Goal: Task Accomplishment & Management: Manage account settings

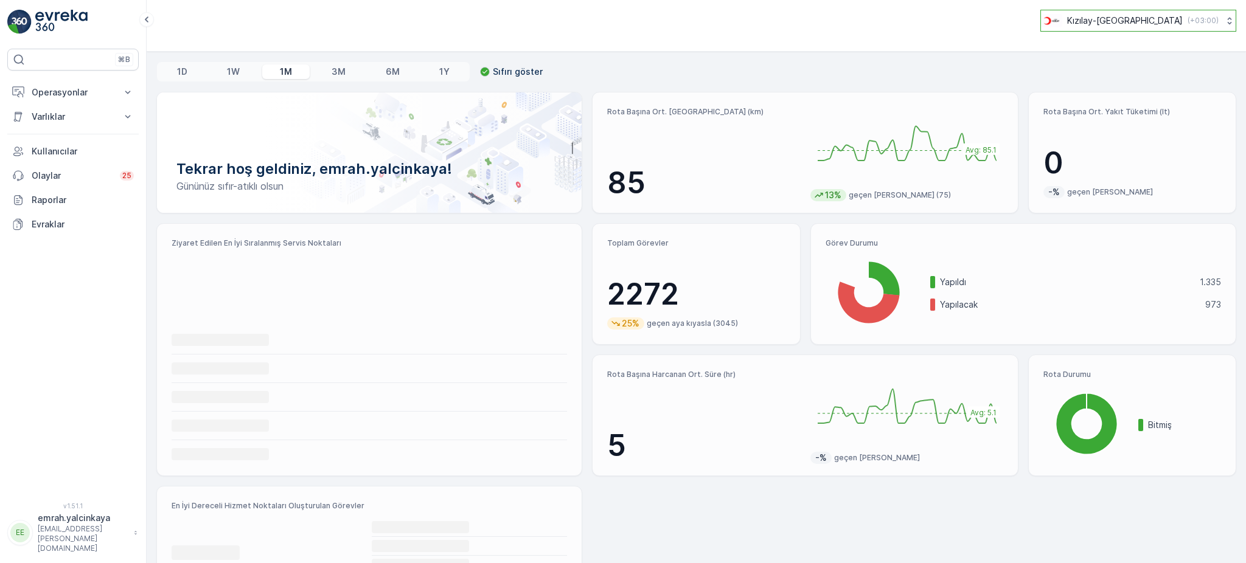
click at [1141, 24] on p "Kızılay-İzmir" at bounding box center [1125, 21] width 116 height 12
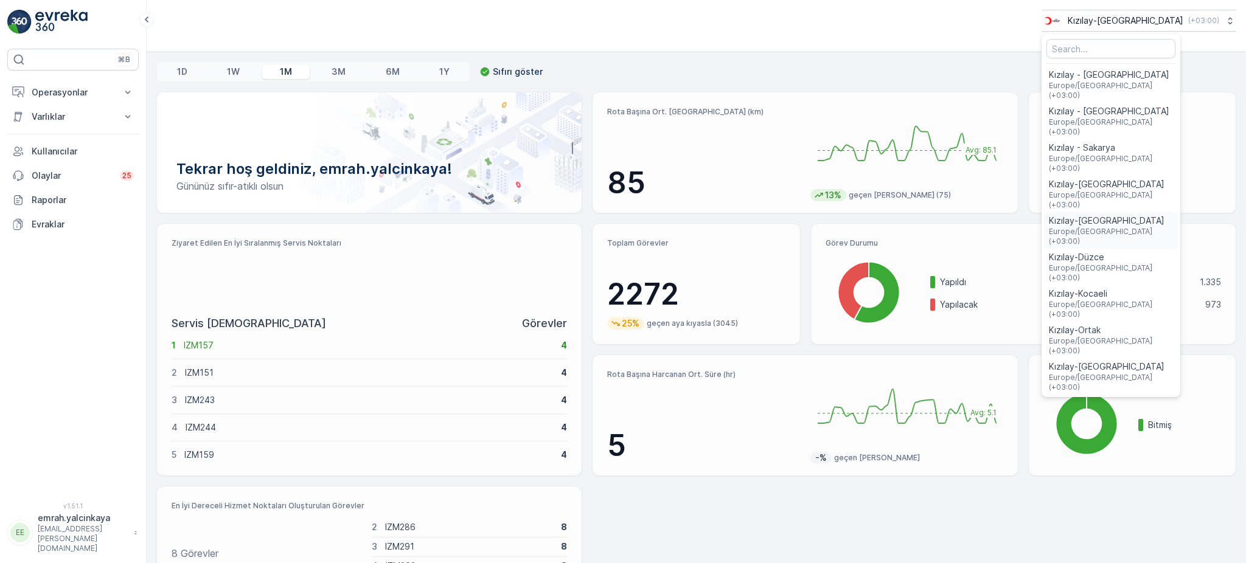
click at [1161, 227] on span "Europe/Istanbul (+03:00)" at bounding box center [1111, 236] width 124 height 19
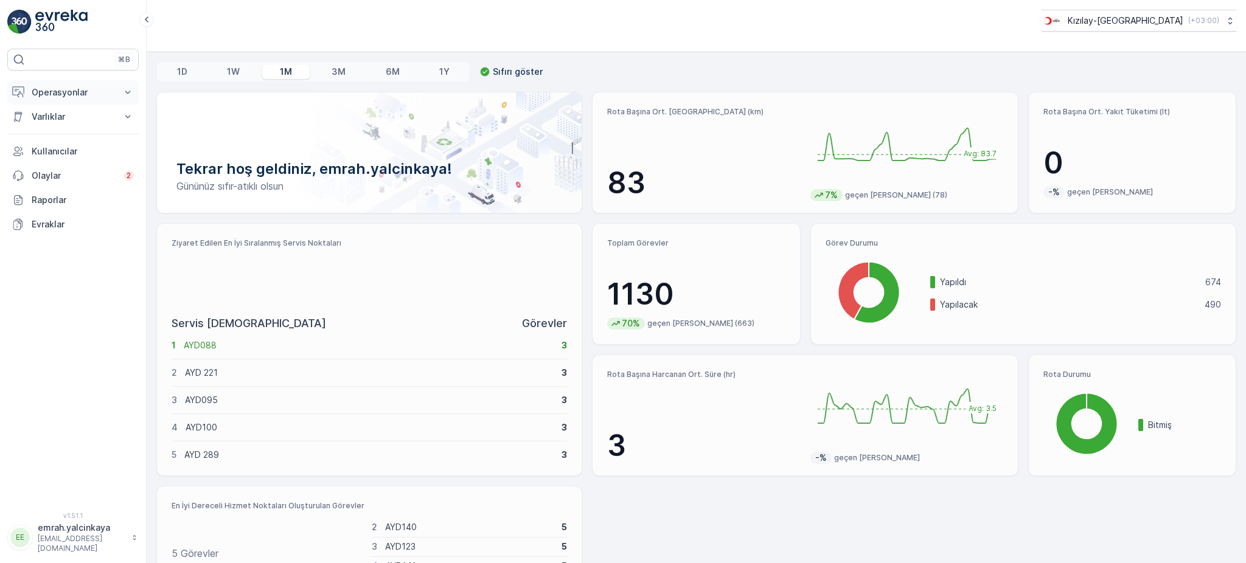
click at [38, 92] on p "Operasyonlar" at bounding box center [73, 92] width 83 height 12
click at [41, 147] on p "Rotalar & Görevler" at bounding box center [68, 147] width 75 height 12
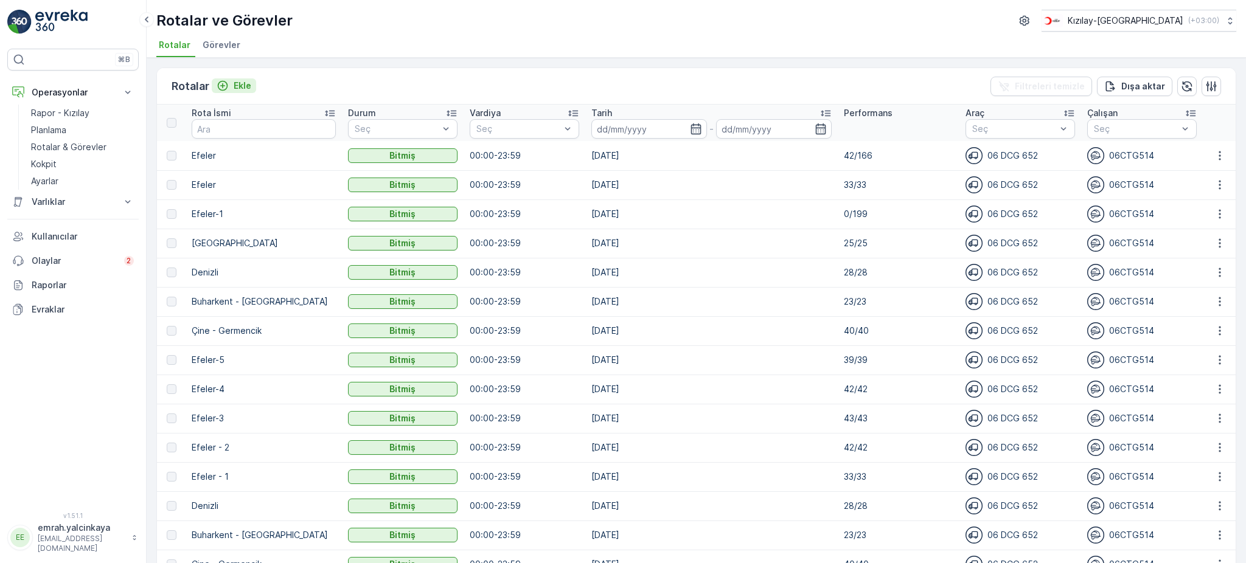
click at [232, 86] on div "Ekle" at bounding box center [234, 86] width 35 height 12
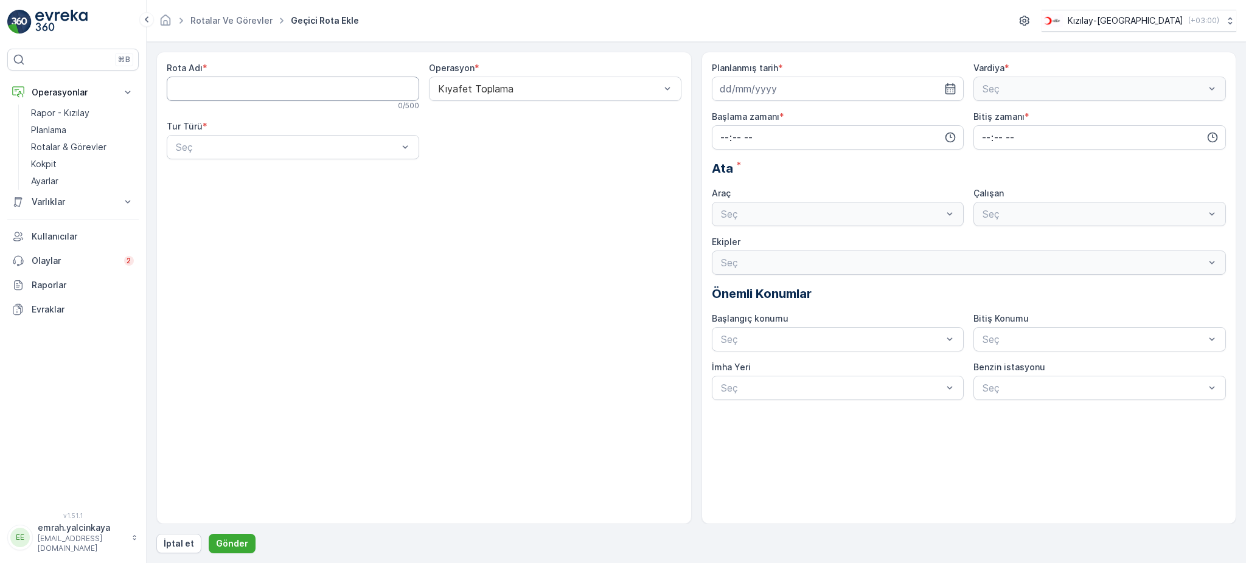
click at [211, 92] on Adı "Rota Adı" at bounding box center [293, 89] width 253 height 24
type Adı "Efeler"
click at [236, 179] on div "Statik" at bounding box center [293, 177] width 238 height 11
click at [239, 155] on div "Statik" at bounding box center [293, 147] width 253 height 24
click at [227, 194] on div "Dinamik" at bounding box center [293, 197] width 238 height 11
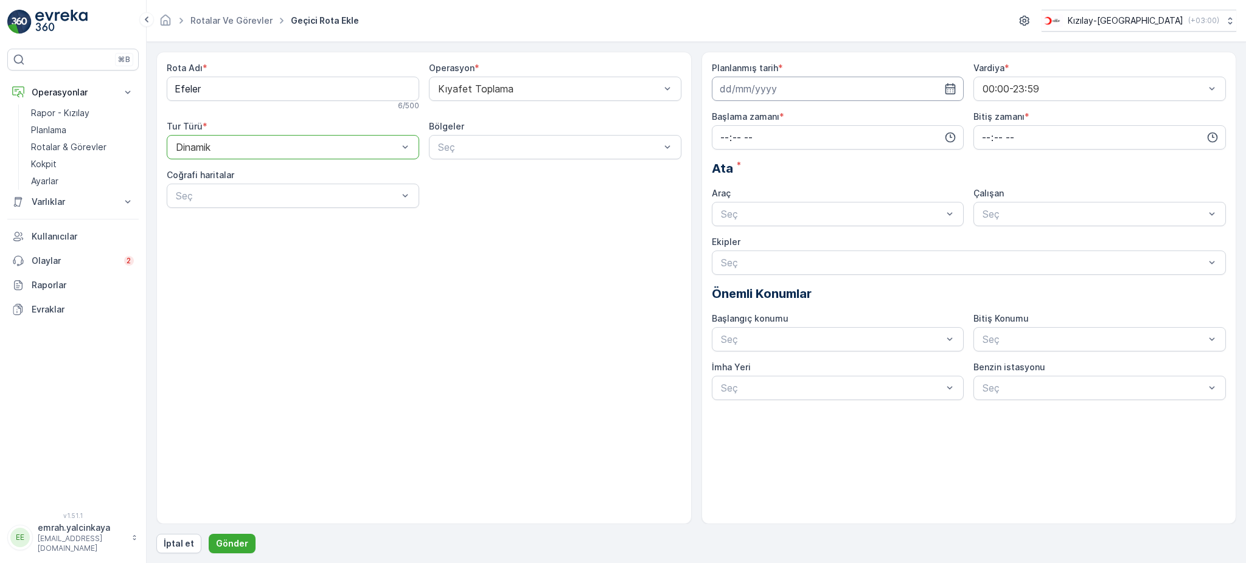
click at [770, 94] on input at bounding box center [838, 89] width 253 height 24
click at [863, 116] on icon "button" at bounding box center [864, 118] width 4 height 7
click at [776, 163] on div "1" at bounding box center [775, 166] width 19 height 19
type input "01.10.2025"
click at [773, 141] on input "time" at bounding box center [838, 137] width 253 height 24
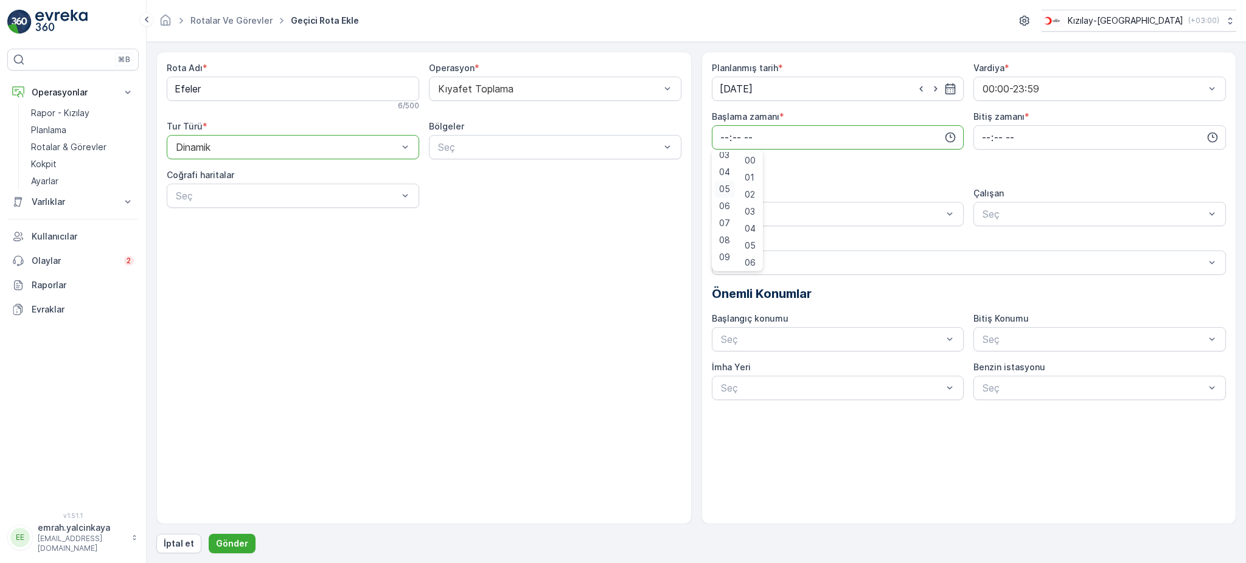
scroll to position [81, 0]
click at [724, 200] on span "07" at bounding box center [724, 199] width 11 height 12
type input "07:00"
click at [989, 138] on input "time" at bounding box center [1100, 137] width 253 height 24
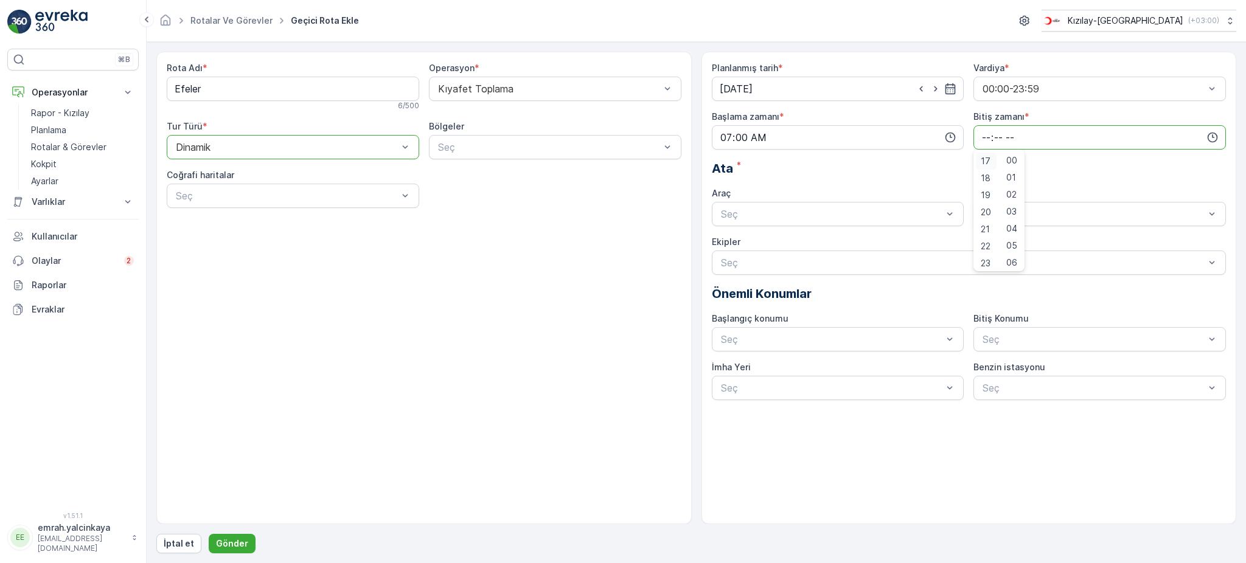
click at [979, 158] on div "17" at bounding box center [986, 161] width 21 height 17
type input "17:00"
drag, startPoint x: 827, startPoint y: 239, endPoint x: 873, endPoint y: 232, distance: 46.2
click at [831, 239] on div "06 DCG 652" at bounding box center [838, 244] width 238 height 11
drag, startPoint x: 1006, startPoint y: 246, endPoint x: 709, endPoint y: 384, distance: 326.7
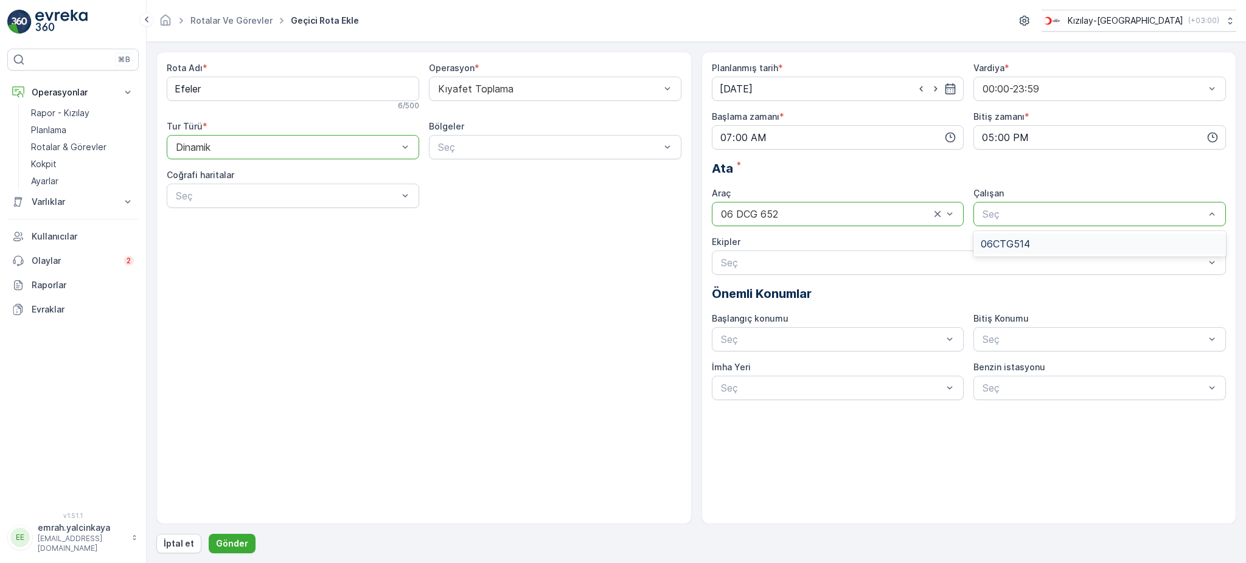
click at [1006, 244] on span "06CTG514" at bounding box center [1005, 244] width 49 height 11
click at [235, 536] on button "Gönder" at bounding box center [232, 543] width 47 height 19
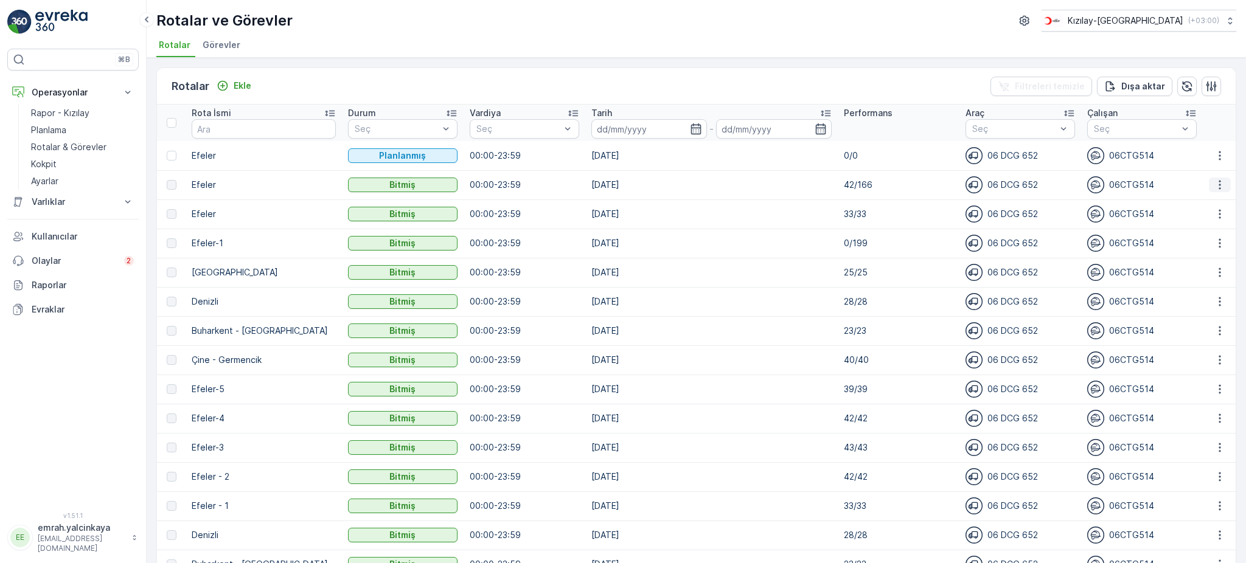
click at [1219, 185] on icon "button" at bounding box center [1220, 185] width 2 height 9
click at [1204, 201] on span "Daha fazla ayrıntı görün" at bounding box center [1192, 202] width 97 height 12
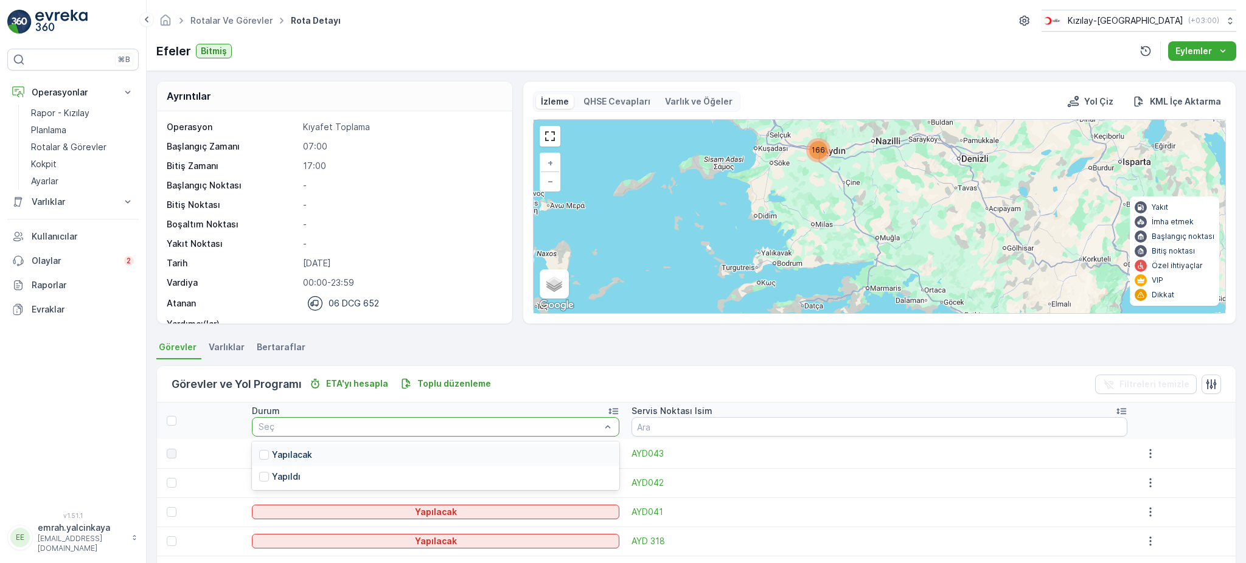
click at [294, 461] on p "Yapılacak" at bounding box center [292, 455] width 40 height 12
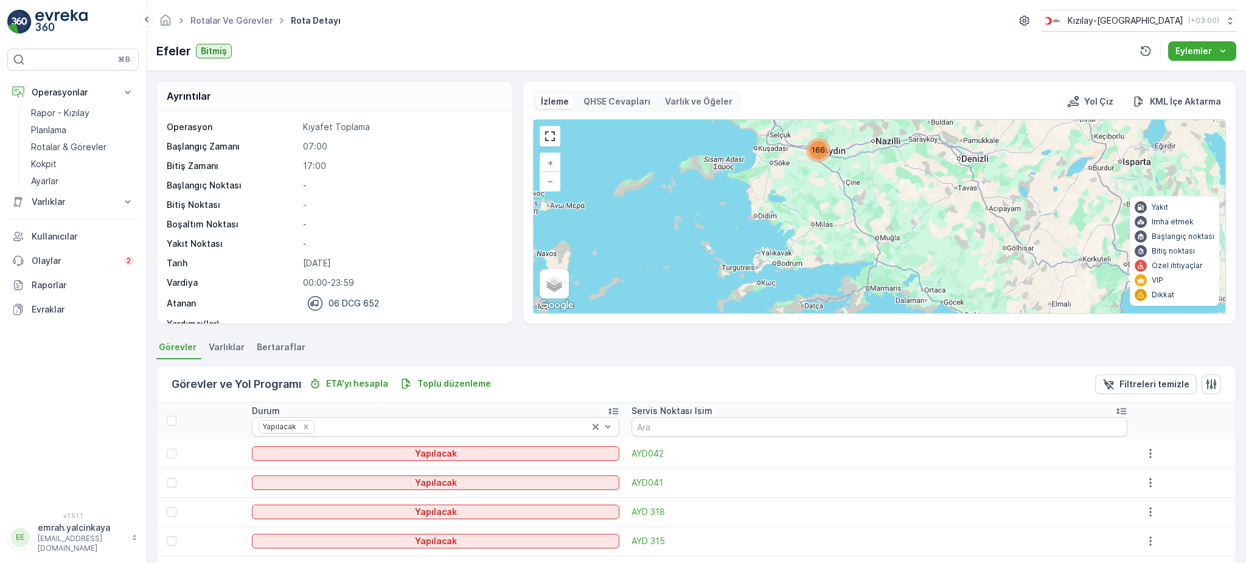
drag, startPoint x: 172, startPoint y: 417, endPoint x: 409, endPoint y: 562, distance: 278.5
click at [172, 417] on div at bounding box center [172, 421] width 10 height 10
click at [173, 416] on input "checkbox" at bounding box center [173, 416] width 0 height 0
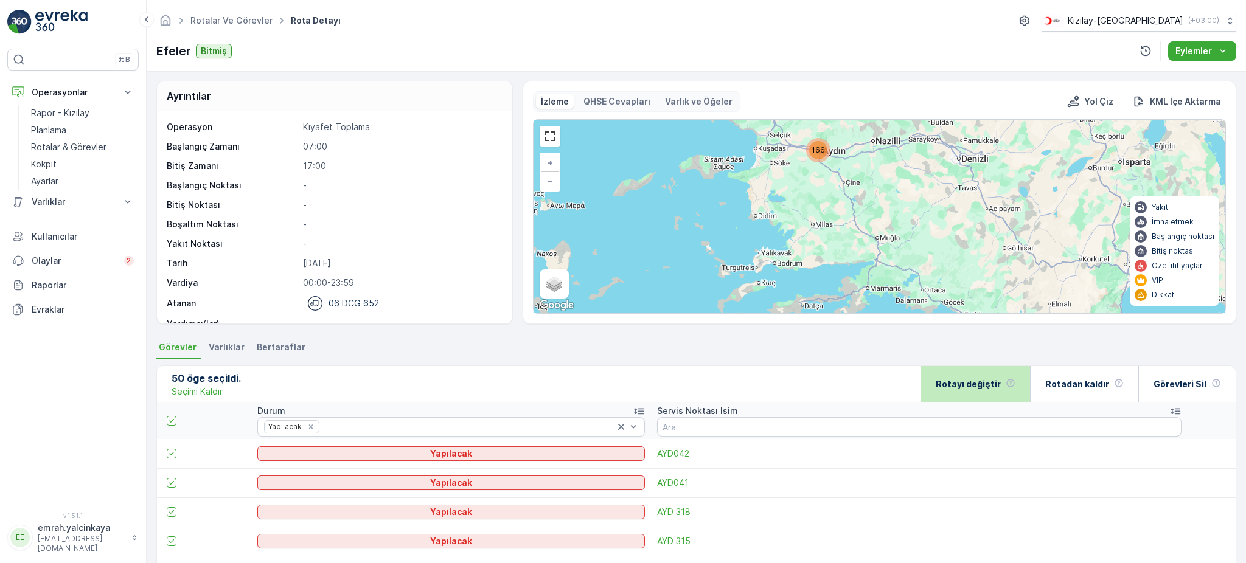
click at [964, 378] on p "Rotayı değiştir" at bounding box center [968, 384] width 65 height 12
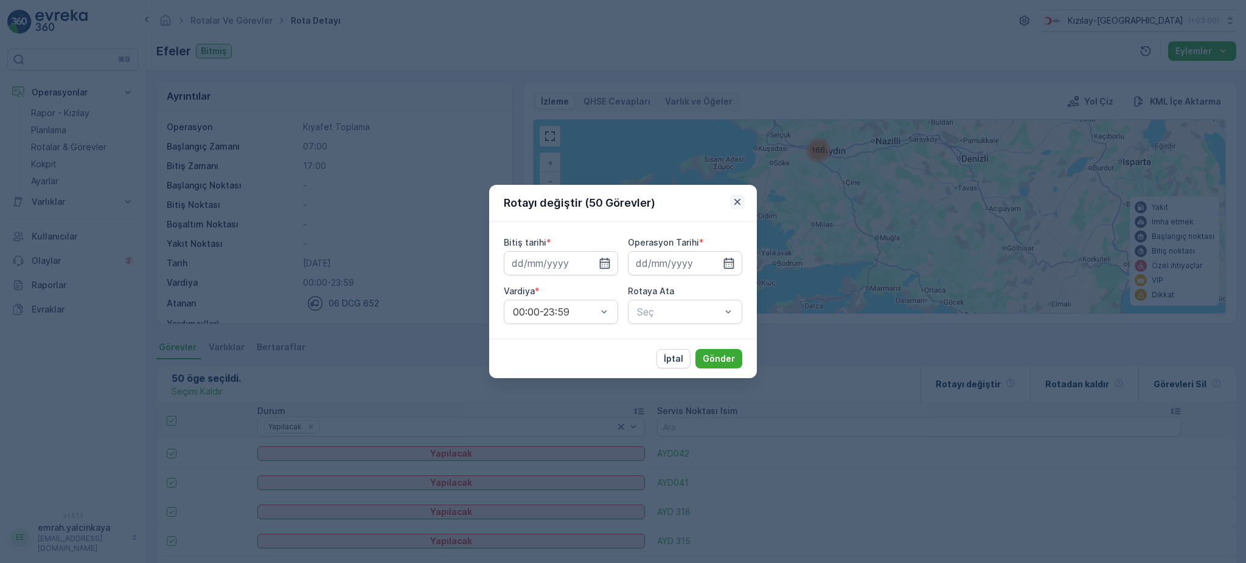
click at [741, 201] on icon "button" at bounding box center [737, 202] width 12 height 12
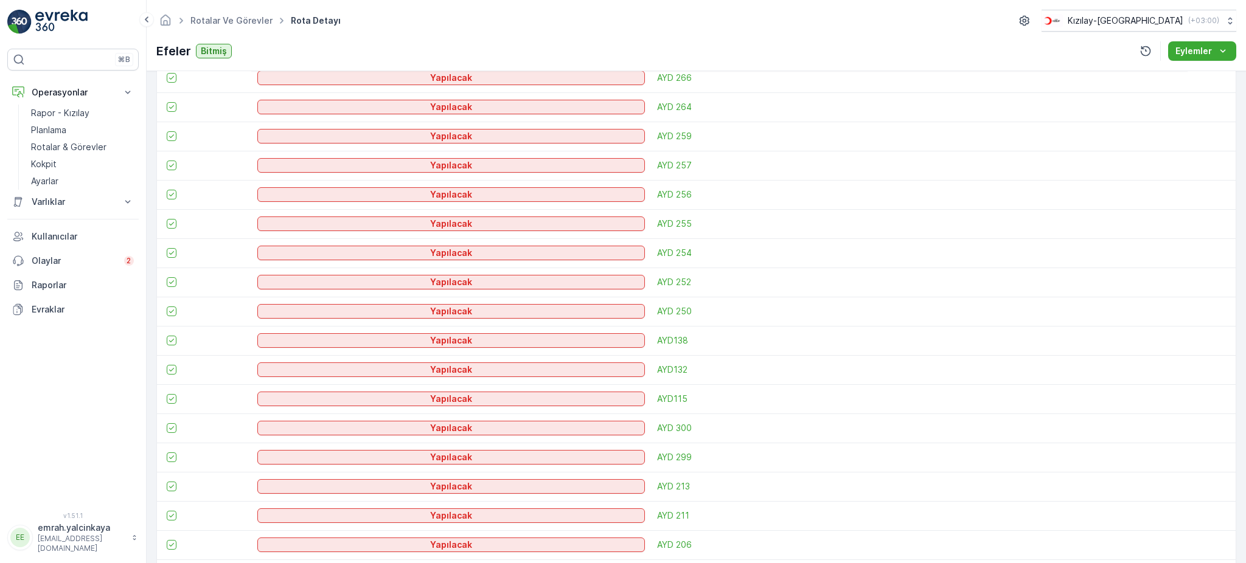
scroll to position [1387, 0]
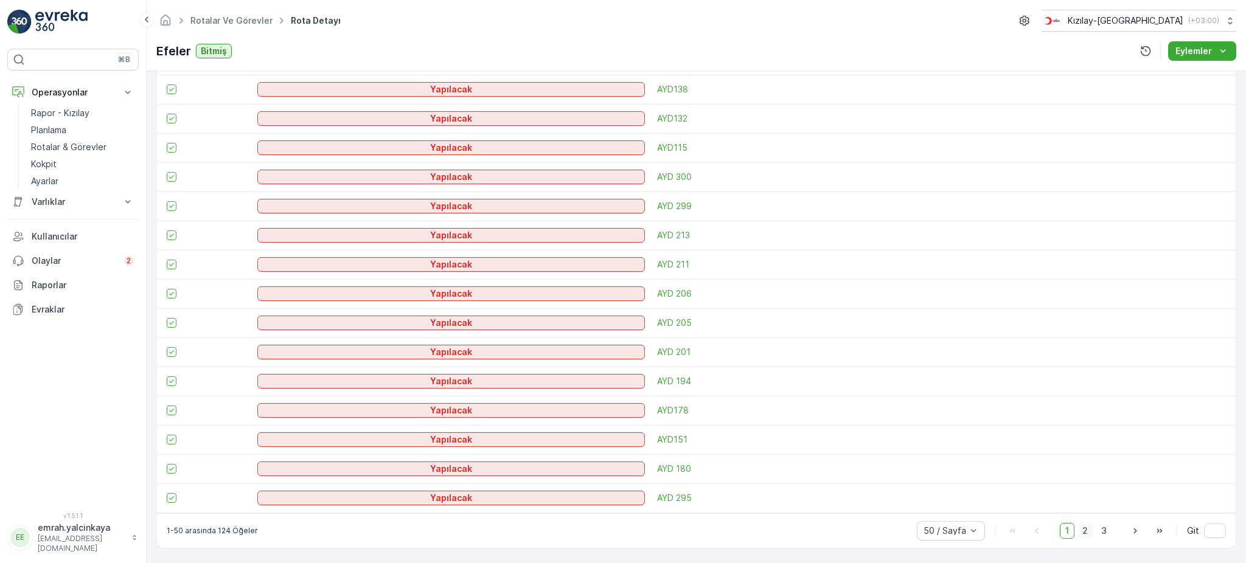
click at [1087, 531] on span "2" at bounding box center [1085, 531] width 16 height 16
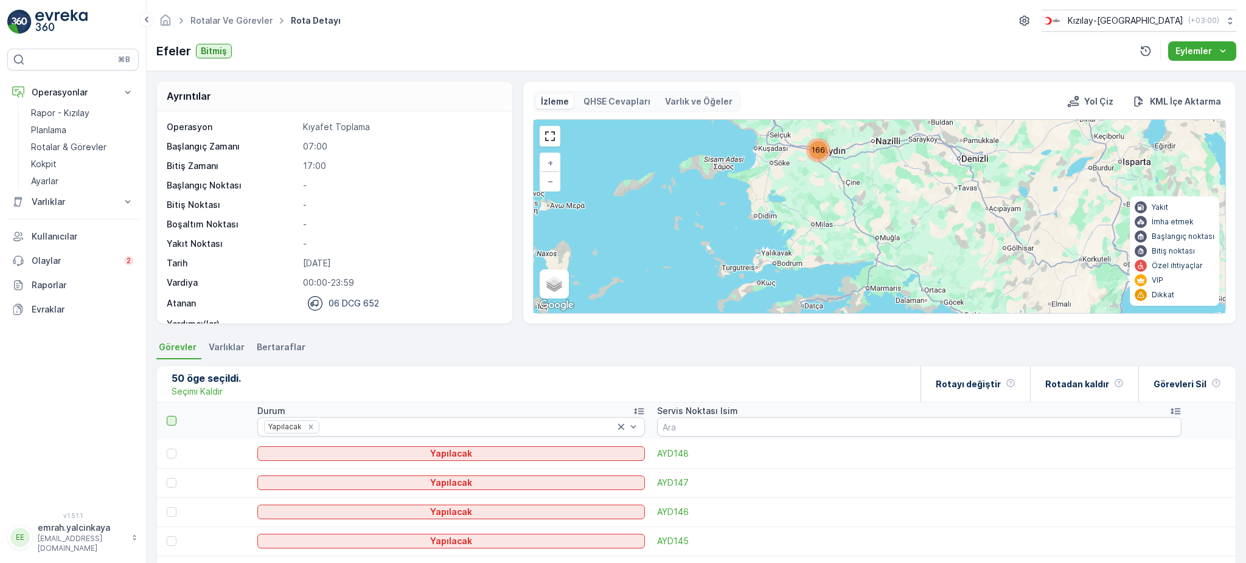
click at [171, 420] on div at bounding box center [172, 421] width 10 height 10
click at [173, 416] on input "checkbox" at bounding box center [173, 416] width 0 height 0
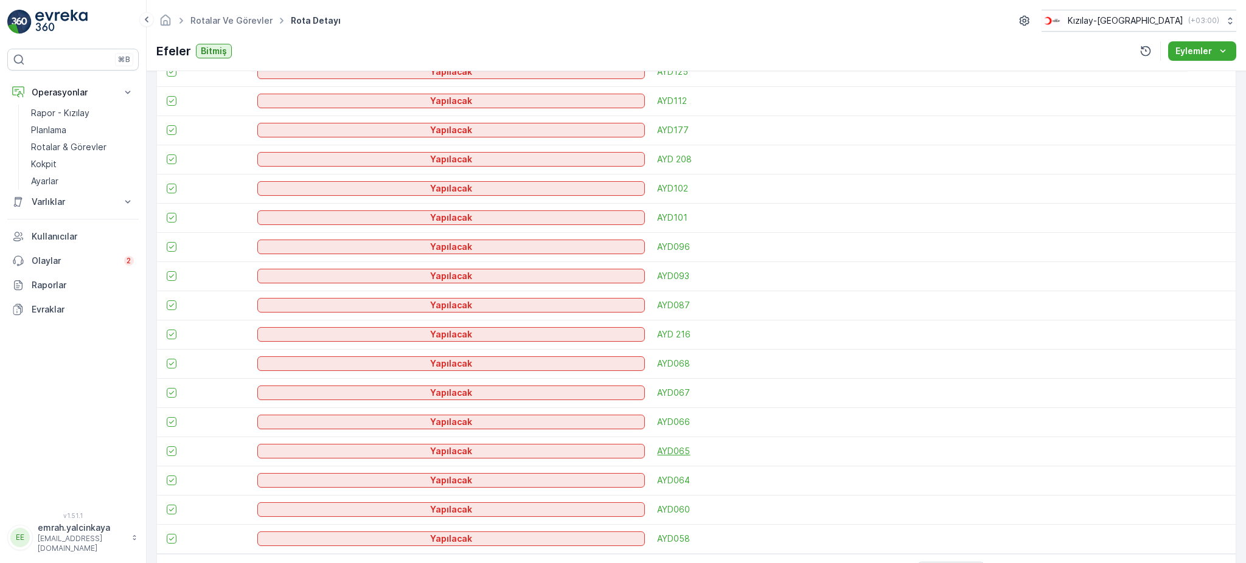
scroll to position [1387, 0]
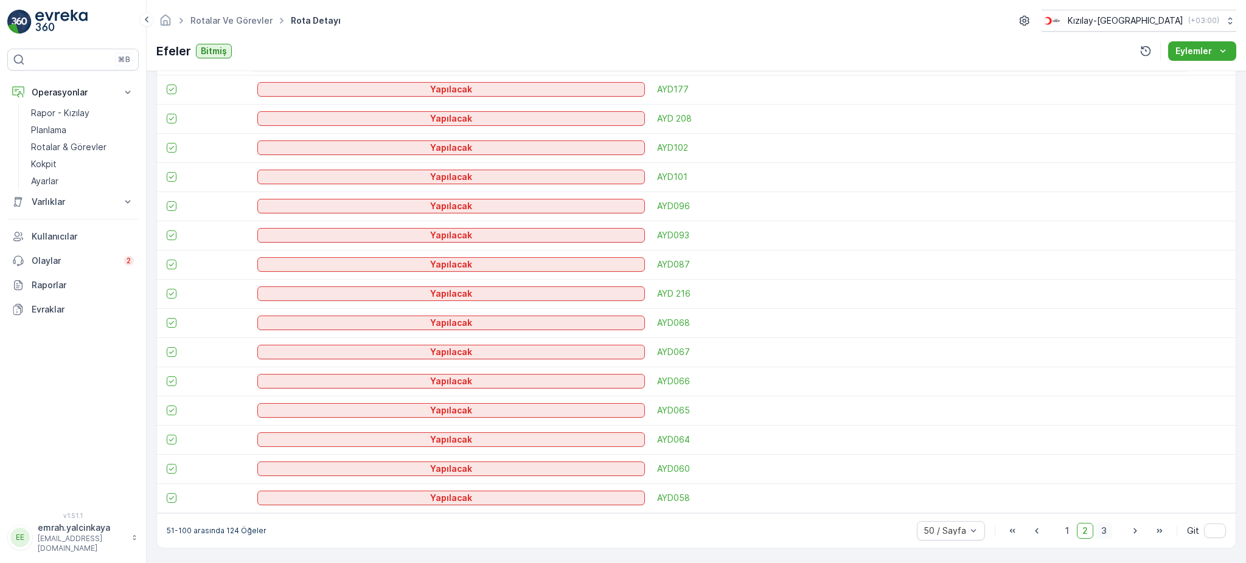
click at [1104, 536] on span "3" at bounding box center [1104, 531] width 16 height 16
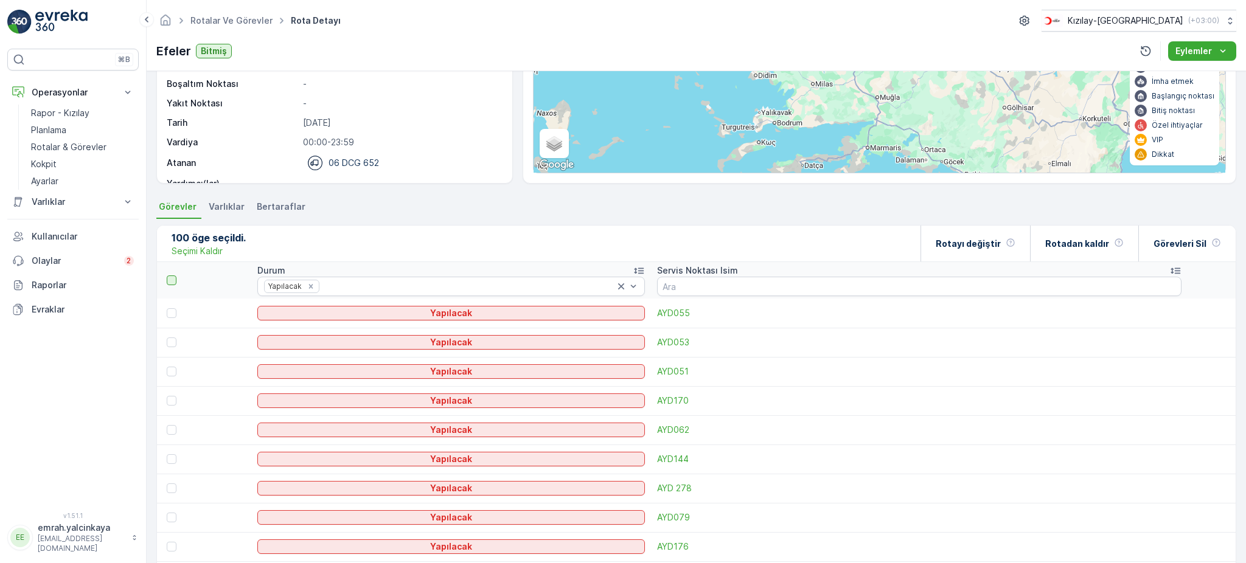
click at [171, 280] on div at bounding box center [172, 281] width 10 height 10
click at [173, 276] on input "checkbox" at bounding box center [173, 276] width 0 height 0
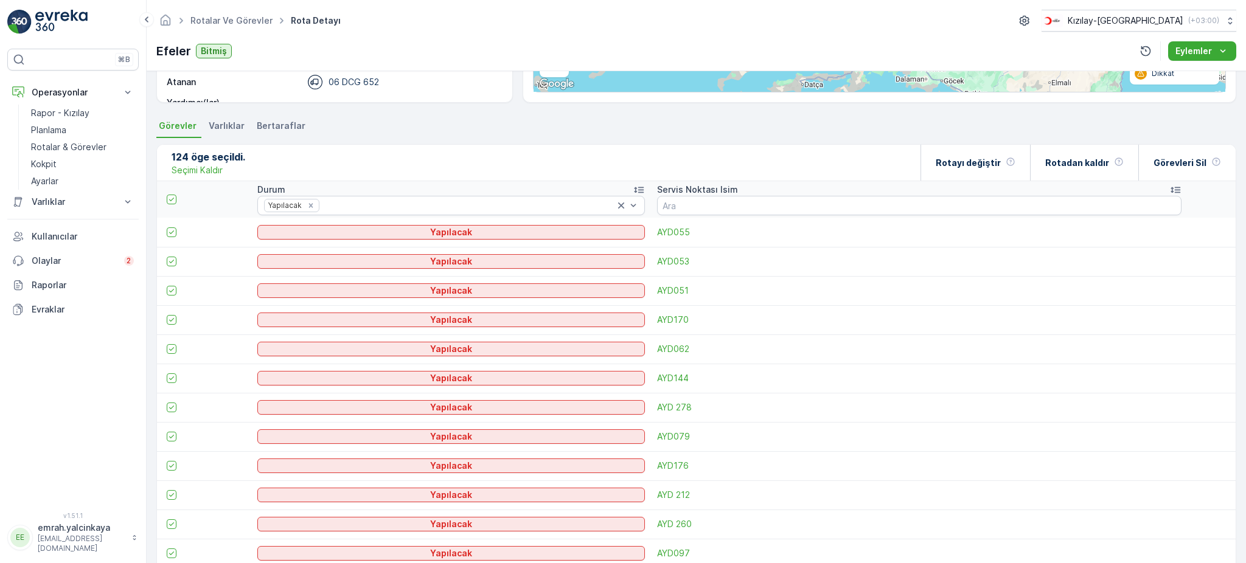
scroll to position [0, 0]
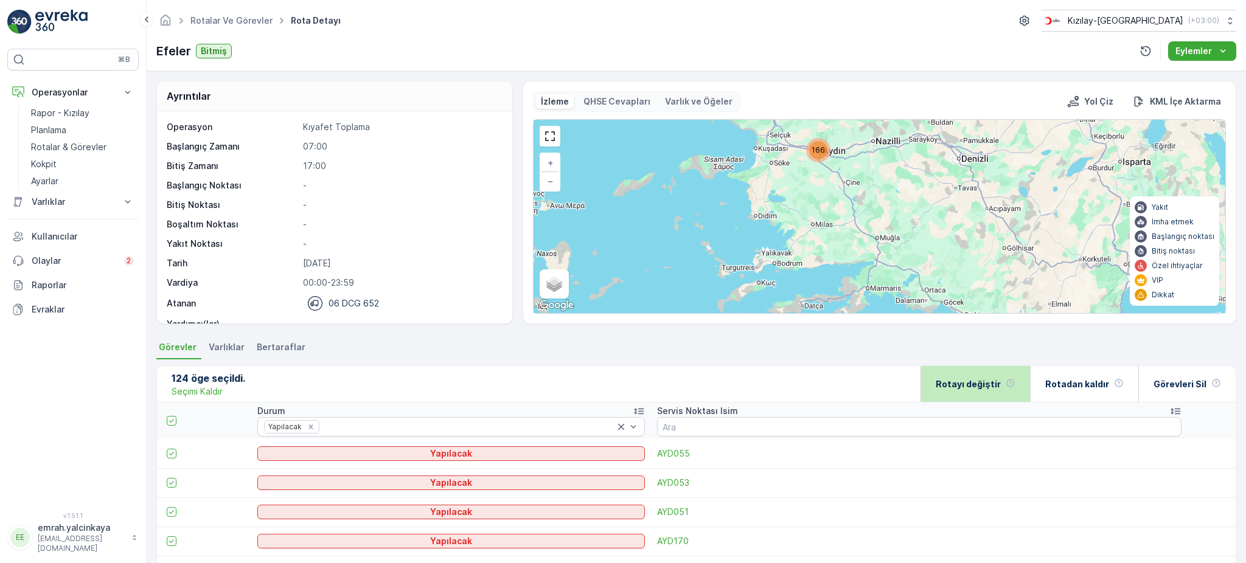
click at [990, 383] on p "Rotayı değiştir" at bounding box center [968, 384] width 65 height 12
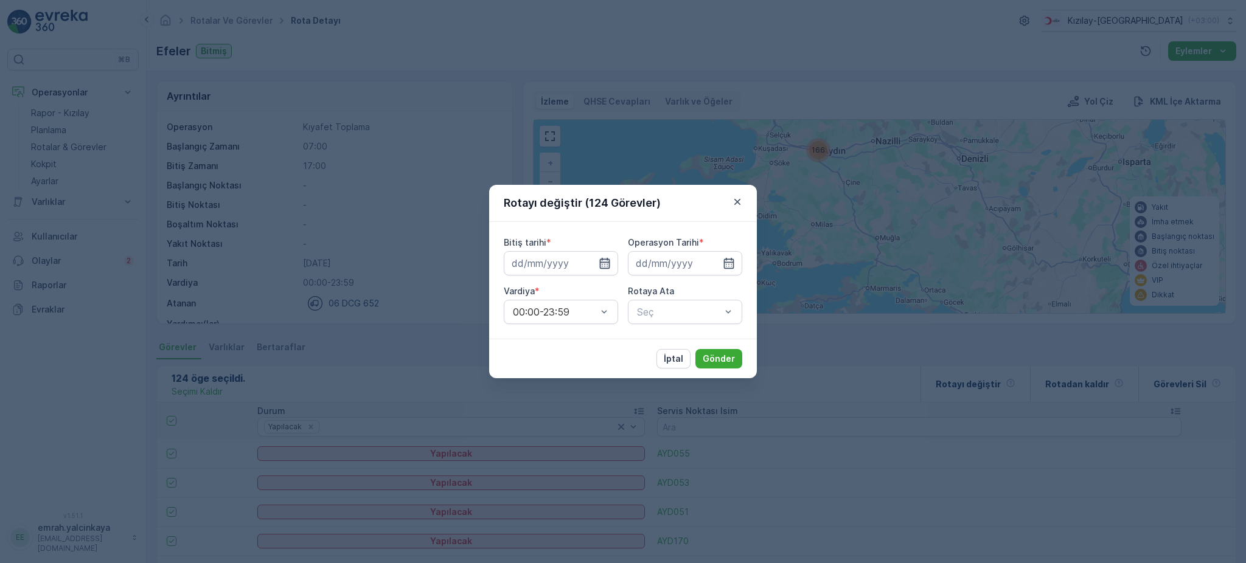
click at [610, 267] on icon "button" at bounding box center [605, 263] width 12 height 12
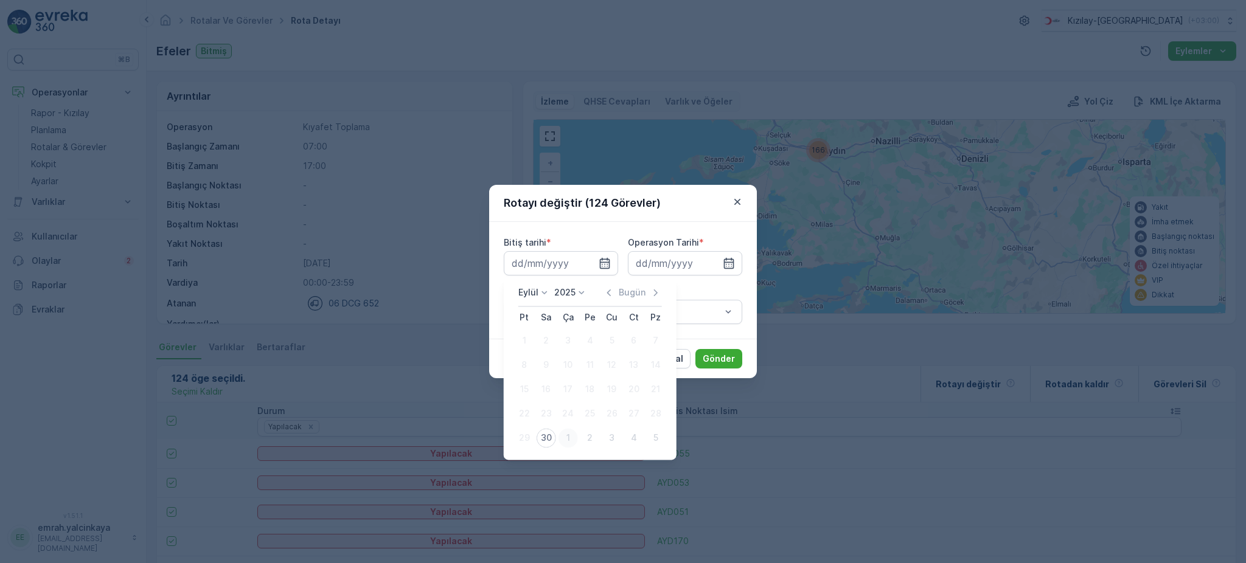
click at [570, 441] on div "1" at bounding box center [568, 437] width 19 height 19
type input "01.10.2025"
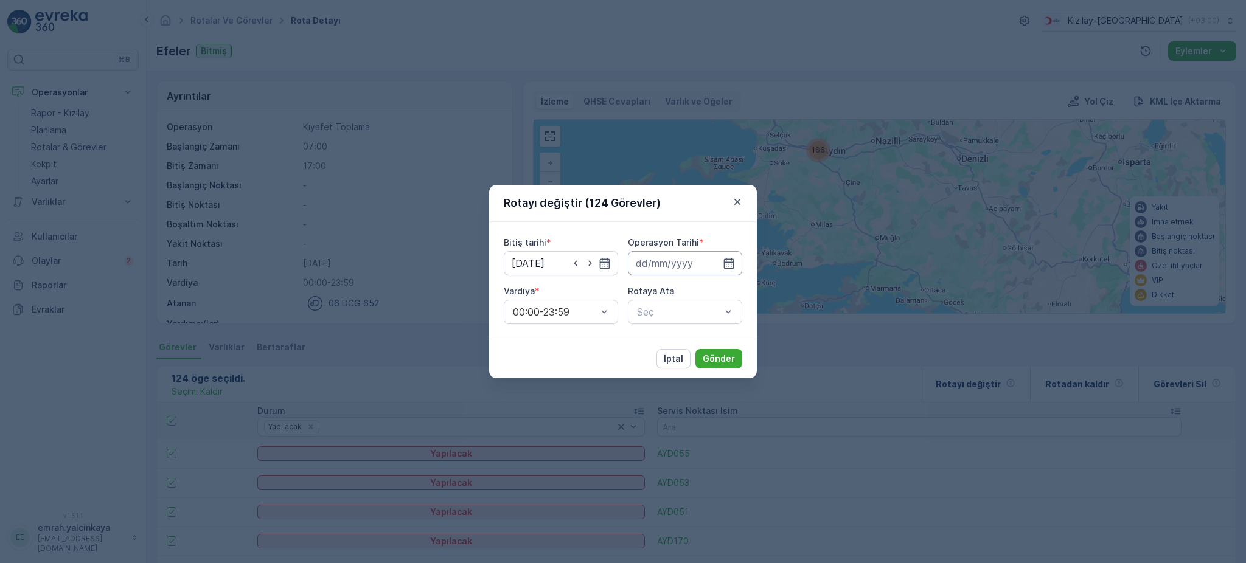
click at [680, 268] on input at bounding box center [685, 263] width 114 height 24
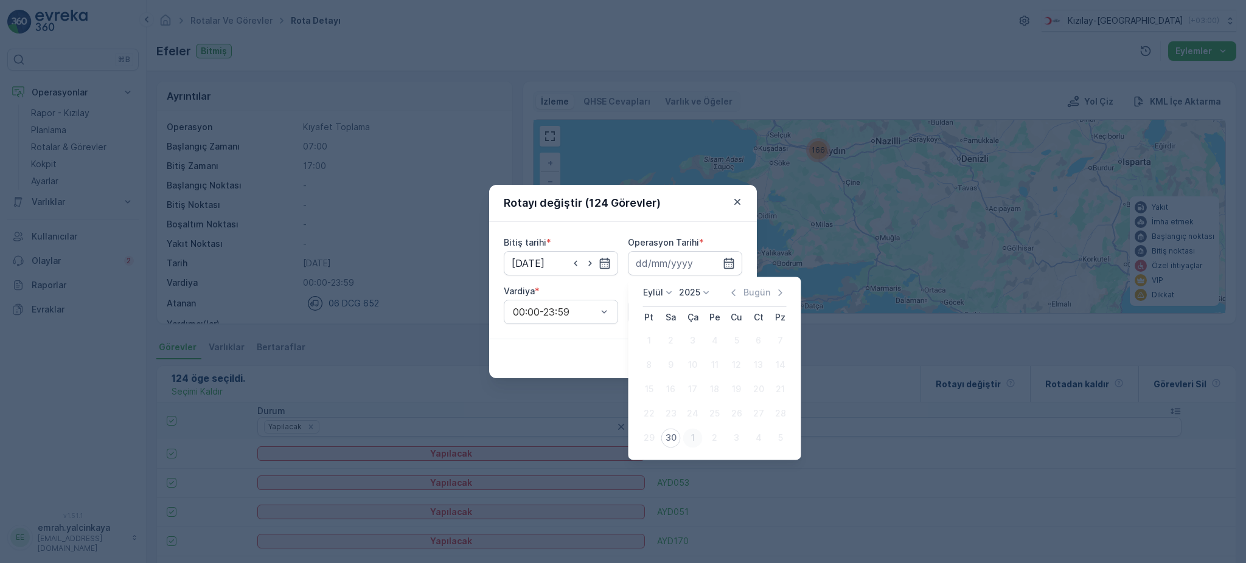
click at [690, 442] on div "1" at bounding box center [692, 437] width 19 height 19
type input "[DATE]"
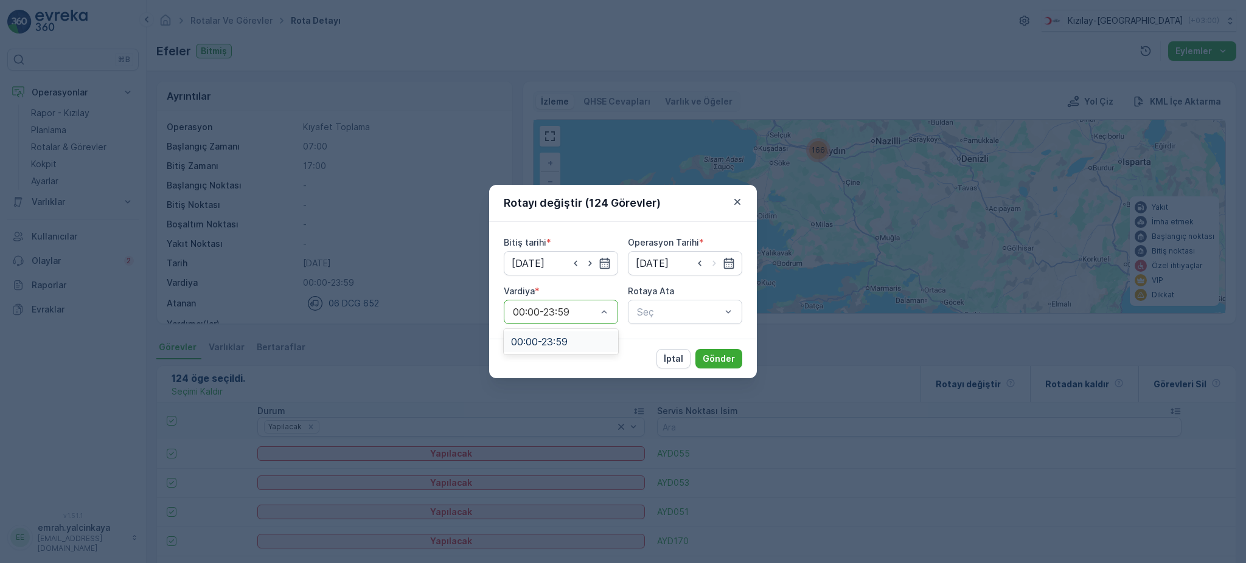
click at [556, 336] on span "00:00-23:59" at bounding box center [539, 341] width 57 height 11
click at [669, 350] on span "Efeler (Planlanmış) - 06 DCG 652" at bounding box center [685, 347] width 100 height 22
click at [721, 363] on p "Gönder" at bounding box center [719, 359] width 32 height 12
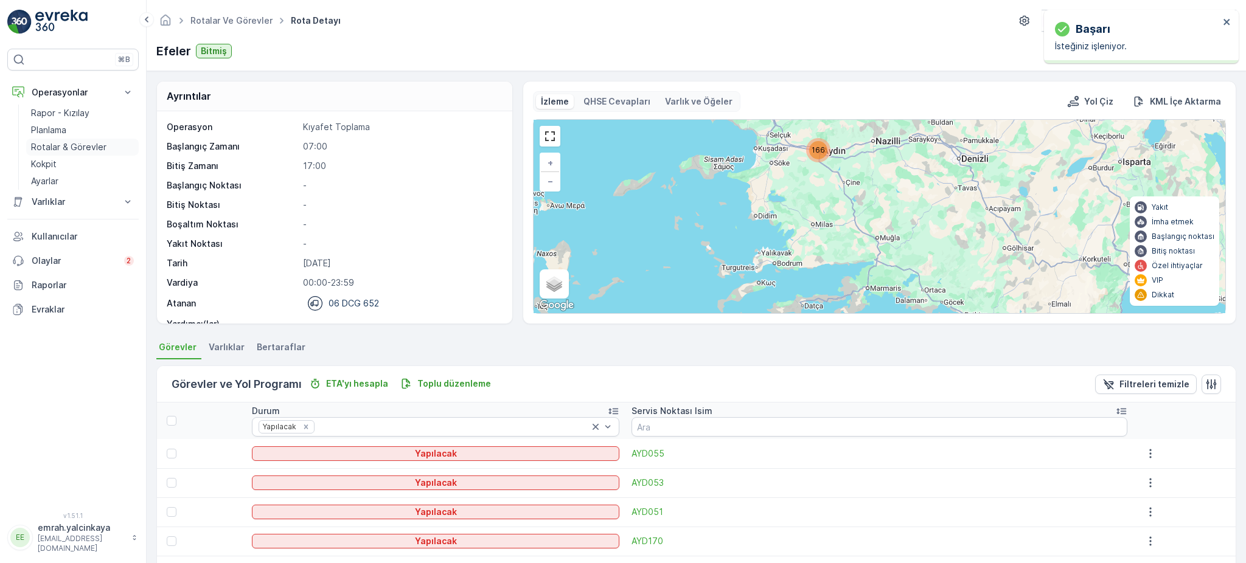
click at [47, 150] on p "Rotalar & Görevler" at bounding box center [68, 147] width 75 height 12
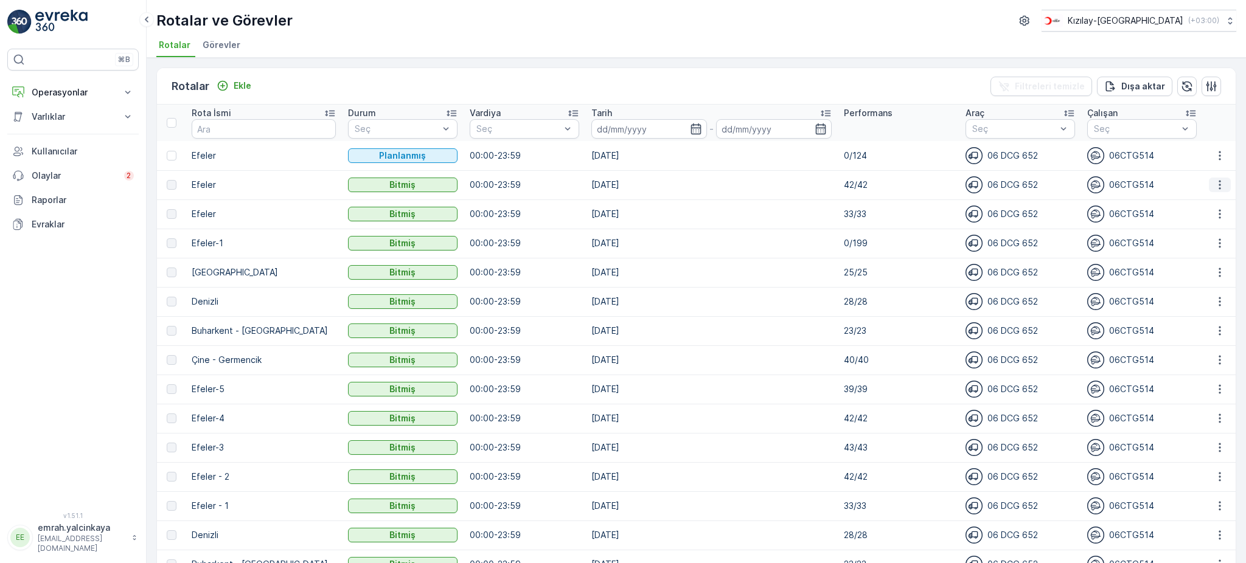
click at [1218, 189] on icon "button" at bounding box center [1220, 185] width 12 height 12
click at [1233, 204] on span "Daha fazla ayrıntı görün" at bounding box center [1192, 202] width 97 height 12
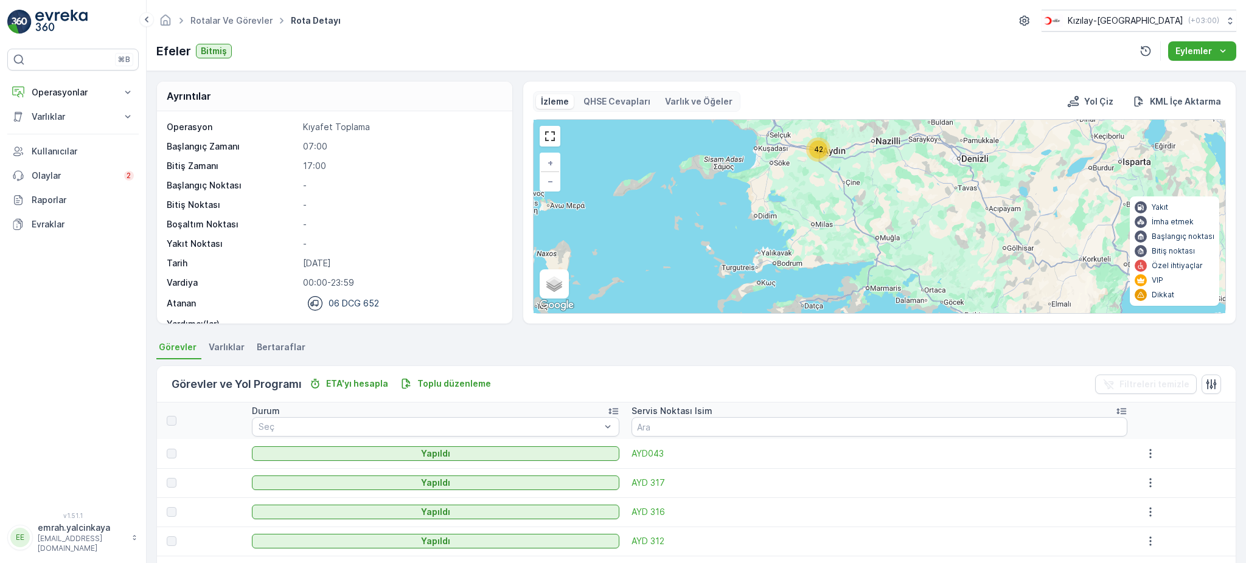
drag, startPoint x: 1112, startPoint y: 408, endPoint x: 1094, endPoint y: 416, distance: 19.9
click at [1115, 409] on icon at bounding box center [1121, 411] width 12 height 12
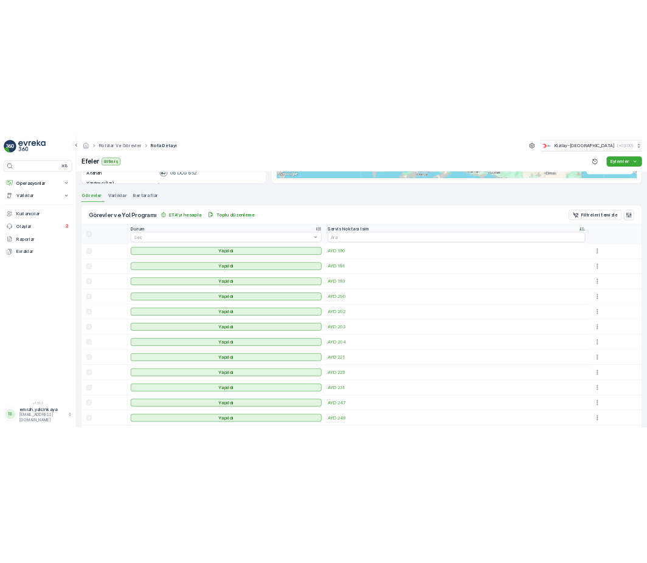
scroll to position [81, 0]
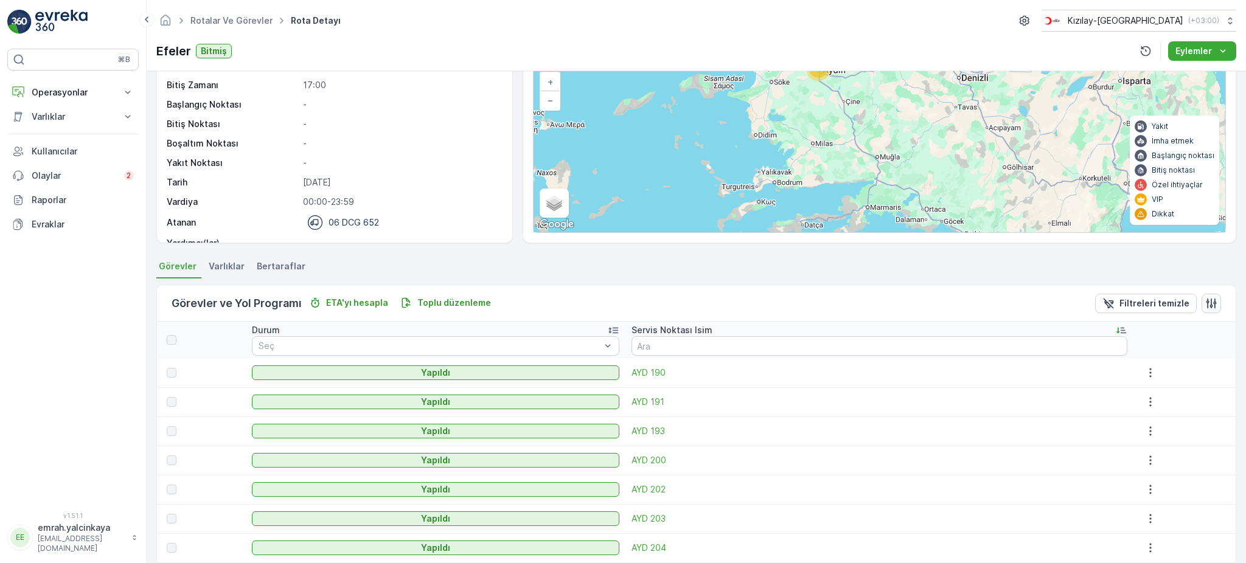
click at [1210, 305] on icon "button" at bounding box center [1212, 303] width 10 height 10
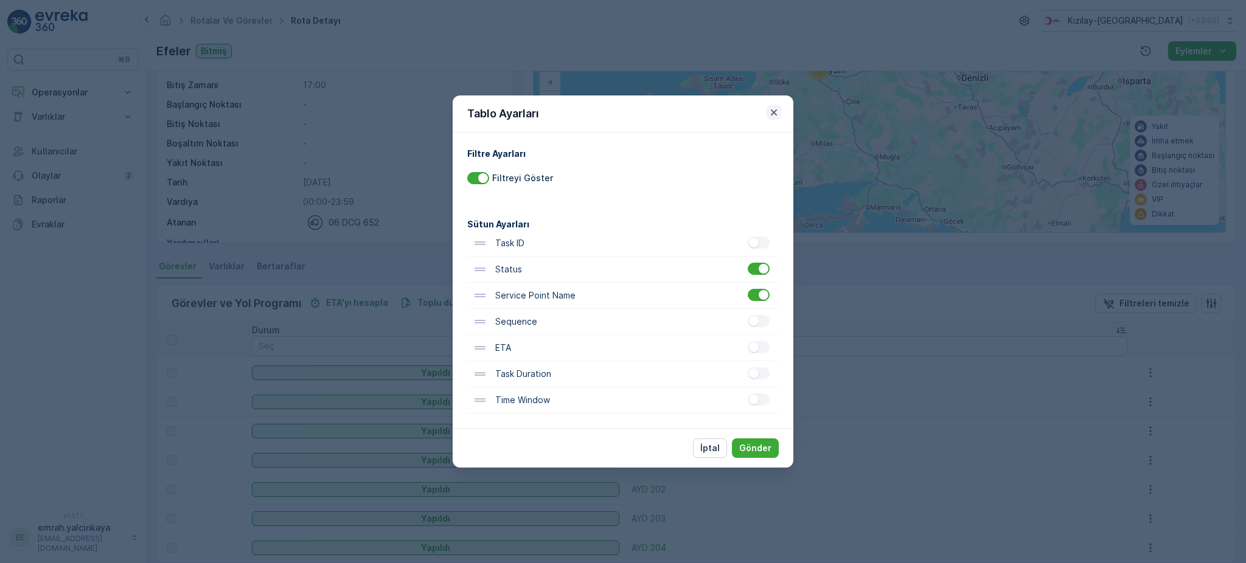
click at [778, 114] on icon "button" at bounding box center [774, 112] width 12 height 12
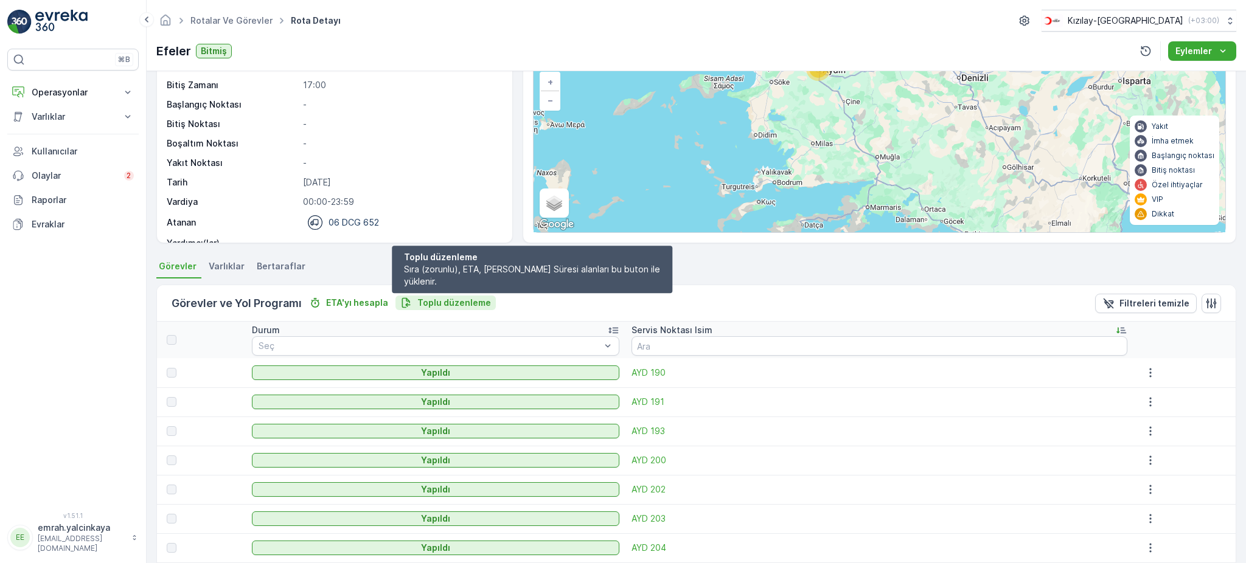
click at [441, 300] on p "Toplu düzenleme" at bounding box center [454, 303] width 74 height 12
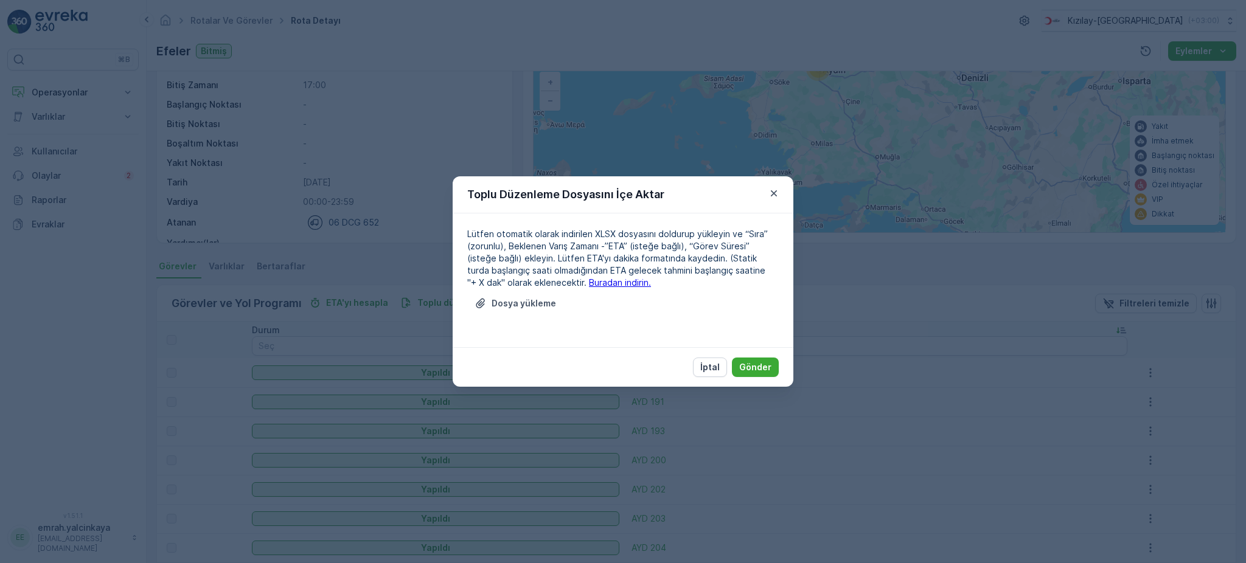
click at [605, 285] on link "Buradan indirin." at bounding box center [620, 282] width 62 height 10
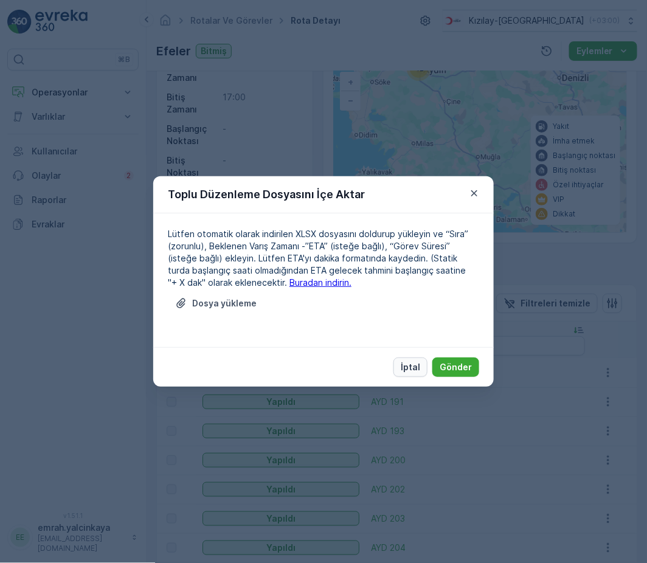
click at [411, 369] on p "İptal" at bounding box center [410, 367] width 19 height 12
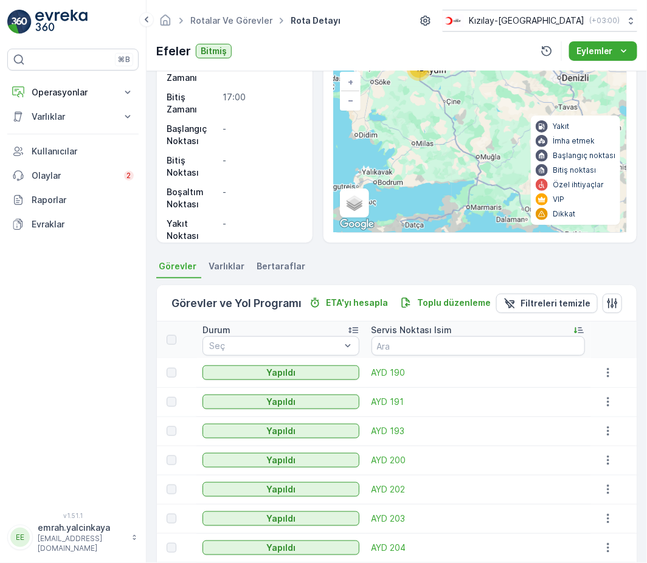
click at [573, 327] on icon at bounding box center [579, 330] width 12 height 12
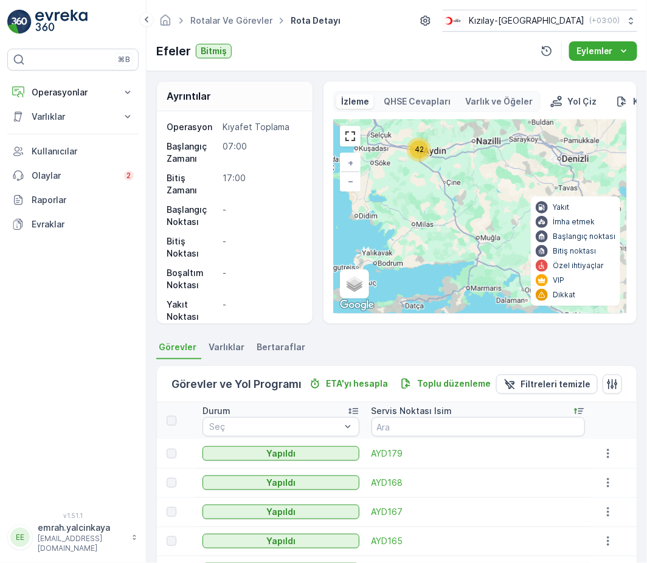
click at [575, 411] on icon at bounding box center [576, 412] width 3 height 6
click at [406, 456] on span "AYD043" at bounding box center [479, 454] width 214 height 12
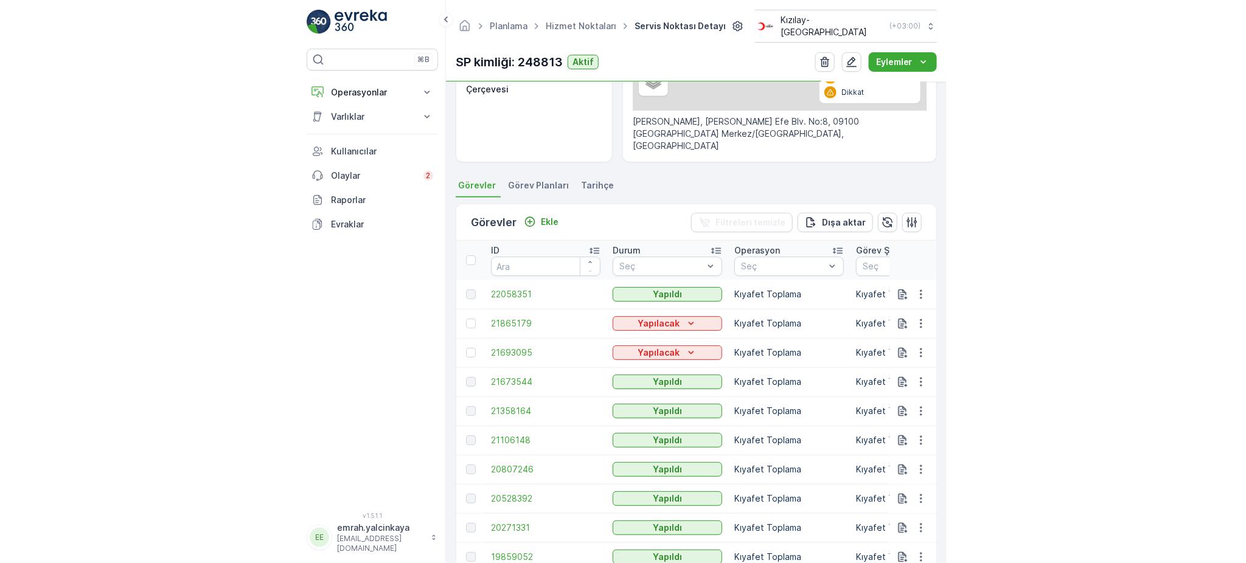
scroll to position [206, 0]
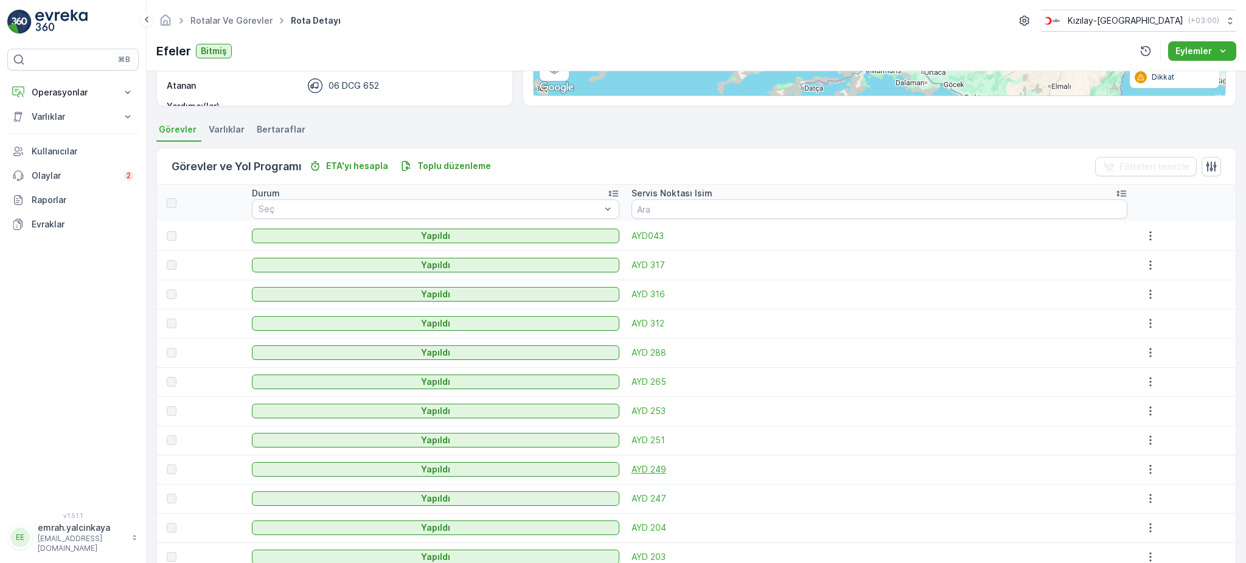
scroll to position [243, 0]
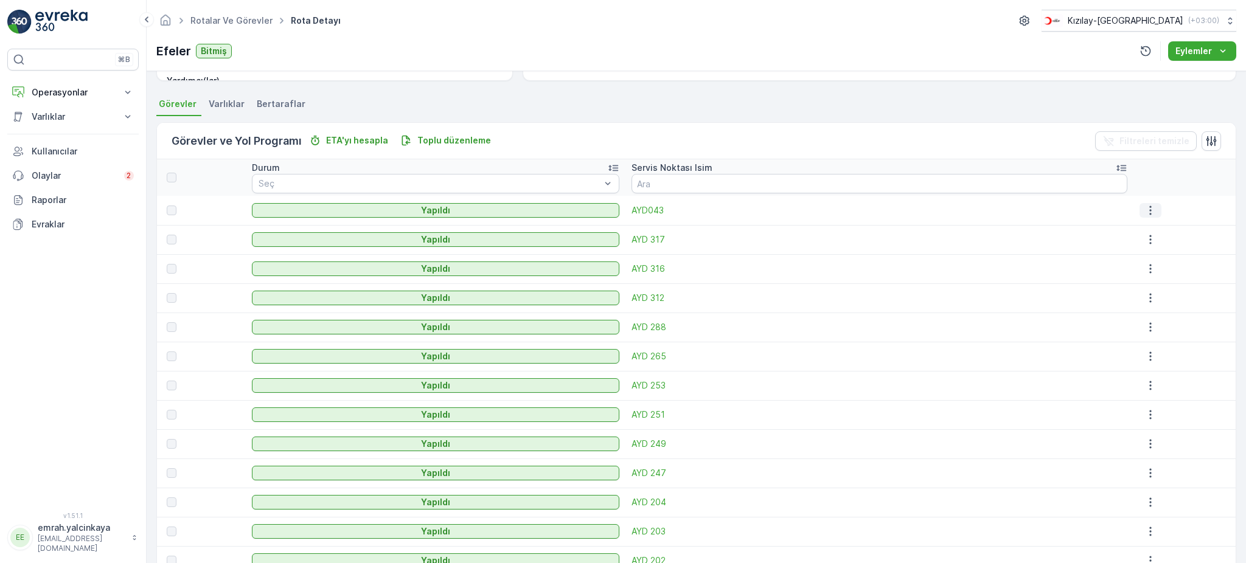
click at [1145, 206] on icon "button" at bounding box center [1150, 210] width 12 height 12
click at [1196, 183] on th at bounding box center [1185, 177] width 102 height 37
click at [1144, 241] on icon "button" at bounding box center [1150, 240] width 12 height 12
click at [1180, 209] on div at bounding box center [1185, 210] width 91 height 15
click at [1149, 271] on icon "button" at bounding box center [1150, 269] width 2 height 9
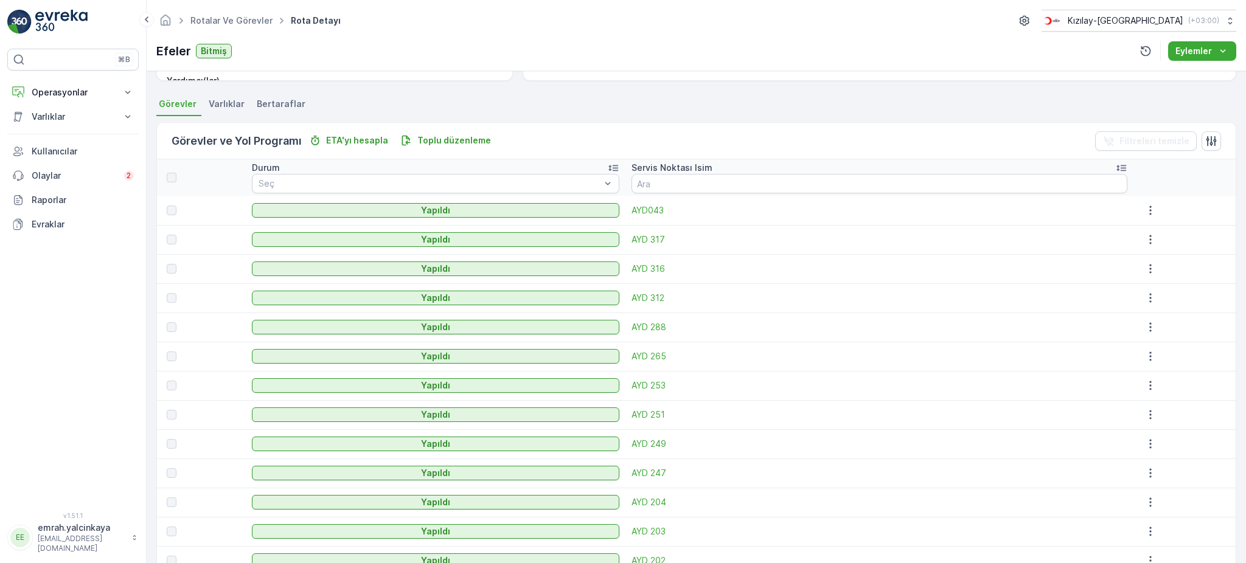
drag, startPoint x: 1176, startPoint y: 229, endPoint x: 1160, endPoint y: 259, distance: 33.5
click at [1173, 229] on td at bounding box center [1185, 239] width 102 height 29
click at [1144, 296] on icon "button" at bounding box center [1150, 298] width 12 height 12
click at [1199, 251] on td at bounding box center [1185, 239] width 102 height 29
click at [1144, 329] on icon "button" at bounding box center [1150, 327] width 12 height 12
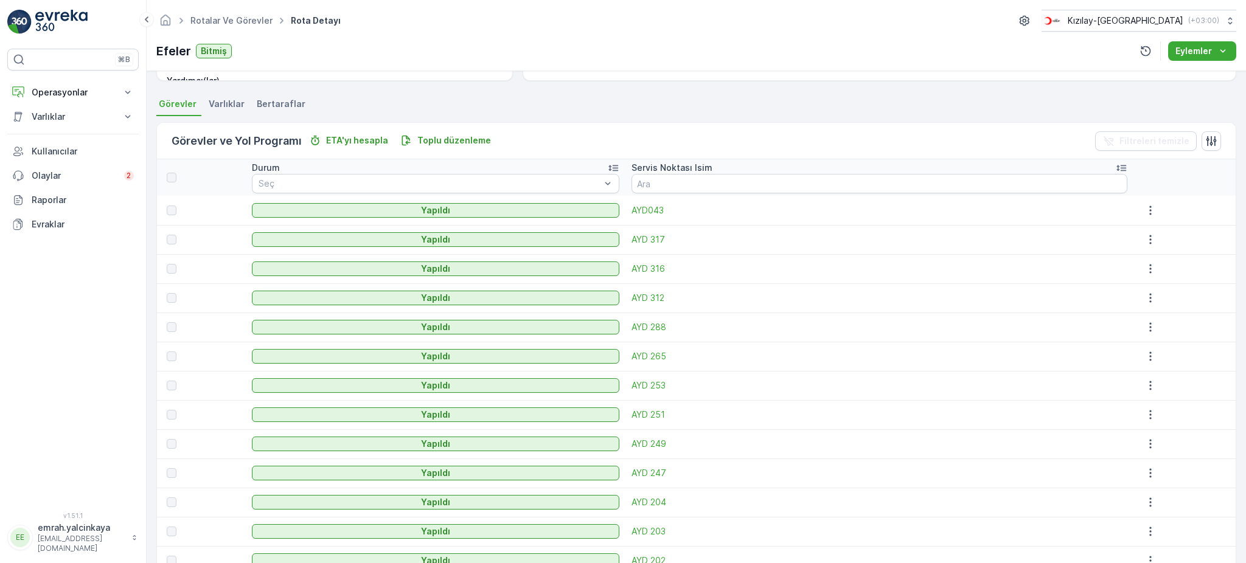
drag, startPoint x: 1195, startPoint y: 295, endPoint x: 1161, endPoint y: 345, distance: 60.4
click at [1193, 297] on div at bounding box center [1185, 298] width 91 height 15
click at [1145, 353] on icon "button" at bounding box center [1150, 356] width 12 height 12
drag, startPoint x: 1205, startPoint y: 313, endPoint x: 1183, endPoint y: 336, distance: 31.8
click at [1199, 316] on td at bounding box center [1185, 327] width 102 height 29
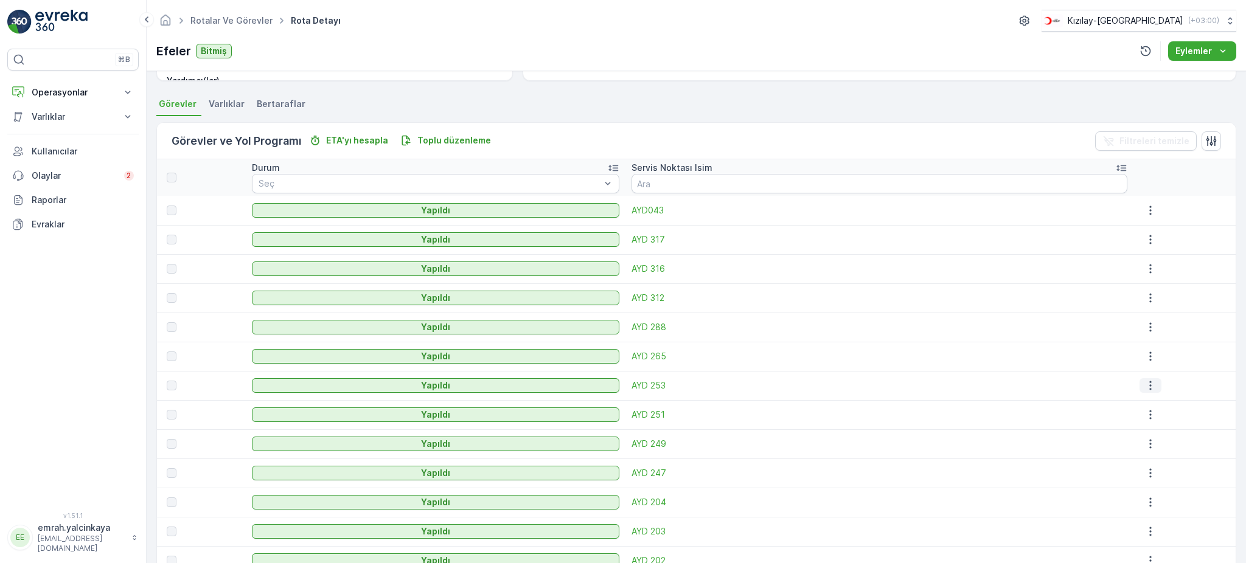
click at [1148, 381] on icon "button" at bounding box center [1150, 386] width 12 height 12
click at [1193, 293] on div at bounding box center [1185, 298] width 91 height 15
click at [1149, 415] on icon "button" at bounding box center [1150, 415] width 2 height 9
drag, startPoint x: 1223, startPoint y: 330, endPoint x: 1170, endPoint y: 397, distance: 85.8
click at [1222, 330] on div at bounding box center [1185, 327] width 91 height 15
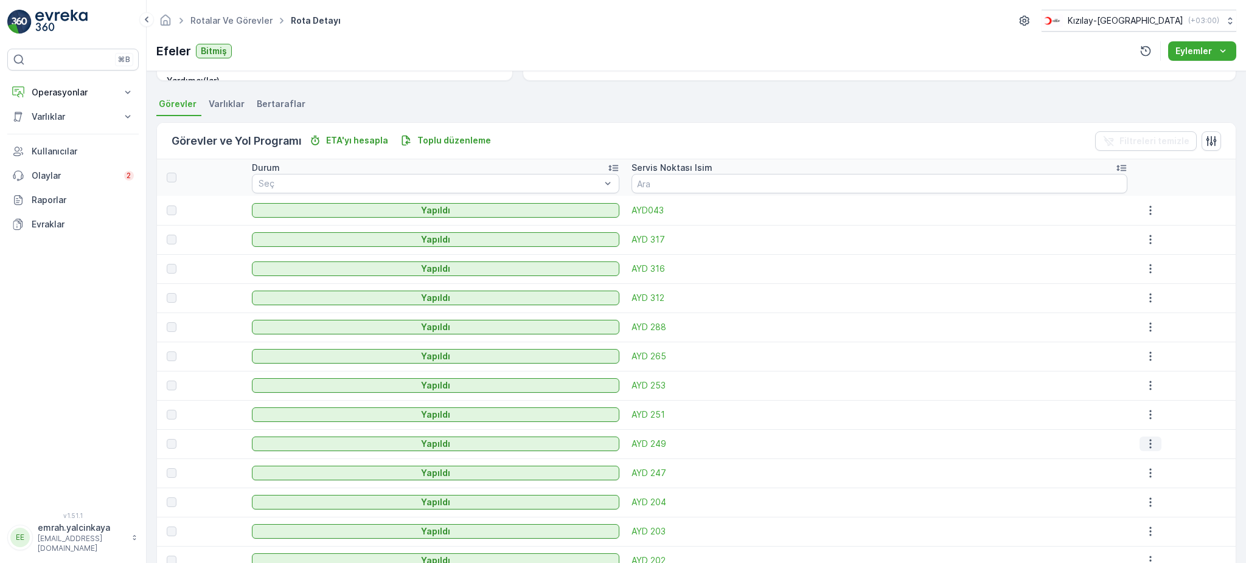
click at [1144, 439] on icon "button" at bounding box center [1150, 444] width 12 height 12
drag, startPoint x: 1208, startPoint y: 328, endPoint x: 1155, endPoint y: 455, distance: 137.5
click at [1207, 328] on div at bounding box center [1185, 327] width 91 height 15
click at [1145, 474] on icon "button" at bounding box center [1150, 473] width 12 height 12
click at [1198, 374] on td at bounding box center [1185, 385] width 102 height 29
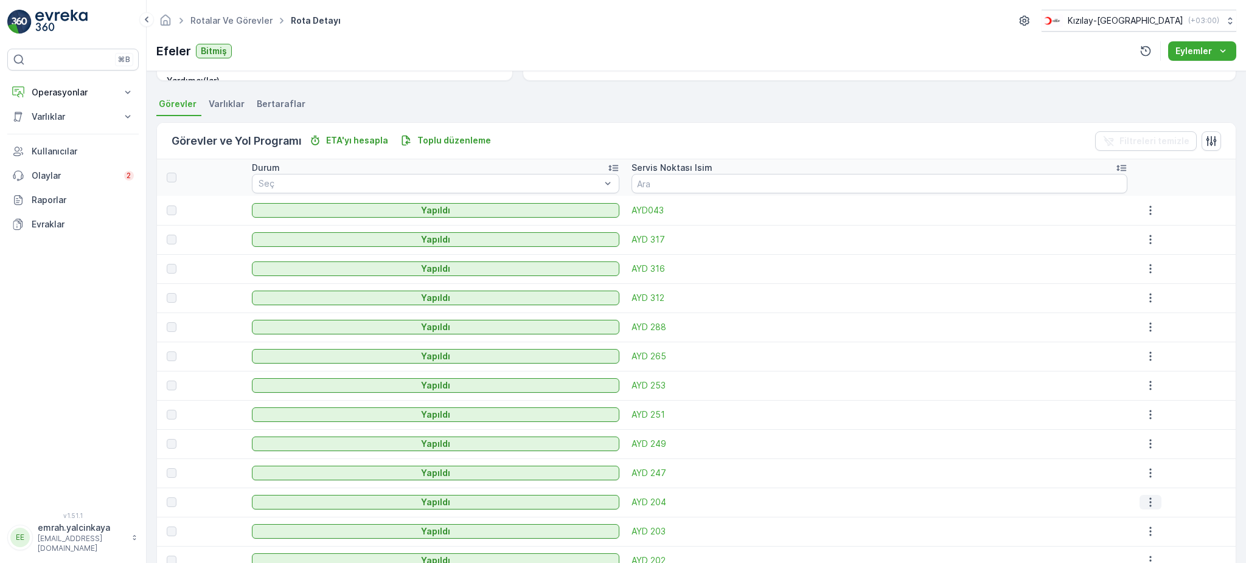
drag, startPoint x: 1144, startPoint y: 503, endPoint x: 1151, endPoint y: 507, distance: 7.9
click at [1145, 503] on icon "button" at bounding box center [1150, 502] width 12 height 12
click at [1217, 372] on td at bounding box center [1185, 385] width 102 height 29
click at [1147, 529] on icon "button" at bounding box center [1150, 532] width 12 height 12
click at [1204, 369] on td at bounding box center [1185, 356] width 102 height 29
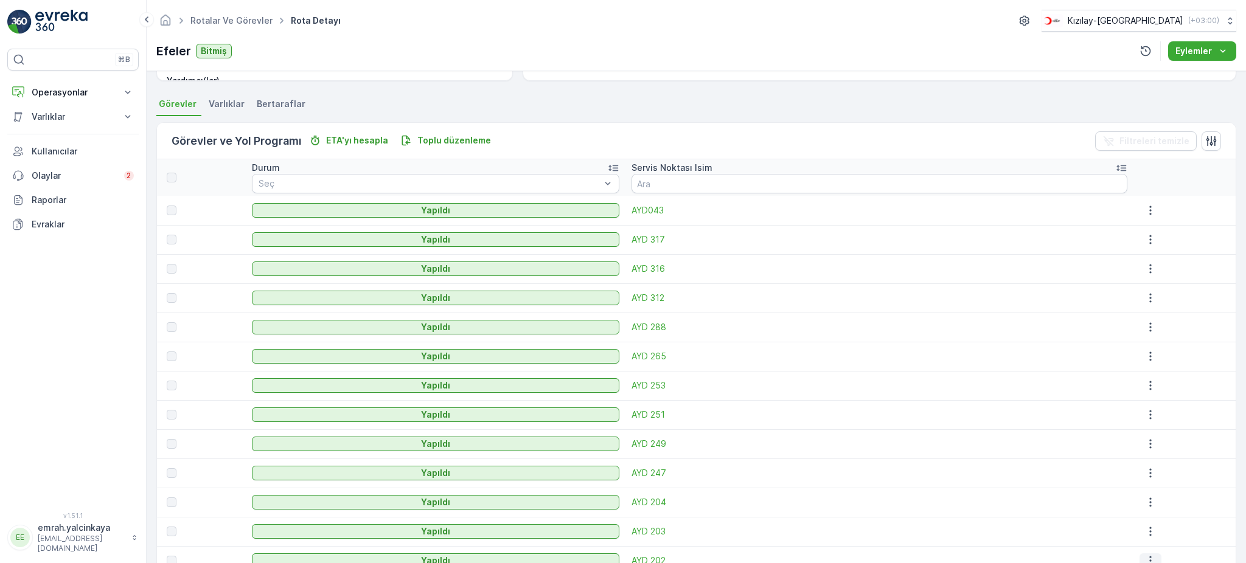
click at [1146, 555] on icon "button" at bounding box center [1150, 561] width 12 height 12
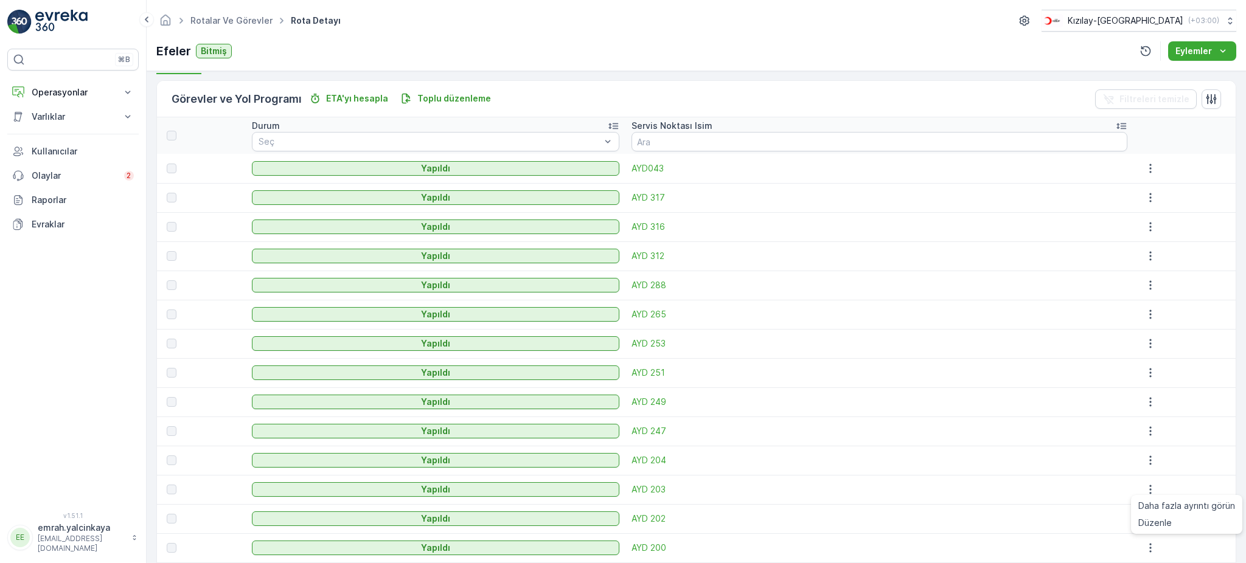
scroll to position [324, 0]
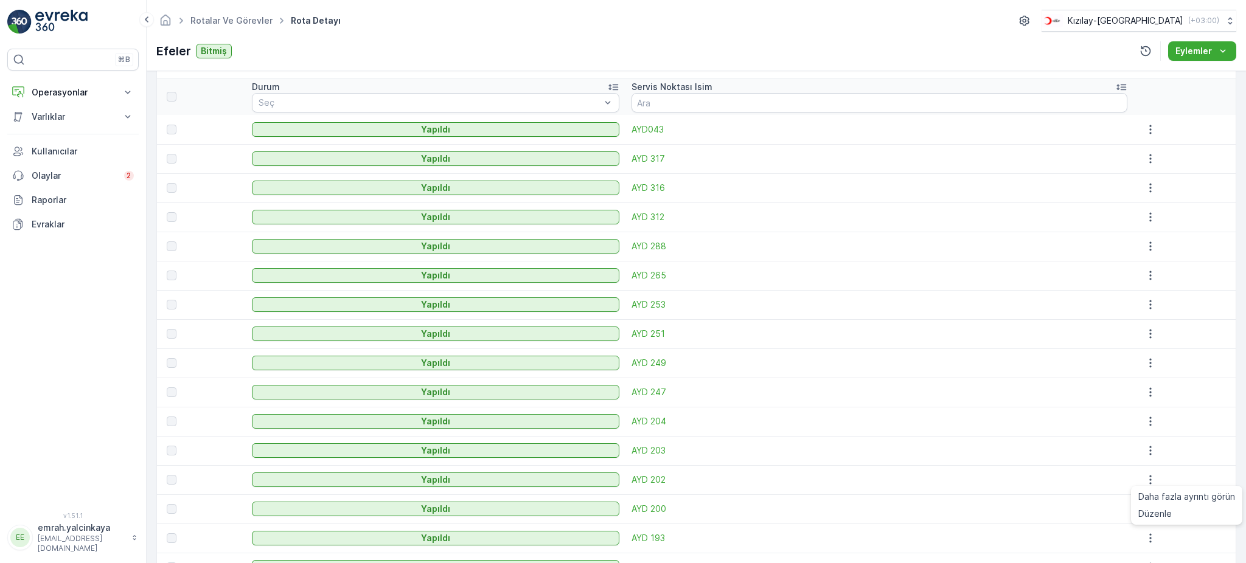
click at [926, 228] on td "AYD 312" at bounding box center [879, 217] width 508 height 29
click at [1145, 509] on icon "button" at bounding box center [1150, 509] width 12 height 12
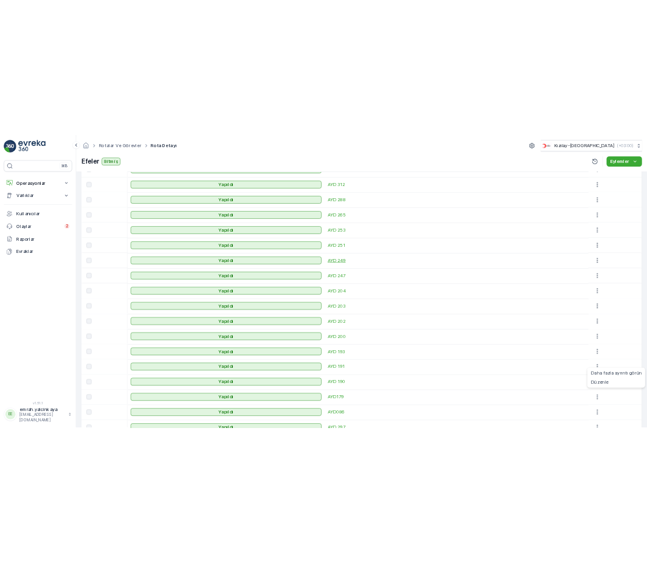
scroll to position [487, 0]
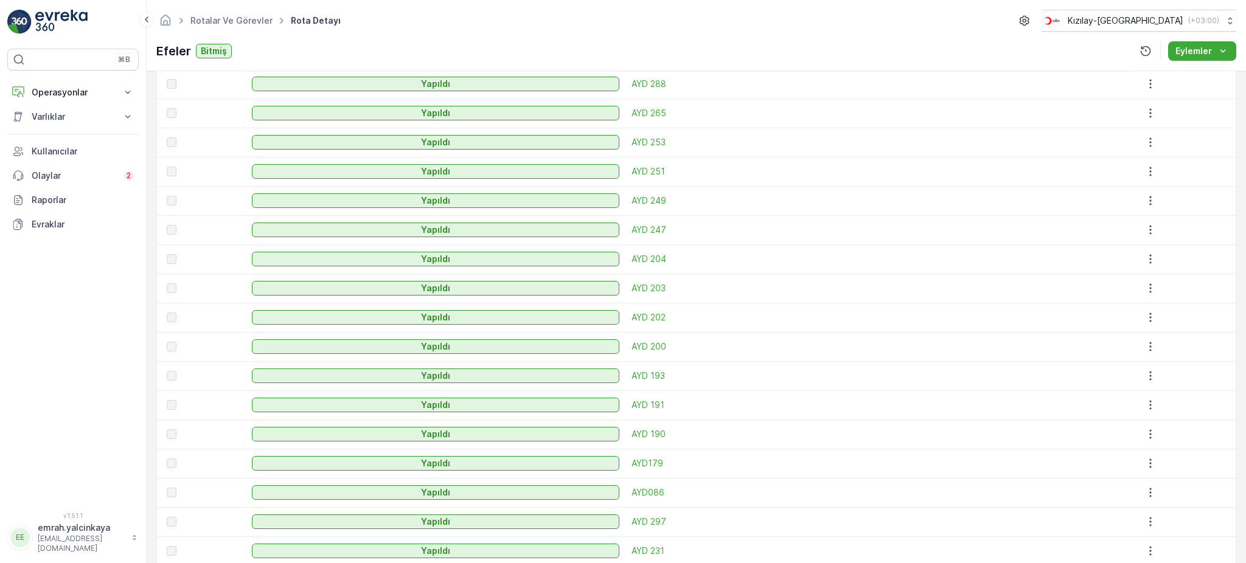
click at [1216, 315] on div at bounding box center [1185, 317] width 91 height 15
click at [1146, 377] on icon "button" at bounding box center [1150, 376] width 12 height 12
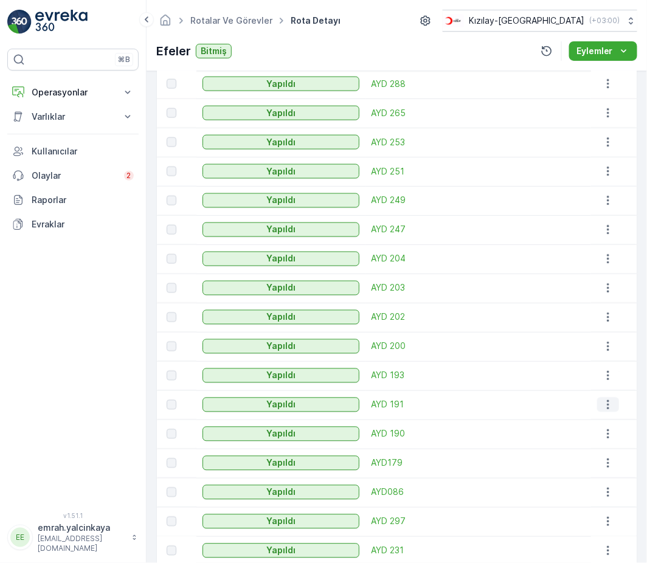
click at [602, 404] on icon "button" at bounding box center [608, 405] width 12 height 12
click at [602, 462] on icon "button" at bounding box center [608, 464] width 12 height 12
click at [602, 492] on icon "button" at bounding box center [608, 493] width 12 height 12
click at [510, 318] on span "AYD 202" at bounding box center [479, 318] width 214 height 12
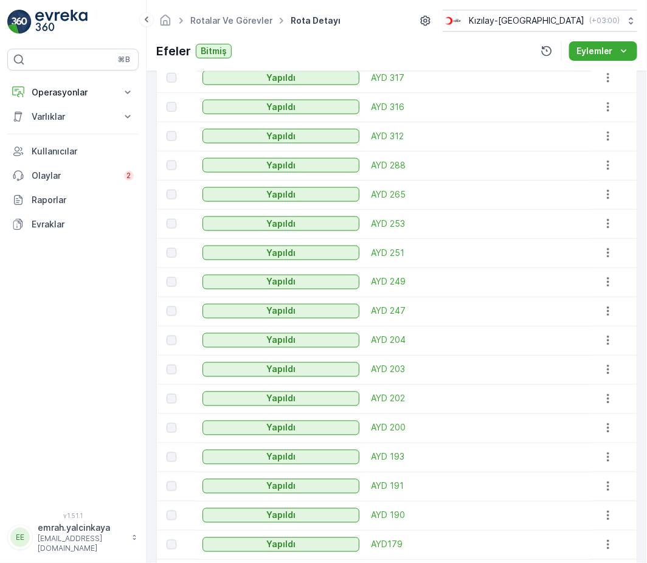
scroll to position [487, 0]
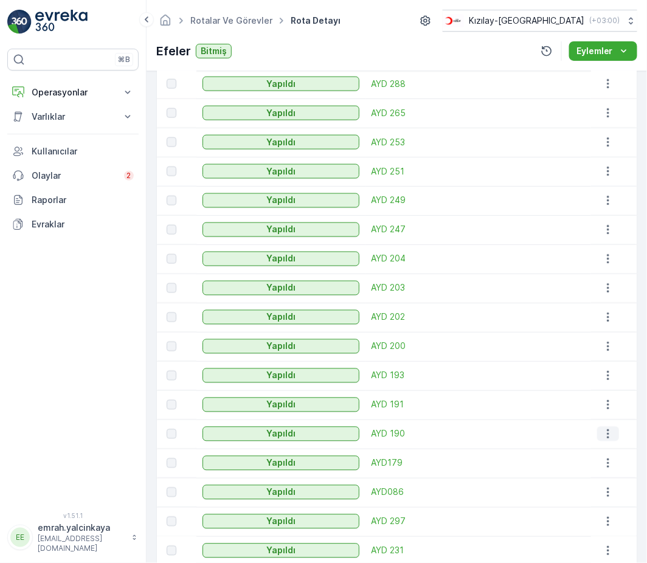
click at [602, 437] on icon "button" at bounding box center [608, 434] width 12 height 12
click at [604, 498] on icon "button" at bounding box center [608, 493] width 12 height 12
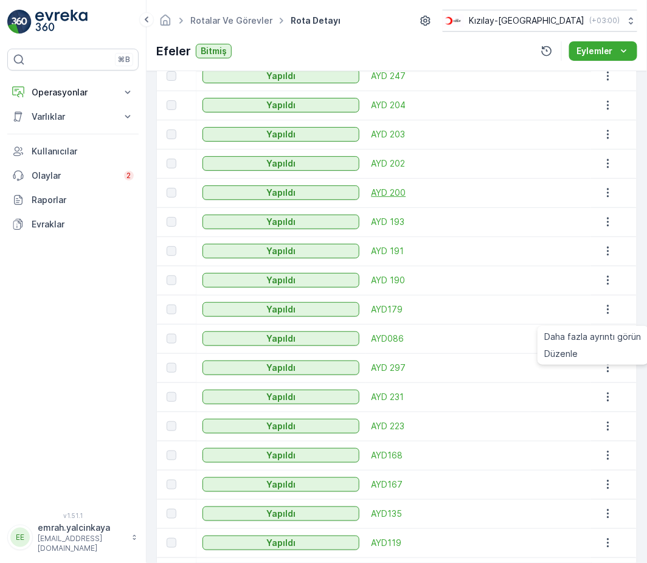
scroll to position [730, 0]
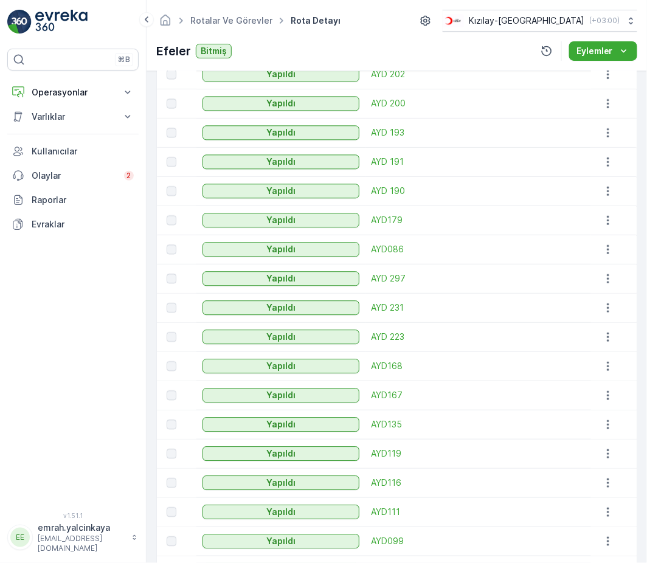
click at [632, 188] on td at bounding box center [614, 190] width 46 height 29
click at [602, 277] on icon "button" at bounding box center [608, 279] width 12 height 12
click at [639, 243] on div "Ayrıntılar Operasyon Kıyafet Toplama Başlangıç Zamanı 07:00 Bitiş Zamanı 17:00 …" at bounding box center [397, 317] width 501 height 492
click at [602, 306] on icon "button" at bounding box center [608, 308] width 12 height 12
click at [632, 282] on td at bounding box center [614, 278] width 46 height 29
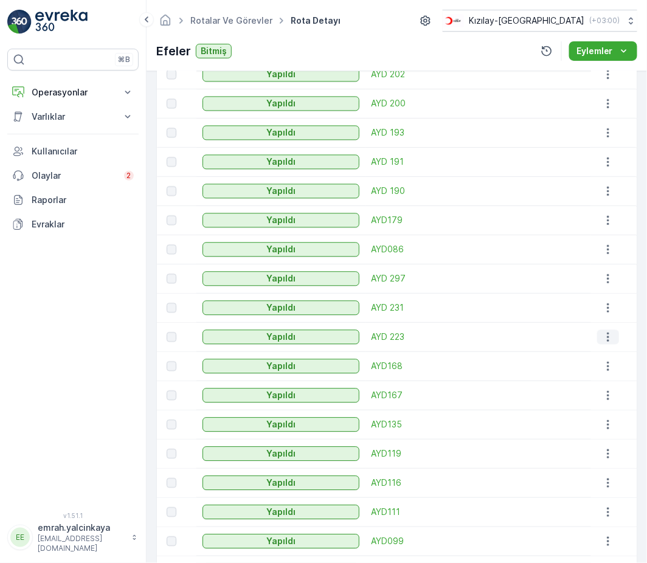
click at [602, 339] on icon "button" at bounding box center [608, 337] width 12 height 12
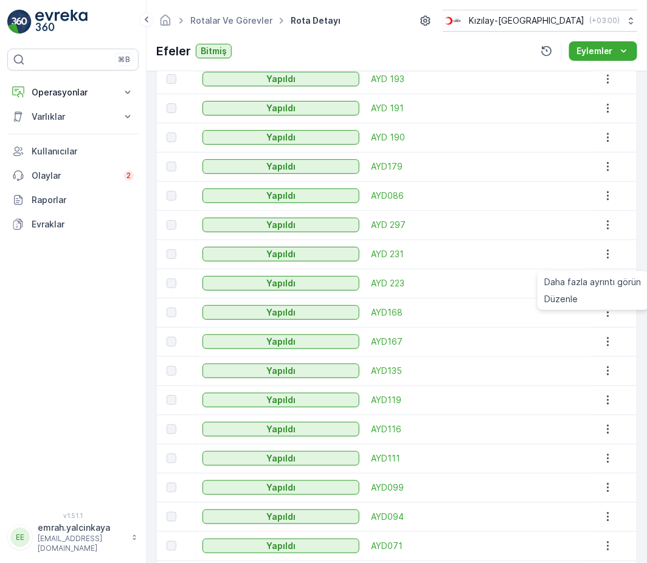
scroll to position [811, 0]
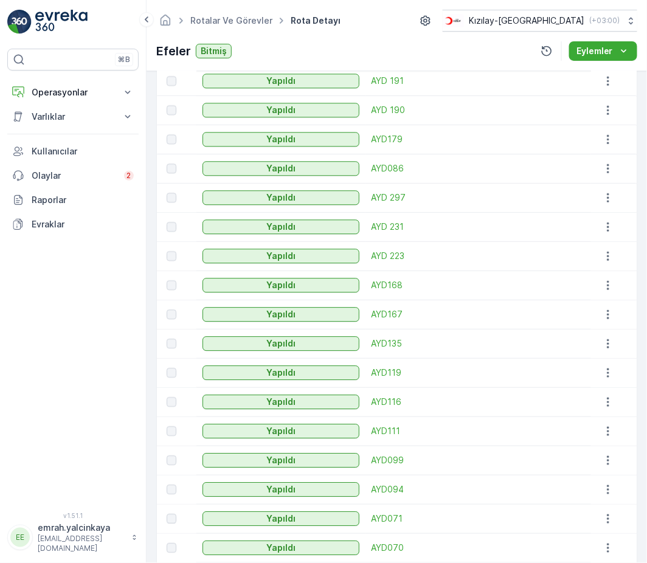
click at [644, 382] on div "Ayrıntılar Operasyon Kıyafet Toplama Başlangıç Zamanı 07:00 Bitiş Zamanı 17:00 …" at bounding box center [397, 317] width 501 height 492
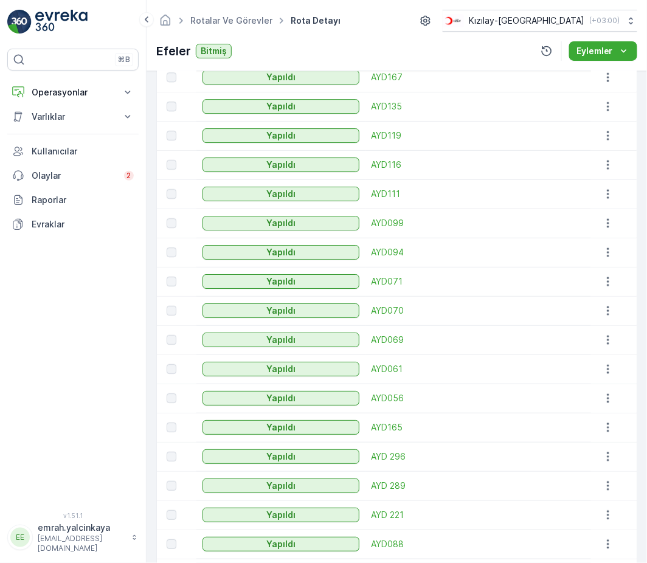
scroll to position [1153, 0]
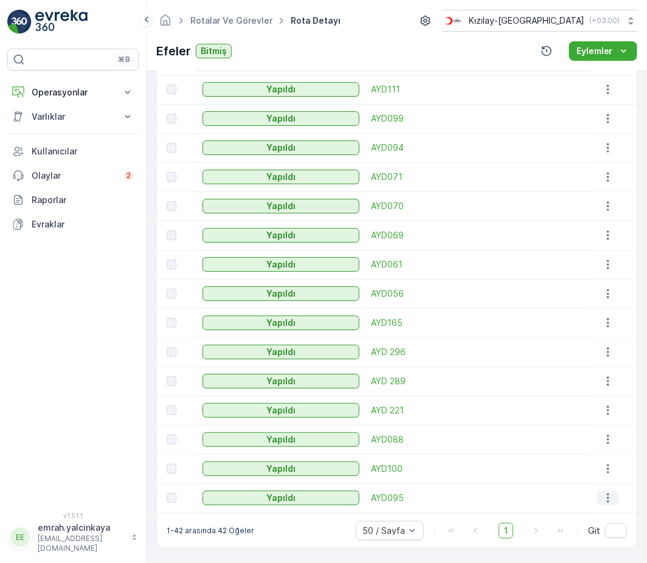
click at [604, 499] on icon "button" at bounding box center [608, 498] width 12 height 12
click at [607, 469] on icon "button" at bounding box center [608, 469] width 2 height 9
click at [605, 443] on icon "button" at bounding box center [608, 440] width 12 height 12
click at [607, 413] on icon "button" at bounding box center [608, 410] width 2 height 9
click at [608, 385] on icon "button" at bounding box center [608, 381] width 12 height 12
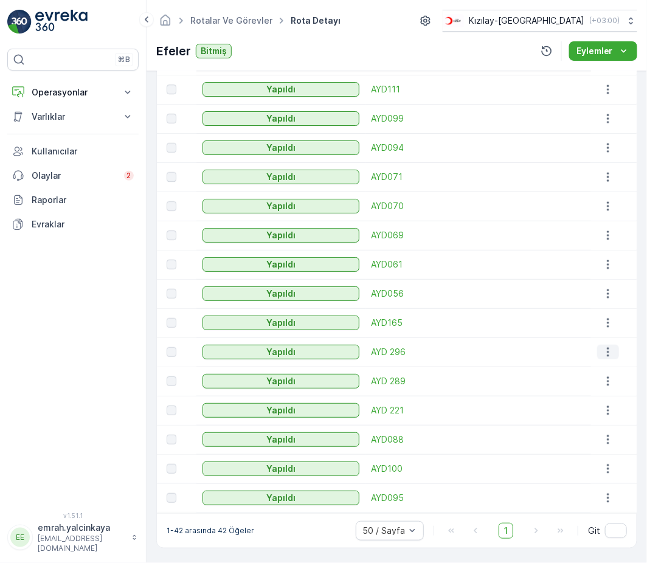
click at [607, 355] on icon "button" at bounding box center [608, 352] width 2 height 9
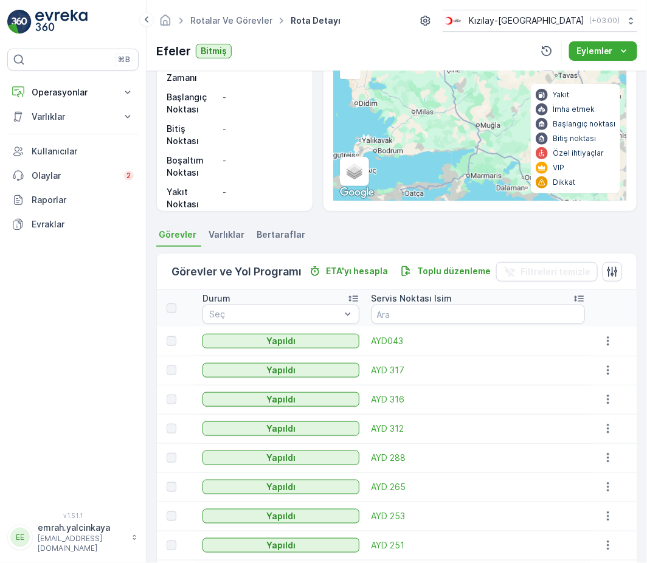
scroll to position [99, 0]
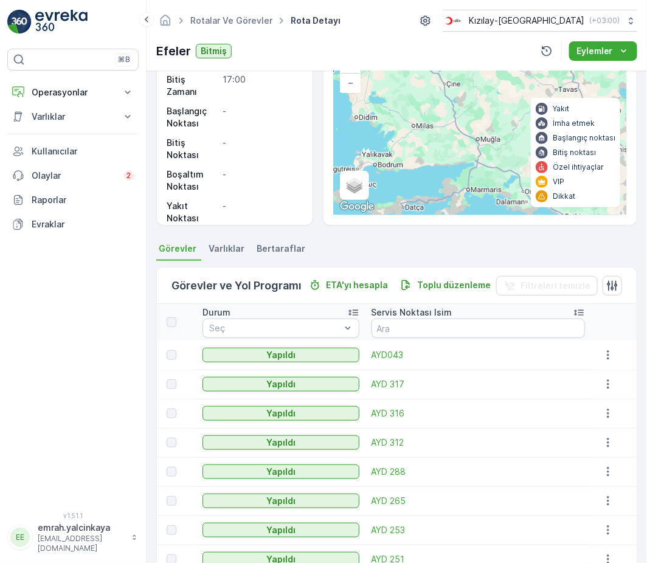
click at [579, 314] on icon at bounding box center [579, 313] width 12 height 12
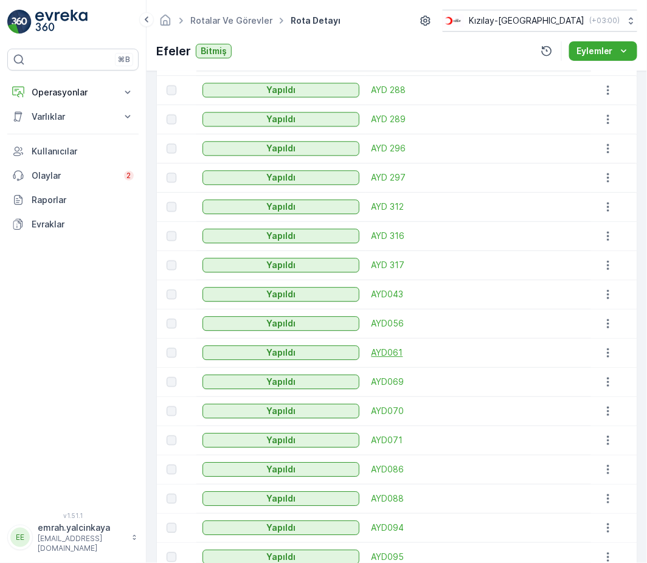
scroll to position [829, 0]
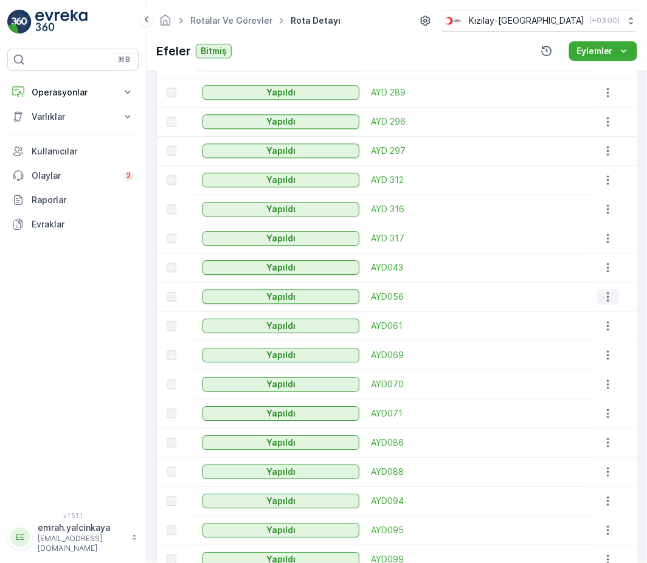
click at [602, 296] on icon "button" at bounding box center [608, 297] width 12 height 12
click at [504, 267] on span "AYD043" at bounding box center [479, 268] width 214 height 12
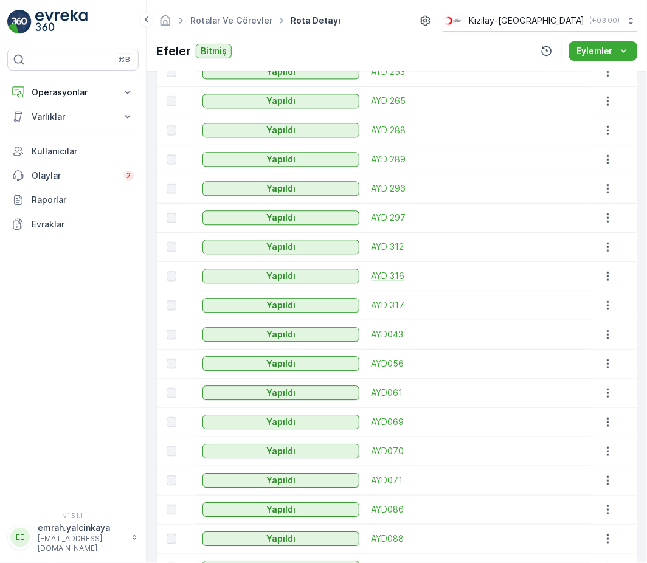
scroll to position [942, 0]
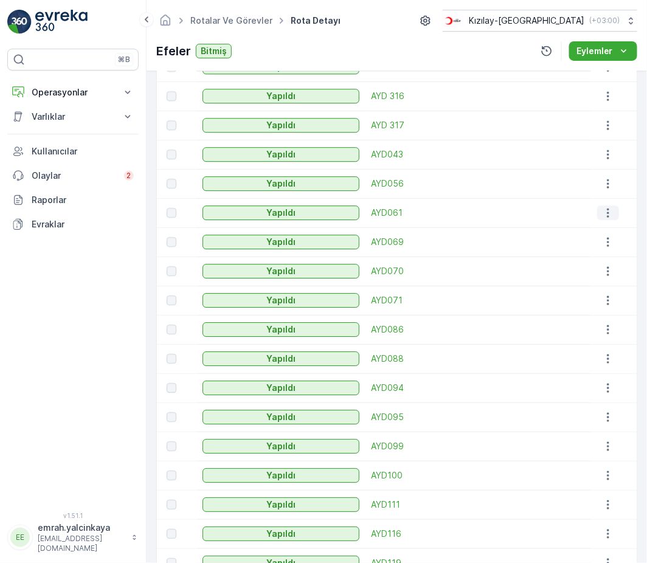
click at [602, 211] on icon "button" at bounding box center [608, 213] width 12 height 12
click at [644, 206] on div "Ayrıntılar Operasyon Kıyafet Toplama Başlangıç Zamanı 07:00 Bitiş Zamanı 17:00 …" at bounding box center [397, 317] width 501 height 492
click at [602, 240] on icon "button" at bounding box center [608, 242] width 12 height 12
click at [639, 229] on div "Ayrıntılar Operasyon Kıyafet Toplama Başlangıç Zamanı 07:00 Bitiş Zamanı 17:00 …" at bounding box center [397, 317] width 501 height 492
click at [609, 276] on icon "button" at bounding box center [608, 271] width 12 height 12
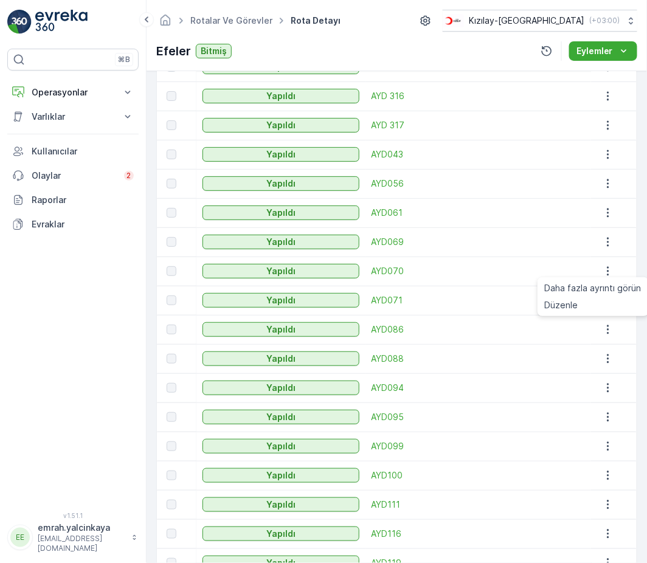
click at [641, 252] on div "Ayrıntılar Operasyon Kıyafet Toplama Başlangıç Zamanı 07:00 Bitiş Zamanı 17:00 …" at bounding box center [397, 317] width 501 height 492
click at [602, 297] on icon "button" at bounding box center [608, 300] width 12 height 12
drag, startPoint x: 643, startPoint y: 288, endPoint x: 635, endPoint y: 288, distance: 7.3
click at [641, 288] on div "Ayrıntılar Operasyon Kıyafet Toplama Başlangıç Zamanı 07:00 Bitiş Zamanı 17:00 …" at bounding box center [397, 317] width 501 height 492
click at [608, 384] on icon "button" at bounding box center [608, 388] width 12 height 12
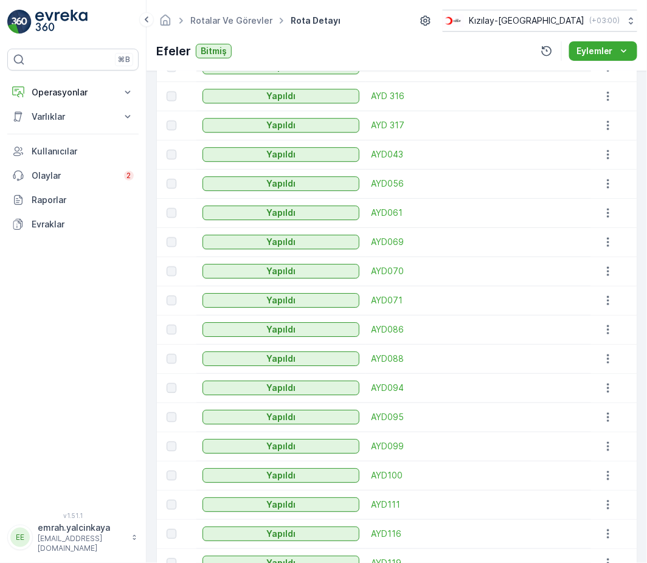
click at [639, 287] on div "Ayrıntılar Operasyon Kıyafet Toplama Başlangıç Zamanı 07:00 Bitiş Zamanı 17:00 …" at bounding box center [397, 317] width 501 height 492
click at [602, 444] on icon "button" at bounding box center [608, 447] width 12 height 12
click at [633, 335] on td at bounding box center [614, 329] width 46 height 29
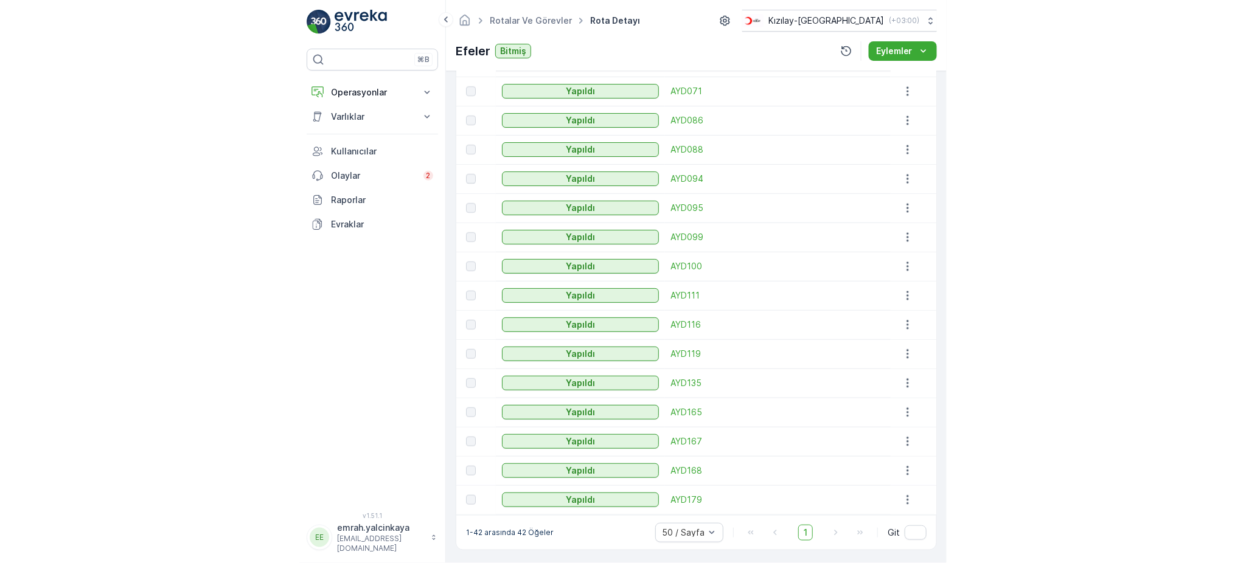
scroll to position [1153, 0]
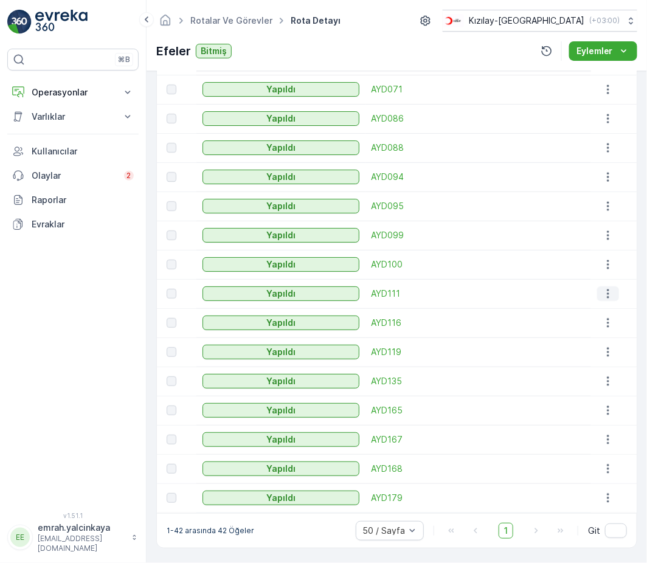
click at [607, 291] on icon "button" at bounding box center [608, 294] width 12 height 12
click at [635, 289] on div "Ayrıntılar Operasyon Kıyafet Toplama Başlangıç Zamanı 07:00 Bitiş Zamanı 17:00 …" at bounding box center [397, 317] width 501 height 492
click at [605, 321] on icon "button" at bounding box center [608, 323] width 12 height 12
click at [638, 308] on div "Ayrıntılar Operasyon Kıyafet Toplama Başlangıç Zamanı 07:00 Bitiş Zamanı 17:00 …" at bounding box center [397, 317] width 501 height 492
click at [607, 348] on icon "button" at bounding box center [608, 352] width 2 height 9
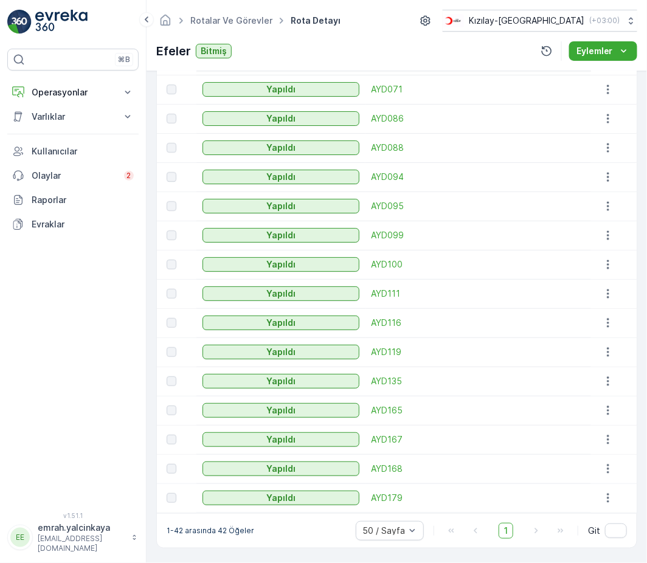
click at [638, 347] on div "Ayrıntılar Operasyon Kıyafet Toplama Başlangıç Zamanı 07:00 Bitiş Zamanı 17:00 …" at bounding box center [397, 317] width 501 height 492
click at [607, 380] on icon "button" at bounding box center [608, 381] width 2 height 9
click at [624, 381] on div at bounding box center [615, 381] width 35 height 15
click at [610, 409] on button "button" at bounding box center [609, 410] width 22 height 15
click at [631, 360] on td at bounding box center [614, 352] width 46 height 29
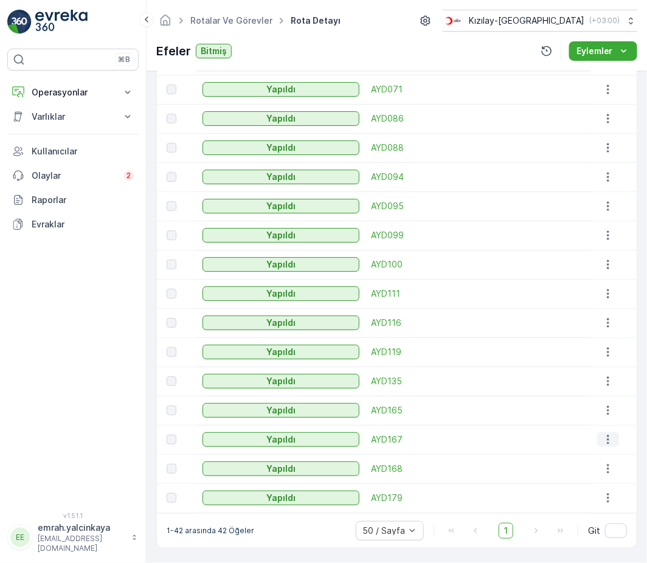
click at [607, 444] on icon "button" at bounding box center [608, 440] width 12 height 12
click at [633, 404] on td at bounding box center [614, 410] width 46 height 29
click at [605, 467] on icon "button" at bounding box center [608, 469] width 12 height 12
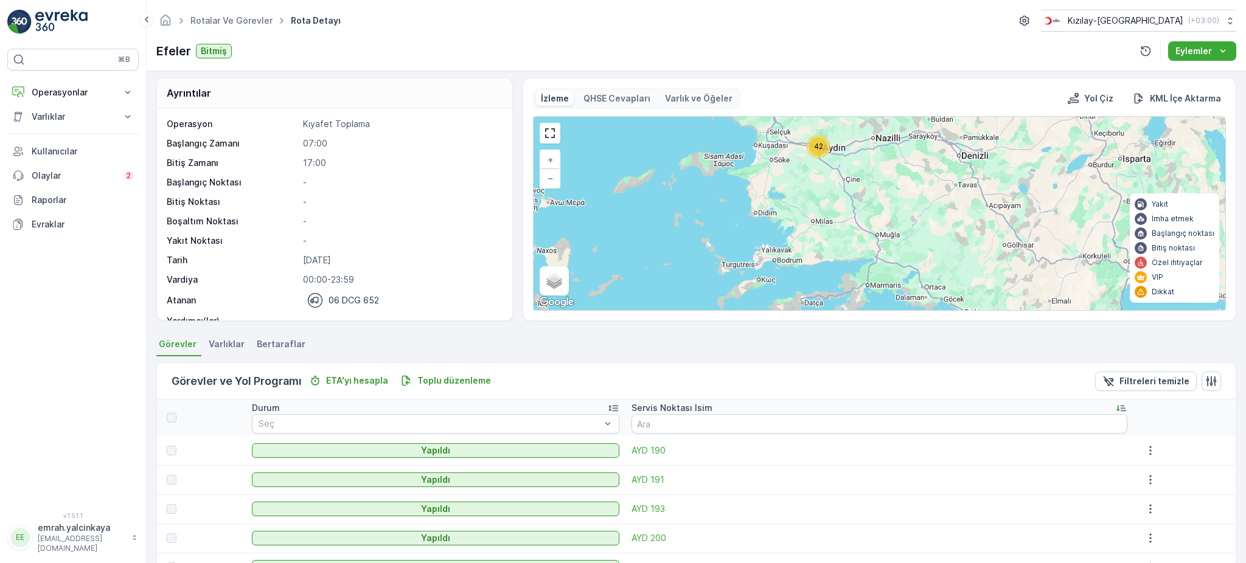
scroll to position [0, 0]
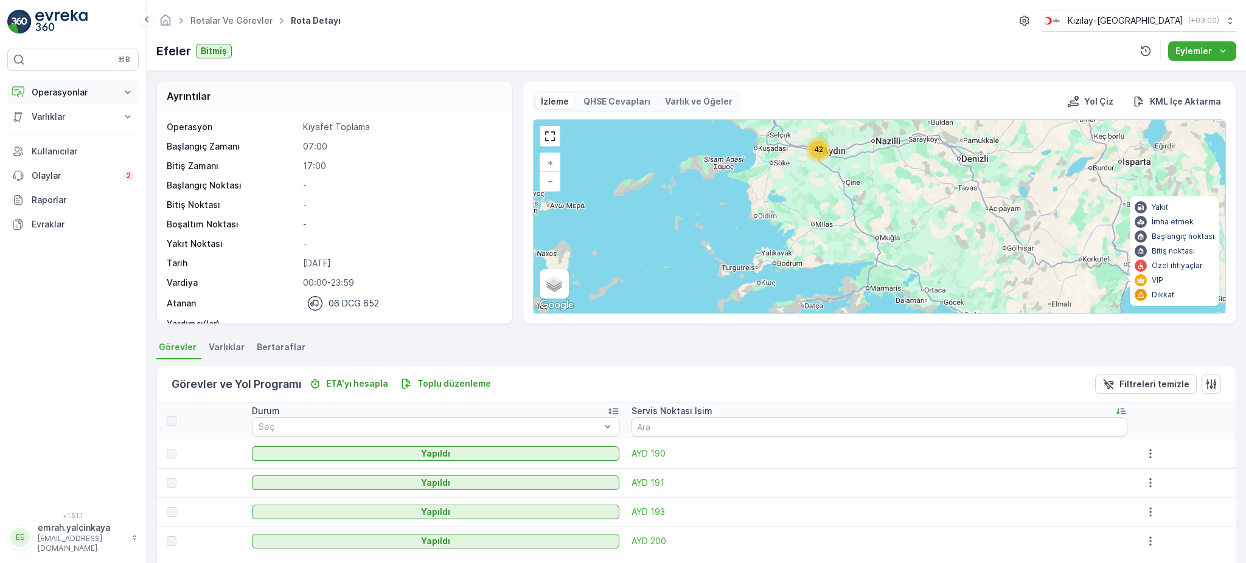
click at [24, 93] on icon at bounding box center [18, 90] width 12 height 9
click at [57, 127] on p "Planlama" at bounding box center [48, 130] width 35 height 12
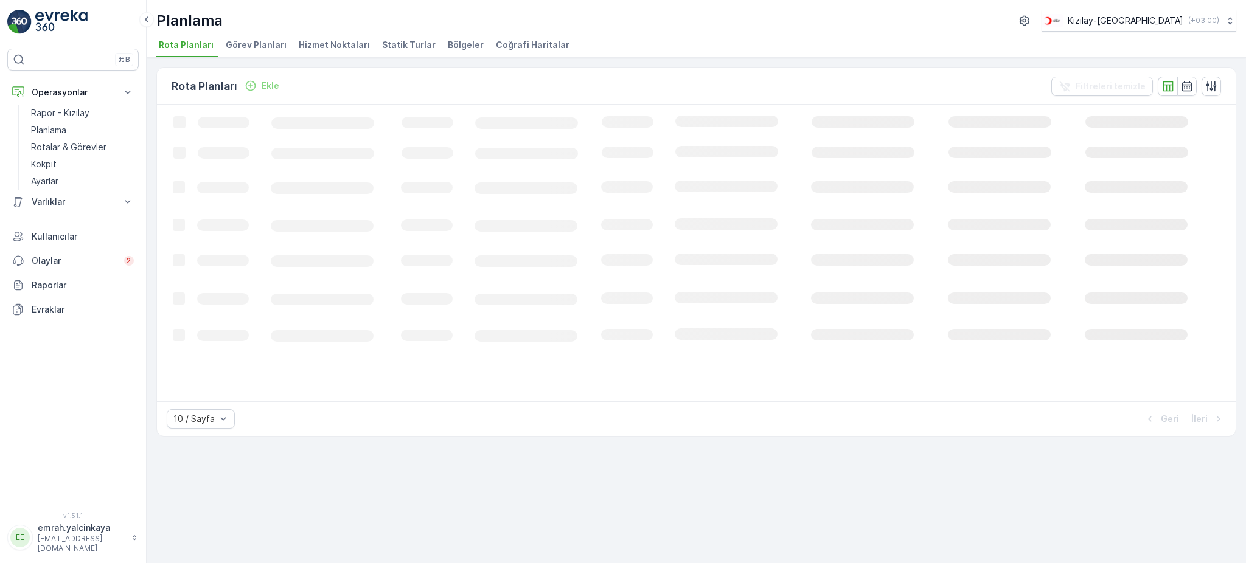
click at [325, 43] on span "Hizmet Noktaları" at bounding box center [334, 45] width 71 height 12
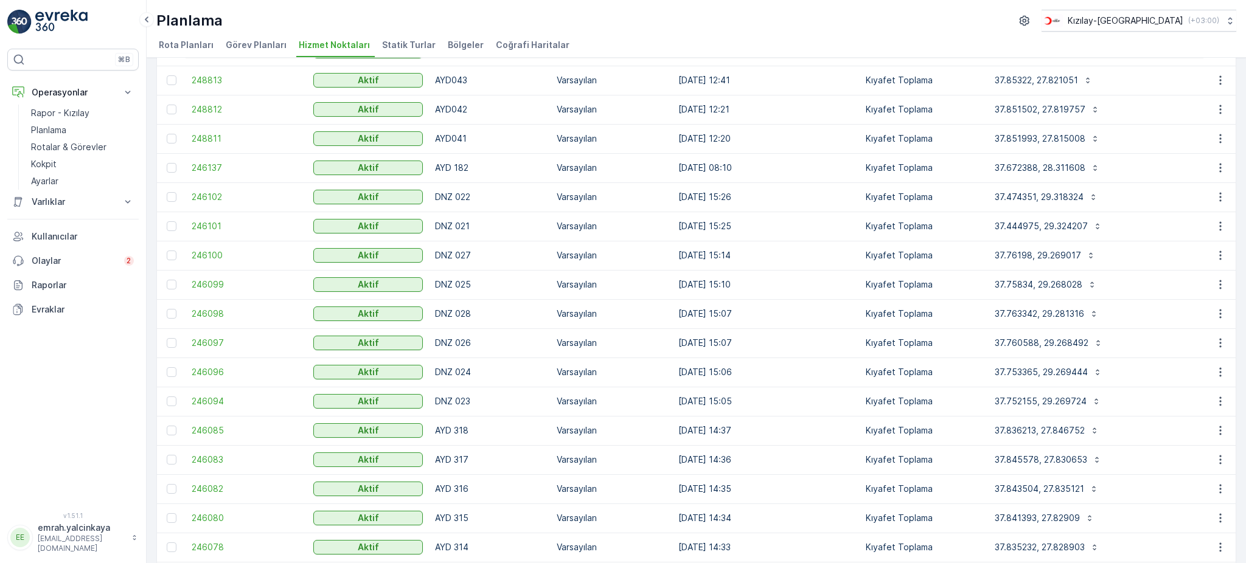
scroll to position [243, 0]
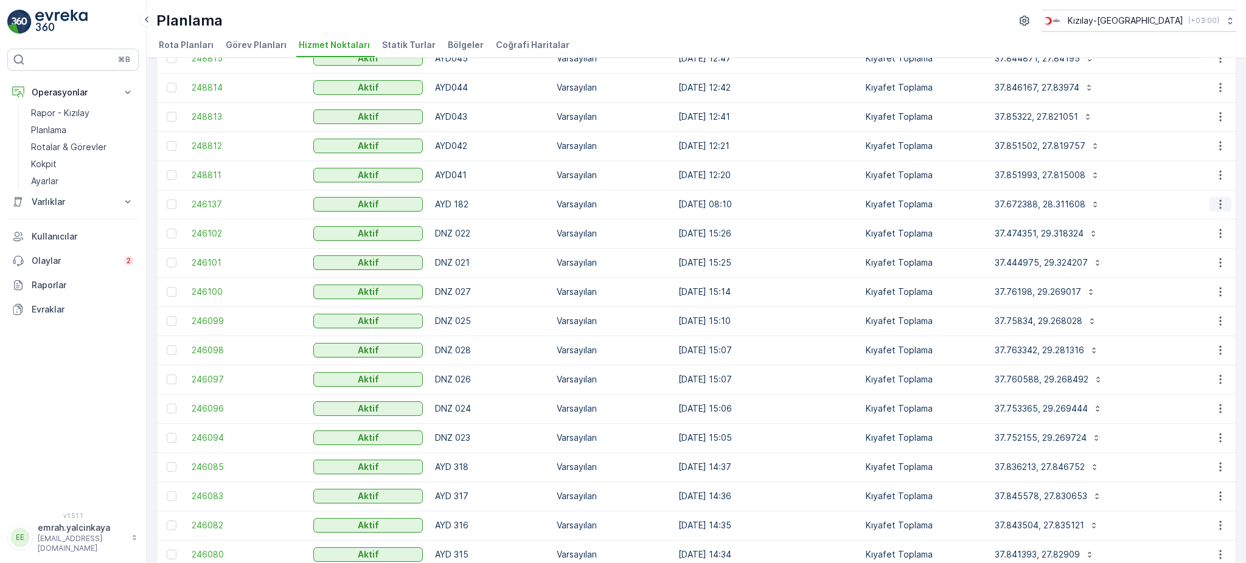
click at [1219, 204] on icon "button" at bounding box center [1220, 204] width 2 height 9
click at [1209, 237] on span "Servis Noktasını Düzenle" at bounding box center [1189, 238] width 100 height 12
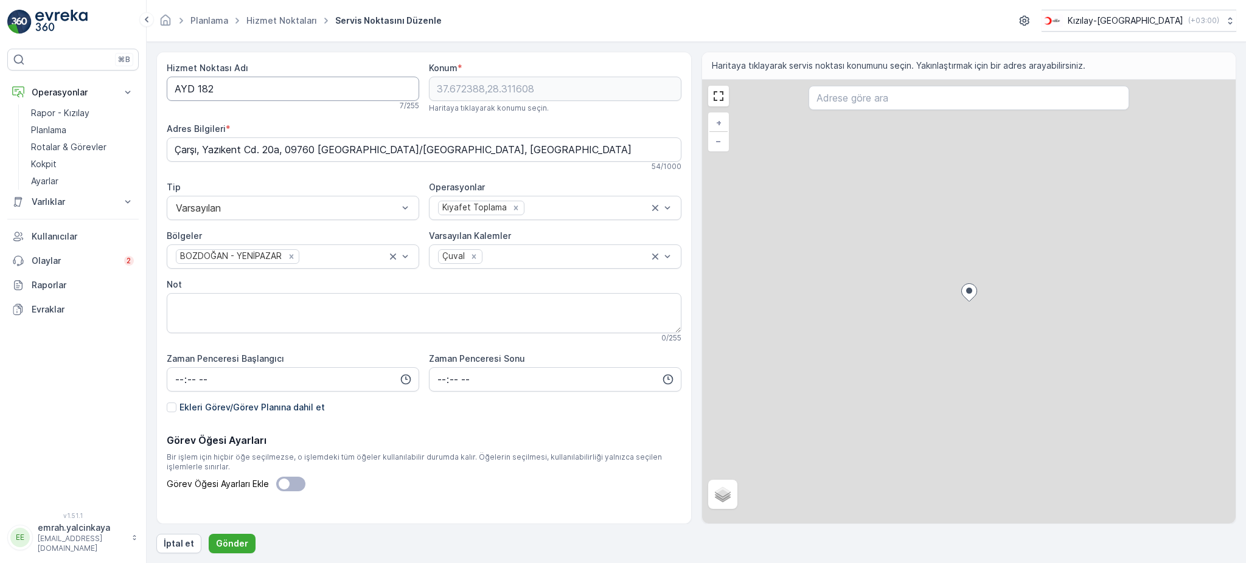
click at [196, 88] on Adı "AYD 182" at bounding box center [293, 89] width 253 height 24
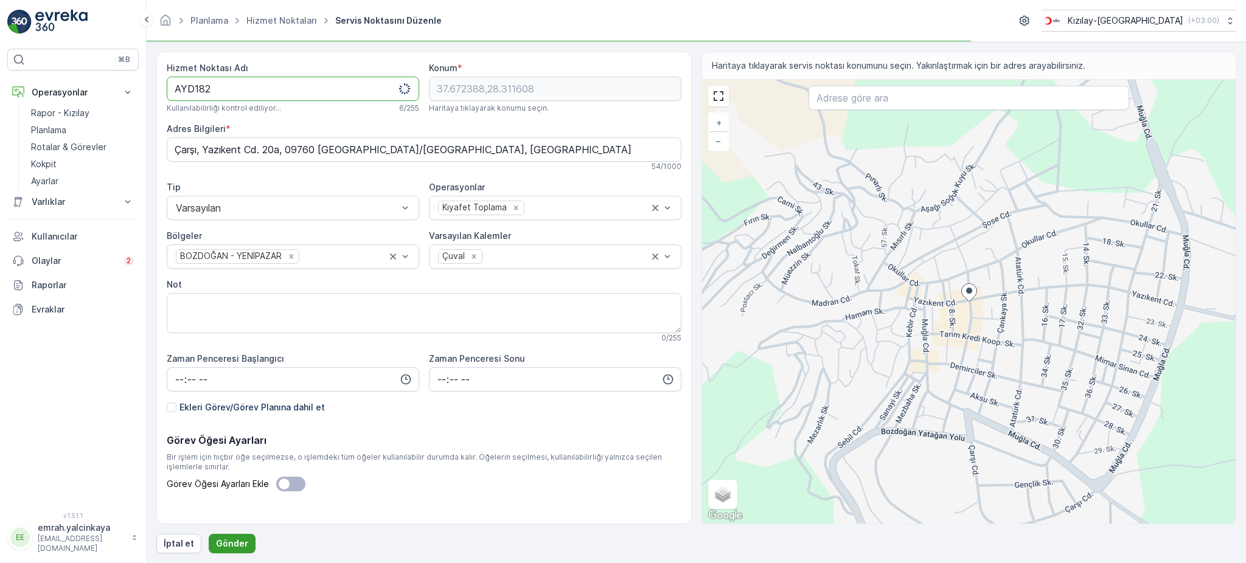
type Adı "AYD182"
click at [235, 545] on p "Gönder" at bounding box center [232, 544] width 32 height 12
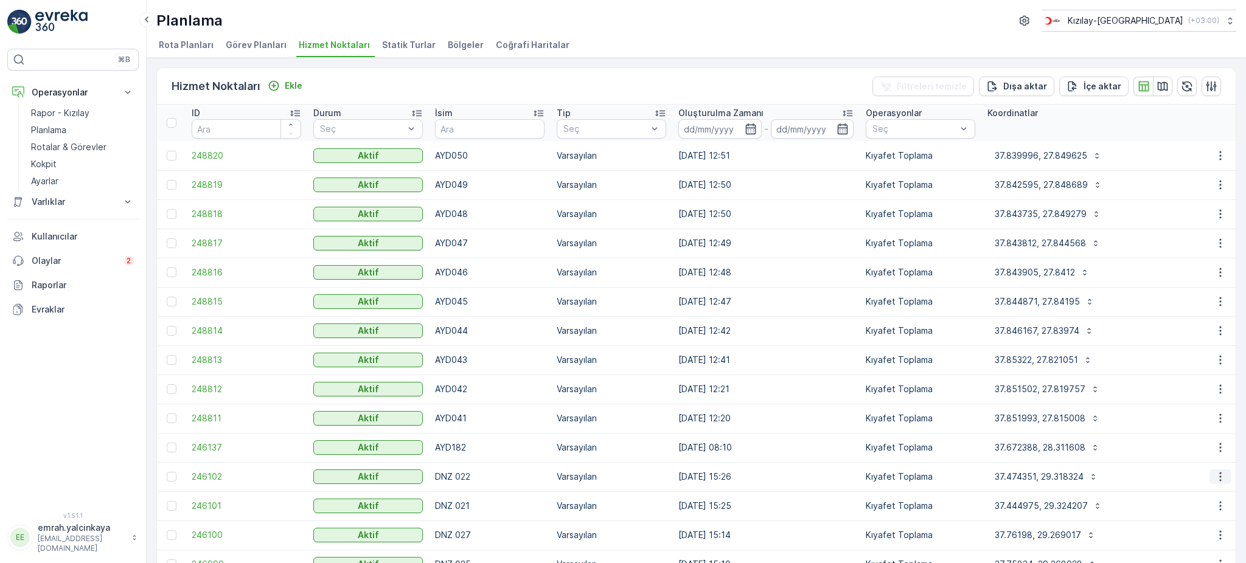
click at [1219, 481] on icon "button" at bounding box center [1220, 477] width 12 height 12
click at [1166, 386] on span "Servis Noktasını Düzenle" at bounding box center [1189, 384] width 100 height 12
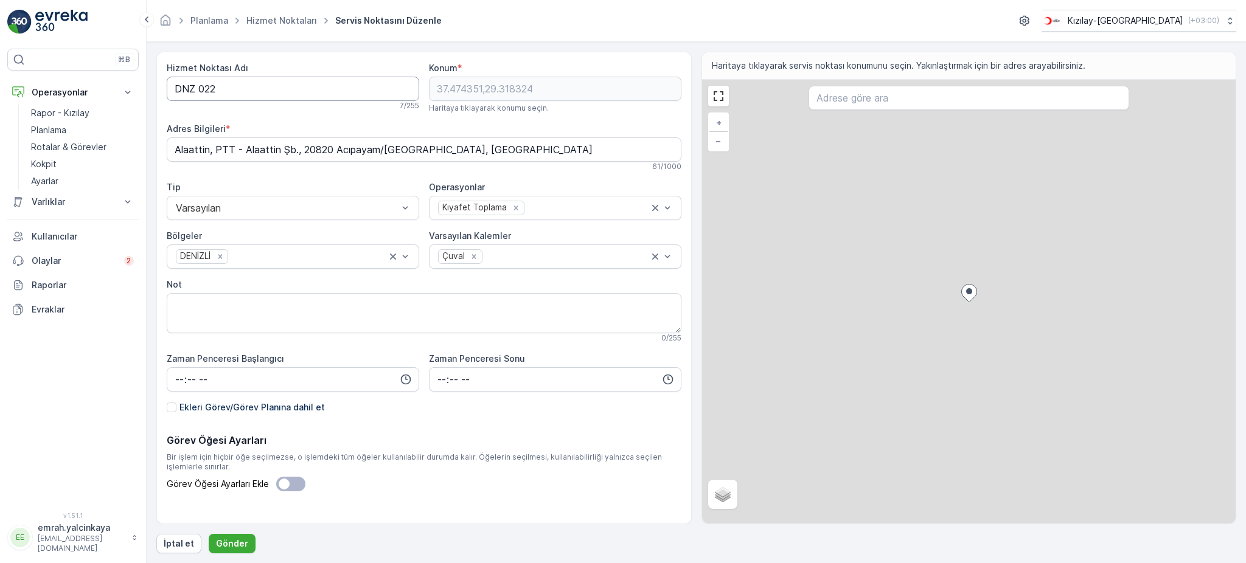
click at [198, 89] on Adı "DNZ 022" at bounding box center [293, 89] width 253 height 24
type Adı "DNZ022"
drag, startPoint x: 236, startPoint y: 548, endPoint x: 280, endPoint y: 560, distance: 45.5
click at [237, 548] on p "Gönder" at bounding box center [232, 544] width 32 height 12
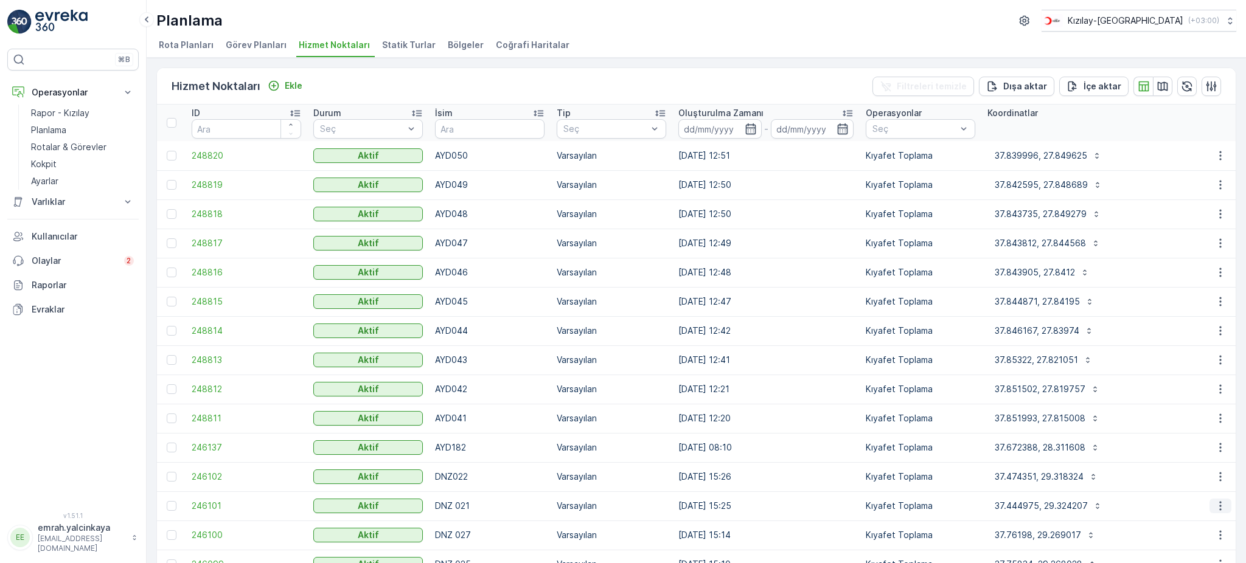
click at [1214, 510] on icon "button" at bounding box center [1220, 506] width 12 height 12
click at [1173, 248] on div "37.843812, 27.844568" at bounding box center [1095, 243] width 215 height 19
click at [1214, 538] on icon "button" at bounding box center [1220, 535] width 12 height 12
drag, startPoint x: 1173, startPoint y: 424, endPoint x: 1189, endPoint y: 445, distance: 26.5
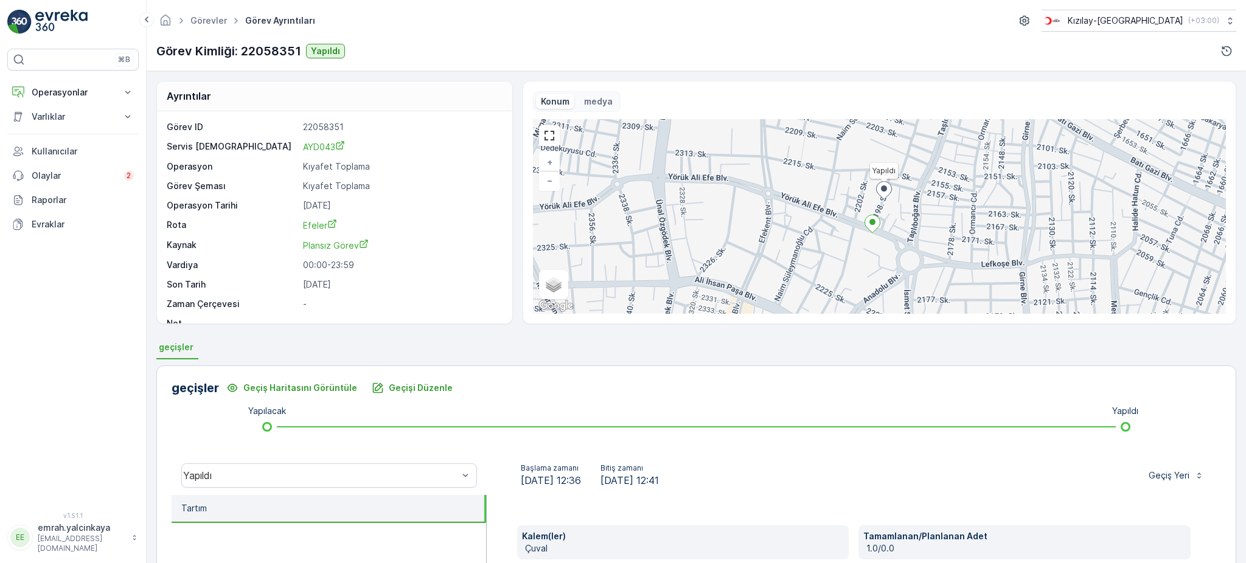
click at [552, 305] on img "Bu bölgeyi Google Haritalar'da açın (yeni pencerede açılır)" at bounding box center [556, 306] width 40 height 16
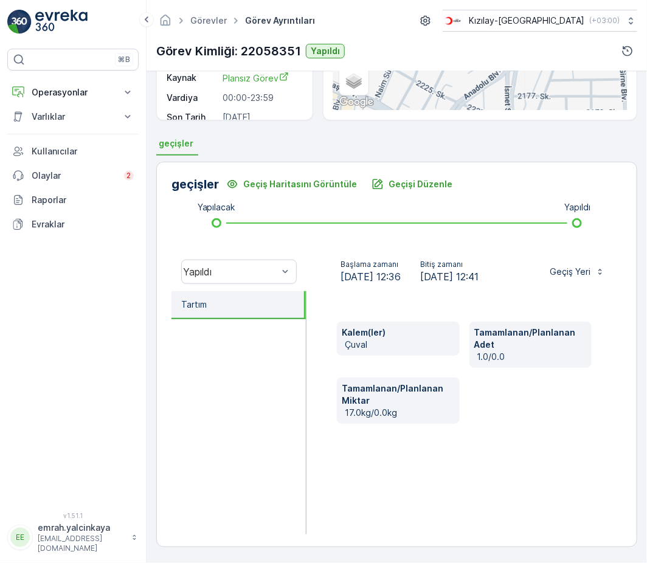
scroll to position [217, 0]
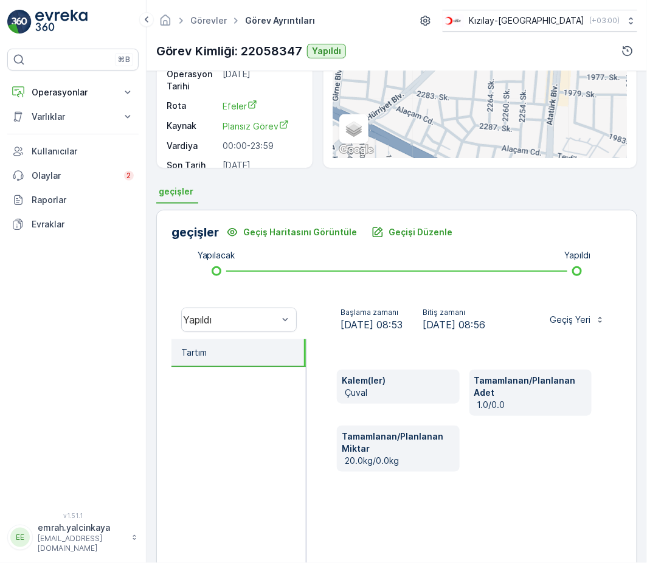
scroll to position [162, 0]
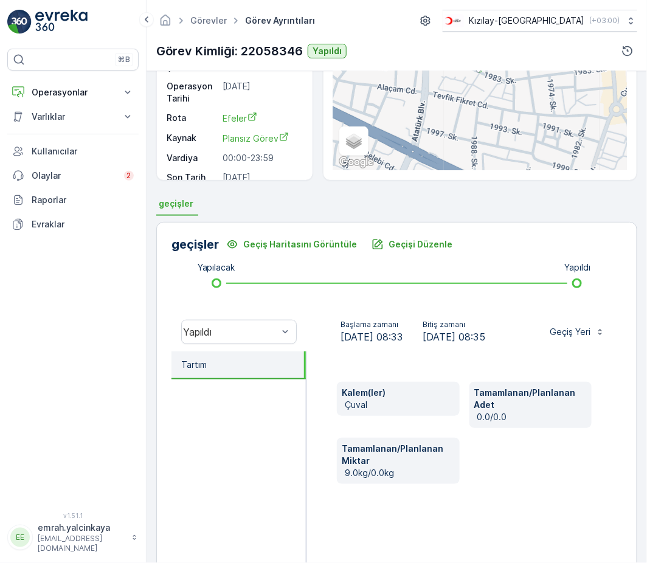
scroll to position [162, 0]
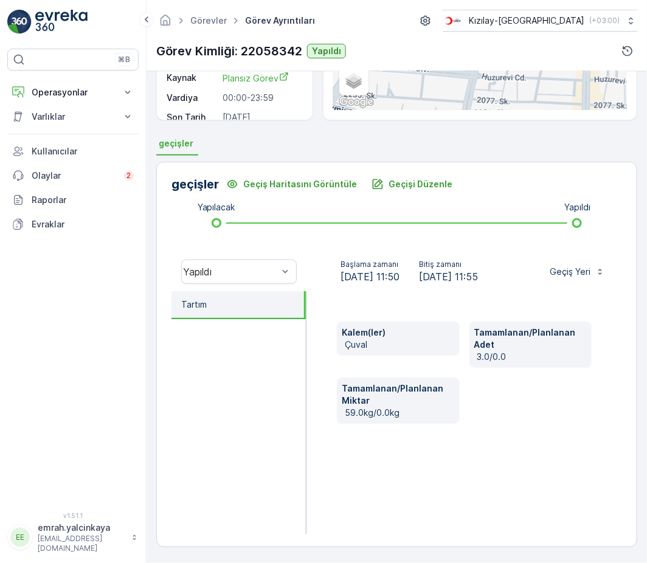
scroll to position [217, 0]
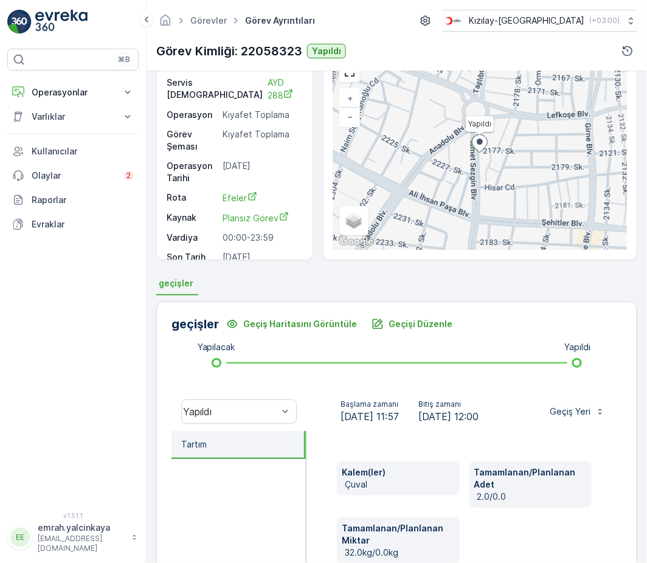
scroll to position [217, 0]
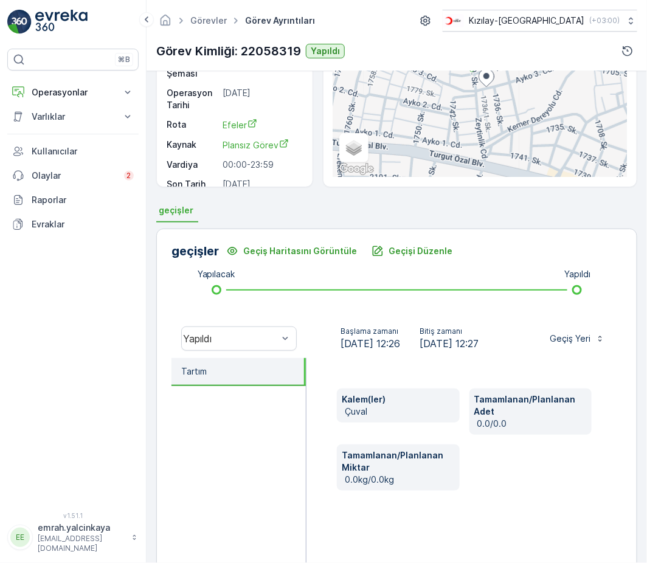
scroll to position [162, 0]
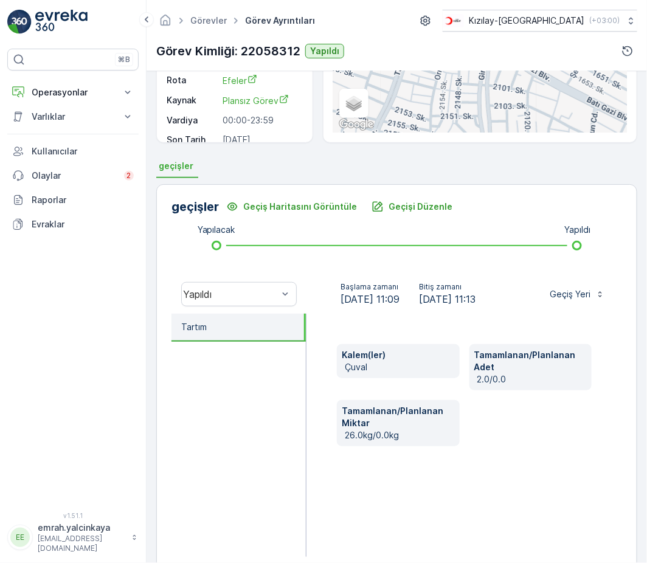
scroll to position [217, 0]
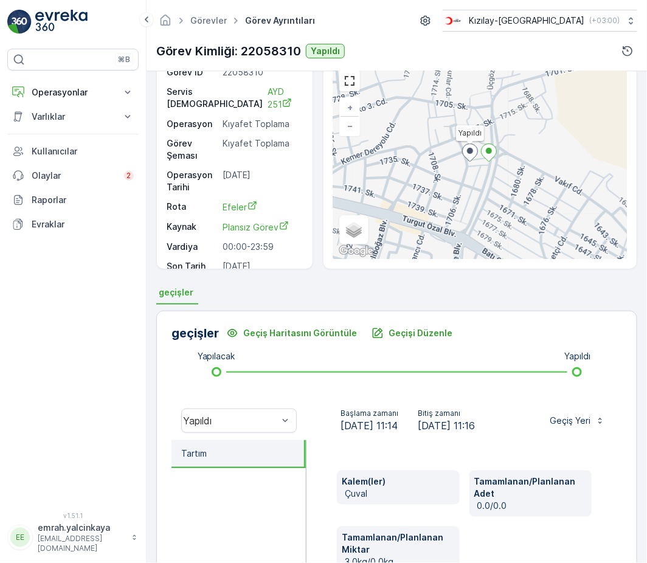
scroll to position [203, 0]
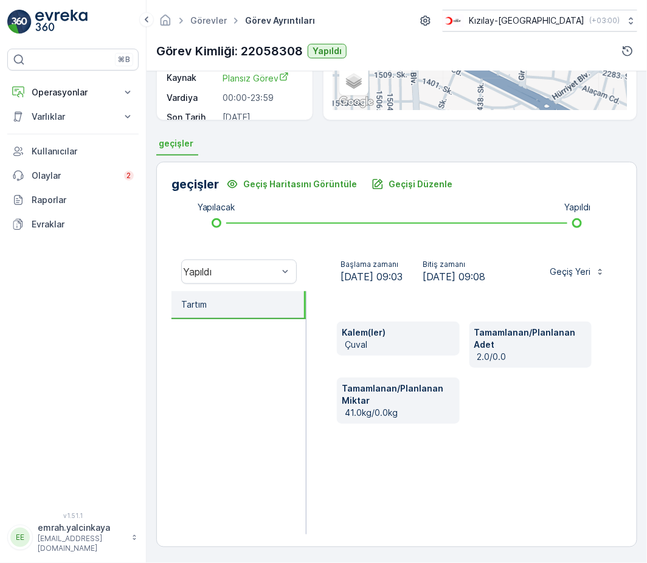
scroll to position [217, 0]
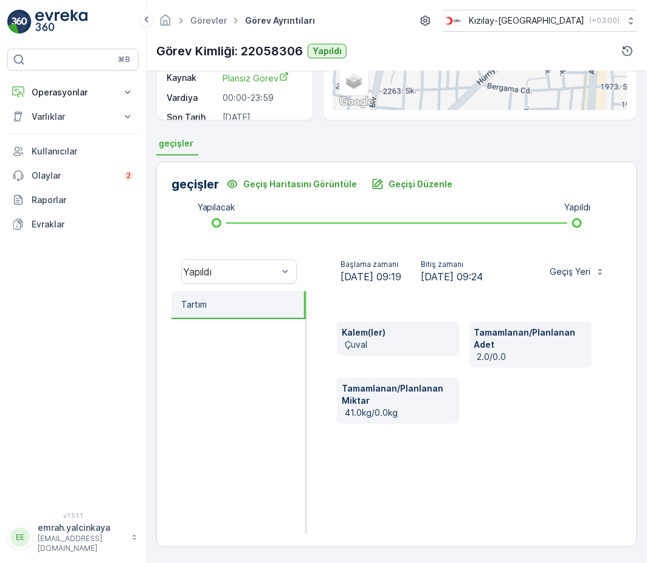
scroll to position [217, 0]
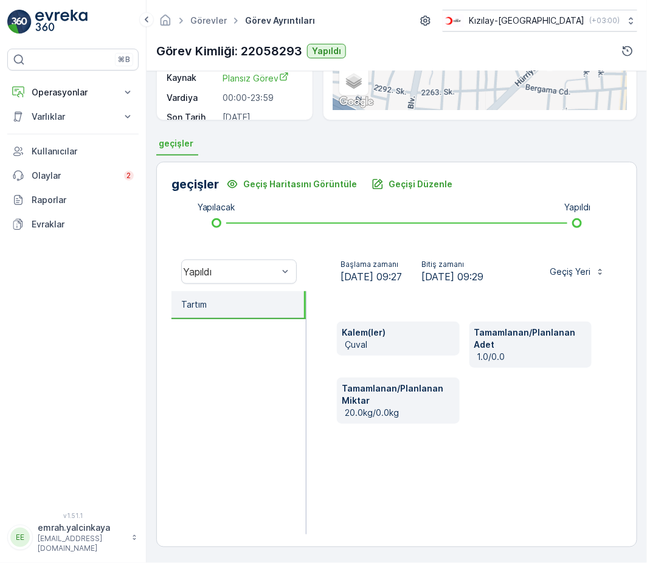
scroll to position [217, 0]
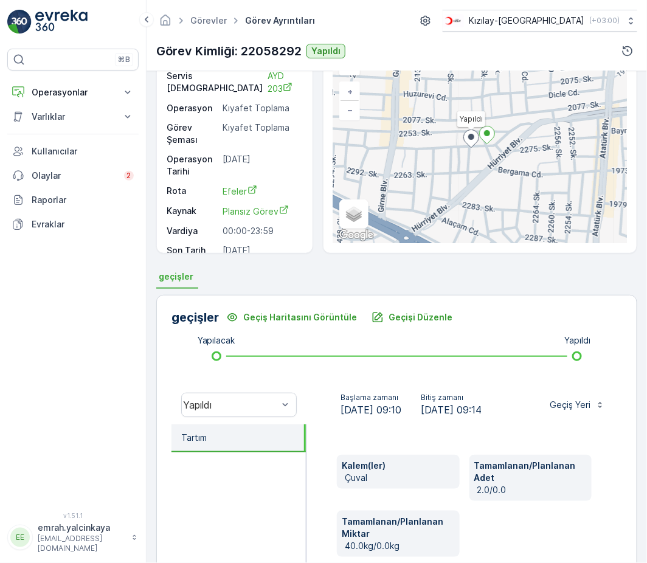
scroll to position [217, 0]
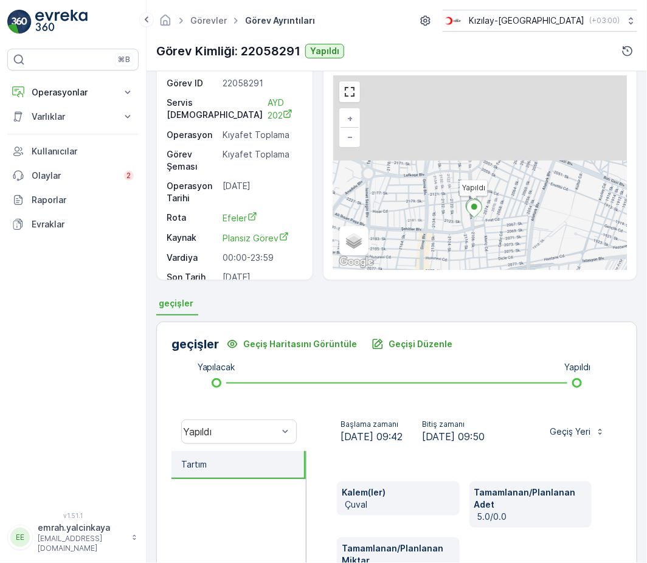
scroll to position [162, 0]
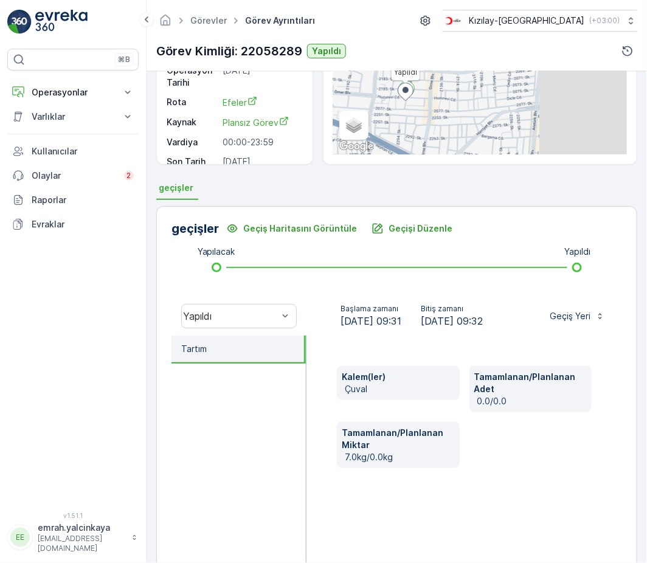
scroll to position [162, 0]
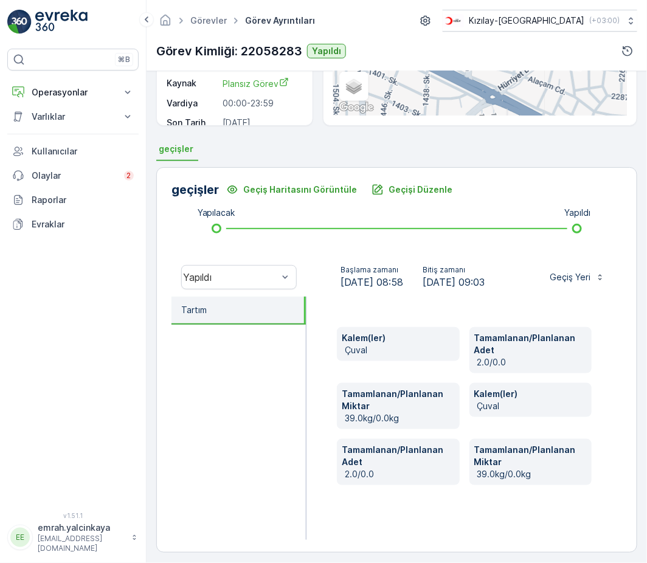
scroll to position [217, 0]
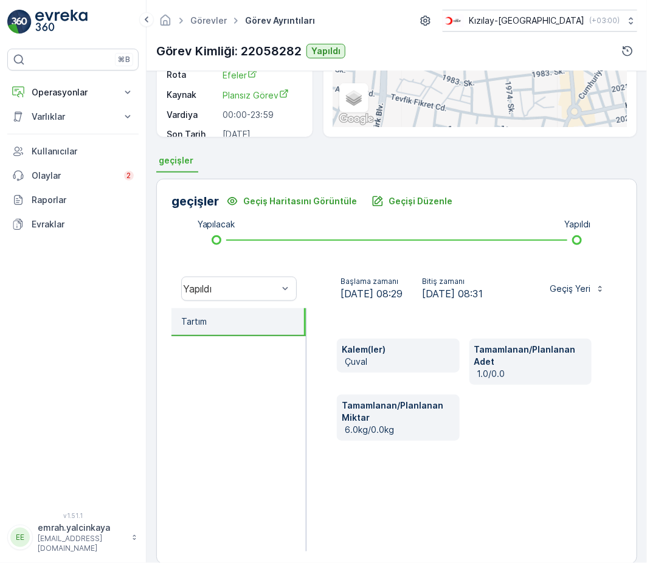
scroll to position [217, 0]
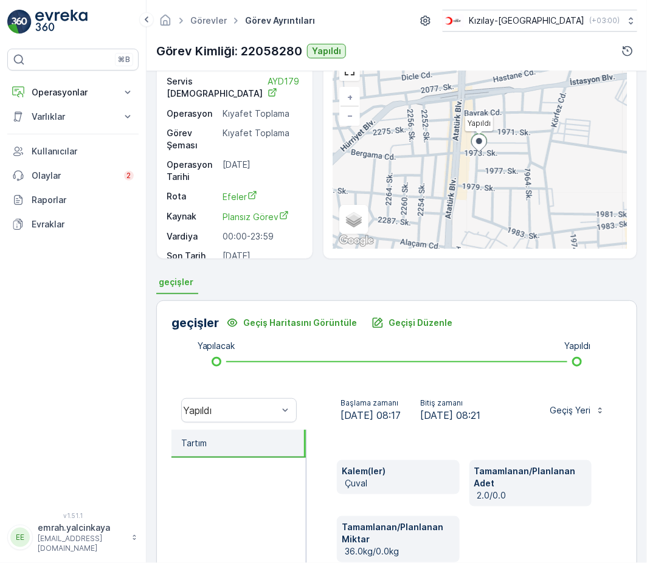
scroll to position [217, 0]
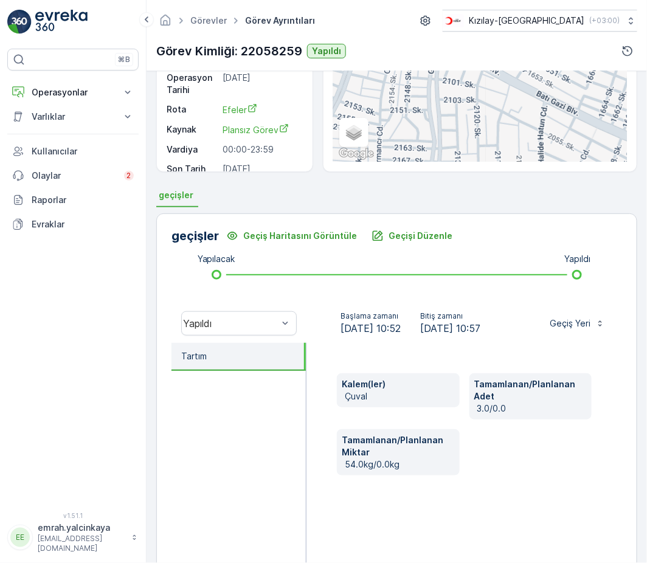
scroll to position [162, 0]
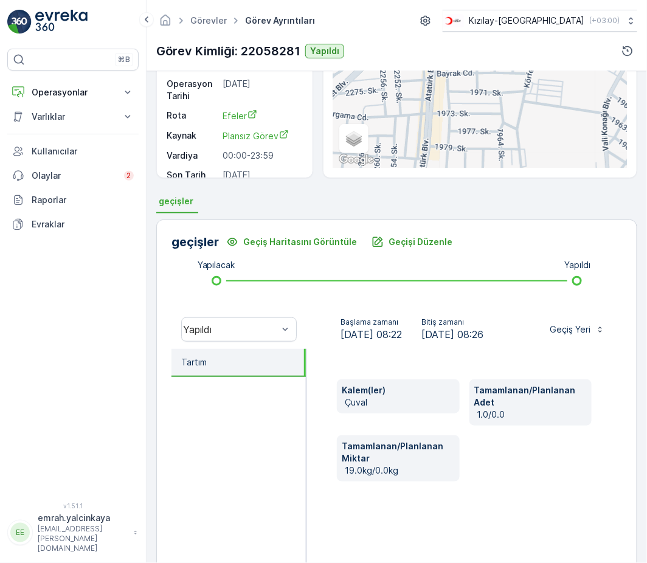
scroll to position [162, 0]
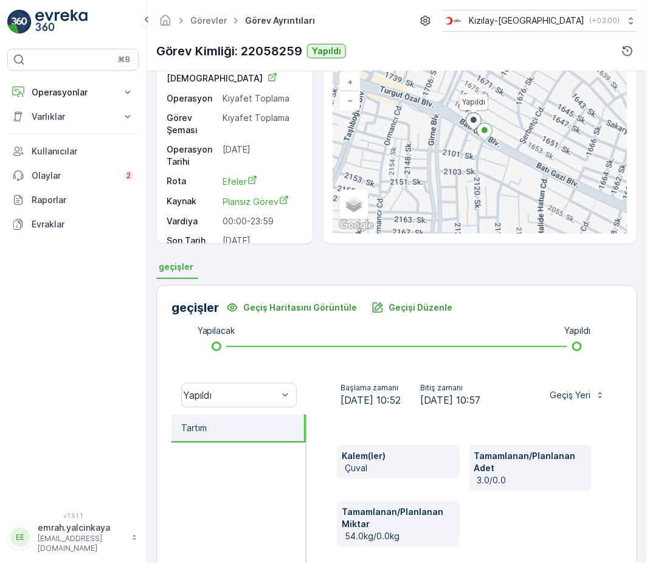
scroll to position [162, 0]
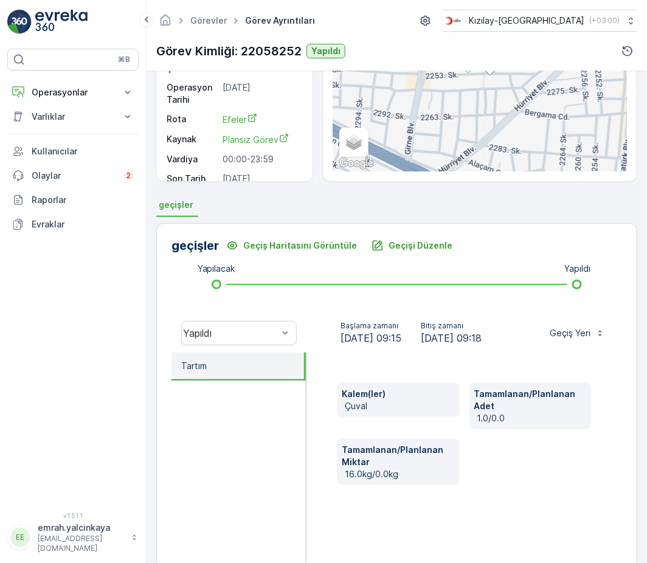
scroll to position [162, 0]
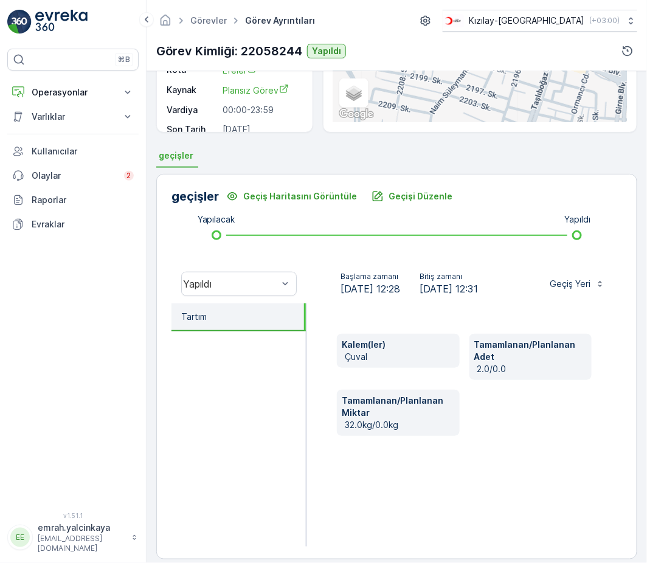
scroll to position [217, 0]
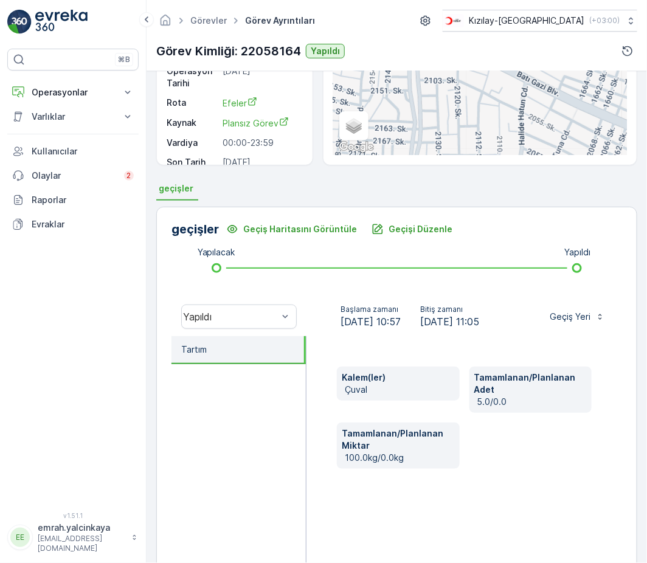
scroll to position [162, 0]
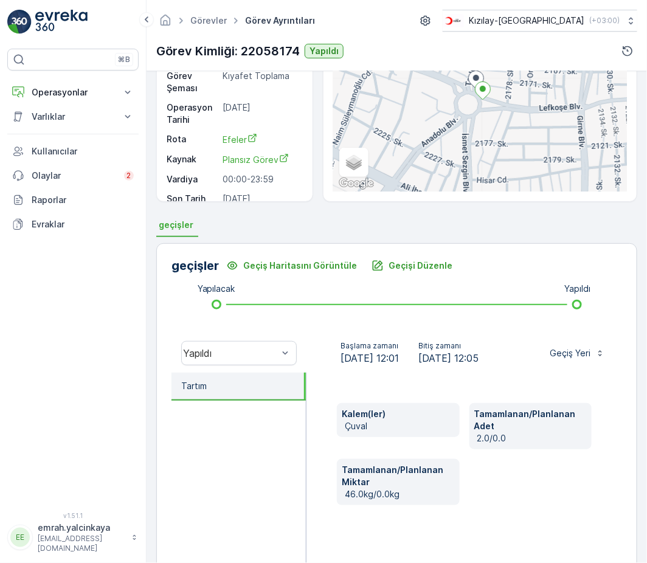
scroll to position [162, 0]
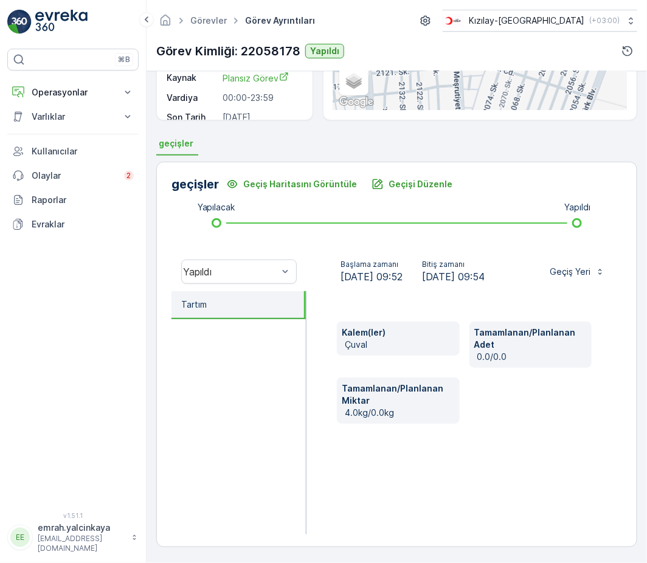
scroll to position [217, 0]
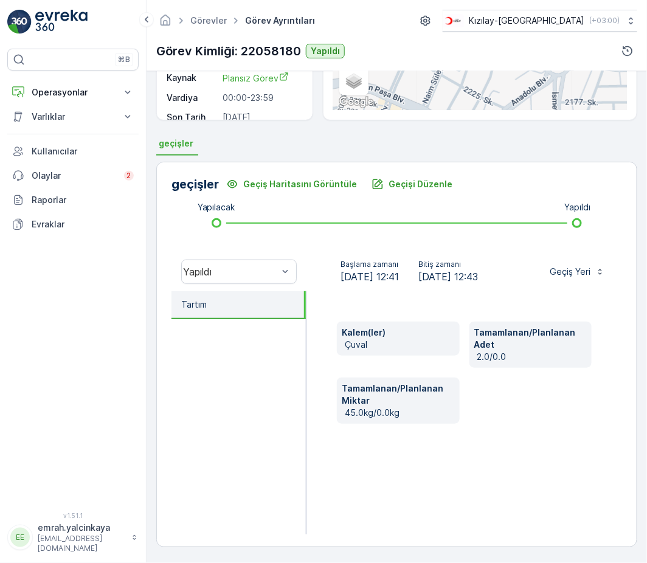
scroll to position [136, 0]
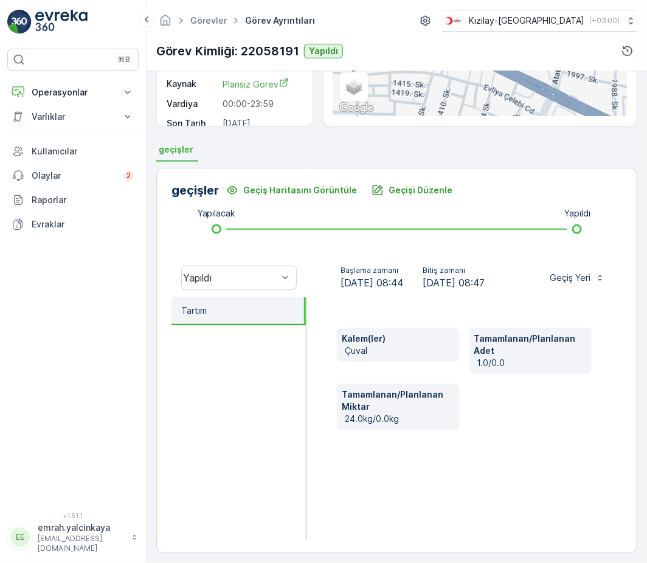
scroll to position [217, 0]
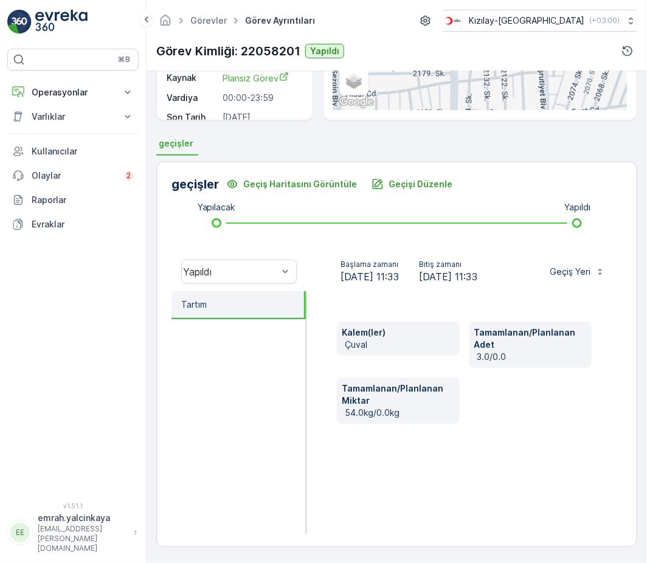
scroll to position [217, 0]
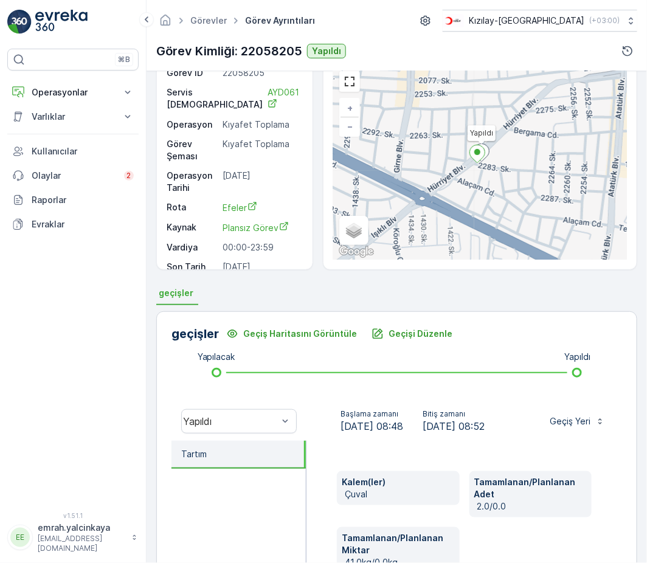
scroll to position [217, 0]
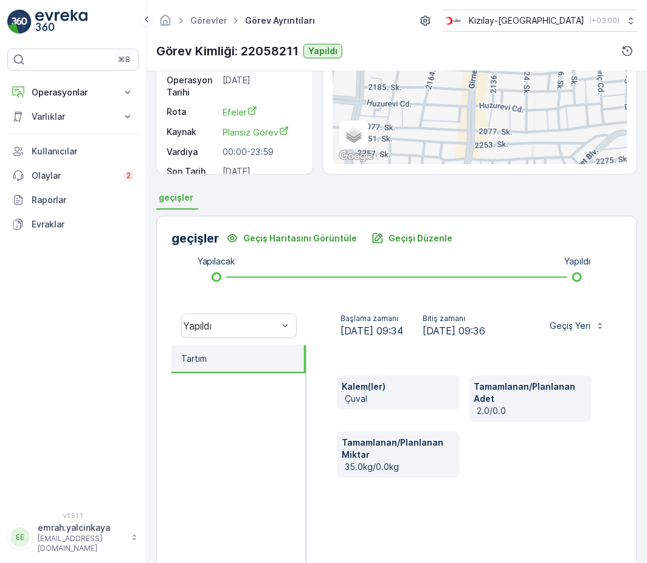
scroll to position [162, 0]
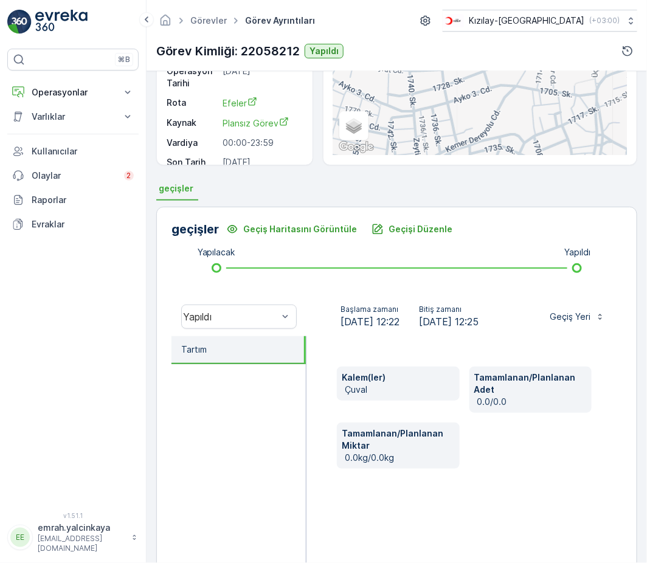
scroll to position [217, 0]
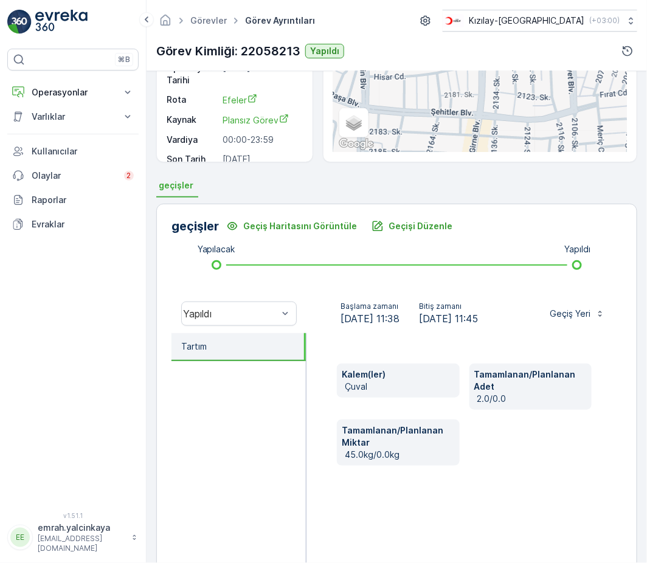
scroll to position [217, 0]
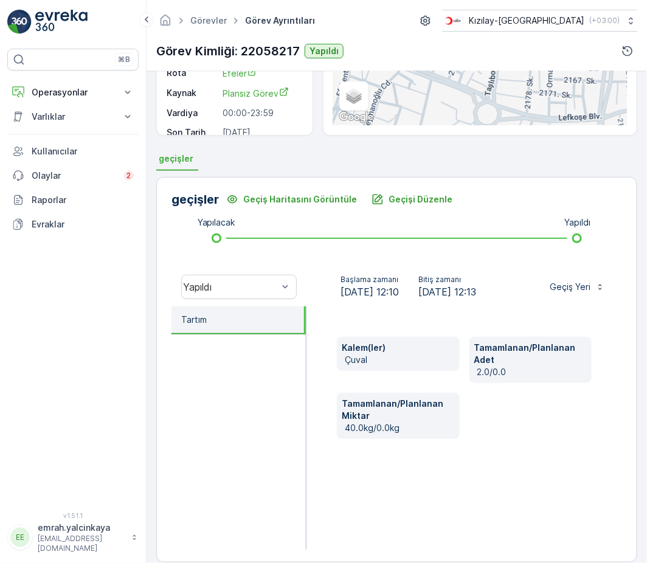
scroll to position [217, 0]
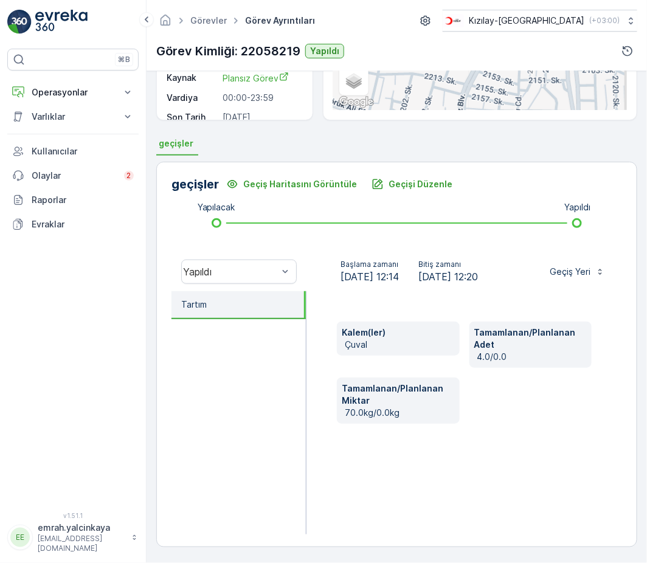
scroll to position [217, 0]
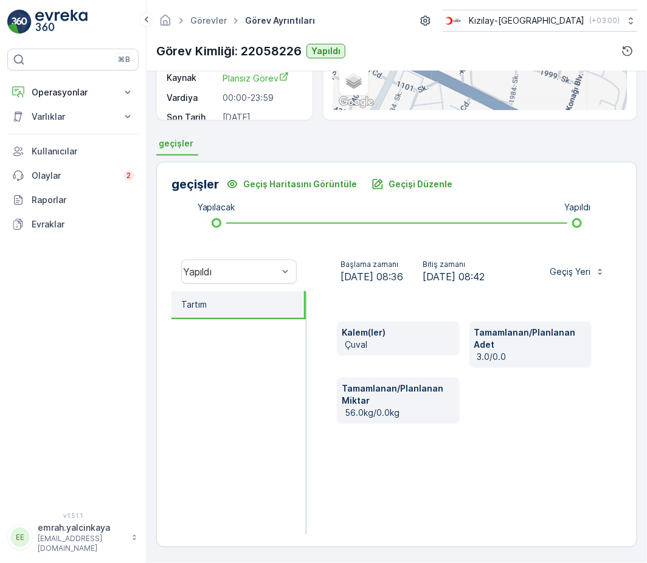
scroll to position [217, 0]
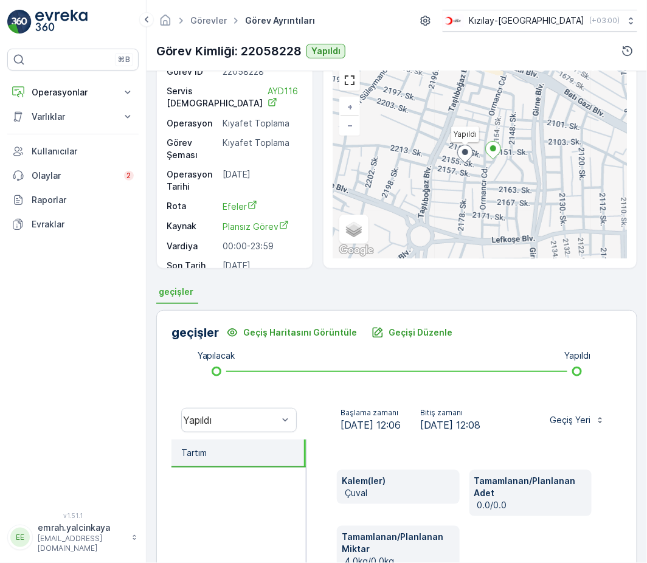
scroll to position [217, 0]
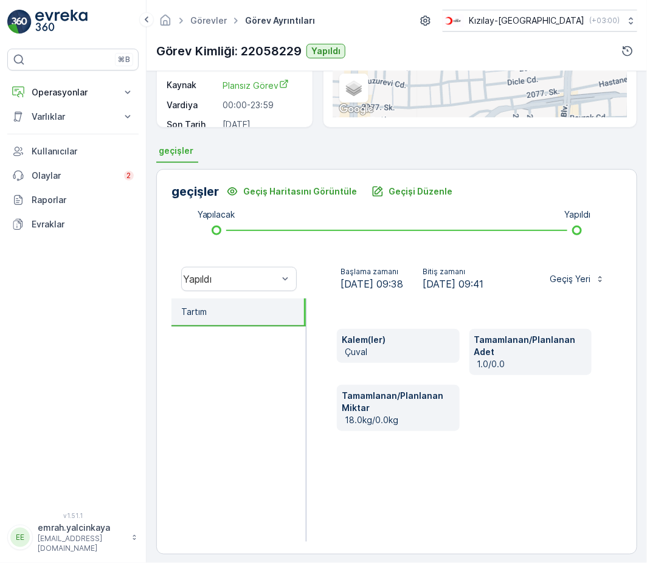
scroll to position [217, 0]
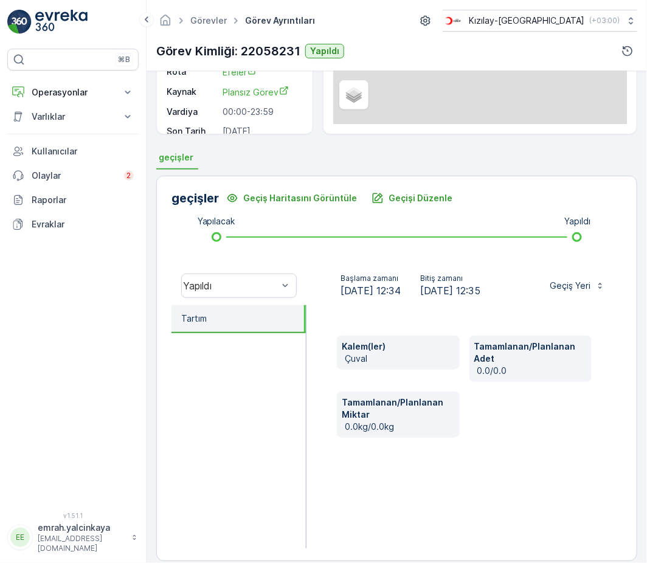
scroll to position [217, 0]
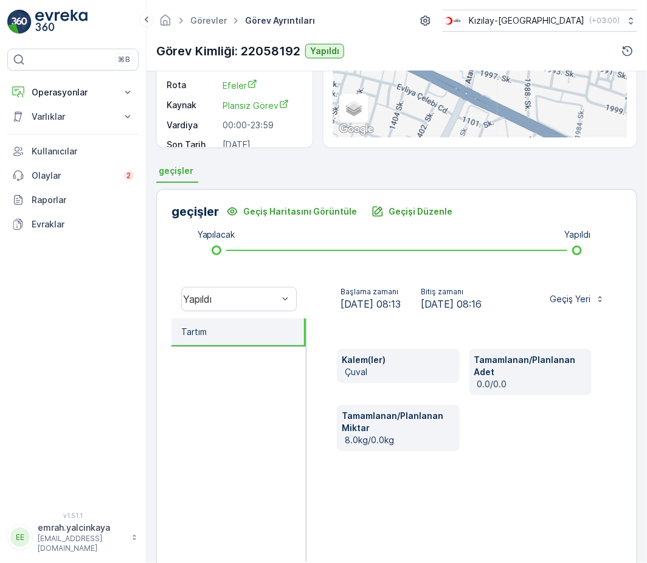
scroll to position [217, 0]
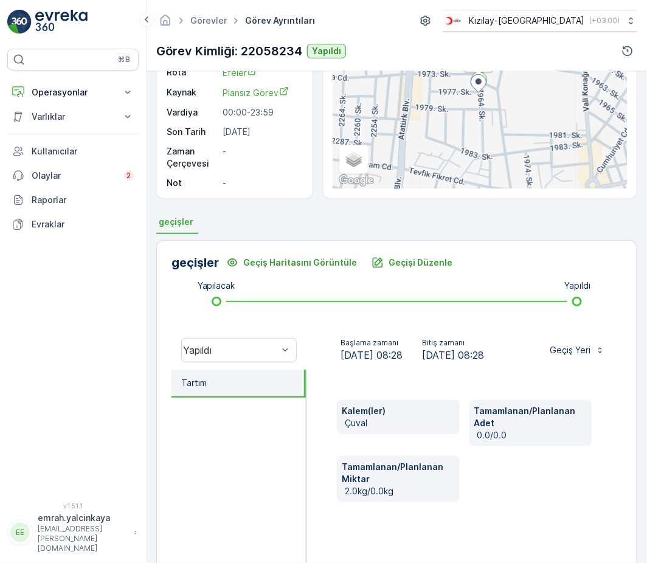
scroll to position [217, 0]
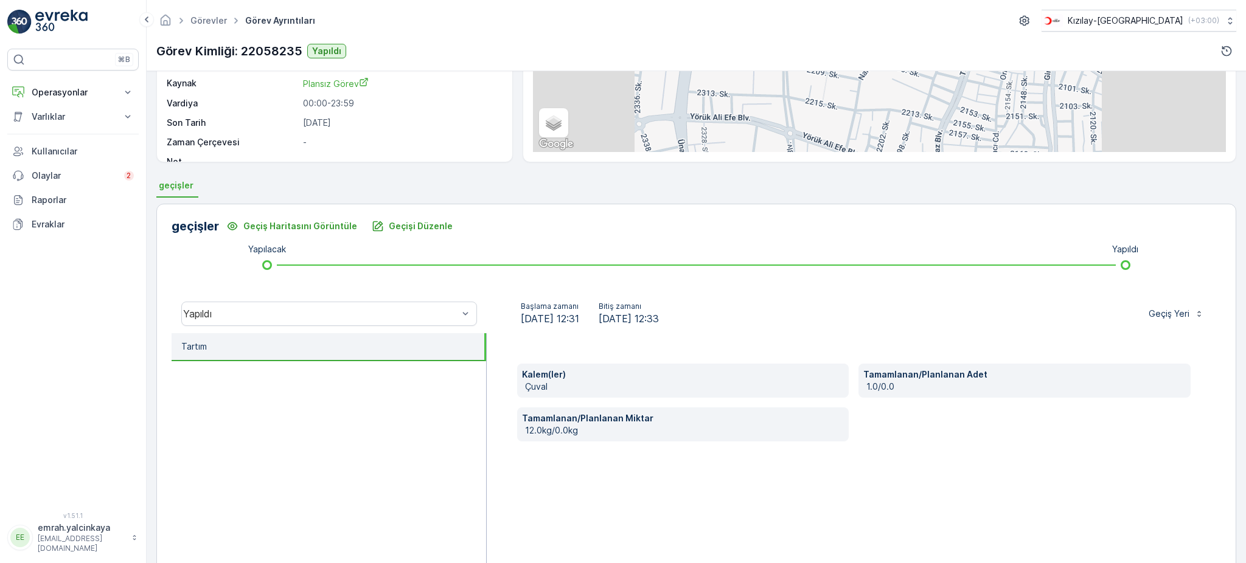
scroll to position [138, 0]
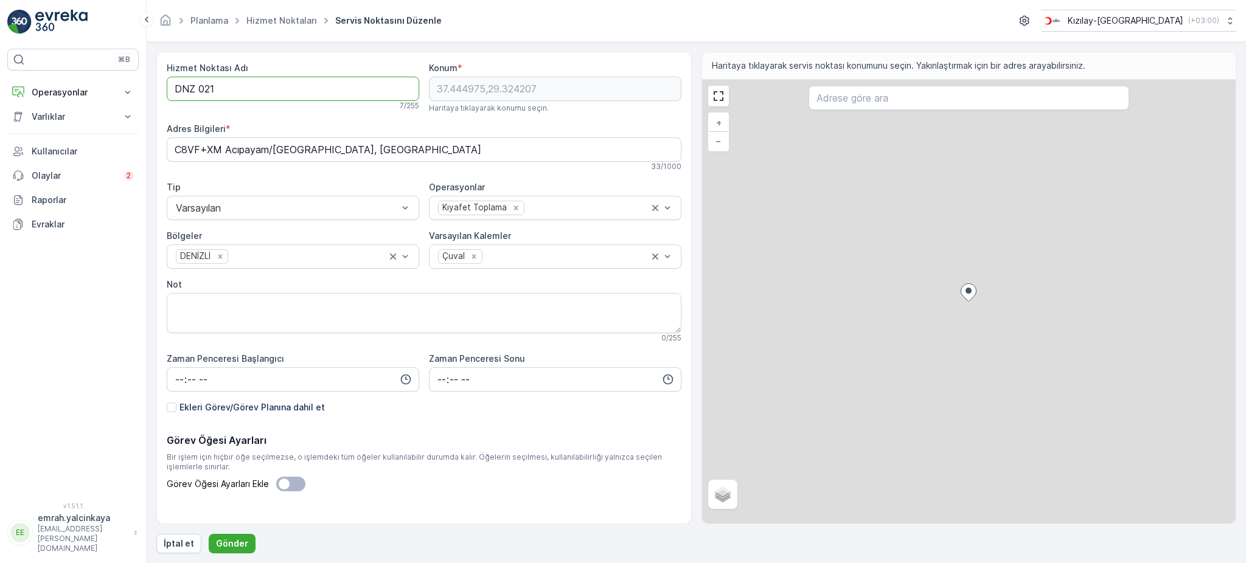
click at [198, 91] on Adı "DNZ 021" at bounding box center [293, 89] width 253 height 24
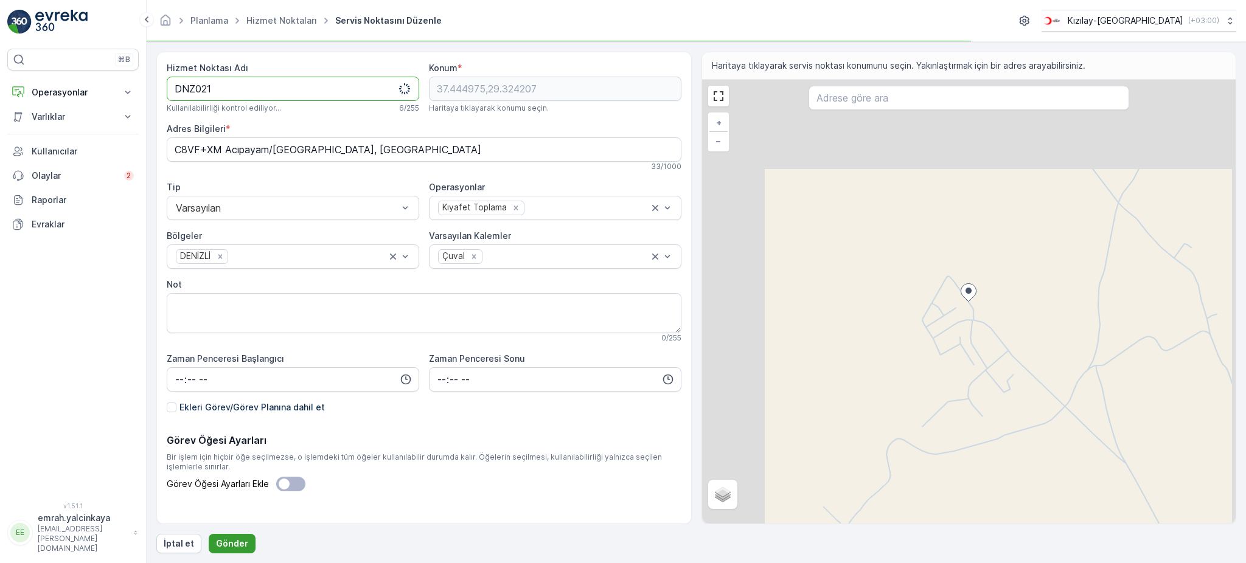
type Adı "DNZ021"
drag, startPoint x: 228, startPoint y: 540, endPoint x: 581, endPoint y: 305, distance: 423.9
click at [228, 540] on p "Gönder" at bounding box center [232, 544] width 32 height 12
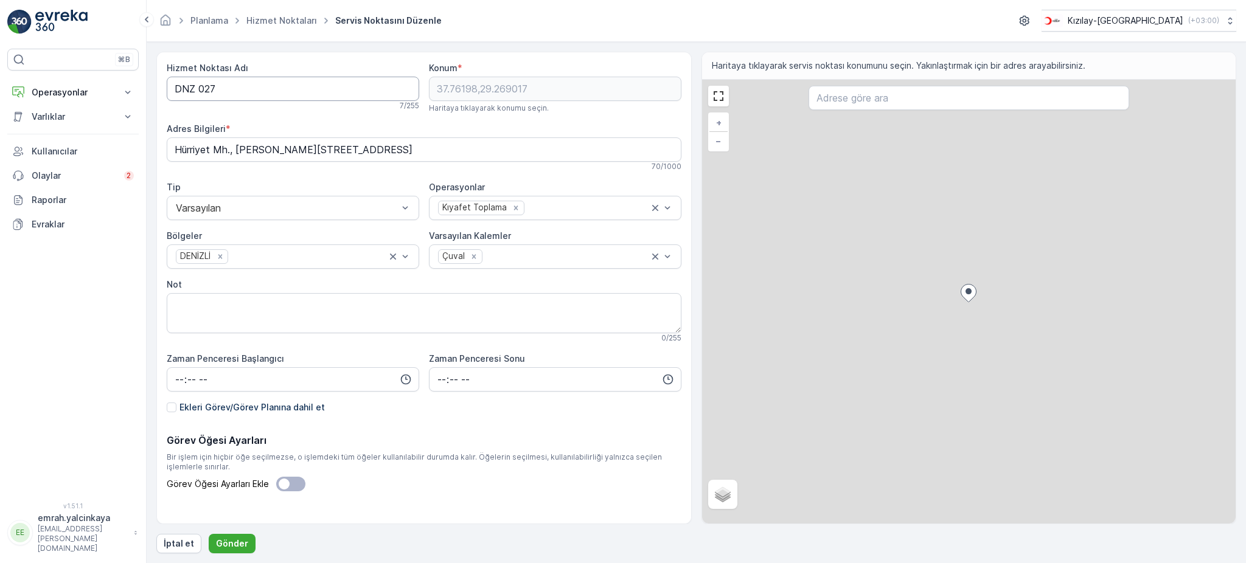
click at [198, 87] on Adı "DNZ 027" at bounding box center [293, 89] width 253 height 24
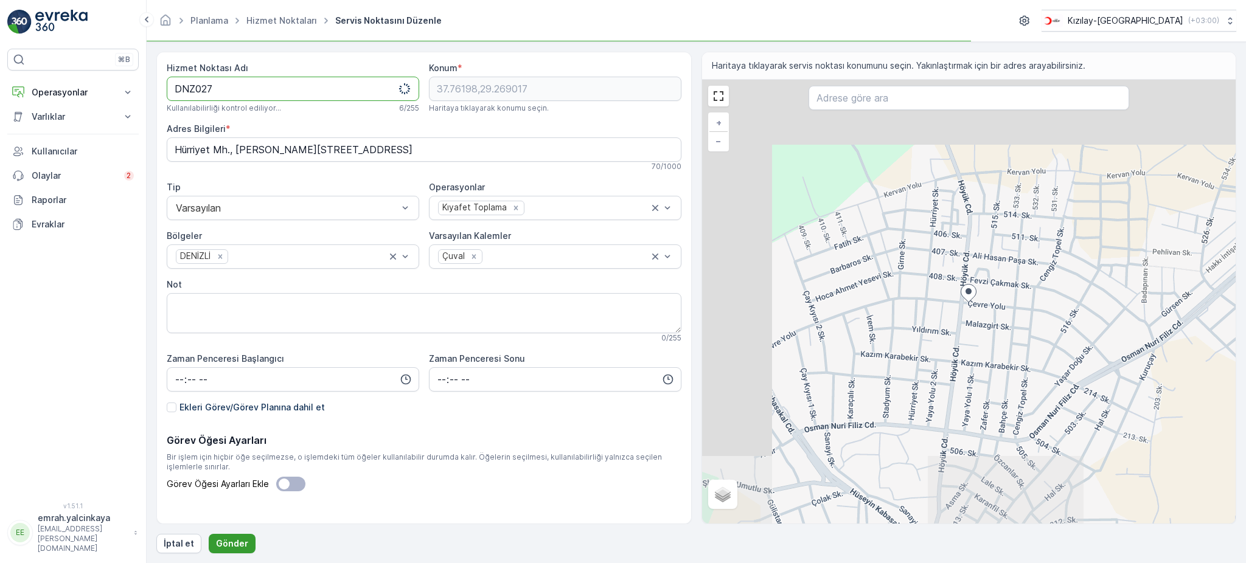
type Adı "DNZ027"
drag, startPoint x: 228, startPoint y: 546, endPoint x: 268, endPoint y: 539, distance: 40.2
click at [228, 546] on p "Gönder" at bounding box center [232, 544] width 32 height 12
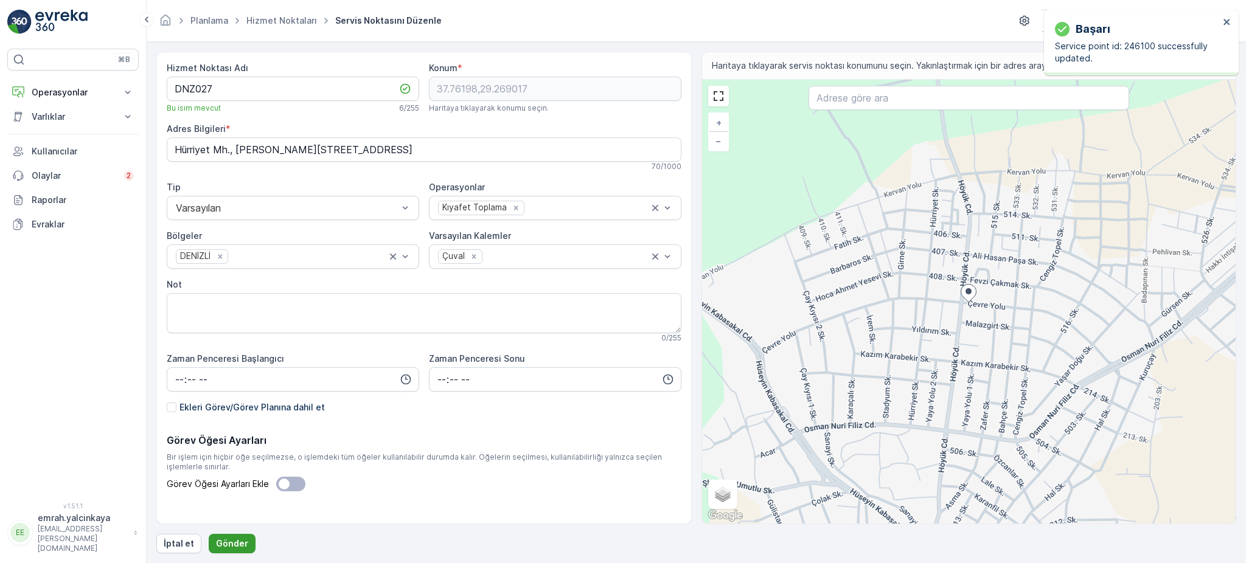
click at [228, 546] on p "Gönder" at bounding box center [232, 544] width 32 height 12
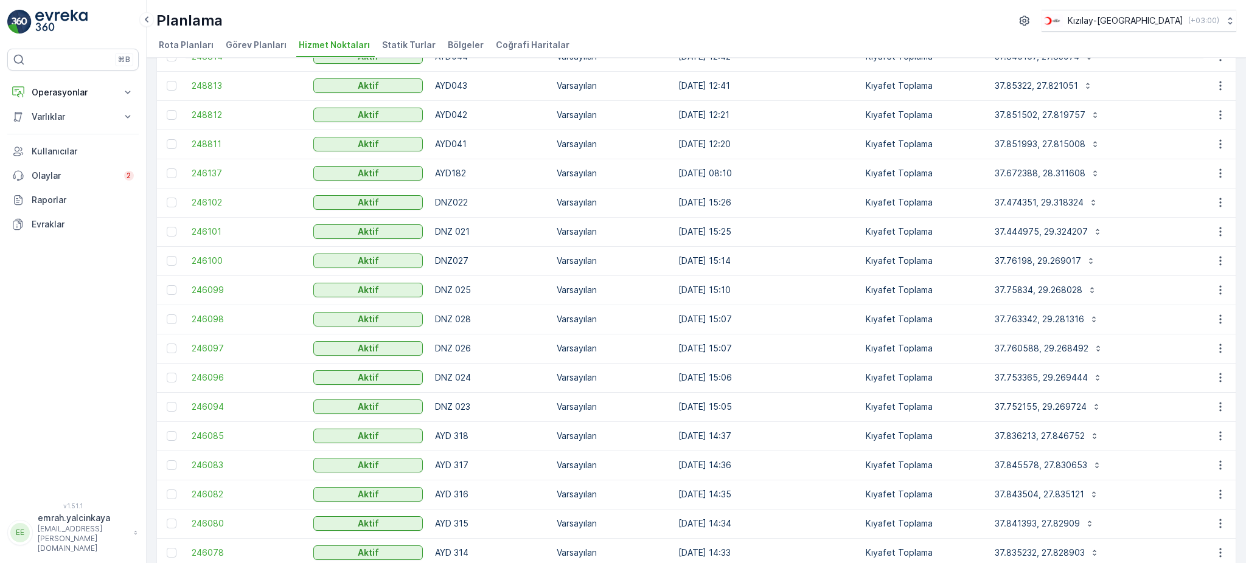
scroll to position [324, 0]
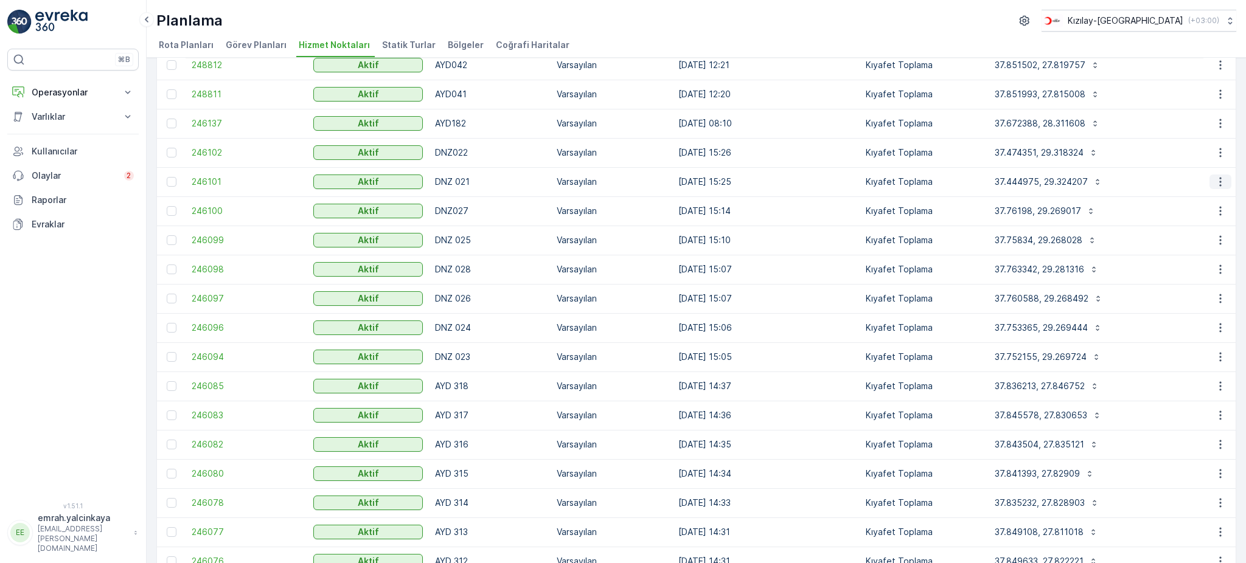
click at [1214, 181] on icon "button" at bounding box center [1220, 182] width 12 height 12
click at [1195, 219] on span "Servis Noktasını Düzenle" at bounding box center [1189, 216] width 100 height 12
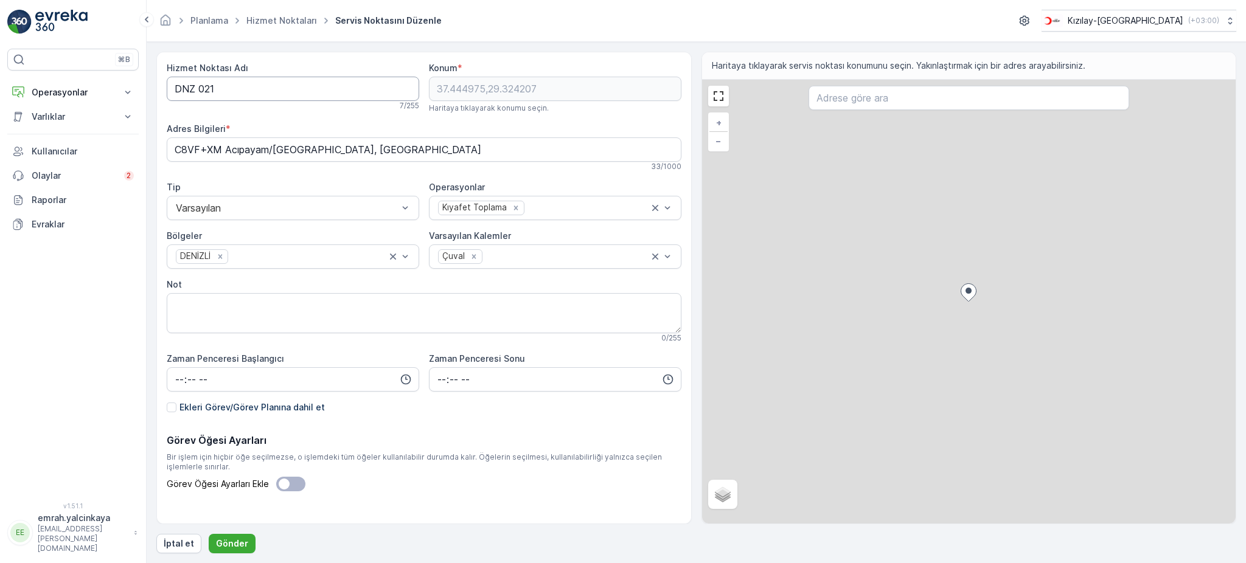
click at [200, 89] on Adı "DNZ 021" at bounding box center [293, 89] width 253 height 24
type Adı "DNZ021"
click at [232, 546] on p "Gönder" at bounding box center [232, 544] width 32 height 12
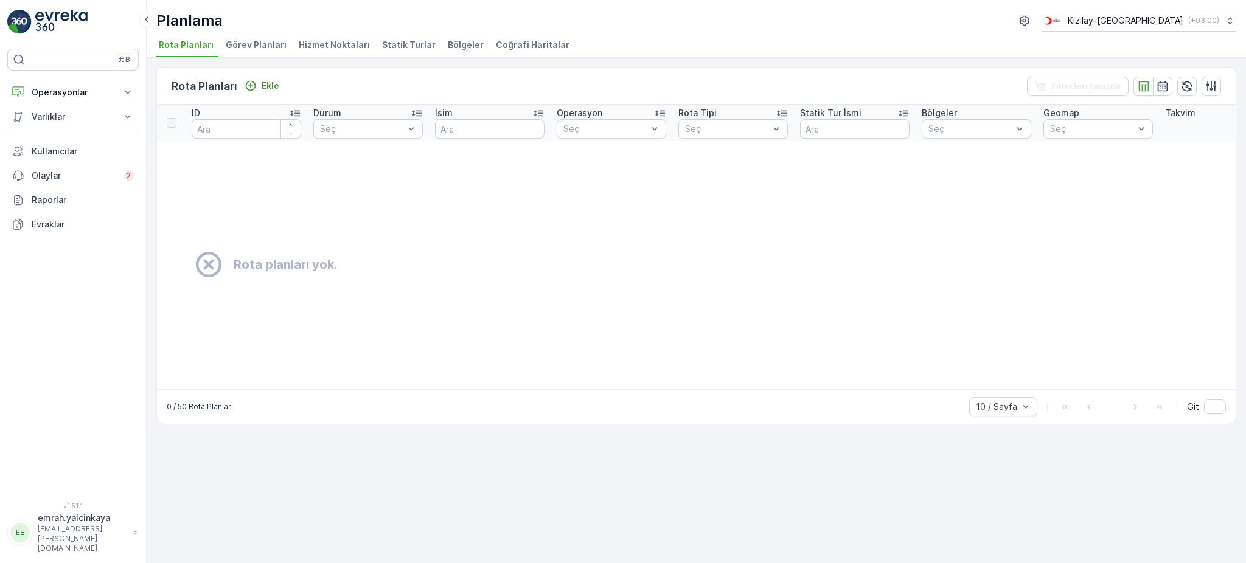
click at [349, 47] on span "Hizmet Noktaları" at bounding box center [334, 45] width 71 height 12
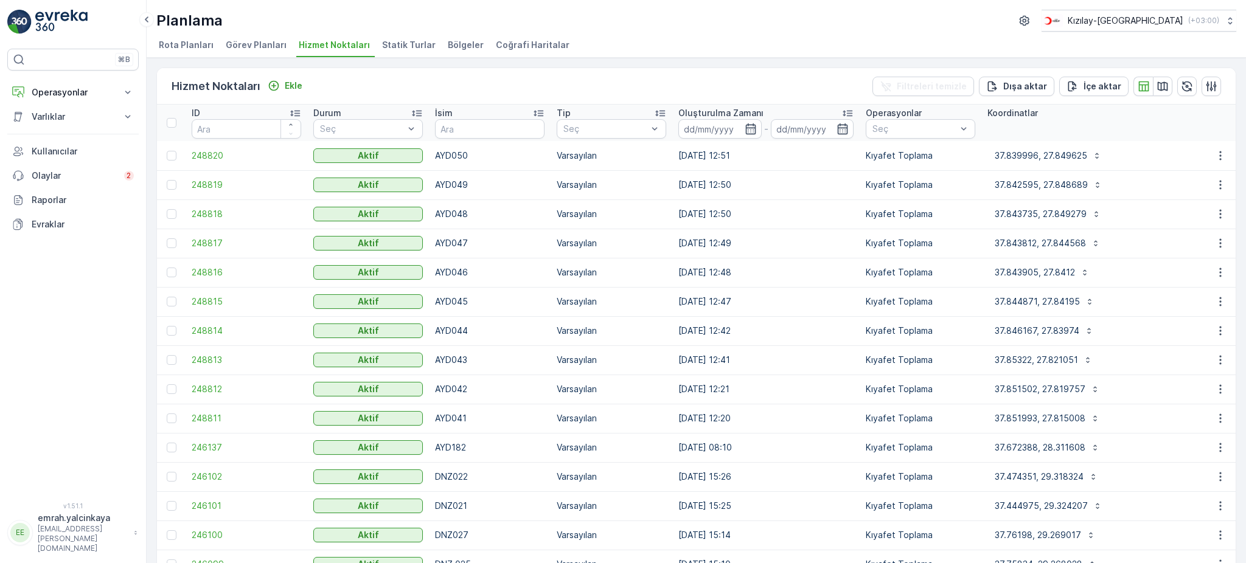
scroll to position [243, 0]
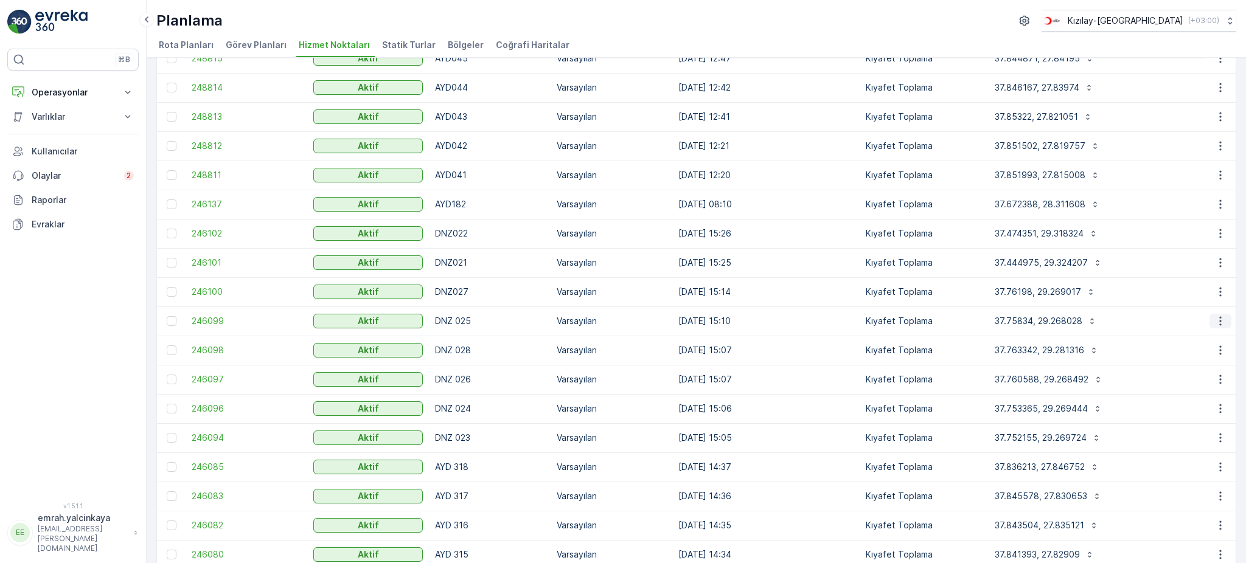
click at [1221, 322] on icon "button" at bounding box center [1220, 321] width 12 height 12
click at [1219, 355] on icon "button" at bounding box center [1220, 350] width 12 height 12
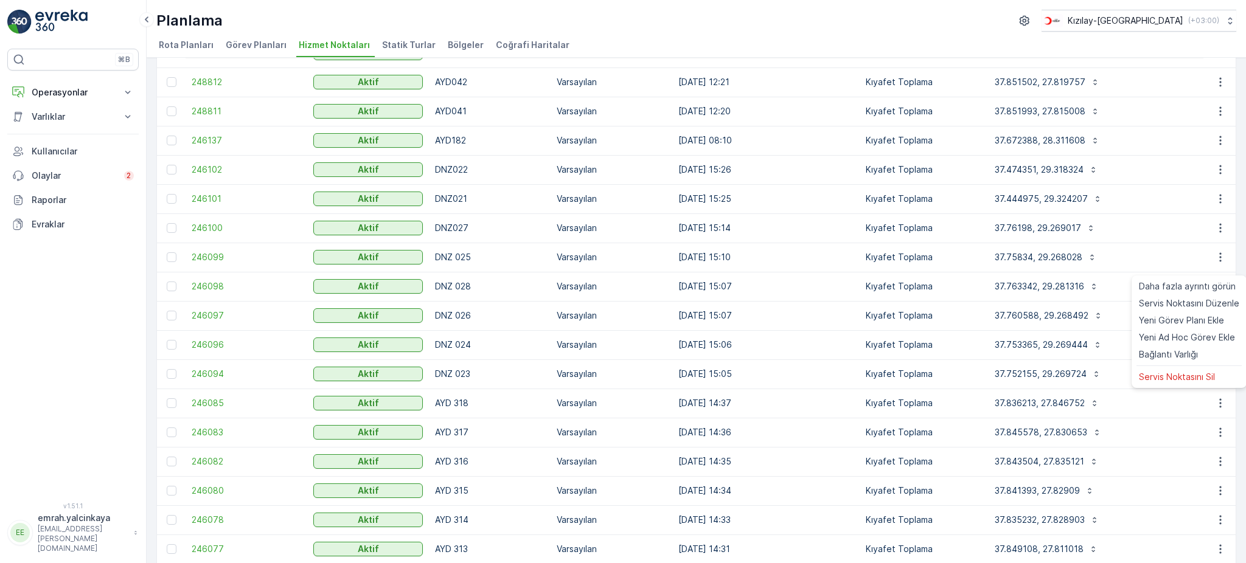
scroll to position [324, 0]
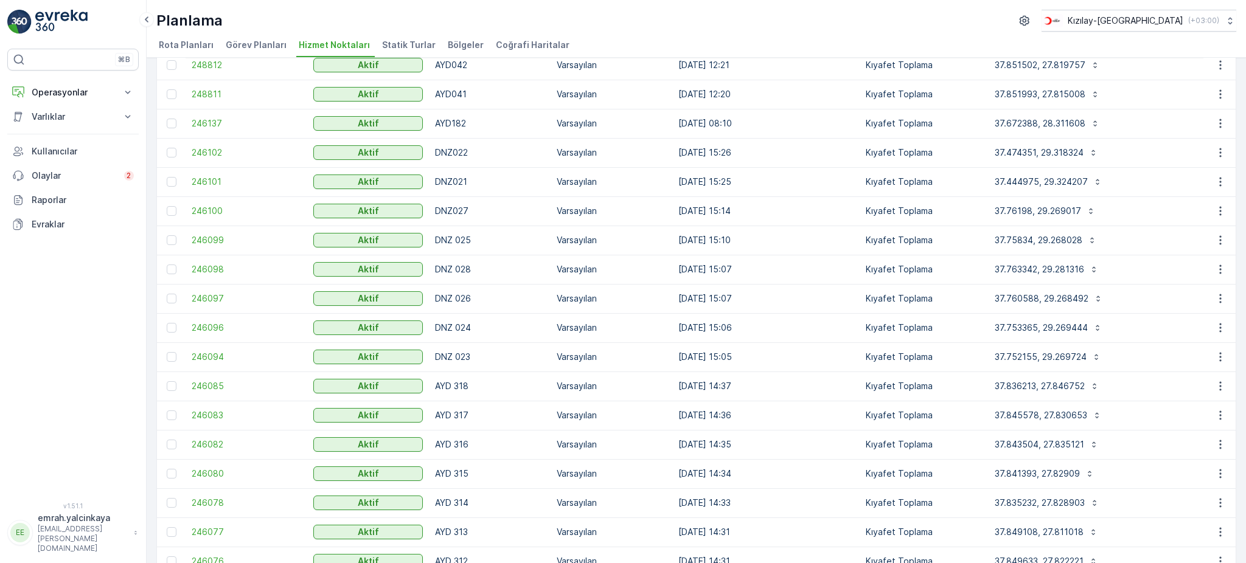
click at [1241, 223] on div "Hizmet Noktaları Ekle Filtreleri temizle Dışa aktar İçe aktar ID Durum Seç İsim…" at bounding box center [696, 311] width 1099 height 506
click at [1214, 299] on icon "button" at bounding box center [1220, 299] width 12 height 12
click at [1238, 268] on div "Hizmet Noktaları Ekle Filtreleri temizle Dışa aktar İçe aktar ID Durum Seç İsim…" at bounding box center [696, 311] width 1099 height 506
click at [1219, 333] on button "button" at bounding box center [1221, 328] width 22 height 15
click at [1236, 268] on div "Hizmet Noktaları Ekle Filtreleri temizle Dışa aktar İçe aktar ID Durum Seç İsim…" at bounding box center [696, 311] width 1099 height 506
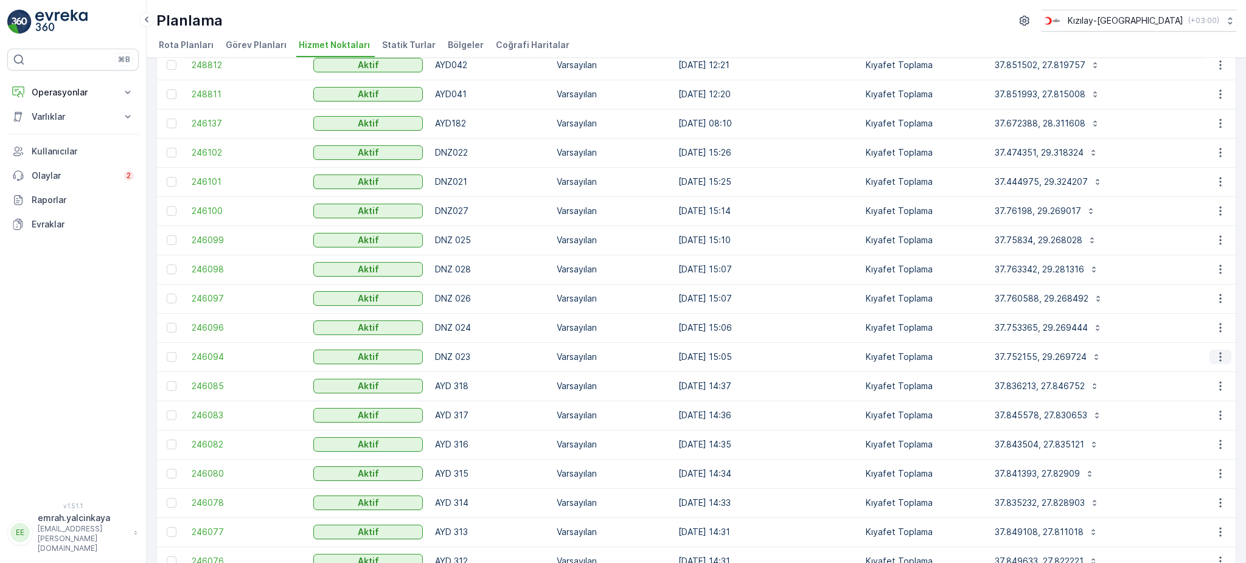
click at [1214, 360] on icon "button" at bounding box center [1220, 357] width 12 height 12
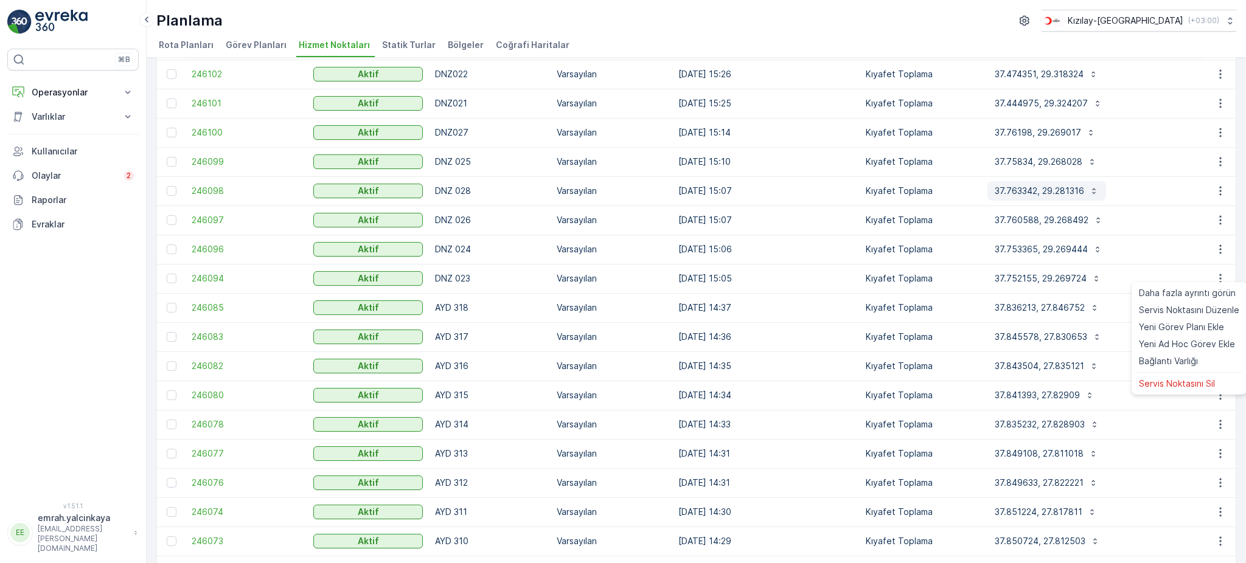
scroll to position [405, 0]
click at [1235, 184] on div "Hizmet Noktaları Ekle Filtreleri temizle Dışa aktar İçe aktar ID Durum Seç İsim…" at bounding box center [696, 311] width 1099 height 506
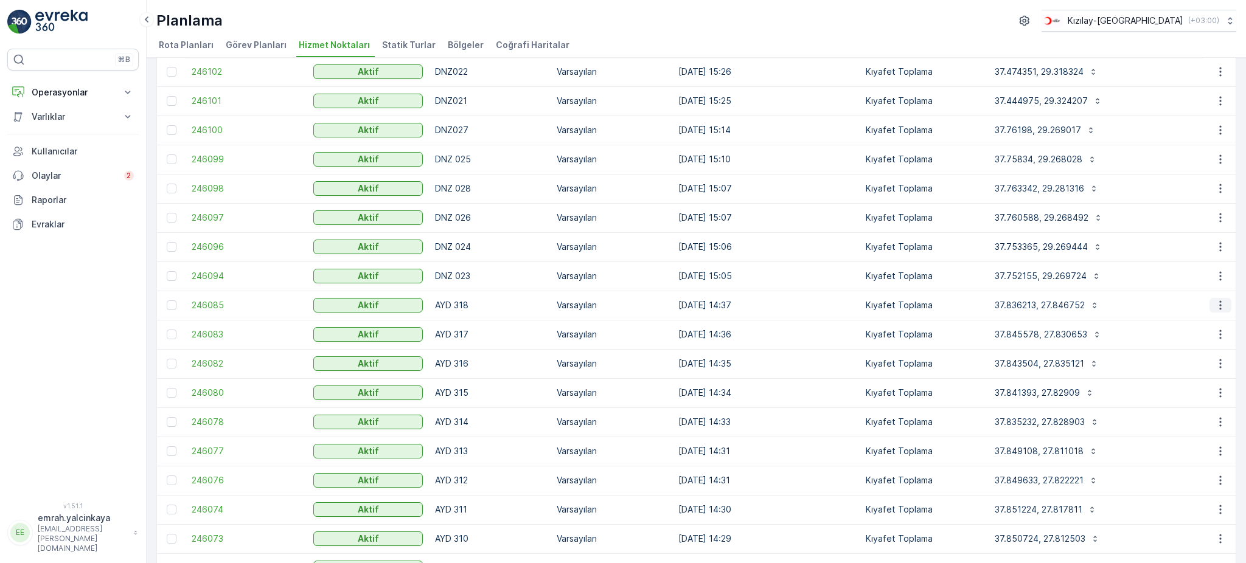
click at [1214, 305] on icon "button" at bounding box center [1220, 305] width 12 height 12
click at [1239, 270] on div "Hizmet Noktaları Ekle Filtreleri temizle Dışa aktar İçe aktar ID Durum Seç İsim…" at bounding box center [696, 311] width 1099 height 506
click at [1214, 336] on icon "button" at bounding box center [1220, 335] width 12 height 12
drag, startPoint x: 1204, startPoint y: 354, endPoint x: 1188, endPoint y: 318, distance: 39.8
click at [1188, 318] on td "37.836213, 27.846752" at bounding box center [1094, 305] width 227 height 29
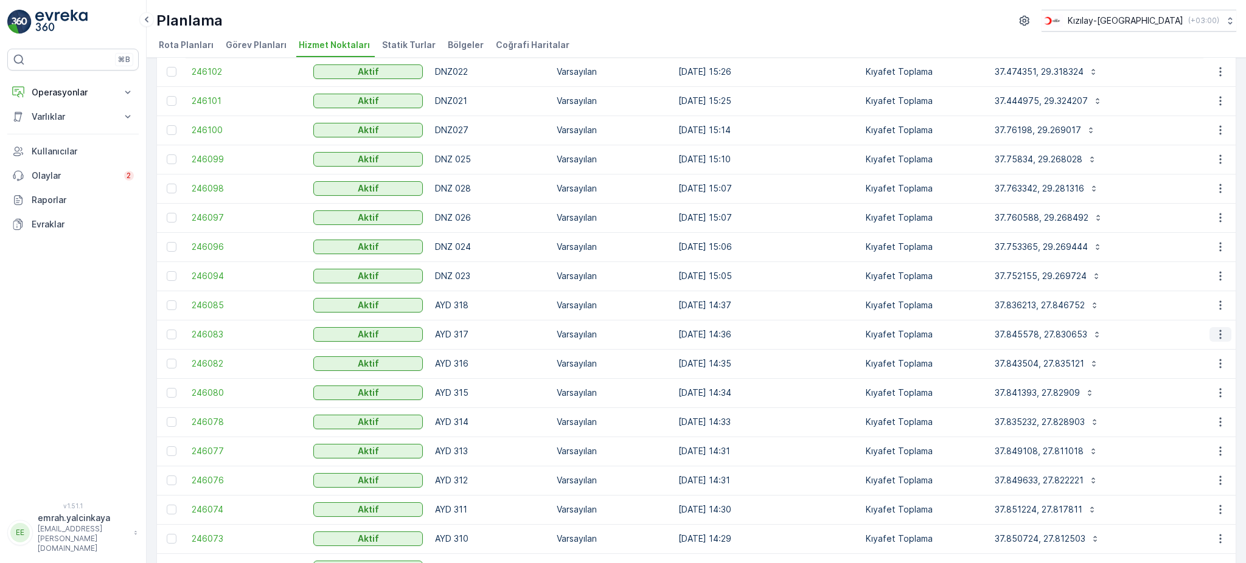
click at [1219, 337] on icon "button" at bounding box center [1220, 334] width 2 height 9
click at [1233, 305] on div "Hizmet Noktaları Ekle Filtreleri temizle Dışa aktar İçe aktar ID Durum Seç İsim…" at bounding box center [696, 311] width 1099 height 506
click at [1219, 364] on icon "button" at bounding box center [1220, 364] width 12 height 12
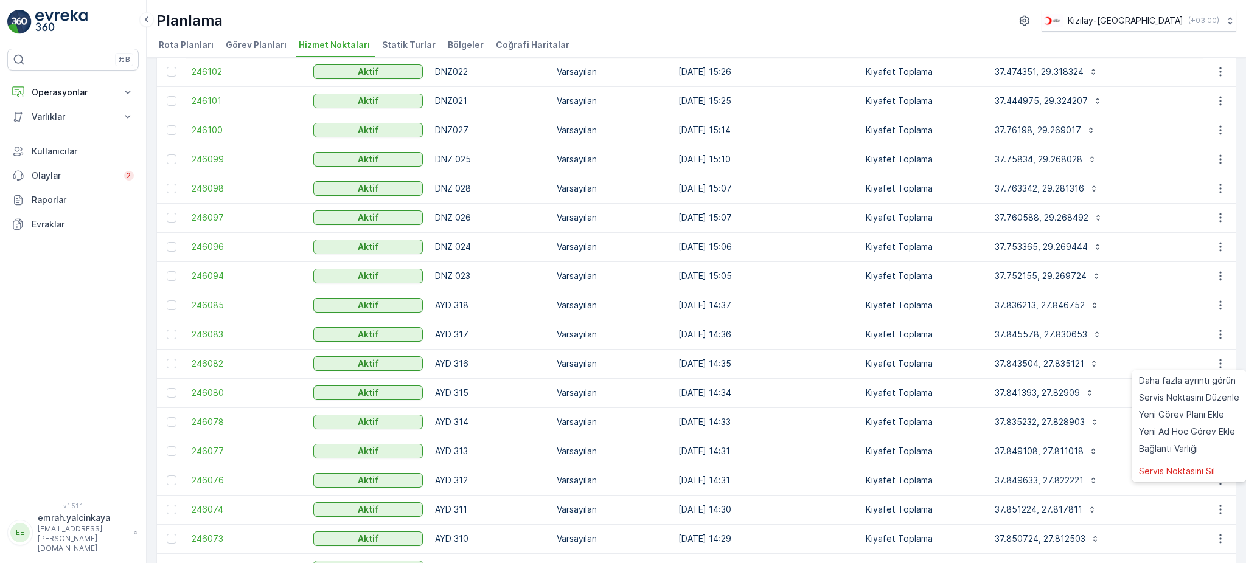
click at [1237, 267] on div "Hizmet Noktaları Ekle Filtreleri temizle Dışa aktar İçe aktar ID Durum Seç İsim…" at bounding box center [696, 311] width 1099 height 506
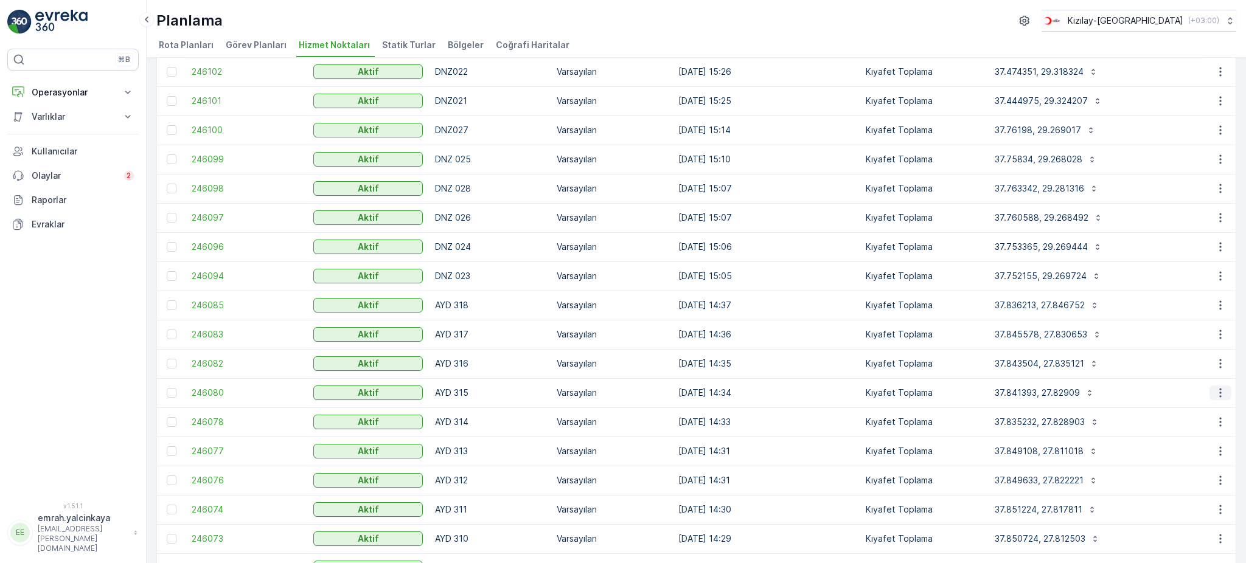
click at [1222, 397] on icon "button" at bounding box center [1220, 393] width 12 height 12
click at [1242, 290] on div "Hizmet Noktaları Ekle Filtreleri temizle Dışa aktar İçe aktar ID Durum Seç İsim…" at bounding box center [696, 311] width 1099 height 506
click at [1217, 428] on button "button" at bounding box center [1221, 422] width 22 height 15
click at [1242, 288] on div "Hizmet Noktaları Ekle Filtreleri temizle Dışa aktar İçe aktar ID Durum Seç İsim…" at bounding box center [696, 311] width 1099 height 506
click at [1219, 453] on icon "button" at bounding box center [1220, 451] width 12 height 12
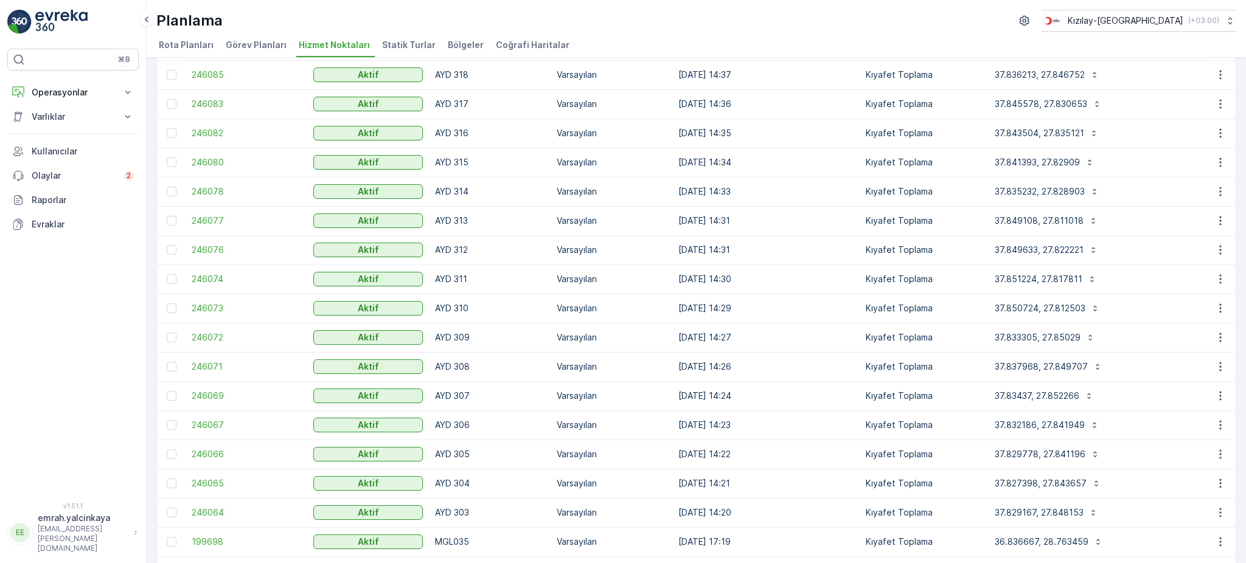
scroll to position [649, 0]
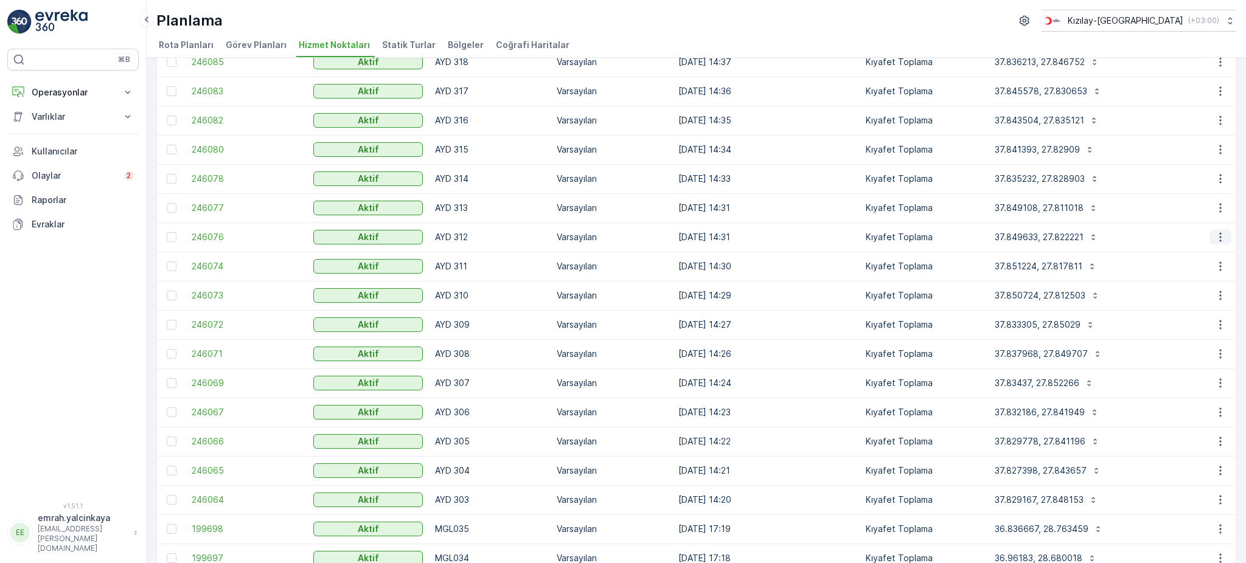
click at [1214, 240] on icon "button" at bounding box center [1220, 237] width 12 height 12
drag, startPoint x: 1213, startPoint y: 267, endPoint x: 1222, endPoint y: 267, distance: 8.5
click at [1222, 267] on icon "button" at bounding box center [1220, 266] width 12 height 12
click at [1191, 232] on div "37.849633, 27.822221" at bounding box center [1095, 237] width 215 height 19
click at [1219, 322] on icon "button" at bounding box center [1220, 325] width 12 height 12
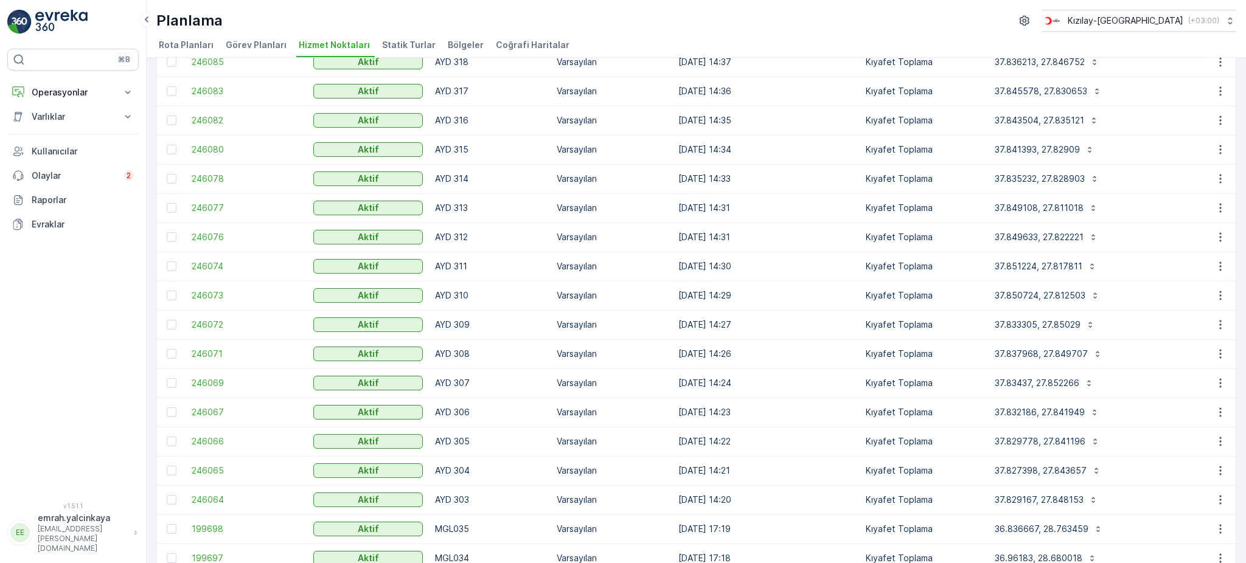
click at [1162, 298] on div "37.850724, 27.812503" at bounding box center [1095, 295] width 215 height 19
click at [1217, 353] on icon "button" at bounding box center [1220, 354] width 12 height 12
click at [1141, 228] on div "37.849633, 27.822221" at bounding box center [1095, 237] width 215 height 19
click at [1218, 387] on icon "button" at bounding box center [1220, 383] width 12 height 12
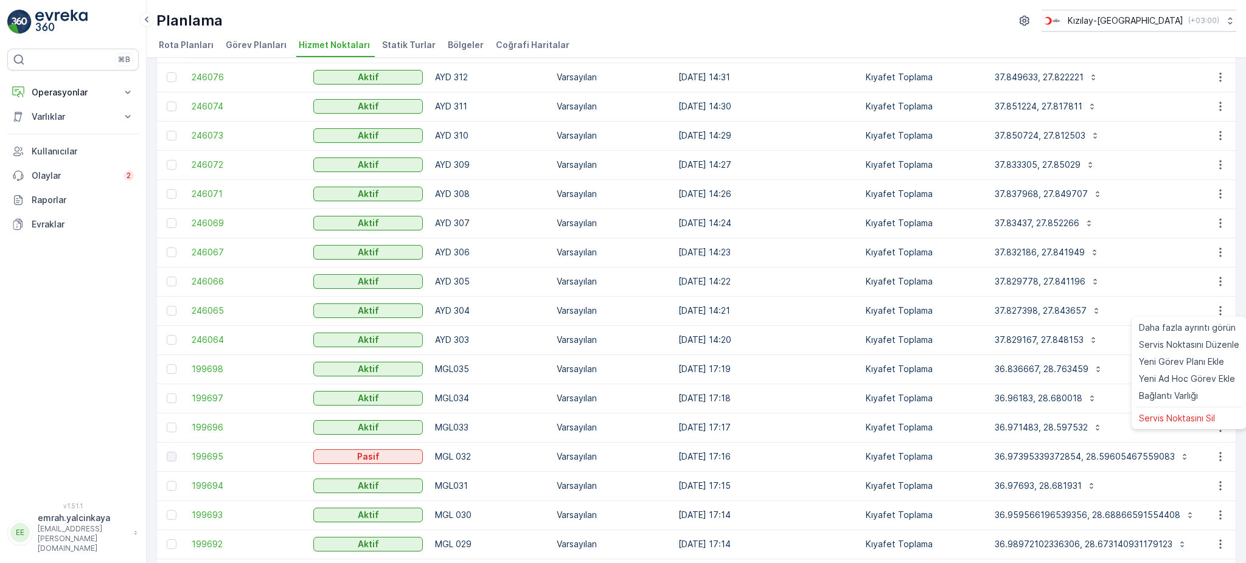
scroll to position [811, 0]
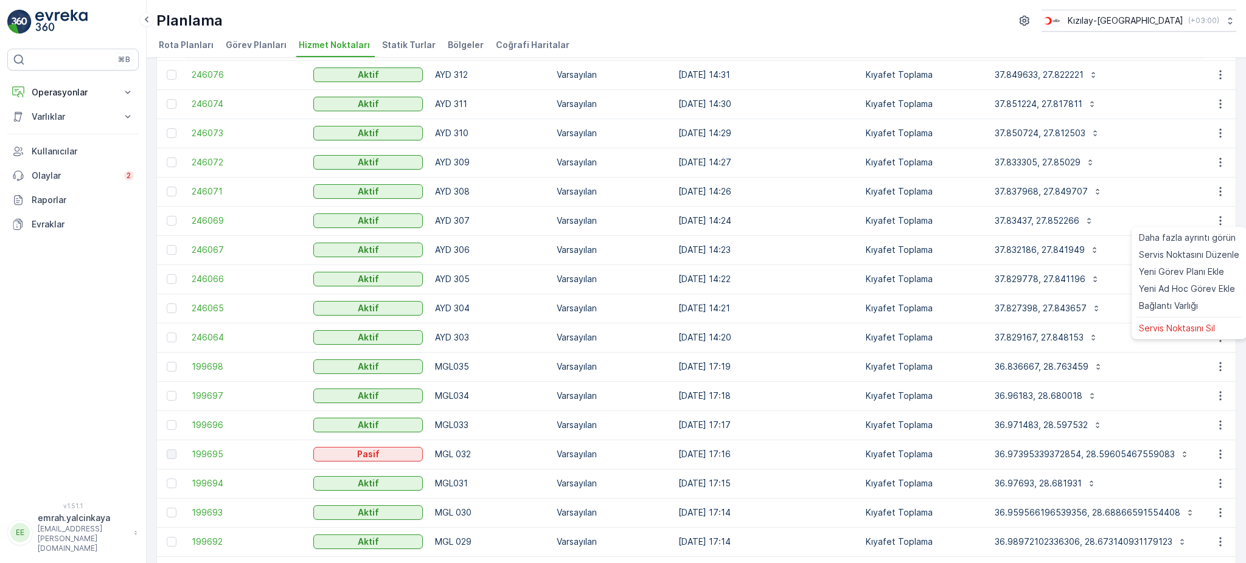
click at [1233, 204] on div "Hizmet Noktaları Ekle Filtreleri temizle Dışa aktar İçe aktar ID Durum Seç İsim…" at bounding box center [696, 41] width 1080 height 1570
click at [1214, 251] on icon "button" at bounding box center [1220, 250] width 12 height 12
click at [1238, 240] on div "Hizmet Noktaları Ekle Filtreleri temizle Dışa aktar İçe aktar ID Durum Seç İsim…" at bounding box center [696, 311] width 1099 height 506
click at [1215, 277] on icon "button" at bounding box center [1220, 279] width 12 height 12
click at [1229, 270] on td at bounding box center [1220, 279] width 33 height 29
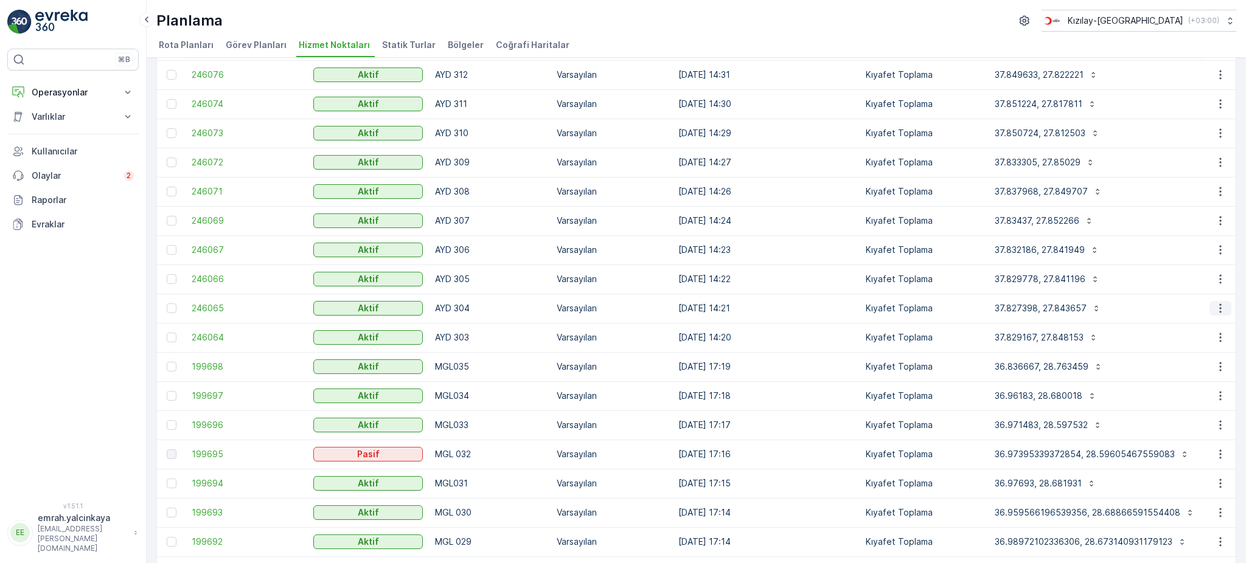
click at [1214, 308] on icon "button" at bounding box center [1220, 308] width 12 height 12
click at [1238, 303] on div "Hizmet Noktaları Ekle Filtreleri temizle Dışa aktar İçe aktar ID Durum Seç İsim…" at bounding box center [696, 311] width 1099 height 506
click at [1214, 338] on icon "button" at bounding box center [1220, 338] width 12 height 12
click at [1241, 295] on div "Hizmet Noktaları Ekle Filtreleri temizle Dışa aktar İçe aktar ID Durum Seç İsim…" at bounding box center [696, 311] width 1099 height 506
click at [1219, 366] on icon "button" at bounding box center [1220, 367] width 2 height 9
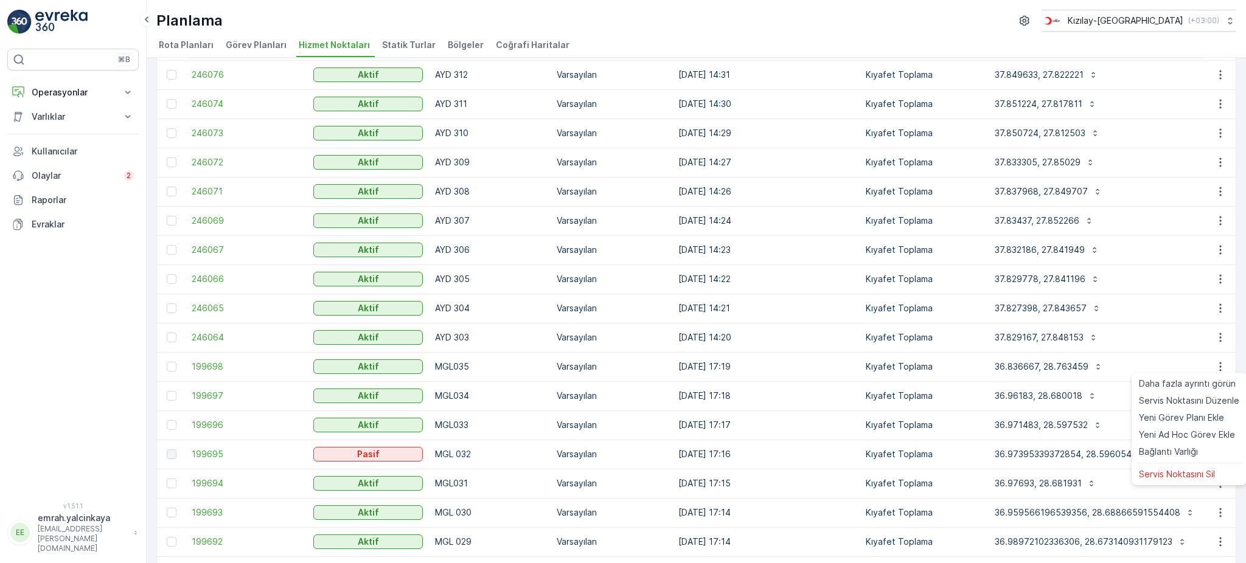
click at [1232, 236] on td at bounding box center [1220, 249] width 33 height 29
click at [1219, 392] on icon "button" at bounding box center [1220, 396] width 2 height 9
click at [1229, 277] on td at bounding box center [1220, 279] width 33 height 29
click at [1216, 426] on icon "button" at bounding box center [1220, 425] width 12 height 12
click at [1239, 251] on div "Hizmet Noktaları Ekle Filtreleri temizle Dışa aktar İçe aktar ID Durum Seç İsim…" at bounding box center [696, 311] width 1099 height 506
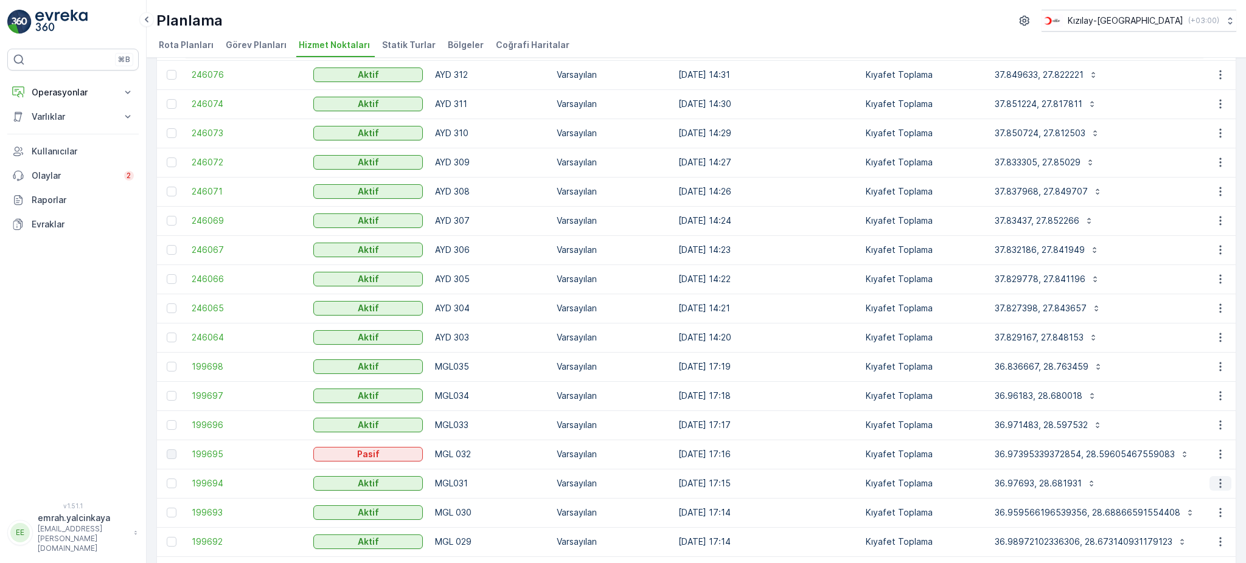
click at [1214, 481] on icon "button" at bounding box center [1220, 484] width 12 height 12
click at [1236, 228] on div "Hizmet Noktaları Ekle Filtreleri temizle Dışa aktar İçe aktar ID Durum Seç İsim…" at bounding box center [696, 311] width 1099 height 506
click at [1217, 510] on icon "button" at bounding box center [1220, 513] width 12 height 12
click at [1232, 279] on td at bounding box center [1220, 279] width 33 height 29
click at [1225, 540] on button "button" at bounding box center [1221, 542] width 22 height 15
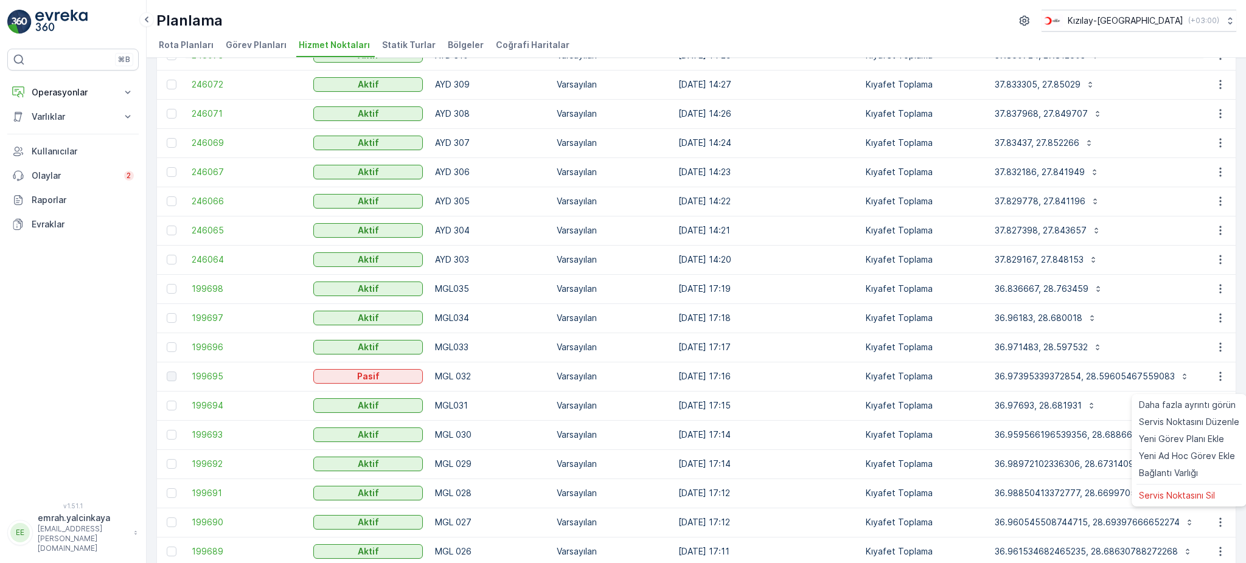
scroll to position [974, 0]
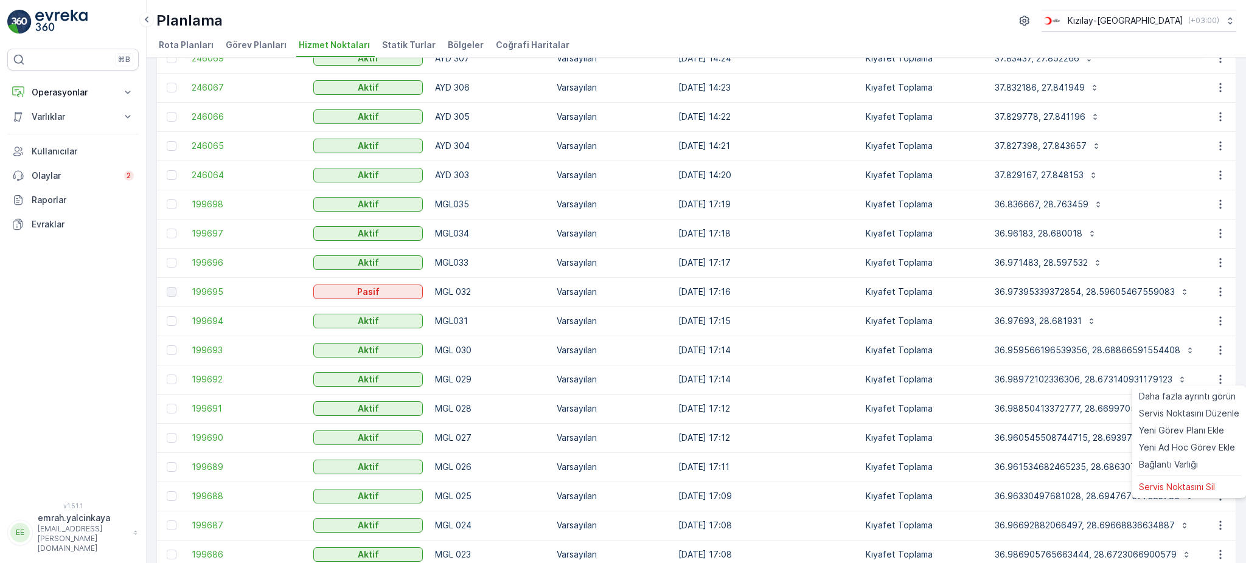
click at [1238, 178] on div "Hizmet Noktaları Ekle Filtreleri temizle Dışa aktar İçe aktar ID Durum Seç İsim…" at bounding box center [696, 311] width 1099 height 506
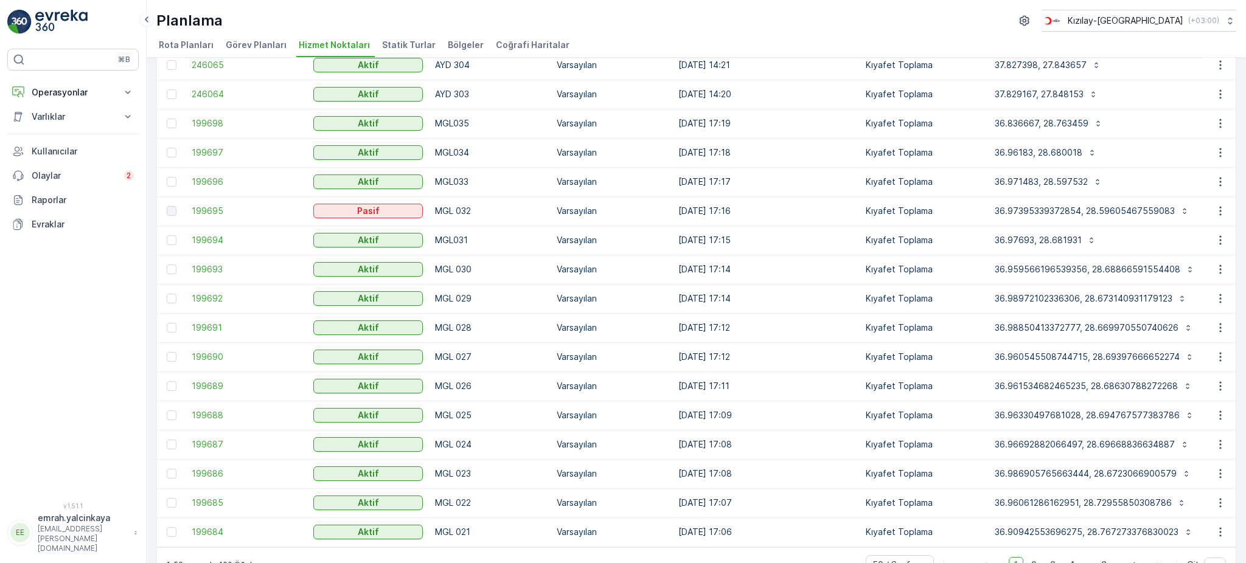
scroll to position [1088, 0]
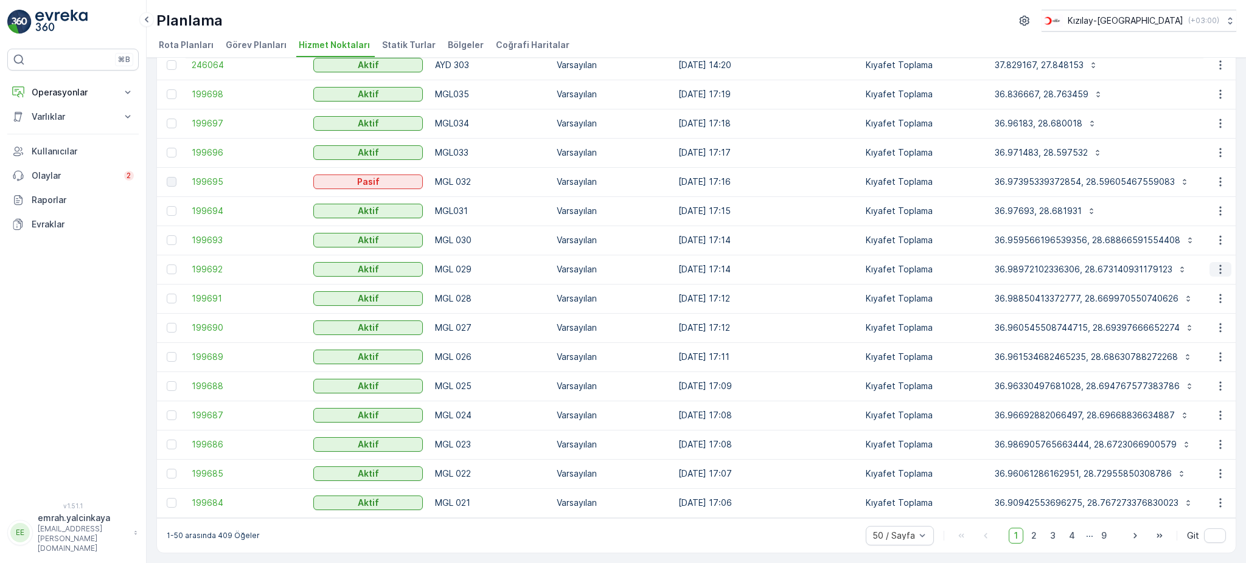
click at [1219, 266] on icon "button" at bounding box center [1220, 269] width 12 height 12
click at [1241, 232] on div "Hizmet Noktaları Ekle Filtreleri temizle Dışa aktar İçe aktar ID Durum Seç İsim…" at bounding box center [696, 311] width 1099 height 506
click at [1218, 293] on icon "button" at bounding box center [1220, 299] width 12 height 12
drag, startPoint x: 1234, startPoint y: 273, endPoint x: 1232, endPoint y: 293, distance: 20.2
click at [1235, 272] on div "Hizmet Noktaları Ekle Filtreleri temizle Dışa aktar İçe aktar ID Durum Seç İsim…" at bounding box center [696, 311] width 1099 height 506
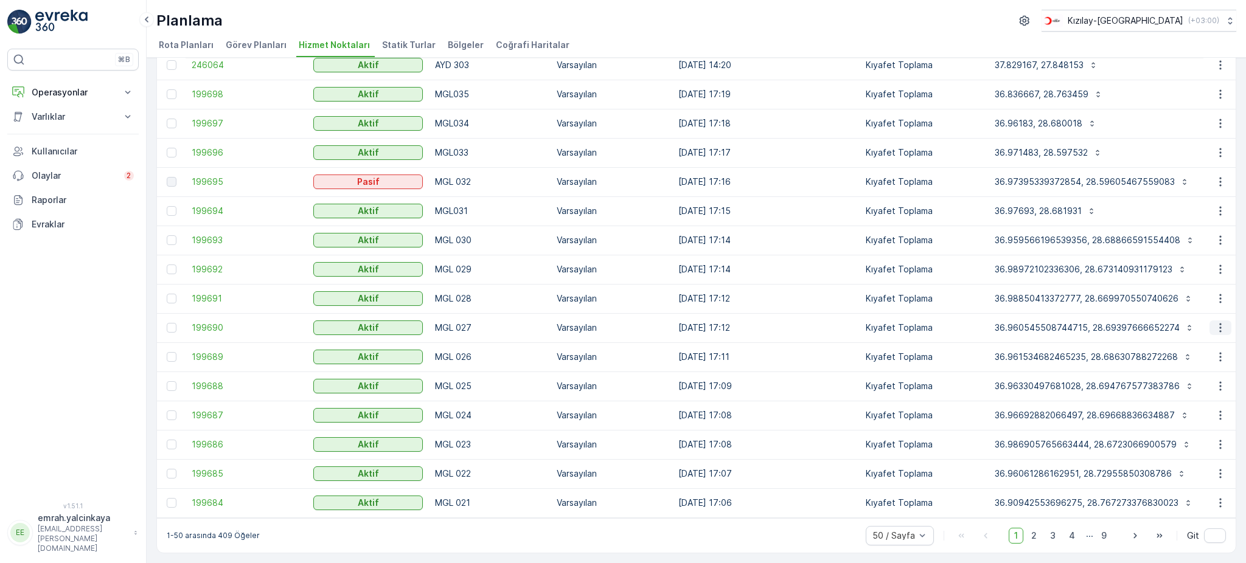
click at [1217, 326] on icon "button" at bounding box center [1220, 328] width 12 height 12
click at [1237, 276] on div "Hizmet Noktaları Ekle Filtreleri temizle Dışa aktar İçe aktar ID Durum Seç İsim…" at bounding box center [696, 311] width 1099 height 506
click at [1221, 353] on icon "button" at bounding box center [1220, 357] width 12 height 12
click at [1233, 253] on div "Hizmet Noktaları Ekle Filtreleri temizle Dışa aktar İçe aktar ID Durum Seç İsim…" at bounding box center [696, 311] width 1099 height 506
click at [1218, 383] on icon "button" at bounding box center [1220, 386] width 12 height 12
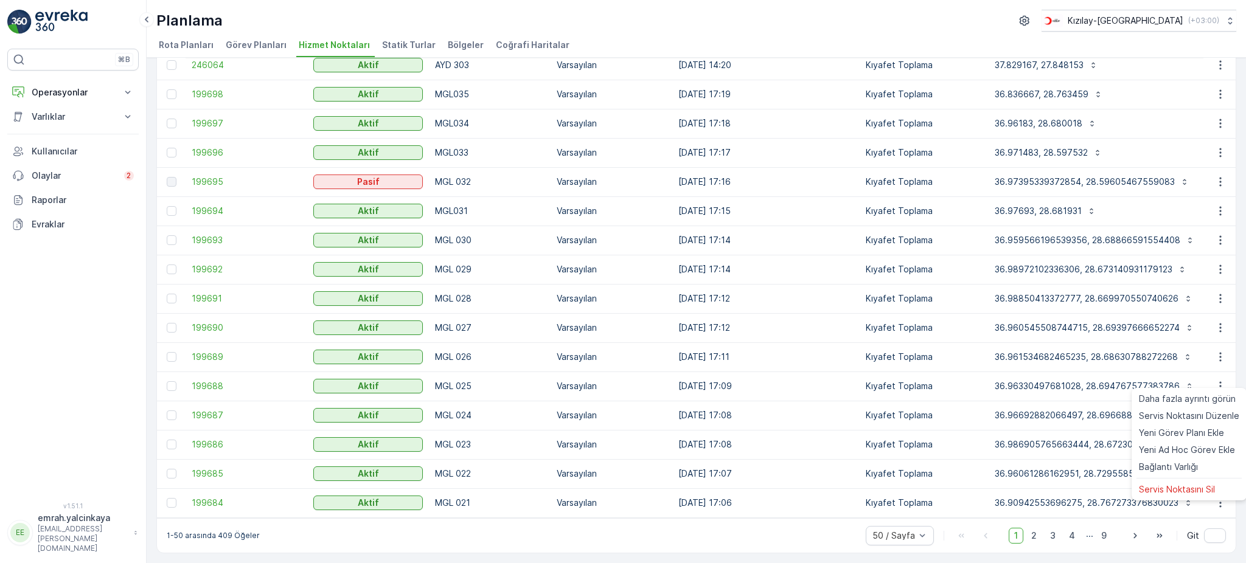
click at [1238, 272] on div "Hizmet Noktaları Ekle Filtreleri temizle Dışa aktar İçe aktar ID Durum Seç İsim…" at bounding box center [696, 311] width 1099 height 506
click at [1220, 409] on icon "button" at bounding box center [1220, 415] width 12 height 12
click at [1238, 271] on div "Hizmet Noktaları Ekle Filtreleri temizle Dışa aktar İçe aktar ID Durum Seç İsim…" at bounding box center [696, 311] width 1099 height 506
click at [1220, 442] on icon "button" at bounding box center [1220, 445] width 12 height 12
click at [1217, 442] on icon "button" at bounding box center [1220, 445] width 12 height 12
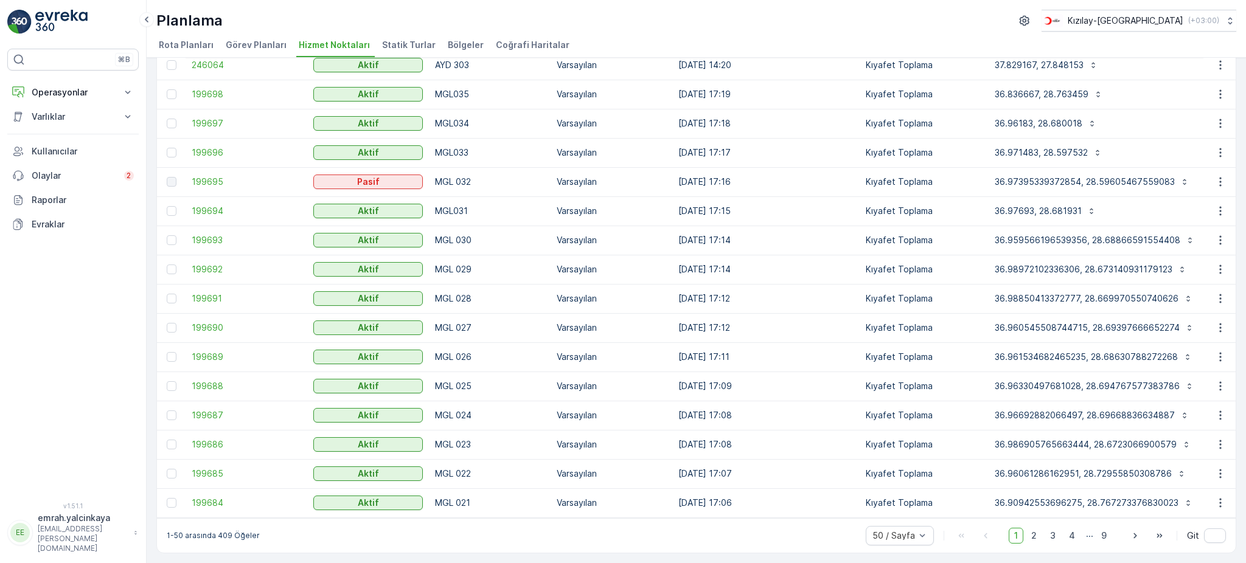
drag, startPoint x: 1213, startPoint y: 456, endPoint x: 1239, endPoint y: 360, distance: 100.4
click at [1239, 360] on div "Hizmet Noktaları Ekle Filtreleri temizle Dışa aktar İçe aktar ID Durum Seç İsim…" at bounding box center [696, 311] width 1099 height 506
click at [1217, 439] on icon "button" at bounding box center [1220, 445] width 12 height 12
click at [1234, 294] on div "Hizmet Noktaları Ekle Filtreleri temizle Dışa aktar İçe aktar ID Durum Seç İsim…" at bounding box center [696, 311] width 1099 height 506
click at [1220, 474] on icon "button" at bounding box center [1220, 474] width 12 height 12
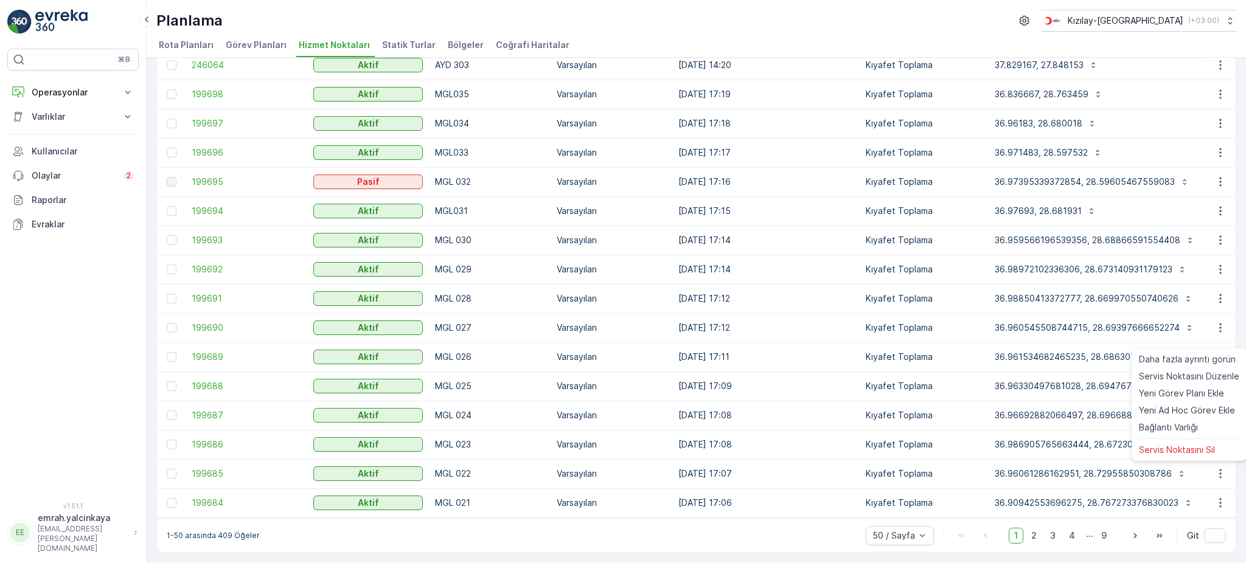
click at [1241, 336] on div "Hizmet Noktaları Ekle Filtreleri temizle Dışa aktar İçe aktar ID Durum Seç İsim…" at bounding box center [696, 311] width 1099 height 506
click at [1218, 503] on icon "button" at bounding box center [1220, 503] width 12 height 12
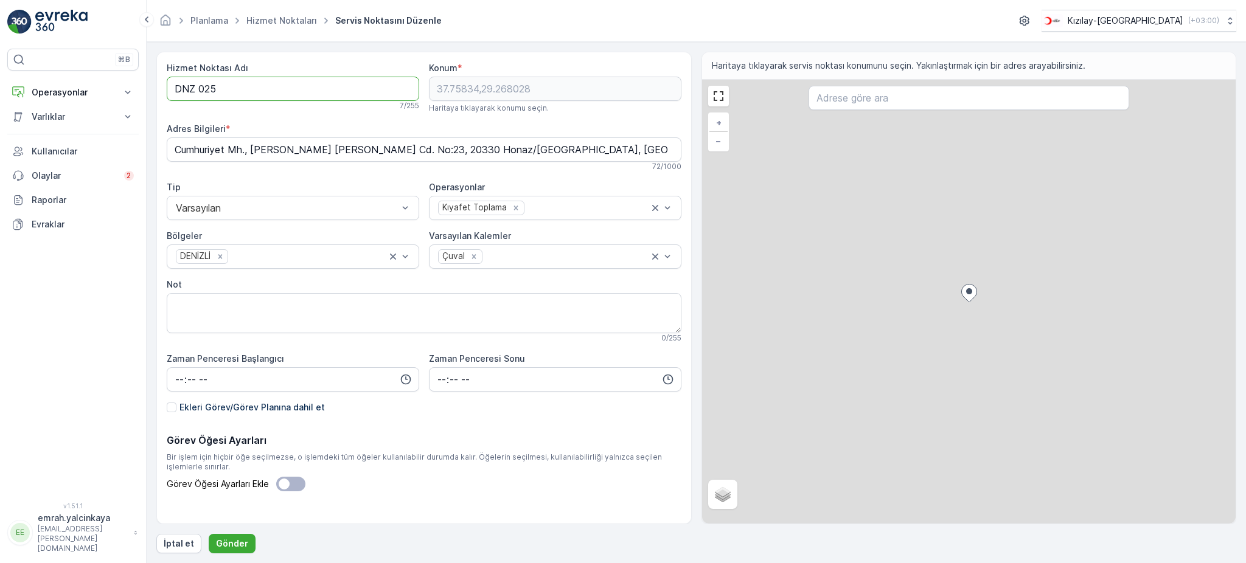
click at [200, 92] on Adı "DNZ 025" at bounding box center [293, 89] width 253 height 24
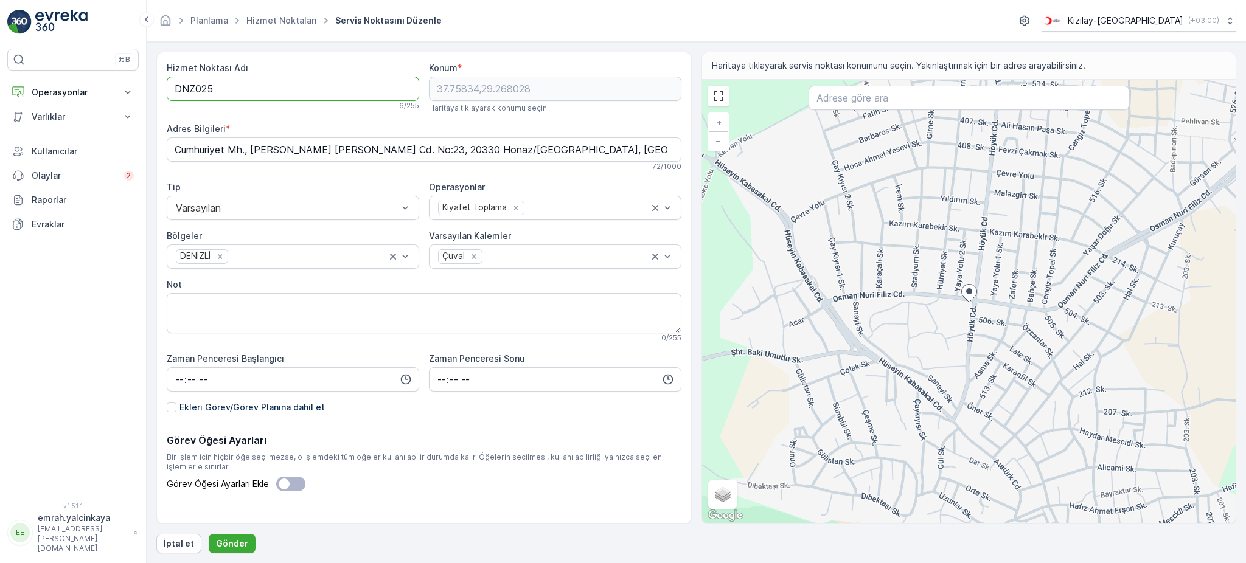
type Adı "DNZ025"
click at [218, 544] on p "Gönder" at bounding box center [232, 544] width 32 height 12
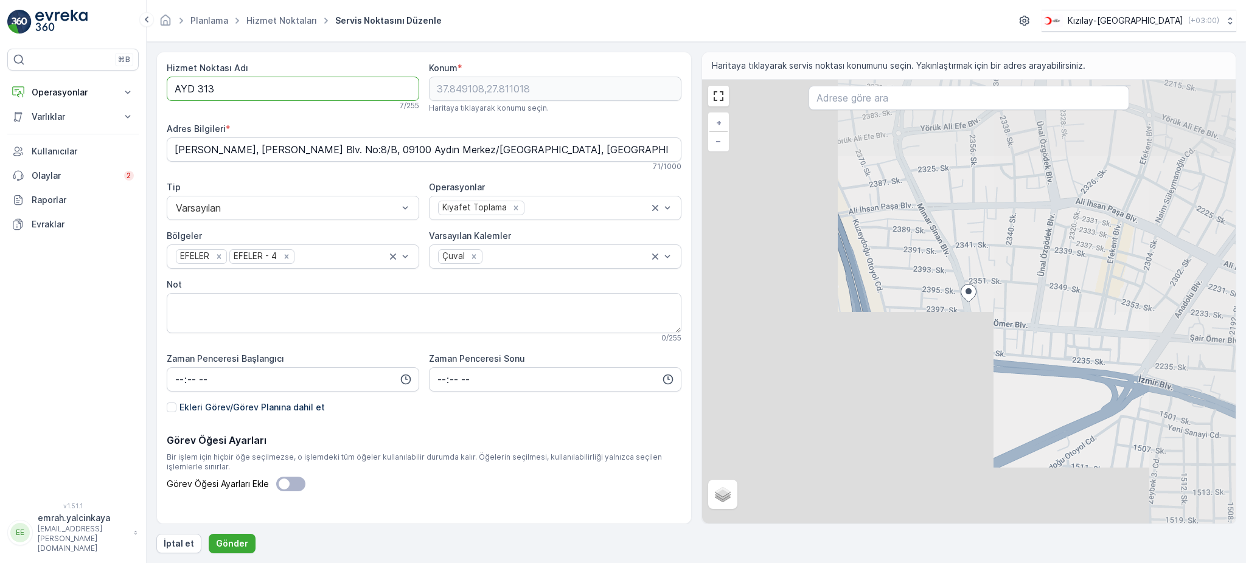
click at [198, 94] on Adı "AYD 313" at bounding box center [293, 89] width 253 height 24
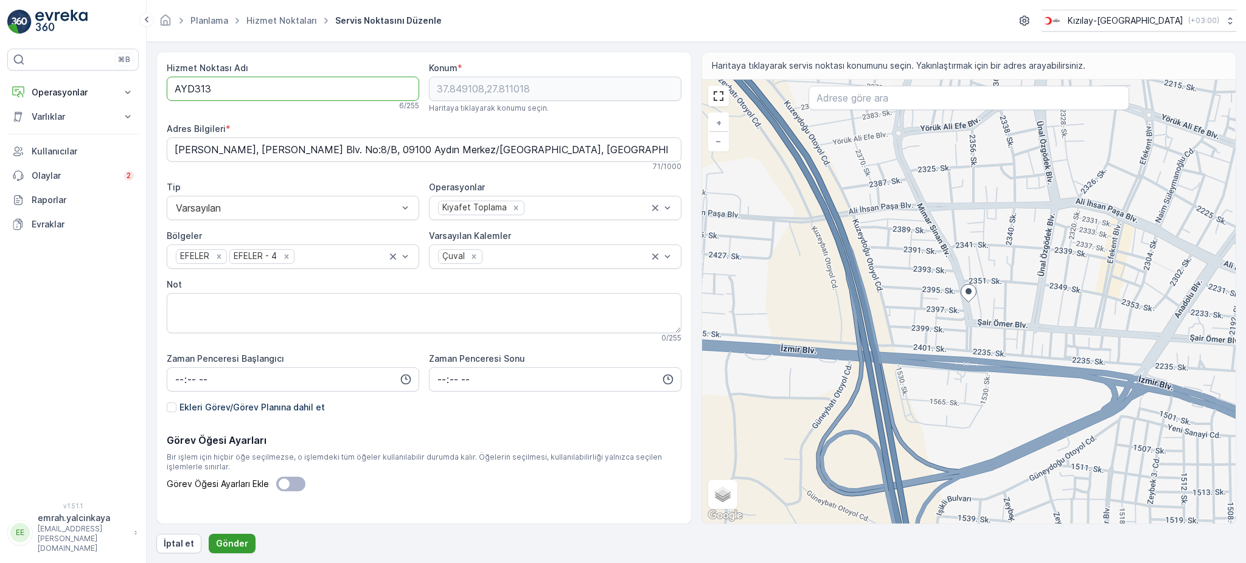
type Adı "AYD313"
drag, startPoint x: 239, startPoint y: 536, endPoint x: 365, endPoint y: 542, distance: 126.1
click at [238, 535] on button "Gönder" at bounding box center [232, 543] width 47 height 19
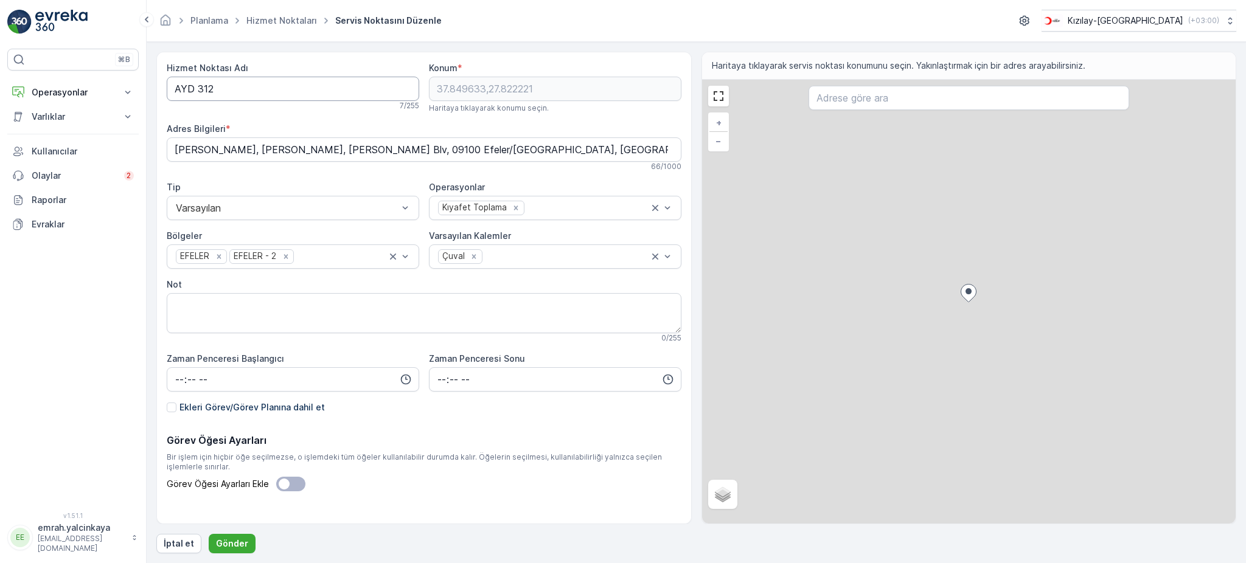
click at [198, 91] on Adı "AYD 312" at bounding box center [293, 89] width 253 height 24
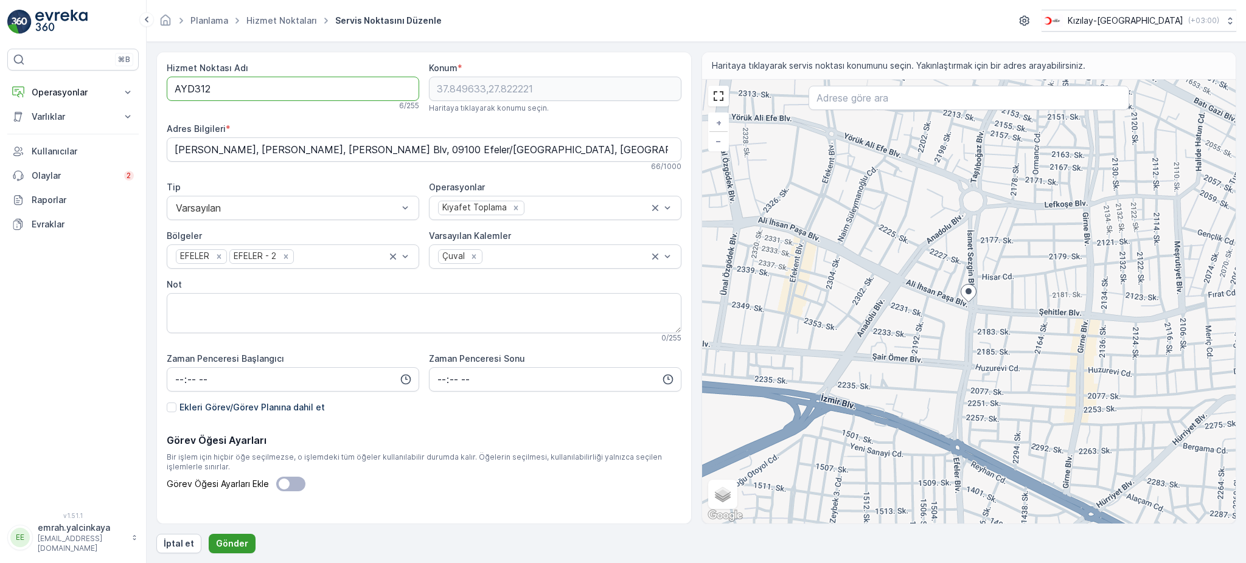
type Adı "AYD312"
click at [218, 543] on p "Gönder" at bounding box center [232, 544] width 32 height 12
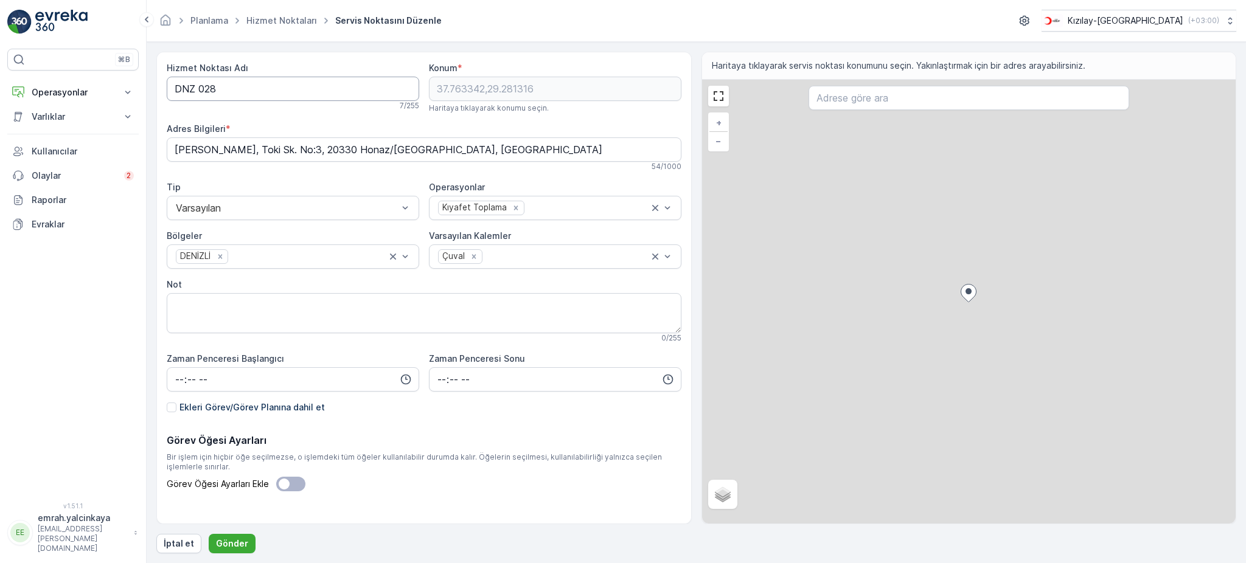
click at [198, 86] on Adı "DNZ 028" at bounding box center [293, 89] width 253 height 24
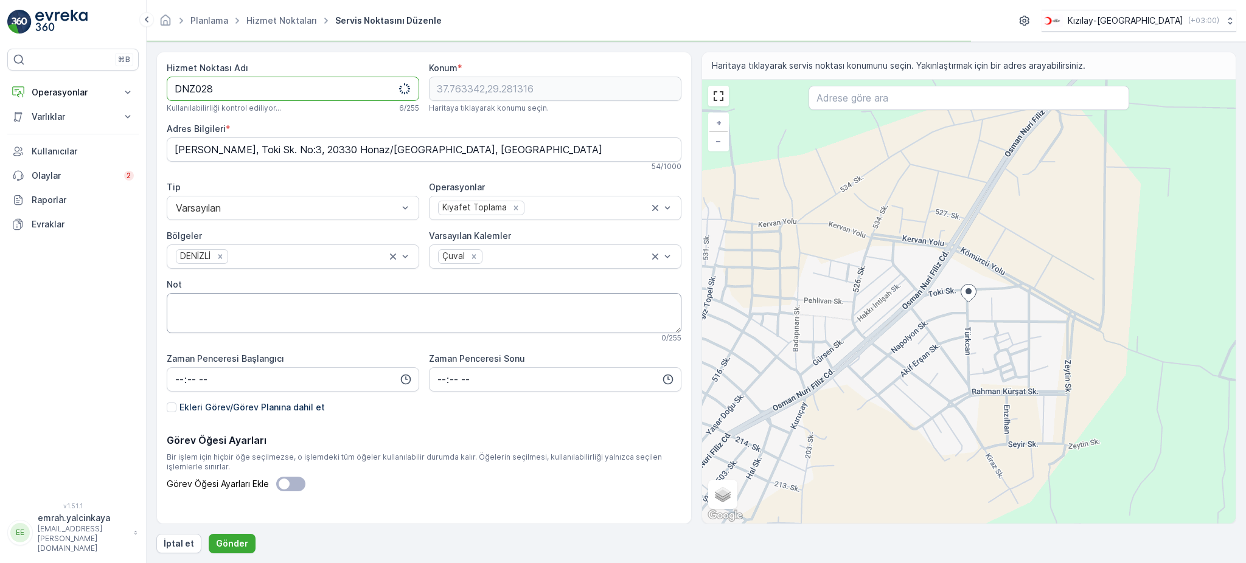
type Adı "DNZ028"
click at [240, 538] on p "Gönder" at bounding box center [232, 544] width 32 height 12
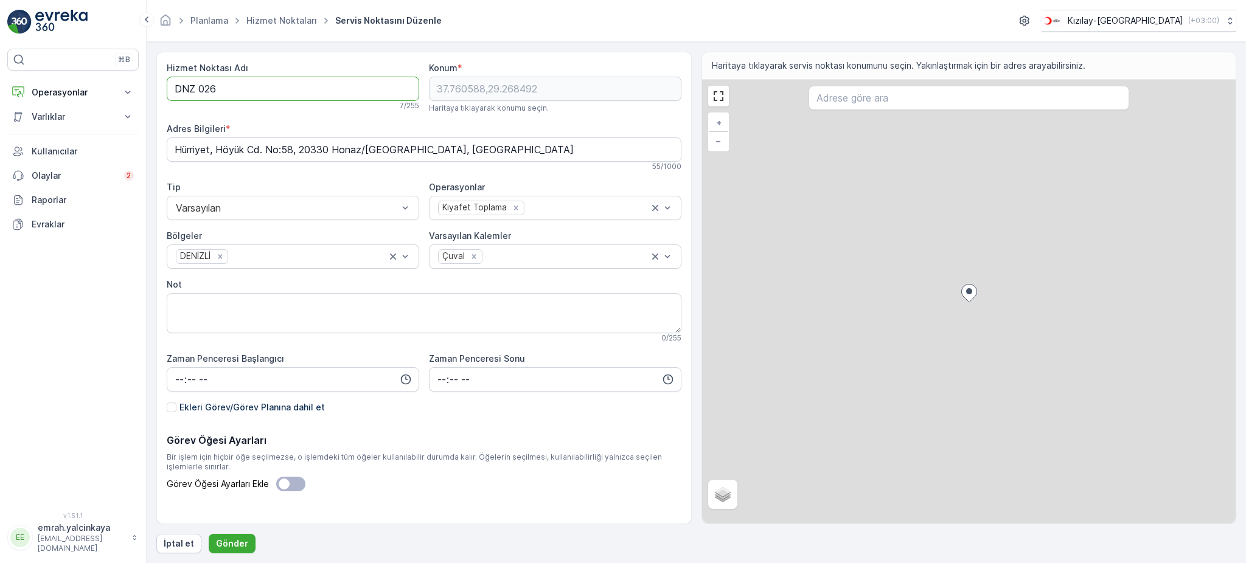
click at [198, 91] on Adı "DNZ 026" at bounding box center [293, 89] width 253 height 24
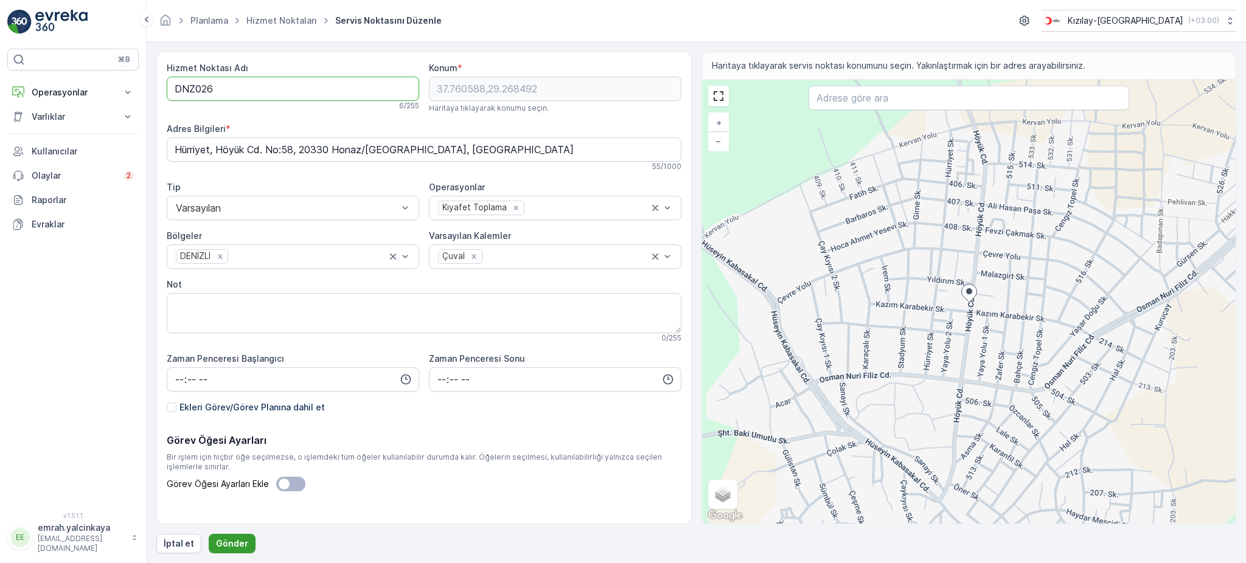
type Adı "DNZ026"
drag, startPoint x: 236, startPoint y: 538, endPoint x: 258, endPoint y: 12, distance: 526.2
click at [236, 537] on button "Gönder" at bounding box center [232, 543] width 47 height 19
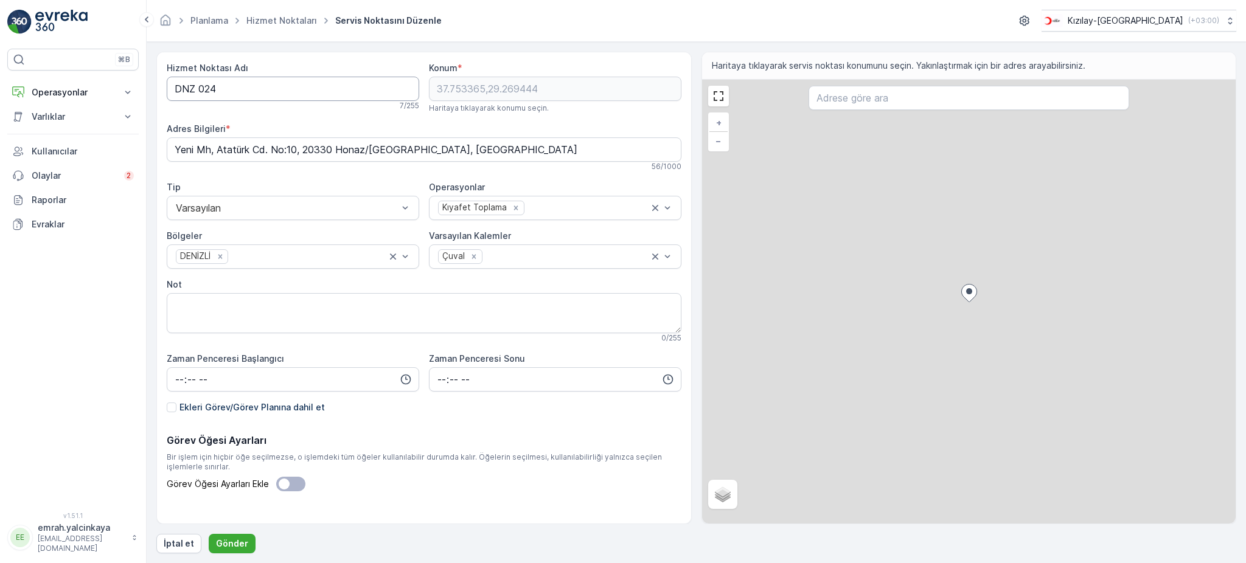
click at [196, 87] on Adı "DNZ 024" at bounding box center [293, 89] width 253 height 24
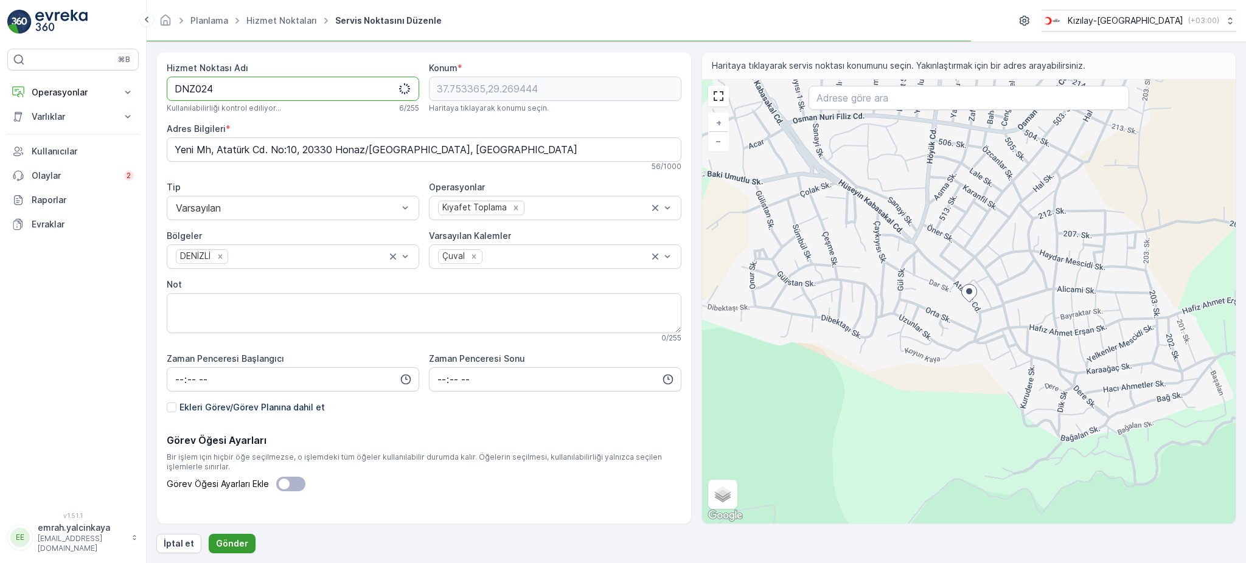
type Adı "DNZ024"
click at [229, 541] on p "Gönder" at bounding box center [232, 544] width 32 height 12
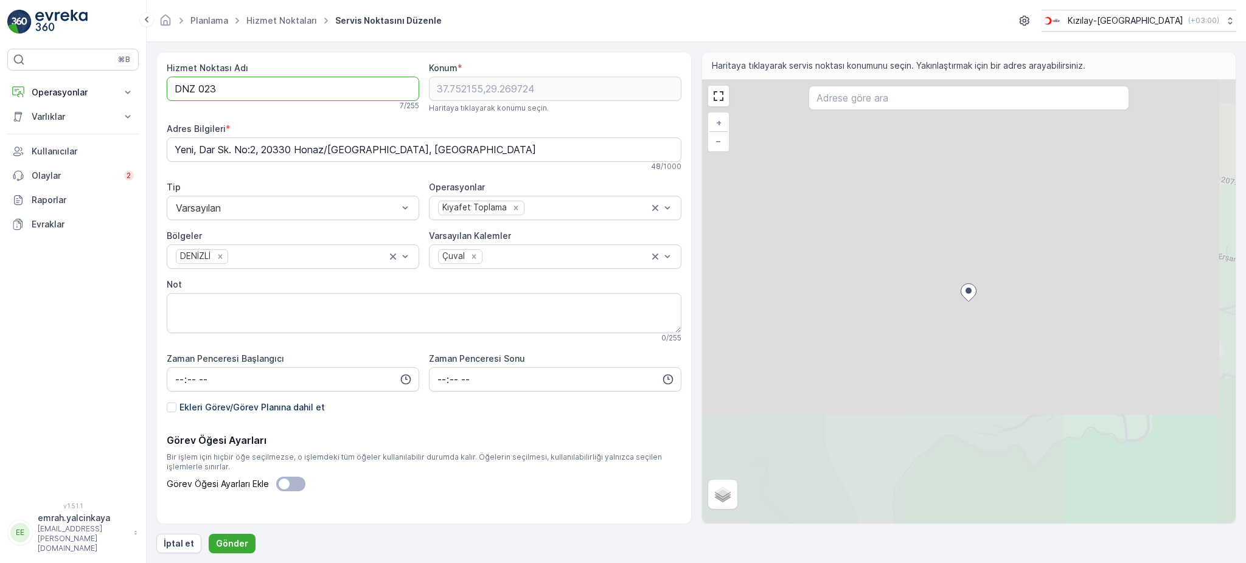
click at [197, 90] on Adı "DNZ 023" at bounding box center [293, 89] width 253 height 24
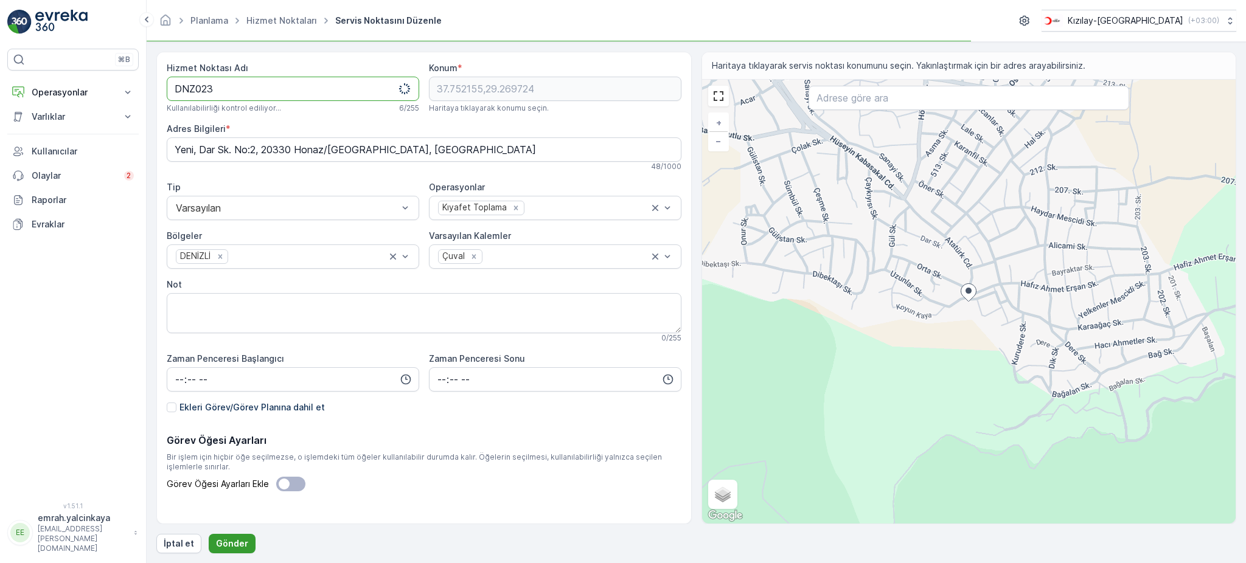
type Adı "DNZ023"
drag, startPoint x: 228, startPoint y: 546, endPoint x: 266, endPoint y: 241, distance: 307.8
click at [228, 546] on p "Gönder" at bounding box center [232, 544] width 32 height 12
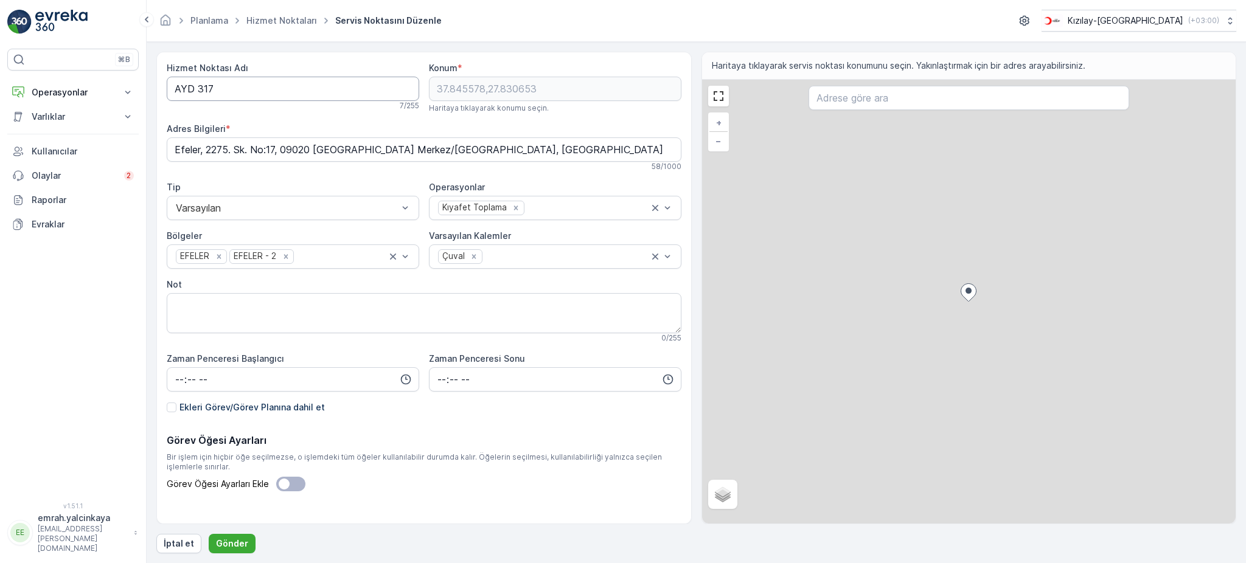
click at [199, 91] on Adı "AYD 317" at bounding box center [293, 89] width 253 height 24
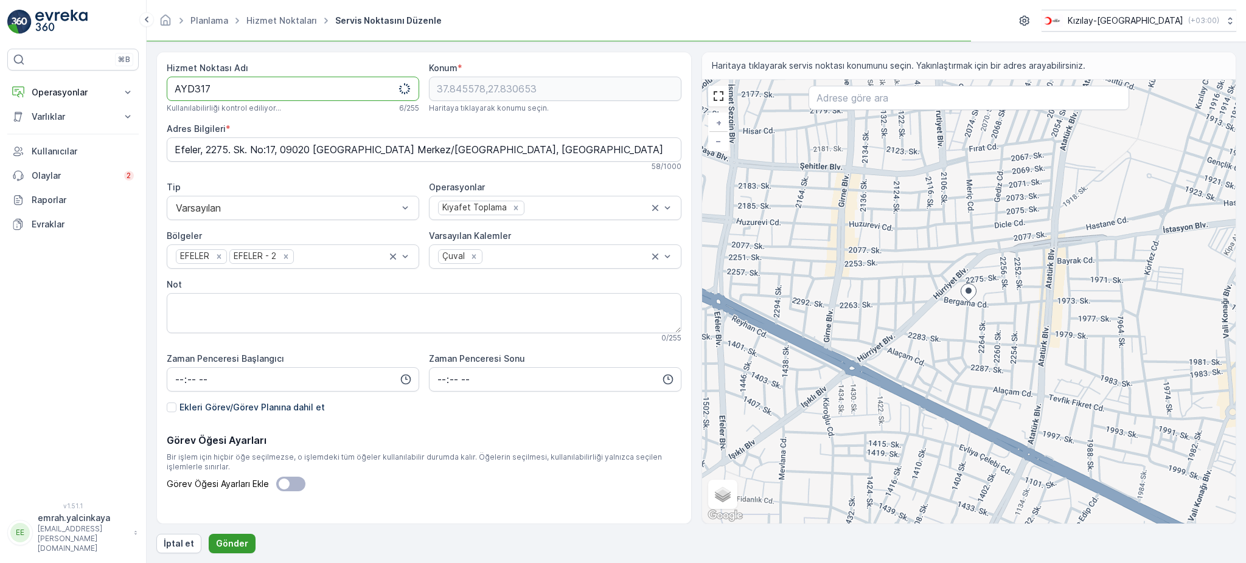
type Adı "AYD317"
drag, startPoint x: 240, startPoint y: 548, endPoint x: 258, endPoint y: 478, distance: 72.2
click at [240, 548] on p "Gönder" at bounding box center [232, 544] width 32 height 12
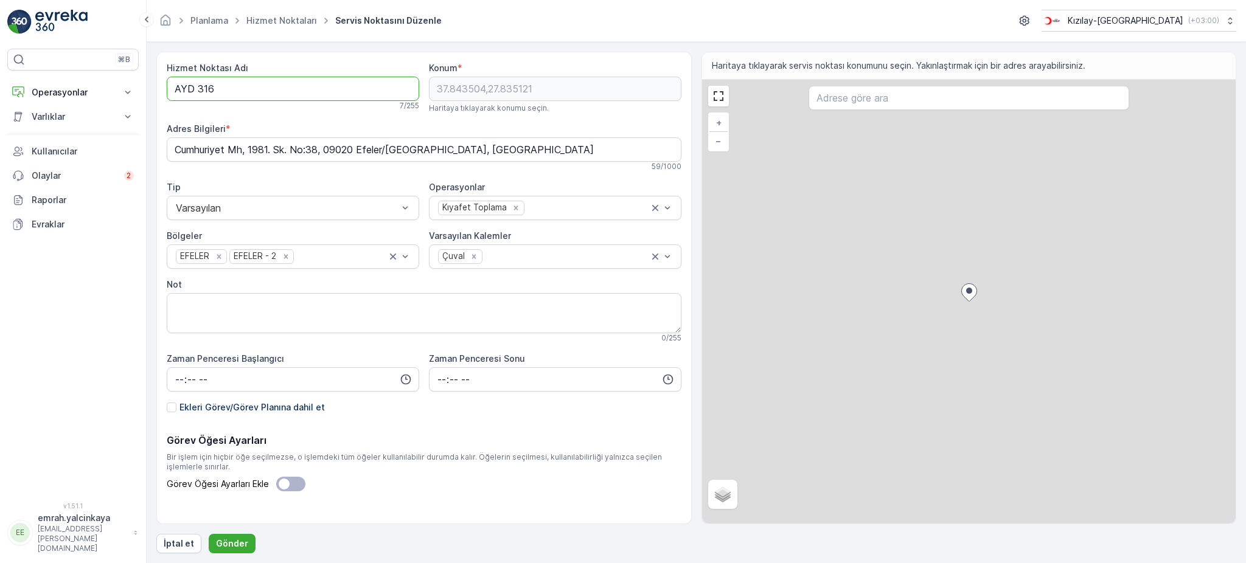
click at [198, 91] on Adı "AYD 316" at bounding box center [293, 89] width 253 height 24
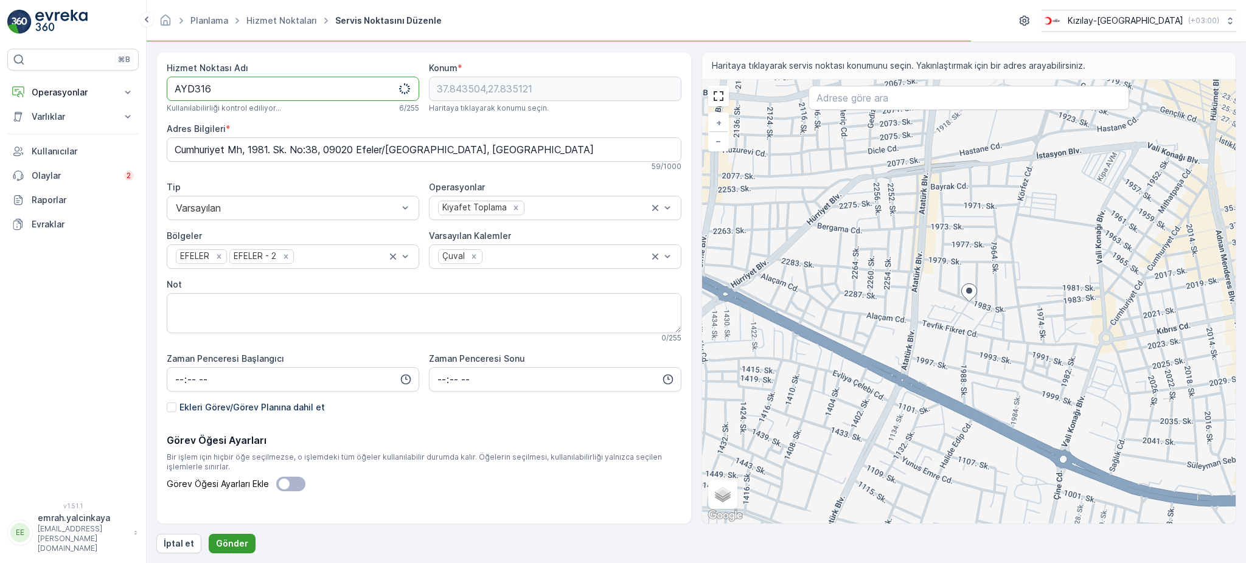
type Adı "AYD316"
drag, startPoint x: 242, startPoint y: 549, endPoint x: 280, endPoint y: 243, distance: 307.8
click at [241, 549] on p "Gönder" at bounding box center [232, 544] width 32 height 12
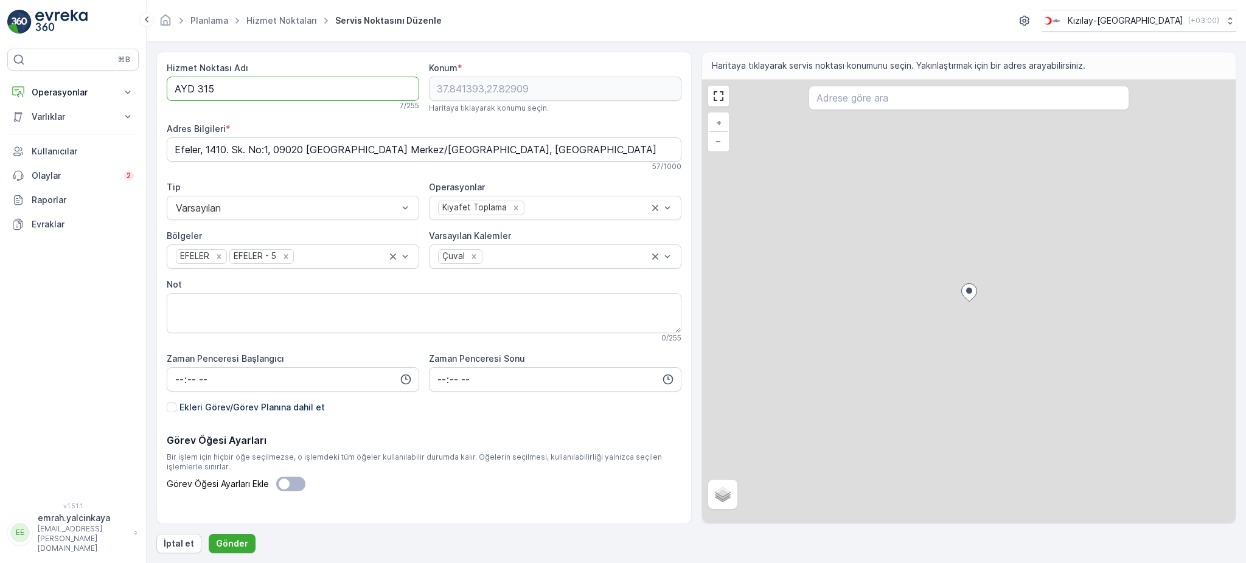
drag, startPoint x: 196, startPoint y: 92, endPoint x: 227, endPoint y: 149, distance: 64.5
click at [197, 94] on Adı "AYD 315" at bounding box center [293, 89] width 253 height 24
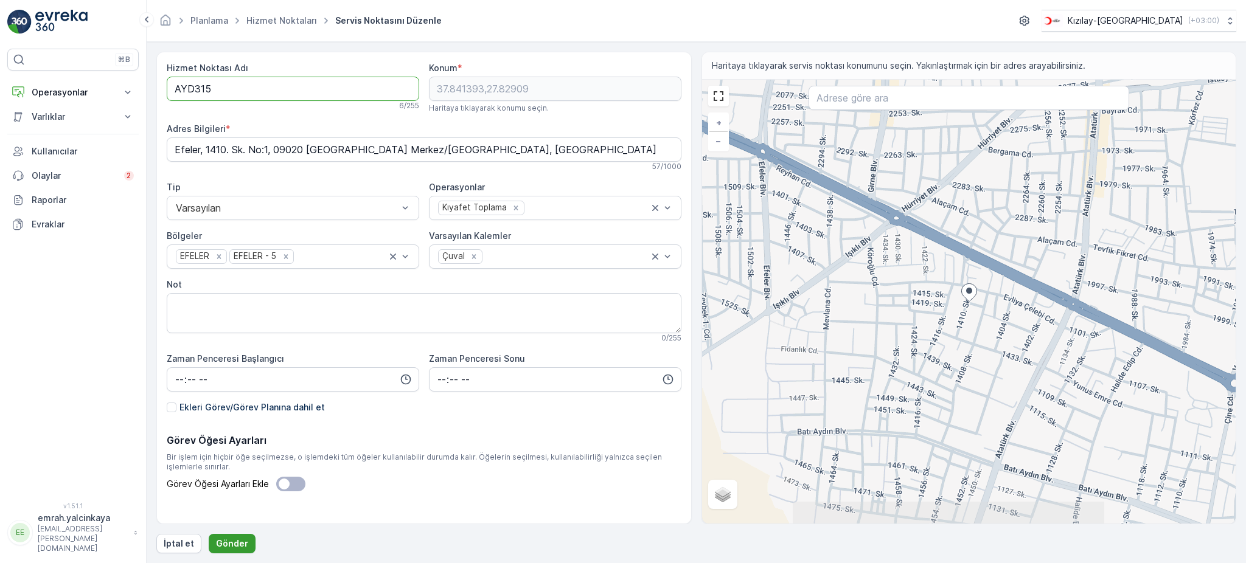
type Adı "AYD315"
click at [235, 545] on p "Gönder" at bounding box center [232, 544] width 32 height 12
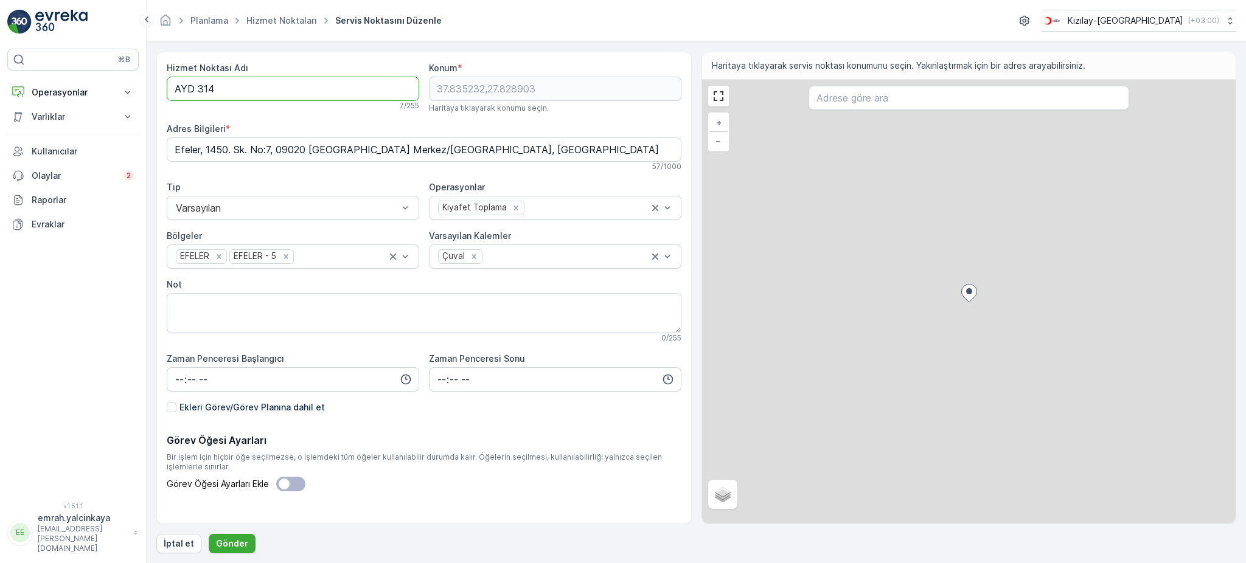
click at [198, 84] on Adı "AYD 314" at bounding box center [293, 89] width 253 height 24
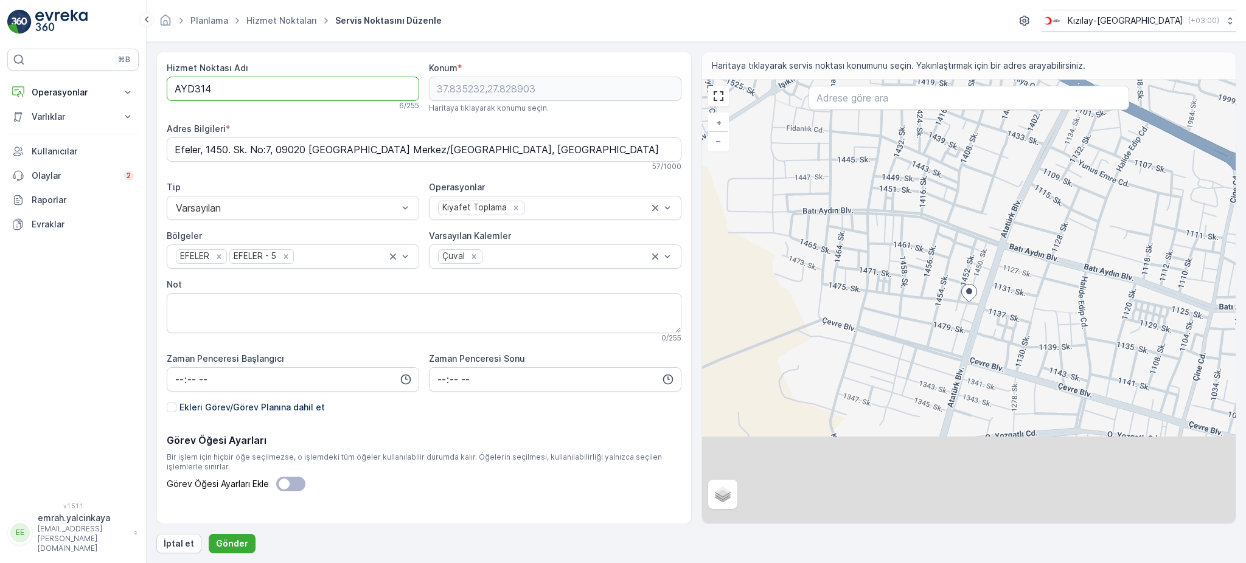
type Adı "AYD314"
click at [239, 543] on p "Gönder" at bounding box center [232, 544] width 32 height 12
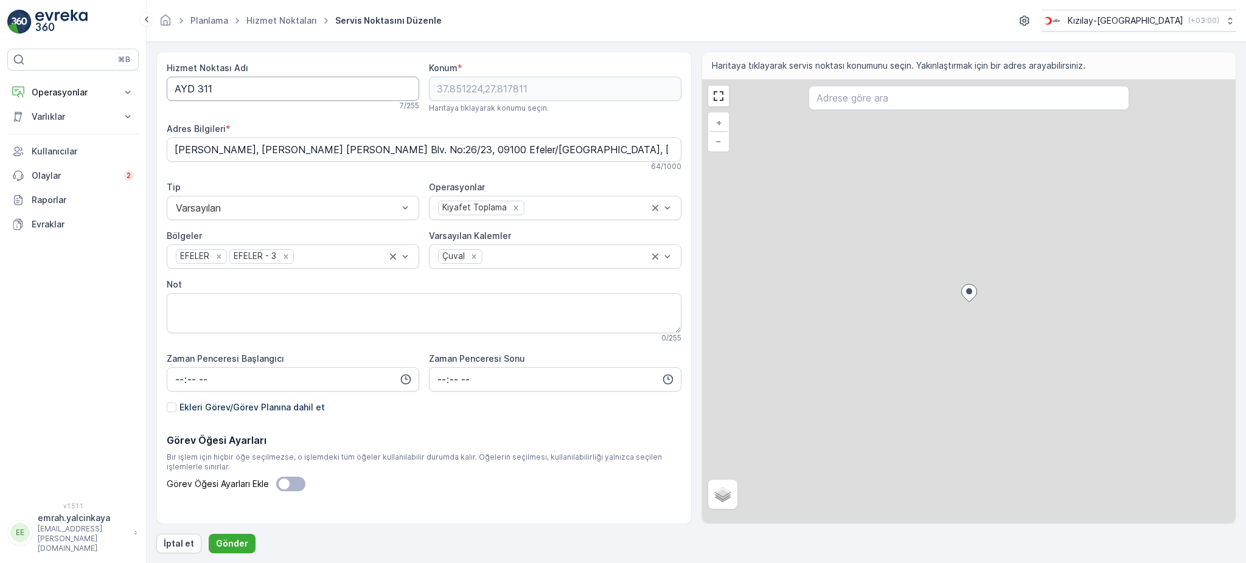
click at [200, 88] on Adı "AYD 311" at bounding box center [293, 89] width 253 height 24
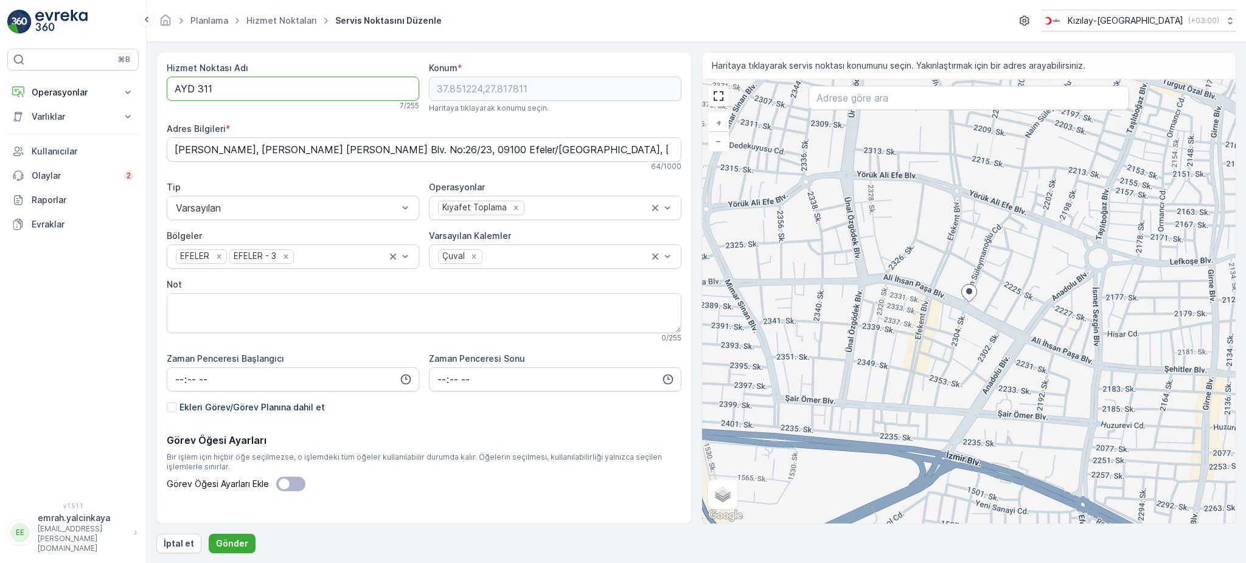
click at [199, 92] on Adı "AYD 311" at bounding box center [293, 89] width 253 height 24
type Adı "AYD311"
click at [242, 538] on button "Gönder" at bounding box center [232, 543] width 47 height 19
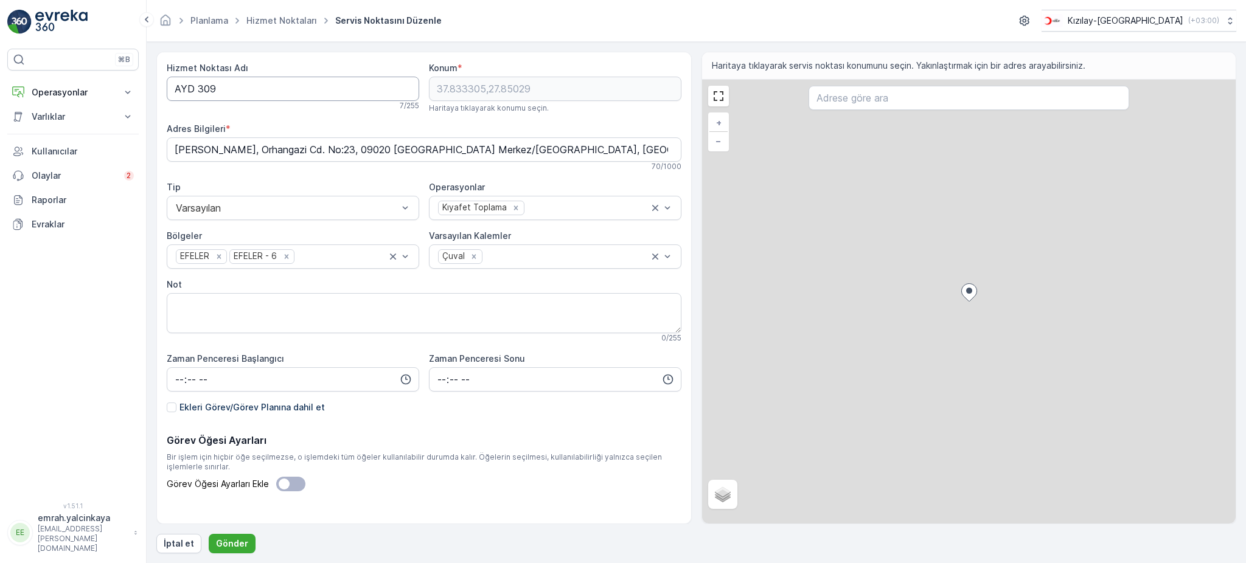
click at [196, 87] on Adı "AYD 309" at bounding box center [293, 89] width 253 height 24
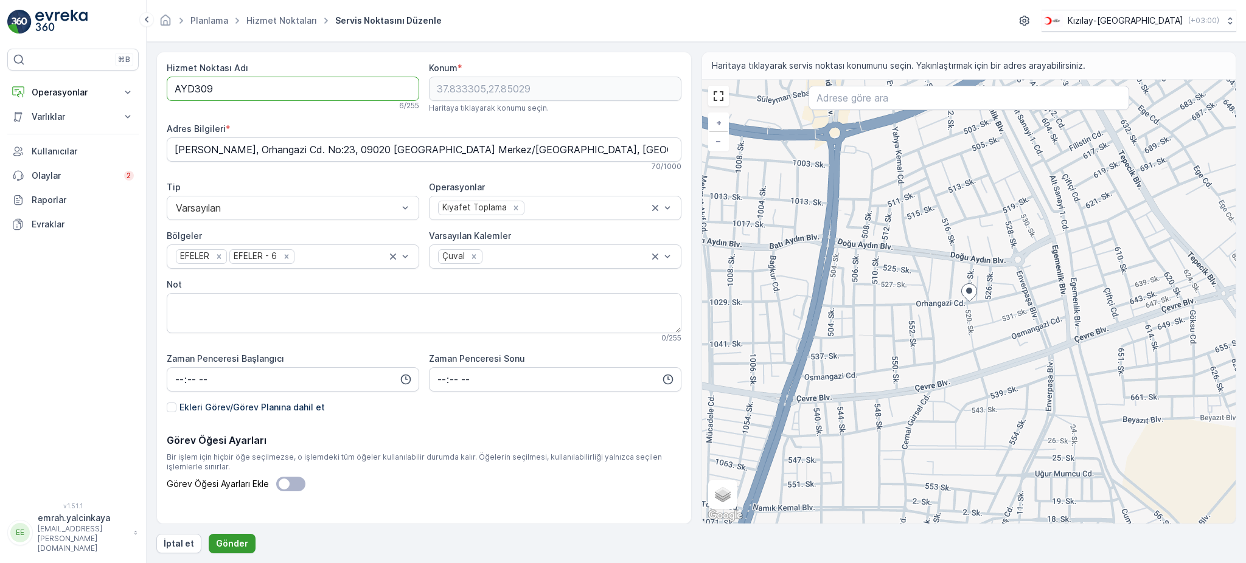
type Adı "AYD309"
click at [237, 544] on p "Gönder" at bounding box center [232, 544] width 32 height 12
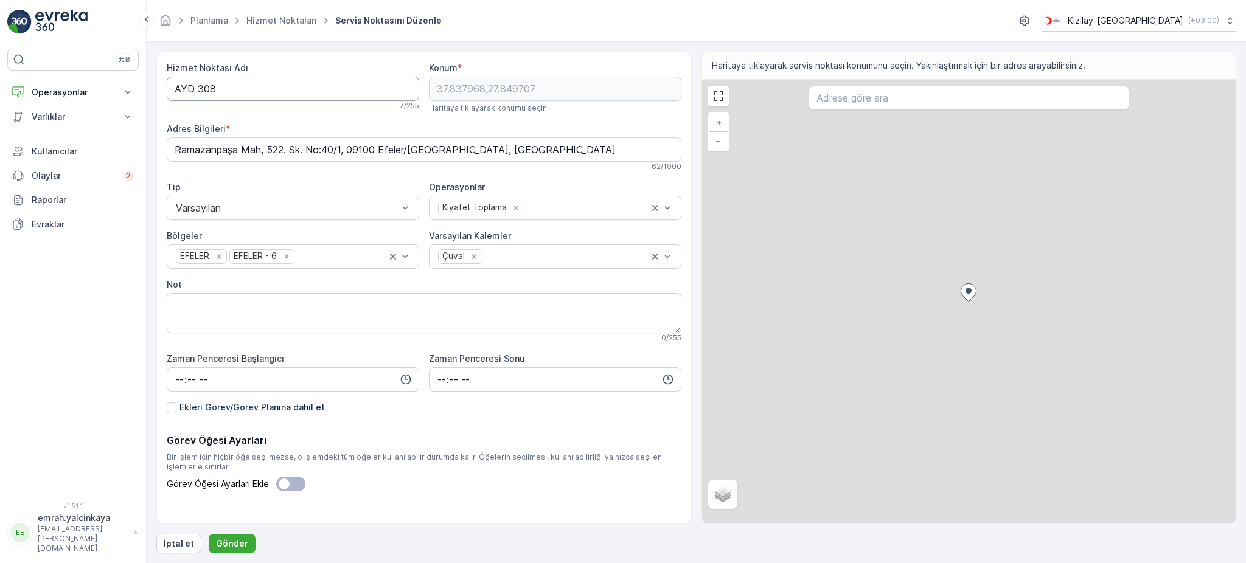
click at [197, 88] on Adı "AYD 308" at bounding box center [293, 89] width 253 height 24
click at [199, 91] on Adı "AYD 306" at bounding box center [293, 89] width 253 height 24
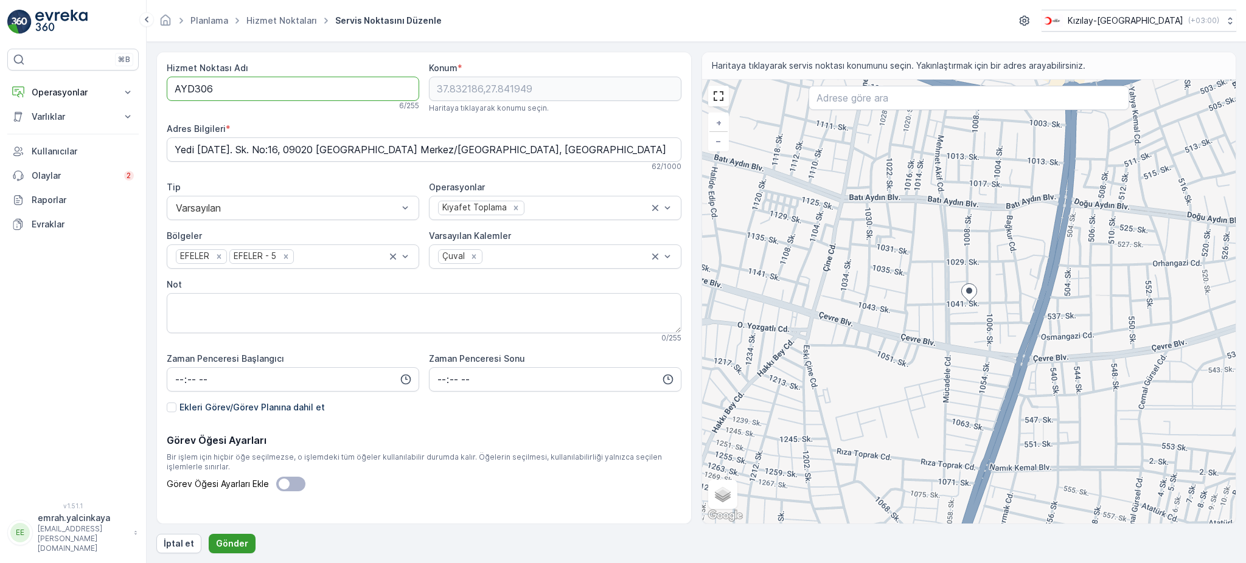
type Adı "AYD306"
drag, startPoint x: 231, startPoint y: 539, endPoint x: 386, endPoint y: 381, distance: 221.6
click at [231, 538] on p "Gönder" at bounding box center [232, 544] width 32 height 12
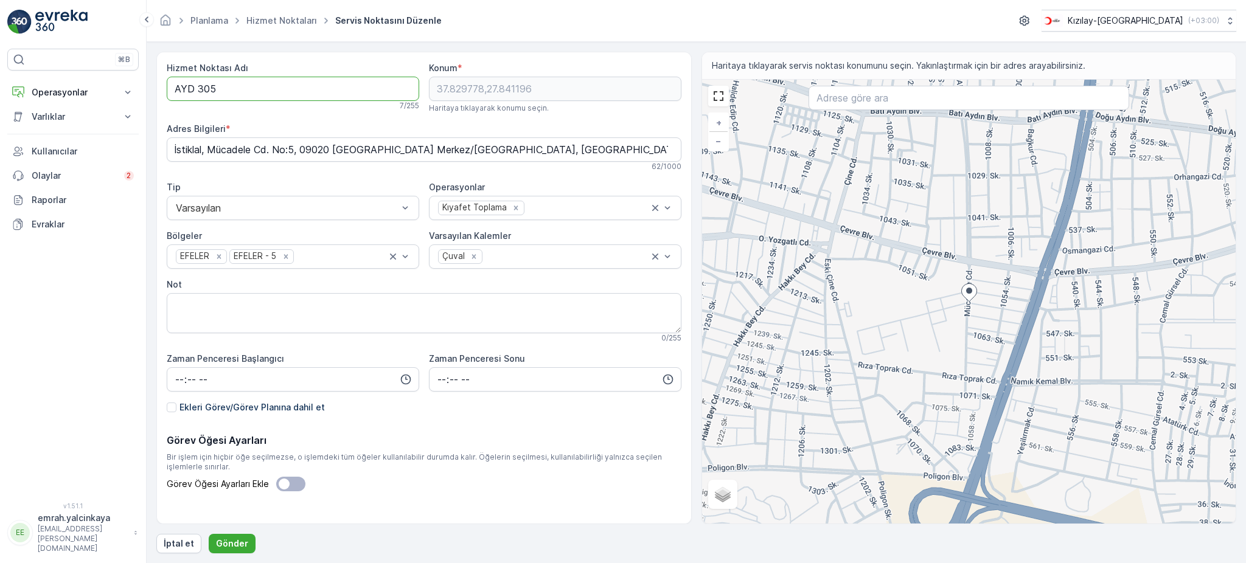
click at [200, 91] on Adı "AYD 305" at bounding box center [293, 89] width 253 height 24
click at [198, 91] on Adı "AYD 305" at bounding box center [293, 89] width 253 height 24
type Adı "AYD305"
drag, startPoint x: 230, startPoint y: 541, endPoint x: 395, endPoint y: 93, distance: 477.2
click at [230, 537] on button "Gönder" at bounding box center [232, 543] width 47 height 19
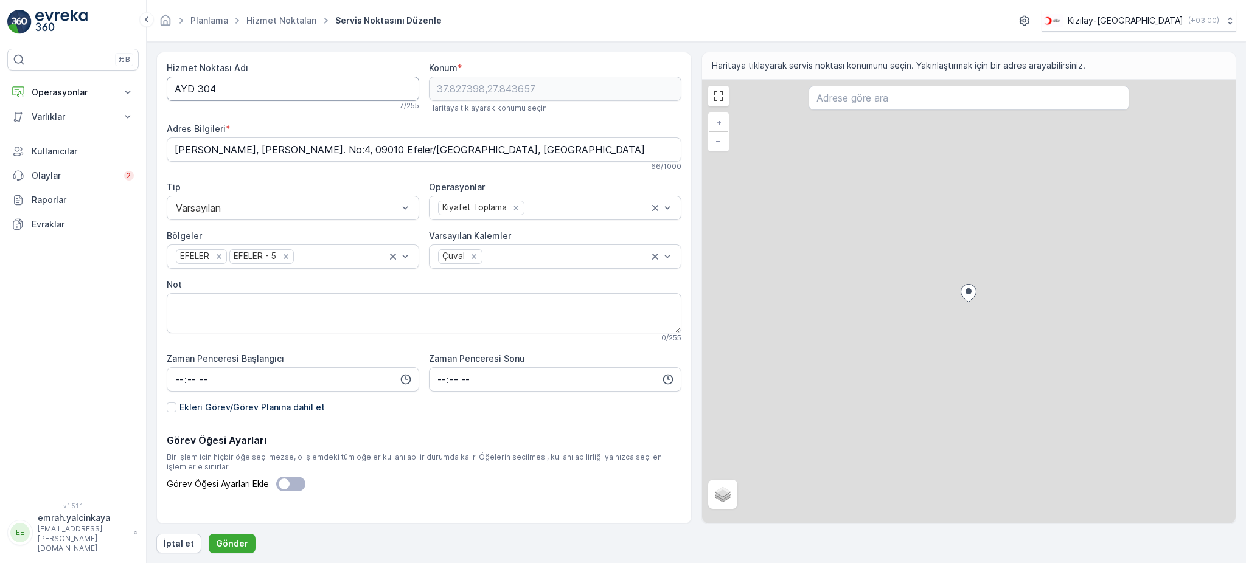
click at [198, 87] on Adı "AYD 304" at bounding box center [293, 89] width 253 height 24
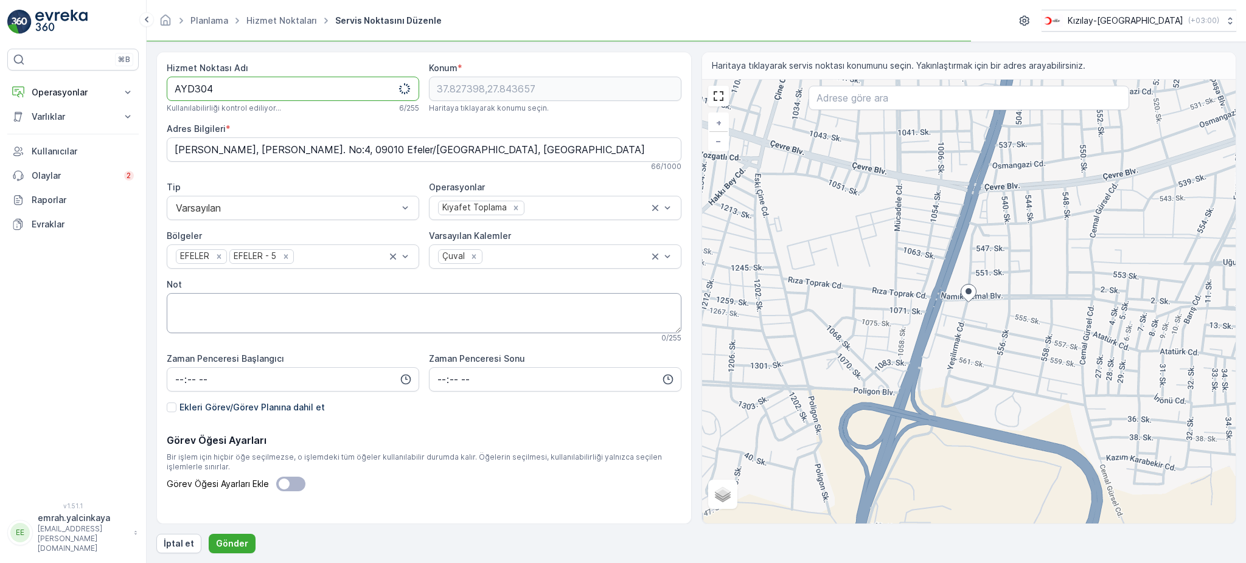
type Adı "AYD304"
click at [237, 536] on button "Gönder" at bounding box center [232, 543] width 47 height 19
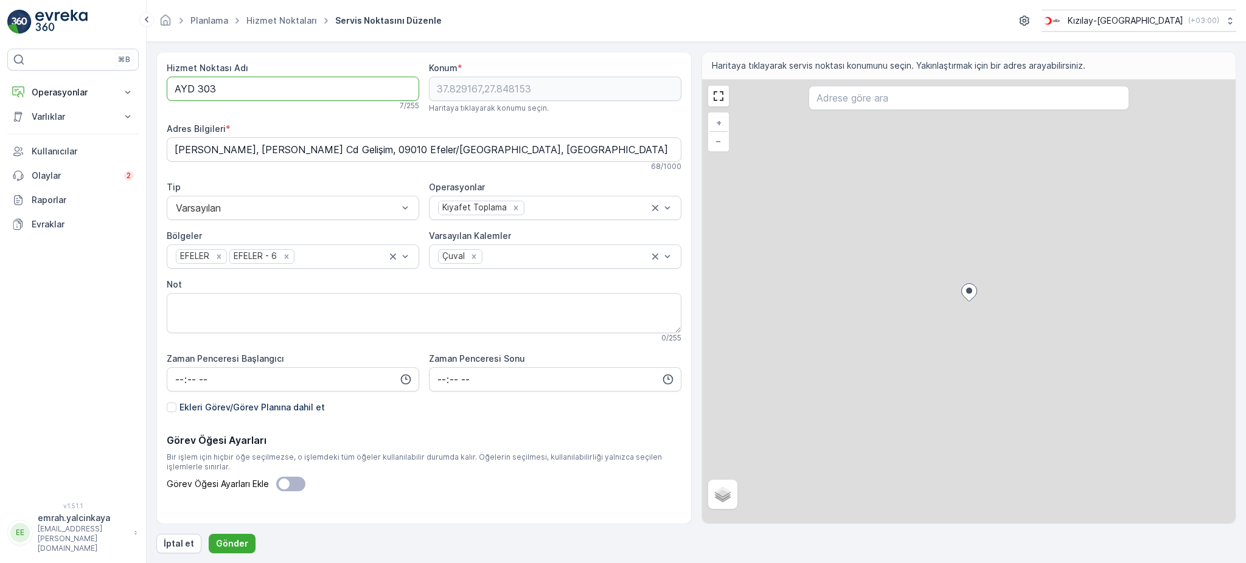
click at [199, 91] on Adı "AYD 303" at bounding box center [293, 89] width 253 height 24
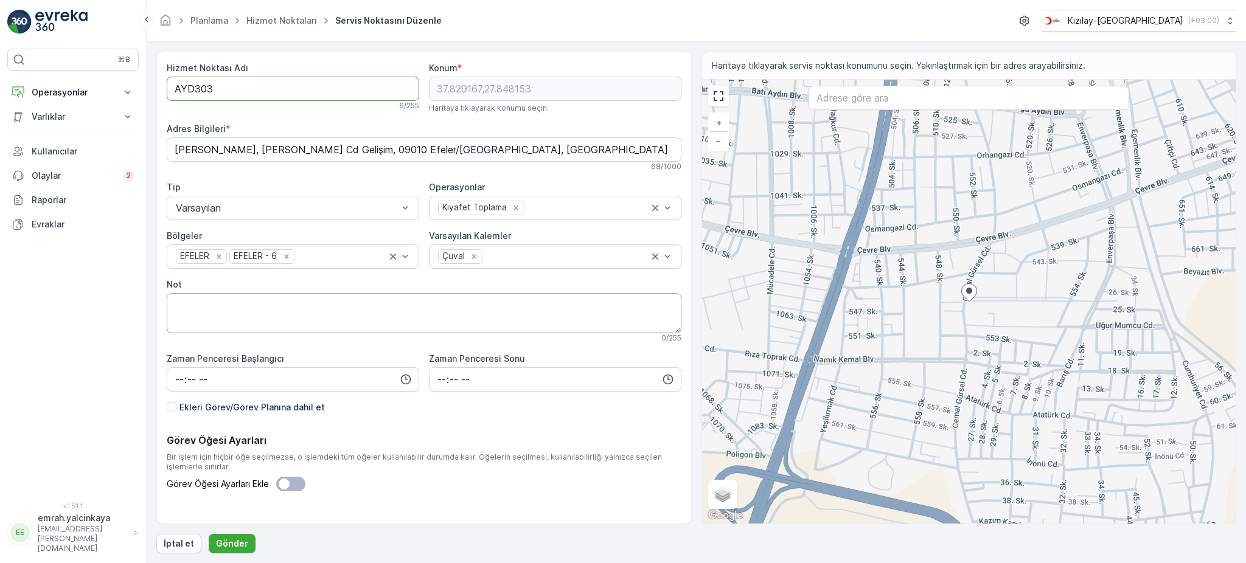
type Adı "AYD303"
click at [240, 541] on p "Gönder" at bounding box center [232, 544] width 32 height 12
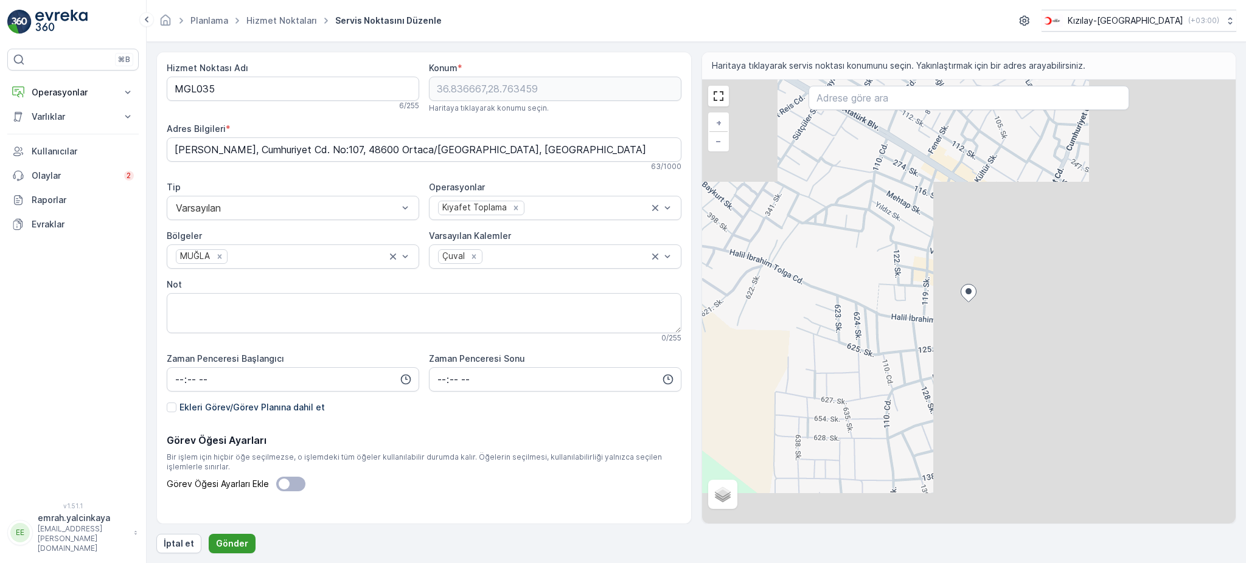
click at [229, 543] on p "Gönder" at bounding box center [232, 544] width 32 height 12
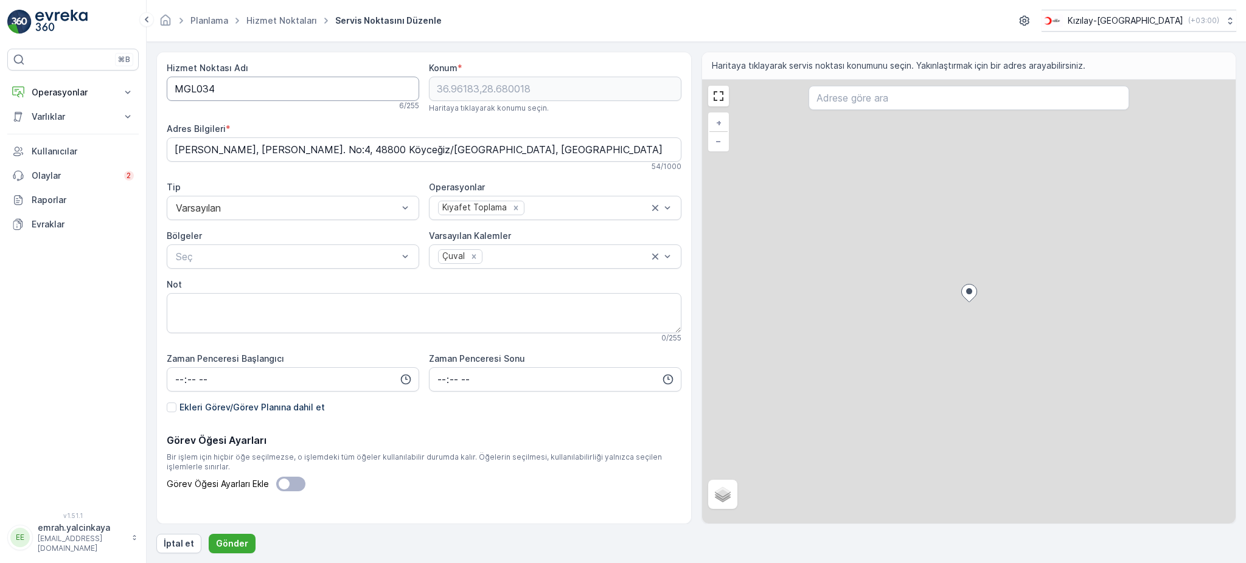
type Adı "MGL034"
type input "36.96183,28.680018"
type Bilgileri "Ulucami, Evrim Sk. No:4, 48800 Köyceğiz/Muğla, Türkiye"
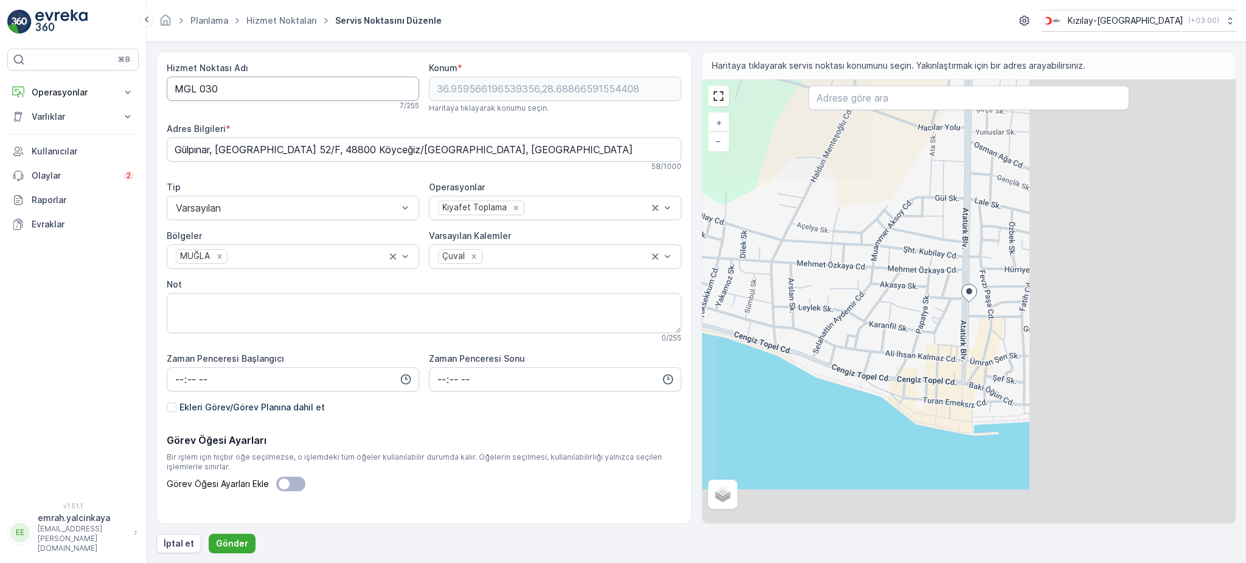
click at [199, 91] on Adı "MGL 030" at bounding box center [293, 89] width 253 height 24
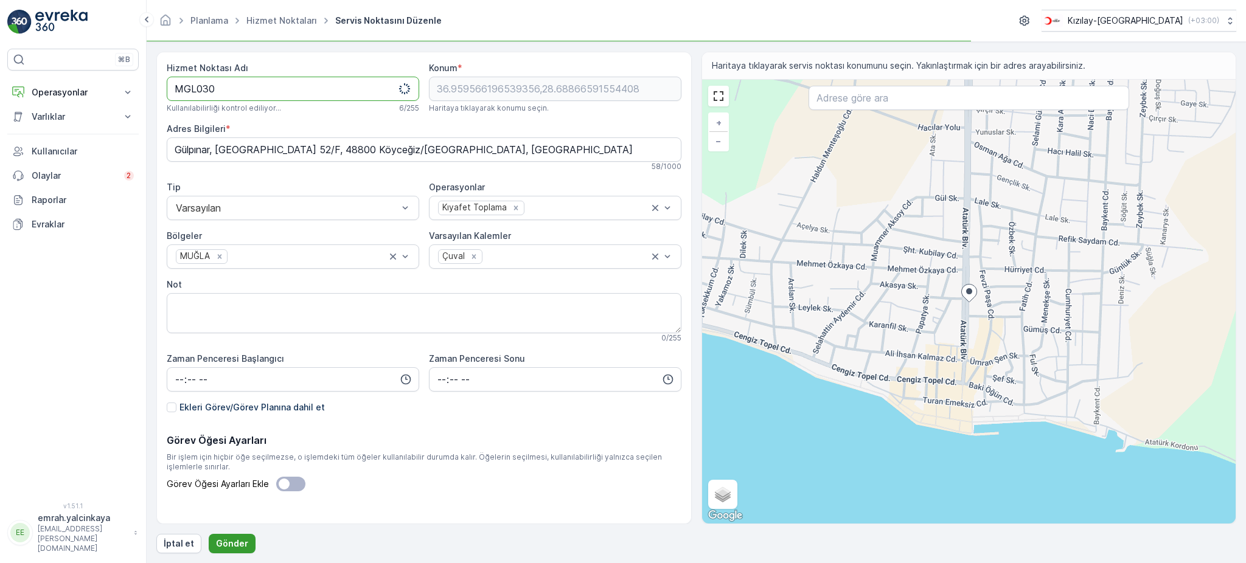
type Adı "MGL030"
click at [229, 534] on button "Gönder" at bounding box center [232, 543] width 47 height 19
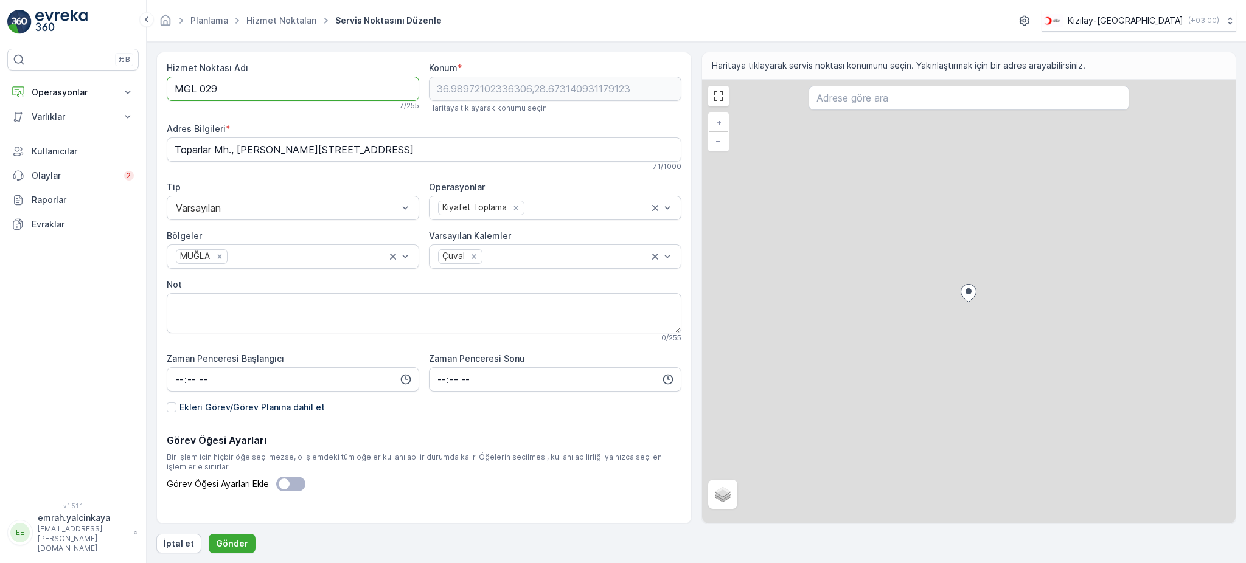
click at [200, 88] on Adı "MGL 029" at bounding box center [293, 89] width 253 height 24
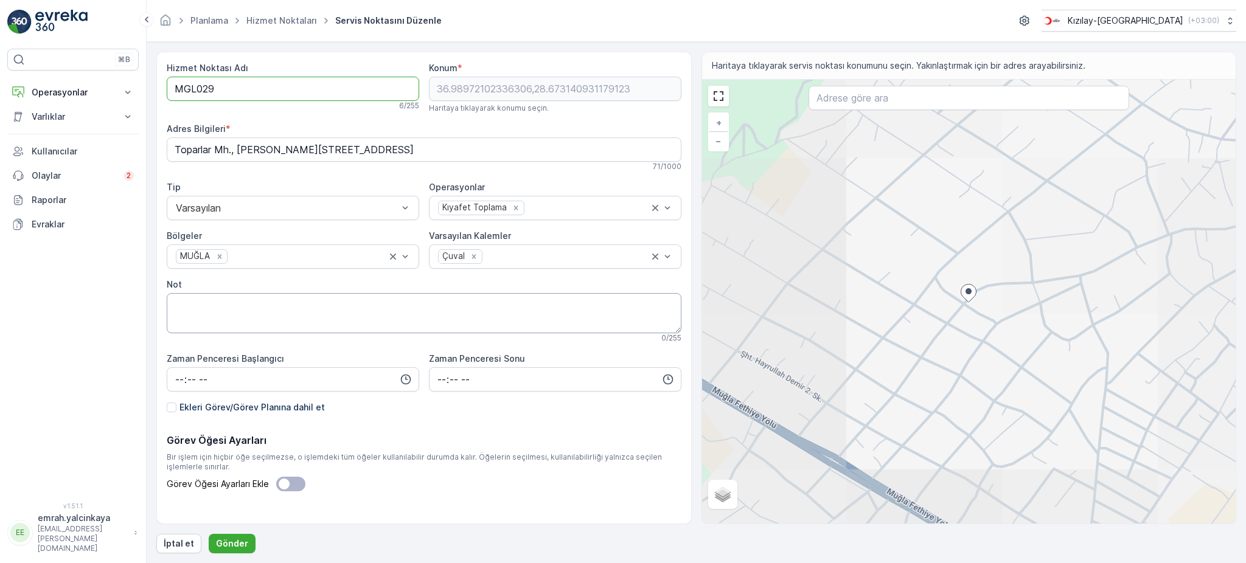
type Adı "MGL029"
click at [239, 539] on p "Gönder" at bounding box center [232, 544] width 32 height 12
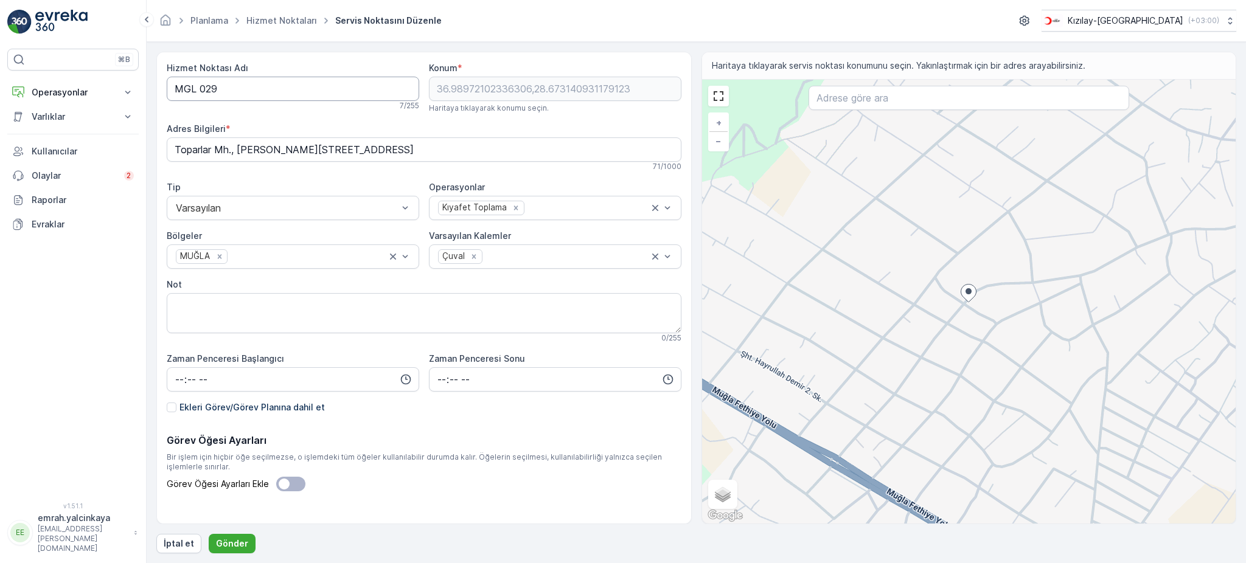
click at [198, 90] on Adı "MGL 029" at bounding box center [293, 89] width 253 height 24
type Adı "MGL029"
click at [220, 550] on p "Gönder" at bounding box center [232, 544] width 32 height 12
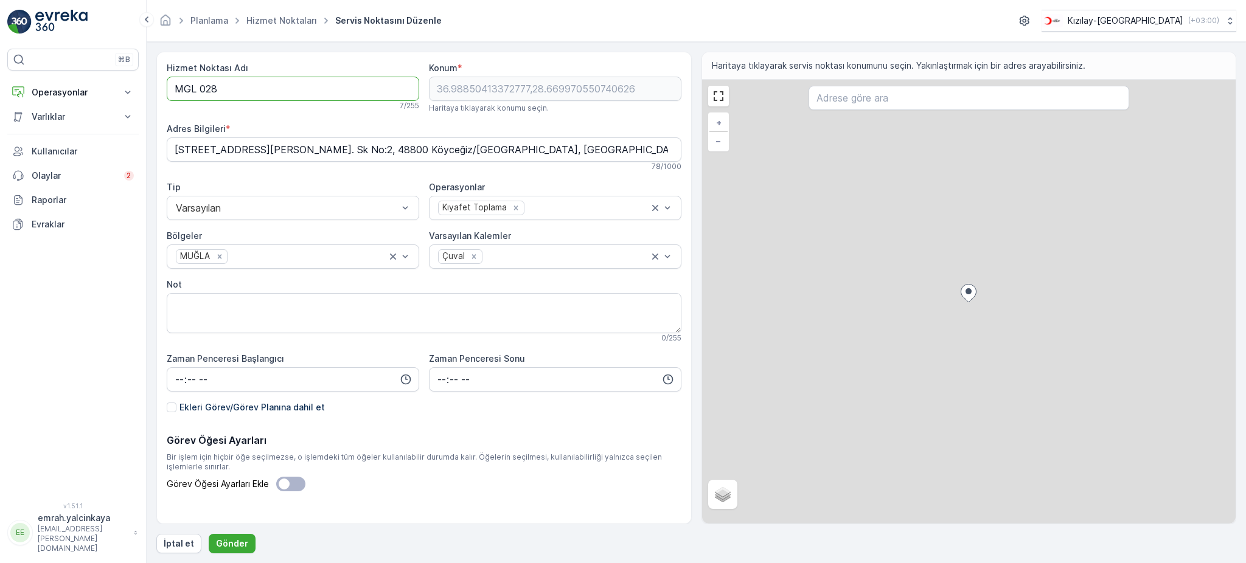
click at [198, 94] on Adı "MGL 028" at bounding box center [293, 89] width 253 height 24
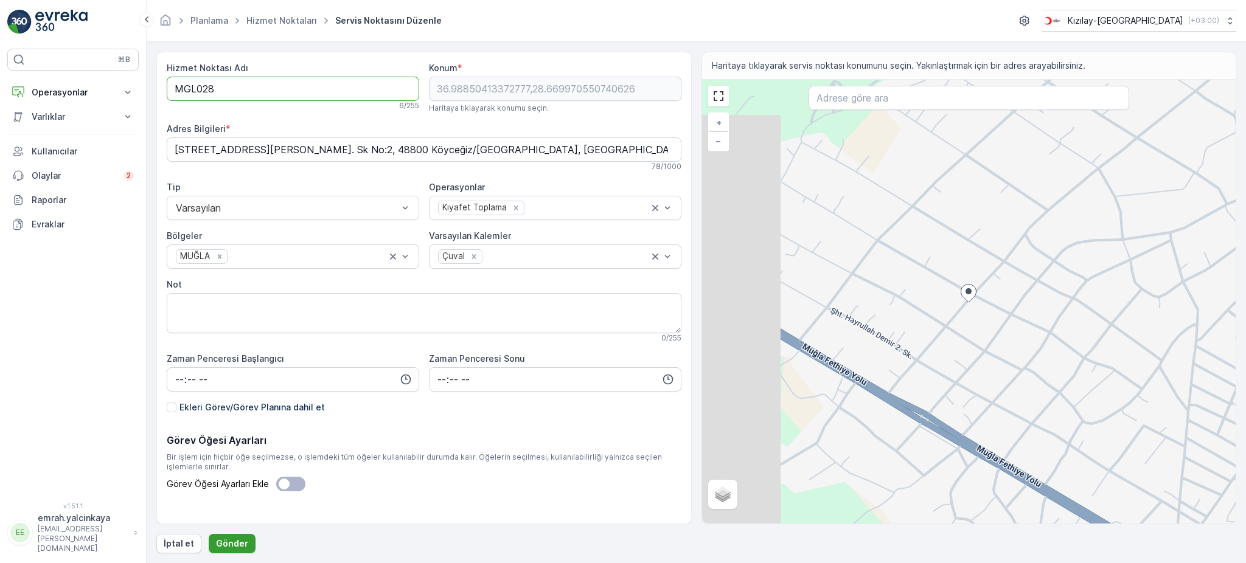
type Adı "MGL028"
drag, startPoint x: 229, startPoint y: 542, endPoint x: 620, endPoint y: 338, distance: 440.9
click at [229, 541] on p "Gönder" at bounding box center [232, 544] width 32 height 12
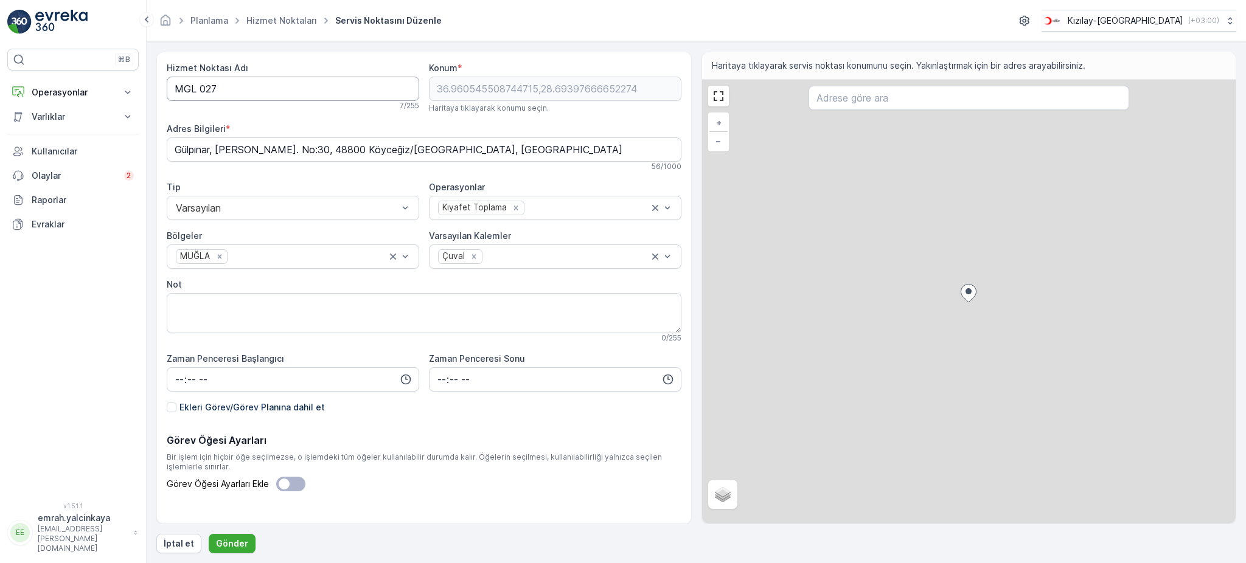
click at [200, 88] on Adı "MGL 027" at bounding box center [293, 89] width 253 height 24
click at [198, 88] on Adı "MGL 026" at bounding box center [293, 89] width 253 height 24
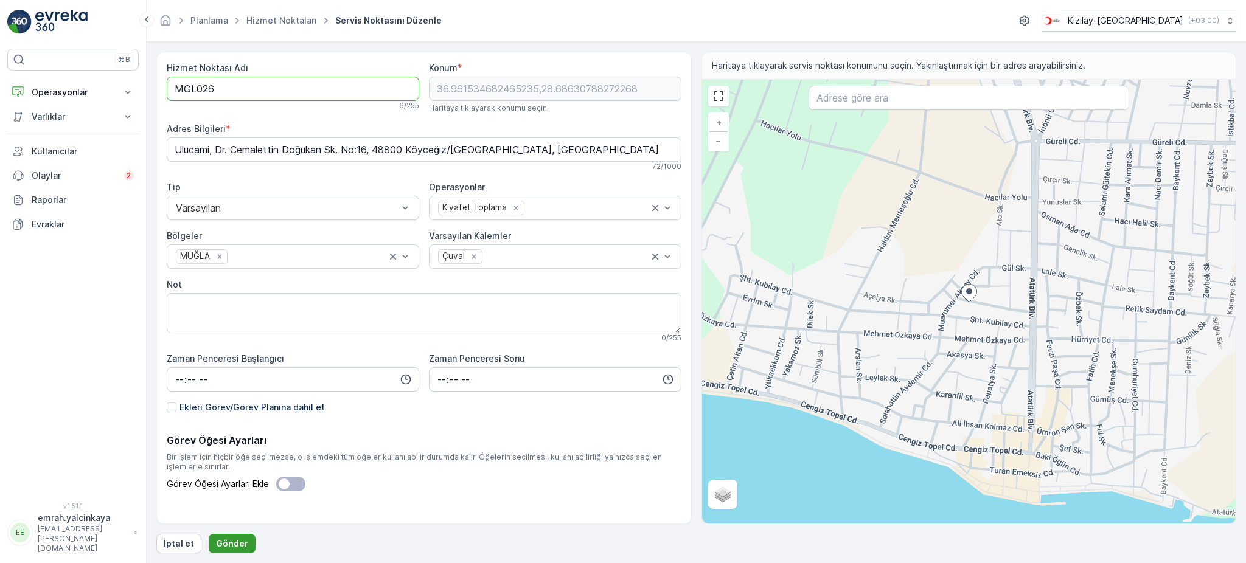
type Adı "MGL026"
drag, startPoint x: 234, startPoint y: 543, endPoint x: 981, endPoint y: 127, distance: 855.0
click at [234, 542] on p "Gönder" at bounding box center [232, 544] width 32 height 12
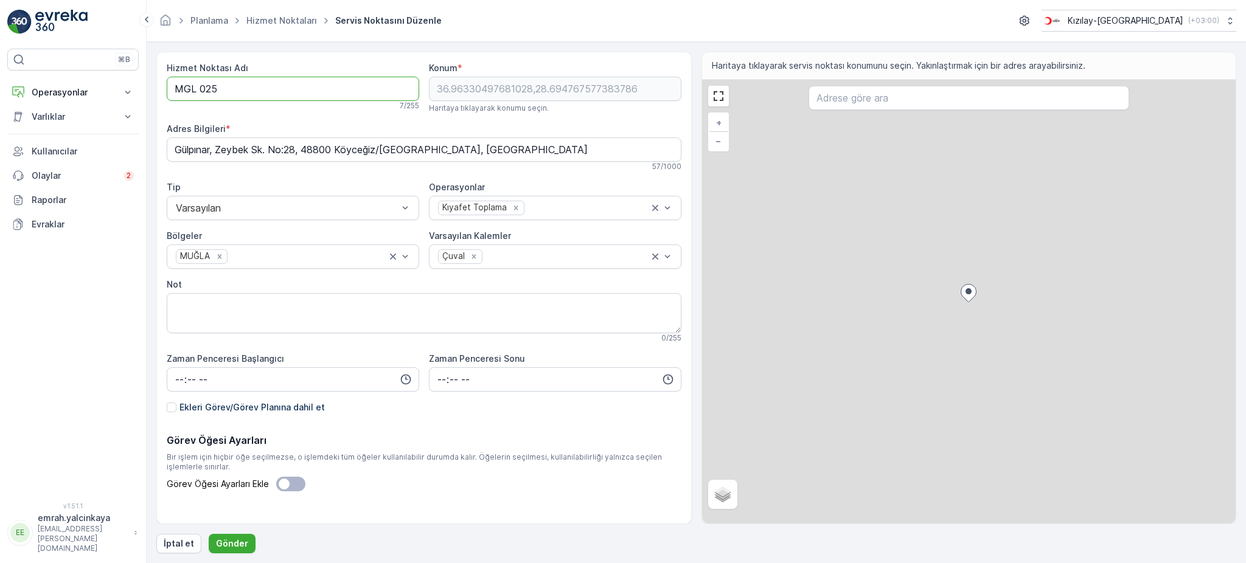
click at [201, 92] on Adı "MGL 025" at bounding box center [293, 89] width 253 height 24
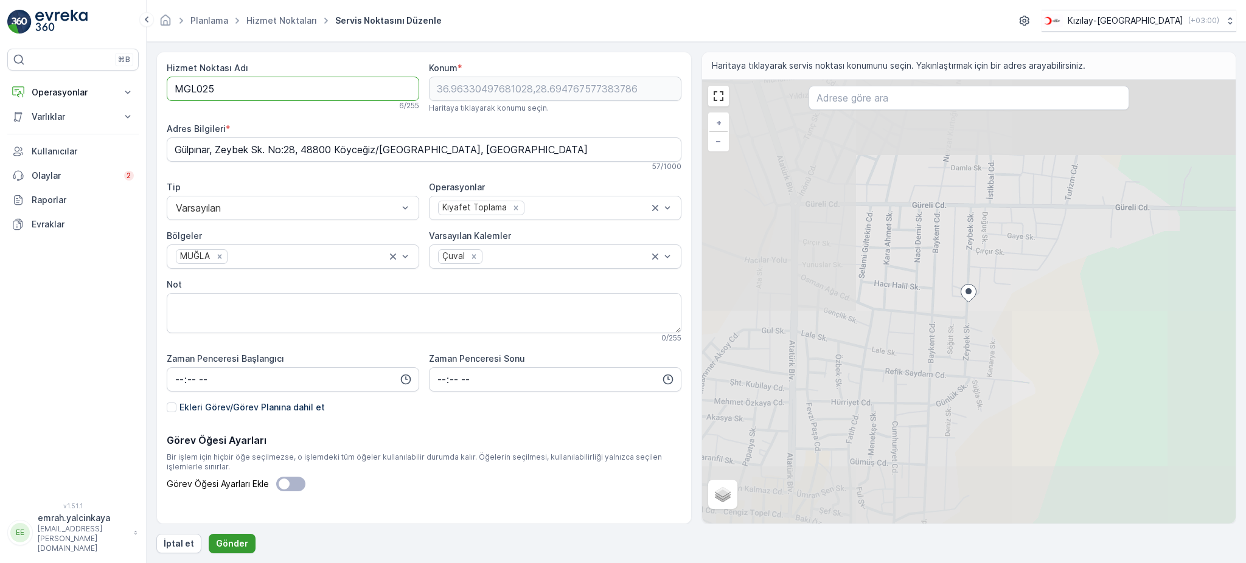
type Adı "MGL025"
click at [236, 545] on p "Gönder" at bounding box center [232, 544] width 32 height 12
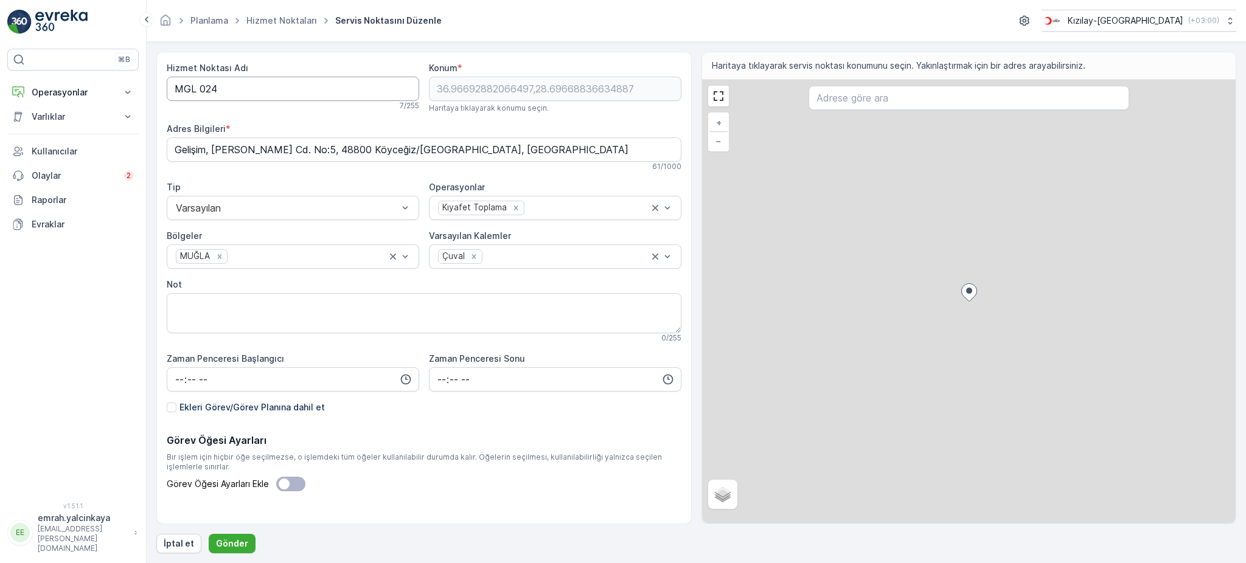
click at [200, 90] on Adı "MGL 024" at bounding box center [293, 89] width 253 height 24
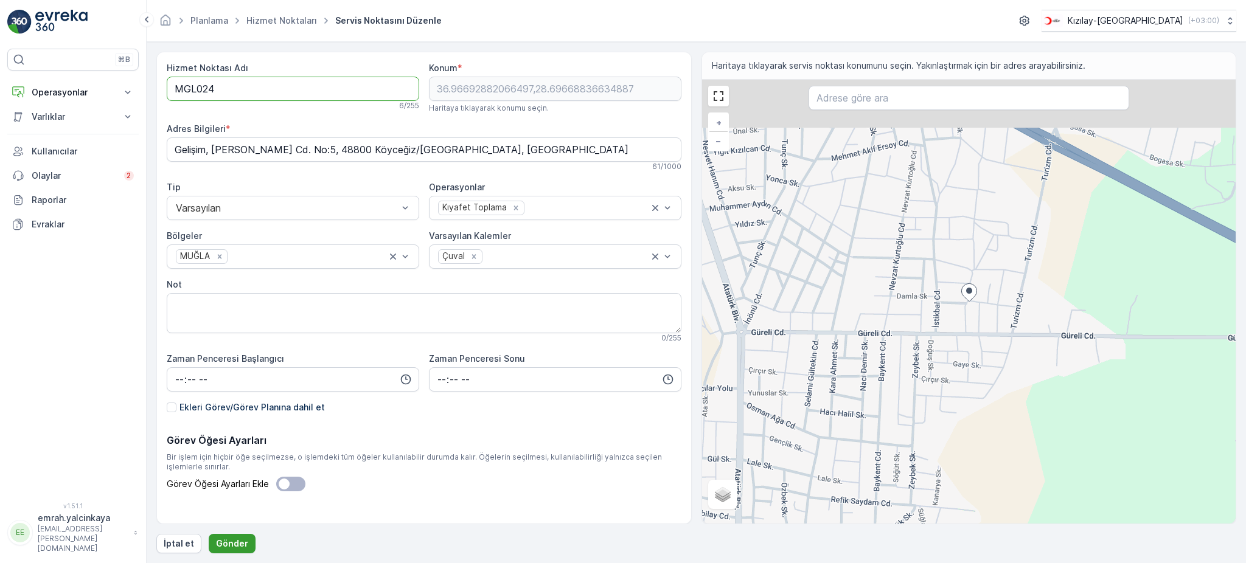
type Adı "MGL024"
click at [226, 537] on button "Gönder" at bounding box center [232, 543] width 47 height 19
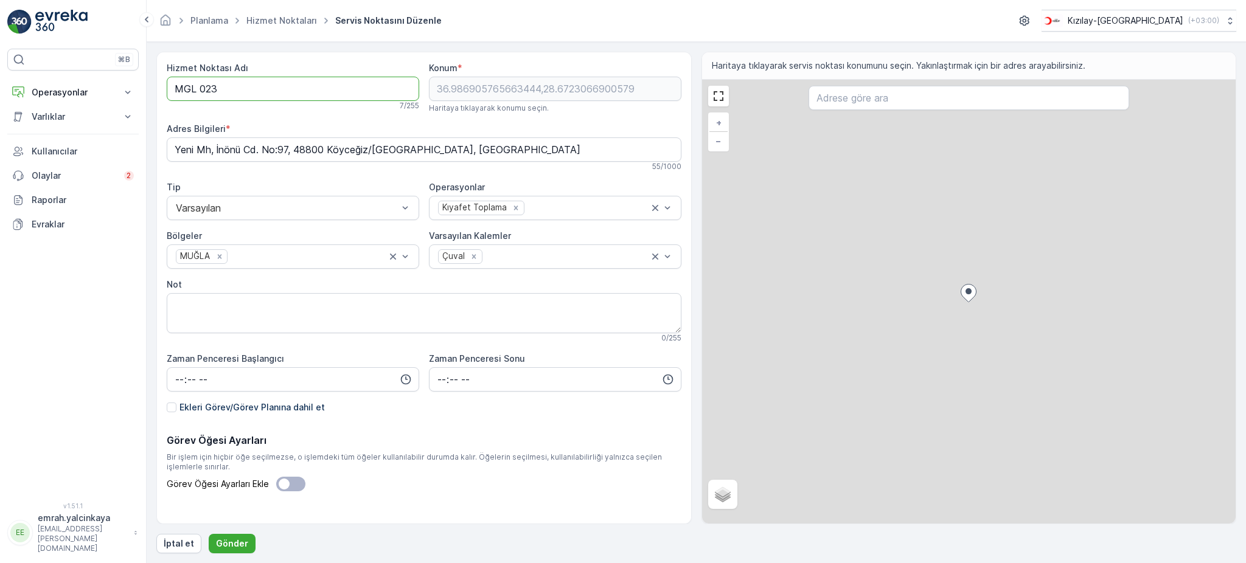
click at [199, 82] on Adı "MGL 023" at bounding box center [293, 89] width 253 height 24
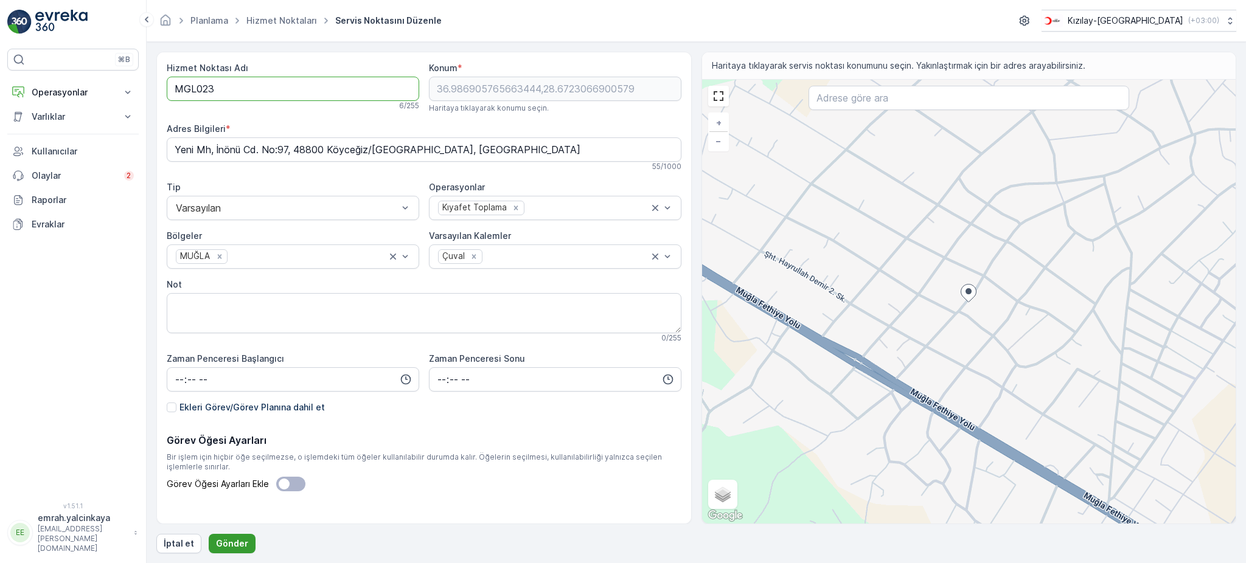
type Adı "MGL023"
click at [246, 542] on button "Gönder" at bounding box center [232, 543] width 47 height 19
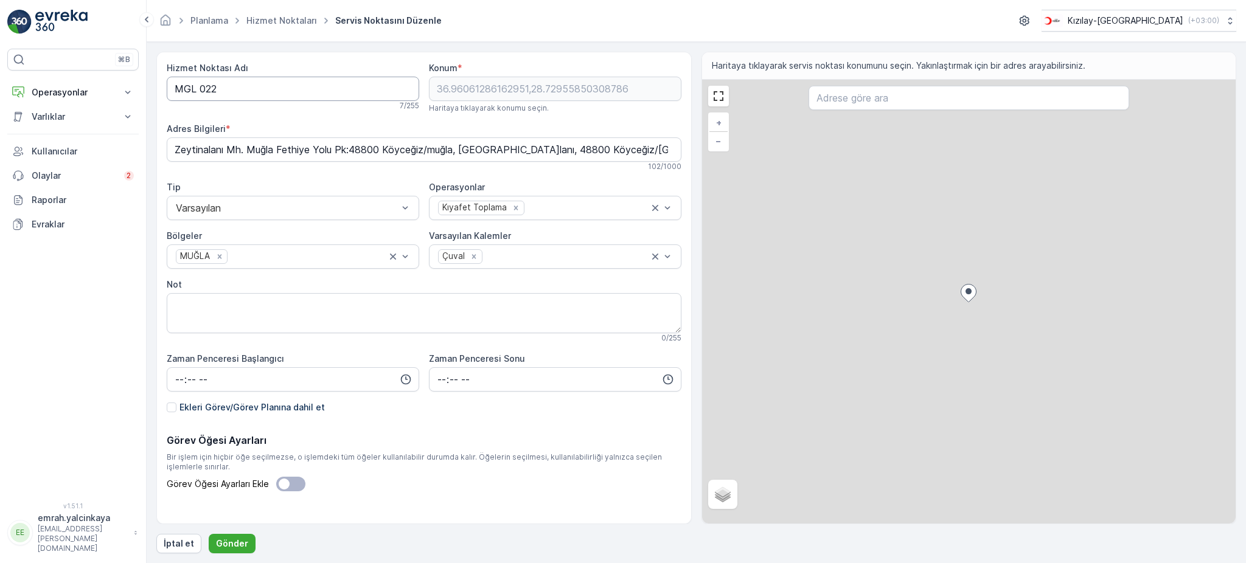
click at [199, 86] on Adı "MGL 022" at bounding box center [293, 89] width 253 height 24
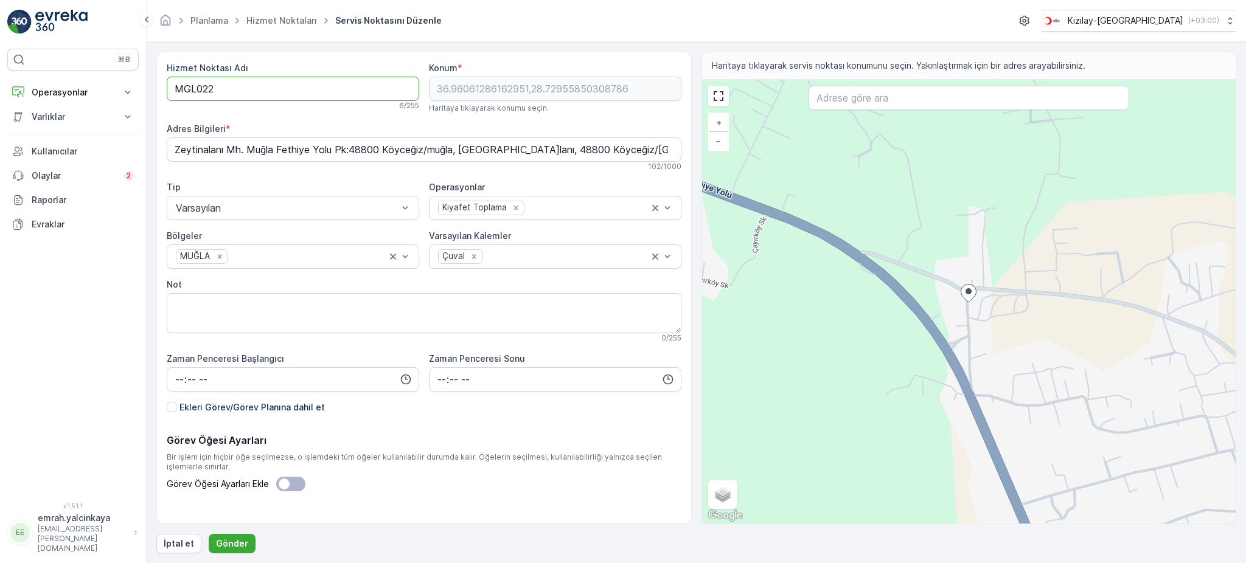
type Adı "MGL022"
click at [222, 545] on p "Gönder" at bounding box center [232, 544] width 32 height 12
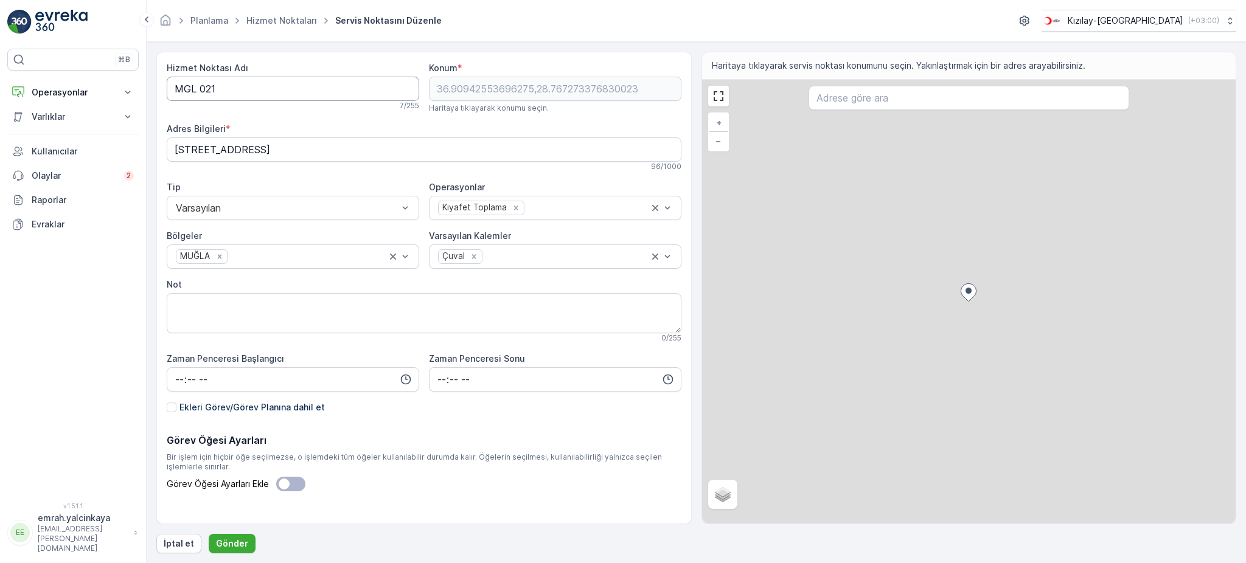
click at [199, 88] on Adı "MGL 021" at bounding box center [293, 89] width 253 height 24
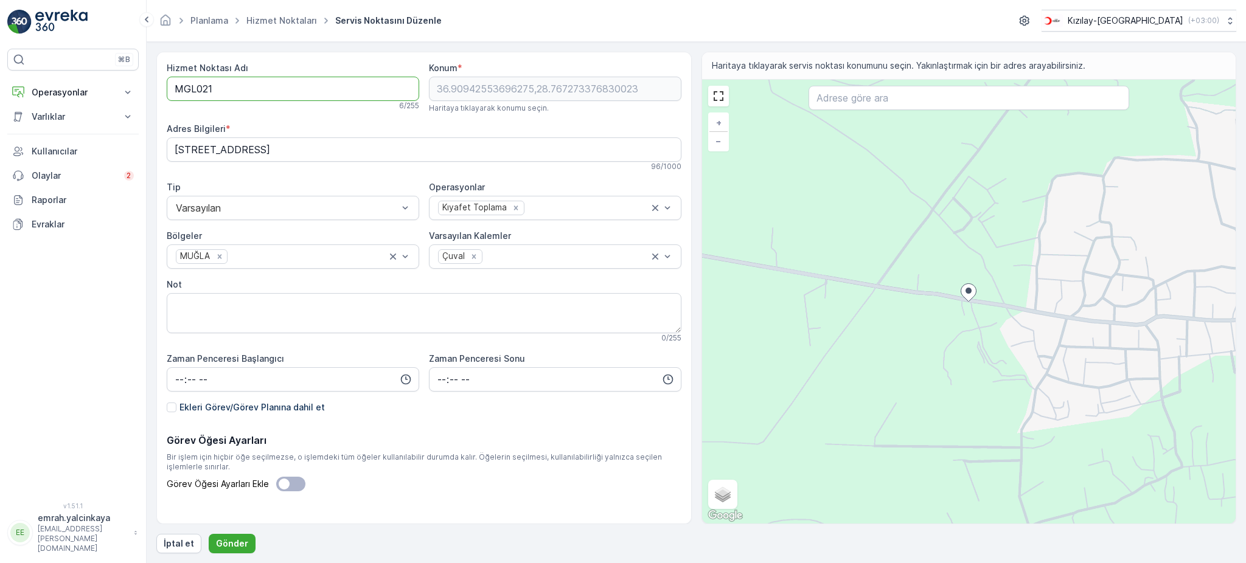
type Adı "MGL021"
click at [237, 540] on p "Gönder" at bounding box center [232, 544] width 32 height 12
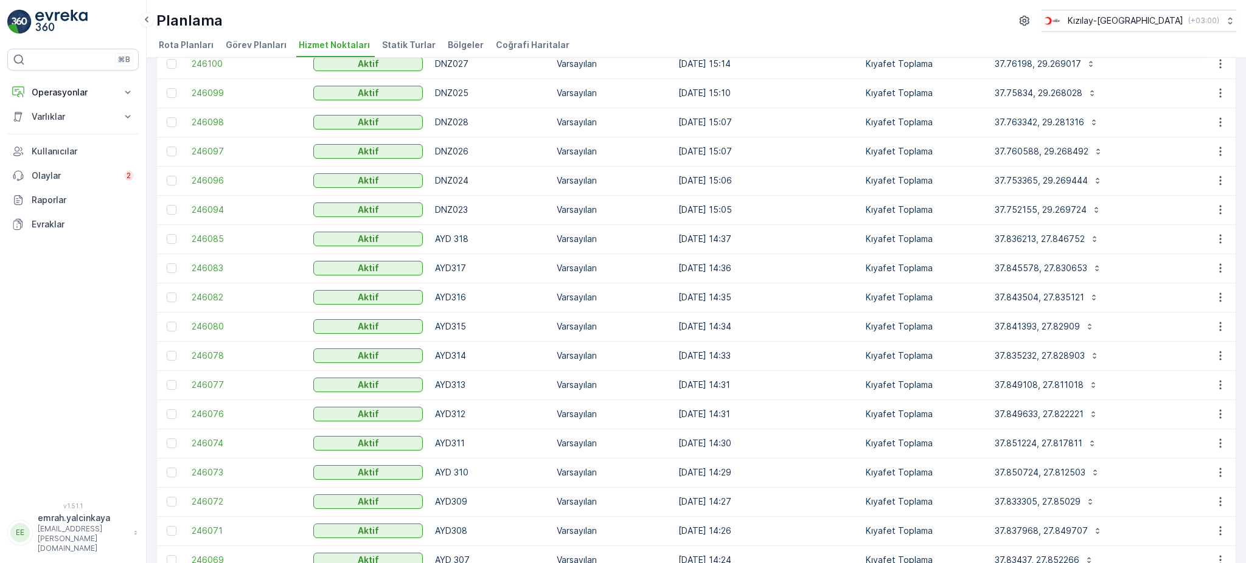
scroll to position [487, 0]
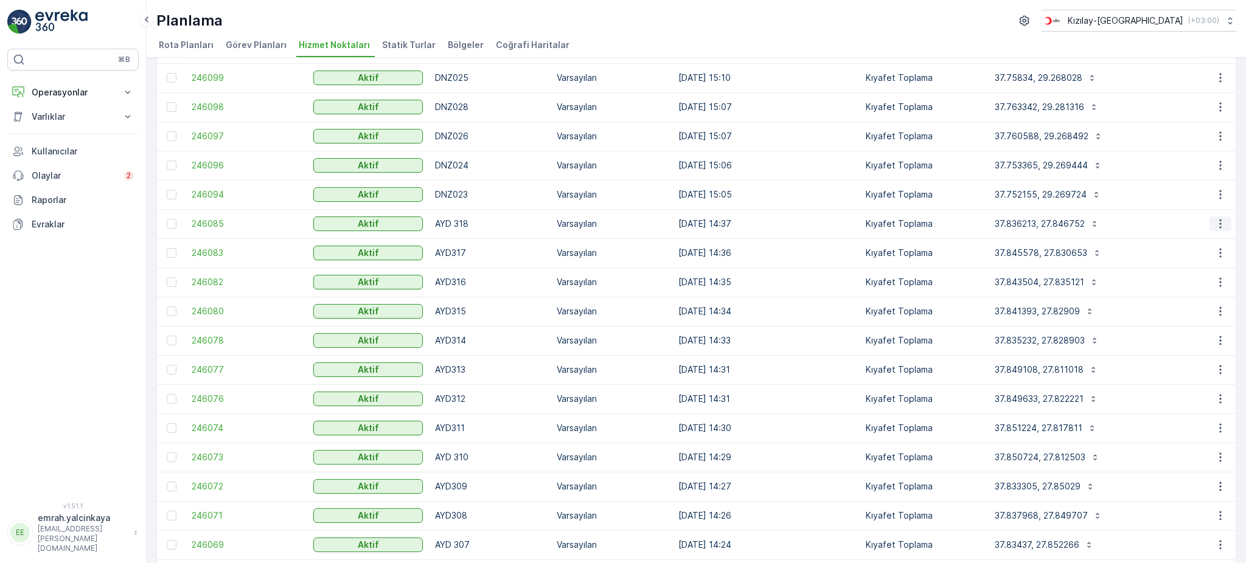
click at [1218, 225] on icon "button" at bounding box center [1220, 224] width 12 height 12
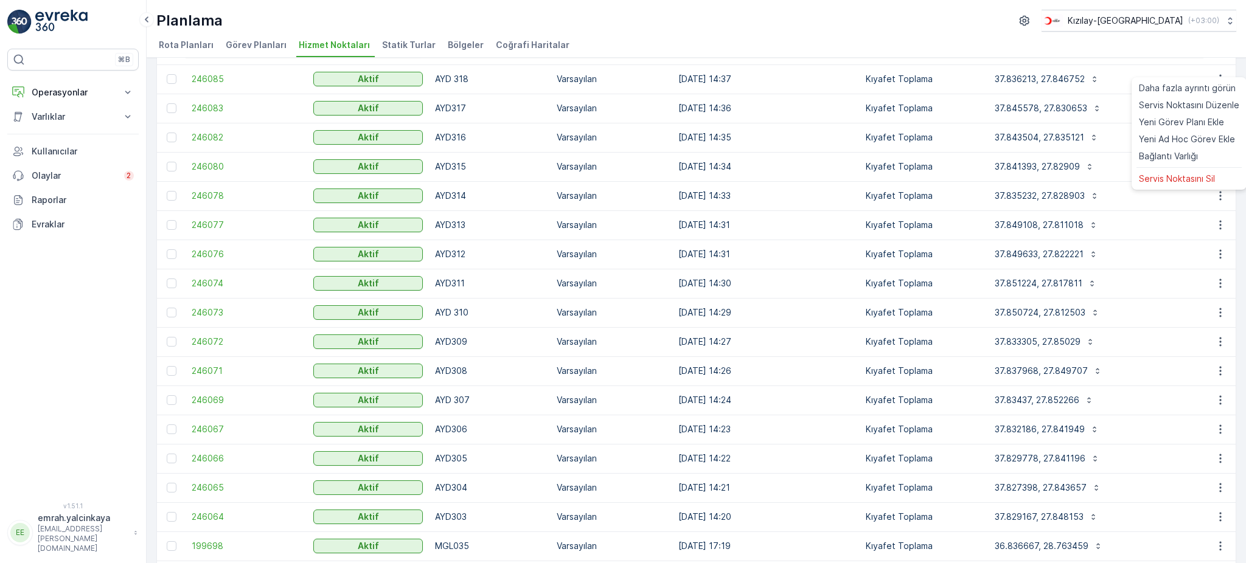
scroll to position [649, 0]
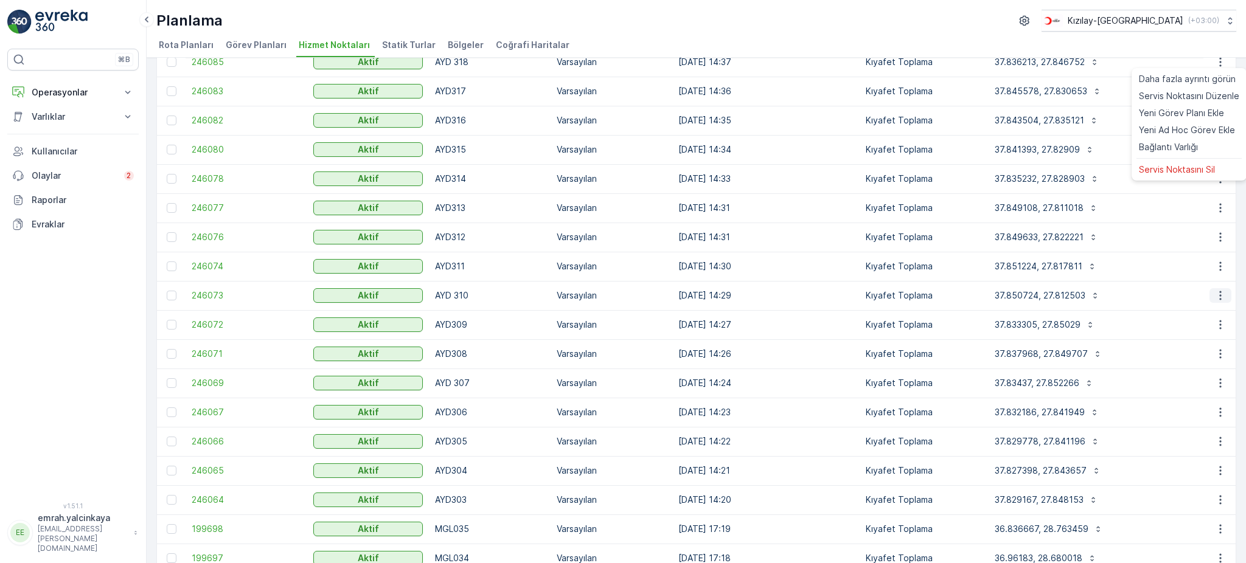
click at [1214, 296] on icon "button" at bounding box center [1220, 296] width 12 height 12
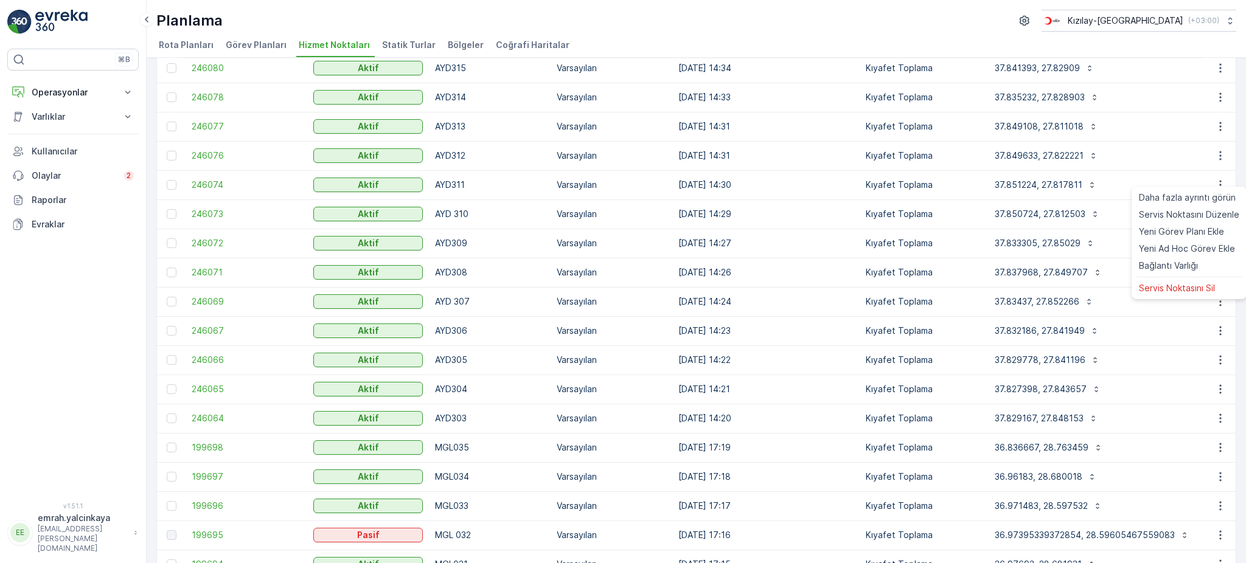
scroll to position [811, 0]
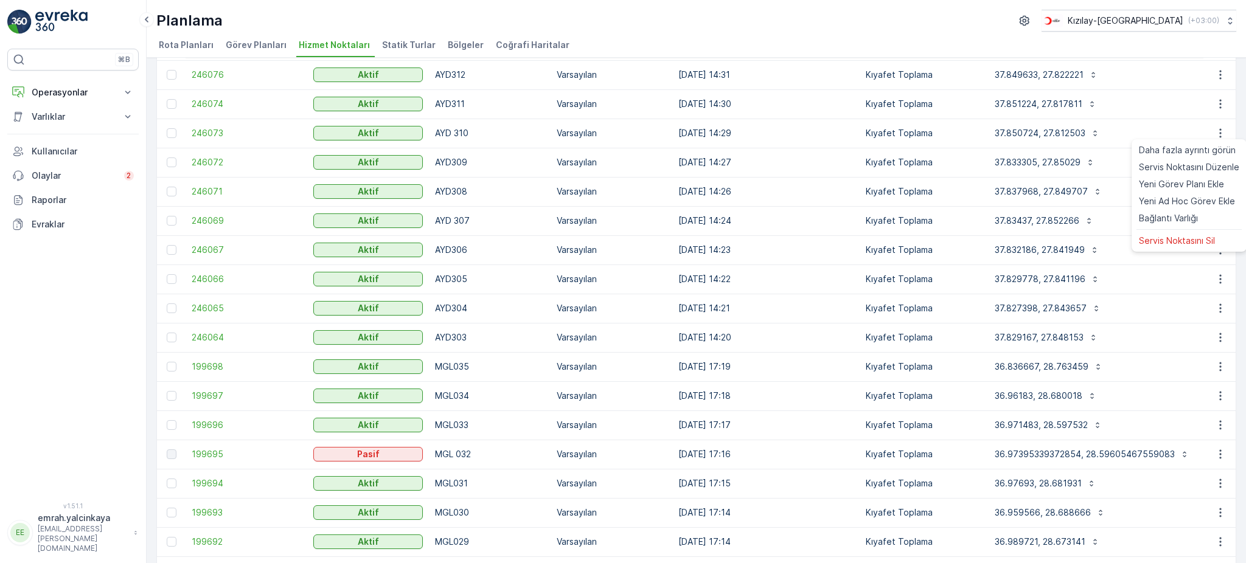
click at [1241, 315] on div "Hizmet Noktaları Ekle Filtreleri temizle Dışa aktar İçe aktar ID Durum Seç İsim…" at bounding box center [696, 311] width 1099 height 506
click at [1220, 218] on icon "button" at bounding box center [1220, 221] width 12 height 12
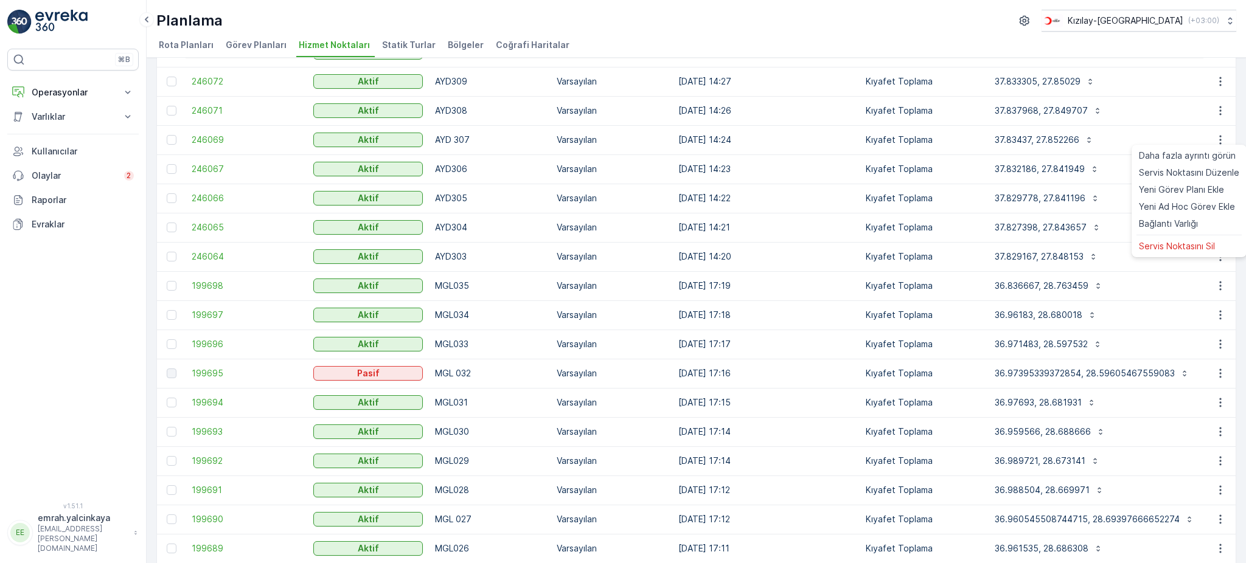
scroll to position [974, 0]
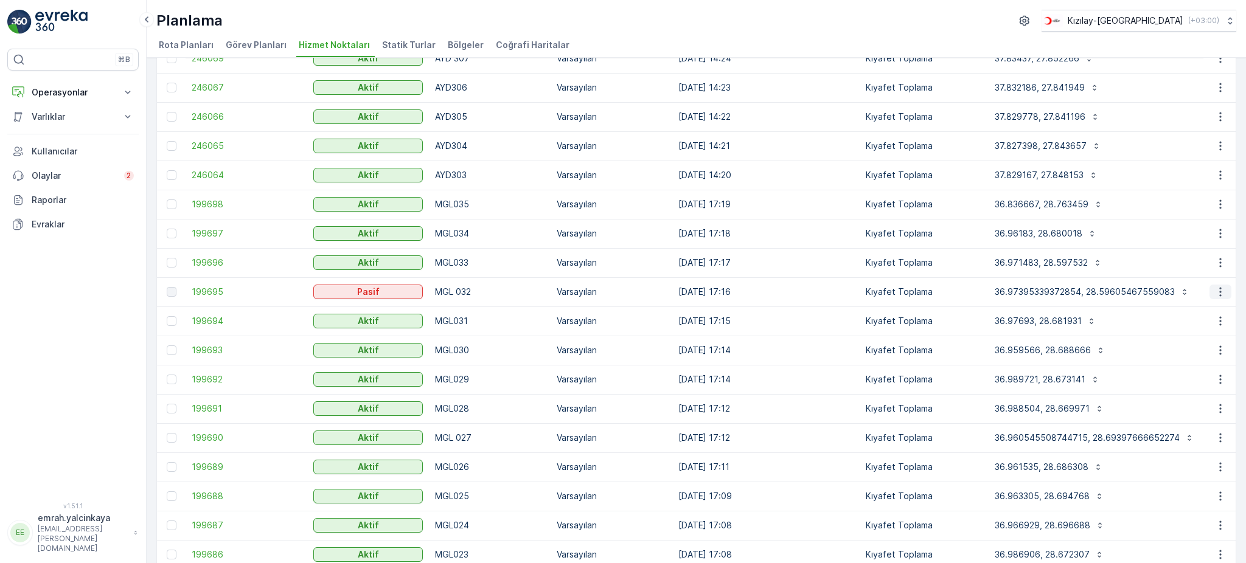
click at [1216, 292] on icon "button" at bounding box center [1220, 292] width 12 height 12
click at [1215, 292] on icon "button" at bounding box center [1220, 292] width 12 height 12
drag, startPoint x: 1215, startPoint y: 292, endPoint x: 1235, endPoint y: 271, distance: 29.3
click at [1235, 271] on div "Hizmet Noktaları Ekle Filtreleri temizle Dışa aktar İçe aktar ID Durum Seç İsim…" at bounding box center [696, 311] width 1099 height 506
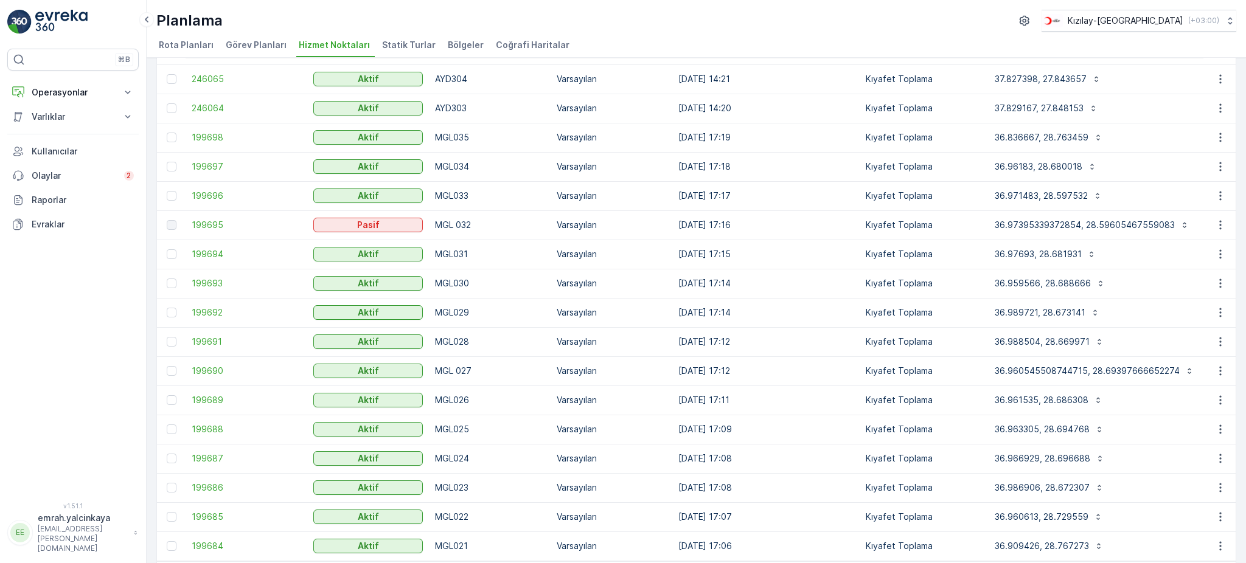
scroll to position [1054, 0]
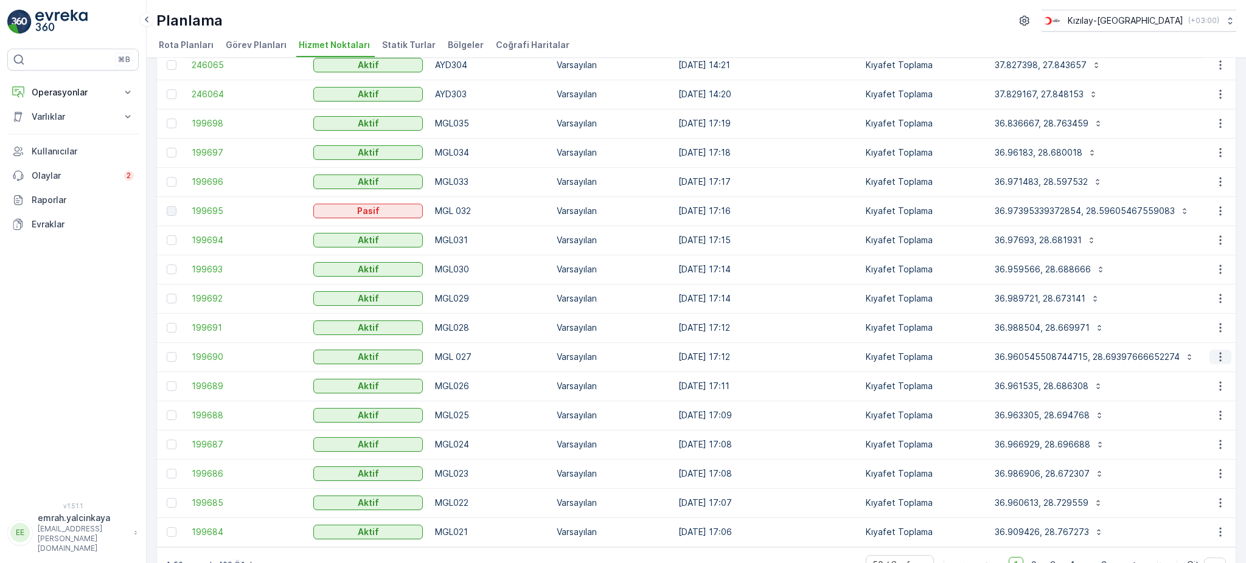
click at [1220, 361] on icon "button" at bounding box center [1220, 357] width 12 height 12
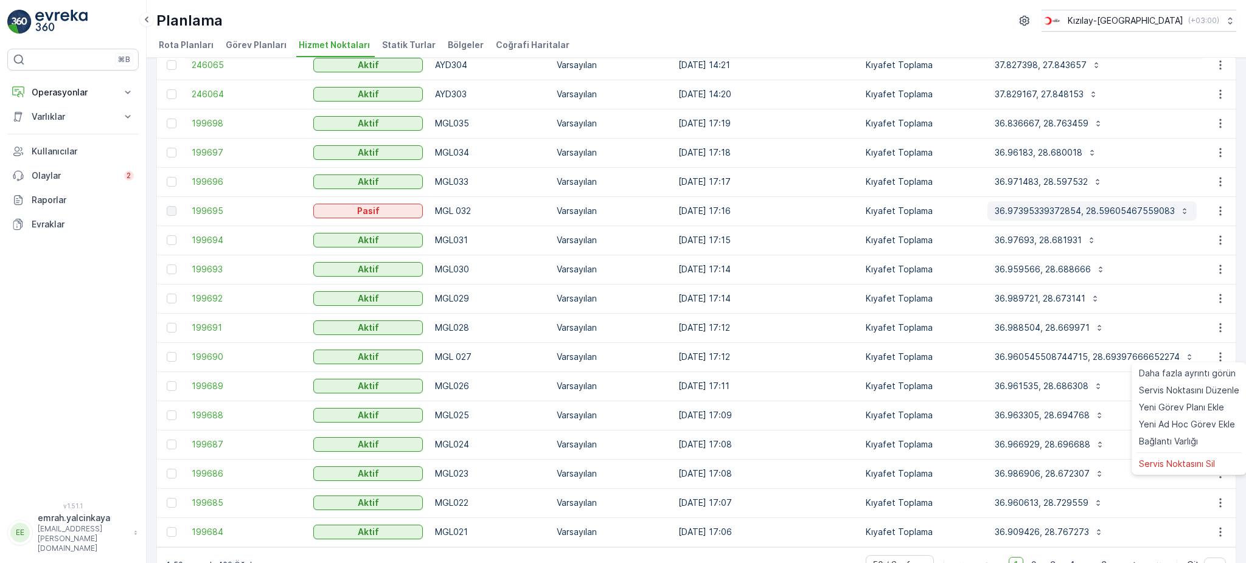
scroll to position [1088, 0]
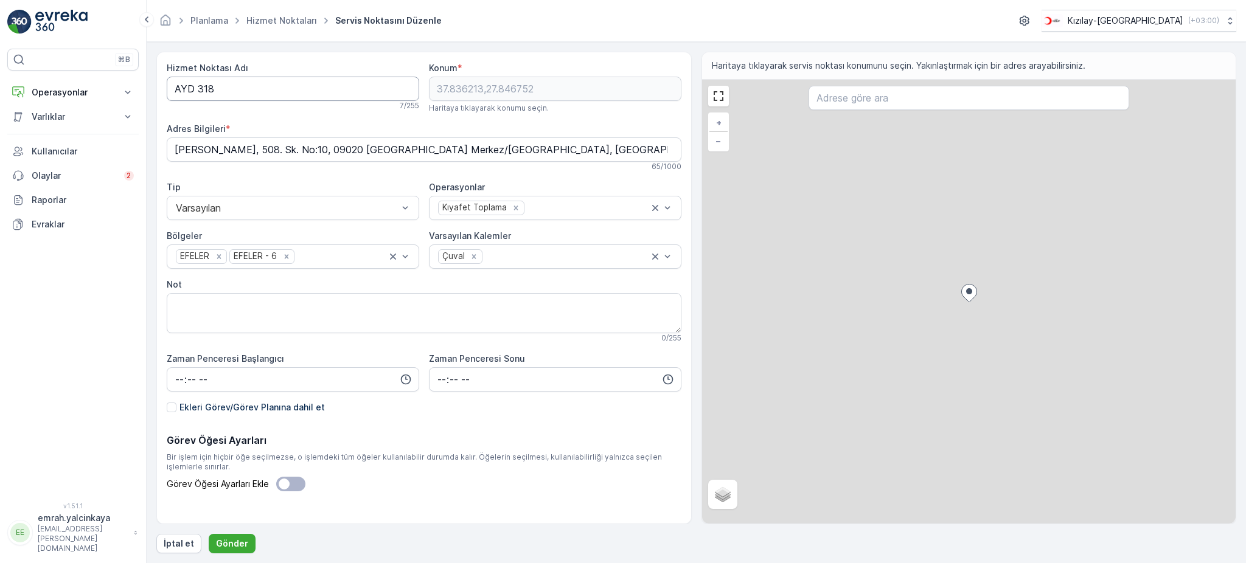
click at [197, 88] on Adı "AYD 318" at bounding box center [293, 89] width 253 height 24
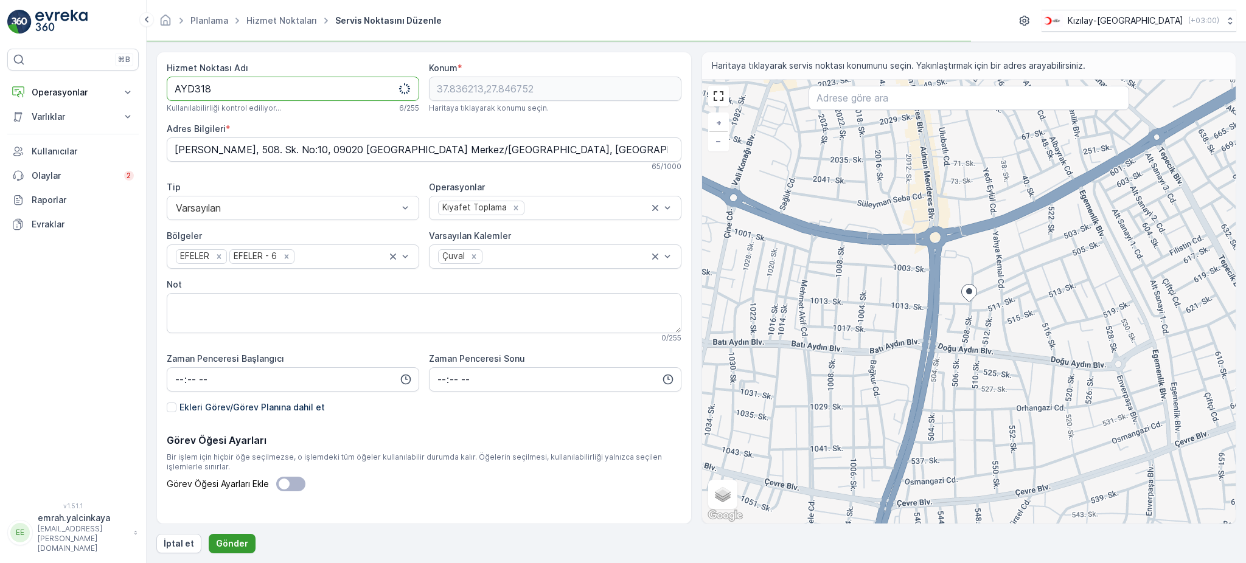
type Adı "AYD318"
drag, startPoint x: 240, startPoint y: 540, endPoint x: 378, endPoint y: 33, distance: 525.3
click at [240, 540] on p "Gönder" at bounding box center [232, 544] width 32 height 12
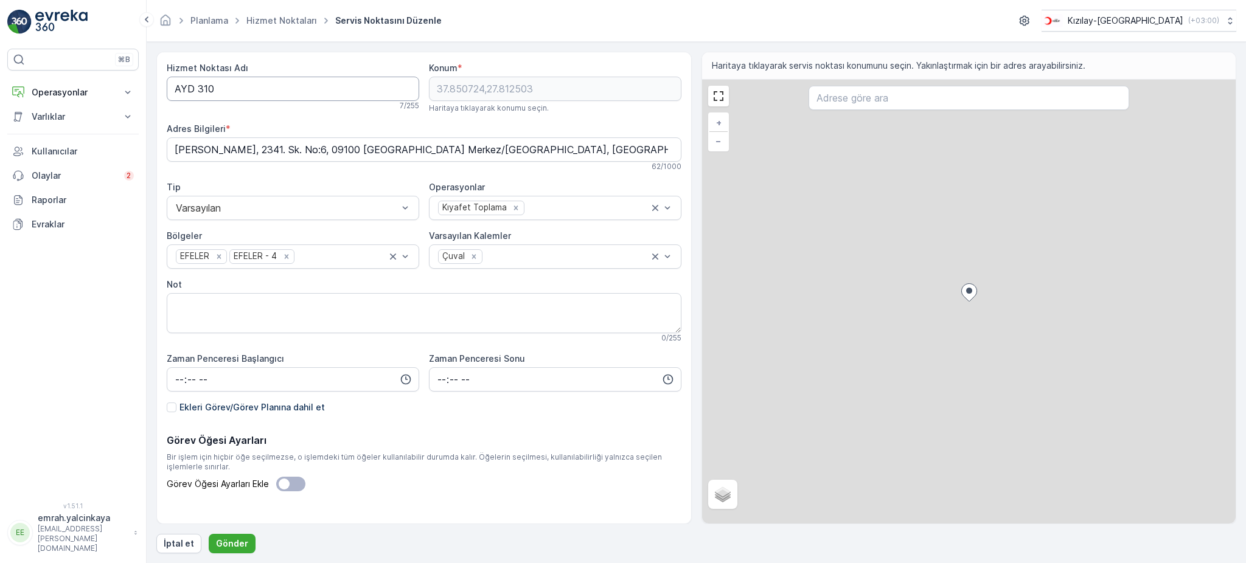
click at [199, 92] on Adı "AYD 310" at bounding box center [293, 89] width 253 height 24
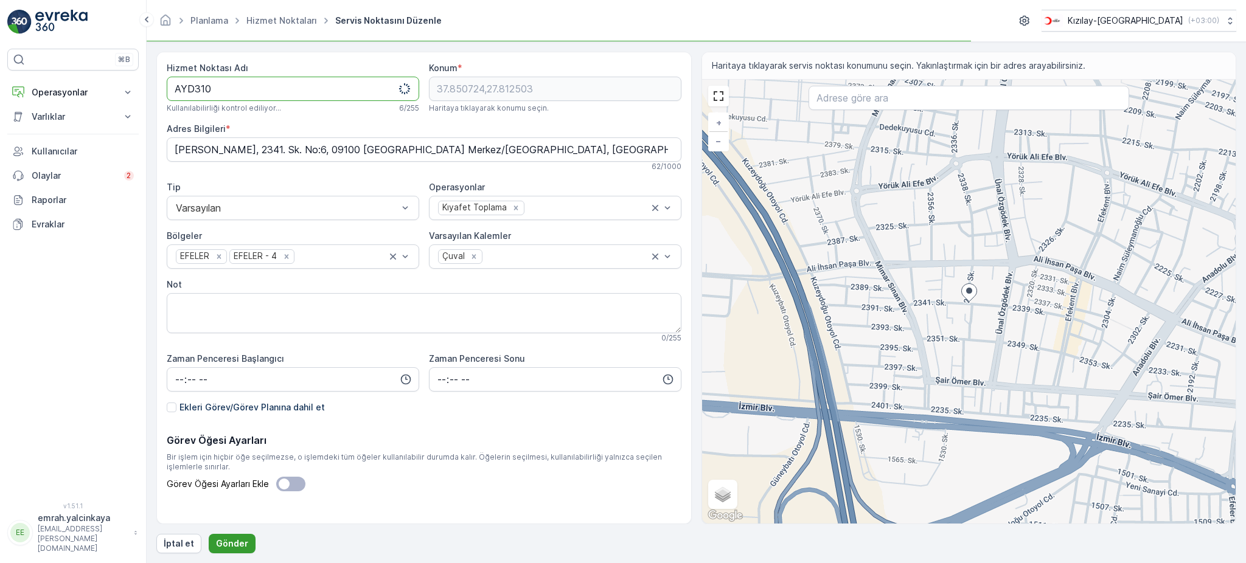
type Adı "AYD310"
click at [229, 548] on p "Gönder" at bounding box center [232, 544] width 32 height 12
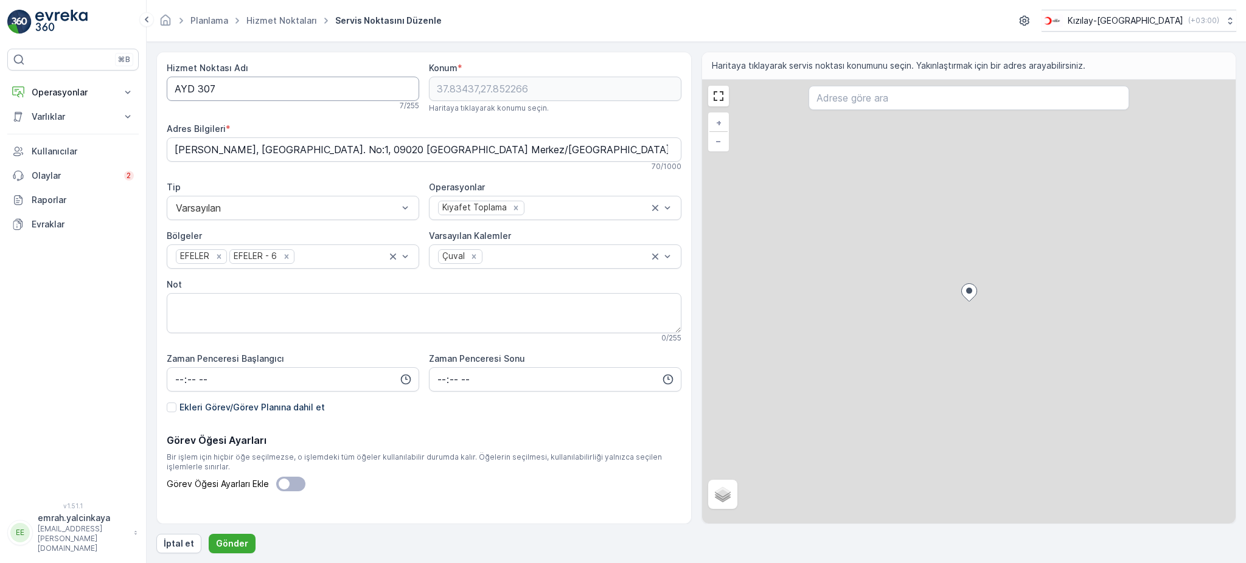
click at [199, 86] on Adı "AYD 307" at bounding box center [293, 89] width 253 height 24
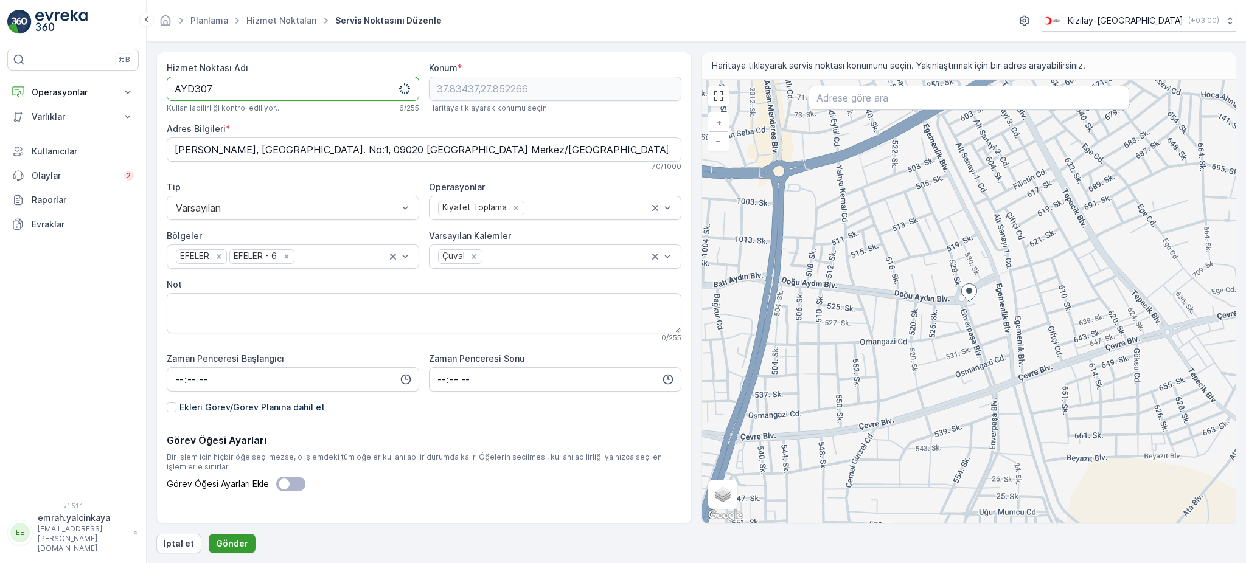
type Adı "AYD307"
drag, startPoint x: 231, startPoint y: 545, endPoint x: 294, endPoint y: 527, distance: 66.4
click at [231, 545] on p "Gönder" at bounding box center [232, 544] width 32 height 12
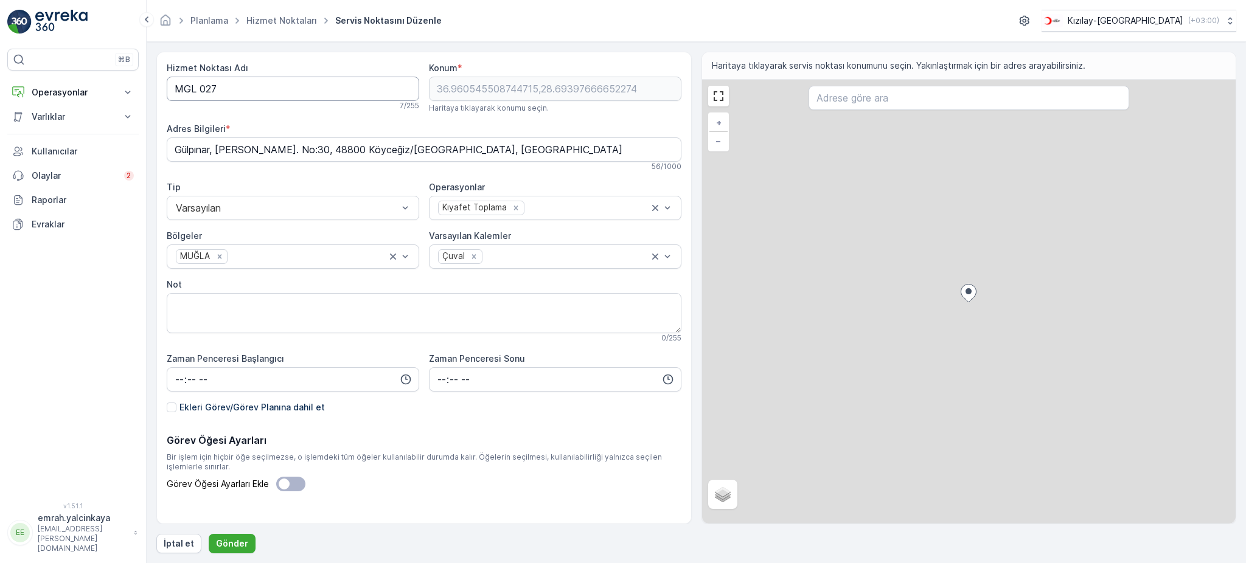
click at [200, 88] on Adı "MGL 027" at bounding box center [293, 89] width 253 height 24
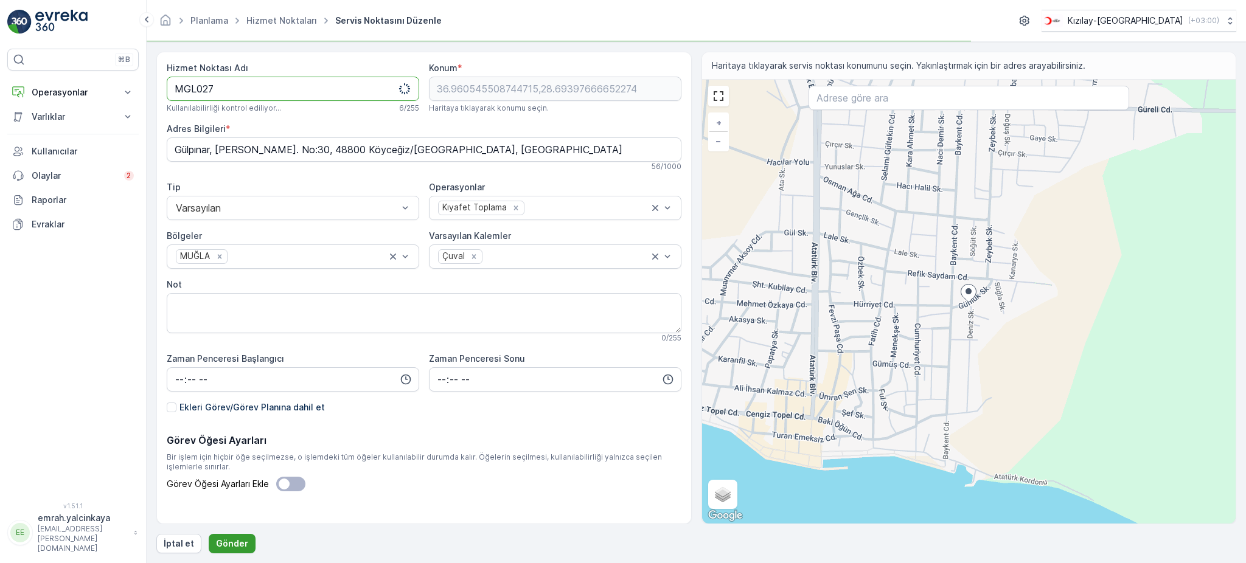
type Adı "MGL027"
click at [238, 546] on p "Gönder" at bounding box center [232, 544] width 32 height 12
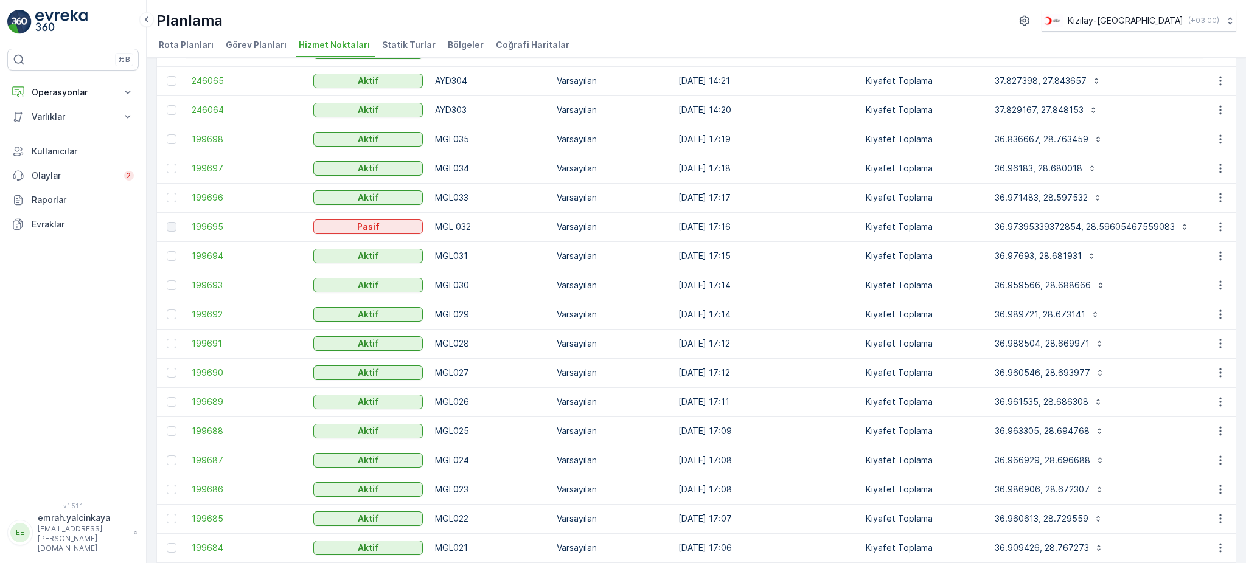
scroll to position [1054, 0]
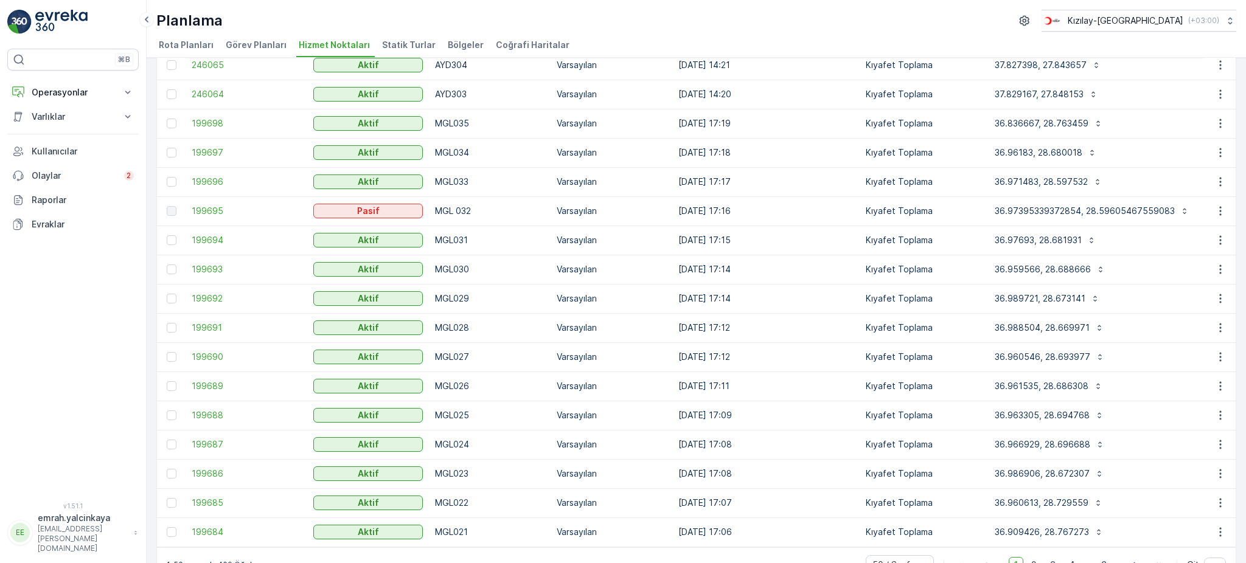
click at [170, 209] on div at bounding box center [172, 211] width 10 height 10
click at [170, 211] on div at bounding box center [172, 211] width 10 height 10
click at [170, 208] on div at bounding box center [172, 211] width 10 height 10
click at [169, 183] on div at bounding box center [172, 182] width 10 height 10
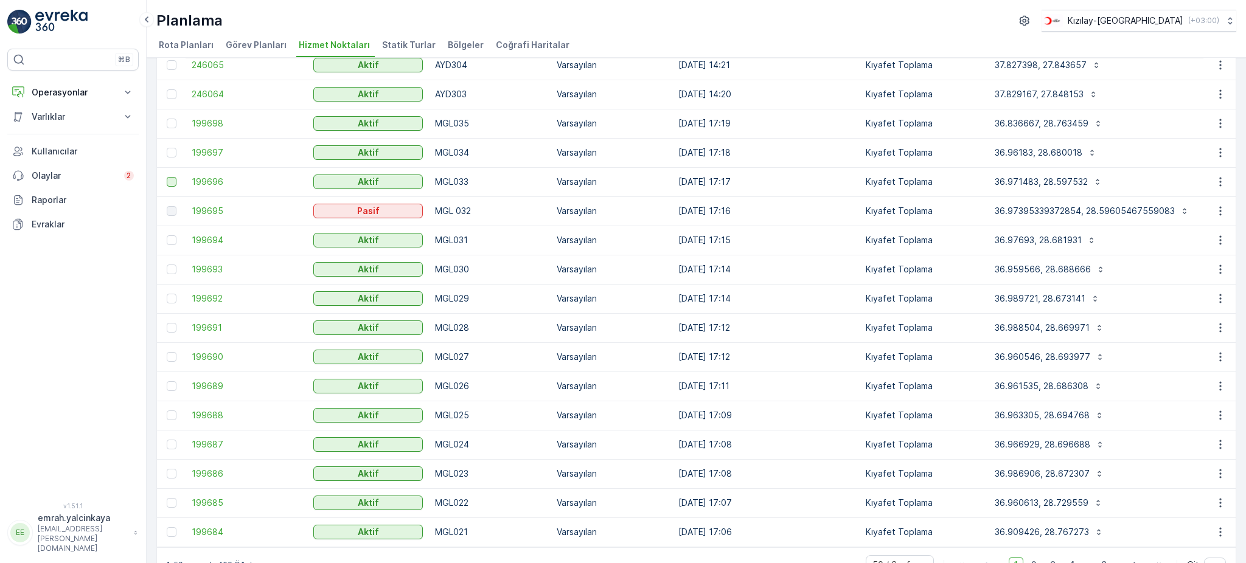
click at [167, 177] on input "checkbox" at bounding box center [167, 177] width 0 height 0
click at [173, 211] on div at bounding box center [172, 211] width 10 height 10
drag, startPoint x: 171, startPoint y: 211, endPoint x: 173, endPoint y: 194, distance: 17.1
click at [172, 211] on div at bounding box center [172, 211] width 10 height 10
click at [170, 183] on icon at bounding box center [171, 182] width 9 height 9
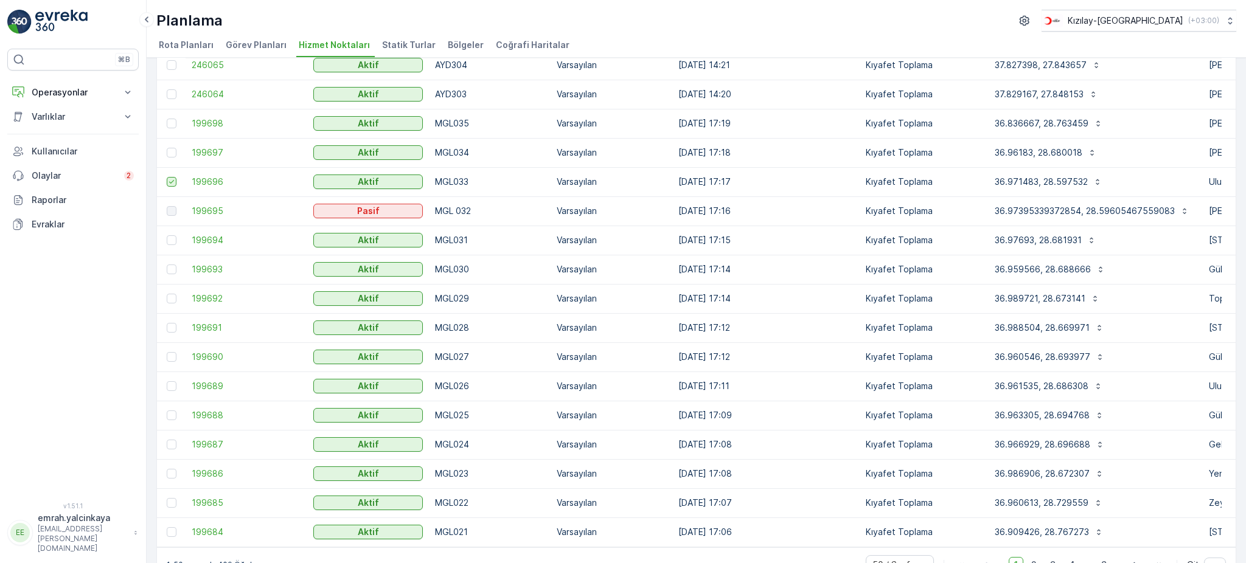
click at [167, 177] on input "checkbox" at bounding box center [167, 177] width 0 height 0
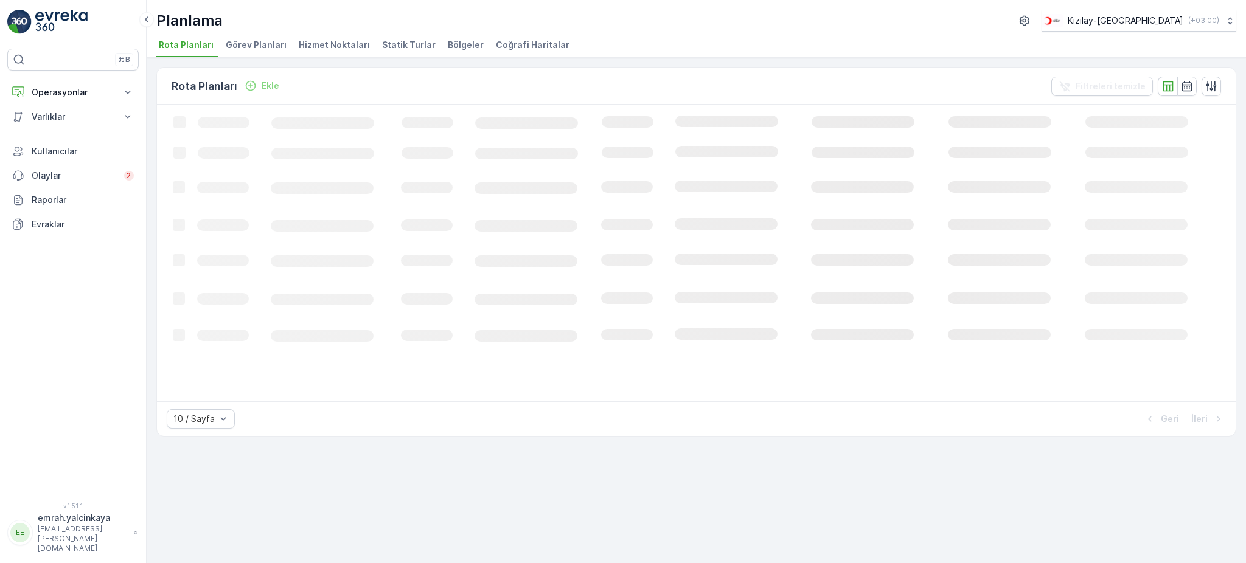
click at [1216, 211] on icon "Loading..." at bounding box center [741, 252] width 1168 height 295
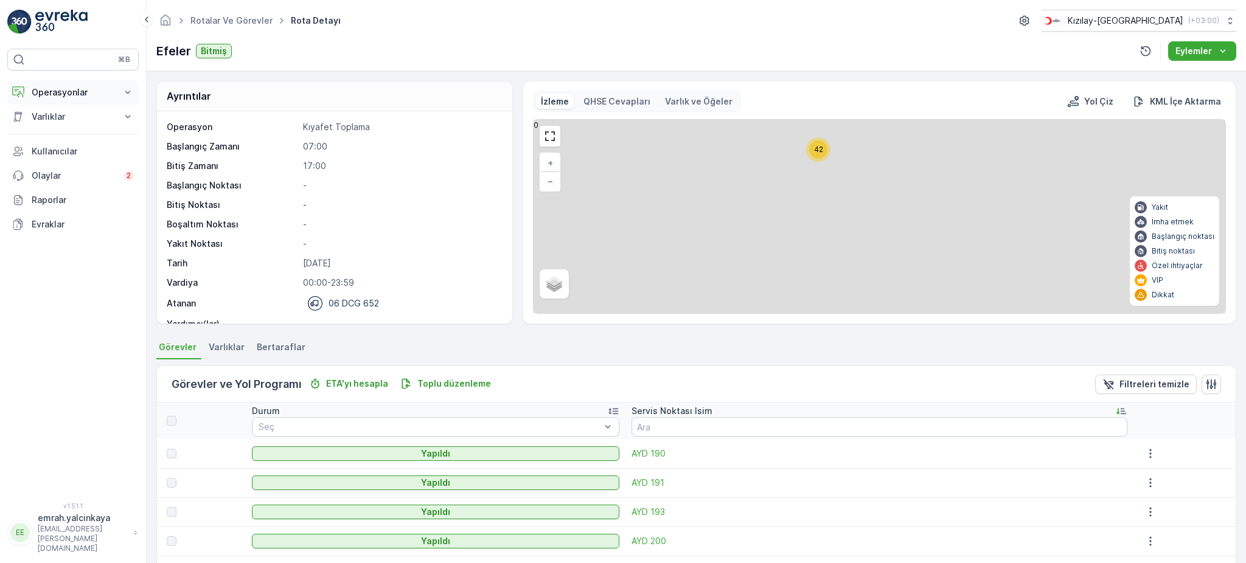
click at [56, 91] on p "Operasyonlar" at bounding box center [73, 92] width 83 height 12
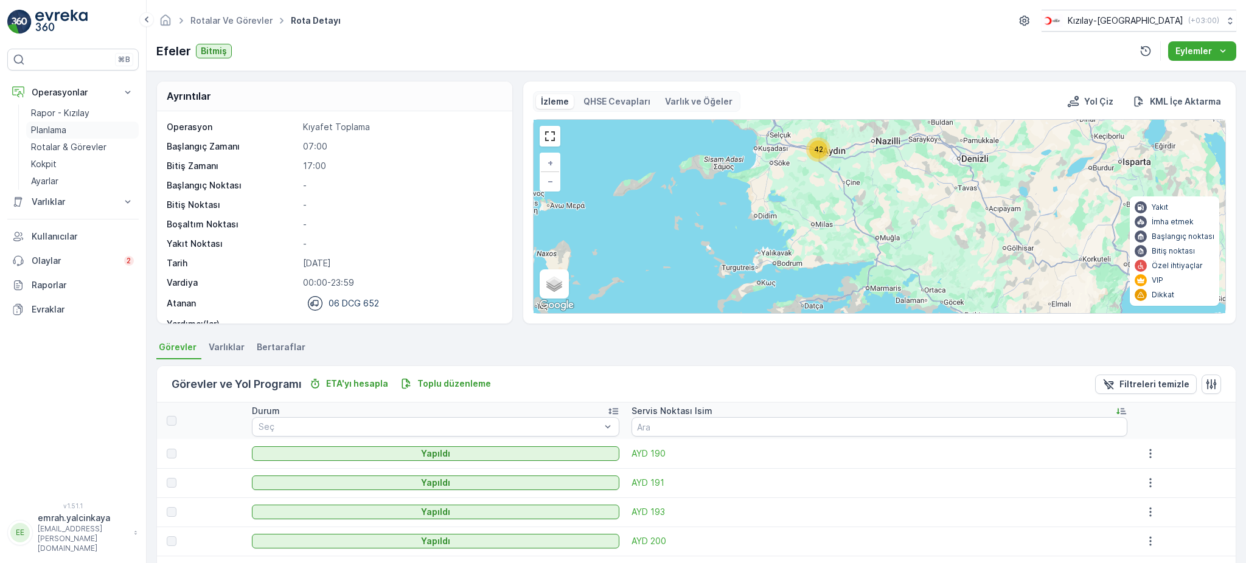
click at [55, 127] on p "Planlama" at bounding box center [48, 130] width 35 height 12
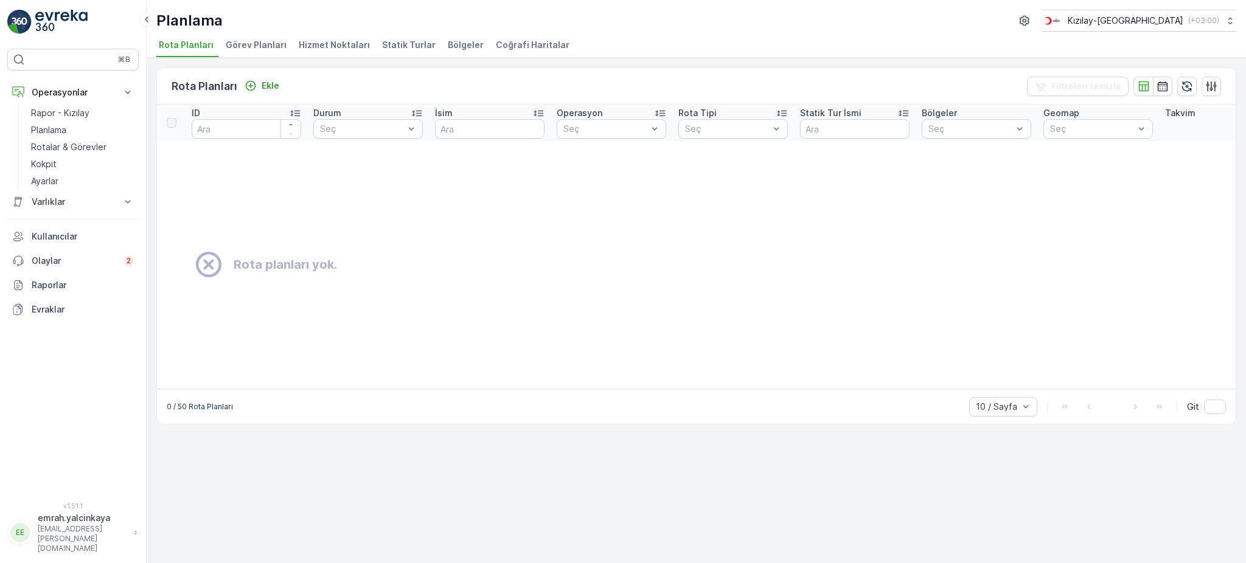
click at [339, 50] on span "Hizmet Noktaları" at bounding box center [334, 45] width 71 height 12
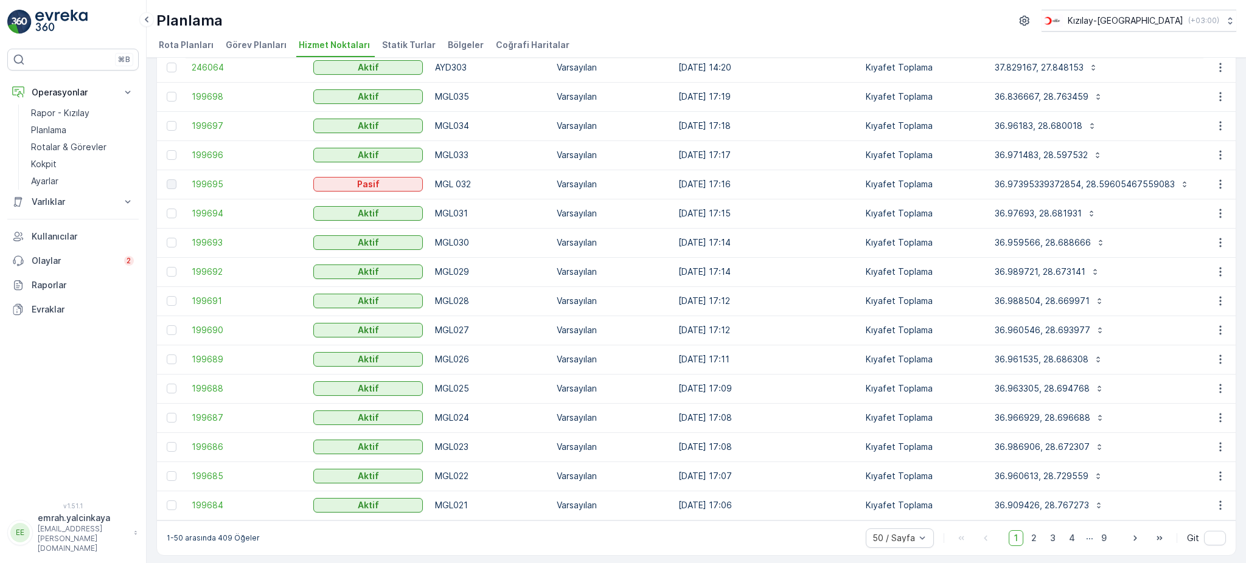
scroll to position [1088, 0]
click at [1030, 537] on span "2" at bounding box center [1034, 536] width 16 height 16
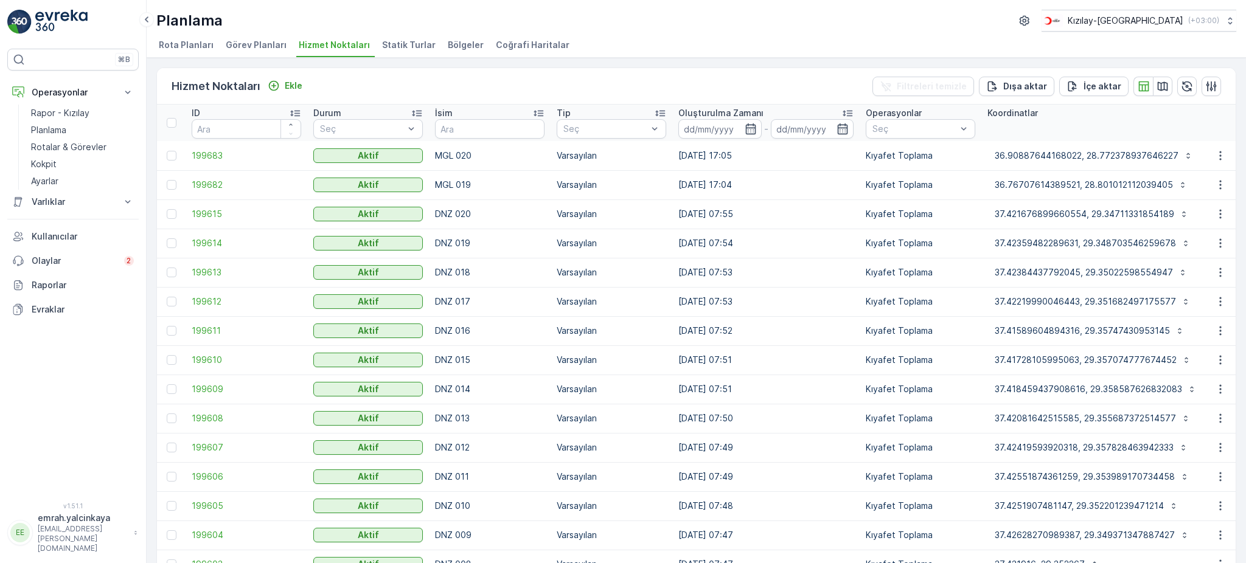
scroll to position [81, 0]
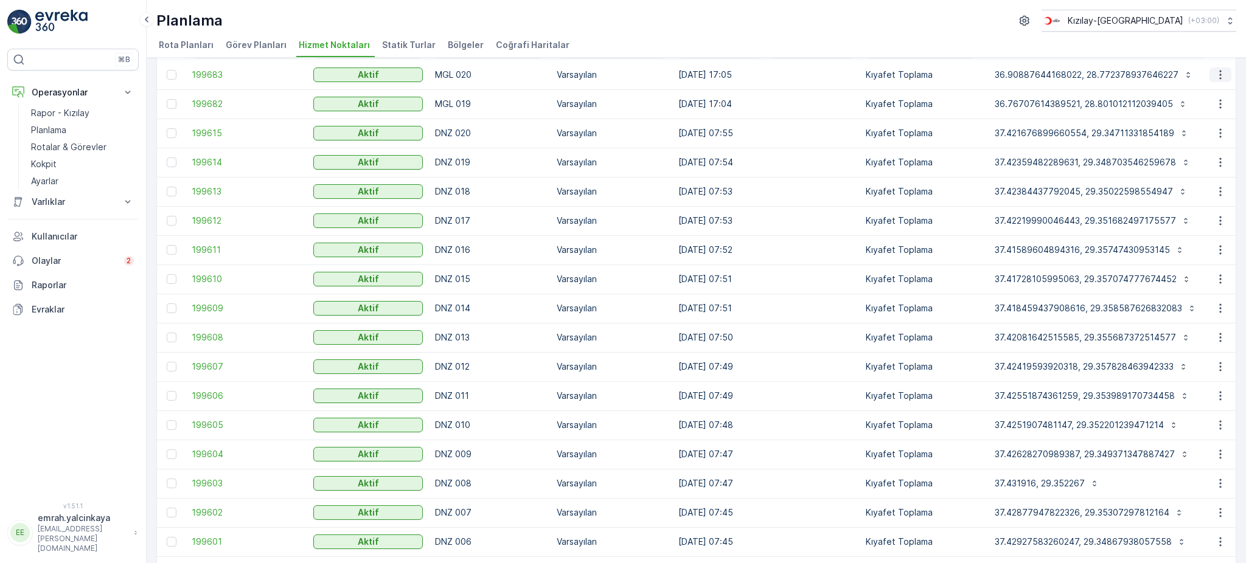
click at [1215, 75] on icon "button" at bounding box center [1220, 75] width 12 height 12
click at [1214, 71] on icon "button" at bounding box center [1220, 75] width 12 height 12
click at [1001, 24] on div "Planlama Kızılay-Aydın ( +03:00 )" at bounding box center [696, 21] width 1080 height 22
click at [1215, 108] on icon "button" at bounding box center [1220, 104] width 12 height 12
click at [1179, 50] on ul "Rota Planları Görev Planları Hizmet Noktaları Statik Turlar Bölgeler Coğrafi Ha…" at bounding box center [691, 47] width 1070 height 21
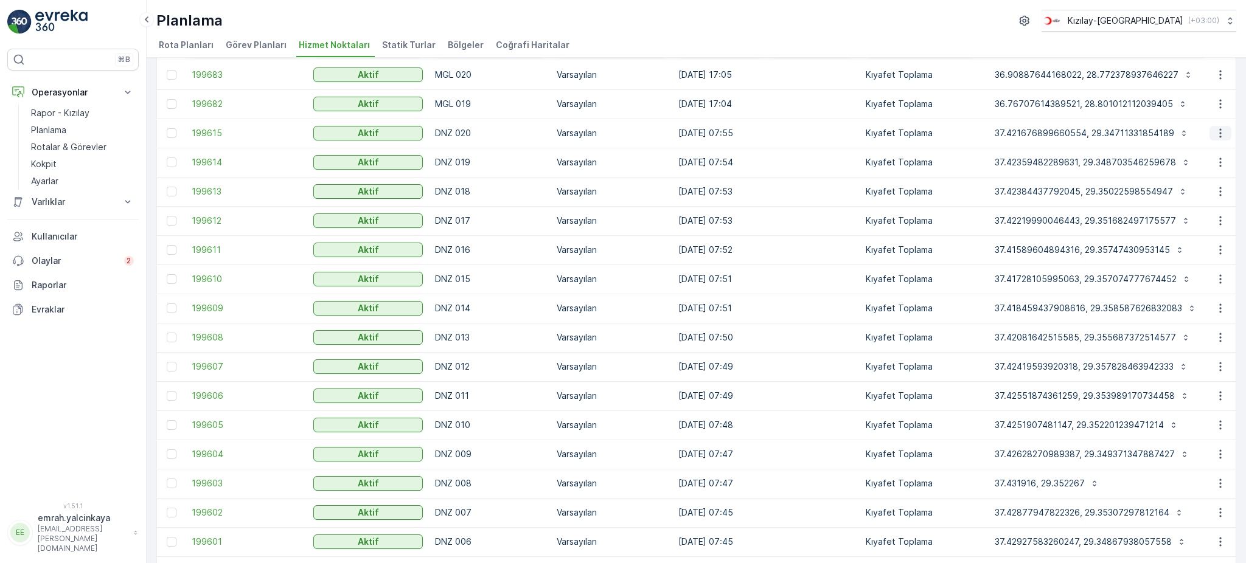
click at [1214, 133] on icon "button" at bounding box center [1220, 133] width 12 height 12
click at [1166, 48] on ul "Rota Planları Görev Planları Hizmet Noktaları Statik Turlar Bölgeler Coğrafi Ha…" at bounding box center [691, 47] width 1070 height 21
click at [1219, 190] on icon "button" at bounding box center [1220, 191] width 2 height 9
click at [1237, 172] on div "Hizmet Noktaları Ekle Filtreleri temizle Dışa aktar İçe aktar ID Durum Seç İsim…" at bounding box center [696, 311] width 1099 height 506
click at [1217, 224] on icon "button" at bounding box center [1220, 221] width 12 height 12
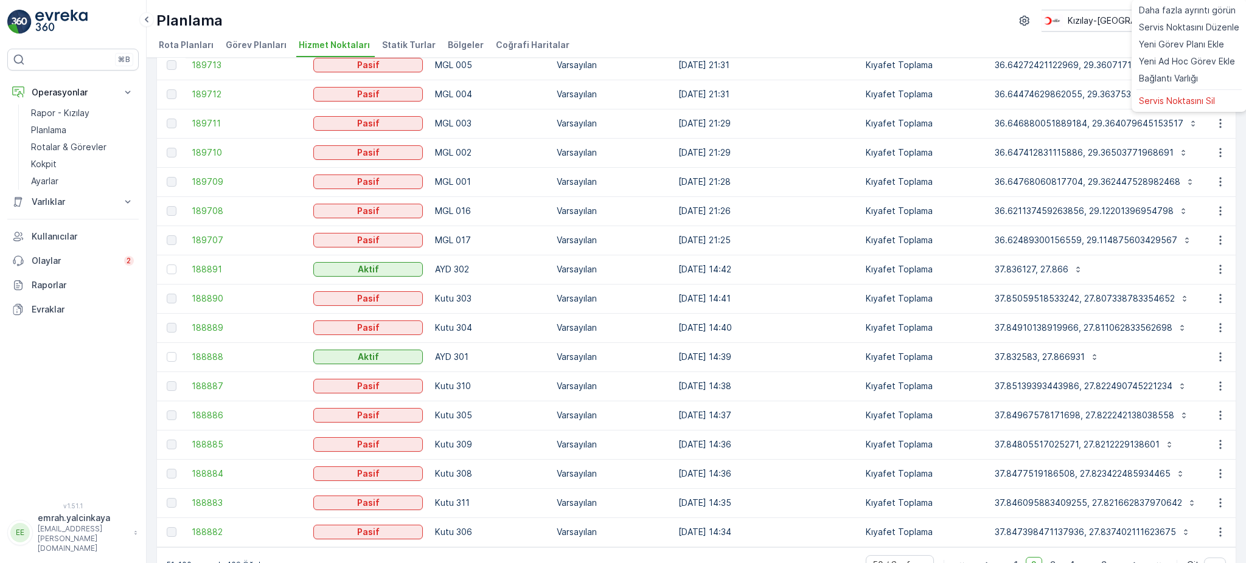
scroll to position [1088, 0]
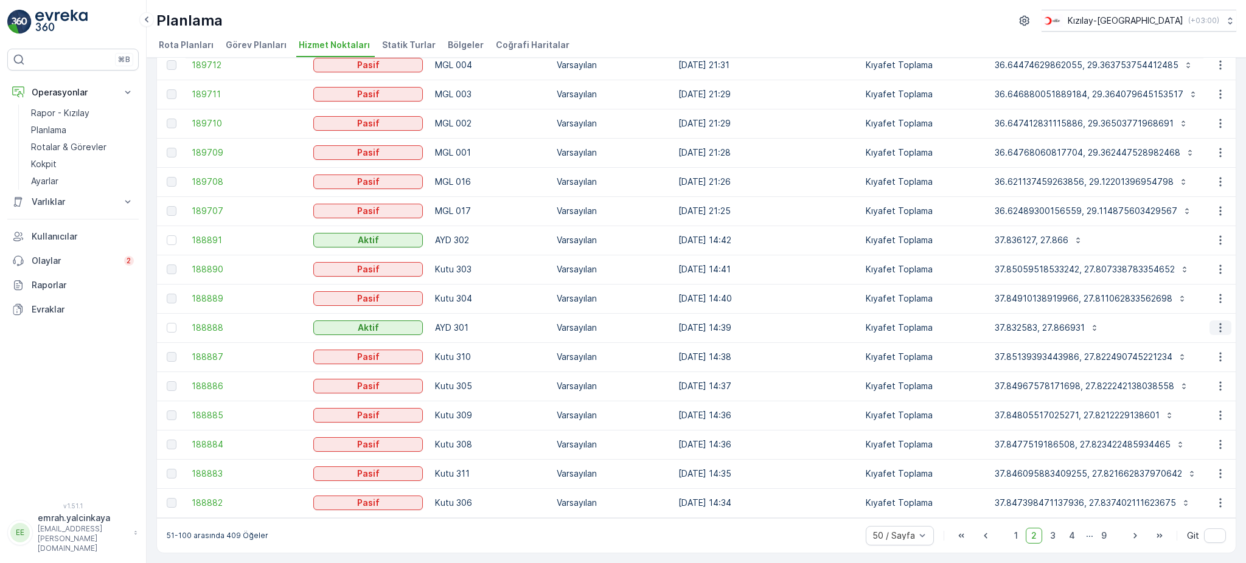
click at [1216, 328] on icon "button" at bounding box center [1220, 328] width 12 height 12
click at [1215, 234] on icon "button" at bounding box center [1220, 240] width 12 height 12
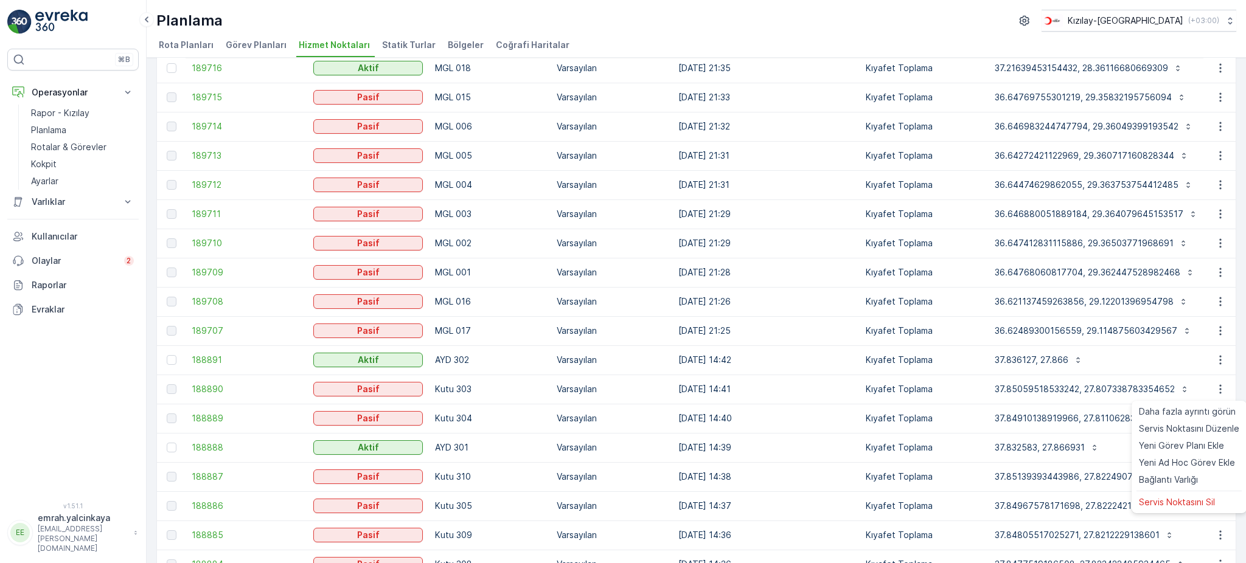
scroll to position [926, 0]
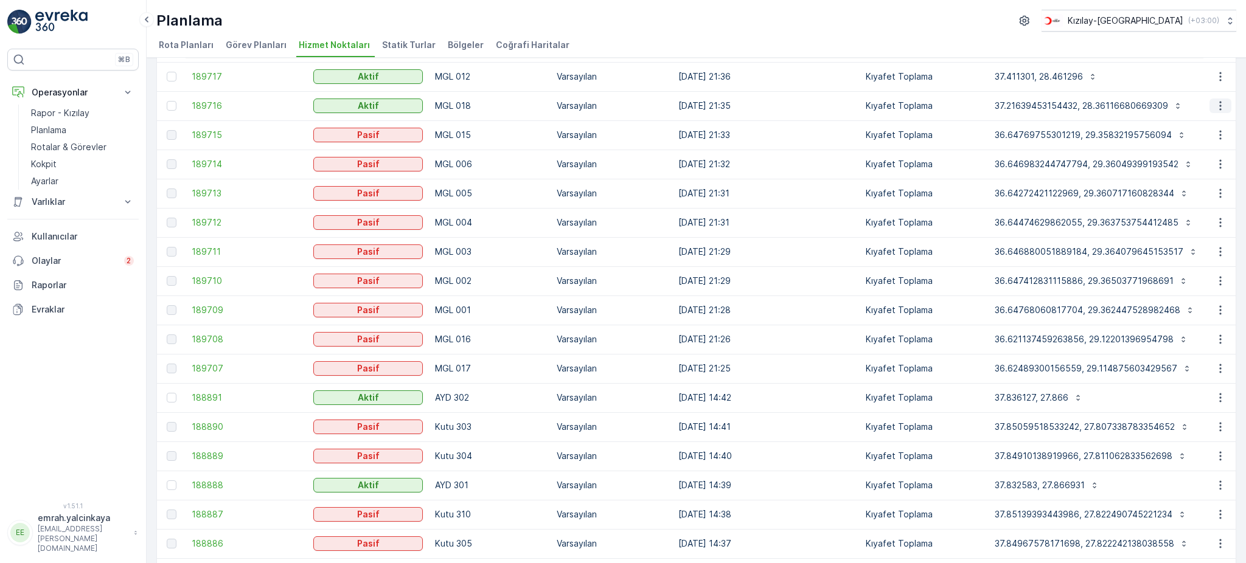
click at [1219, 104] on icon "button" at bounding box center [1220, 106] width 12 height 12
click at [1215, 81] on icon "button" at bounding box center [1220, 77] width 12 height 12
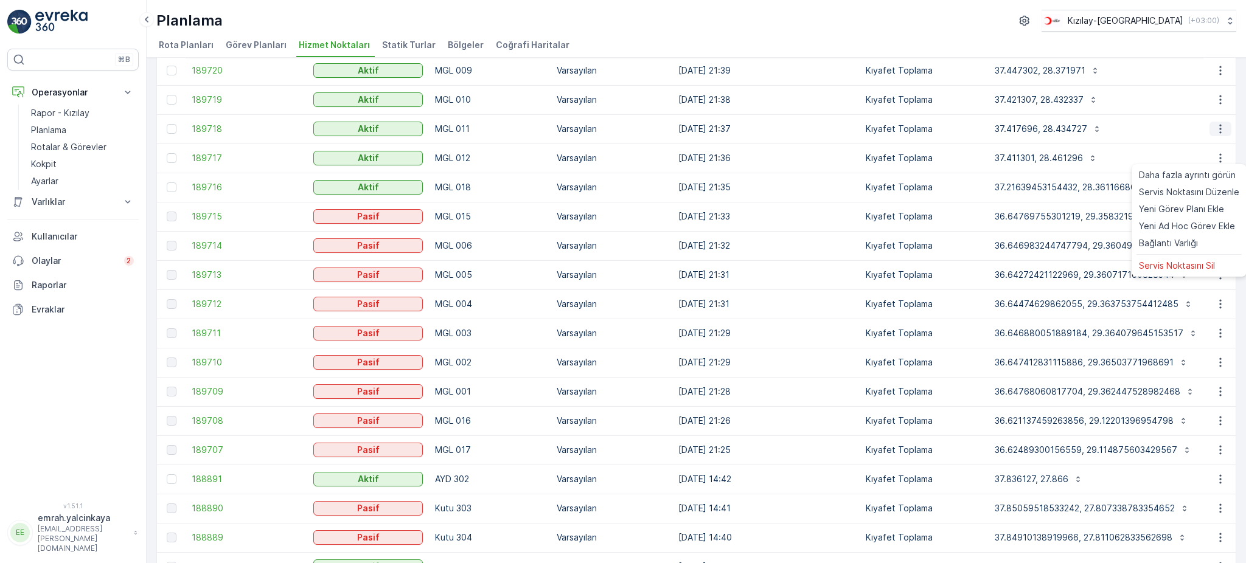
click at [1219, 126] on icon "button" at bounding box center [1220, 129] width 12 height 12
click at [1219, 96] on icon "button" at bounding box center [1220, 100] width 2 height 9
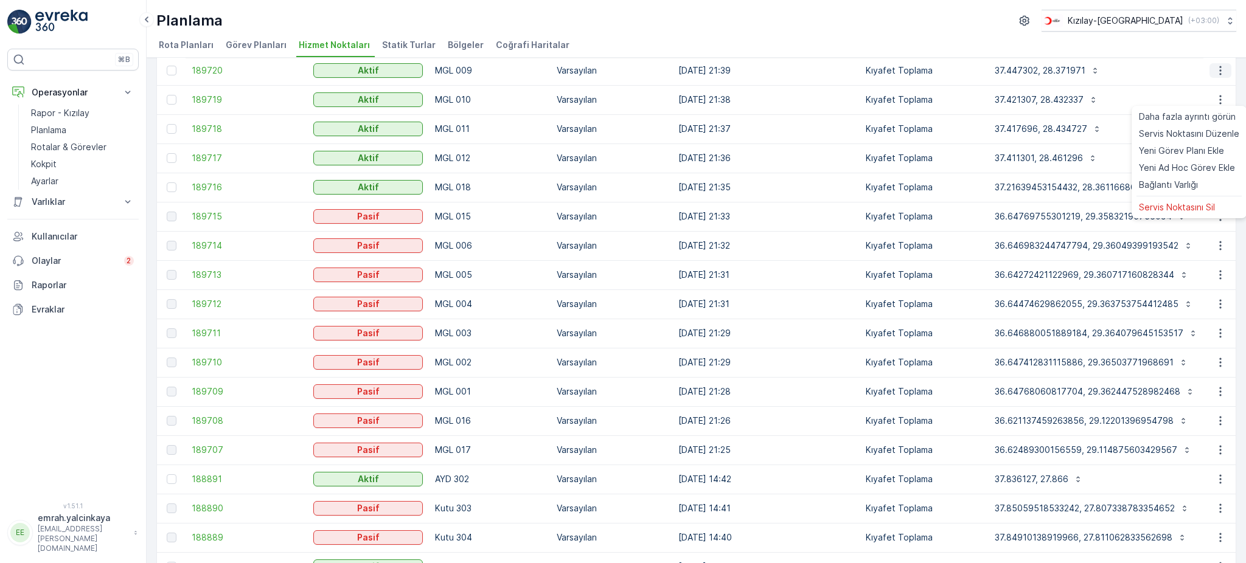
click at [1219, 68] on icon "button" at bounding box center [1220, 70] width 12 height 12
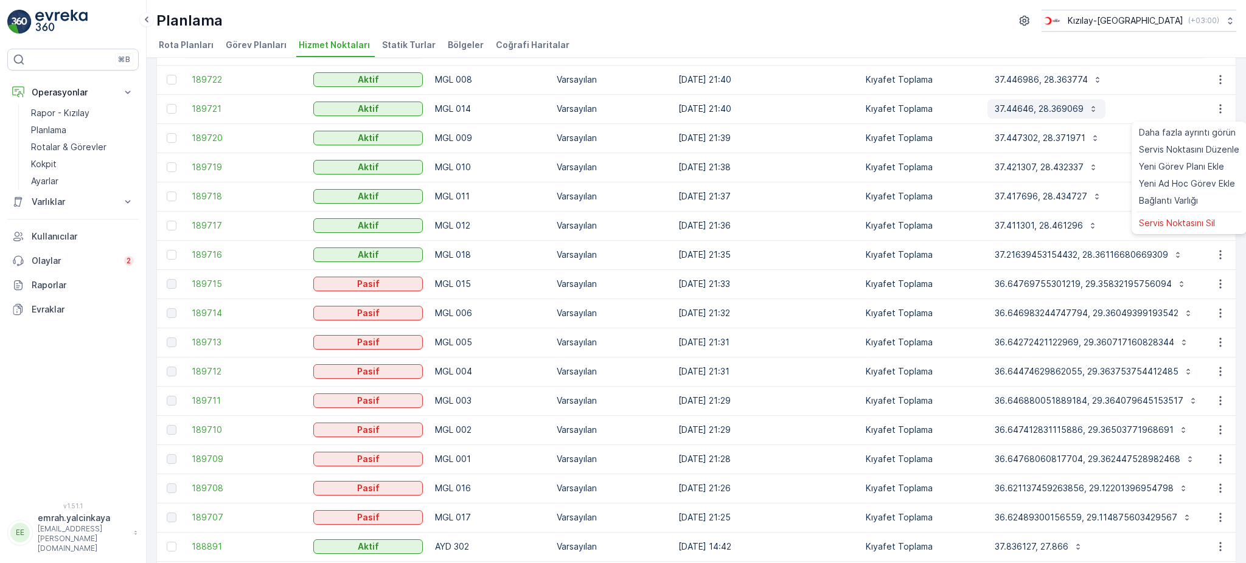
scroll to position [764, 0]
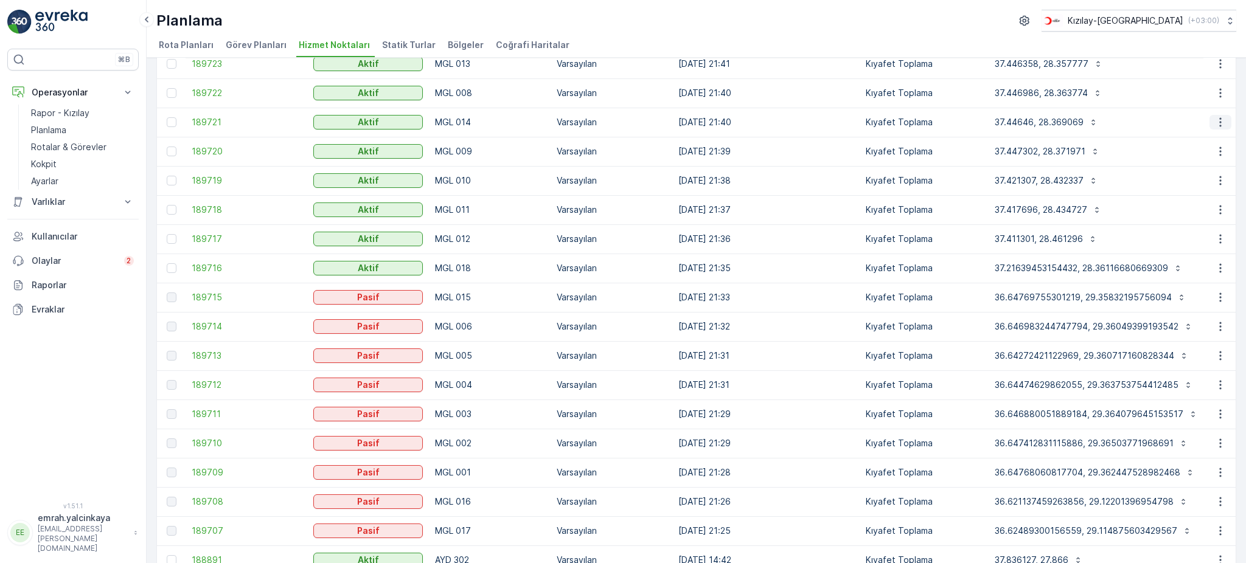
click at [1214, 125] on icon "button" at bounding box center [1220, 122] width 12 height 12
click at [1215, 95] on icon "button" at bounding box center [1220, 93] width 12 height 12
drag, startPoint x: 1214, startPoint y: 63, endPoint x: 1240, endPoint y: 71, distance: 26.9
click at [1240, 71] on div "Hizmet Noktaları Ekle Filtreleri temizle Dışa aktar İçe aktar ID Durum Seç İsim…" at bounding box center [696, 311] width 1099 height 506
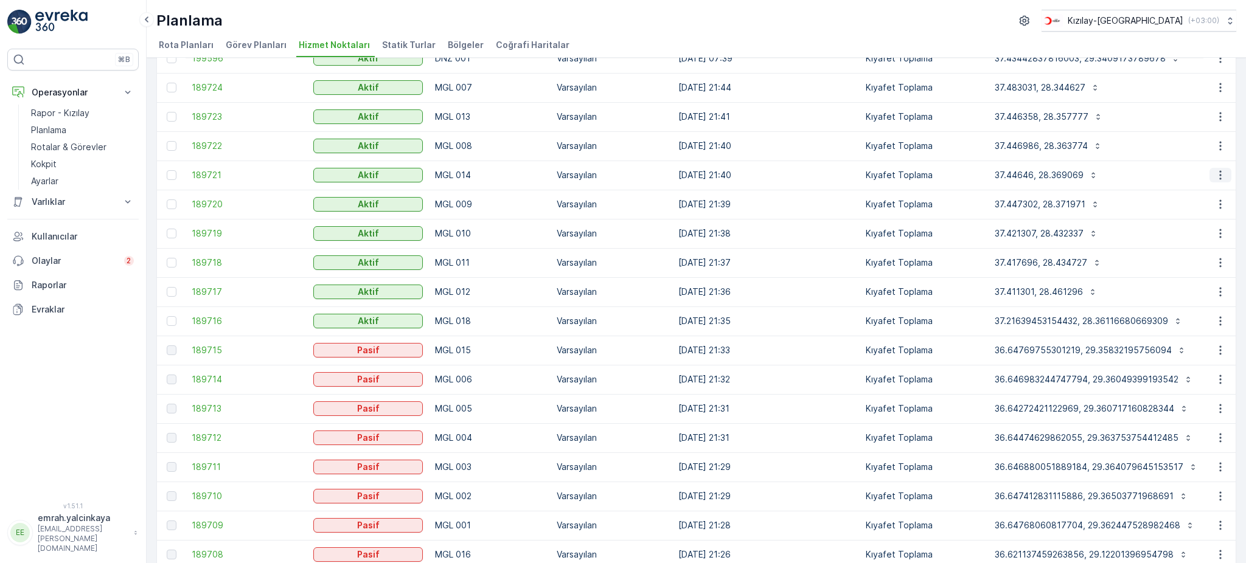
scroll to position [683, 0]
click at [1220, 174] on icon "button" at bounding box center [1220, 174] width 12 height 12
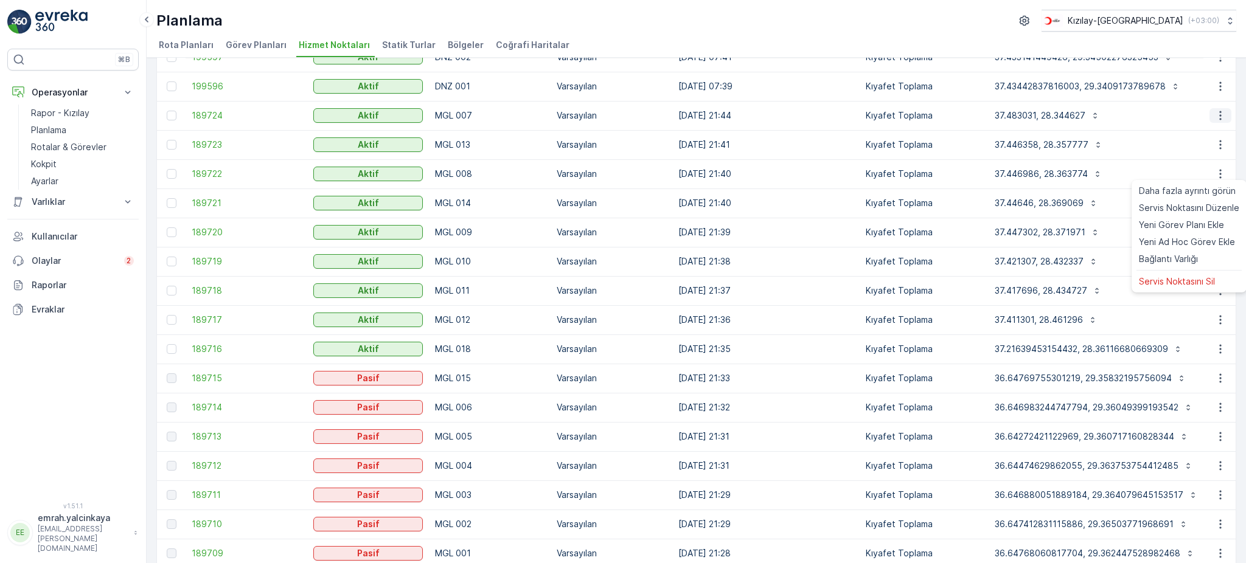
click at [1216, 110] on icon "button" at bounding box center [1220, 116] width 12 height 12
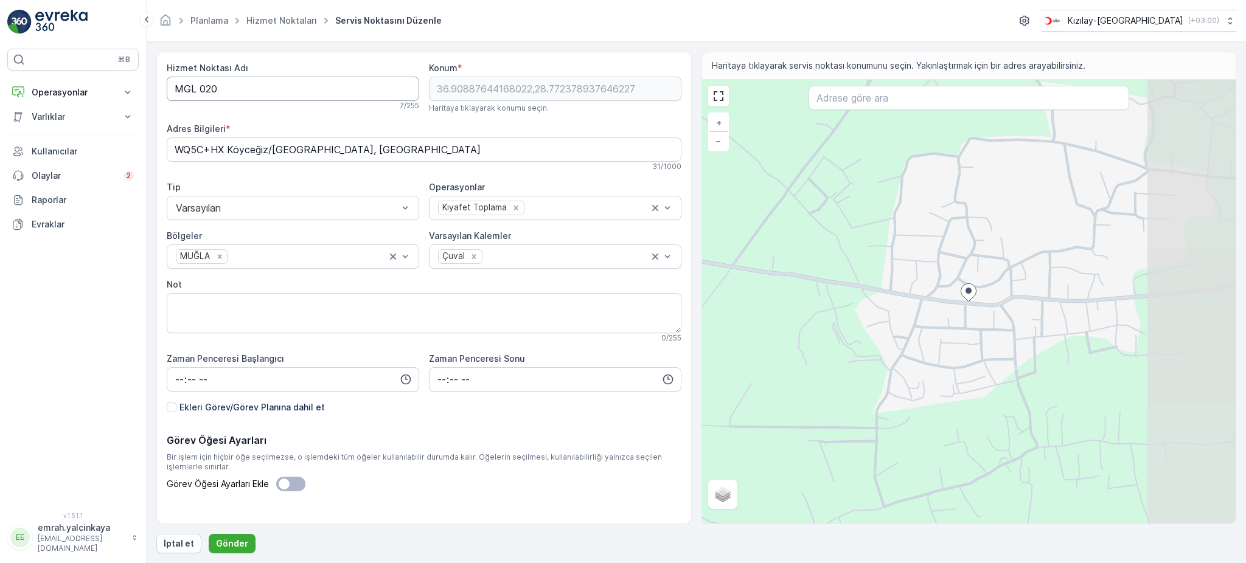
click at [201, 88] on Adı "MGL 020" at bounding box center [293, 89] width 253 height 24
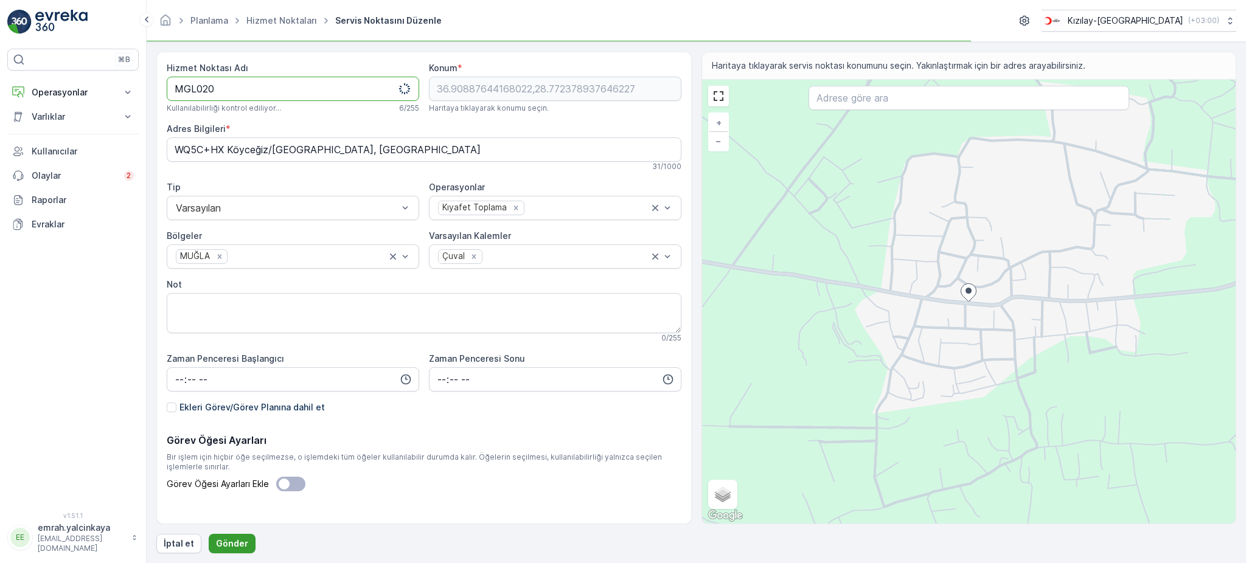
type Adı "MGL020"
drag, startPoint x: 239, startPoint y: 546, endPoint x: 235, endPoint y: 363, distance: 182.6
click at [239, 545] on p "Gönder" at bounding box center [232, 544] width 32 height 12
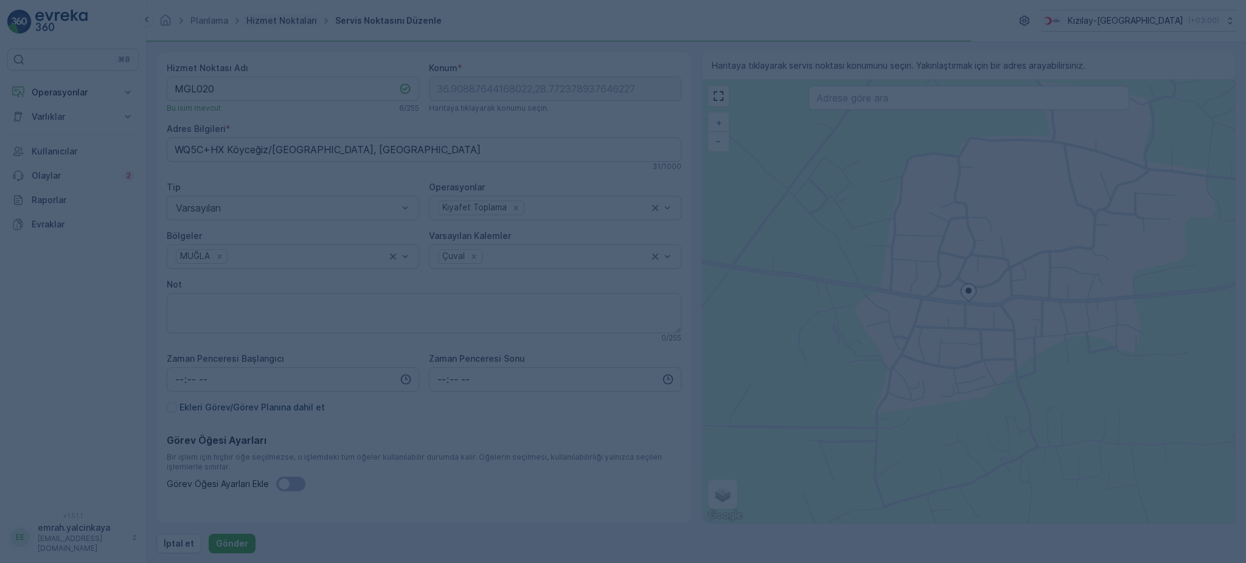
type input "36.908876,28.772379"
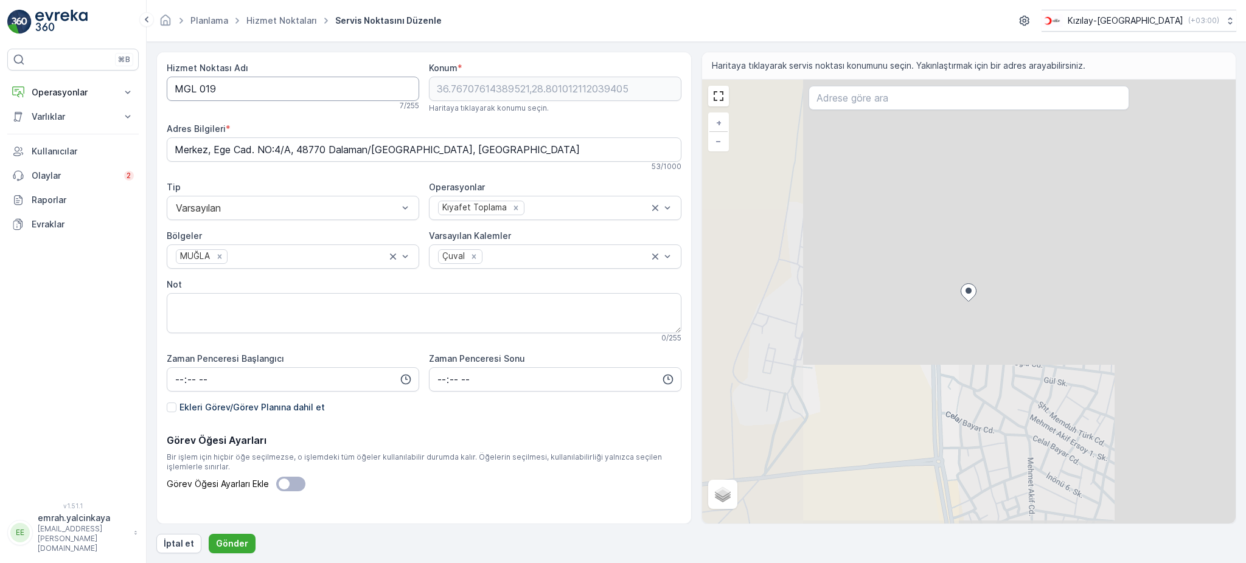
drag, startPoint x: 200, startPoint y: 86, endPoint x: 210, endPoint y: 92, distance: 11.8
click at [200, 85] on Adı "MGL 019" at bounding box center [293, 89] width 253 height 24
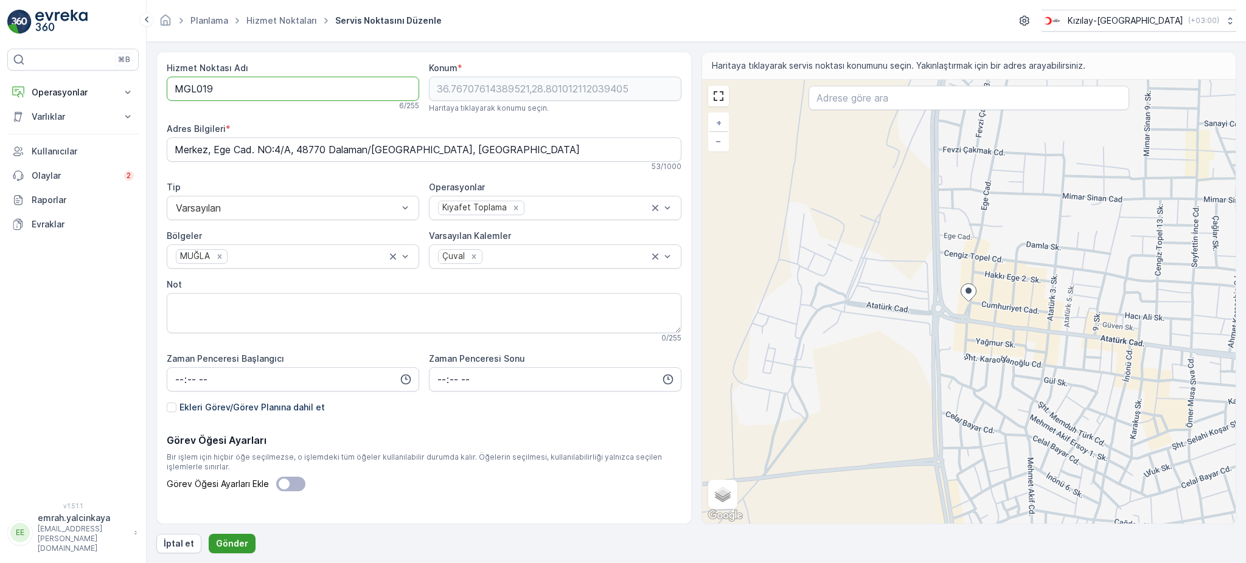
type Adı "MGL019"
drag, startPoint x: 226, startPoint y: 538, endPoint x: 267, endPoint y: 360, distance: 183.6
click at [227, 536] on button "Gönder" at bounding box center [232, 543] width 47 height 19
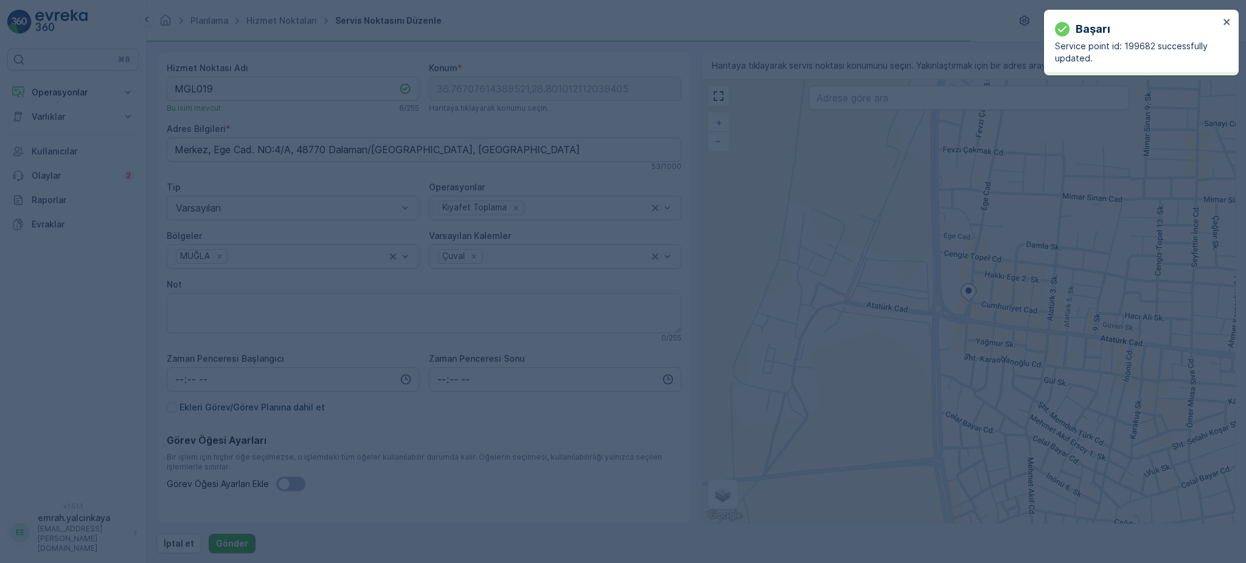
type input "36.767076,28.801012"
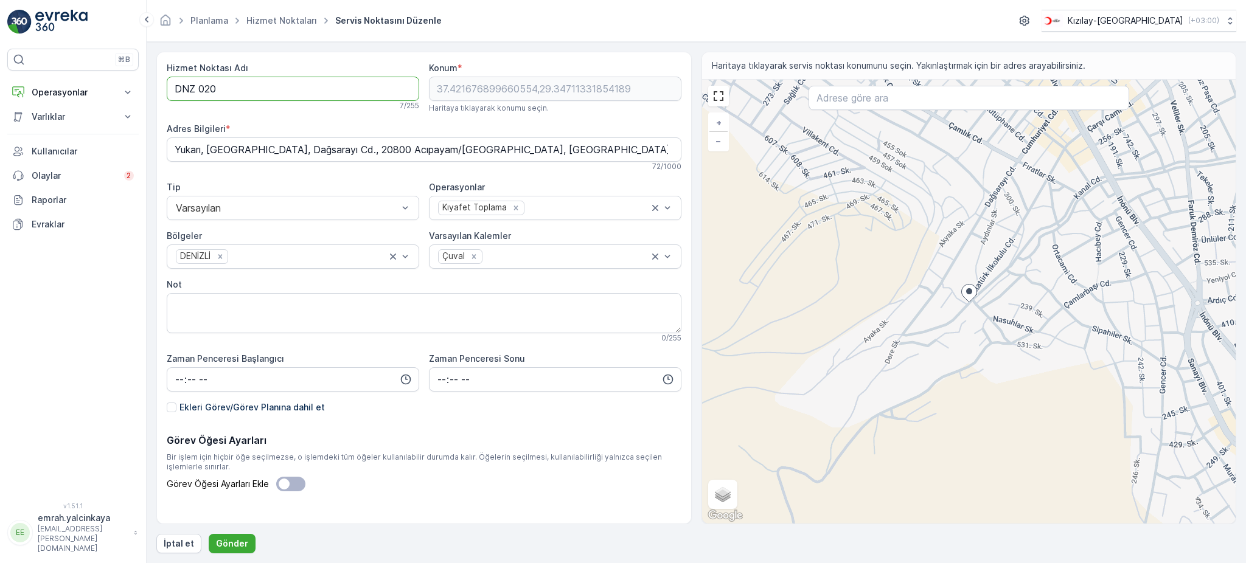
click at [197, 88] on Adı "DNZ 020" at bounding box center [293, 89] width 253 height 24
type Adı "DNZ020"
click at [227, 545] on p "Gönder" at bounding box center [232, 544] width 32 height 12
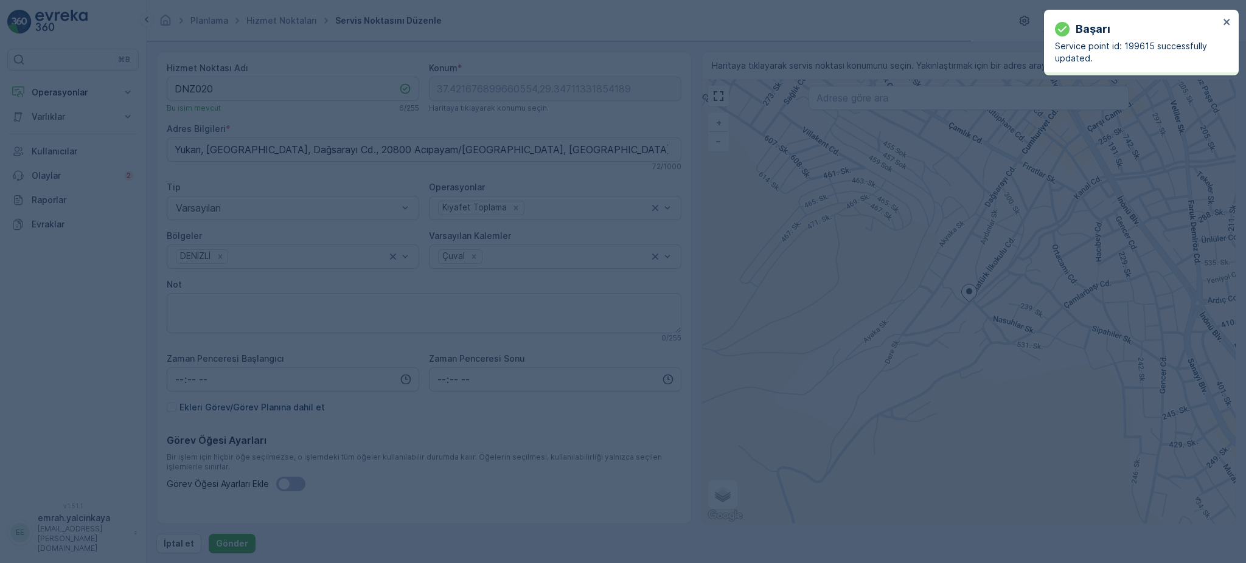
type input "37.421677,29.347113"
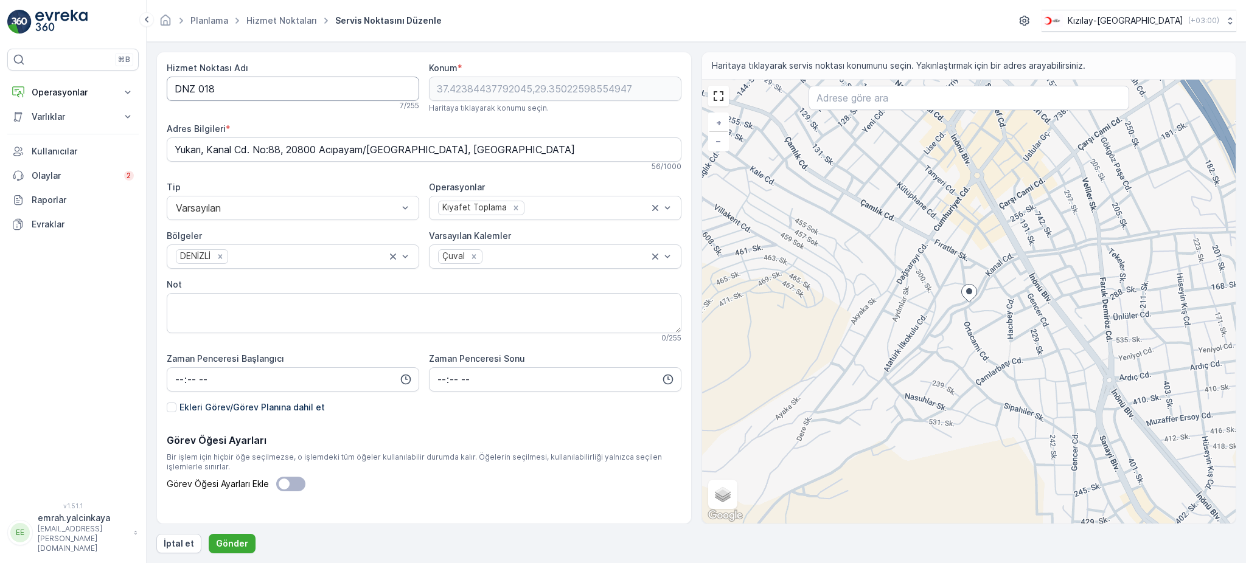
click at [198, 85] on Adı "DNZ 018" at bounding box center [293, 89] width 253 height 24
type Adı "DNZ018"
click at [238, 544] on p "Gönder" at bounding box center [232, 544] width 32 height 12
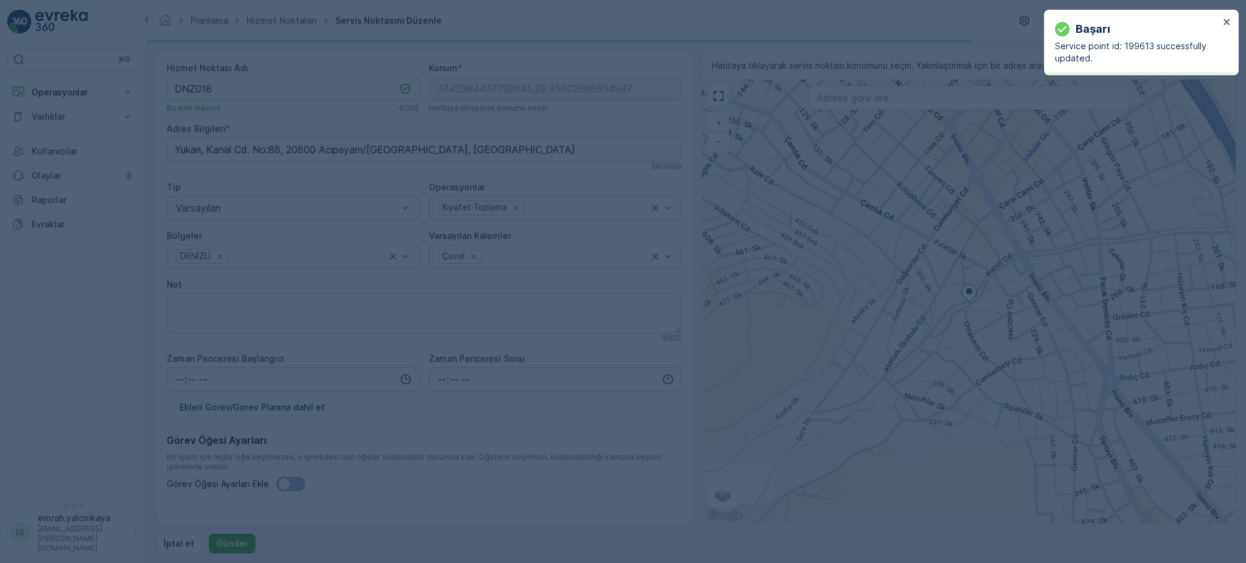
type input "37.423844,29.350226"
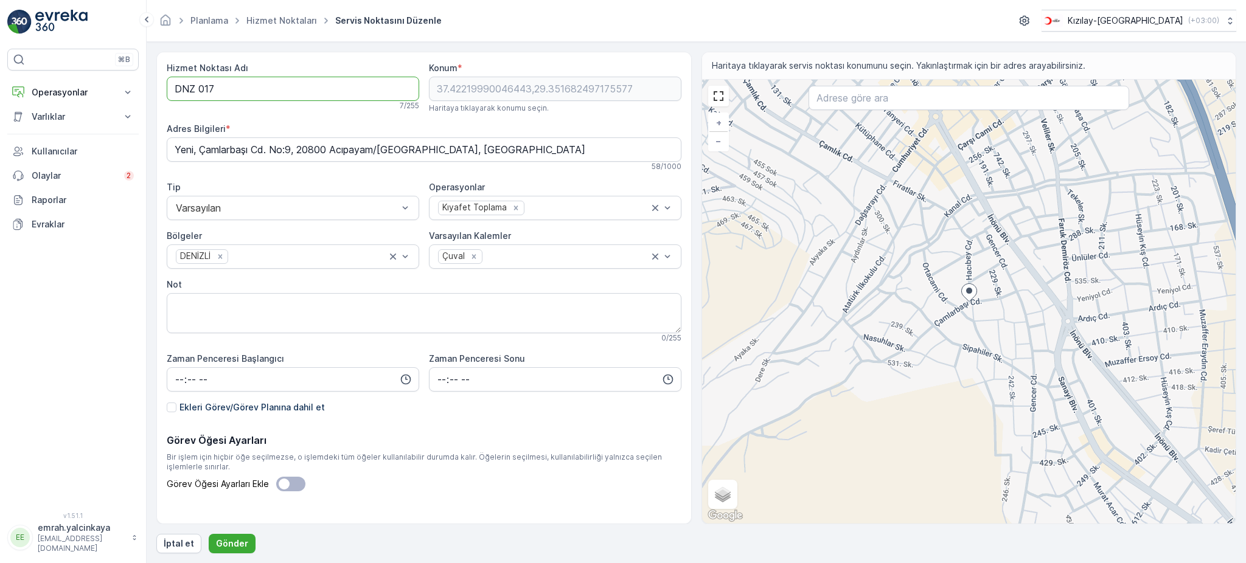
drag, startPoint x: 198, startPoint y: 91, endPoint x: 236, endPoint y: 158, distance: 77.1
click at [199, 91] on Adı "DNZ 017" at bounding box center [293, 89] width 253 height 24
type Adı "DNZ017"
click at [240, 549] on p "Gönder" at bounding box center [232, 544] width 32 height 12
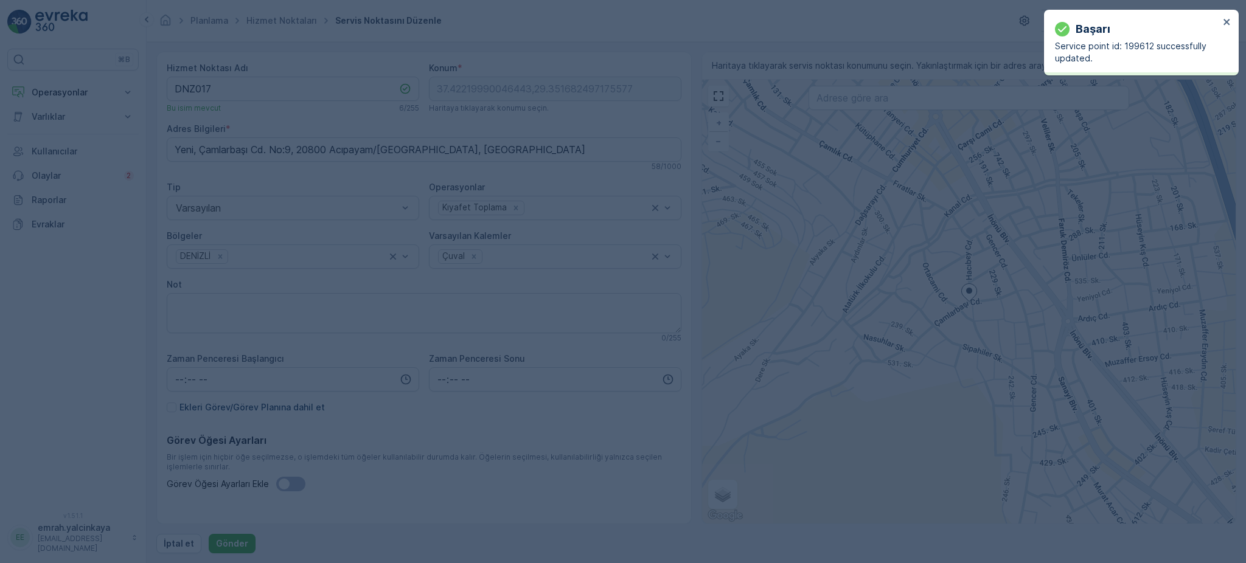
type input "37.4222,29.351682"
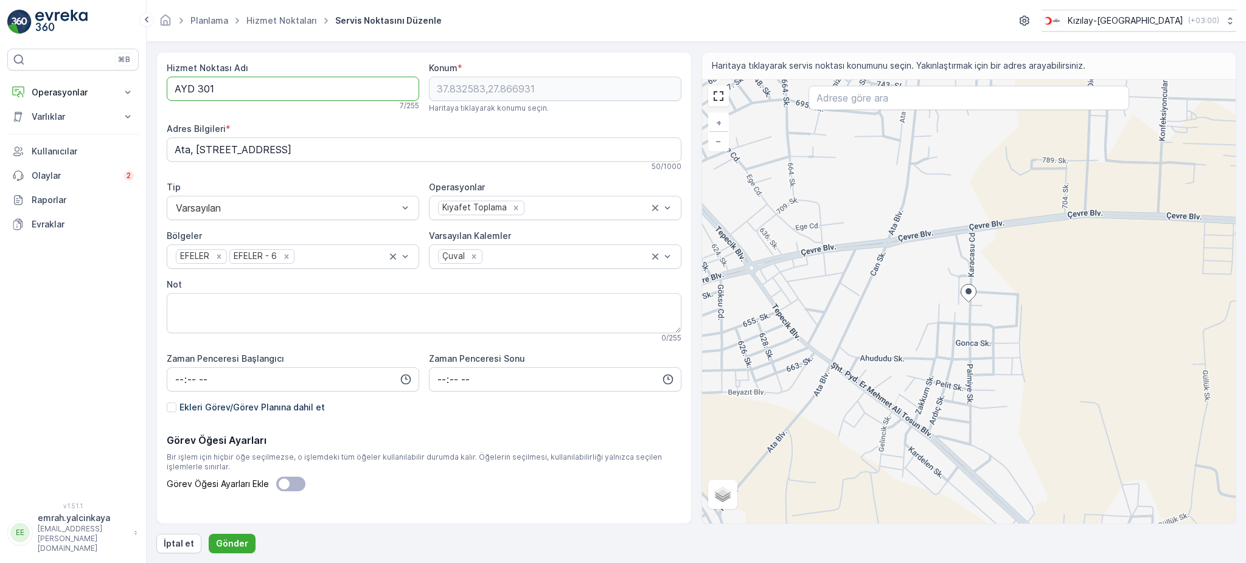
click at [197, 91] on Adı "AYD 301" at bounding box center [293, 89] width 253 height 24
type Adı "AYD301"
click at [228, 546] on p "Gönder" at bounding box center [232, 544] width 32 height 12
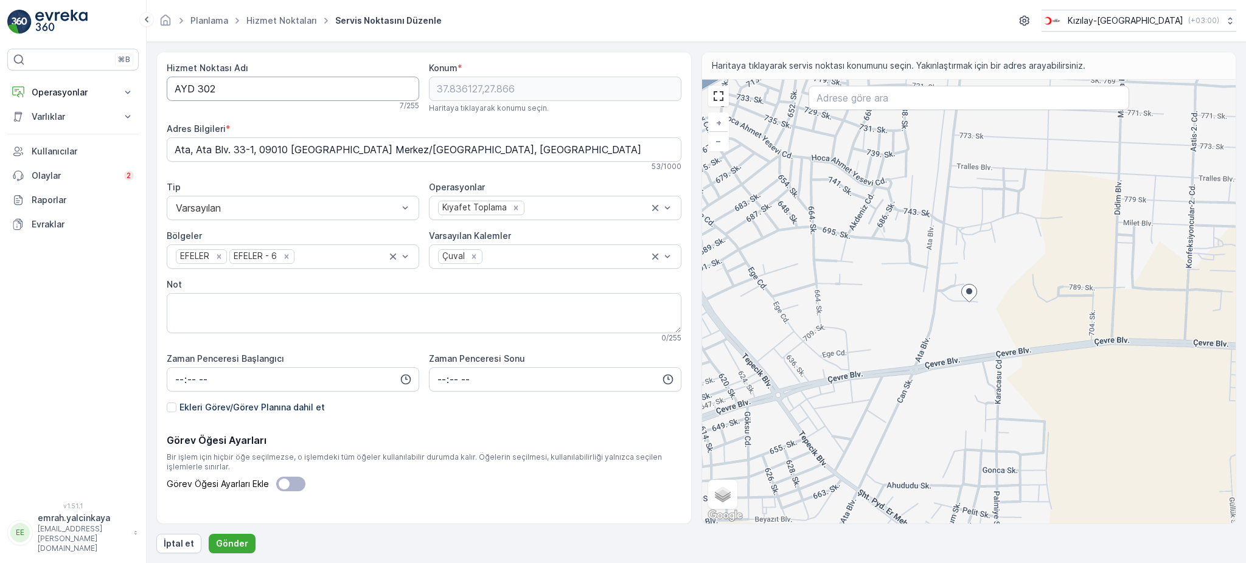
click at [195, 86] on Adı "AYD 302" at bounding box center [293, 89] width 253 height 24
type Adı "AYD302"
click at [232, 552] on button "Gönder" at bounding box center [232, 543] width 47 height 19
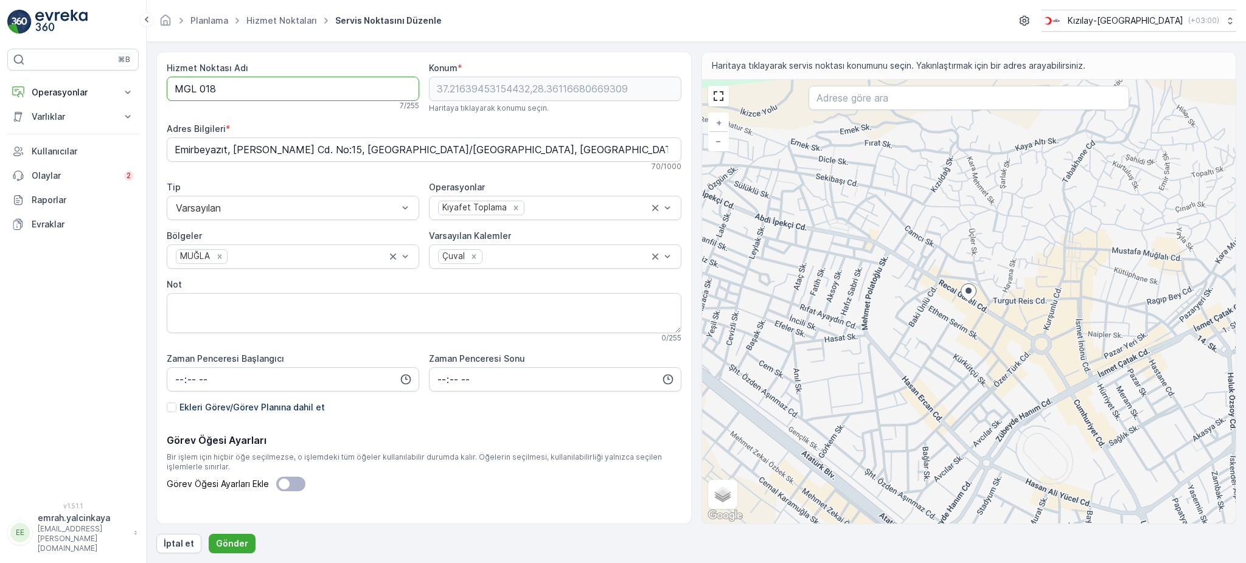
click at [197, 88] on Adı "MGL 018" at bounding box center [293, 89] width 253 height 24
type Adı "MGL018"
click at [231, 551] on button "Gönder" at bounding box center [232, 543] width 47 height 19
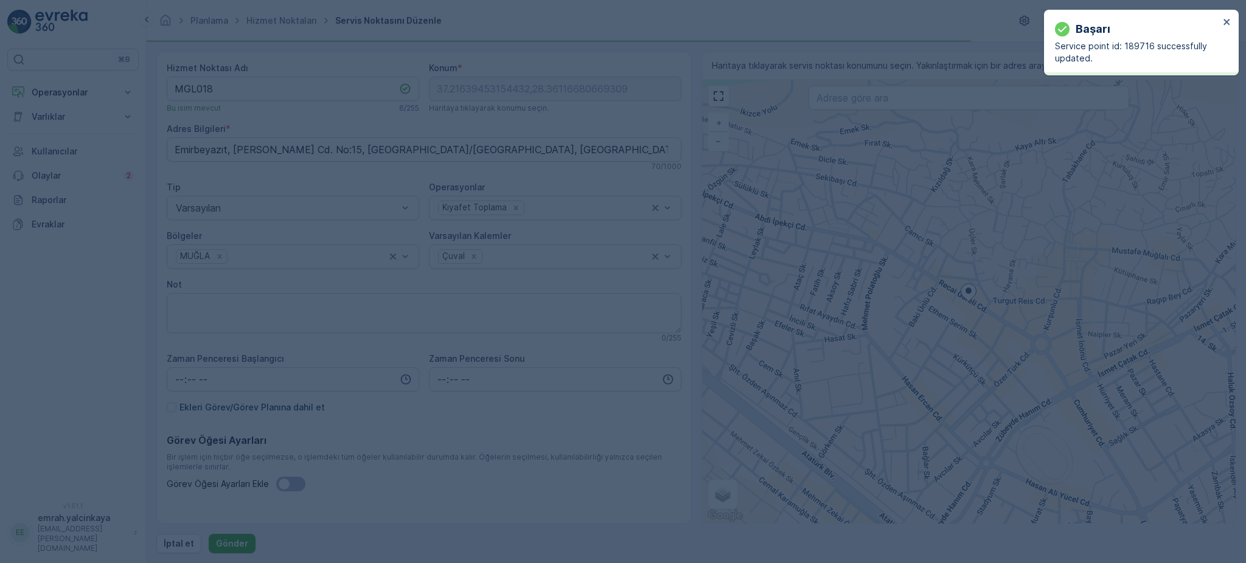
type input "37.216395,28.361167"
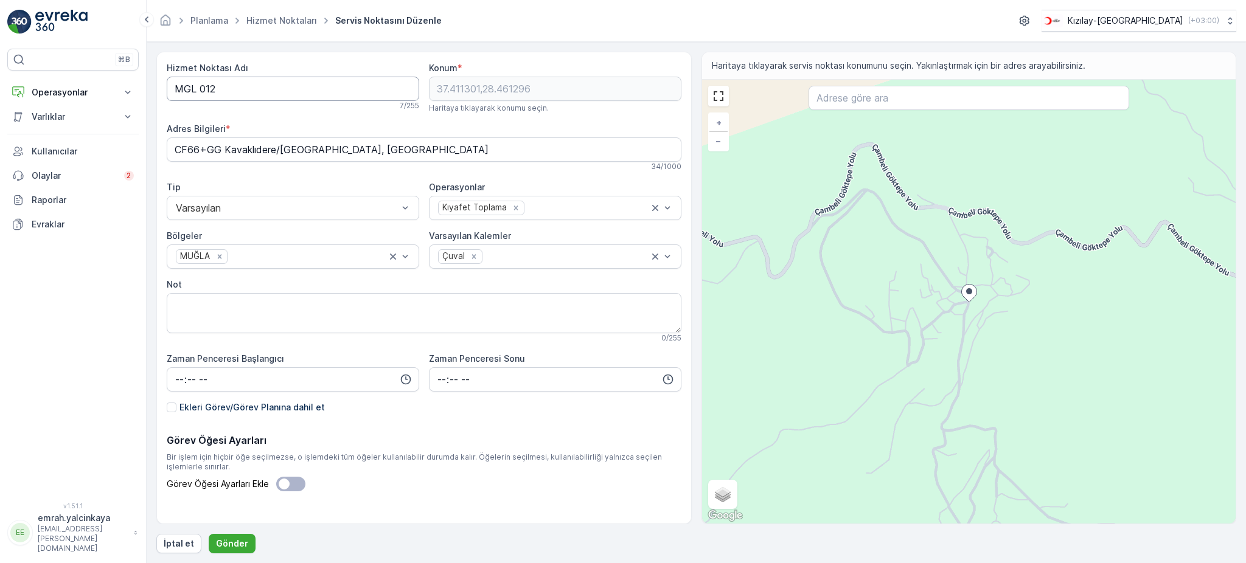
click at [199, 90] on Adı "MGL 012" at bounding box center [293, 89] width 253 height 24
type Adı "MGL012"
drag, startPoint x: 239, startPoint y: 548, endPoint x: 392, endPoint y: 375, distance: 231.1
click at [239, 548] on p "Gönder" at bounding box center [232, 544] width 32 height 12
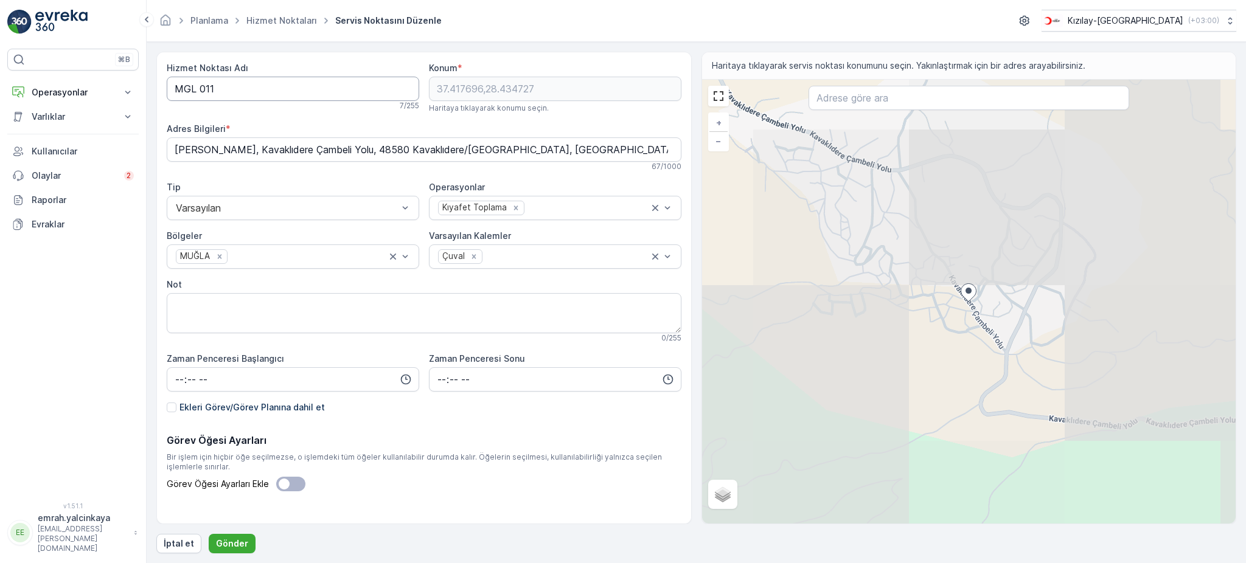
drag, startPoint x: 199, startPoint y: 88, endPoint x: 235, endPoint y: 114, distance: 44.8
click at [200, 88] on Adı "MGL 011" at bounding box center [293, 89] width 253 height 24
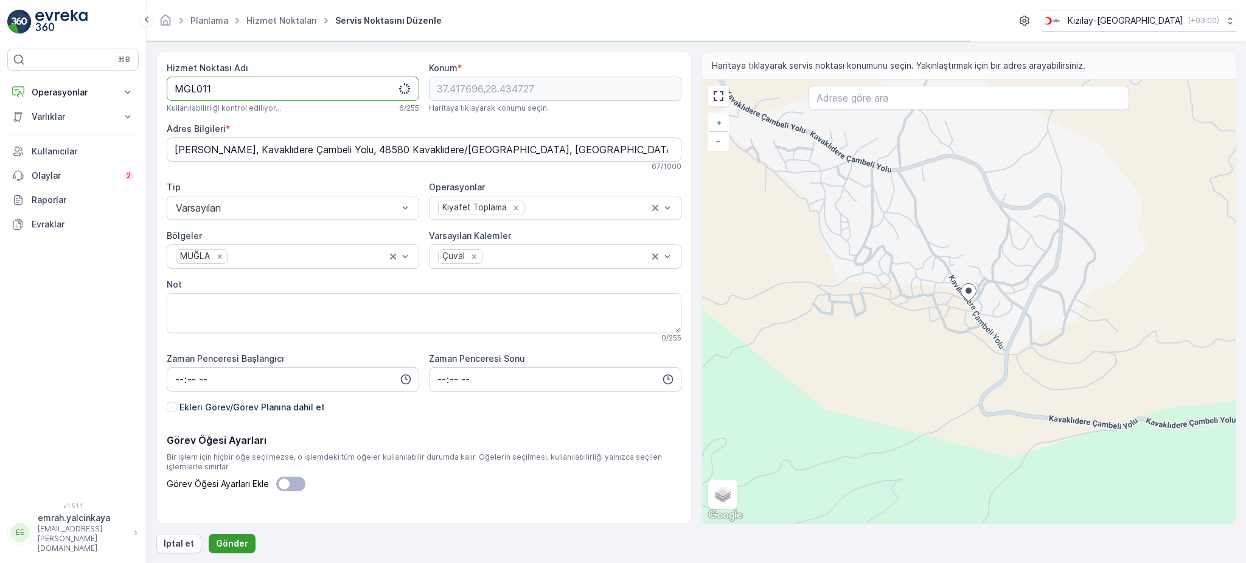
type Adı "MGL011"
click at [246, 544] on button "Gönder" at bounding box center [232, 543] width 47 height 19
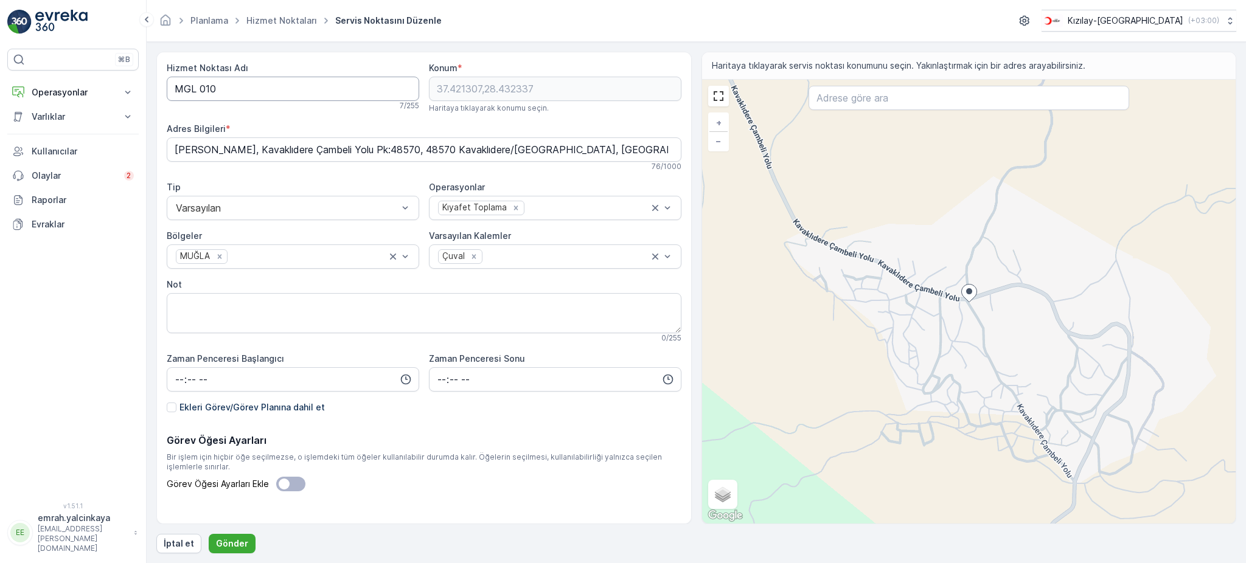
click at [201, 89] on Adı "MGL 010" at bounding box center [293, 89] width 253 height 24
type Adı "MGL010"
drag, startPoint x: 226, startPoint y: 549, endPoint x: 260, endPoint y: 516, distance: 47.8
click at [225, 549] on p "Gönder" at bounding box center [232, 544] width 32 height 12
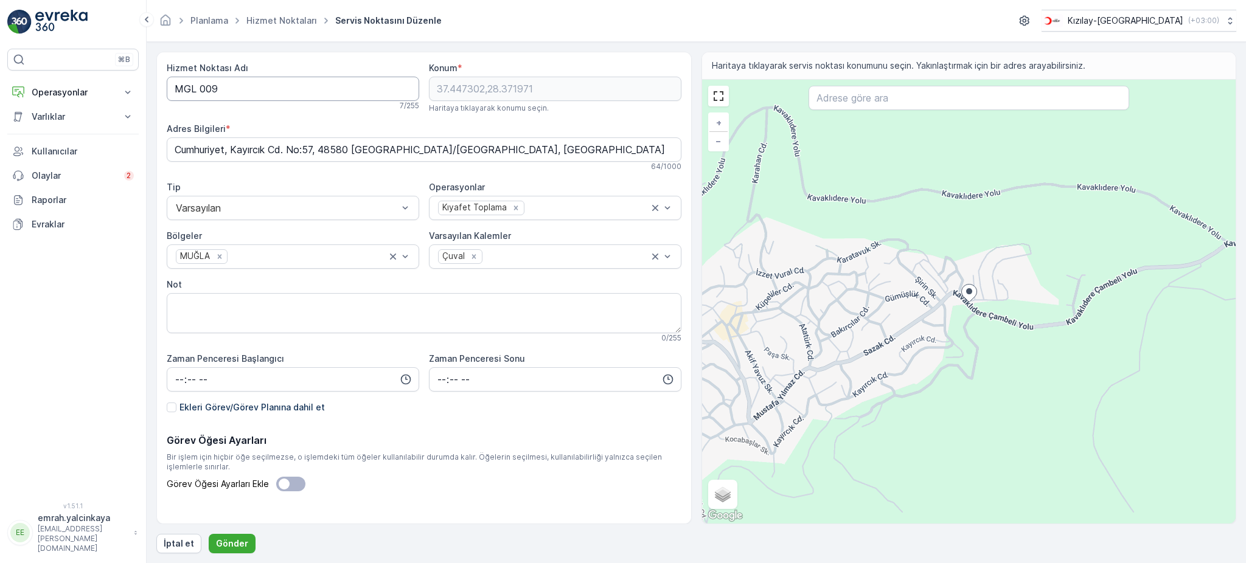
click at [200, 88] on Adı "MGL 009" at bounding box center [293, 89] width 253 height 24
type Adı "MGL009"
click at [224, 539] on p "Gönder" at bounding box center [232, 544] width 32 height 12
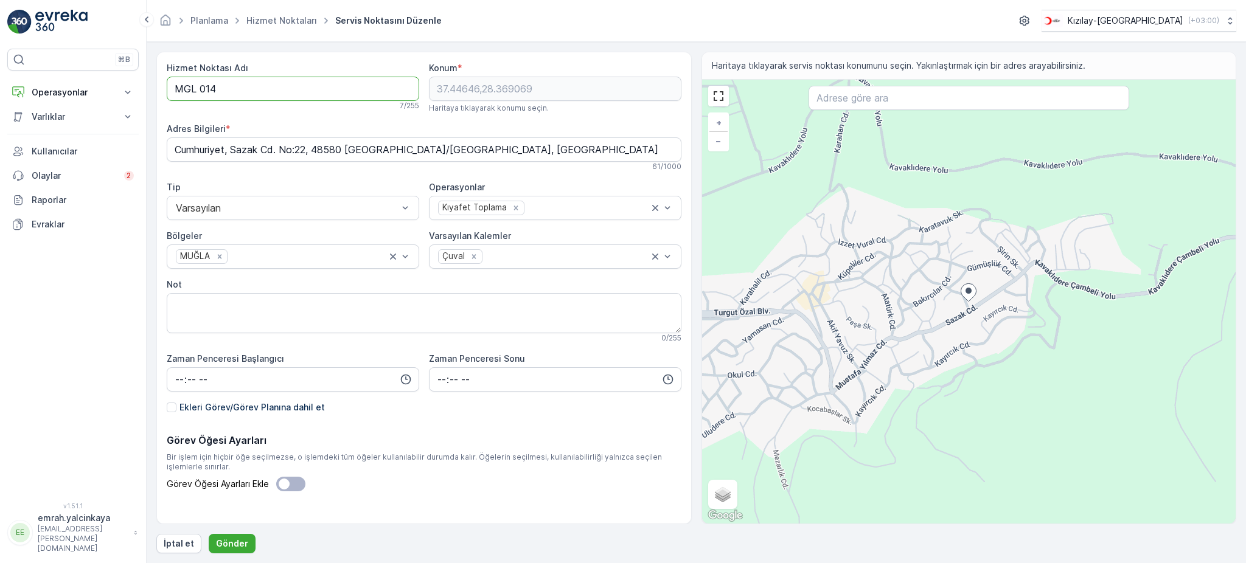
click at [198, 92] on Adı "MGL 014" at bounding box center [293, 89] width 253 height 24
type Adı "MGL014"
click at [232, 537] on button "Gönder" at bounding box center [232, 543] width 47 height 19
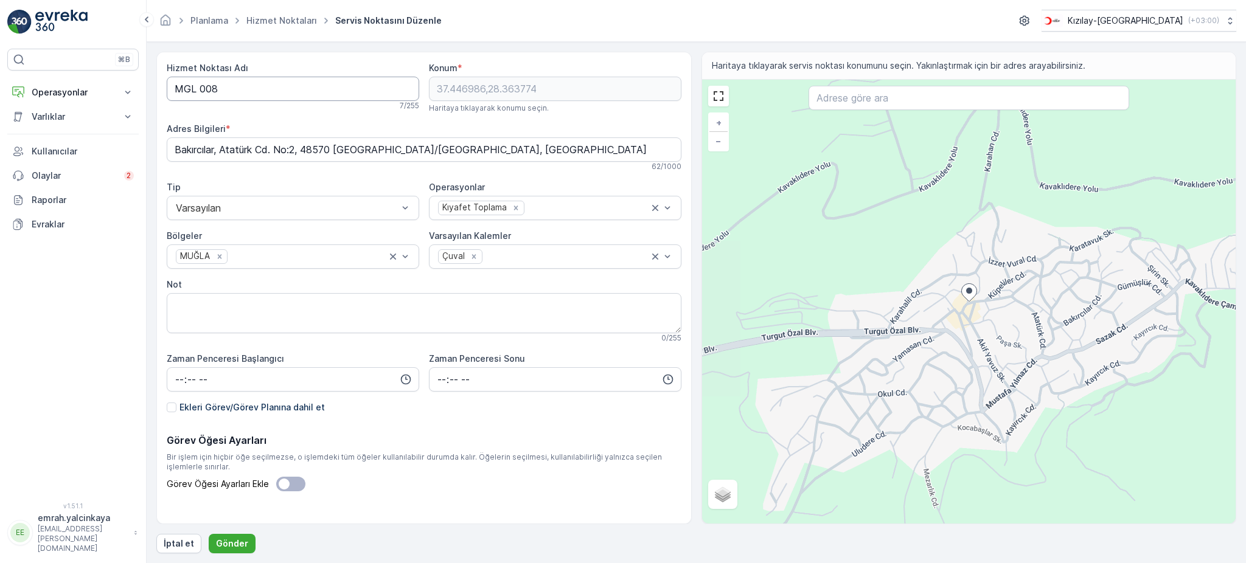
click at [198, 92] on Adı "MGL 008" at bounding box center [293, 89] width 253 height 24
type Adı "MGL008"
drag, startPoint x: 231, startPoint y: 535, endPoint x: 244, endPoint y: 526, distance: 15.4
click at [232, 533] on div "Hizmet Noktası Adı MGL008 6 / 255 Konum * 37.446986,28.363774 Haritaya tıklayar…" at bounding box center [696, 303] width 1080 height 502
click at [220, 533] on div "Hizmet Noktası Adı MGL008 Bu isim mevcut 6 / 255 Konum * 37.446986,28.363774 Ha…" at bounding box center [696, 303] width 1080 height 502
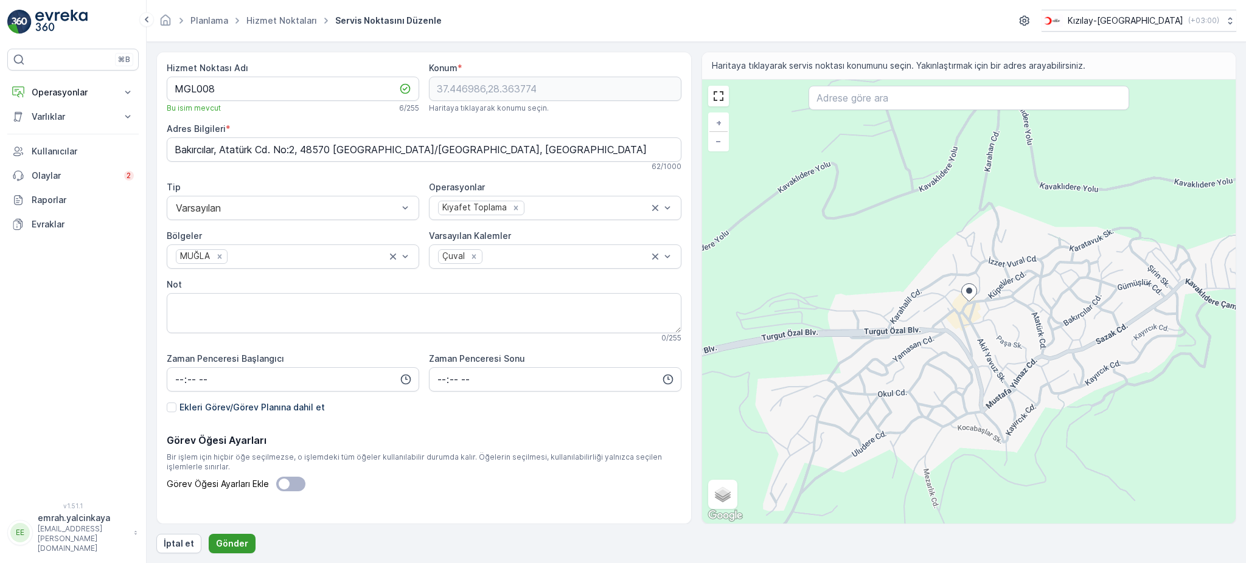
click at [229, 540] on p "Gönder" at bounding box center [232, 544] width 32 height 12
drag, startPoint x: 200, startPoint y: 86, endPoint x: 225, endPoint y: 114, distance: 37.6
click at [201, 87] on Adı "MGL 008" at bounding box center [293, 89] width 253 height 24
type Adı "MGL008"
click at [224, 536] on button "Gönder" at bounding box center [232, 543] width 47 height 19
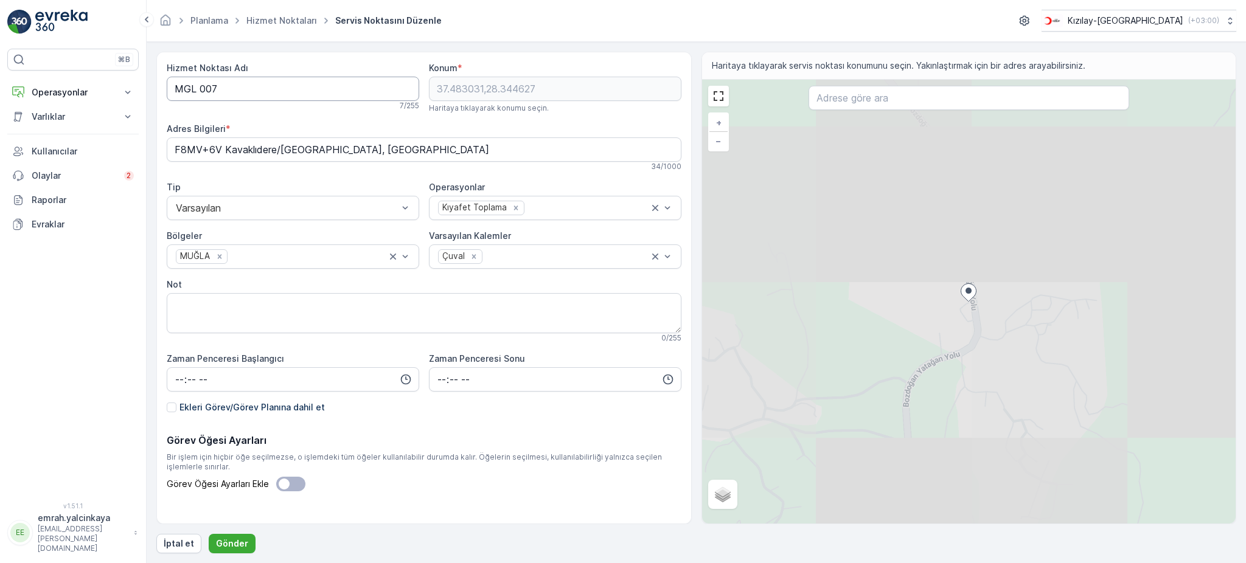
click at [202, 89] on Adı "MGL 007" at bounding box center [293, 89] width 253 height 24
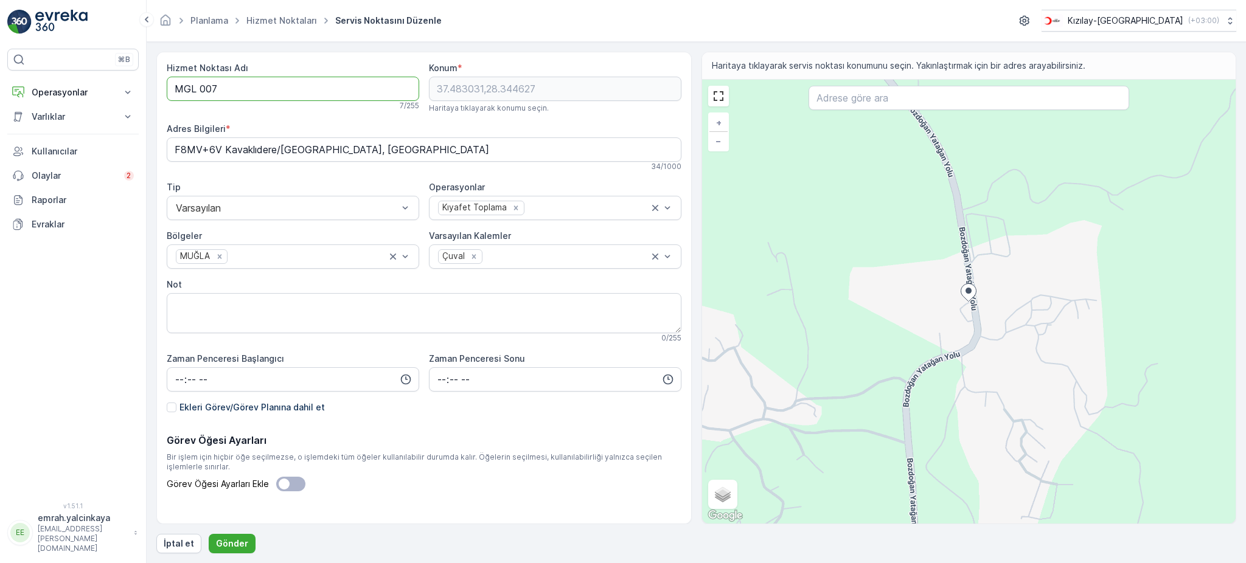
click at [198, 92] on Adı "MGL 007" at bounding box center [293, 89] width 253 height 24
type Adı "MGL007"
click at [229, 538] on p "Gönder" at bounding box center [232, 544] width 32 height 12
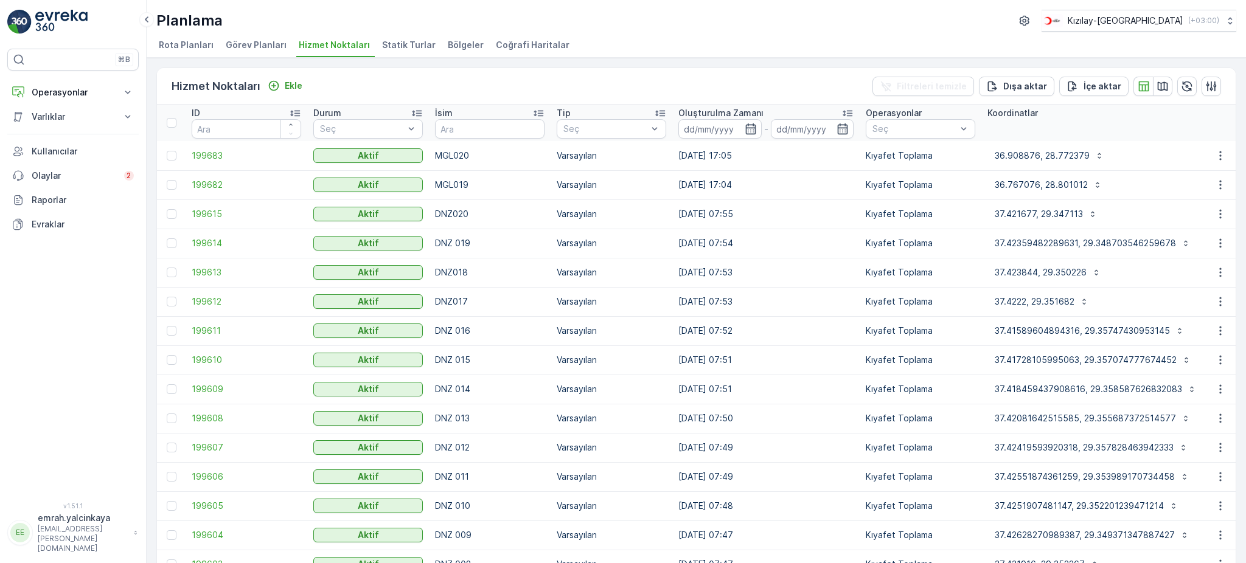
click at [1221, 250] on td at bounding box center [1220, 243] width 33 height 29
click at [1222, 247] on icon "button" at bounding box center [1220, 243] width 12 height 12
click at [1179, 142] on td "36.908876, 28.772379" at bounding box center [1096, 155] width 230 height 29
click at [1219, 335] on icon "button" at bounding box center [1220, 331] width 12 height 12
click at [1236, 265] on div "Hizmet Noktaları Ekle Filtreleri temizle Dışa aktar İçe aktar ID Durum Seç İsim…" at bounding box center [696, 311] width 1099 height 506
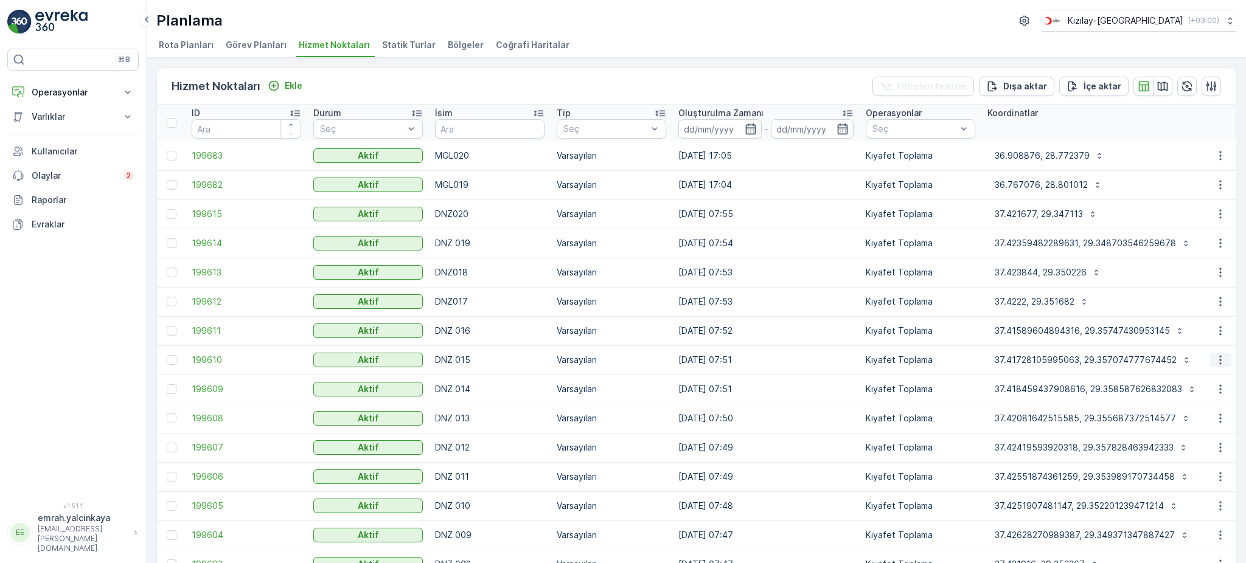
click at [1215, 363] on icon "button" at bounding box center [1220, 360] width 12 height 12
click at [1238, 251] on div "Hizmet Noktaları Ekle Filtreleri temizle Dışa aktar İçe aktar ID Durum Seç İsim…" at bounding box center [696, 311] width 1099 height 506
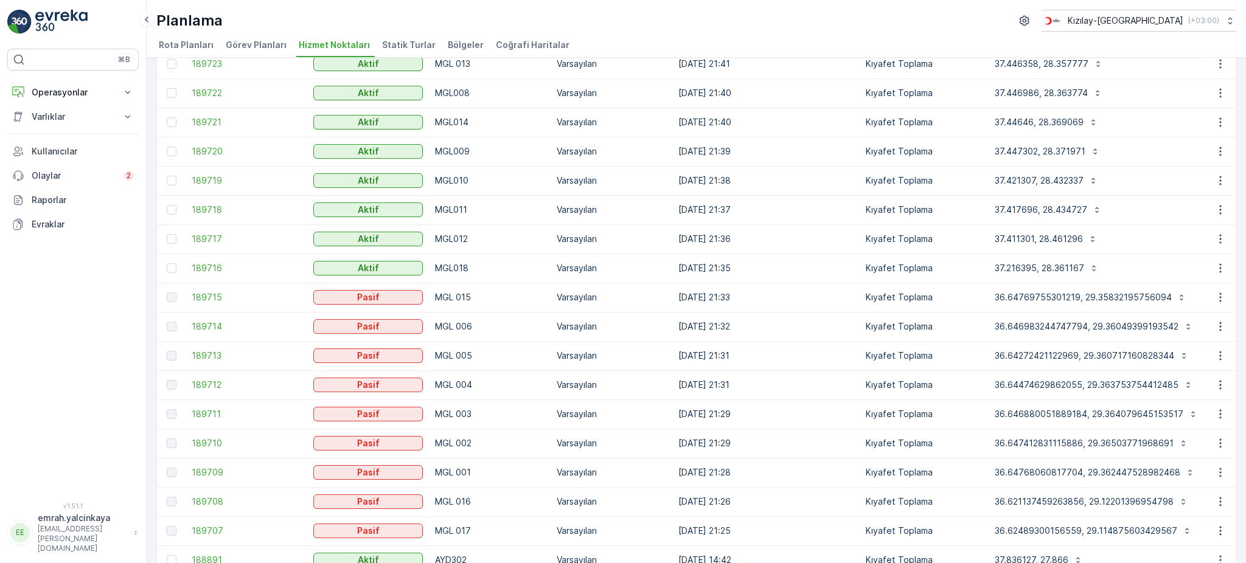
scroll to position [683, 0]
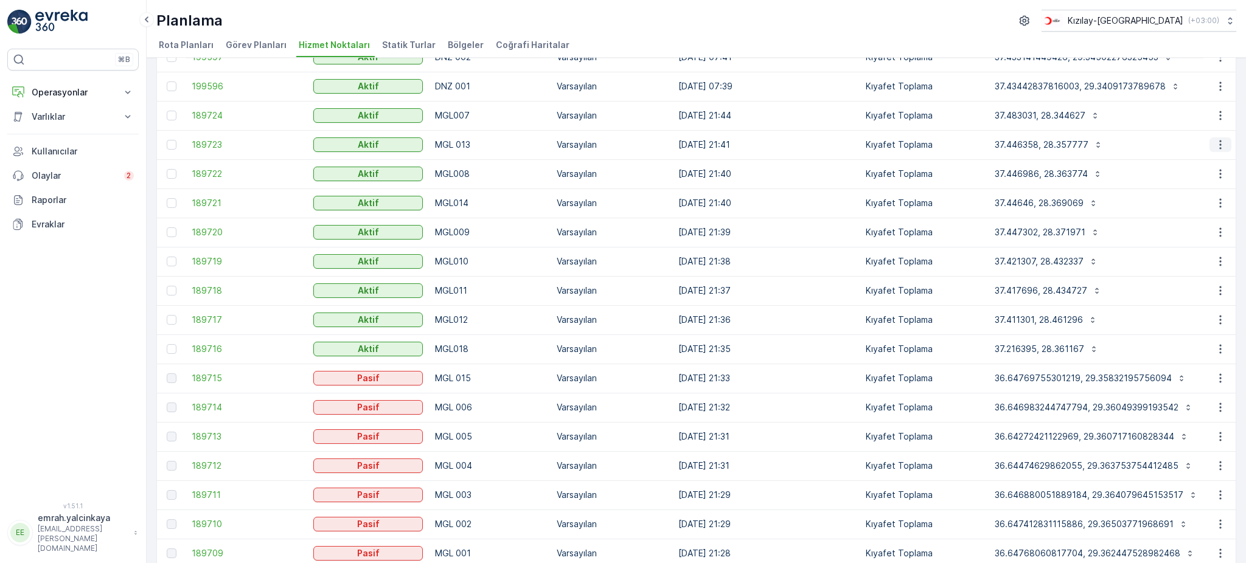
click at [1214, 142] on icon "button" at bounding box center [1220, 145] width 12 height 12
click at [1219, 118] on icon "button" at bounding box center [1220, 115] width 2 height 9
click at [1214, 85] on icon "button" at bounding box center [1220, 86] width 12 height 12
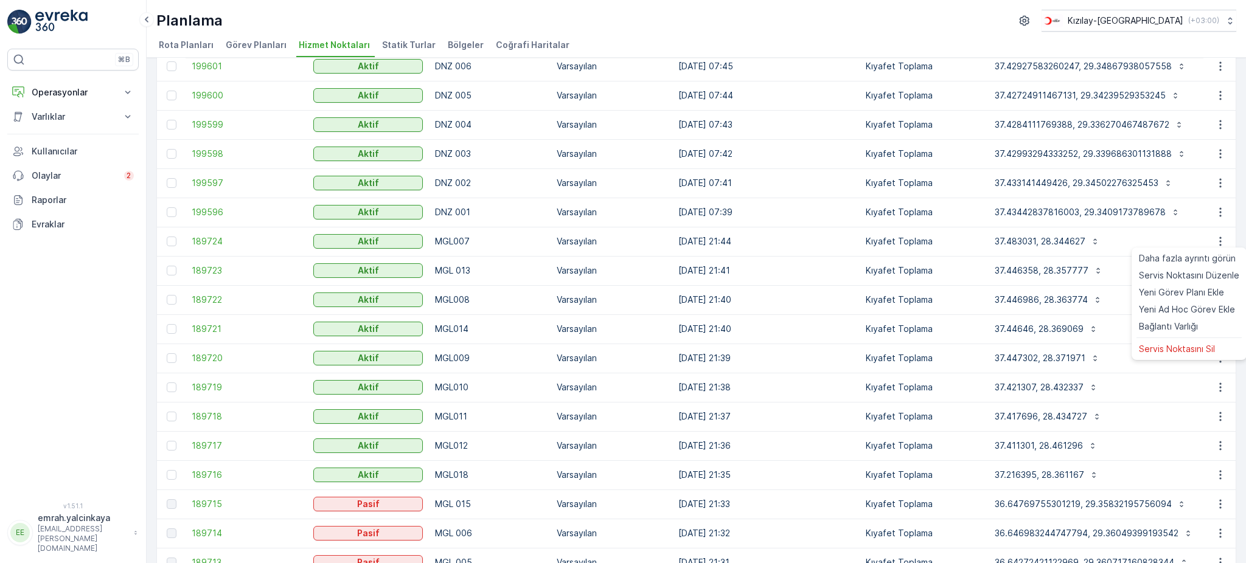
scroll to position [520, 0]
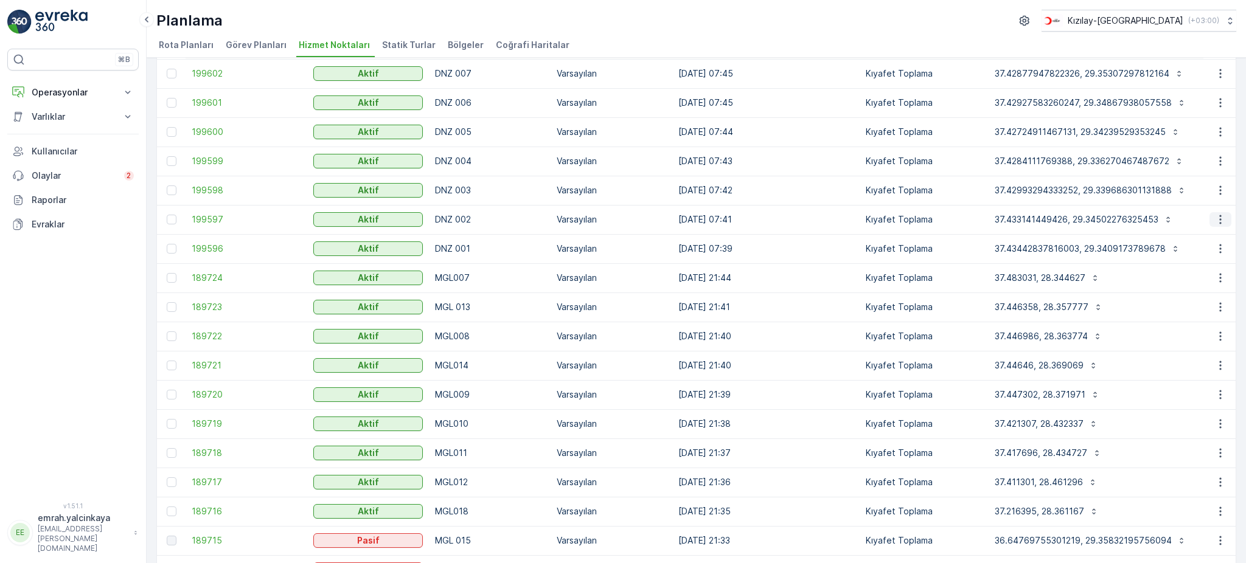
click at [1215, 215] on icon "button" at bounding box center [1220, 220] width 12 height 12
click at [1215, 189] on icon "button" at bounding box center [1220, 190] width 12 height 12
click at [1221, 159] on icon "button" at bounding box center [1220, 161] width 12 height 12
click at [1218, 130] on icon "button" at bounding box center [1220, 132] width 12 height 12
click at [1224, 100] on button "button" at bounding box center [1221, 103] width 22 height 15
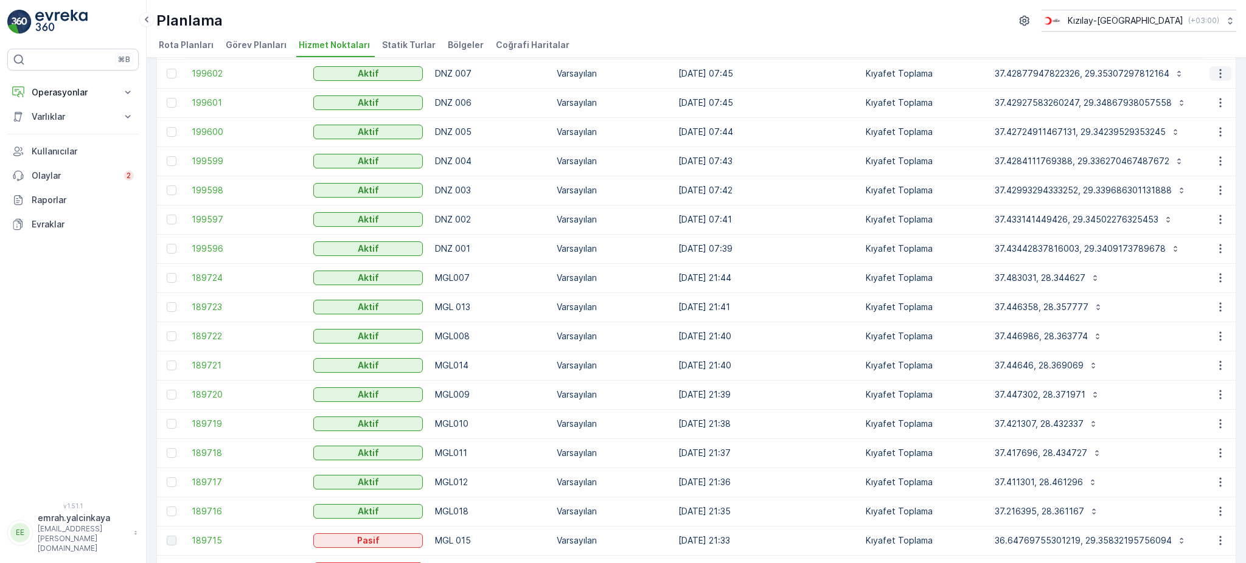
click at [1222, 72] on icon "button" at bounding box center [1220, 74] width 12 height 12
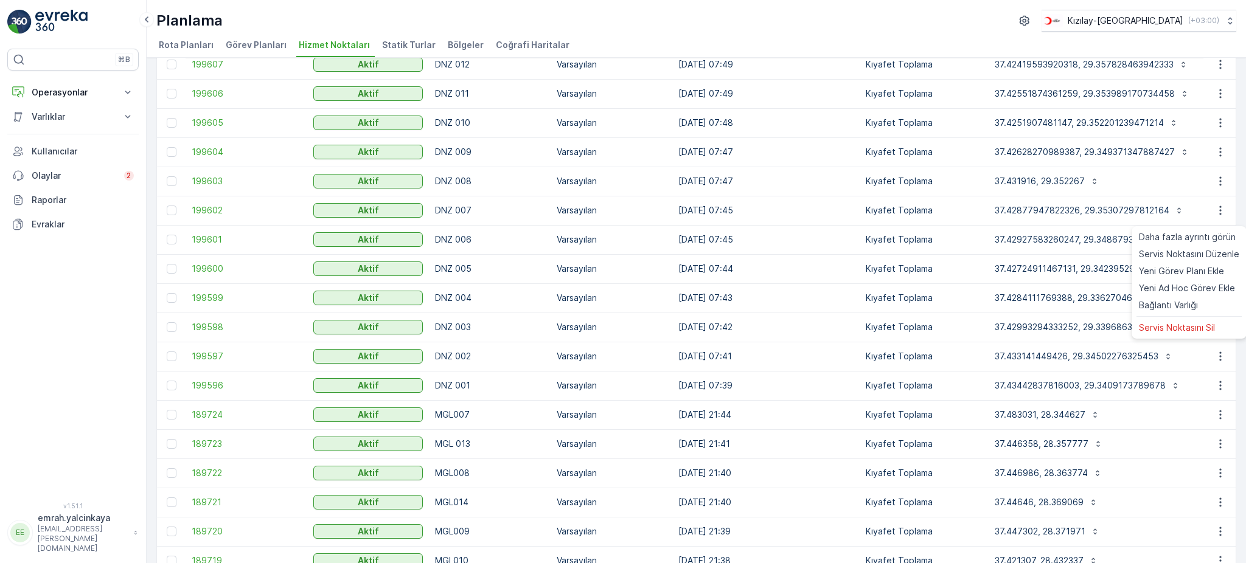
scroll to position [358, 0]
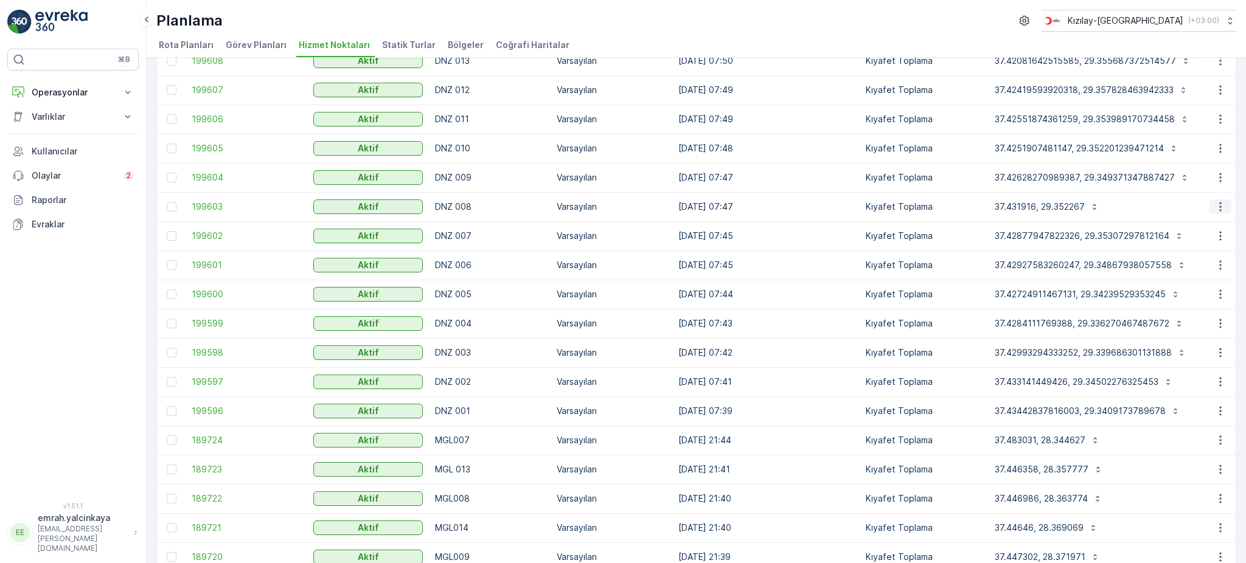
click at [1215, 205] on icon "button" at bounding box center [1220, 207] width 12 height 12
click at [1219, 178] on icon "button" at bounding box center [1220, 178] width 12 height 12
click at [1216, 150] on icon "button" at bounding box center [1220, 148] width 12 height 12
click at [1219, 122] on icon "button" at bounding box center [1220, 119] width 2 height 9
click at [1216, 90] on icon "button" at bounding box center [1220, 90] width 12 height 12
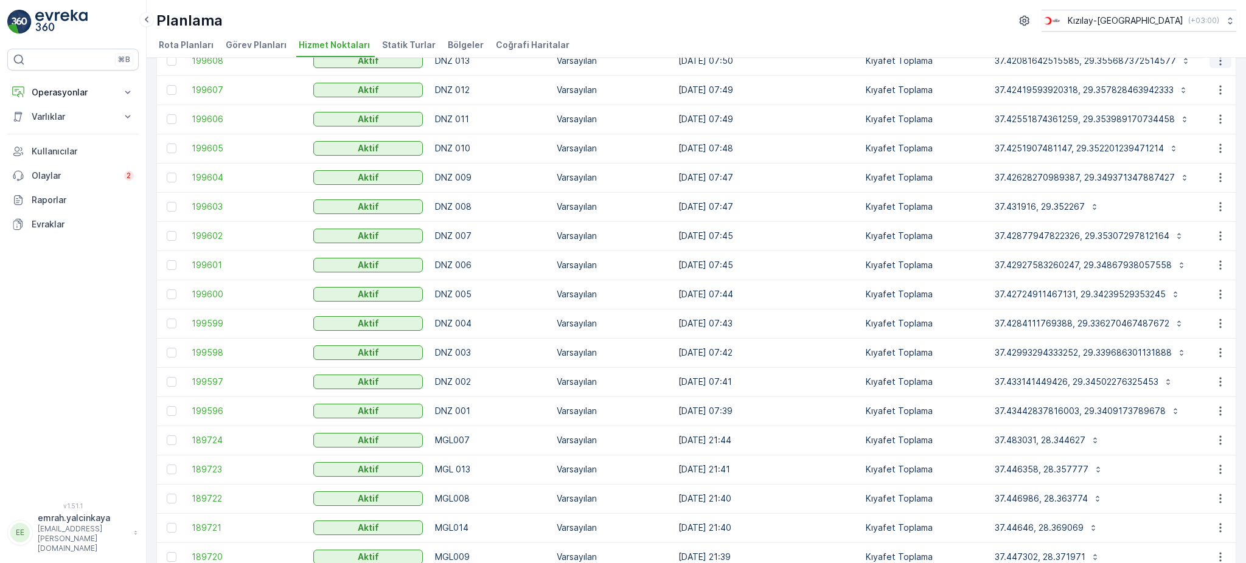
click at [1218, 61] on icon "button" at bounding box center [1220, 61] width 12 height 12
drag, startPoint x: 1198, startPoint y: 78, endPoint x: 1212, endPoint y: 97, distance: 24.0
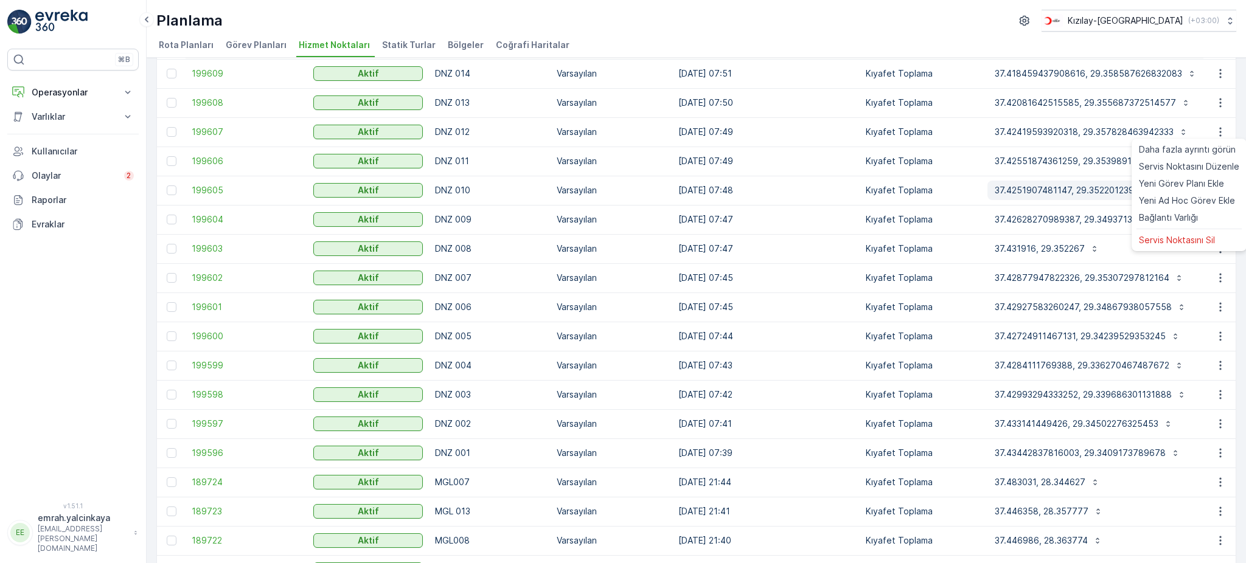
scroll to position [277, 0]
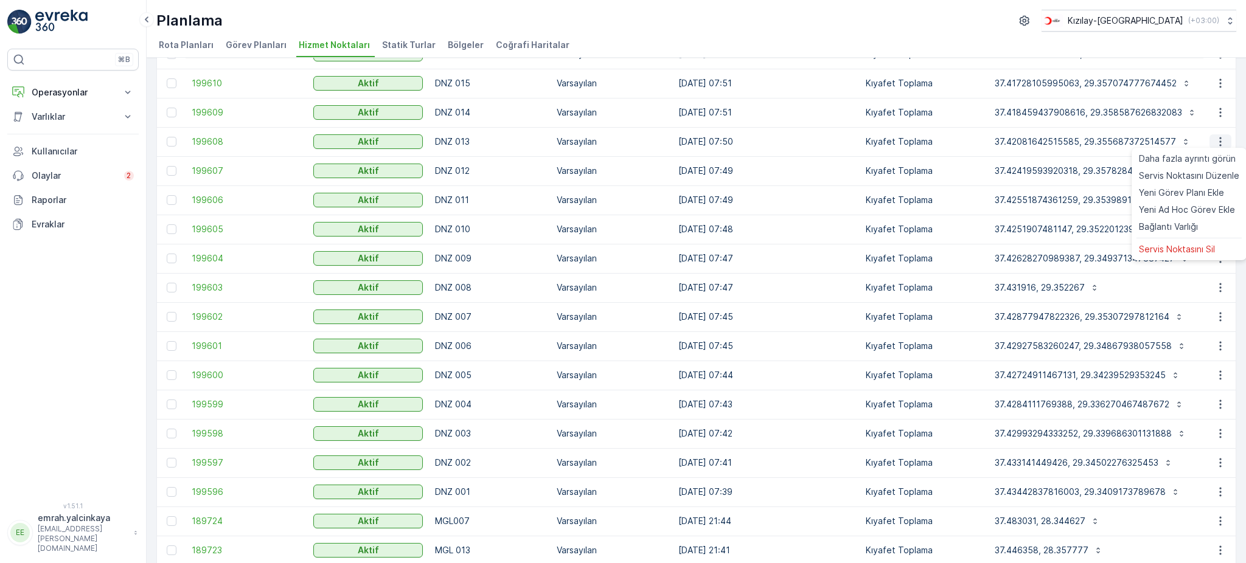
click at [1217, 140] on icon "button" at bounding box center [1220, 142] width 12 height 12
click at [1214, 111] on icon "button" at bounding box center [1220, 112] width 12 height 12
click at [1215, 84] on icon "button" at bounding box center [1220, 83] width 12 height 12
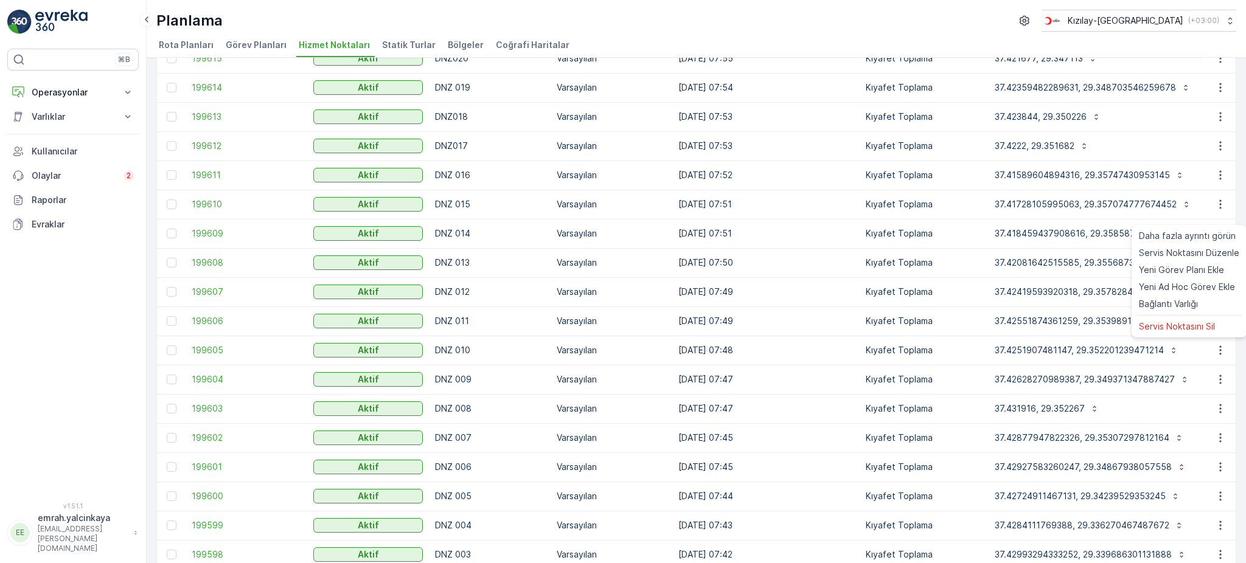
scroll to position [114, 0]
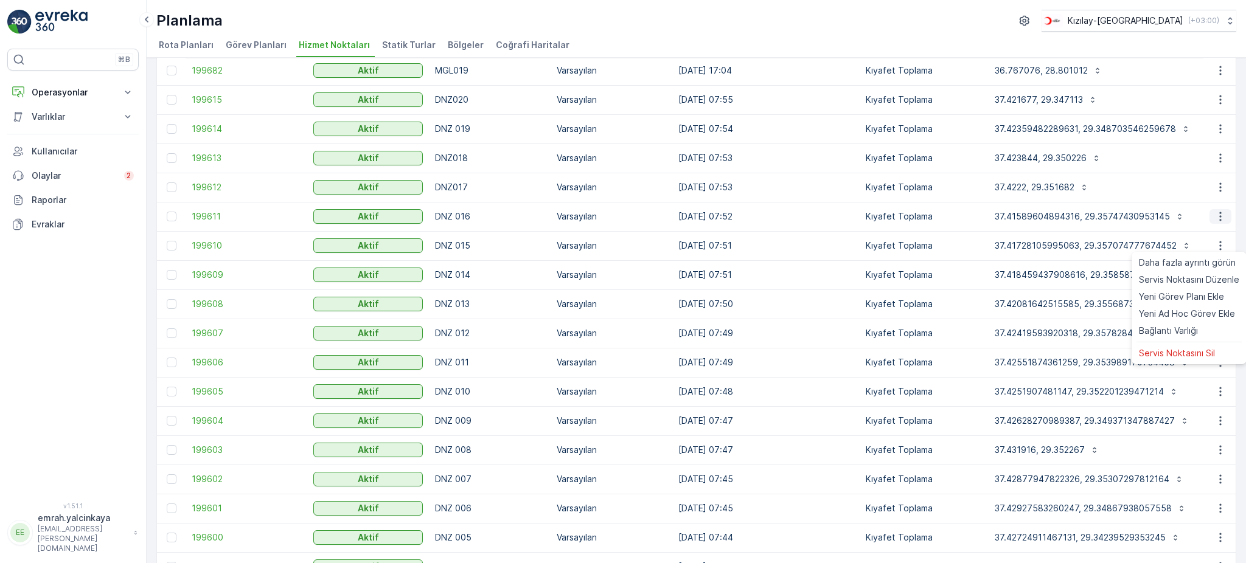
click at [1221, 218] on icon "button" at bounding box center [1220, 217] width 12 height 12
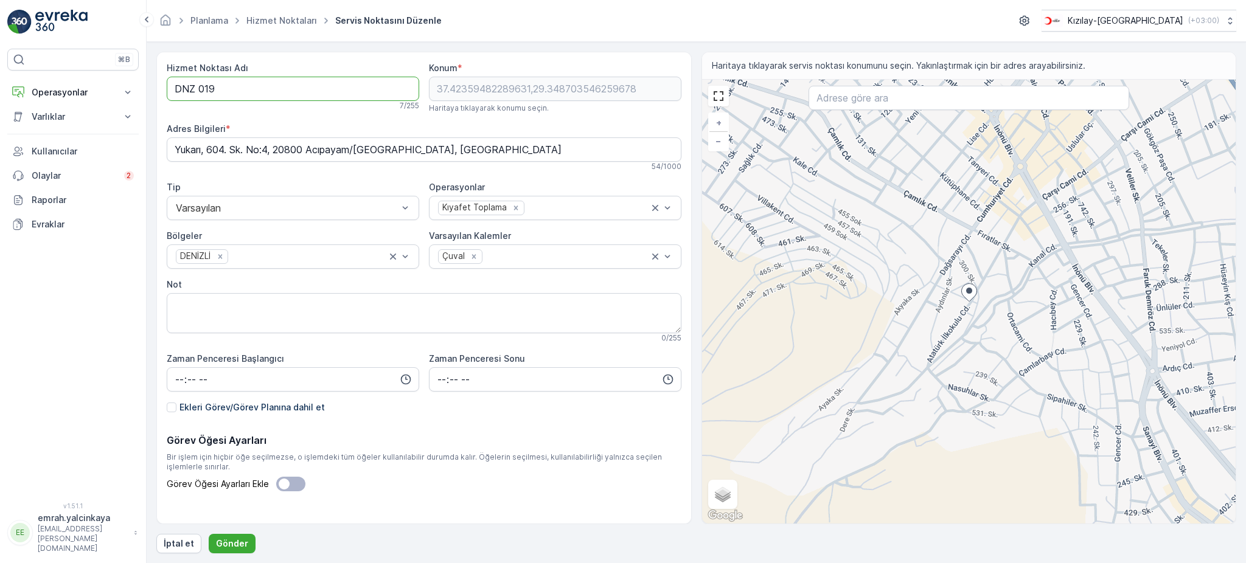
click at [200, 88] on Adı "DNZ 019" at bounding box center [293, 89] width 253 height 24
type Adı "DNZ019"
drag, startPoint x: 244, startPoint y: 543, endPoint x: 483, endPoint y: 178, distance: 436.1
click at [244, 542] on p "Gönder" at bounding box center [232, 544] width 32 height 12
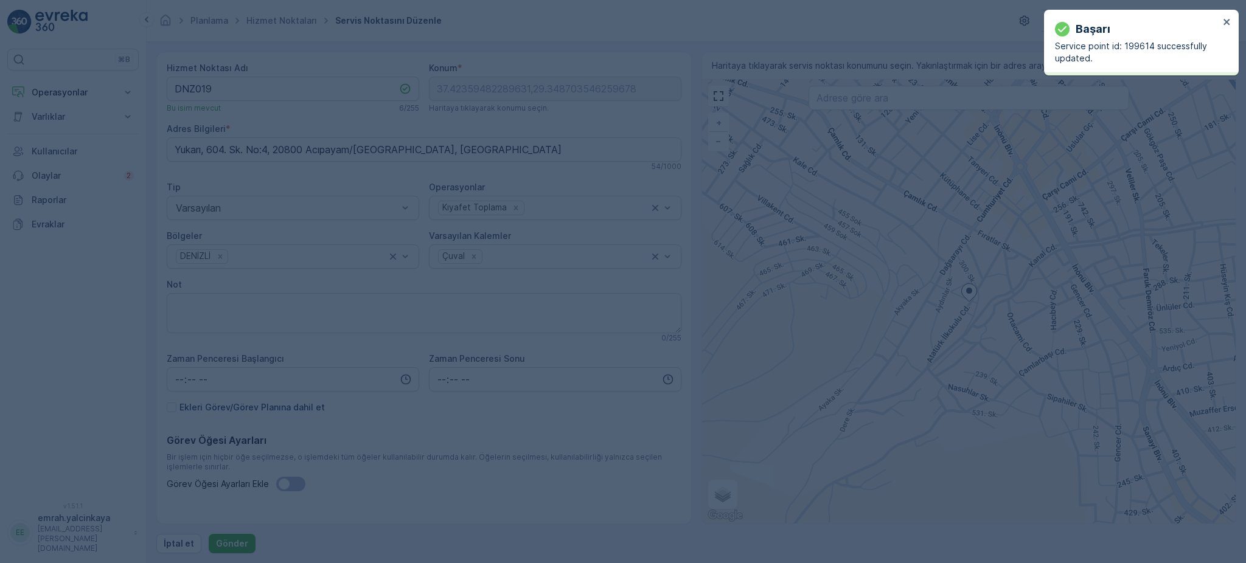
type input "37.423595,29.348704"
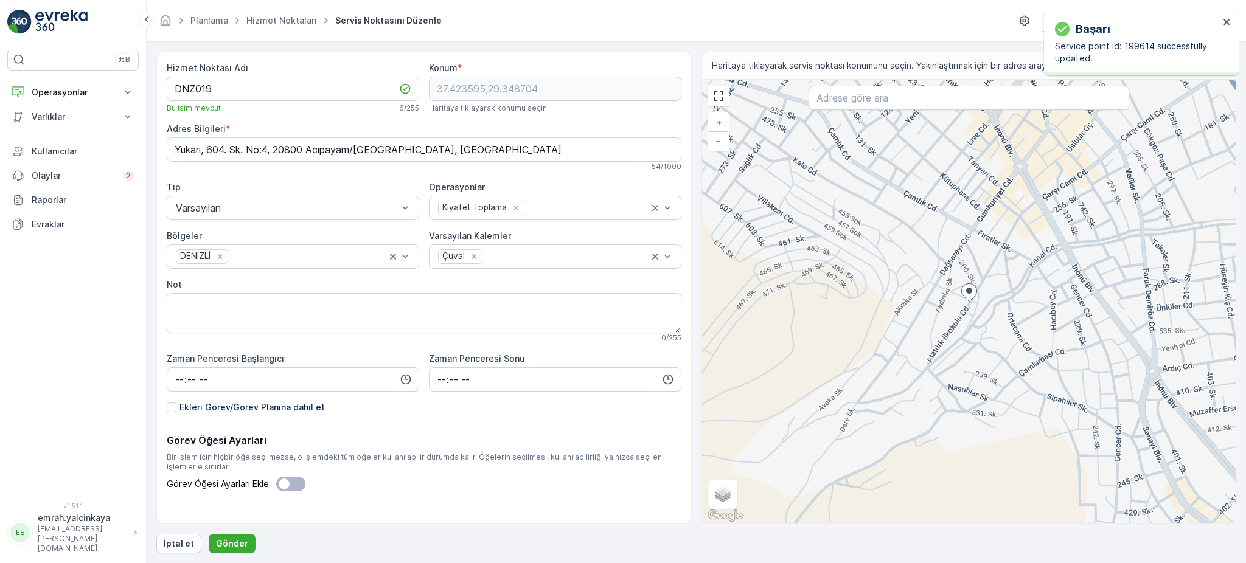
drag, startPoint x: 237, startPoint y: 542, endPoint x: 231, endPoint y: 220, distance: 321.3
click at [237, 540] on p "Gönder" at bounding box center [232, 544] width 32 height 12
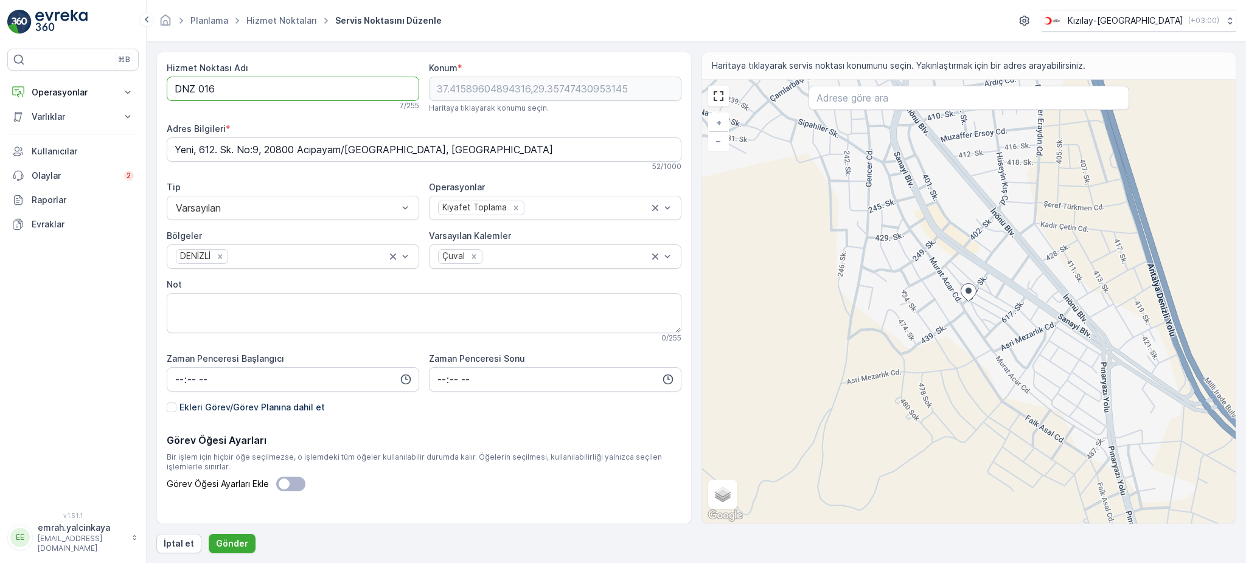
click at [200, 86] on Adı "DNZ 016" at bounding box center [293, 89] width 253 height 24
type Adı "DNZ016"
click at [238, 542] on p "Gönder" at bounding box center [232, 544] width 32 height 12
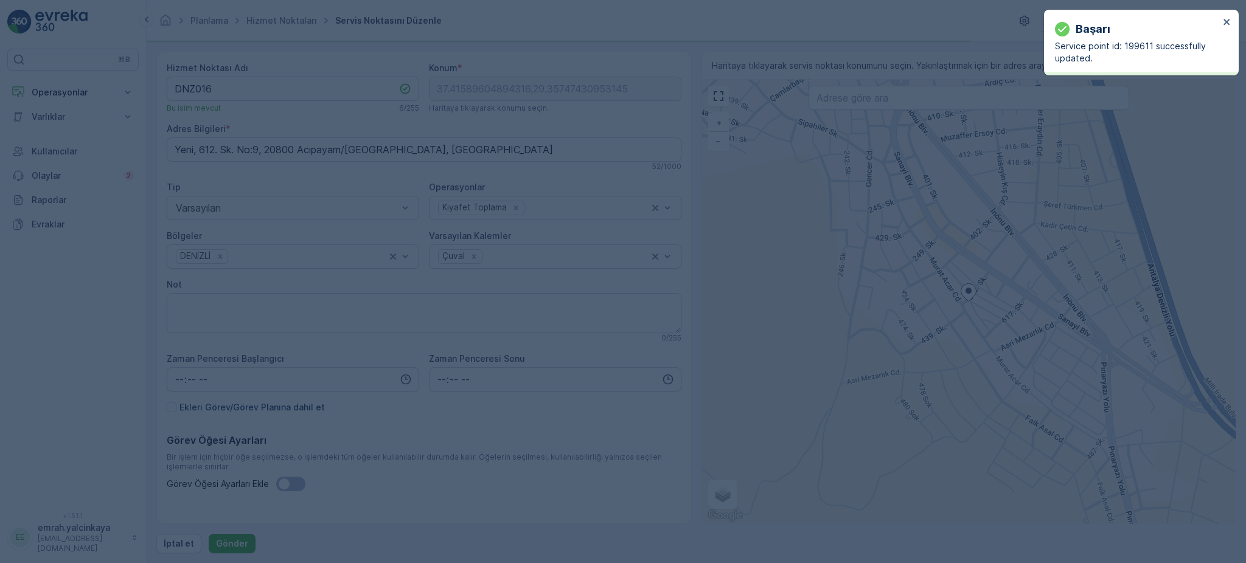
type input "37.415896,29.357474"
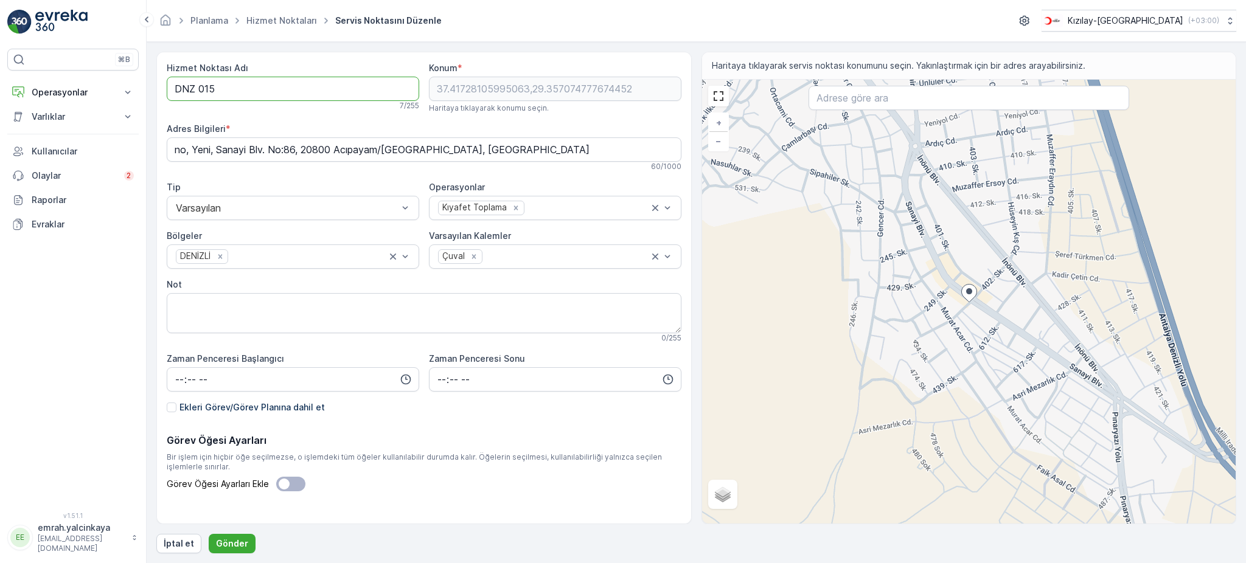
click at [197, 88] on Adı "DNZ 015" at bounding box center [293, 89] width 253 height 24
type Adı "DNZ015"
click at [232, 545] on p "Gönder" at bounding box center [232, 544] width 32 height 12
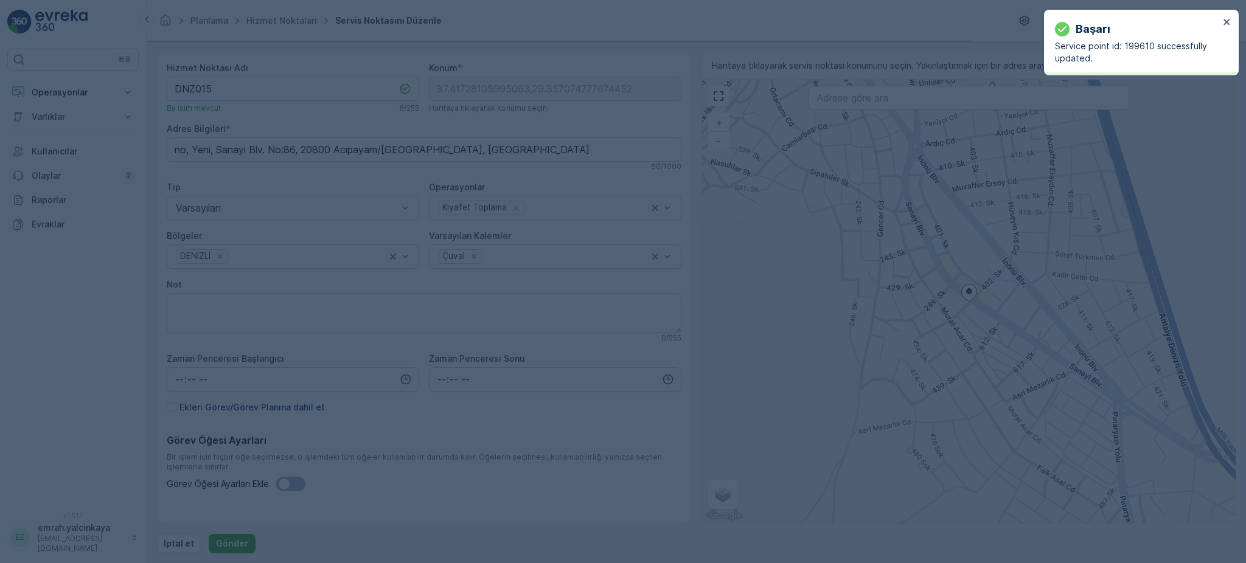
type input "37.417281,29.357075"
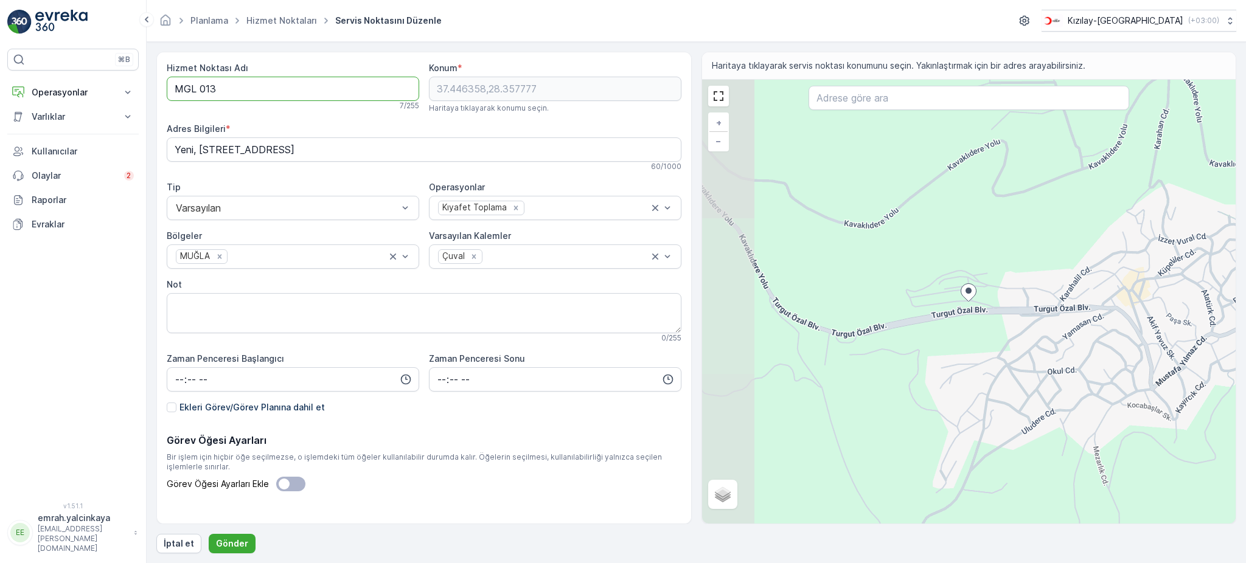
click at [201, 86] on Adı "MGL 013" at bounding box center [293, 89] width 253 height 24
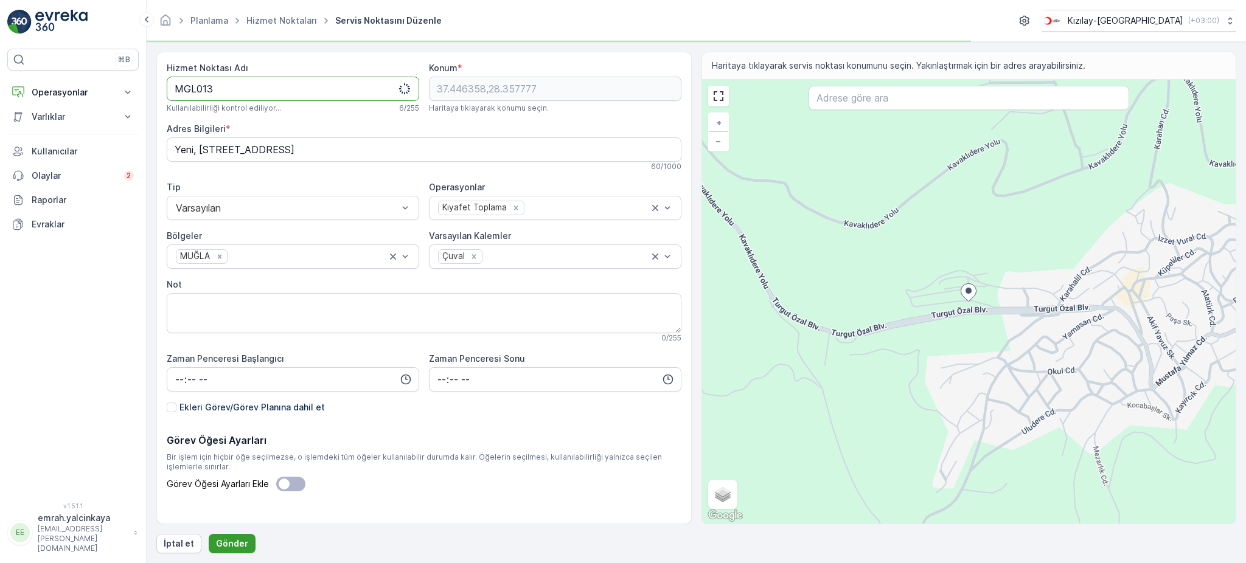
type Adı "MGL013"
drag, startPoint x: 235, startPoint y: 549, endPoint x: 251, endPoint y: 522, distance: 31.1
click at [235, 548] on p "Gönder" at bounding box center [232, 544] width 32 height 12
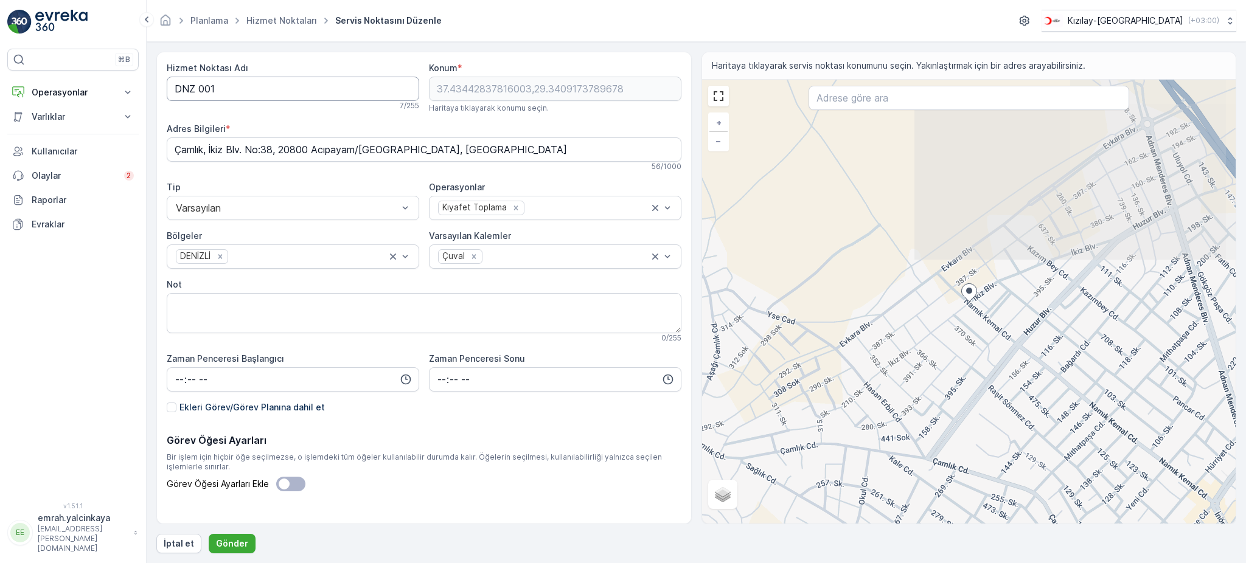
click at [200, 91] on Adı "DNZ 001" at bounding box center [293, 89] width 253 height 24
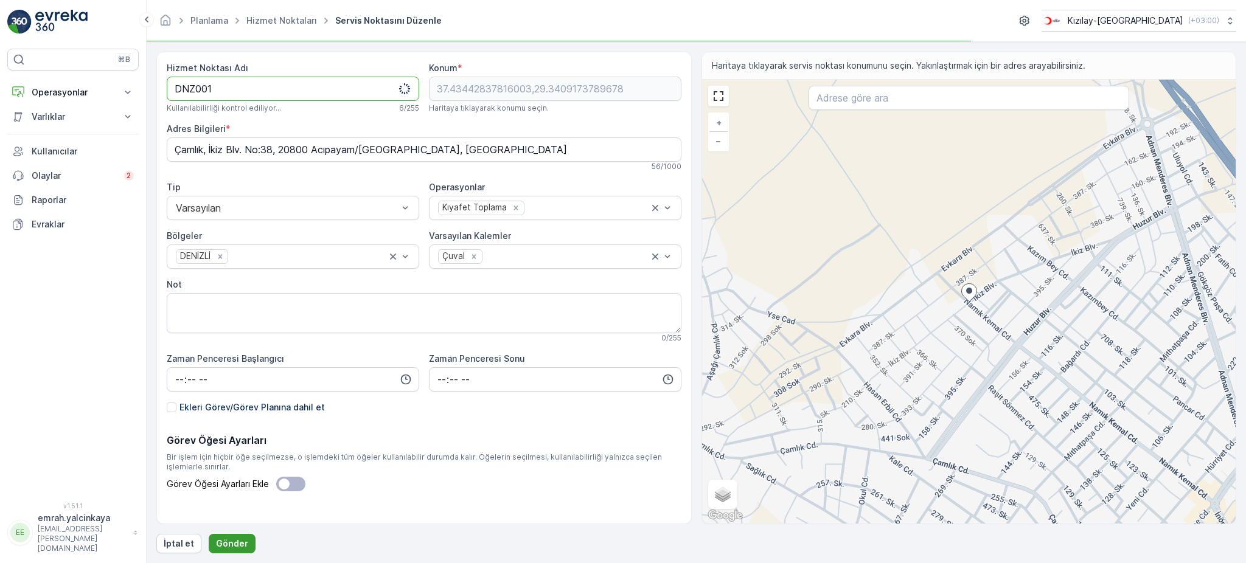
type Adı "DNZ001"
click at [229, 539] on p "Gönder" at bounding box center [232, 544] width 32 height 12
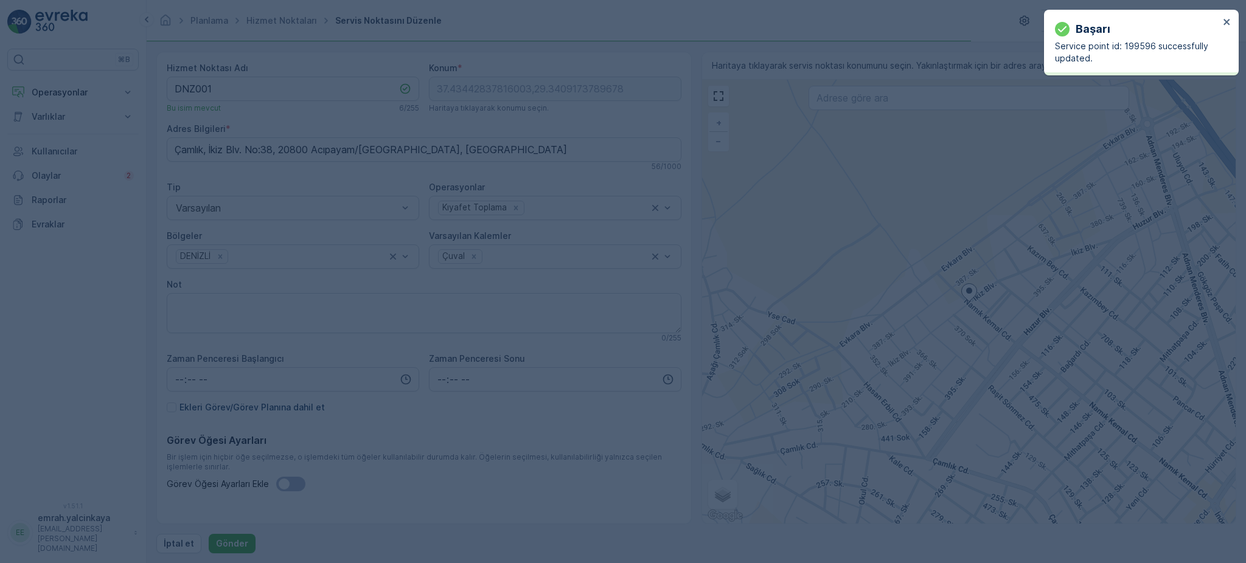
type input "37.434428,29.340917"
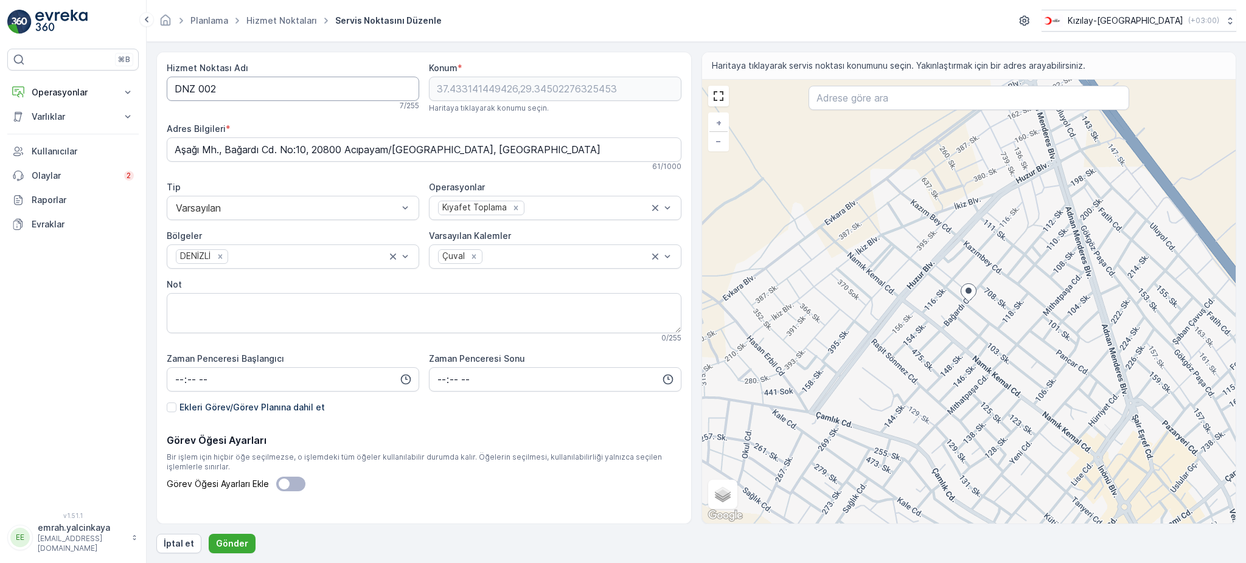
click at [198, 92] on Adı "DNZ 002" at bounding box center [293, 89] width 253 height 24
type Adı "DNZ002"
click at [247, 538] on button "Gönder" at bounding box center [232, 543] width 47 height 19
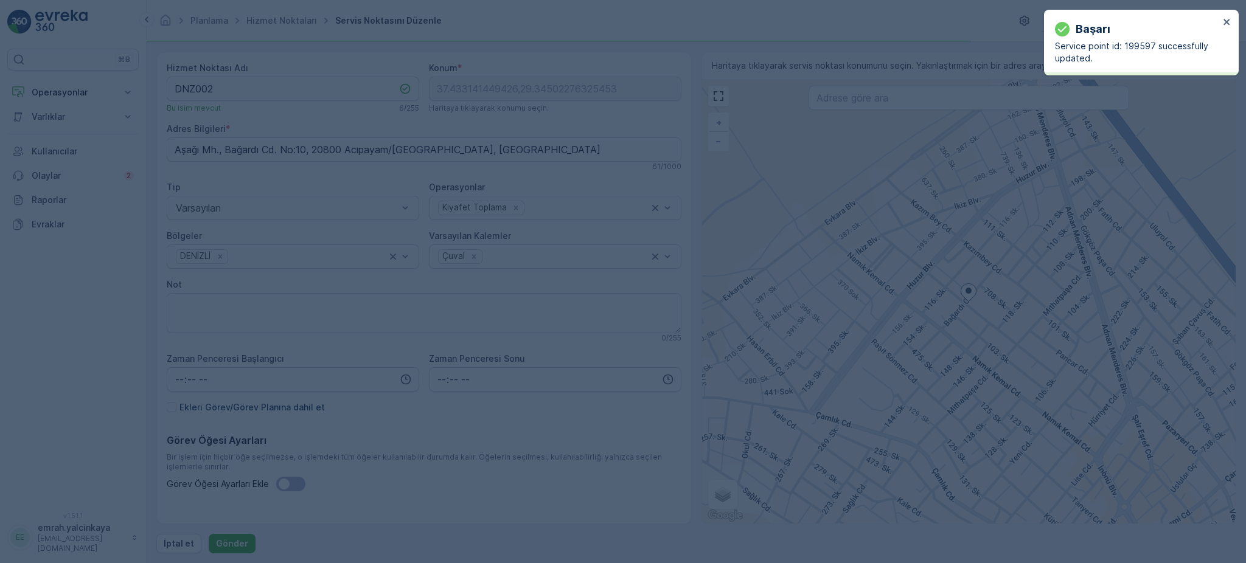
type input "37.433141,29.345023"
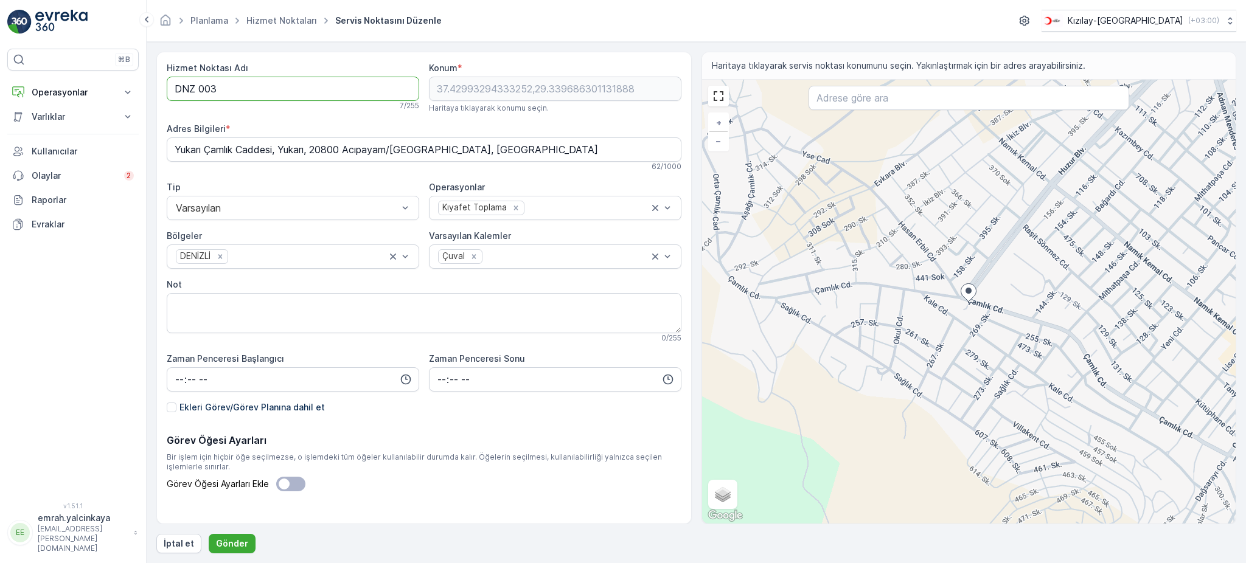
drag, startPoint x: 199, startPoint y: 92, endPoint x: 214, endPoint y: 147, distance: 56.8
click at [199, 92] on Adı "DNZ 003" at bounding box center [293, 89] width 253 height 24
type Adı "DNZ003"
click at [216, 537] on button "Gönder" at bounding box center [232, 543] width 47 height 19
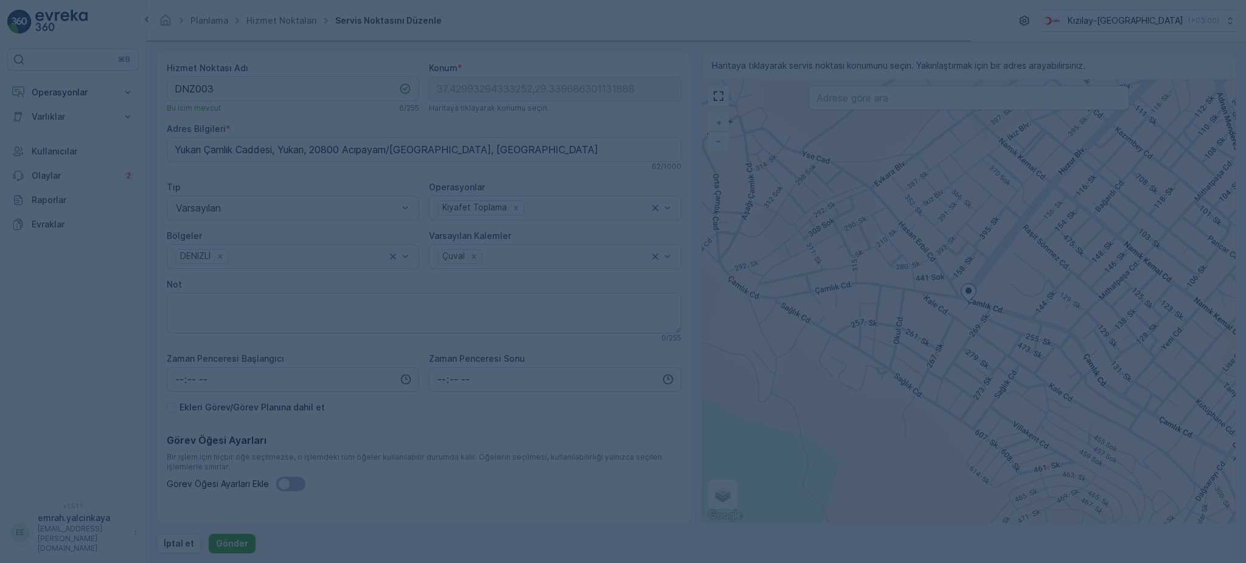
type input "37.429933,29.339686"
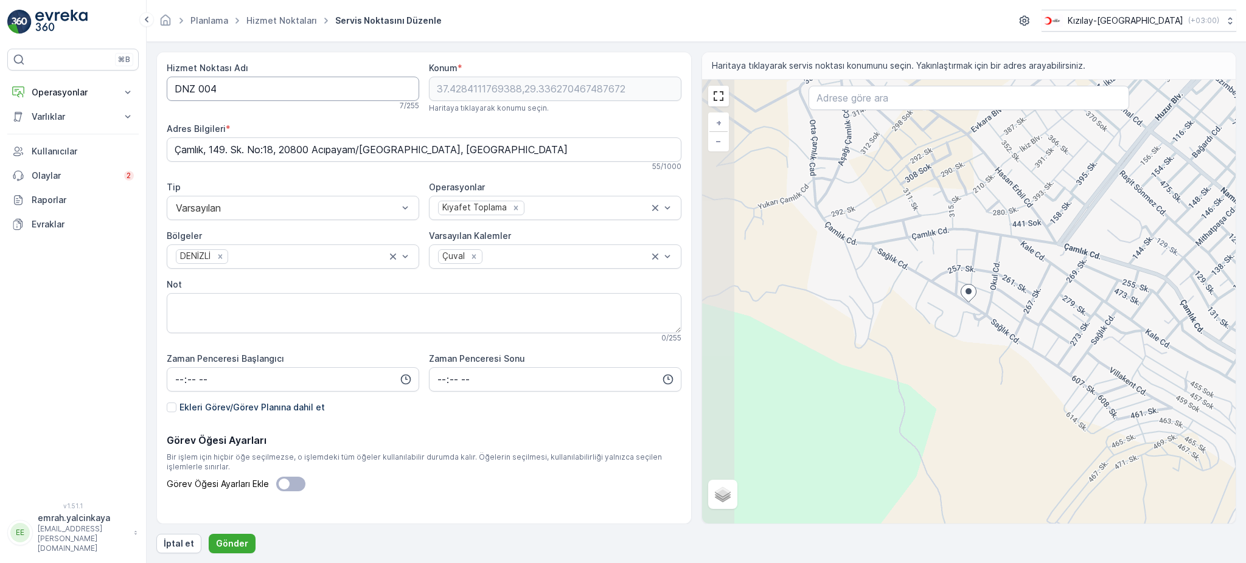
click at [200, 86] on Adı "DNZ 004" at bounding box center [293, 89] width 253 height 24
type Adı "DNZ004"
drag, startPoint x: 241, startPoint y: 539, endPoint x: 291, endPoint y: 513, distance: 56.3
click at [240, 539] on p "Gönder" at bounding box center [232, 544] width 32 height 12
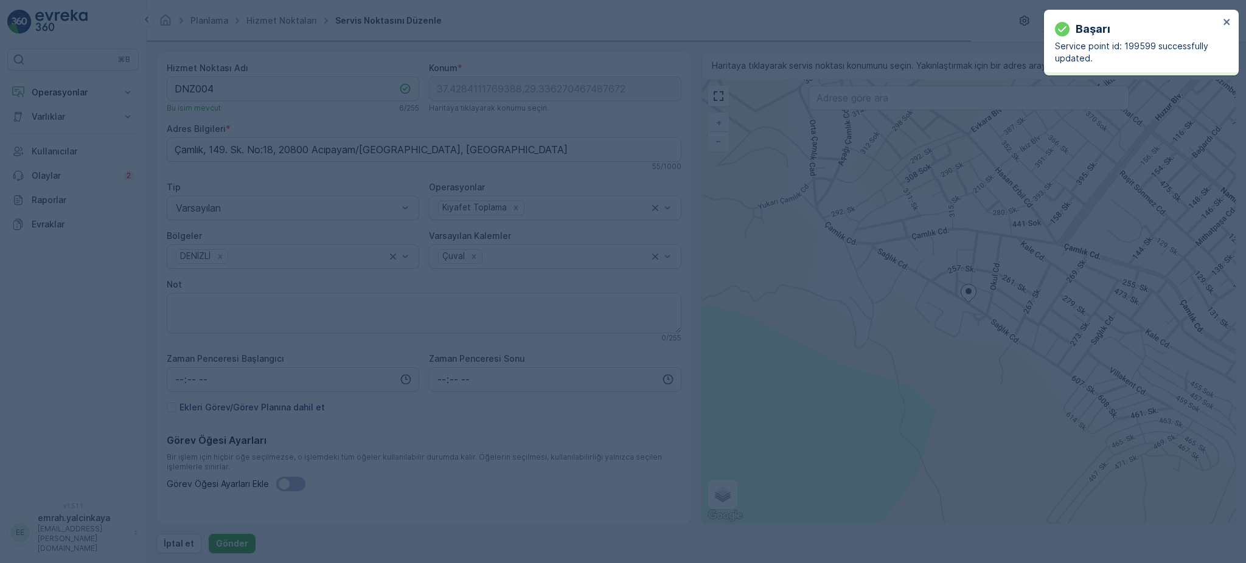
type input "37.428411,29.33627"
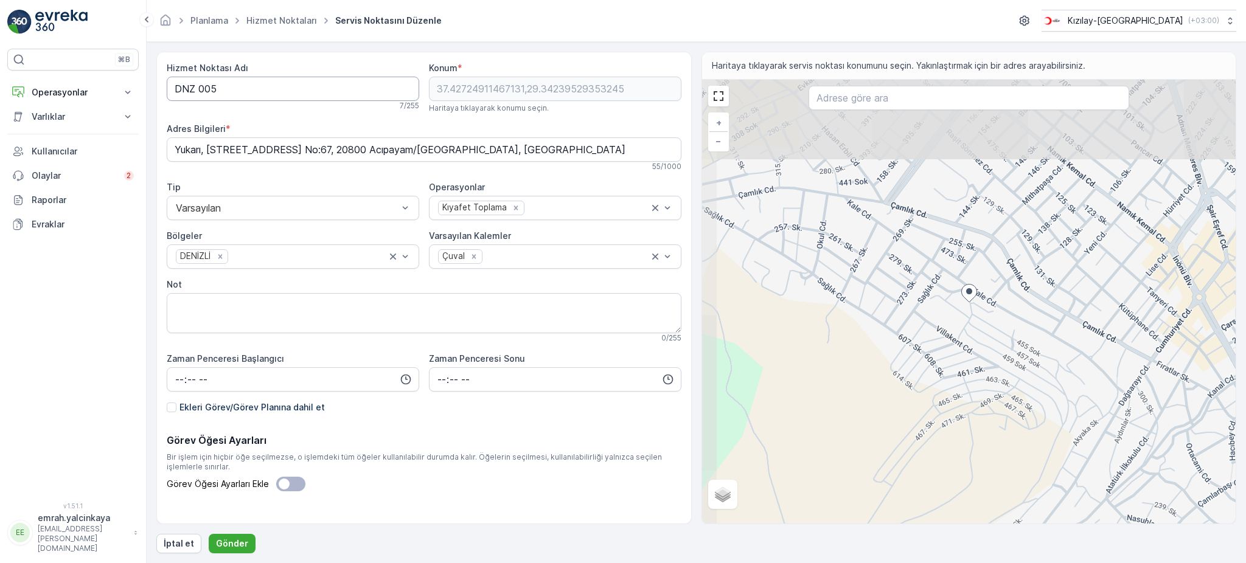
drag, startPoint x: 197, startPoint y: 89, endPoint x: 201, endPoint y: 94, distance: 7.3
click at [197, 89] on Adı "DNZ 005" at bounding box center [293, 89] width 253 height 24
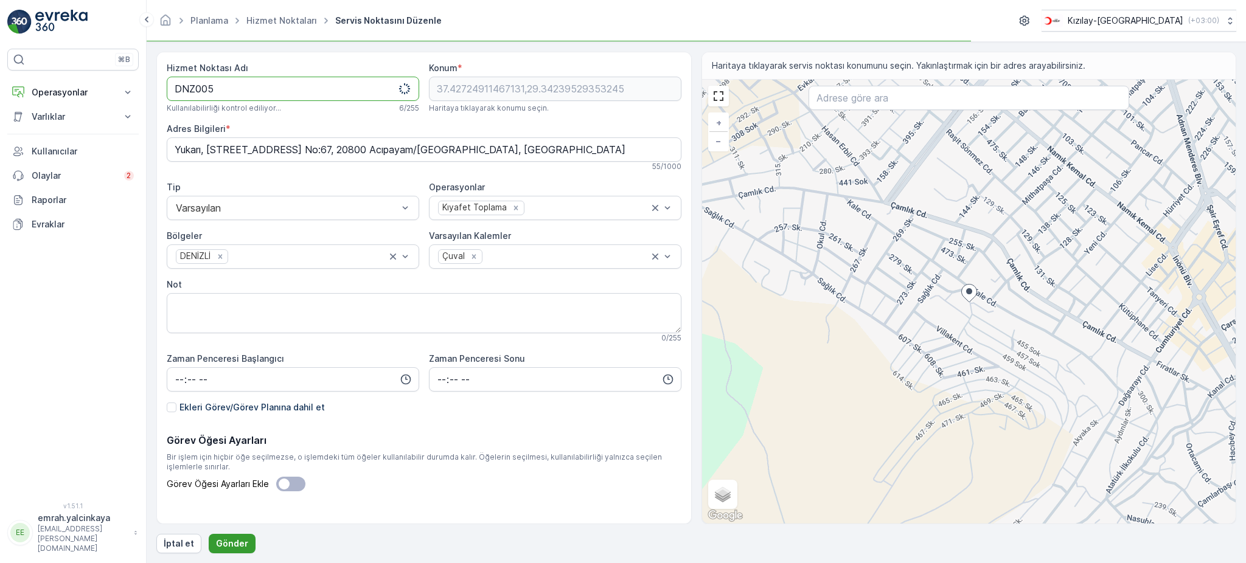
type Adı "DNZ005"
click at [235, 543] on p "Gönder" at bounding box center [232, 544] width 32 height 12
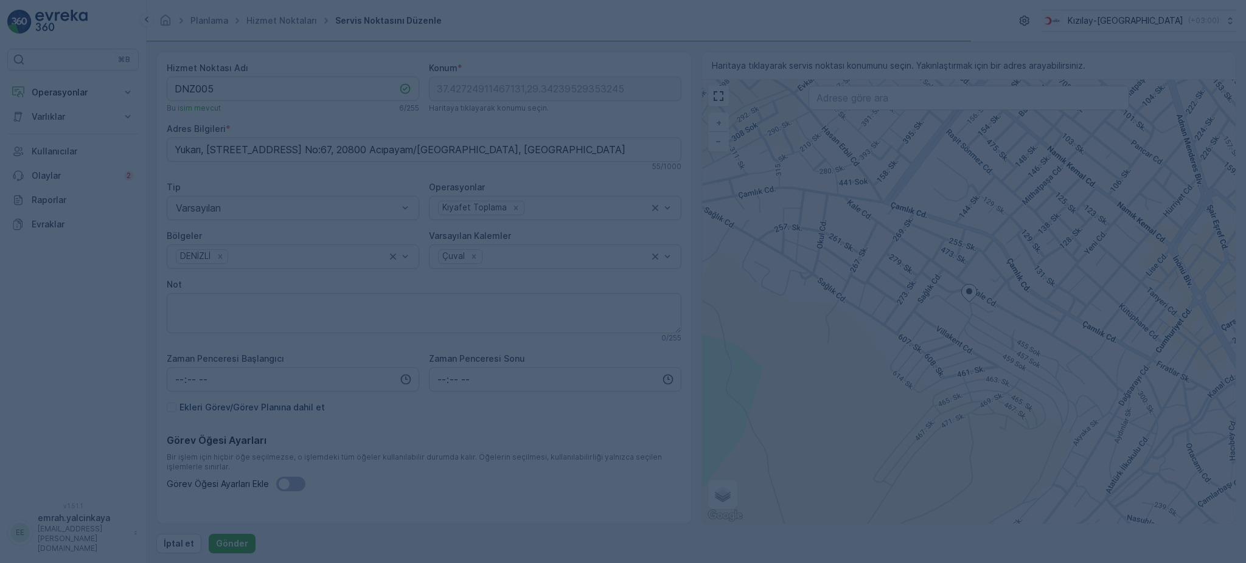
type input "37.427249,29.342395"
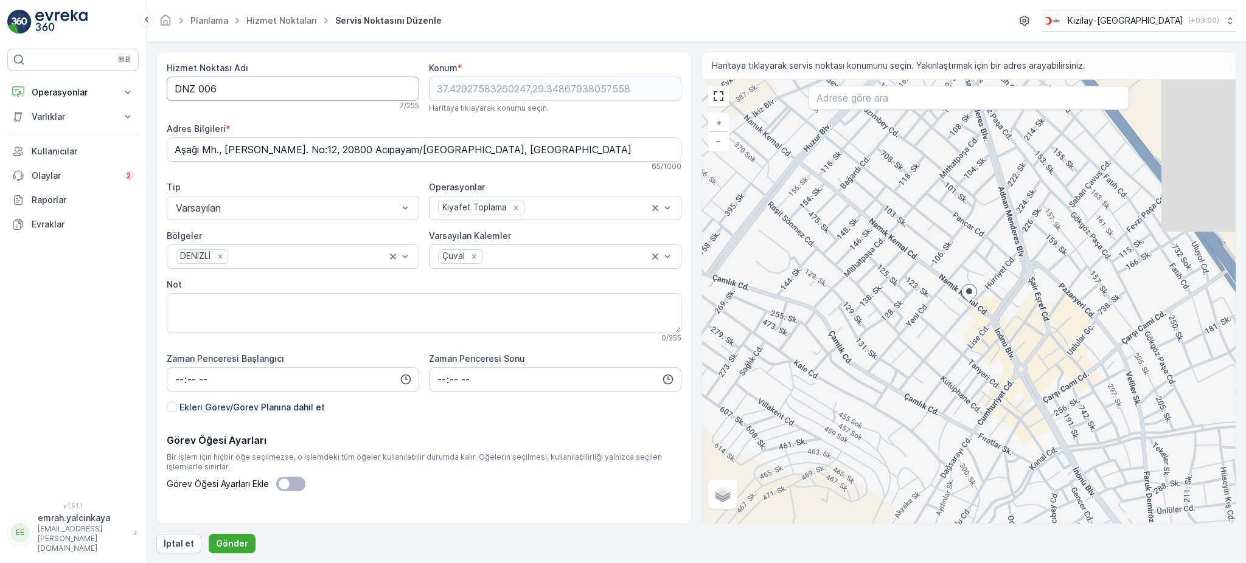
click at [200, 89] on Adı "DNZ 006" at bounding box center [293, 89] width 253 height 24
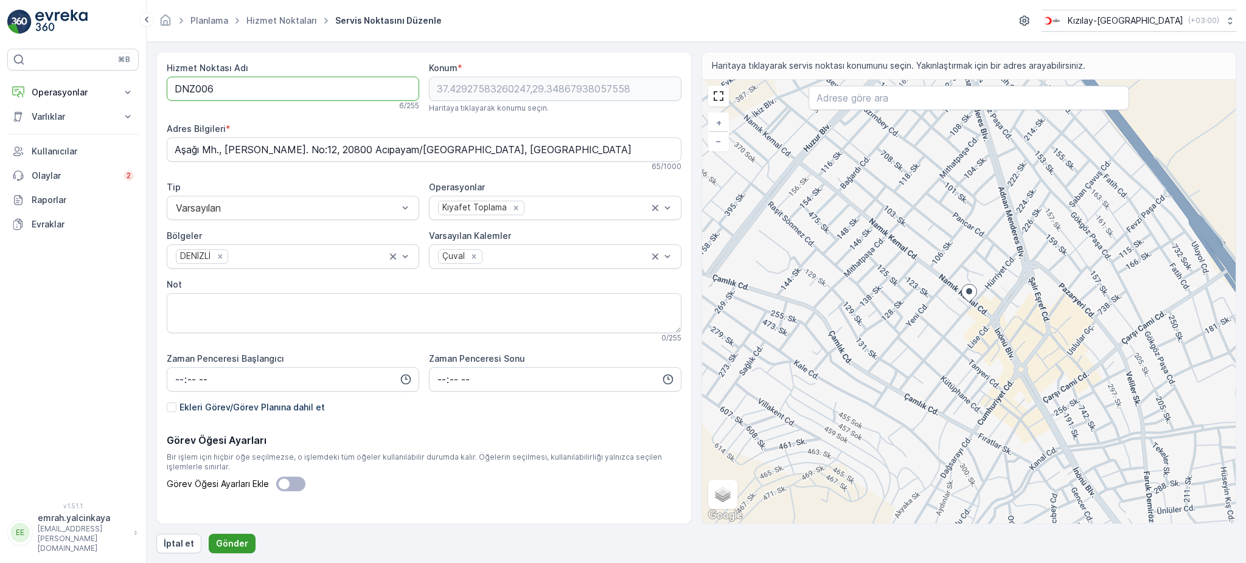
type Adı "DNZ006"
drag, startPoint x: 235, startPoint y: 546, endPoint x: 271, endPoint y: 523, distance: 42.7
click at [237, 544] on p "Gönder" at bounding box center [232, 544] width 32 height 12
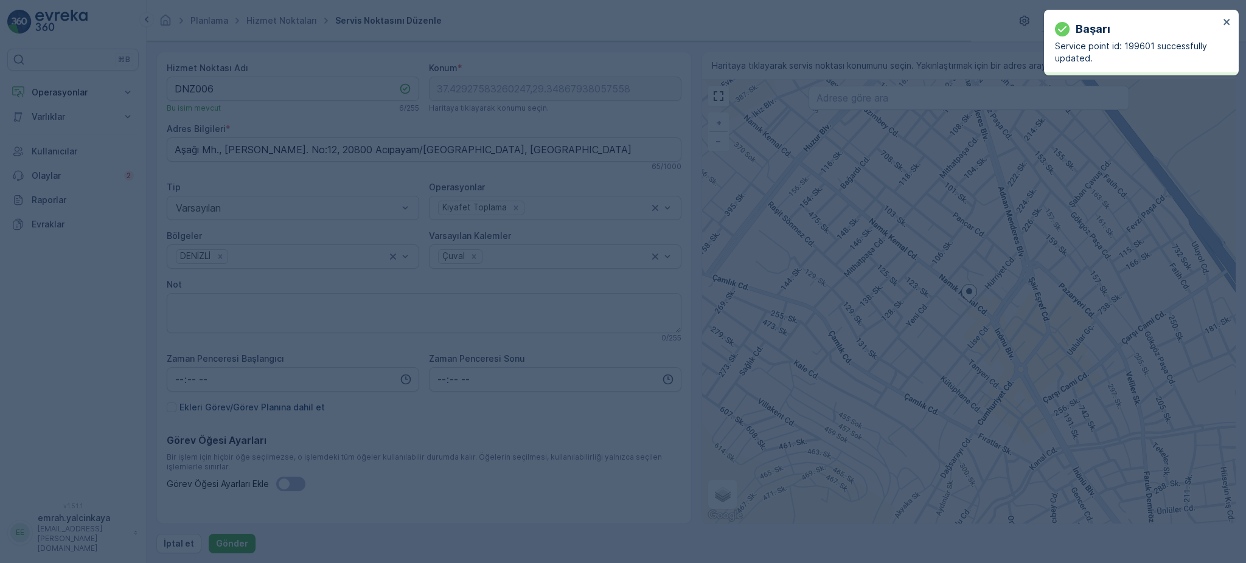
type input "37.429276,29.348679"
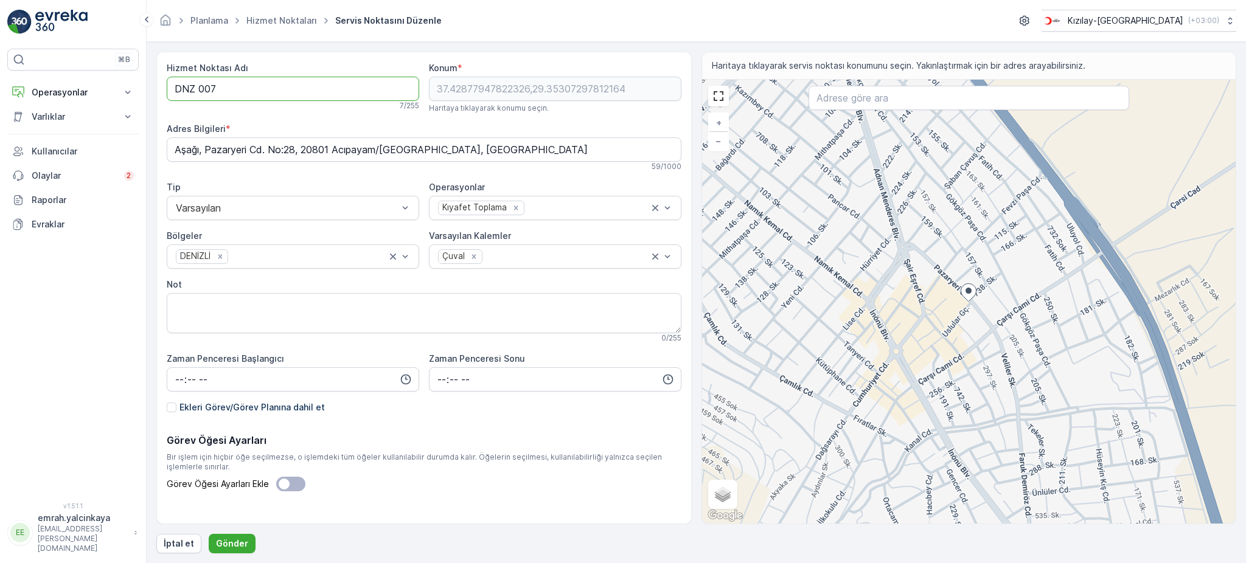
click at [200, 85] on Adı "DNZ 007" at bounding box center [293, 89] width 253 height 24
type Adı "DNZ007"
click at [234, 537] on div "Hizmet Noktası Adı DNZ007 Kullanılabilirliği kontrol ediliyor... 6 / 255 Konum …" at bounding box center [696, 303] width 1080 height 502
click at [234, 537] on button "Gönder" at bounding box center [232, 543] width 47 height 19
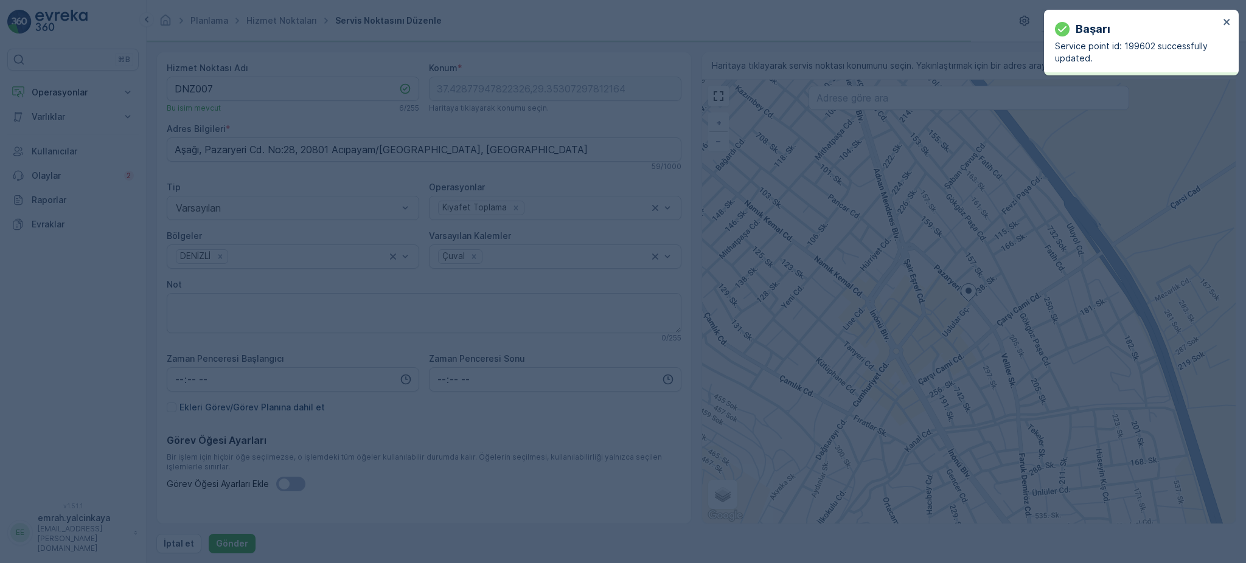
type input "37.428779,29.353073"
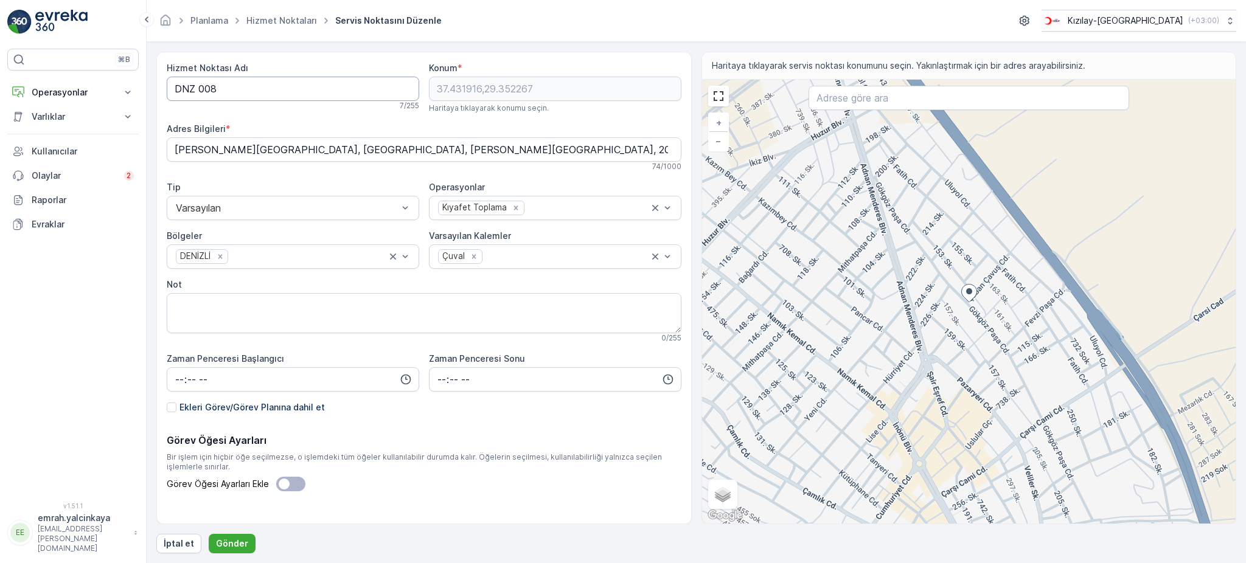
click at [199, 85] on Adı "DNZ 008" at bounding box center [293, 89] width 253 height 24
type Adı "DNZ008"
click at [242, 548] on p "Gönder" at bounding box center [232, 544] width 32 height 12
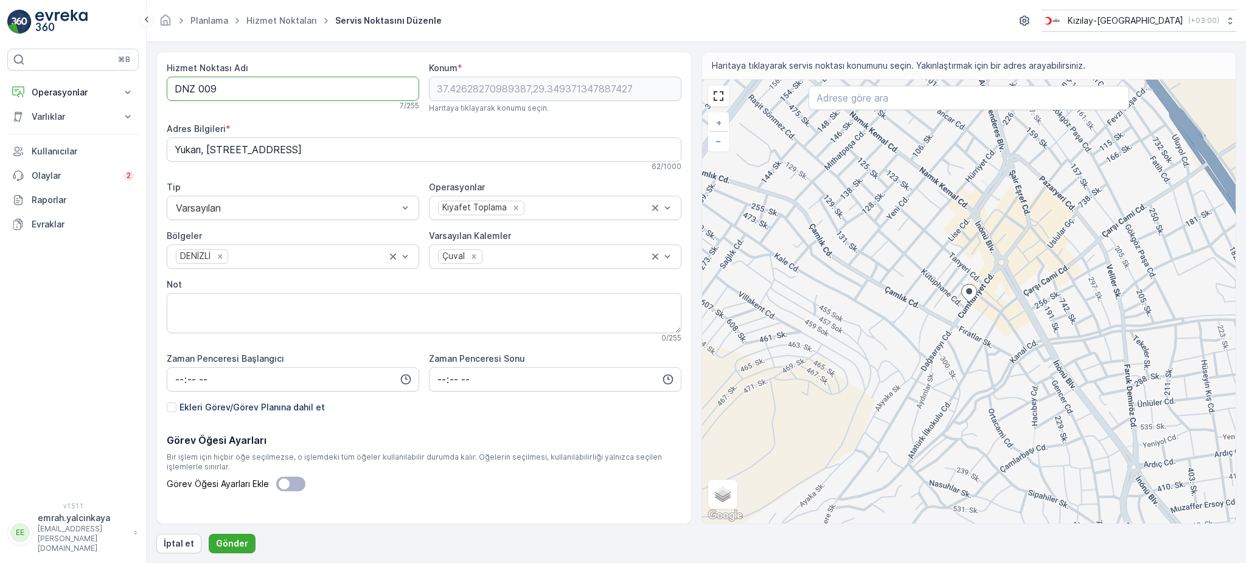
click at [198, 87] on Adı "DNZ 009" at bounding box center [293, 89] width 253 height 24
type Adı "DNZ009"
click at [242, 538] on p "Gönder" at bounding box center [232, 544] width 32 height 12
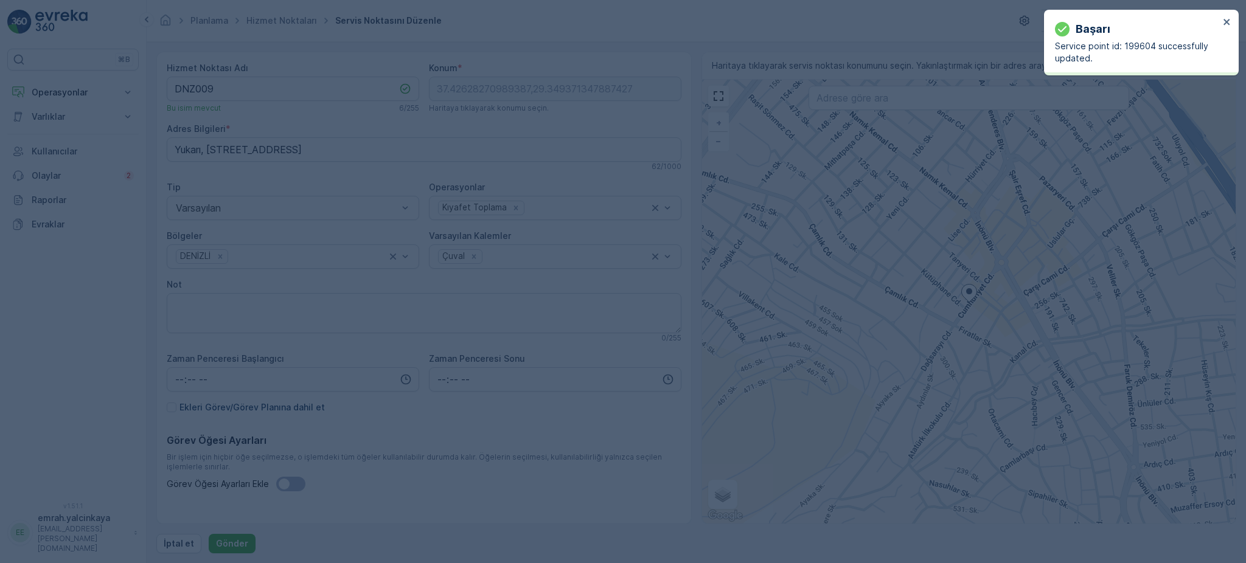
type input "37.426283,29.349371"
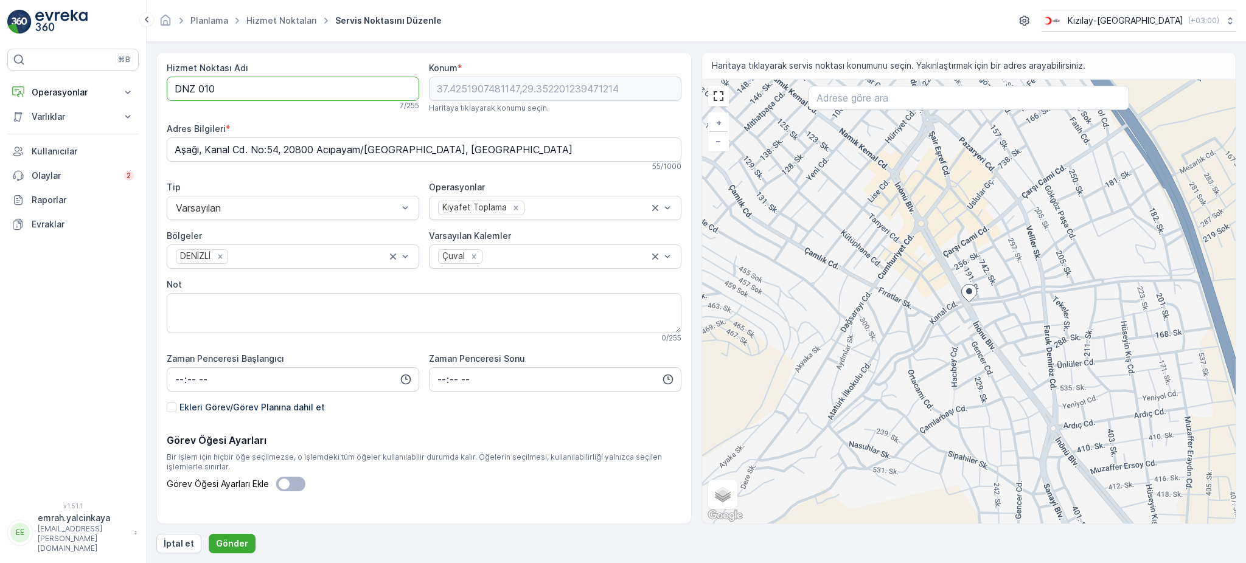
drag, startPoint x: 201, startPoint y: 86, endPoint x: 251, endPoint y: 162, distance: 91.3
click at [201, 87] on Adı "DNZ 010" at bounding box center [293, 89] width 253 height 24
drag, startPoint x: 197, startPoint y: 85, endPoint x: 242, endPoint y: 147, distance: 77.2
click at [197, 85] on Adı "DNZ 010" at bounding box center [293, 89] width 253 height 24
type Adı "DNZ010"
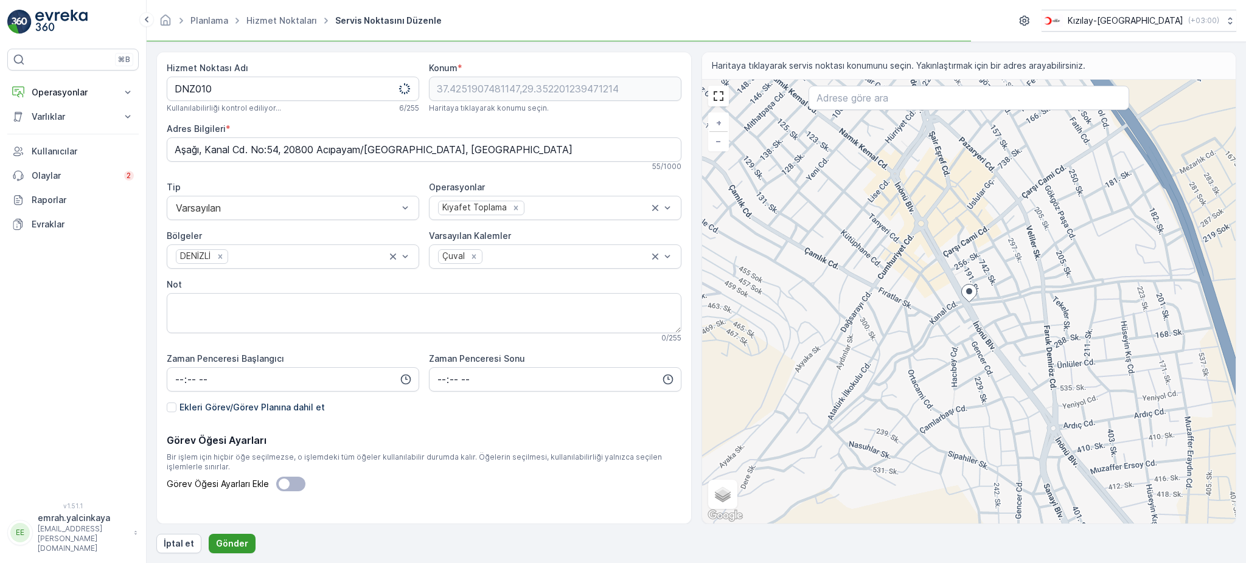
click at [220, 538] on p "Gönder" at bounding box center [232, 544] width 32 height 12
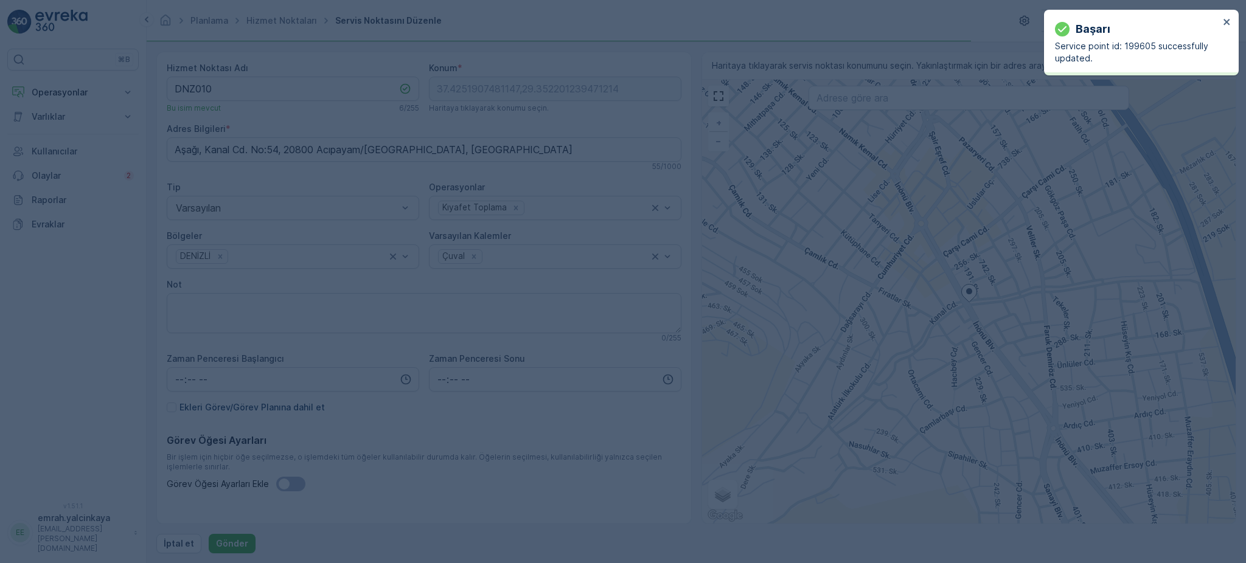
type input "37.425191,29.352201"
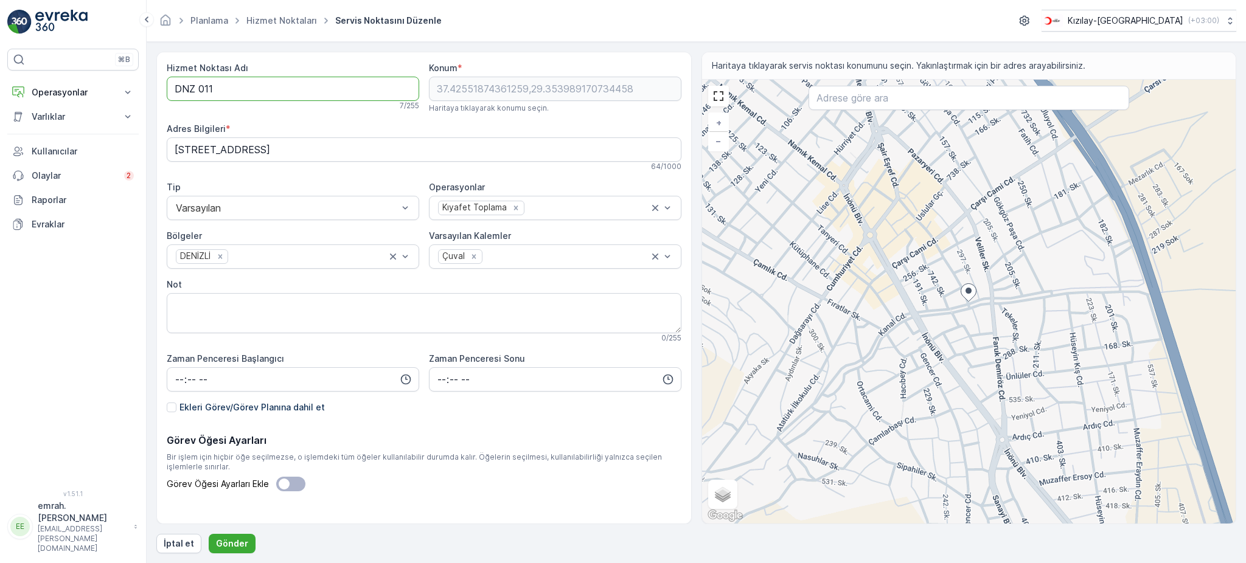
click at [198, 90] on Adı "DNZ 011" at bounding box center [293, 89] width 253 height 24
type Adı "DNZ011"
click at [232, 540] on p "Gönder" at bounding box center [232, 544] width 32 height 12
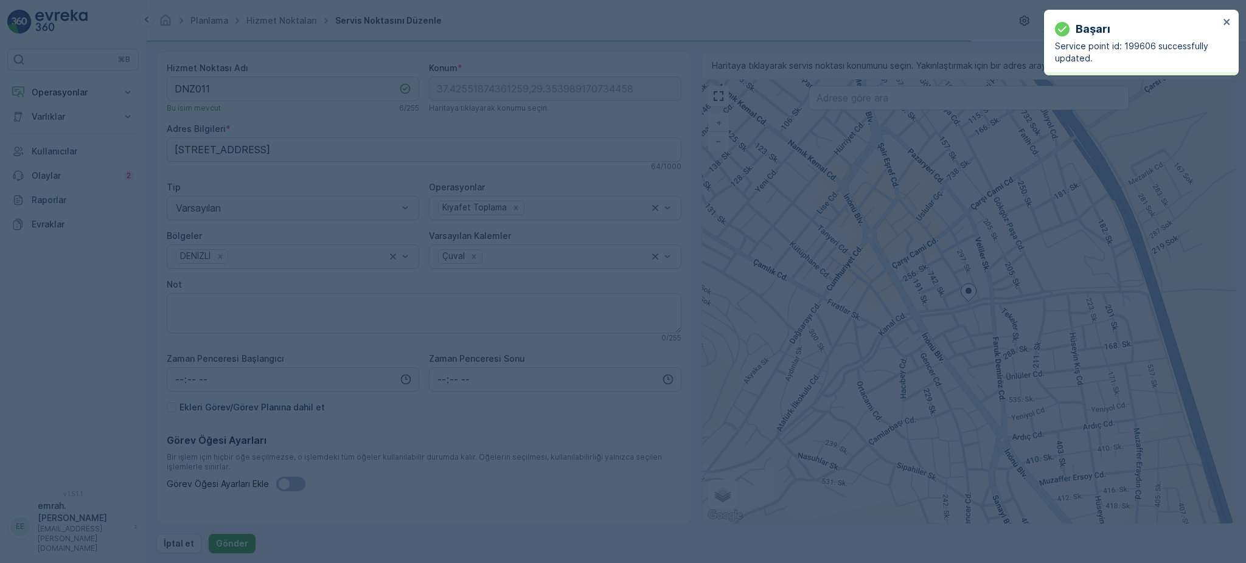
type input "37.425519,29.353989"
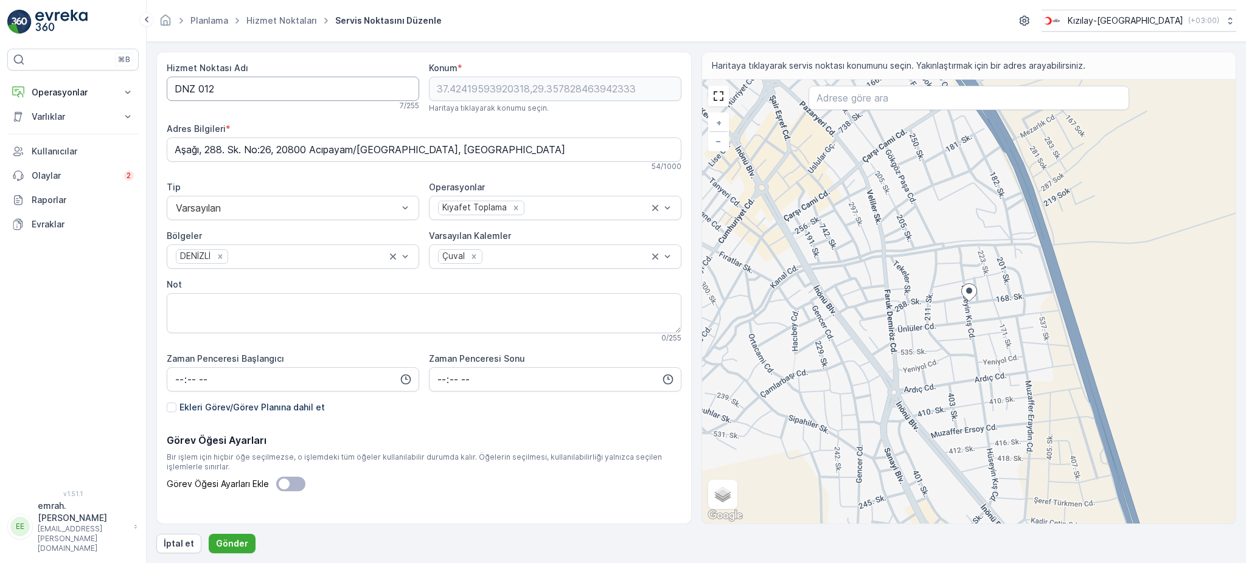
click at [197, 92] on Adı "DNZ 012" at bounding box center [293, 89] width 253 height 24
type Adı "DNZ012"
click at [218, 546] on p "Gönder" at bounding box center [232, 544] width 32 height 12
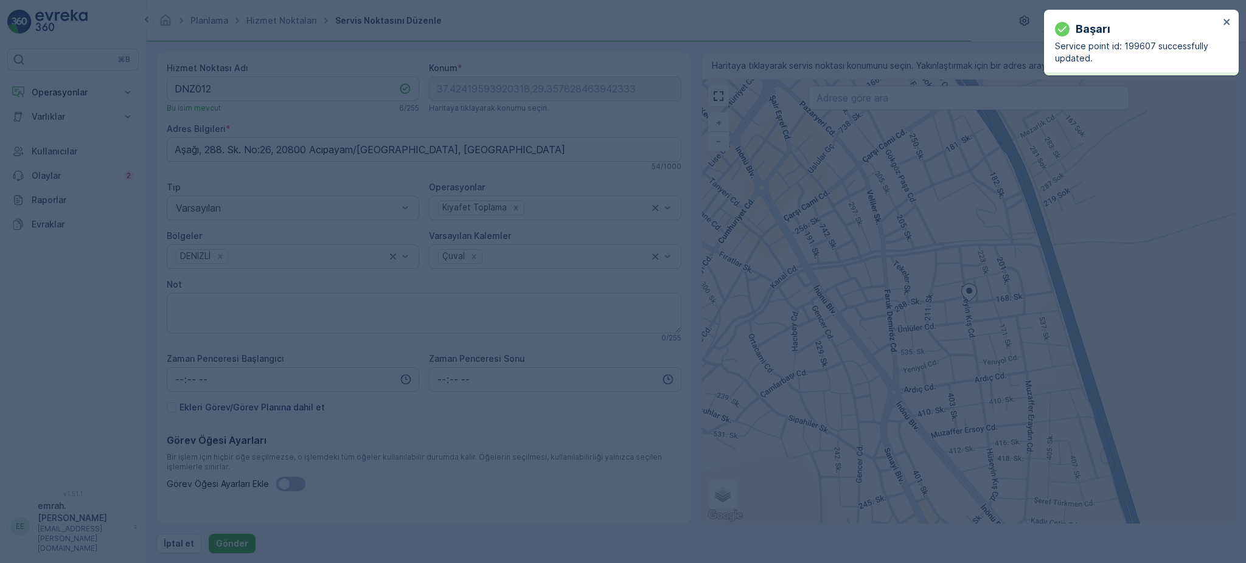
type input "37.424196,29.357828"
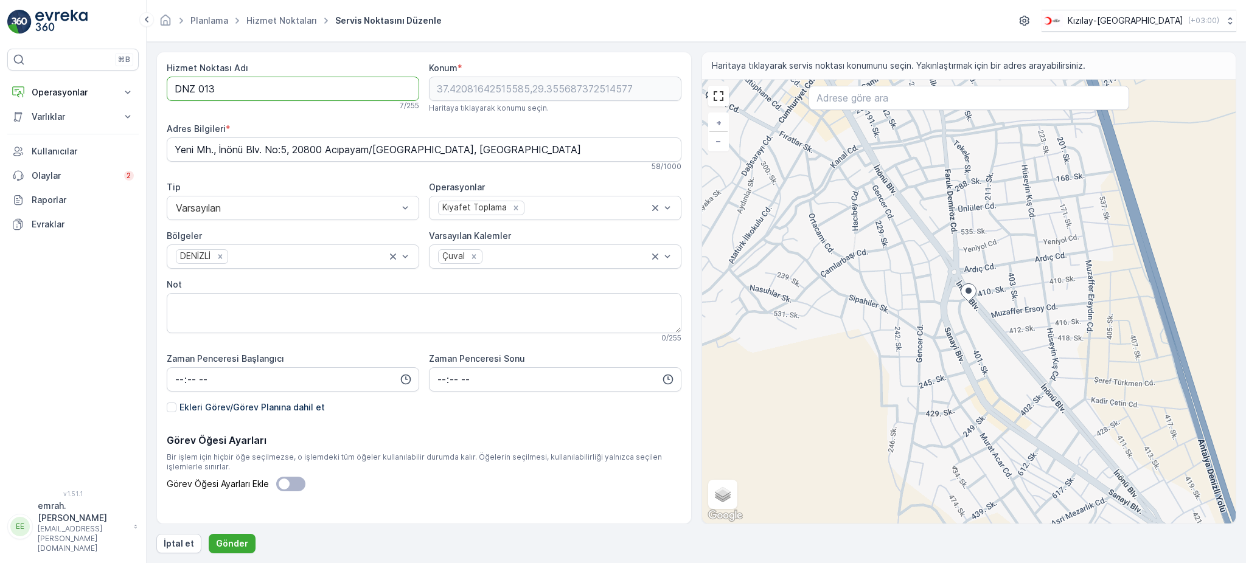
click at [199, 93] on Adı "DNZ 013" at bounding box center [293, 89] width 253 height 24
type Adı "DNZ013"
click at [231, 546] on p "Gönder" at bounding box center [232, 544] width 32 height 12
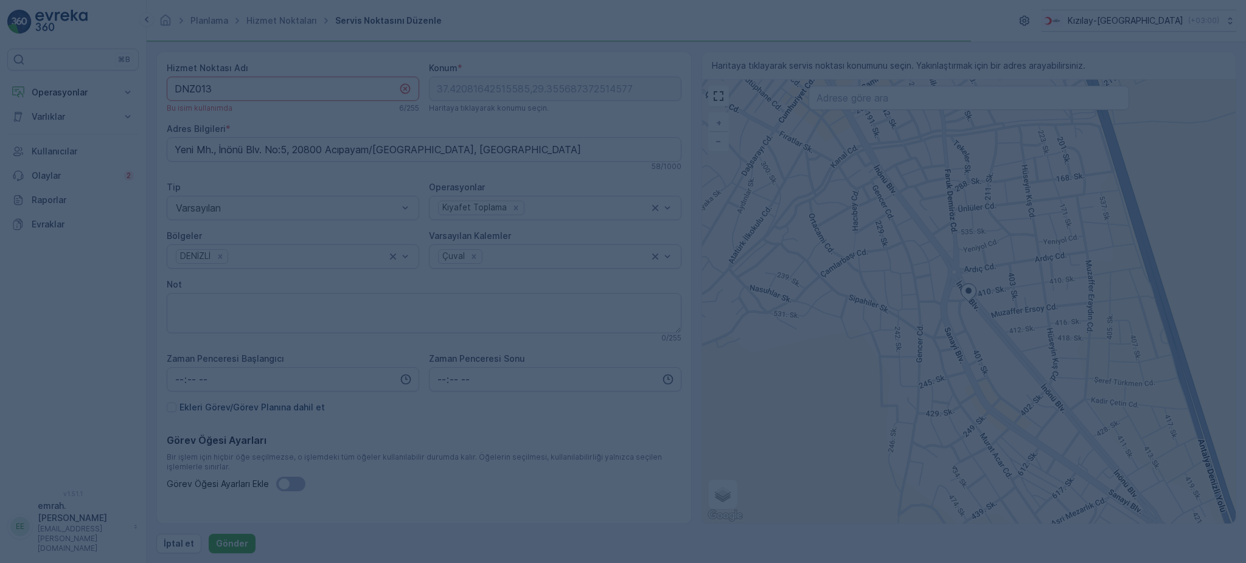
type input "37.420816,29.355687"
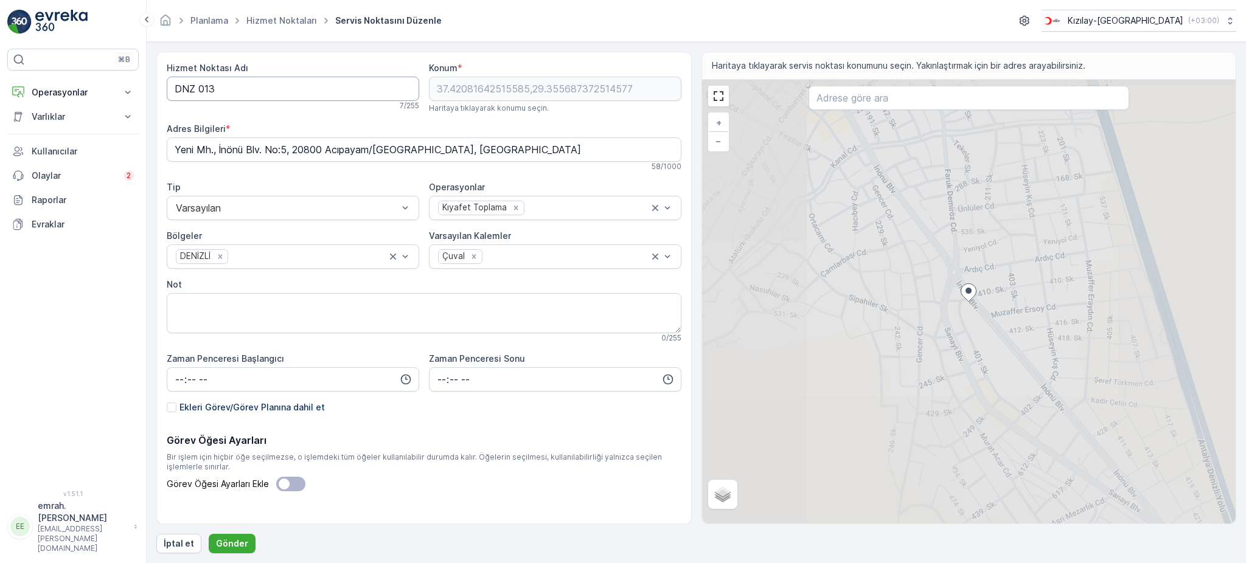
click at [198, 91] on Adı "DNZ 013" at bounding box center [293, 89] width 253 height 24
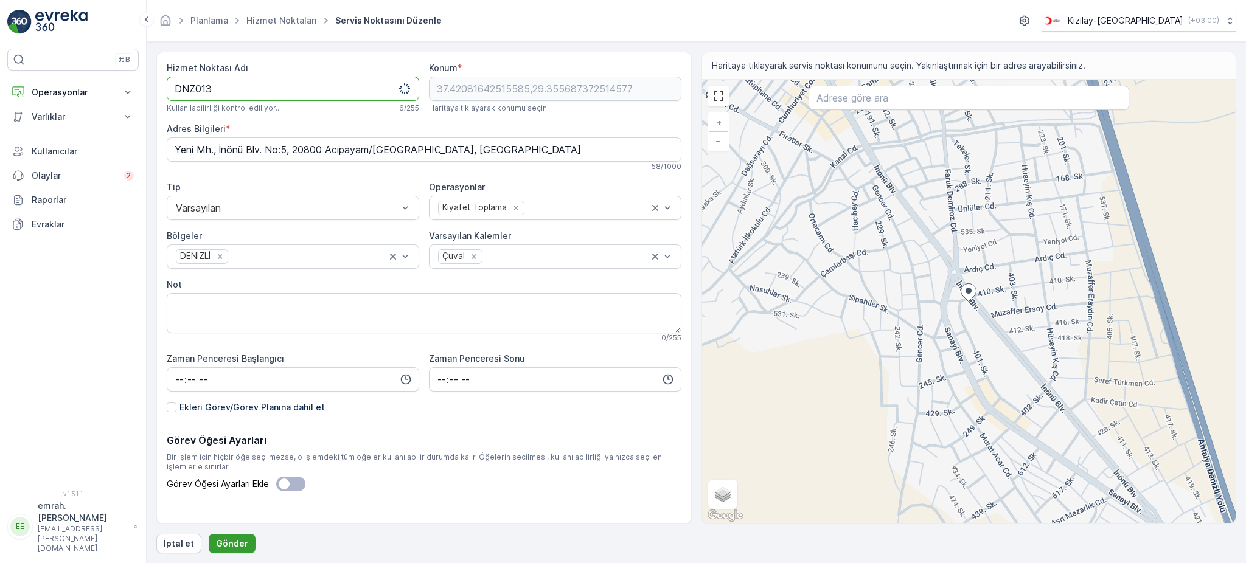
type Adı "DNZ013"
drag, startPoint x: 221, startPoint y: 538, endPoint x: 270, endPoint y: 531, distance: 49.8
click at [221, 537] on button "Gönder" at bounding box center [232, 543] width 47 height 19
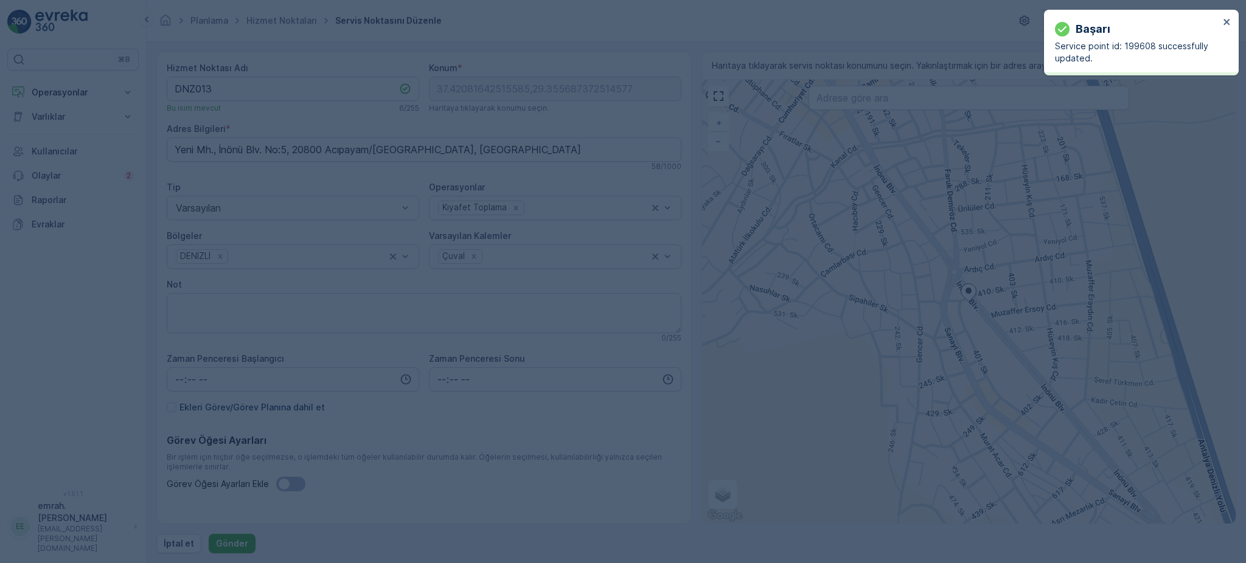
type input "37.420816,29.355687"
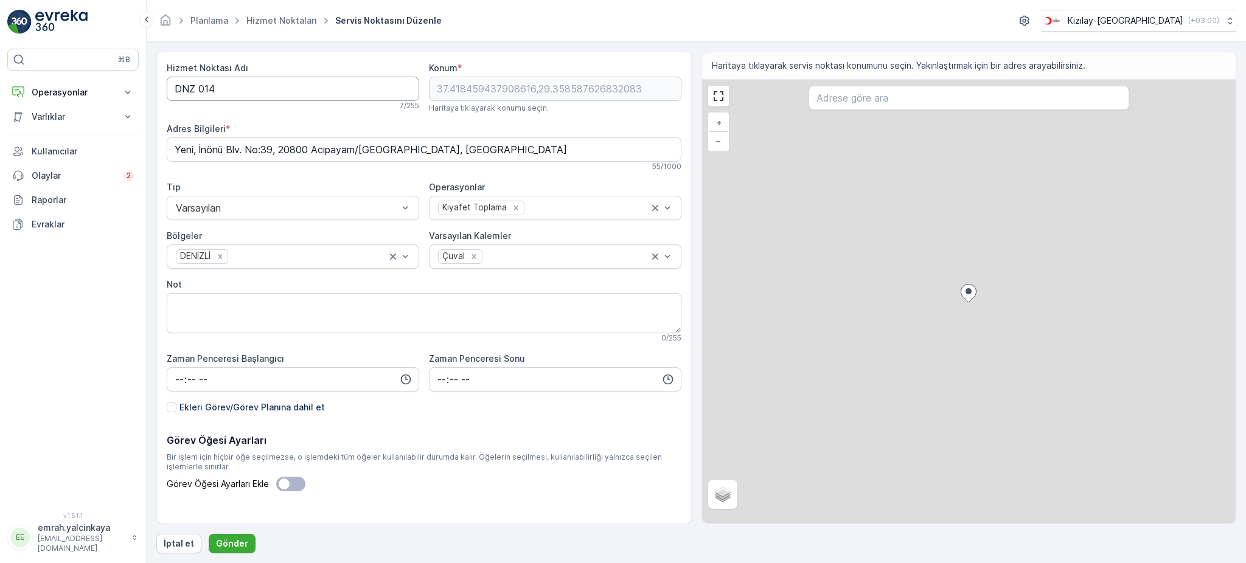
drag, startPoint x: 196, startPoint y: 91, endPoint x: 210, endPoint y: 108, distance: 22.5
click at [199, 92] on Adı "DNZ 014" at bounding box center [293, 89] width 253 height 24
type Adı "DNZ014"
drag, startPoint x: 224, startPoint y: 546, endPoint x: 384, endPoint y: 487, distance: 170.6
click at [224, 546] on p "Gönder" at bounding box center [232, 544] width 32 height 12
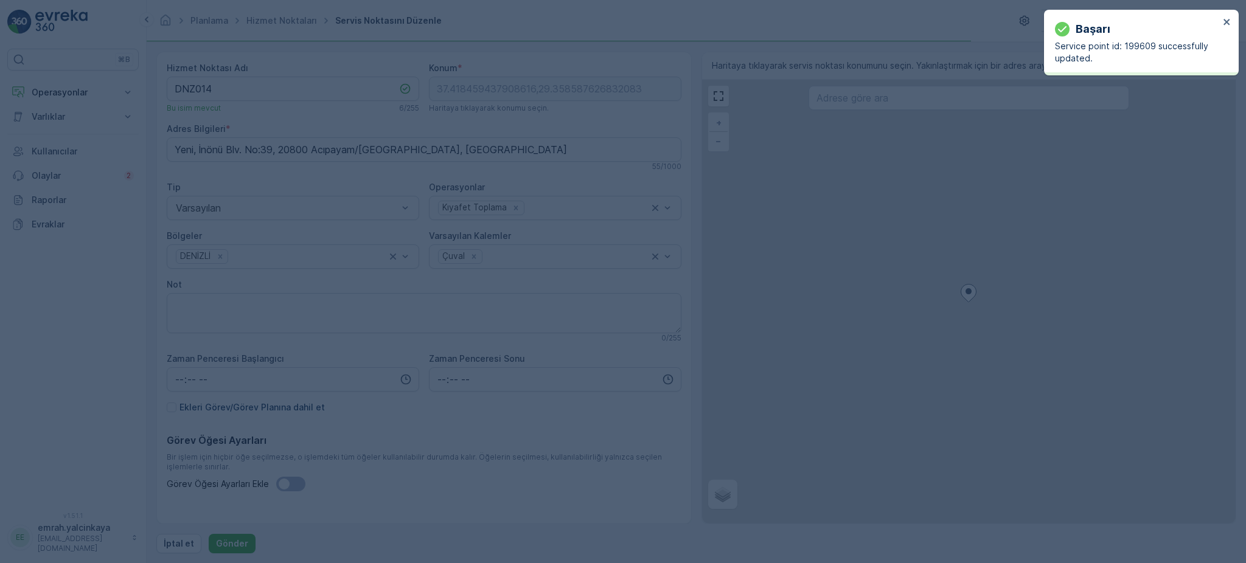
type input "37.418459,29.358588"
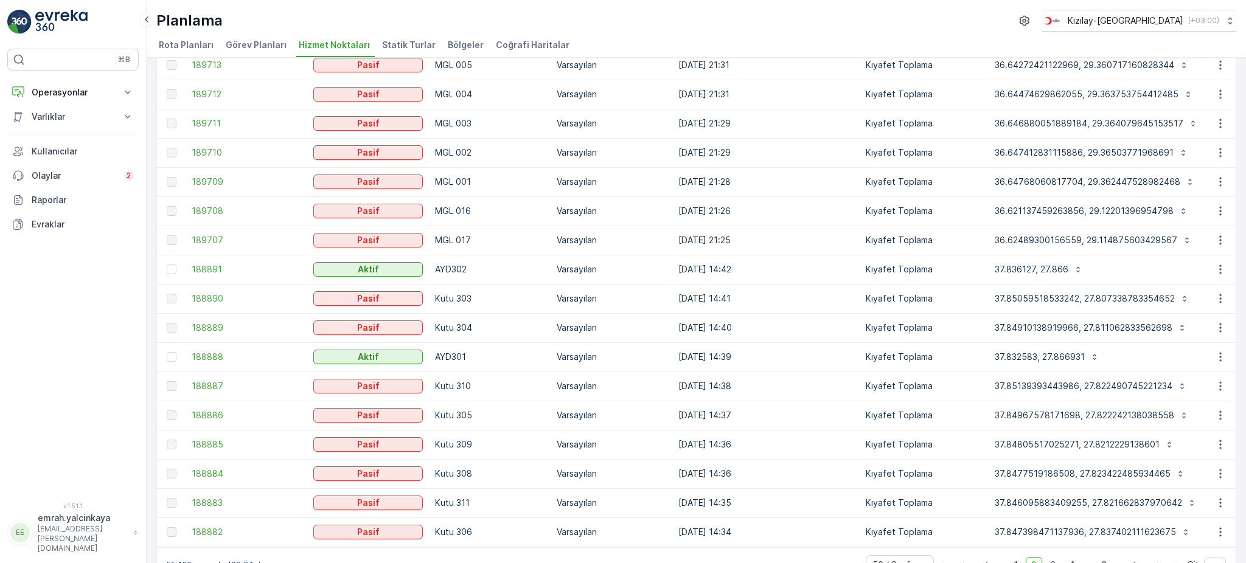
scroll to position [1088, 0]
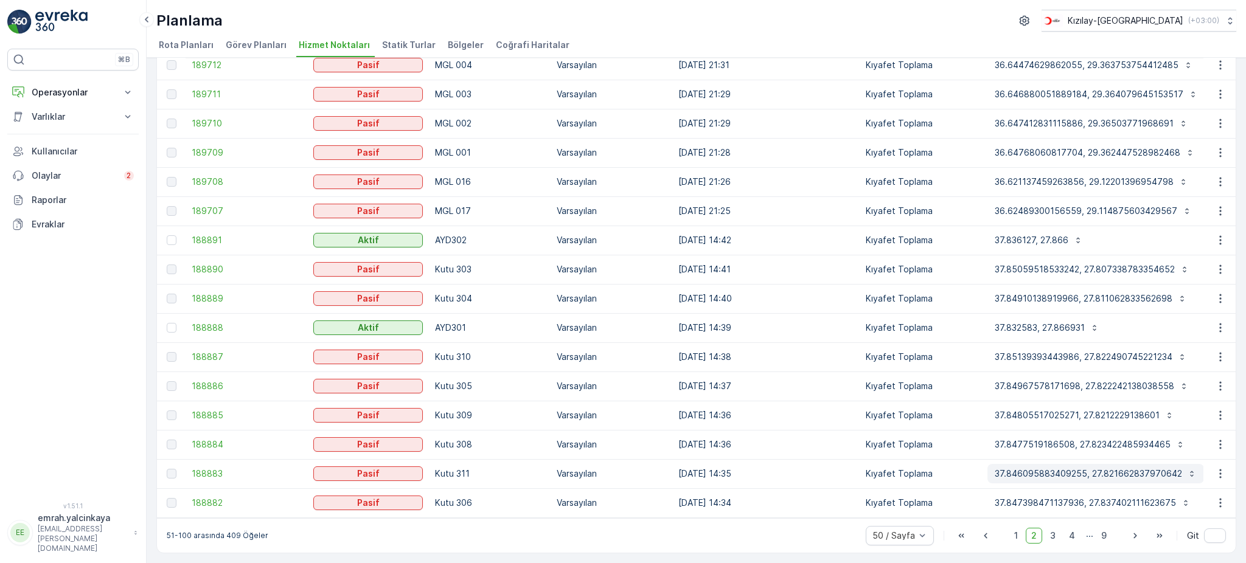
drag, startPoint x: 1017, startPoint y: 534, endPoint x: 1025, endPoint y: 477, distance: 57.1
click at [1017, 533] on span "1" at bounding box center [1016, 536] width 15 height 16
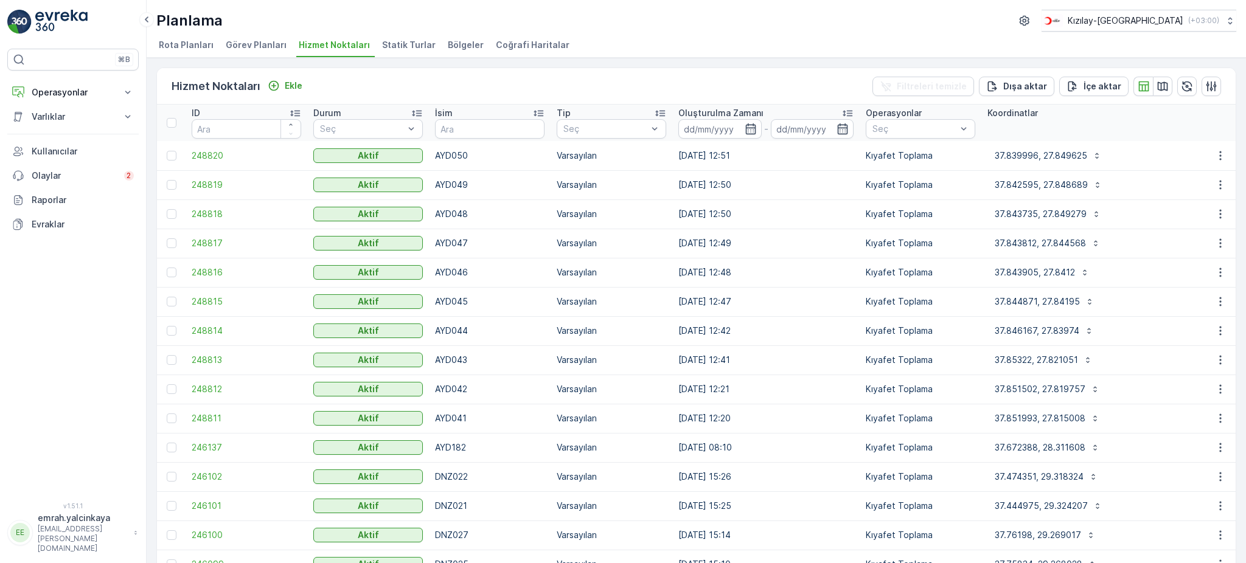
click at [446, 110] on p "İsim" at bounding box center [444, 113] width 18 height 12
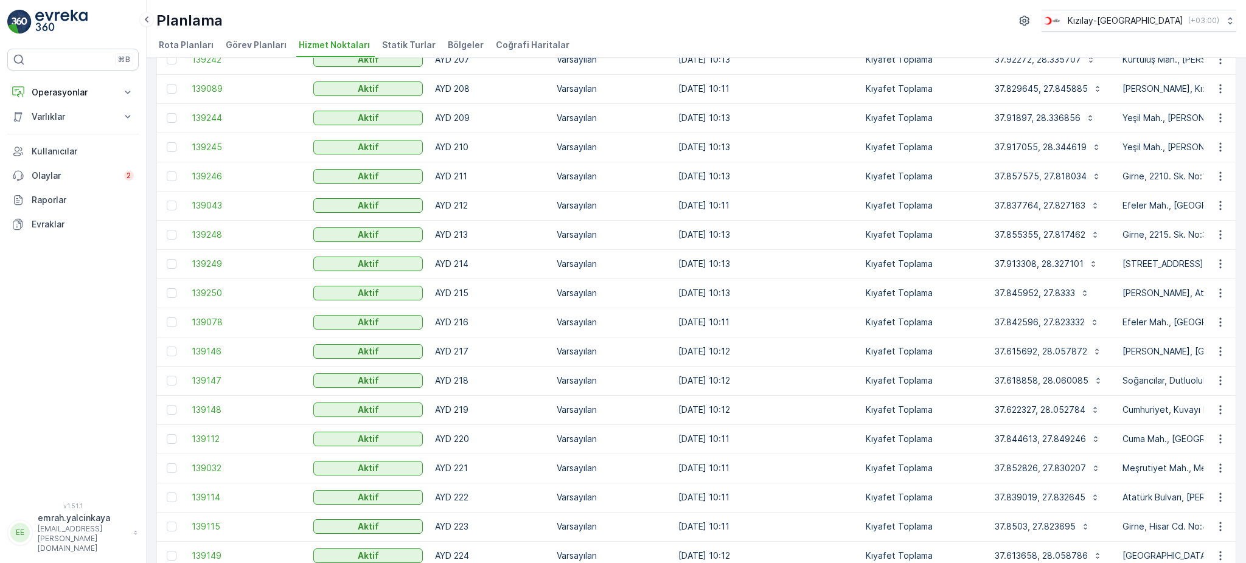
scroll to position [1088, 0]
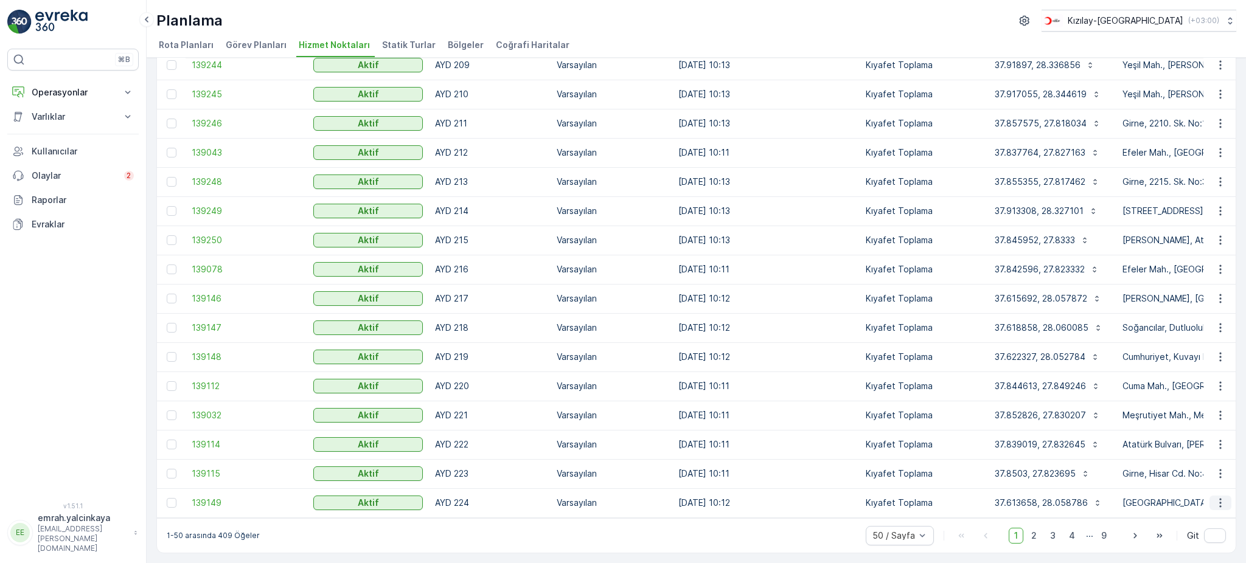
click at [1218, 497] on icon "button" at bounding box center [1220, 503] width 12 height 12
click at [1238, 333] on div "Hizmet Noktaları Ekle Filtreleri temizle Dışa aktar İçe aktar ID Durum Seç İsim…" at bounding box center [696, 311] width 1099 height 506
click at [1221, 468] on icon "button" at bounding box center [1220, 474] width 12 height 12
click at [1235, 277] on div "Hizmet Noktaları Ekle Filtreleri temizle Dışa aktar İçe aktar ID Durum Seç İsim…" at bounding box center [696, 311] width 1099 height 506
click at [1219, 443] on icon "button" at bounding box center [1220, 445] width 2 height 9
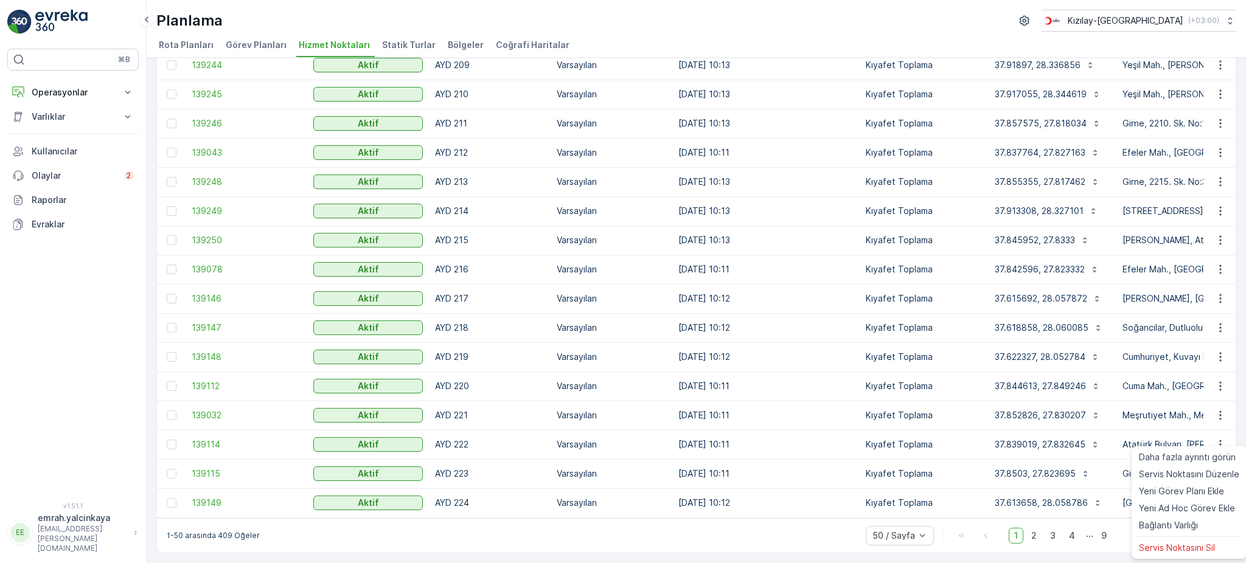
drag, startPoint x: 1241, startPoint y: 367, endPoint x: 1245, endPoint y: 385, distance: 18.6
click at [1242, 368] on div "Hizmet Noktaları Ekle Filtreleri temizle Dışa aktar İçe aktar ID Durum Seç İsim…" at bounding box center [696, 311] width 1099 height 506
click at [1221, 414] on icon "button" at bounding box center [1220, 415] width 12 height 12
click at [1221, 411] on icon "button" at bounding box center [1220, 415] width 12 height 12
click at [1221, 388] on td at bounding box center [1220, 386] width 33 height 29
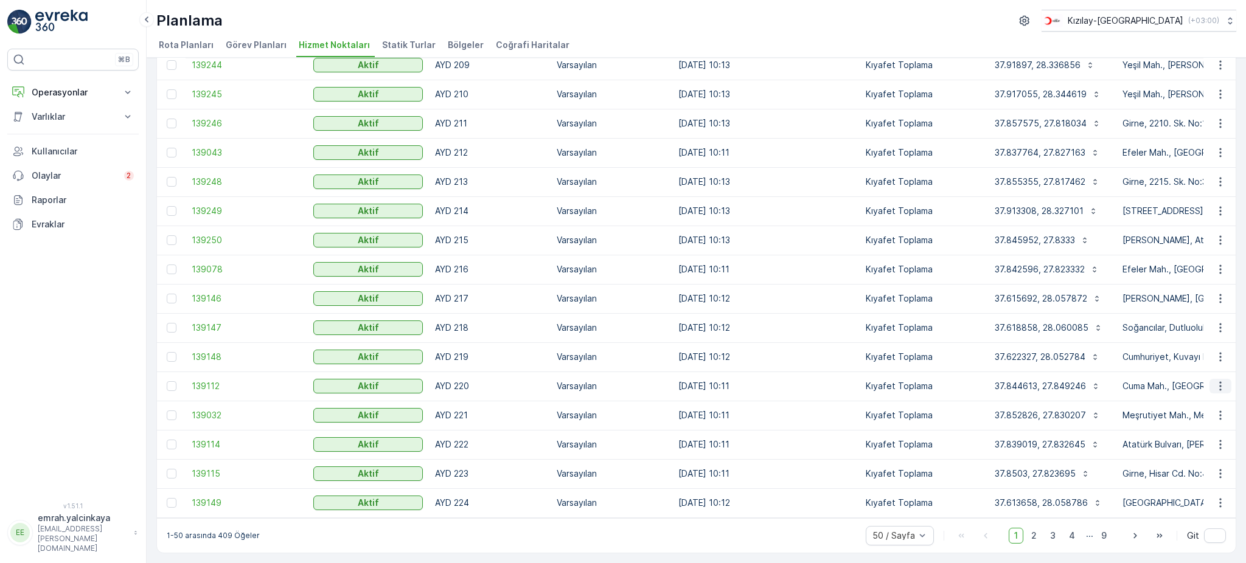
click at [1221, 385] on icon "button" at bounding box center [1220, 386] width 12 height 12
click at [1217, 353] on icon "button" at bounding box center [1220, 357] width 12 height 12
click at [1217, 351] on icon "button" at bounding box center [1220, 357] width 12 height 12
click at [1214, 326] on icon "button" at bounding box center [1220, 328] width 12 height 12
click at [1211, 298] on button "button" at bounding box center [1221, 298] width 22 height 15
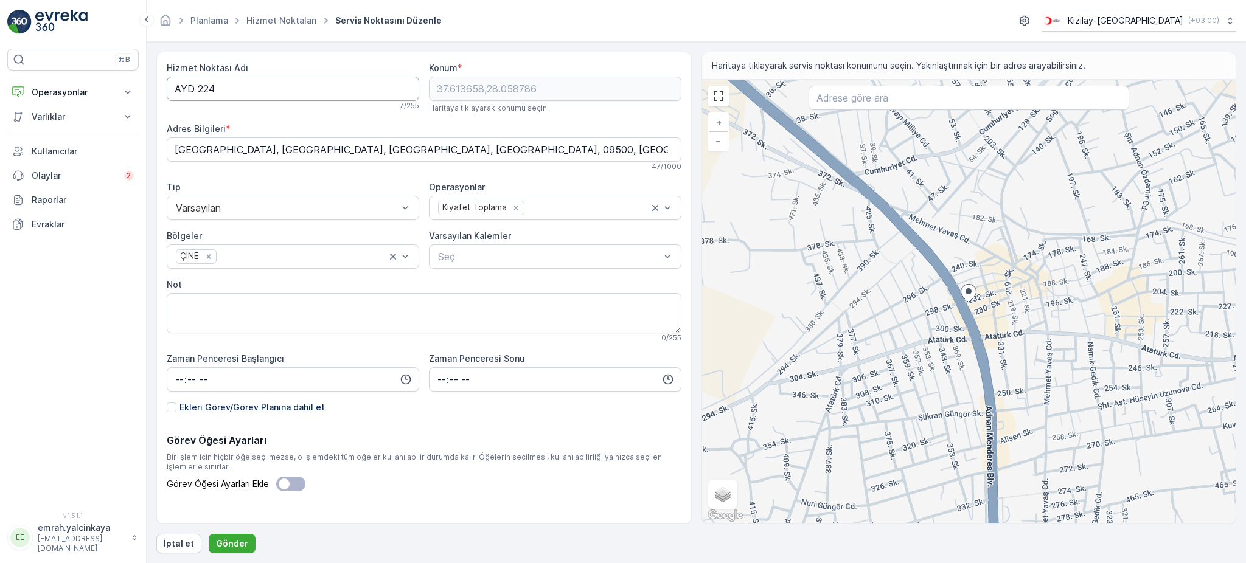
click at [200, 91] on Adı "AYD 224" at bounding box center [293, 89] width 253 height 24
click at [197, 89] on Adı "AYD 224" at bounding box center [293, 89] width 253 height 24
type Adı "AYD224"
click at [226, 546] on p "Gönder" at bounding box center [232, 544] width 32 height 12
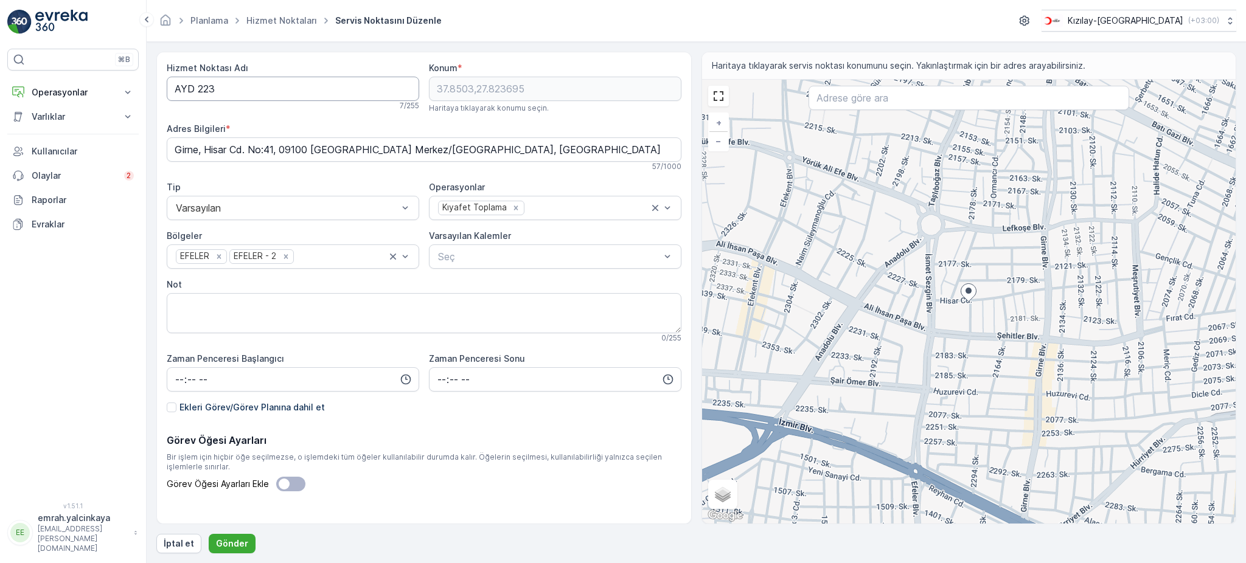
click at [197, 88] on Adı "AYD 223" at bounding box center [293, 89] width 253 height 24
type Adı "AYD223"
drag, startPoint x: 245, startPoint y: 543, endPoint x: 254, endPoint y: 505, distance: 38.8
click at [245, 542] on button "Gönder" at bounding box center [232, 543] width 47 height 19
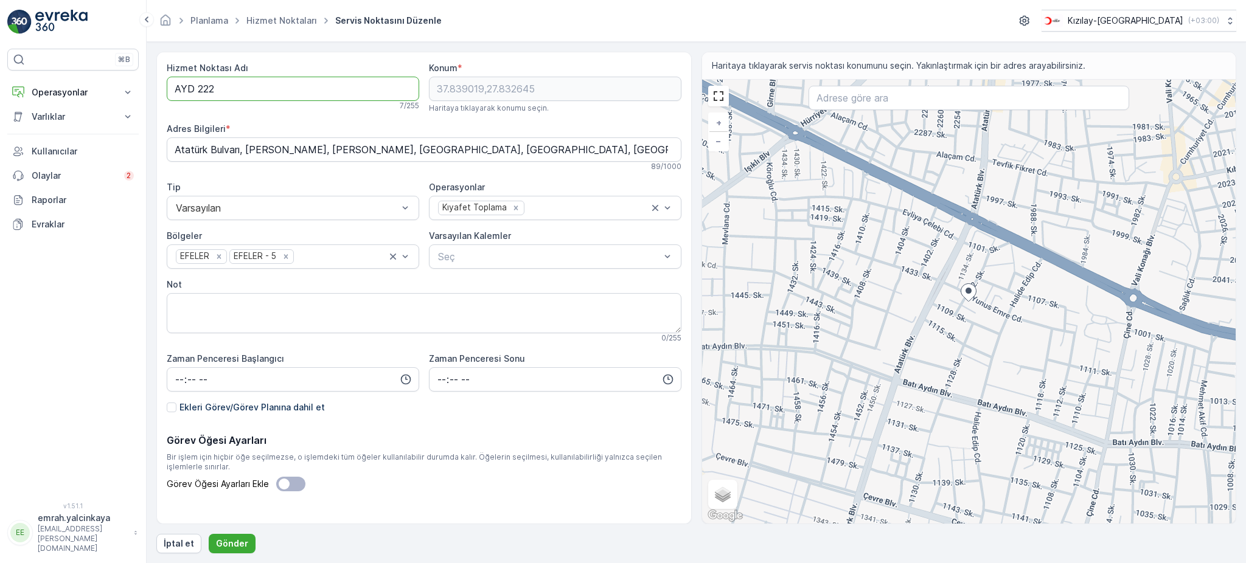
drag, startPoint x: 195, startPoint y: 86, endPoint x: 221, endPoint y: 167, distance: 84.7
click at [195, 88] on Adı "AYD 222" at bounding box center [293, 89] width 253 height 24
type Adı "AYD222"
click at [215, 551] on button "Gönder" at bounding box center [232, 543] width 47 height 19
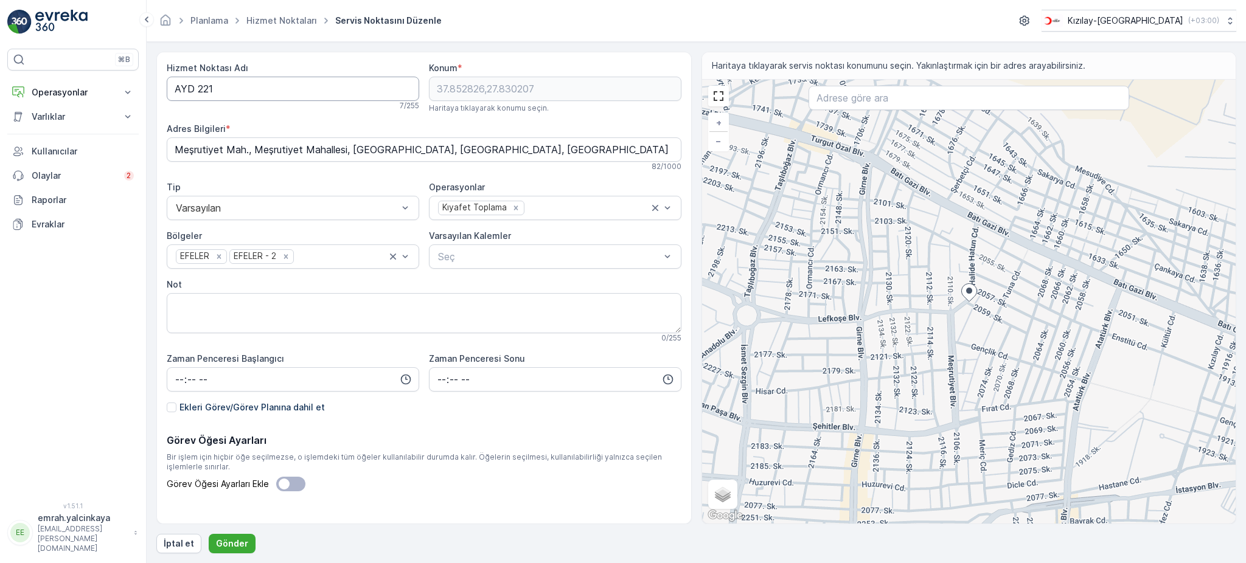
click at [193, 91] on Adı "AYD 221" at bounding box center [293, 89] width 253 height 24
type Adı "AYD221"
click at [227, 549] on p "Gönder" at bounding box center [232, 544] width 32 height 12
click at [191, 94] on Adı "AYD 221" at bounding box center [293, 89] width 253 height 24
type Adı "AYD221"
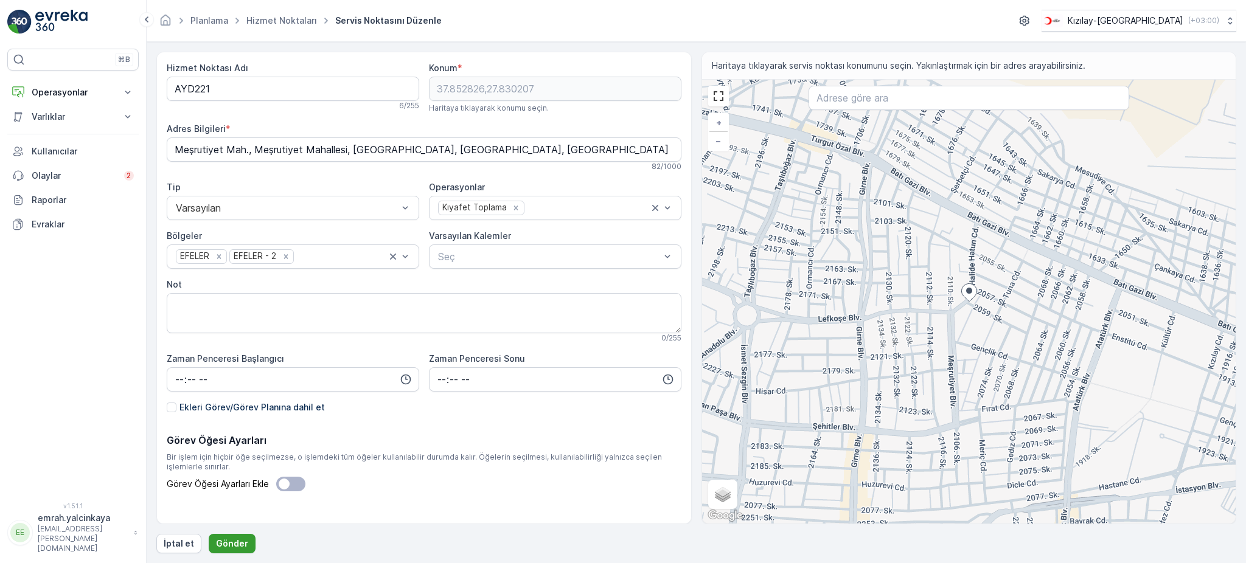
click at [218, 543] on p "Gönder" at bounding box center [232, 544] width 32 height 12
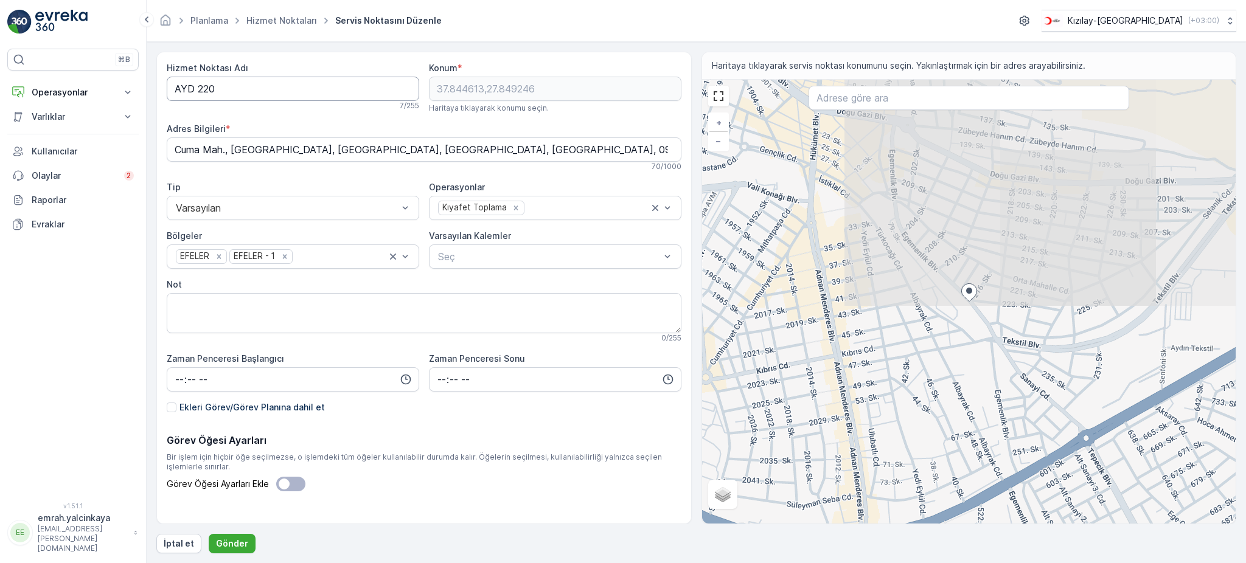
click at [192, 91] on Adı "AYD 220" at bounding box center [293, 89] width 253 height 24
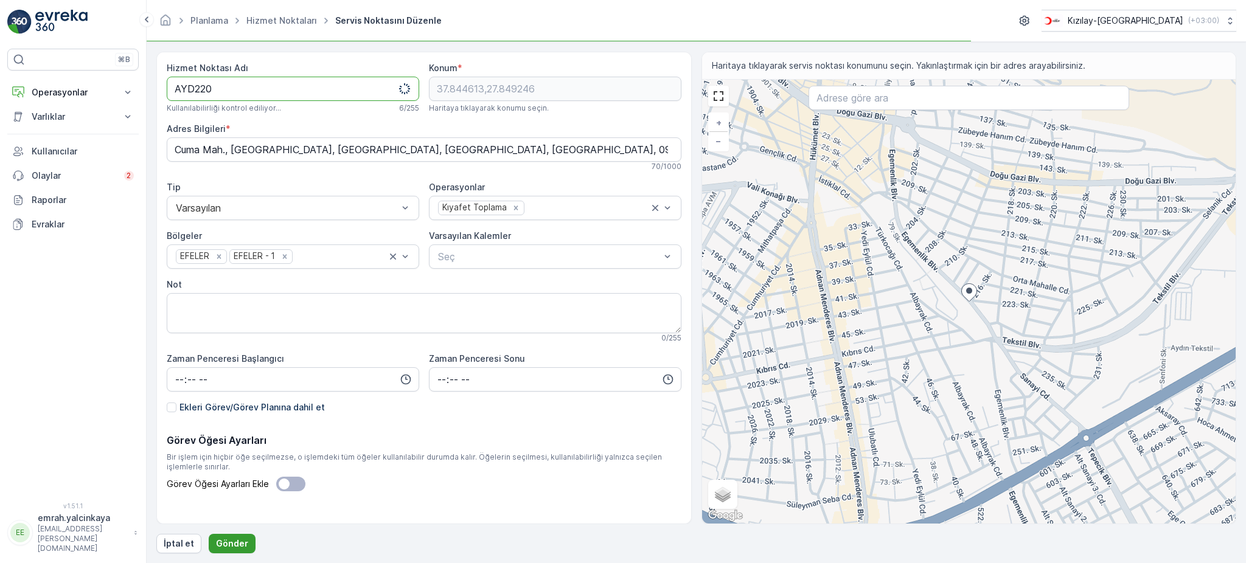
type Adı "AYD220"
click at [216, 543] on p "Gönder" at bounding box center [232, 544] width 32 height 12
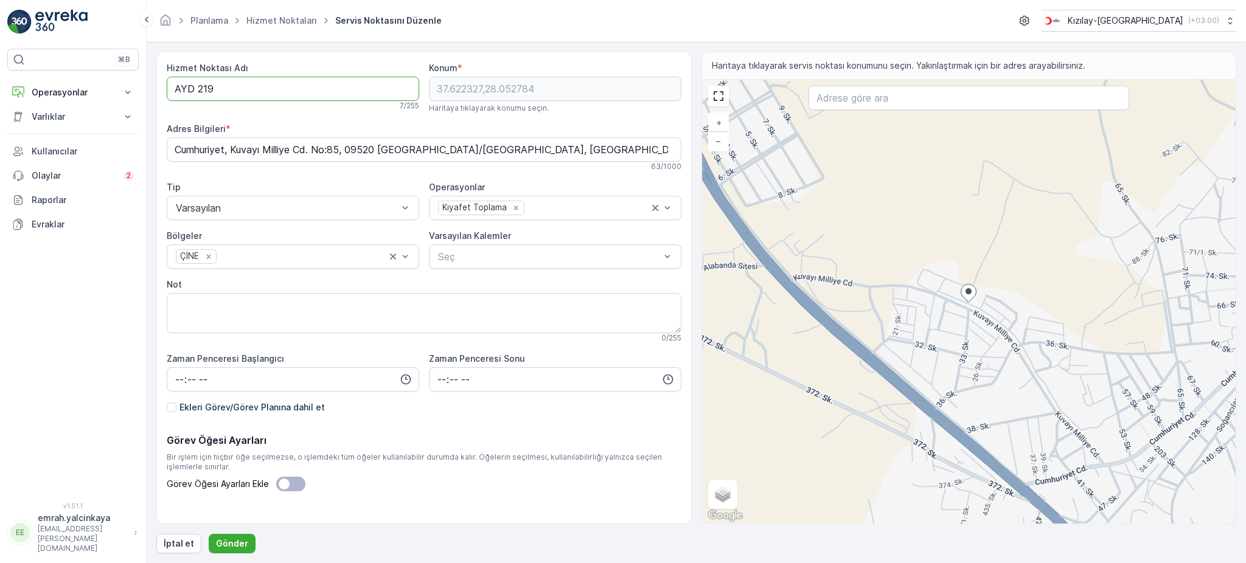
click at [192, 87] on Adı "AYD 219" at bounding box center [293, 89] width 253 height 24
type Adı "AYD219"
click at [230, 549] on p "Gönder" at bounding box center [232, 544] width 32 height 12
click at [192, 89] on Adı "AYD 219" at bounding box center [293, 89] width 253 height 24
type Adı "AYD219"
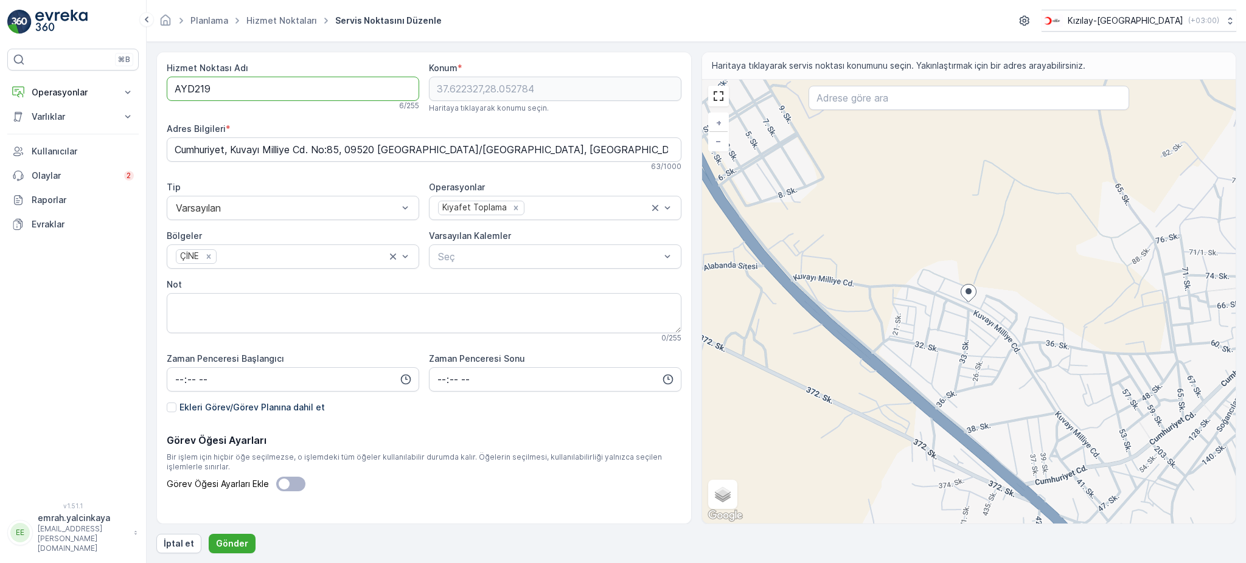
drag, startPoint x: 235, startPoint y: 543, endPoint x: 266, endPoint y: 536, distance: 31.9
click at [235, 543] on p "Gönder" at bounding box center [232, 544] width 32 height 12
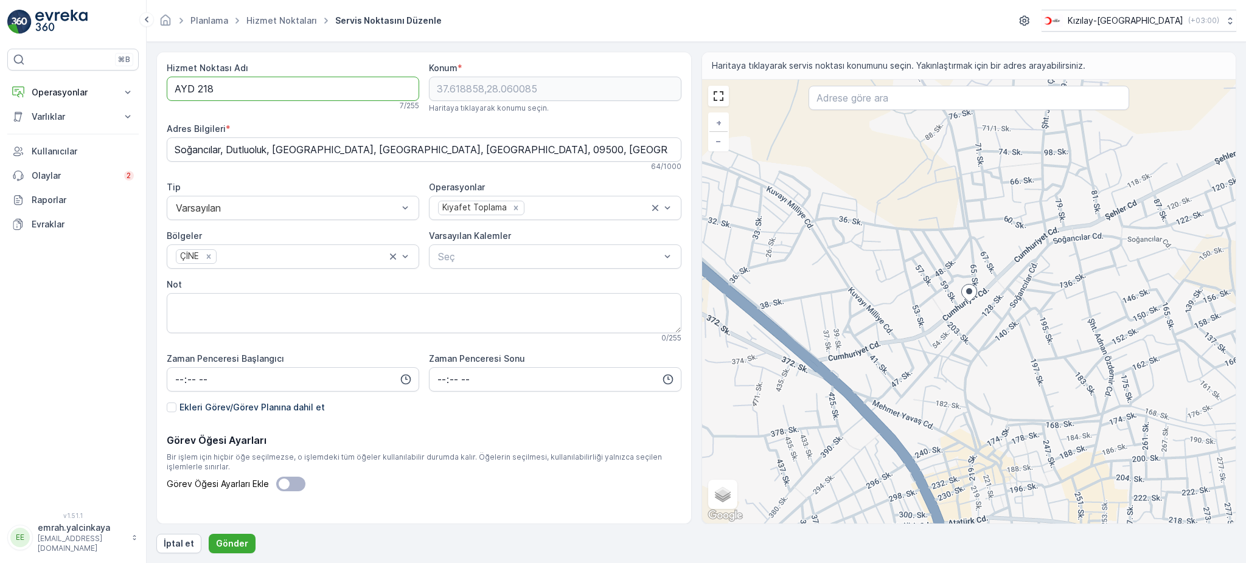
drag, startPoint x: 193, startPoint y: 95, endPoint x: 229, endPoint y: 155, distance: 69.6
click at [196, 97] on Adı "AYD 218" at bounding box center [293, 89] width 253 height 24
type Adı "AYD218"
click at [228, 551] on button "Gönder" at bounding box center [232, 543] width 47 height 19
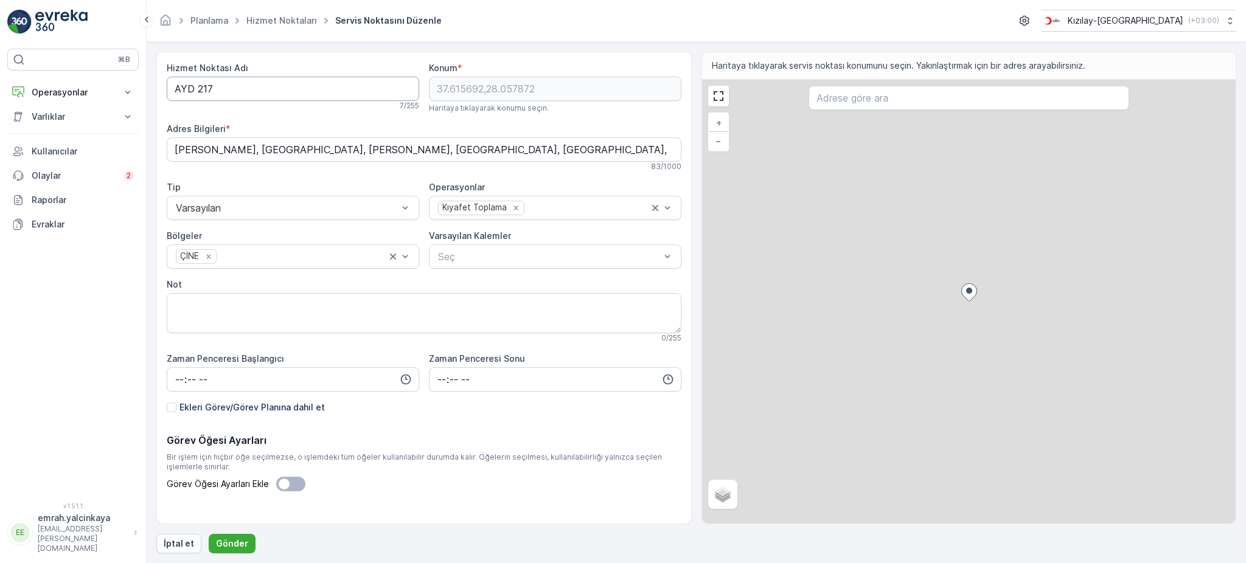
click at [199, 87] on Adı "AYD 217" at bounding box center [293, 89] width 253 height 24
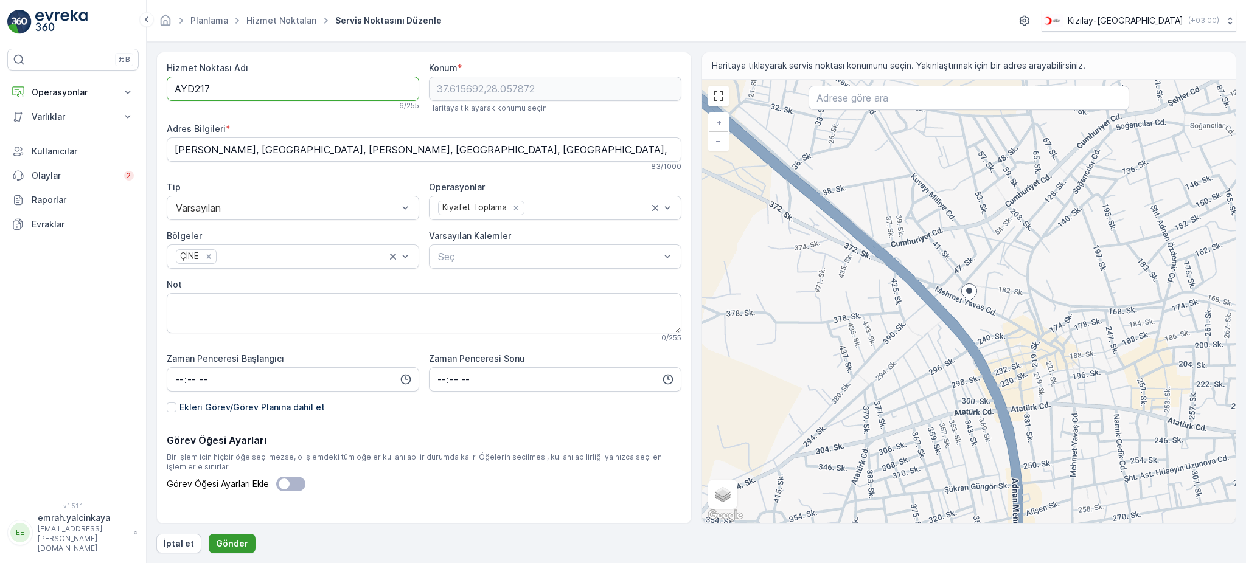
type Adı "AYD217"
drag, startPoint x: 217, startPoint y: 545, endPoint x: 293, endPoint y: 514, distance: 82.1
click at [218, 544] on p "Gönder" at bounding box center [232, 544] width 32 height 12
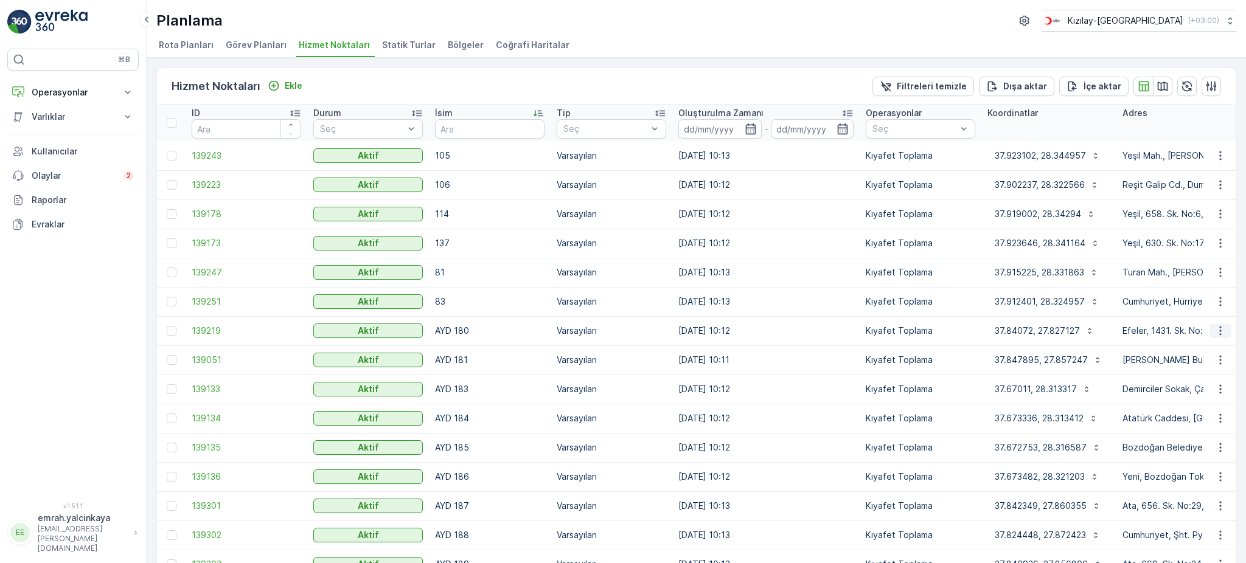
click at [1221, 334] on icon "button" at bounding box center [1220, 331] width 12 height 12
click at [1233, 301] on div "Hizmet Noktaları Ekle Filtreleri temizle Dışa aktar İçe aktar ID Durum Seç İsim…" at bounding box center [696, 311] width 1099 height 506
click at [1221, 357] on icon "button" at bounding box center [1220, 360] width 12 height 12
click at [1215, 86] on button "button" at bounding box center [1211, 86] width 19 height 19
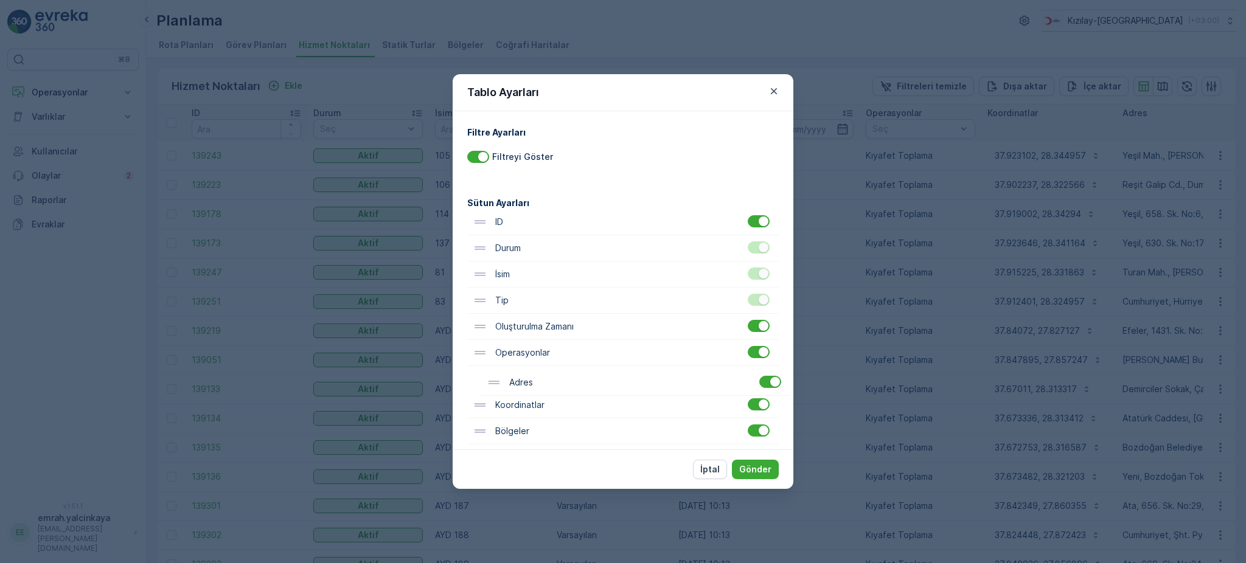
scroll to position [8, 0]
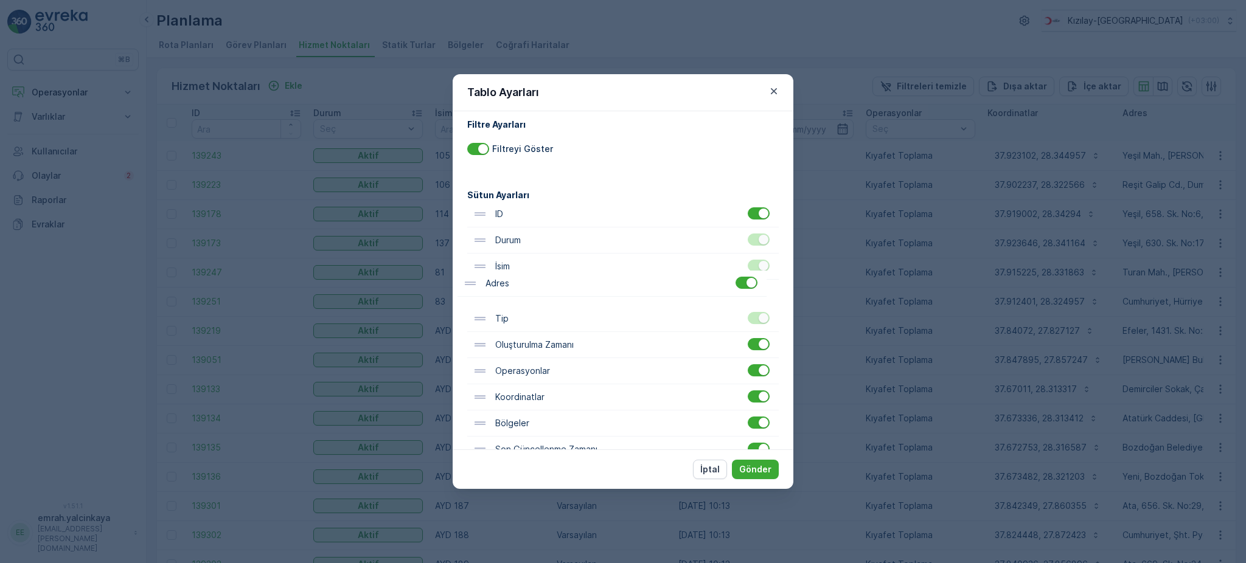
drag, startPoint x: 477, startPoint y: 408, endPoint x: 470, endPoint y: 282, distance: 126.8
click at [470, 282] on div "ID Durum İsim Tip Oluşturulma Zamanı Operasyonlar Koordinatlar Adres Bölgeler S…" at bounding box center [623, 371] width 312 height 340
click at [760, 465] on p "Gönder" at bounding box center [755, 470] width 32 height 12
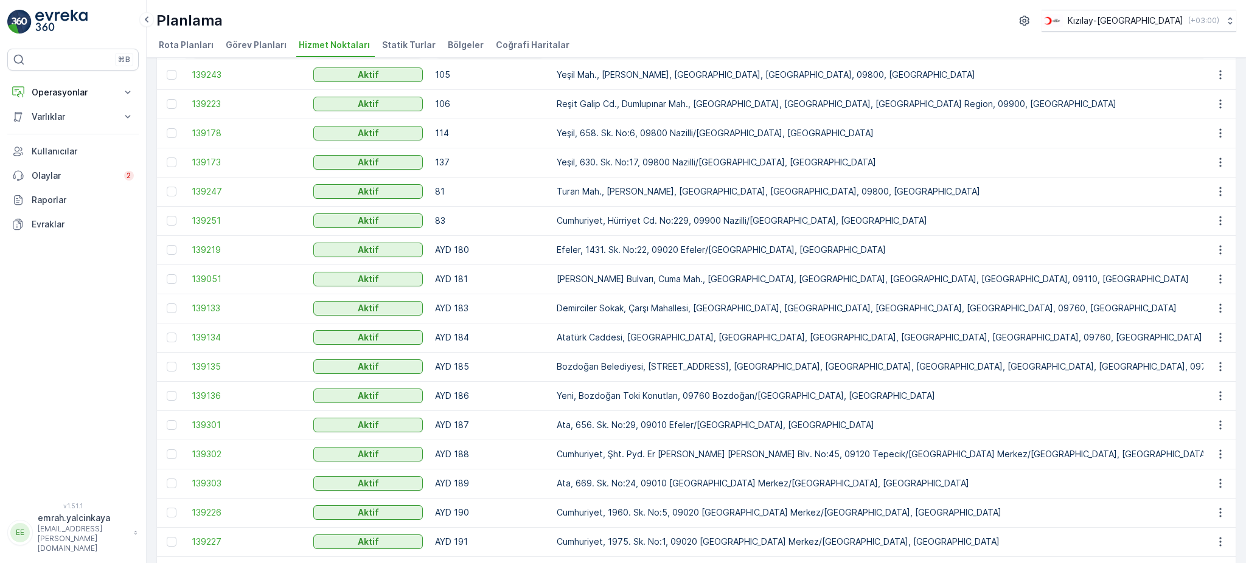
scroll to position [0, 0]
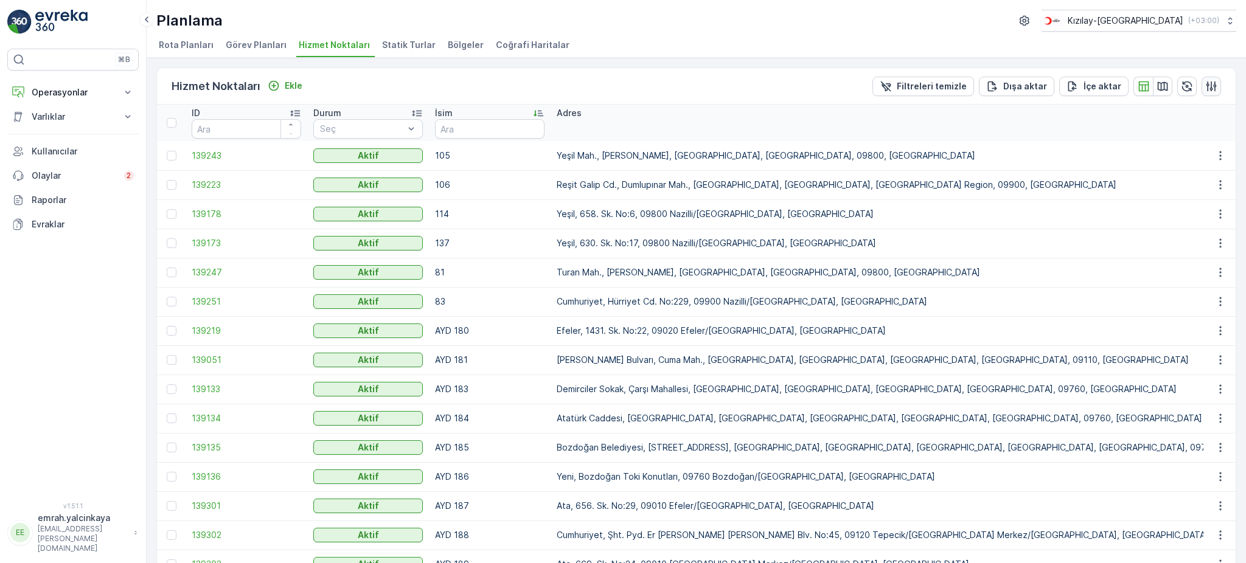
click at [1211, 90] on icon "button" at bounding box center [1211, 86] width 12 height 12
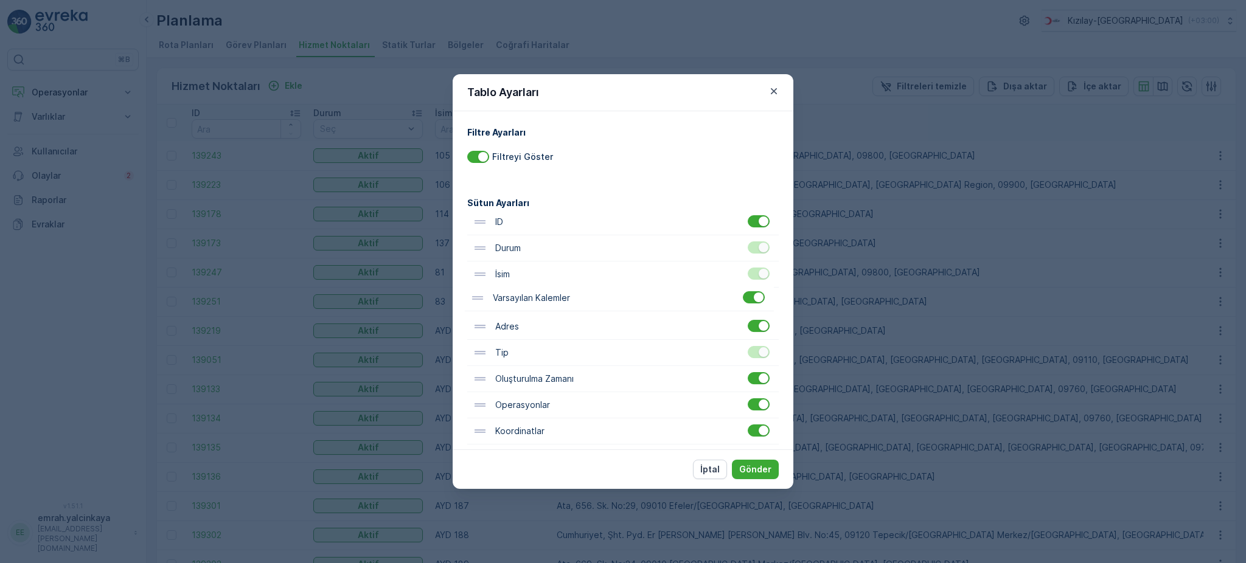
drag, startPoint x: 481, startPoint y: 430, endPoint x: 482, endPoint y: 301, distance: 128.4
click at [482, 301] on div "ID Durum İsim Adres Tip Oluşturulma Zamanı Operasyonlar Koordinatlar Bölgeler S…" at bounding box center [623, 379] width 312 height 340
click at [760, 475] on p "Gönder" at bounding box center [755, 470] width 32 height 12
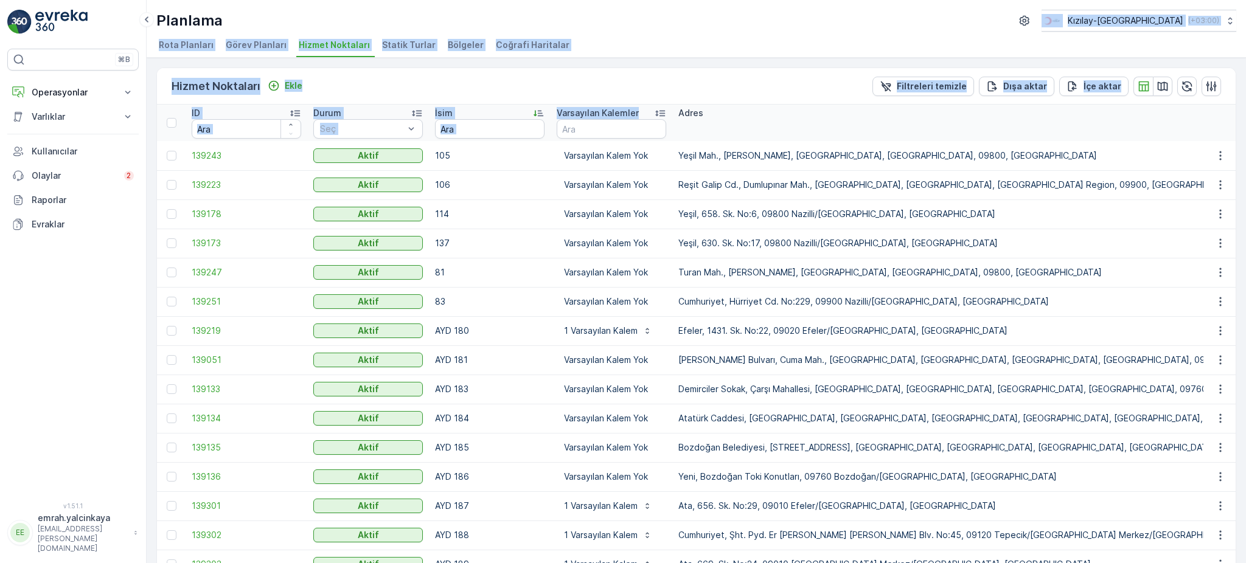
drag, startPoint x: 657, startPoint y: 111, endPoint x: 661, endPoint y: 33, distance: 77.4
click at [661, 33] on div "Planlama Kızılay-Aydın ( +03:00 ) Rota Planları Görev Planları Hizmet Noktaları…" at bounding box center [696, 281] width 1099 height 563
click at [701, 44] on ul "Rota Planları Görev Planları Hizmet Noktaları Statik Turlar Bölgeler Coğrafi Ha…" at bounding box center [691, 47] width 1070 height 21
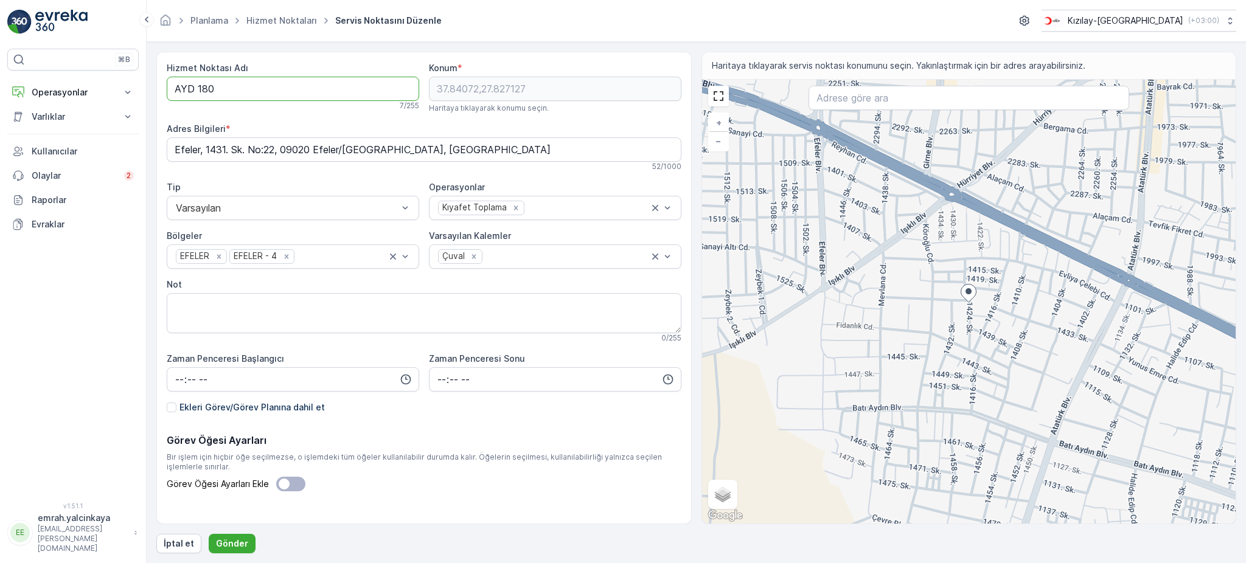
click at [196, 86] on Adı "AYD 180" at bounding box center [293, 89] width 253 height 24
type Adı "AYD180"
click at [225, 540] on p "Gönder" at bounding box center [232, 544] width 32 height 12
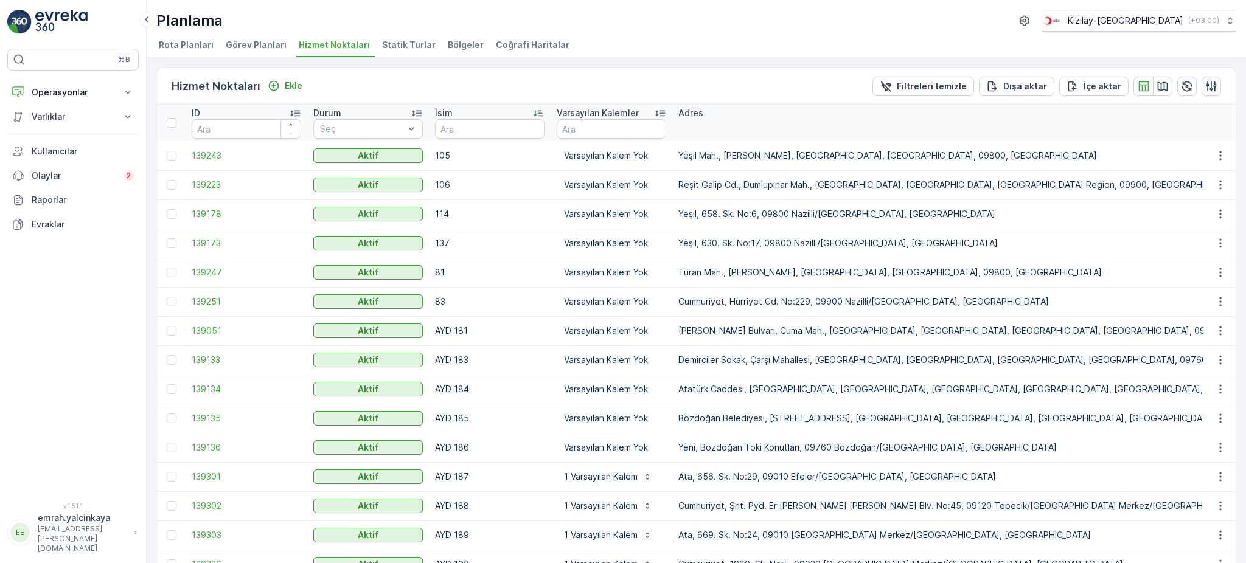
click at [1211, 85] on icon "button" at bounding box center [1212, 86] width 10 height 10
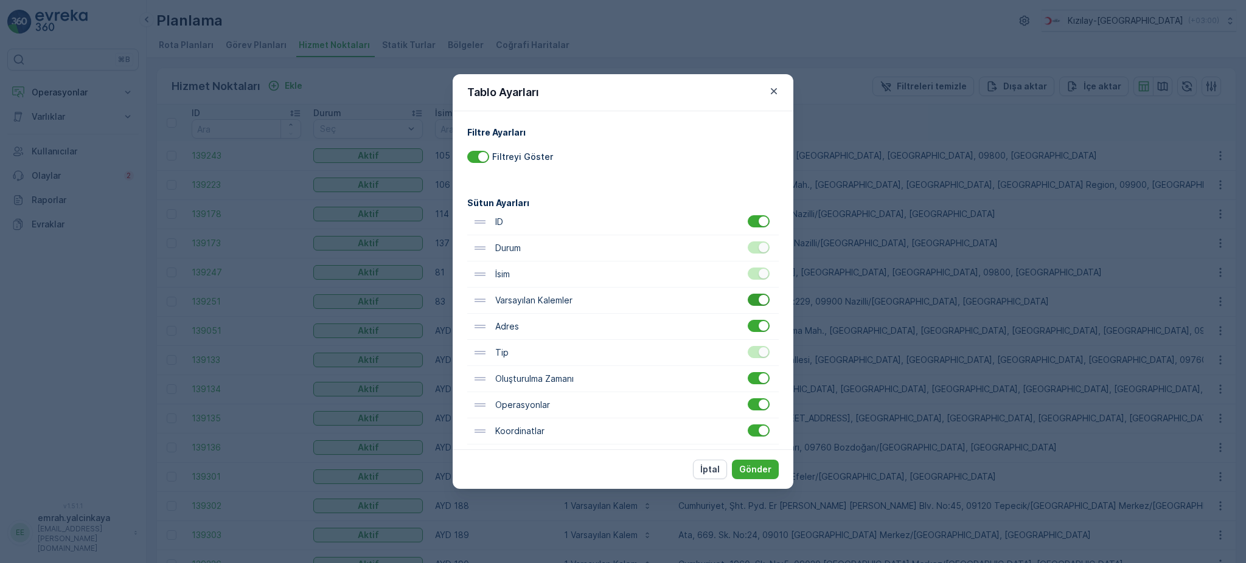
click at [759, 304] on div at bounding box center [764, 300] width 10 height 10
click at [748, 294] on input "checkbox" at bounding box center [748, 294] width 0 height 0
click at [751, 227] on div at bounding box center [759, 221] width 22 height 12
click at [748, 215] on input "checkbox" at bounding box center [748, 215] width 0 height 0
click at [753, 408] on div at bounding box center [759, 405] width 22 height 12
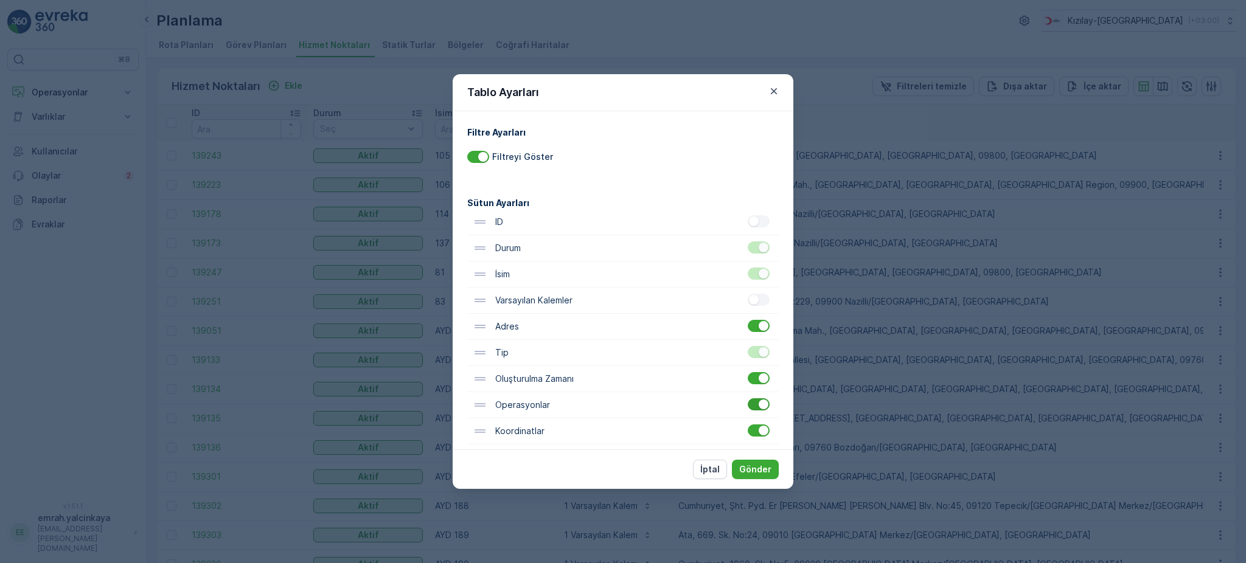
click at [748, 399] on input "checkbox" at bounding box center [748, 399] width 0 height 0
click at [750, 431] on div at bounding box center [759, 431] width 22 height 12
click at [748, 425] on input "checkbox" at bounding box center [748, 425] width 0 height 0
drag, startPoint x: 760, startPoint y: 472, endPoint x: 768, endPoint y: 475, distance: 8.5
click at [761, 473] on p "Gönder" at bounding box center [755, 470] width 32 height 12
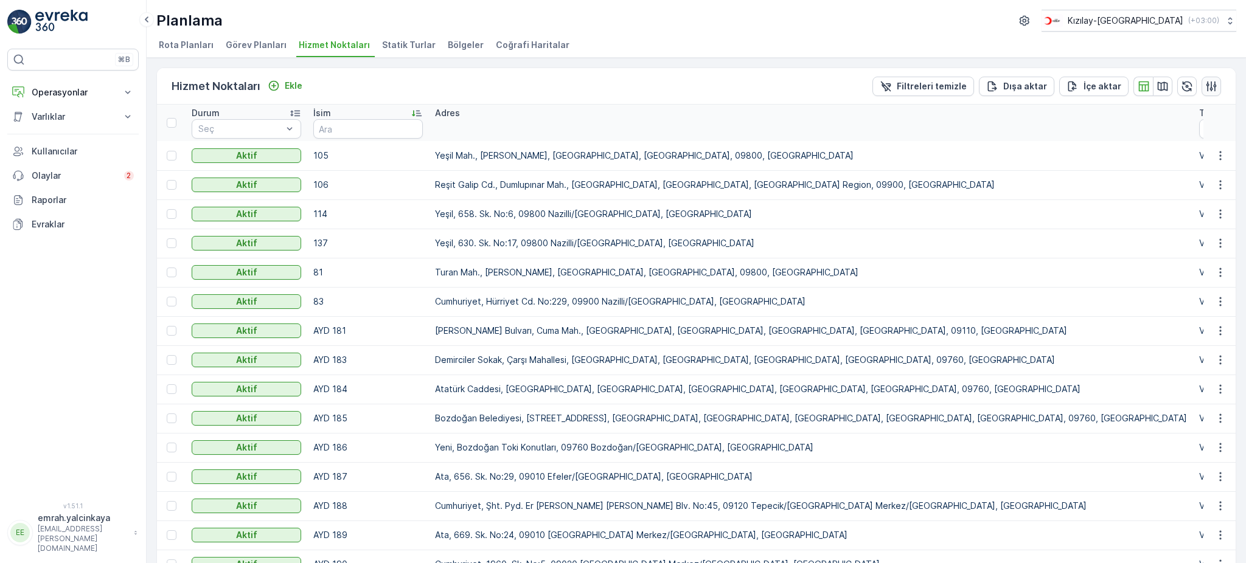
click at [1211, 86] on icon "button" at bounding box center [1211, 86] width 12 height 12
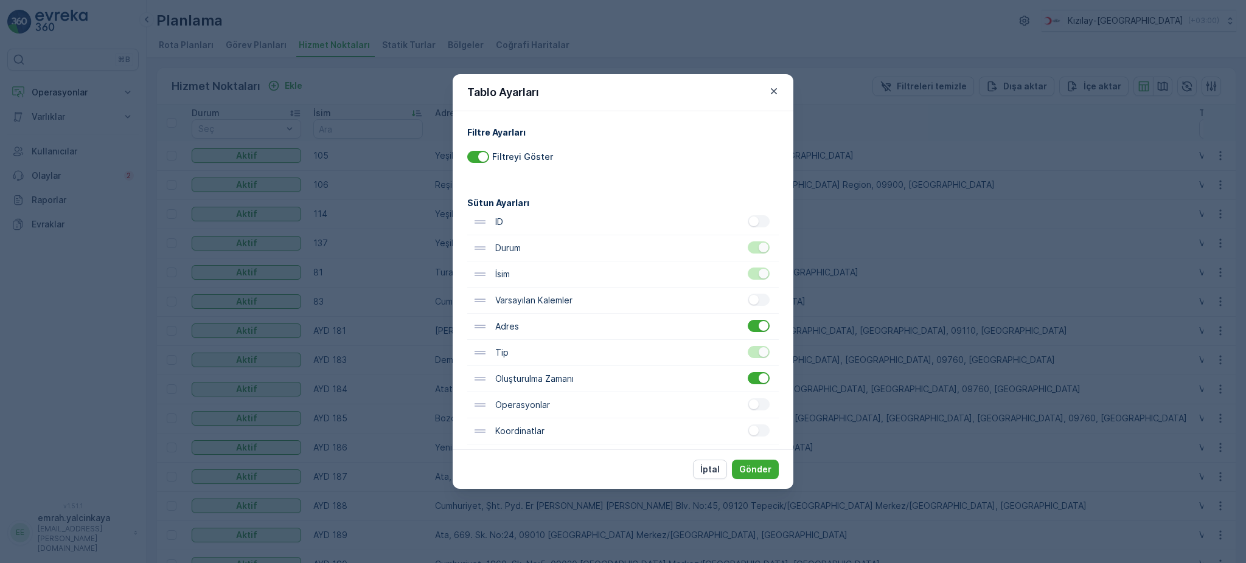
click at [758, 358] on div at bounding box center [759, 352] width 22 height 12
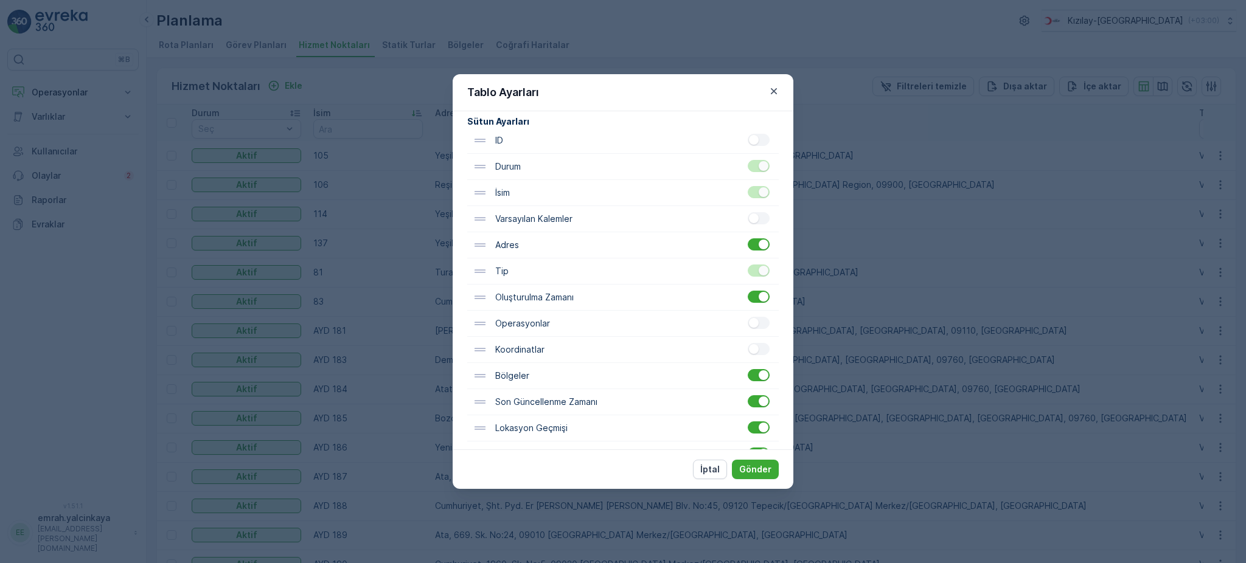
scroll to position [114, 0]
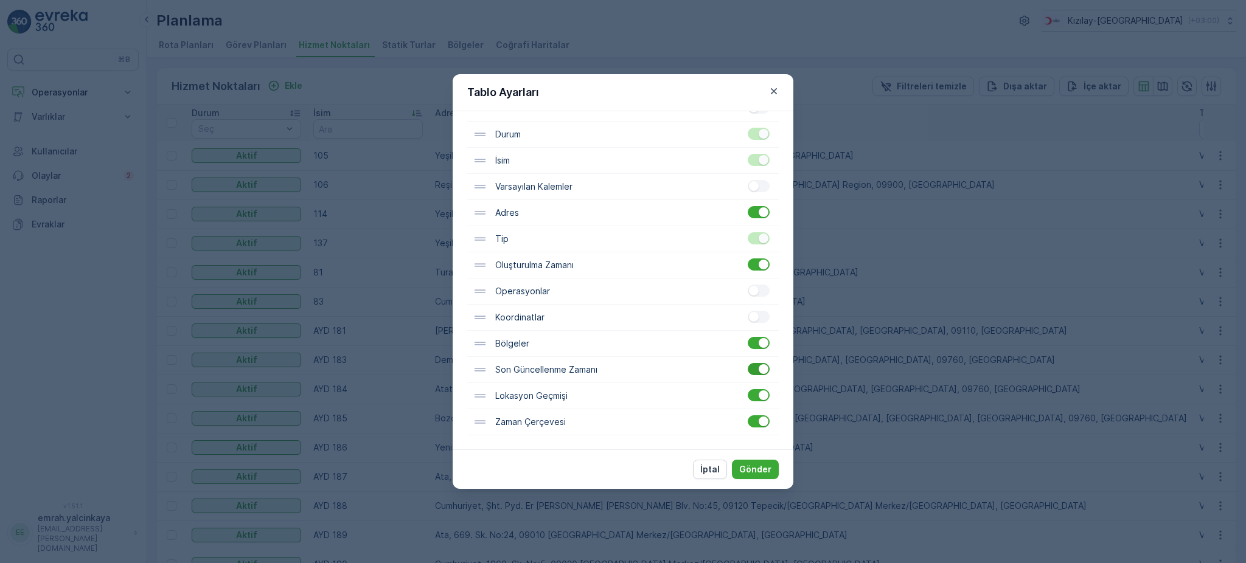
click at [753, 366] on div at bounding box center [759, 369] width 22 height 12
click at [748, 363] on input "checkbox" at bounding box center [748, 363] width 0 height 0
click at [754, 396] on div at bounding box center [759, 395] width 22 height 12
click at [748, 389] on input "checkbox" at bounding box center [748, 389] width 0 height 0
click at [759, 419] on div at bounding box center [764, 422] width 10 height 10
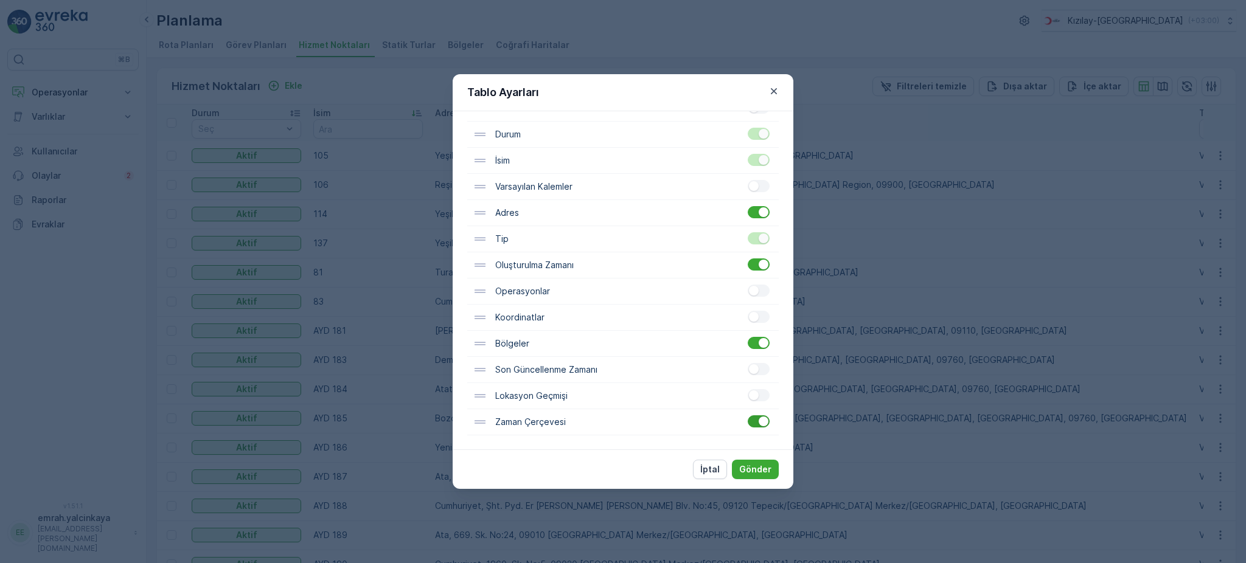
click at [748, 416] on input "checkbox" at bounding box center [748, 416] width 0 height 0
click at [747, 473] on p "Gönder" at bounding box center [755, 470] width 32 height 12
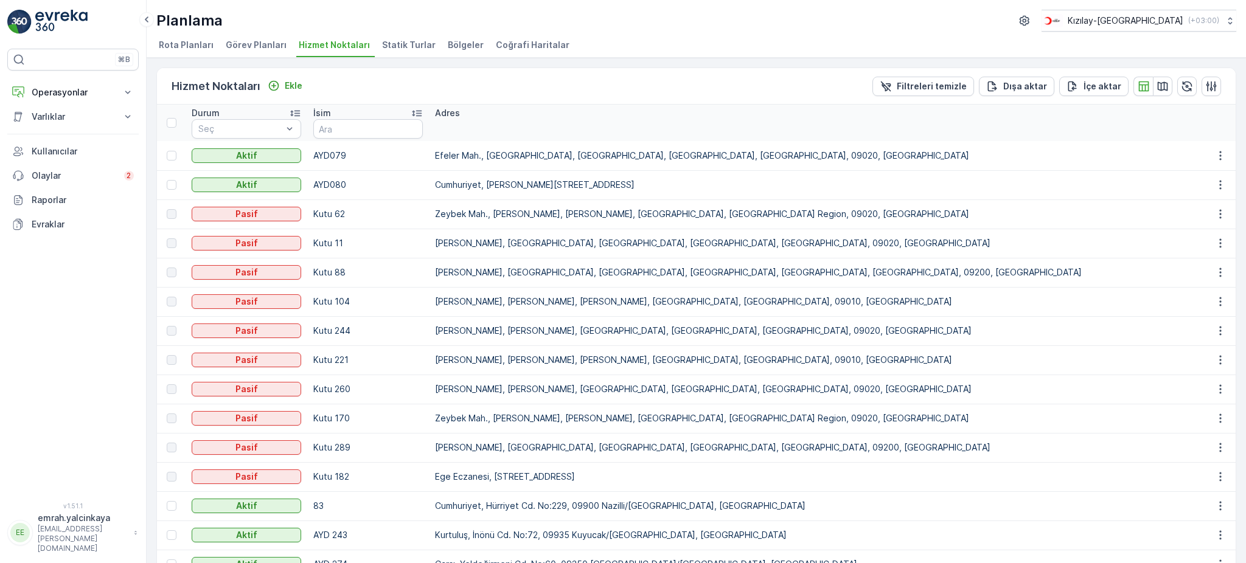
click at [420, 107] on icon at bounding box center [417, 113] width 12 height 12
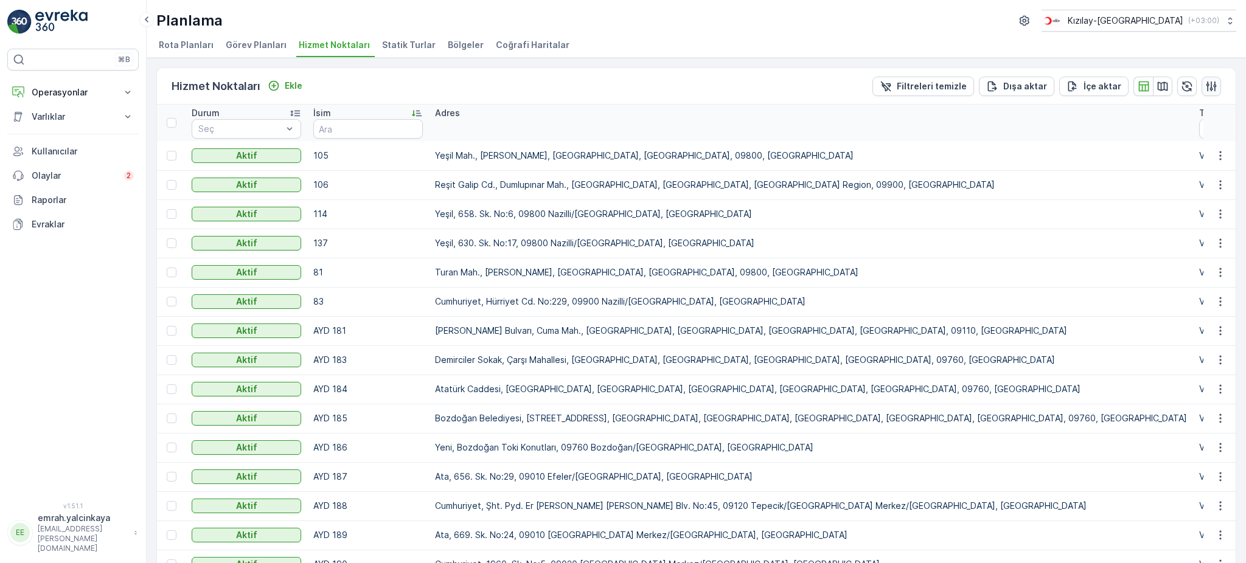
click at [1206, 90] on icon "button" at bounding box center [1211, 86] width 12 height 12
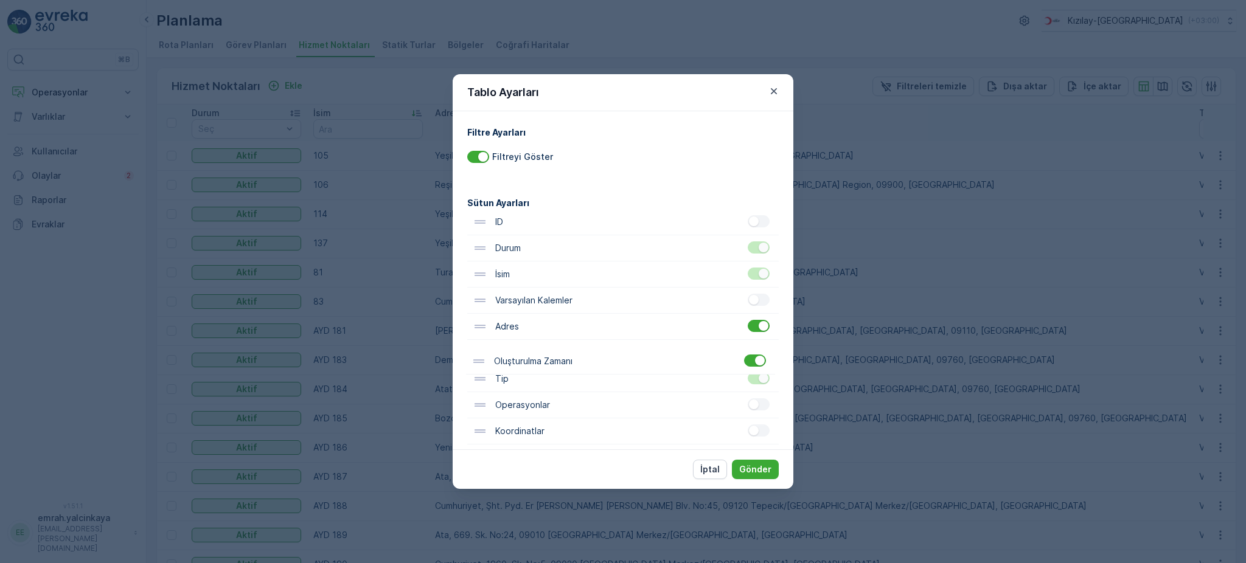
scroll to position [1, 0]
drag, startPoint x: 484, startPoint y: 385, endPoint x: 479, endPoint y: 233, distance: 152.2
click at [479, 233] on div "ID Durum İsim Varsayılan Kalemler Adres Tip Oluşturulma Zamanı Operasyonlar Koo…" at bounding box center [623, 378] width 312 height 340
drag, startPoint x: 762, startPoint y: 470, endPoint x: 859, endPoint y: 439, distance: 102.2
click at [762, 470] on p "Gönder" at bounding box center [755, 470] width 32 height 12
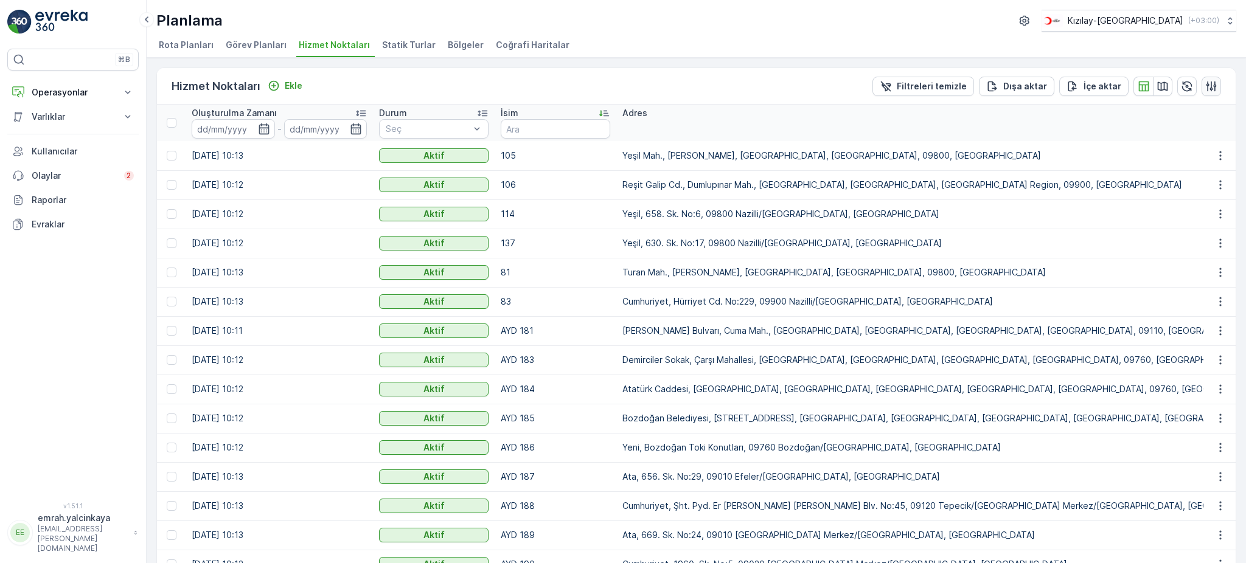
click at [1210, 80] on icon "button" at bounding box center [1211, 86] width 12 height 12
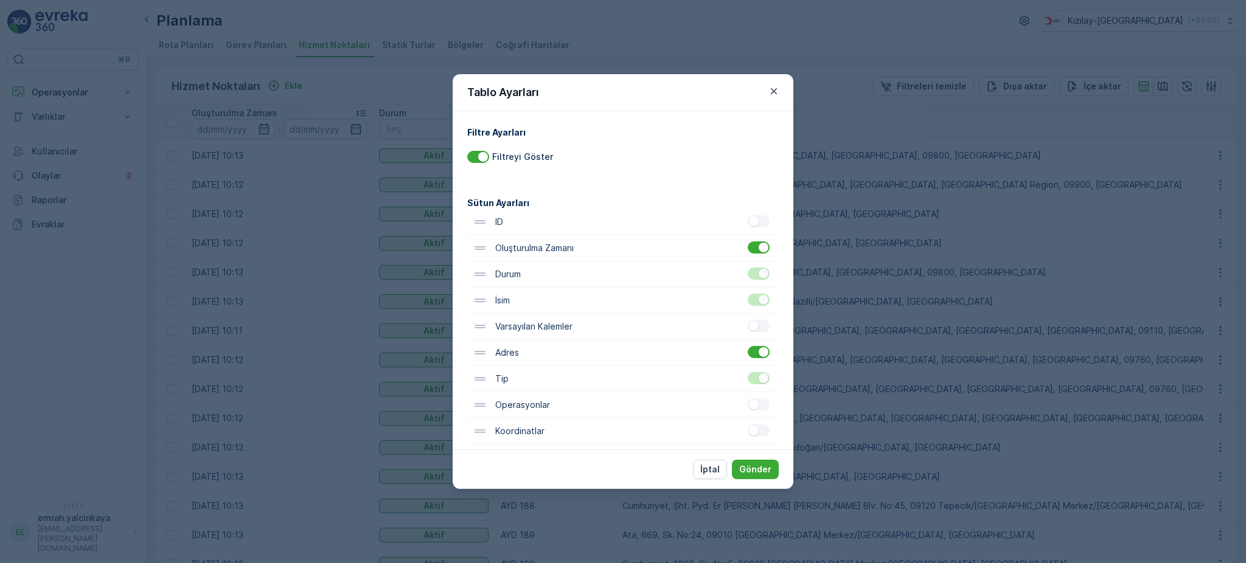
click at [756, 383] on div at bounding box center [759, 378] width 22 height 12
click at [755, 377] on div at bounding box center [759, 378] width 22 height 12
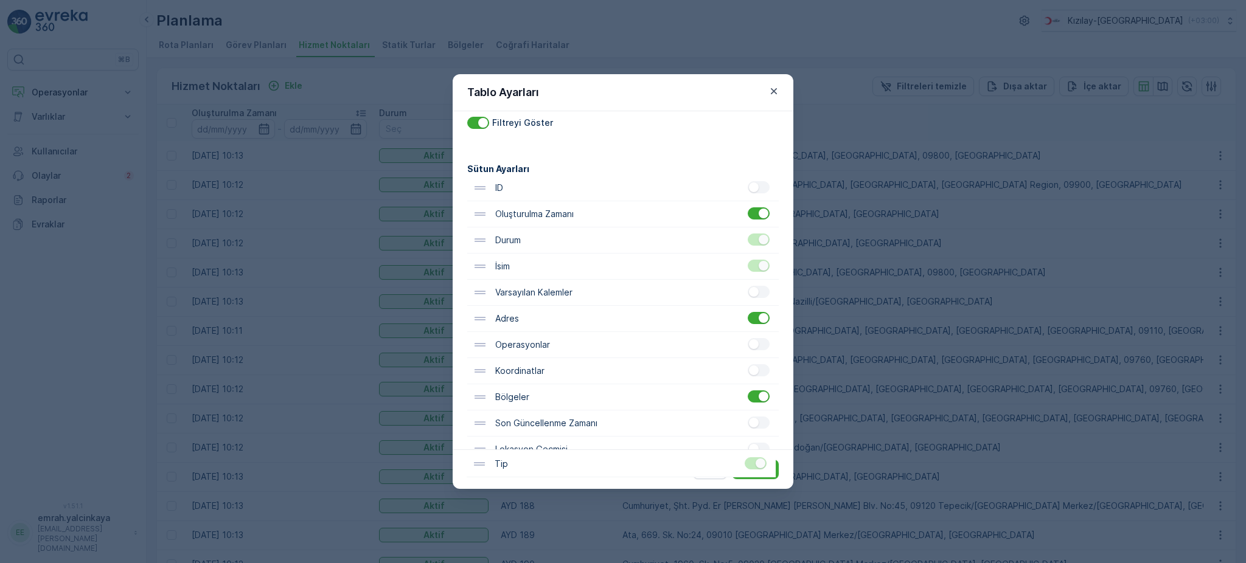
scroll to position [114, 0]
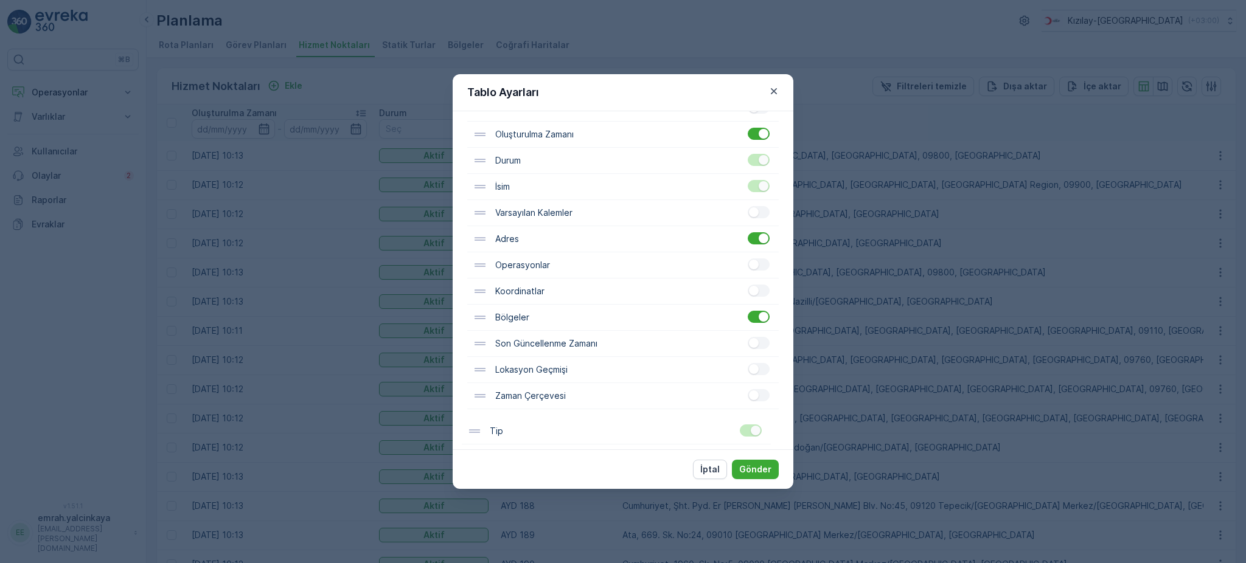
drag, startPoint x: 483, startPoint y: 385, endPoint x: 477, endPoint y: 443, distance: 58.7
click at [477, 443] on div "Filtre Ayarları Filtreyi Göster Sütun Ayarları ID Oluşturulma Zamanı Durum İsim…" at bounding box center [623, 280] width 341 height 338
drag, startPoint x: 756, startPoint y: 472, endPoint x: 674, endPoint y: 453, distance: 84.9
click at [755, 472] on p "Gönder" at bounding box center [755, 470] width 32 height 12
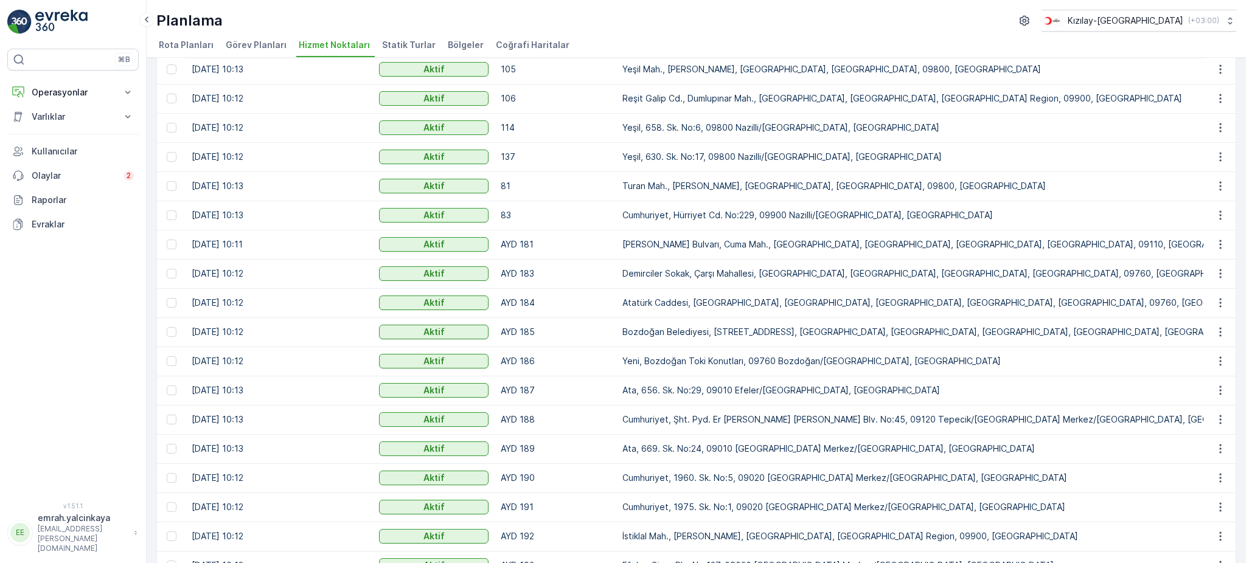
scroll to position [0, 0]
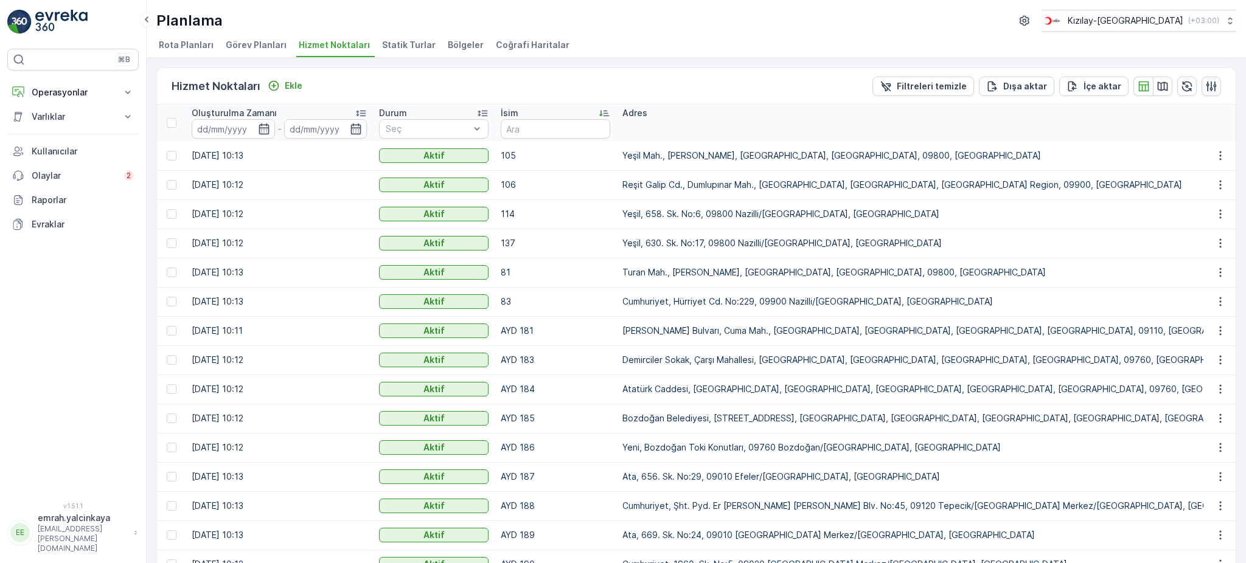
click at [1211, 85] on icon "button" at bounding box center [1212, 86] width 10 height 10
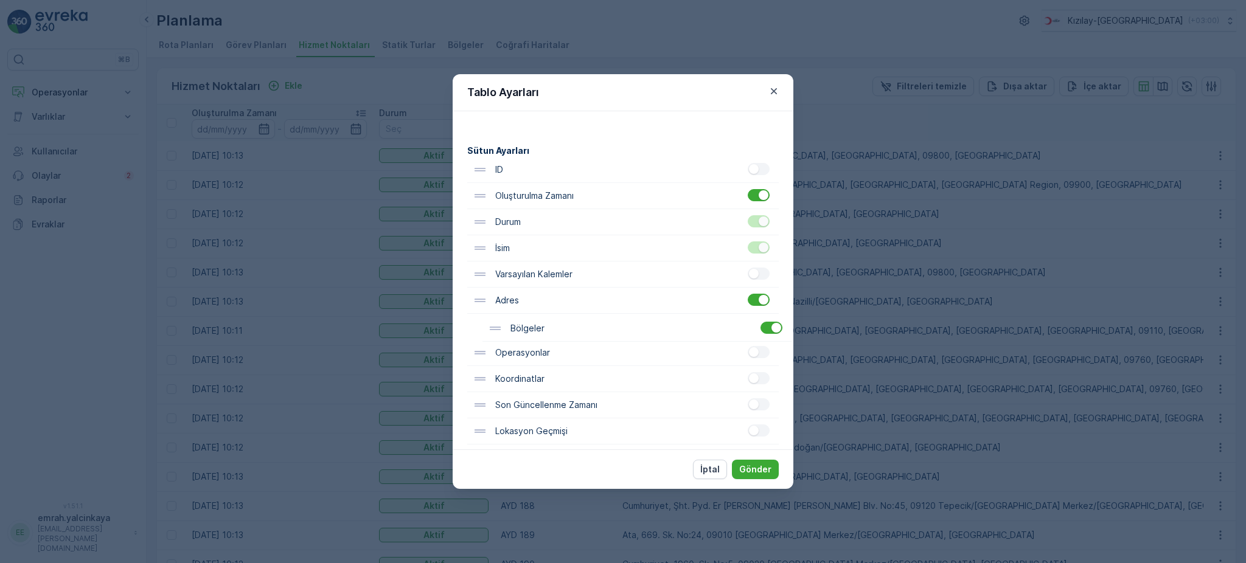
scroll to position [54, 0]
drag, startPoint x: 482, startPoint y: 439, endPoint x: 504, endPoint y: 326, distance: 115.4
click at [481, 298] on div "ID Oluşturulma Zamanı Durum İsim Varsayılan Kalemler Adres Operasyonlar Koordin…" at bounding box center [623, 325] width 312 height 340
click at [760, 470] on p "Gönder" at bounding box center [755, 470] width 32 height 12
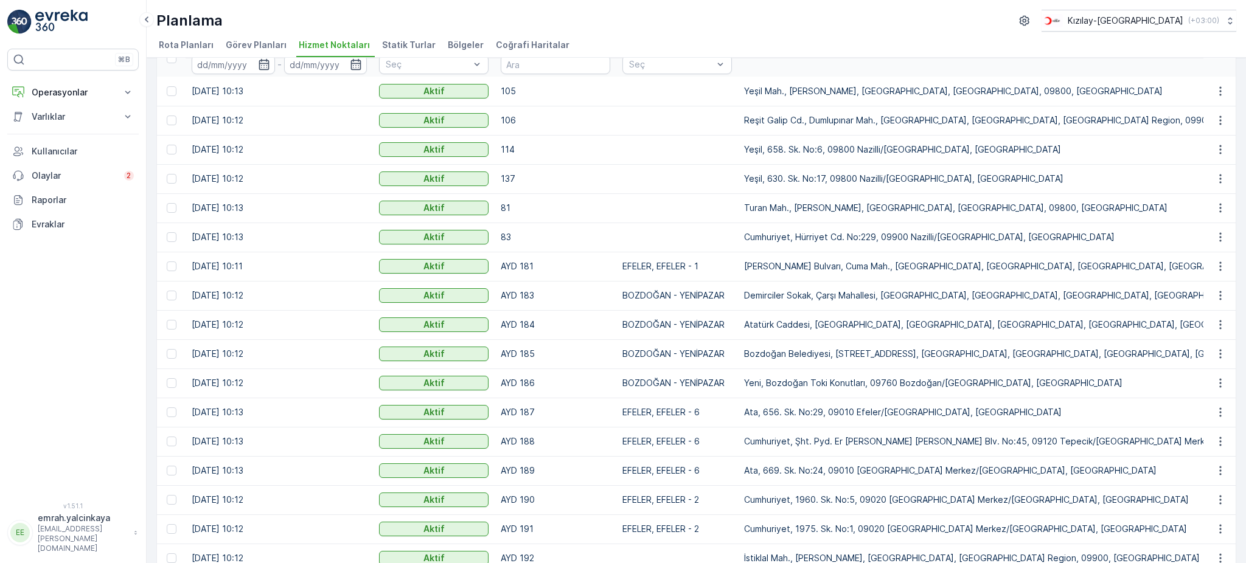
scroll to position [0, 0]
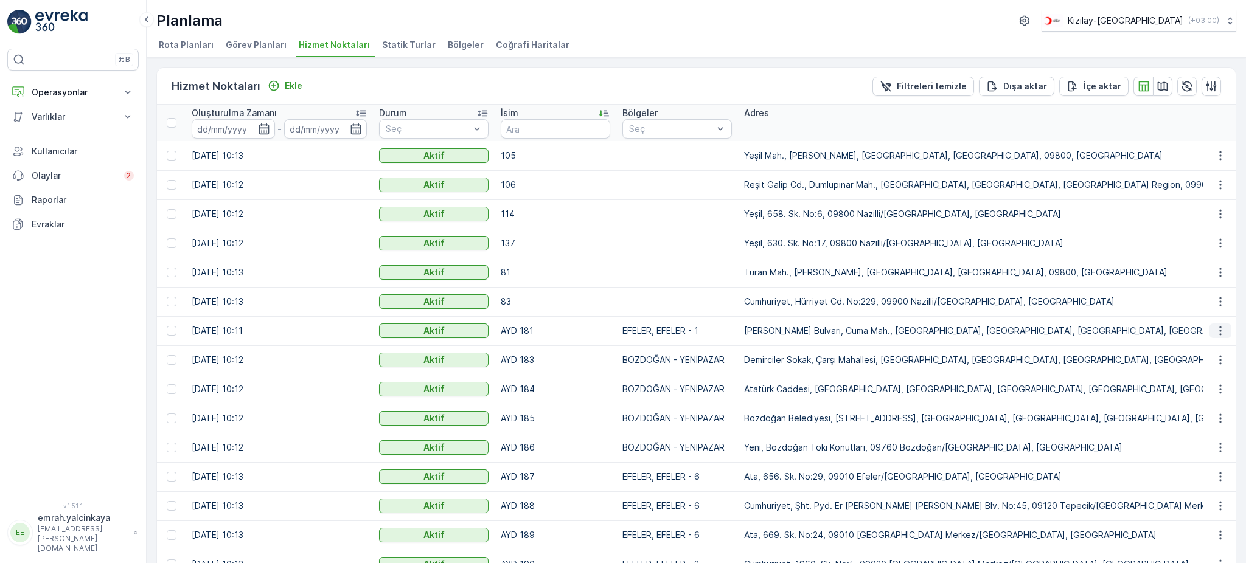
click at [1219, 336] on icon "button" at bounding box center [1220, 331] width 12 height 12
click at [1235, 169] on div "Hizmet Noktaları Ekle Filtreleri temizle Dışa aktar İçe aktar Oluşturulma Zaman…" at bounding box center [696, 311] width 1099 height 506
click at [1219, 359] on icon "button" at bounding box center [1220, 360] width 12 height 12
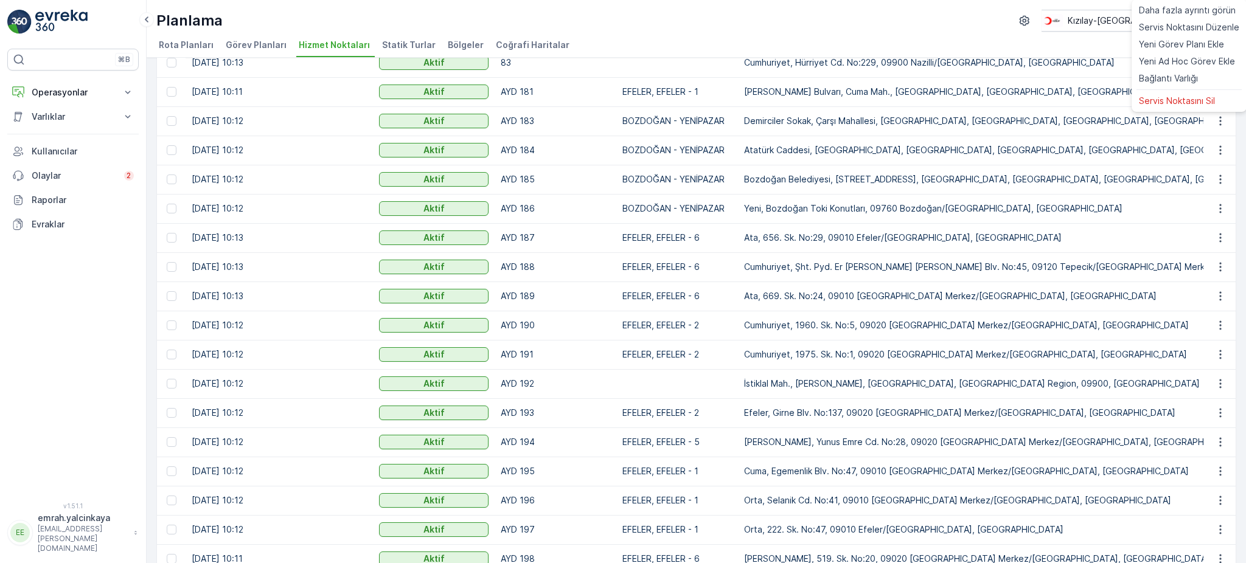
scroll to position [200, 0]
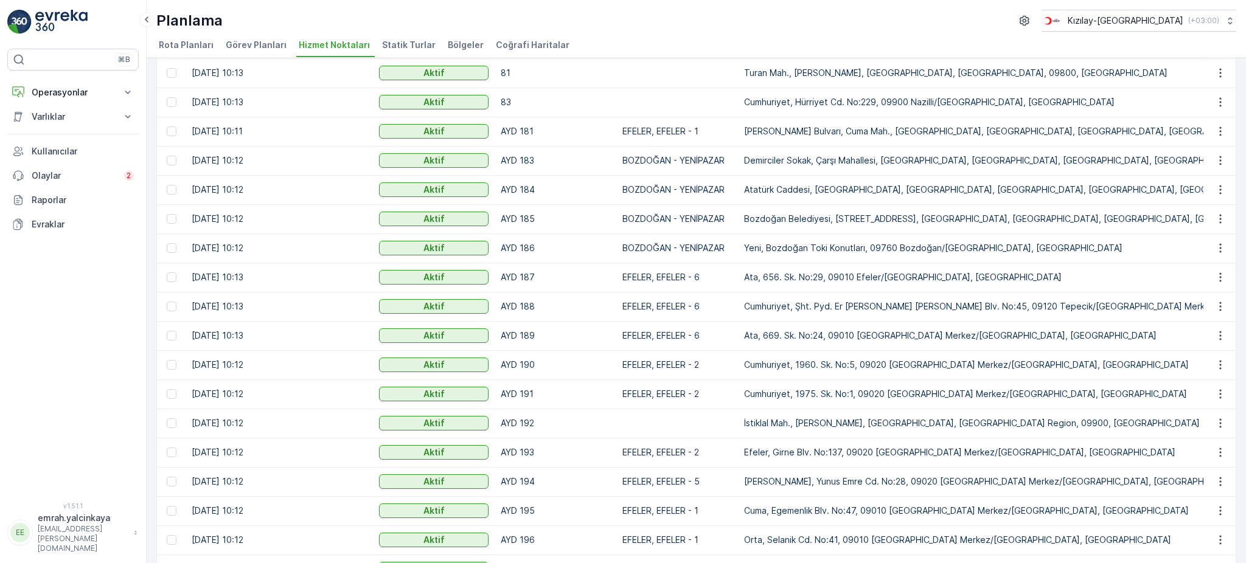
click at [1235, 136] on div "Hizmet Noktaları Ekle Filtreleri temizle Dışa aktar İçe aktar Oluşturulma Zaman…" at bounding box center [696, 311] width 1099 height 506
click at [1214, 192] on icon "button" at bounding box center [1220, 190] width 12 height 12
click at [1241, 168] on div "Hizmet Noktaları Ekle Filtreleri temizle Dışa aktar İçe aktar Oluşturulma Zaman…" at bounding box center [696, 311] width 1099 height 506
click at [1214, 214] on icon "button" at bounding box center [1220, 219] width 12 height 12
click at [1240, 201] on div "Hizmet Noktaları Ekle Filtreleri temizle Dışa aktar İçe aktar Oluşturulma Zaman…" at bounding box center [696, 311] width 1099 height 506
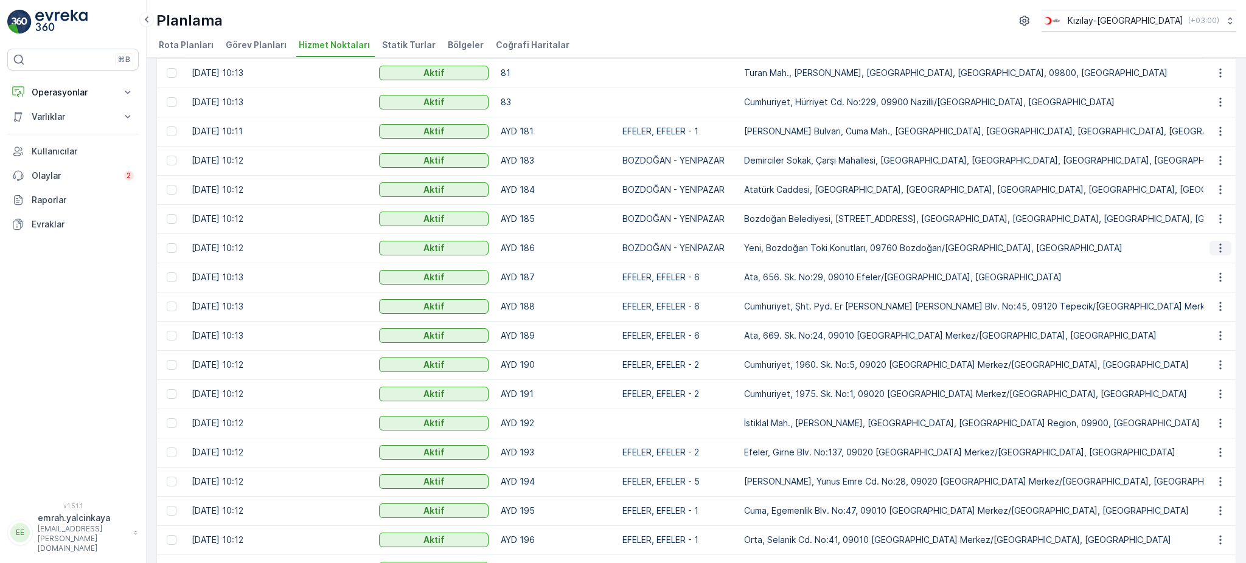
click at [1221, 245] on icon "button" at bounding box center [1220, 248] width 12 height 12
click at [1235, 223] on div "Hizmet Noktaları Ekle Filtreleri temizle Dışa aktar İçe aktar Oluşturulma Zaman…" at bounding box center [696, 311] width 1099 height 506
click at [1221, 278] on icon "button" at bounding box center [1220, 277] width 12 height 12
click at [1240, 259] on div "Hizmet Noktaları Ekle Filtreleri temizle Dışa aktar İçe aktar Oluşturulma Zaman…" at bounding box center [696, 311] width 1099 height 506
click at [1225, 304] on button "button" at bounding box center [1221, 306] width 22 height 15
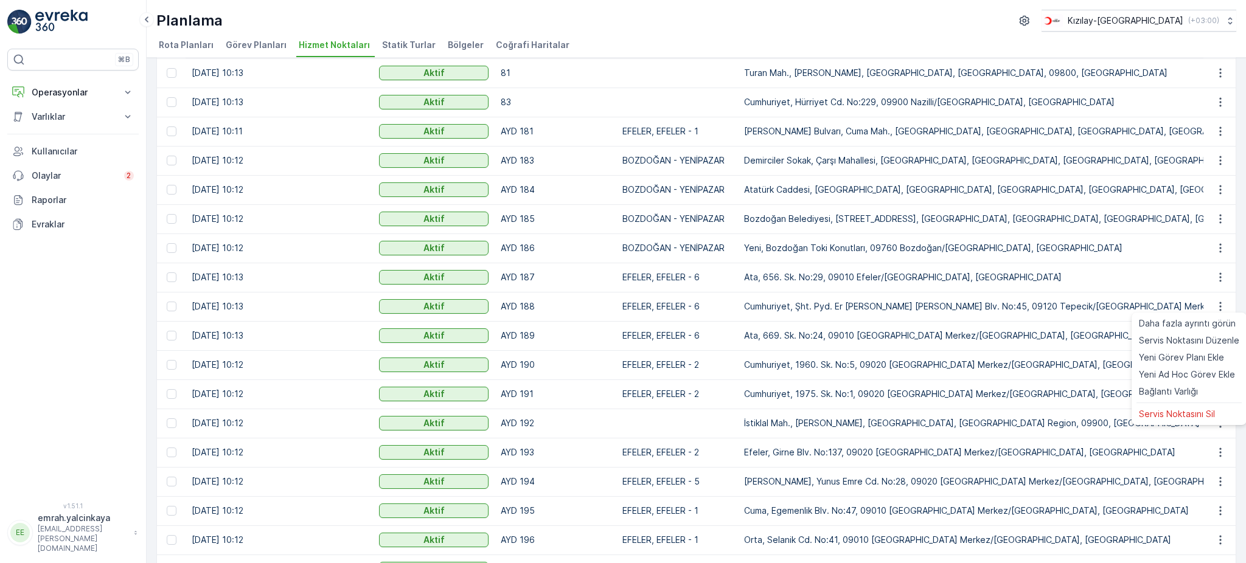
click at [1240, 282] on div "Hizmet Noktaları Ekle Filtreleri temizle Dışa aktar İçe aktar Oluşturulma Zaman…" at bounding box center [696, 311] width 1099 height 506
click at [1219, 340] on icon "button" at bounding box center [1220, 336] width 12 height 12
click at [1235, 310] on div "Hizmet Noktaları Ekle Filtreleri temizle Dışa aktar İçe aktar Oluşturulma Zaman…" at bounding box center [696, 311] width 1099 height 506
click at [1219, 366] on icon "button" at bounding box center [1220, 365] width 12 height 12
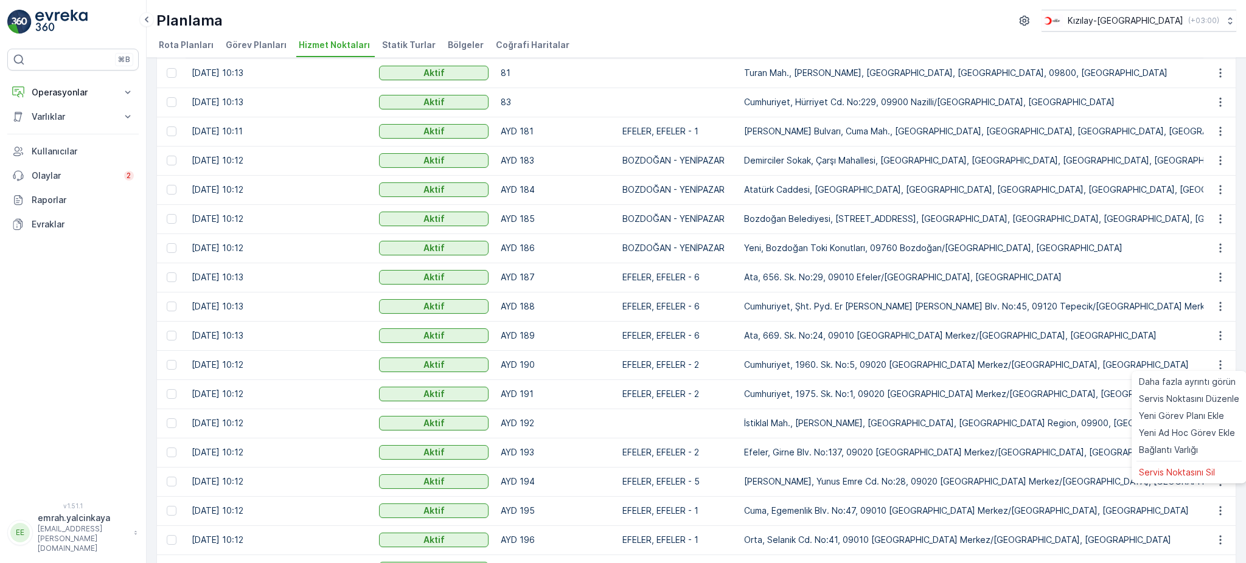
click at [1234, 273] on div "Hizmet Noktaları Ekle Filtreleri temizle Dışa aktar İçe aktar Oluşturulma Zaman…" at bounding box center [696, 311] width 1099 height 506
click at [1220, 399] on icon "button" at bounding box center [1220, 394] width 12 height 12
click at [1234, 256] on div "Hizmet Noktaları Ekle Filtreleri temizle Dışa aktar İçe aktar Oluşturulma Zaman…" at bounding box center [696, 311] width 1099 height 506
click at [1216, 422] on icon "button" at bounding box center [1220, 423] width 12 height 12
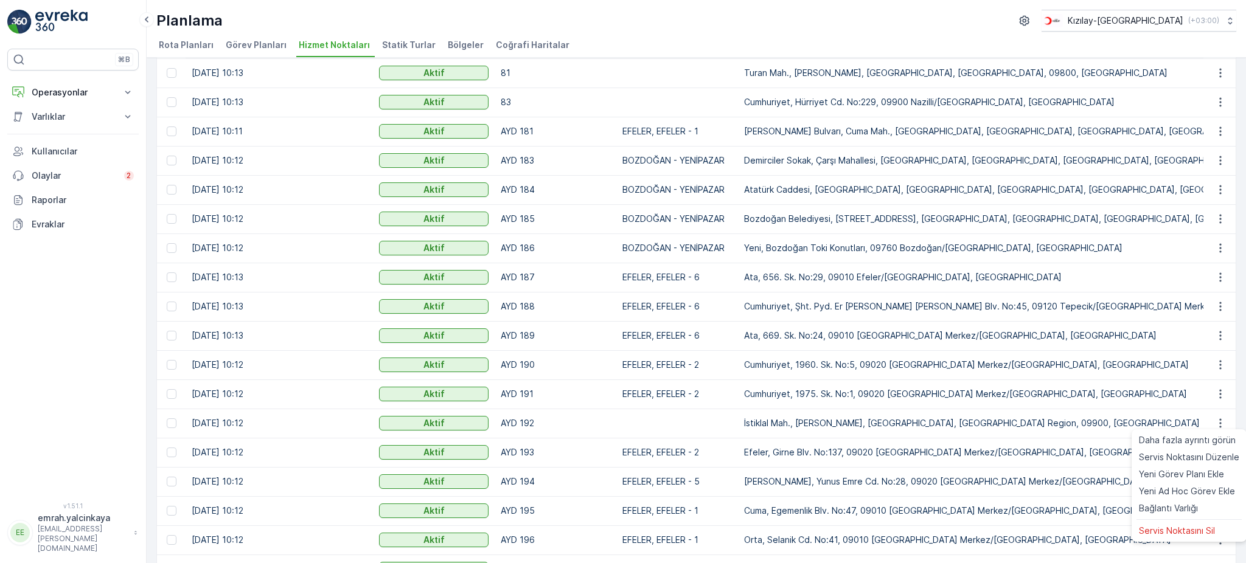
click at [1242, 296] on div "Hizmet Noktaları Ekle Filtreleri temizle Dışa aktar İçe aktar Oluşturulma Zaman…" at bounding box center [696, 311] width 1099 height 506
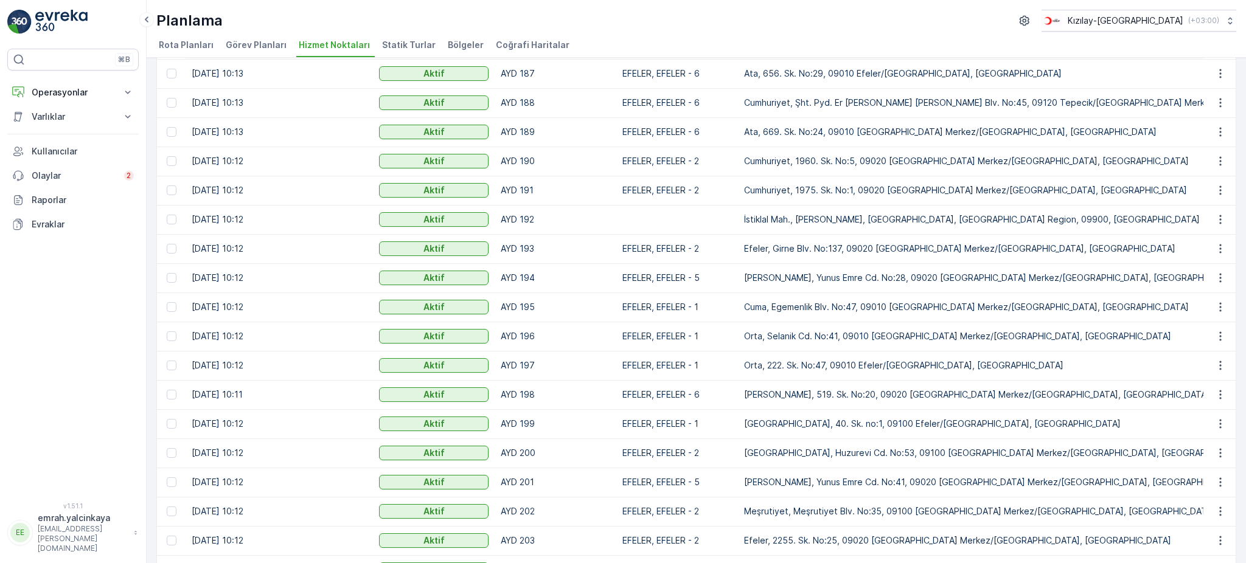
scroll to position [443, 0]
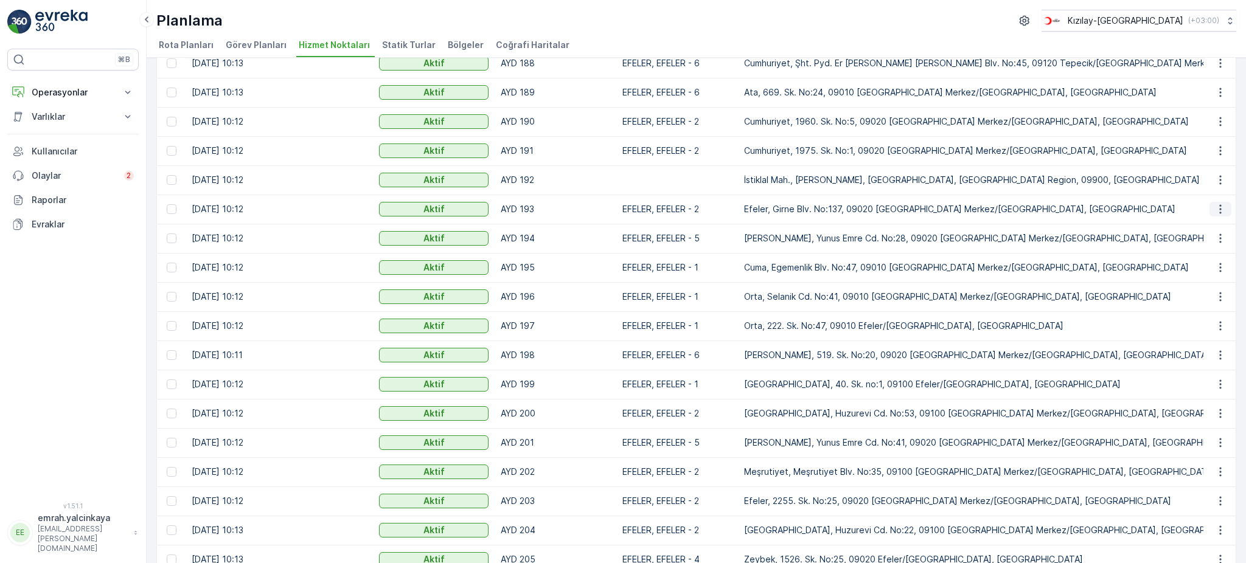
click at [1223, 211] on icon "button" at bounding box center [1220, 209] width 12 height 12
click at [1217, 242] on span "Servis Noktasını Düzenle" at bounding box center [1189, 243] width 100 height 12
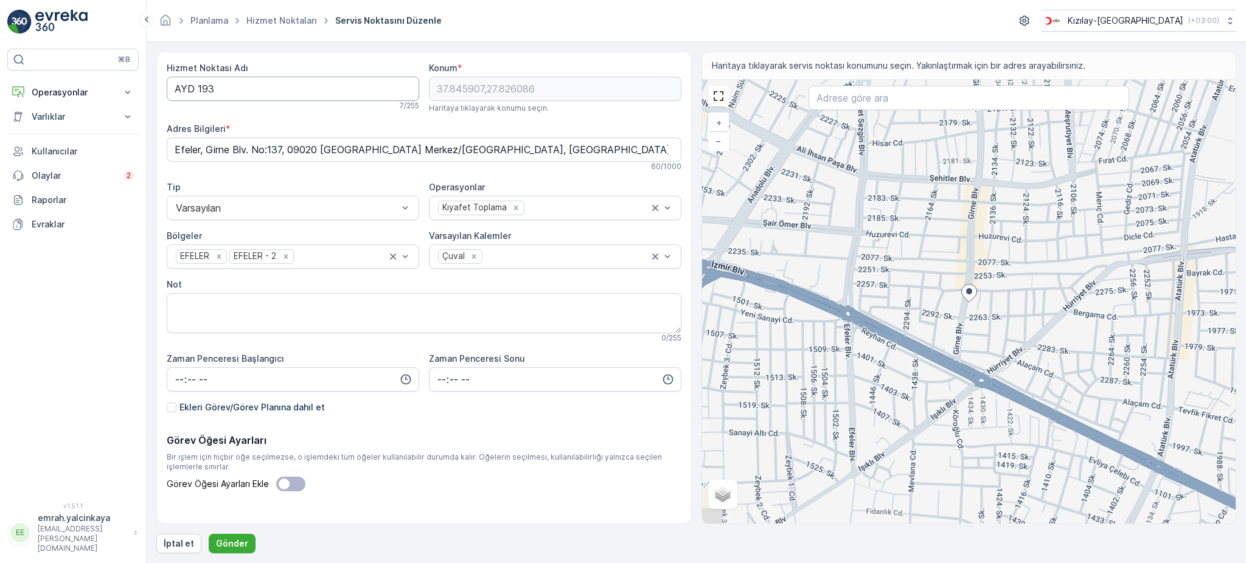
drag, startPoint x: 195, startPoint y: 90, endPoint x: 203, endPoint y: 96, distance: 9.6
click at [196, 90] on Adı "AYD 193" at bounding box center [293, 89] width 253 height 24
type Adı "AYD193"
click at [226, 545] on p "Gönder" at bounding box center [232, 544] width 32 height 12
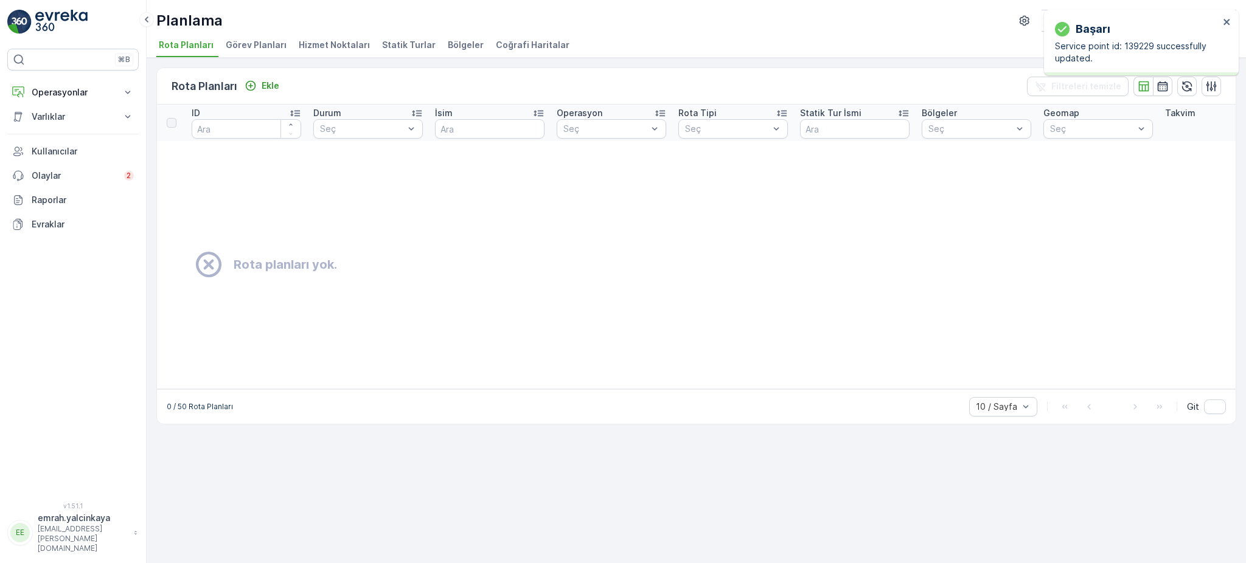
click at [319, 39] on span "Hizmet Noktaları" at bounding box center [334, 45] width 71 height 12
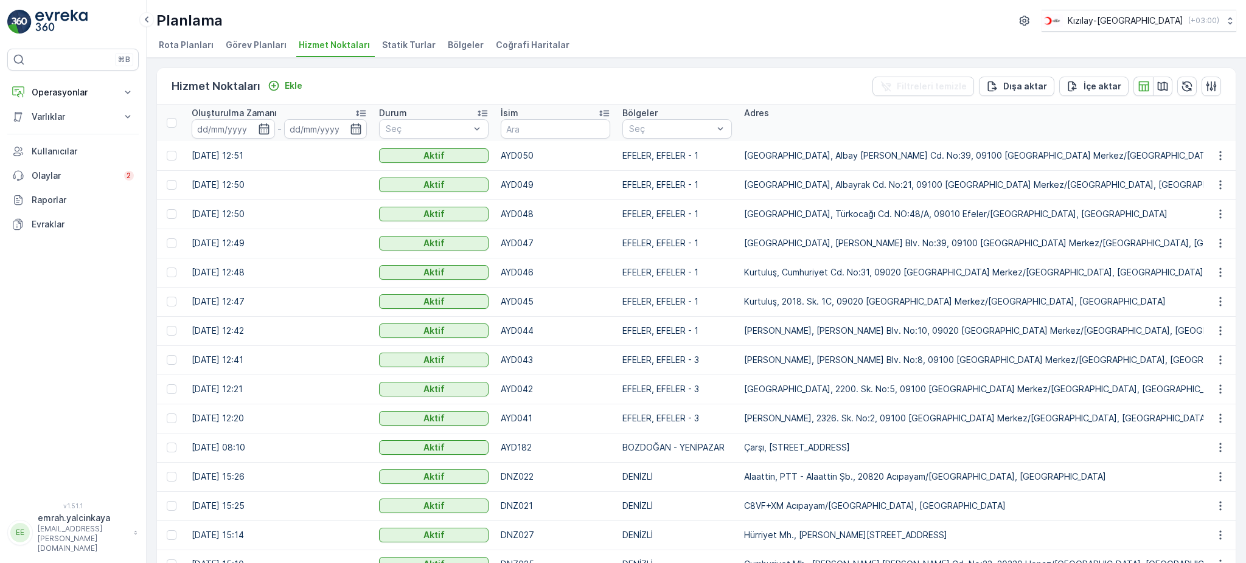
click at [317, 46] on span "Hizmet Noktaları" at bounding box center [334, 45] width 71 height 12
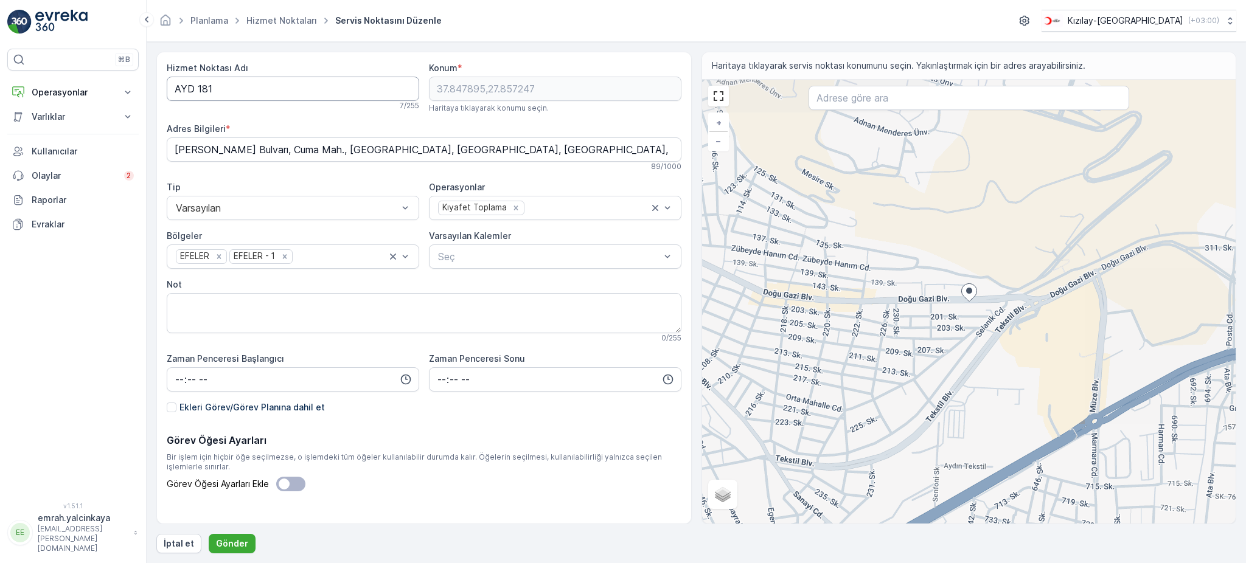
click at [200, 85] on Adı "AYD 181" at bounding box center [293, 89] width 253 height 24
click at [196, 88] on Adı "AYD 181" at bounding box center [293, 89] width 253 height 24
type Adı "AYD181"
click at [218, 539] on p "Gönder" at bounding box center [232, 544] width 32 height 12
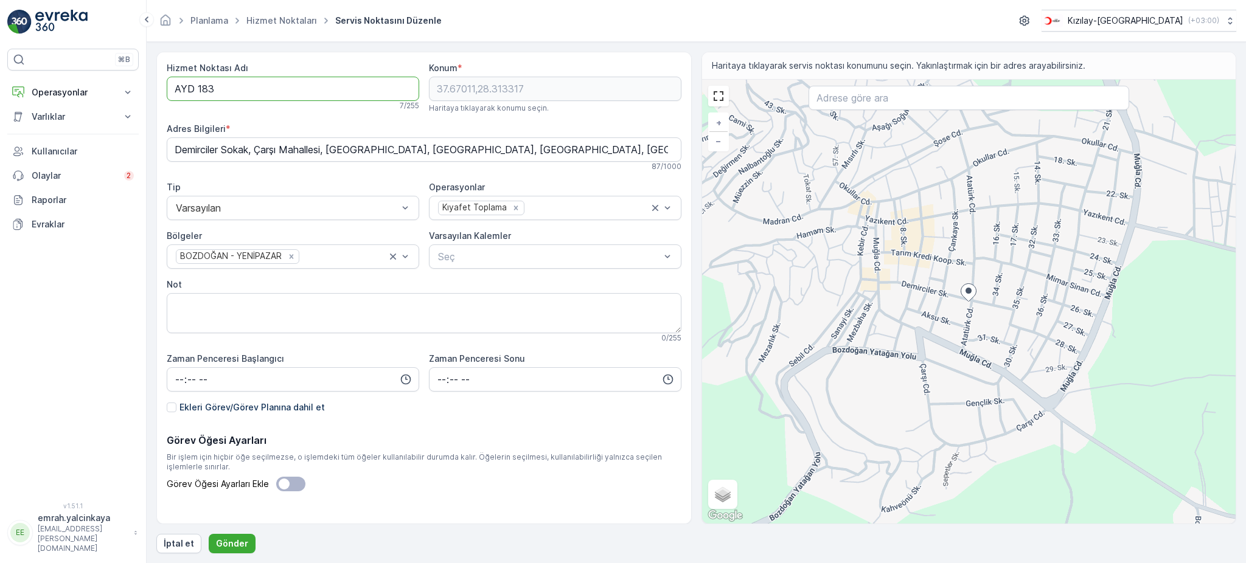
drag, startPoint x: 197, startPoint y: 86, endPoint x: 212, endPoint y: 101, distance: 20.7
click at [198, 88] on Adı "AYD 183" at bounding box center [293, 89] width 253 height 24
type Adı "AYD183"
click at [222, 539] on p "Gönder" at bounding box center [232, 544] width 32 height 12
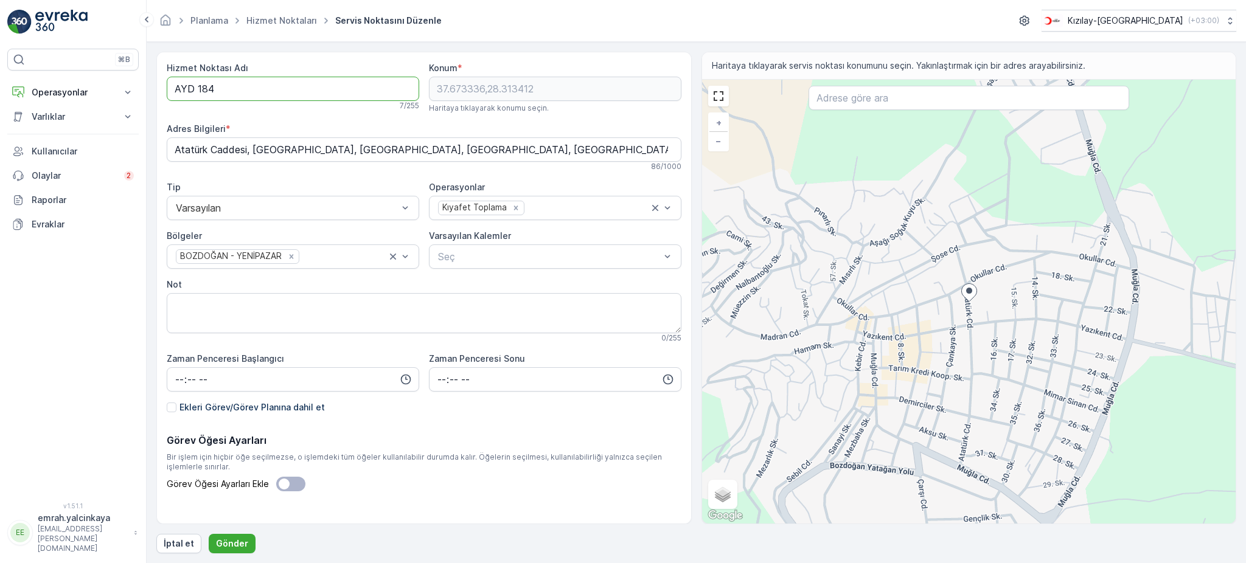
click at [197, 90] on Adı "AYD 184" at bounding box center [293, 89] width 253 height 24
type Adı "AYD184"
click at [226, 540] on p "Gönder" at bounding box center [232, 544] width 32 height 12
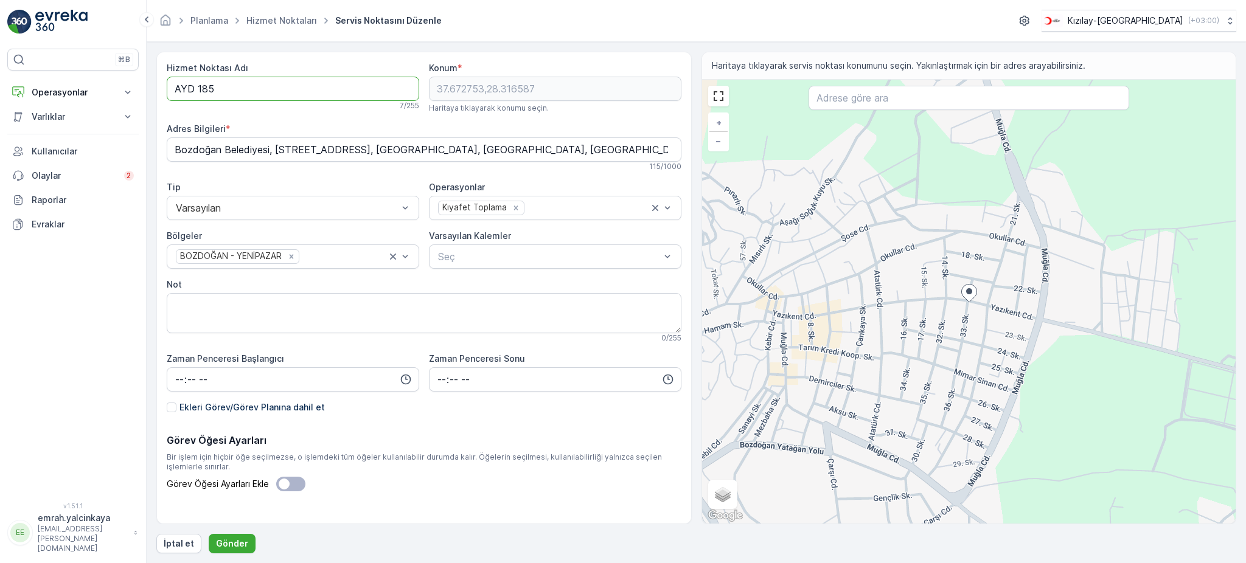
click at [196, 91] on Adı "AYD 185" at bounding box center [293, 89] width 253 height 24
type Adı "AYD185"
drag, startPoint x: 242, startPoint y: 542, endPoint x: 309, endPoint y: 496, distance: 81.5
click at [242, 542] on p "Gönder" at bounding box center [232, 544] width 32 height 12
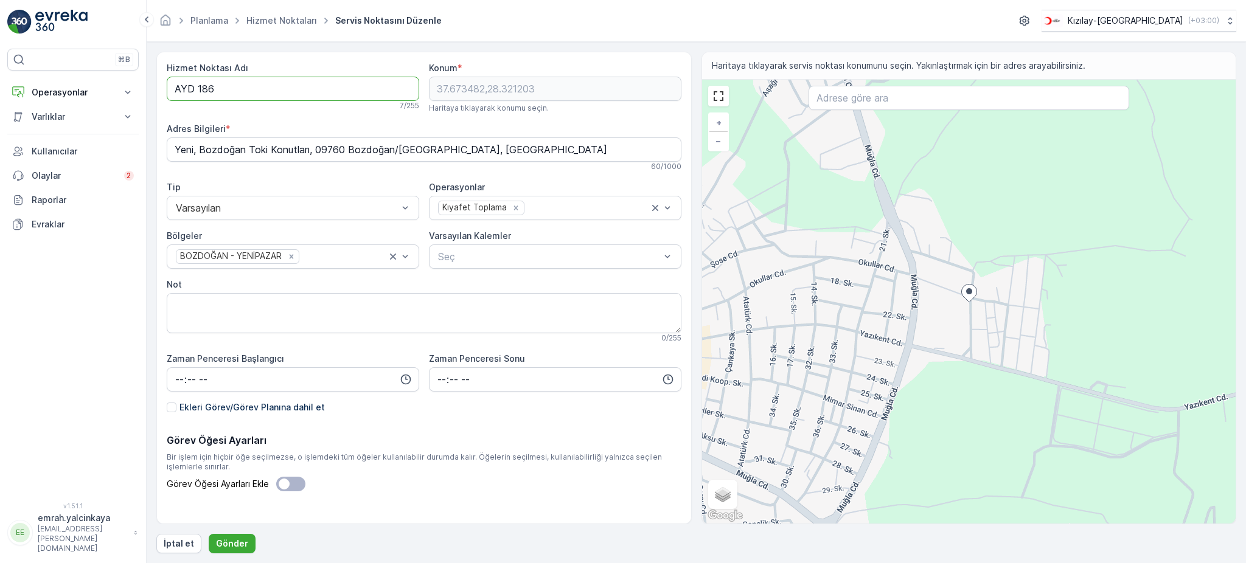
click at [197, 93] on Adı "AYD 186" at bounding box center [293, 89] width 253 height 24
type Adı "AYD186"
click at [231, 540] on p "Gönder" at bounding box center [232, 544] width 32 height 12
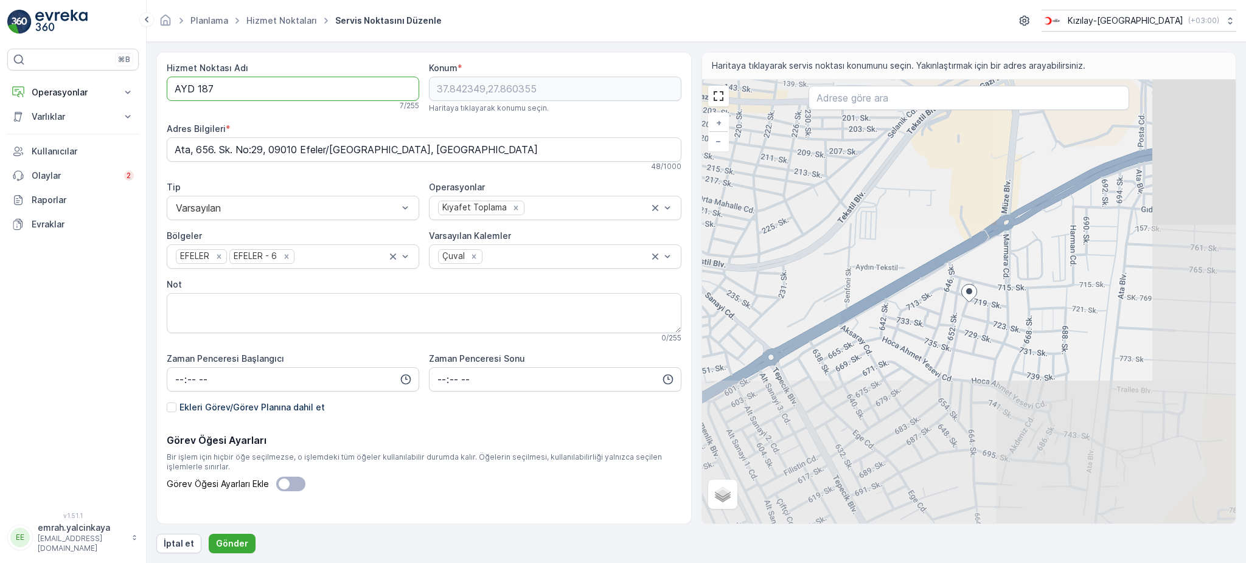
click at [198, 91] on Adı "AYD 187" at bounding box center [293, 89] width 253 height 24
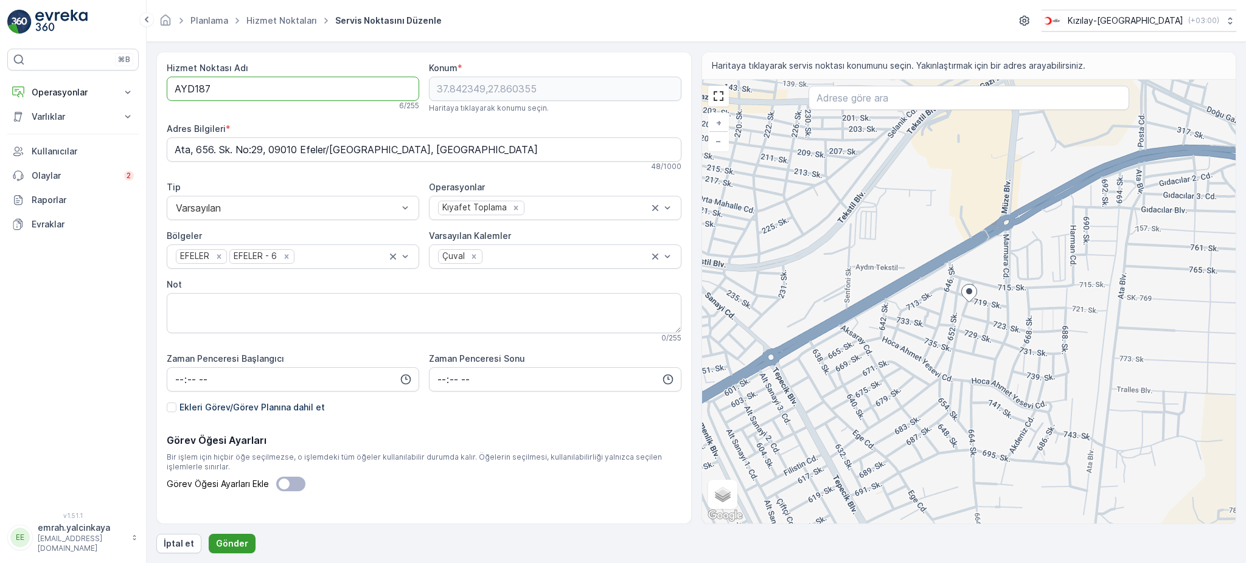
type Adı "AYD187"
drag, startPoint x: 240, startPoint y: 543, endPoint x: 326, endPoint y: 403, distance: 163.8
click at [240, 542] on p "Gönder" at bounding box center [232, 544] width 32 height 12
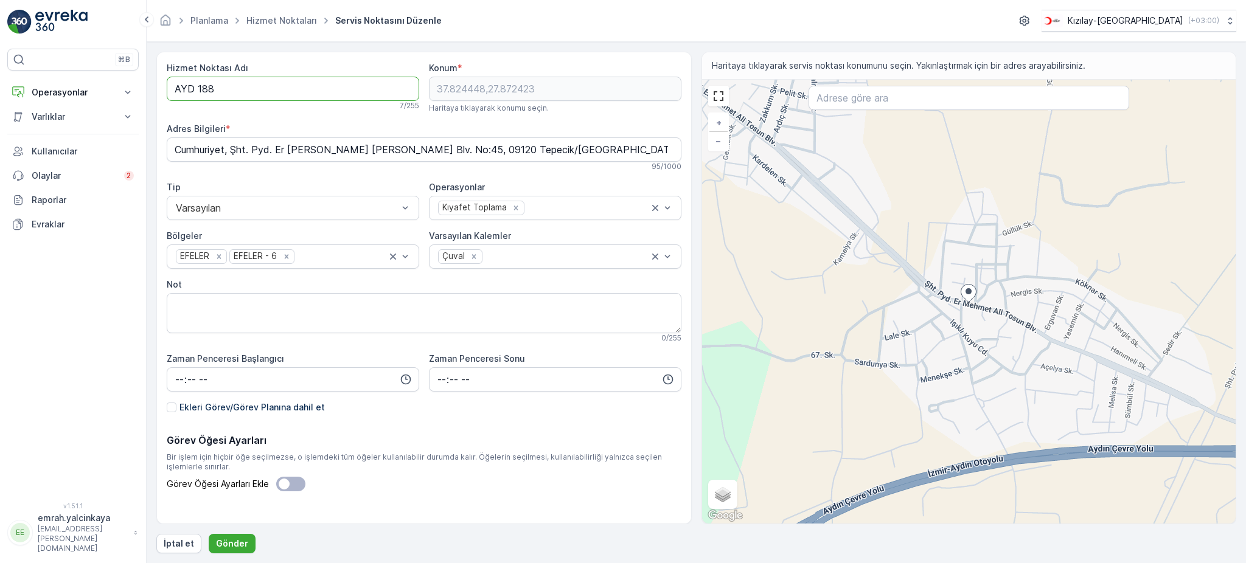
click at [197, 88] on Adı "AYD 188" at bounding box center [293, 89] width 253 height 24
type Adı "AYD188"
drag, startPoint x: 249, startPoint y: 542, endPoint x: 265, endPoint y: 527, distance: 21.1
click at [252, 540] on div "İptal et Gönder" at bounding box center [696, 543] width 1080 height 19
click at [229, 549] on button "Gönder" at bounding box center [232, 543] width 47 height 19
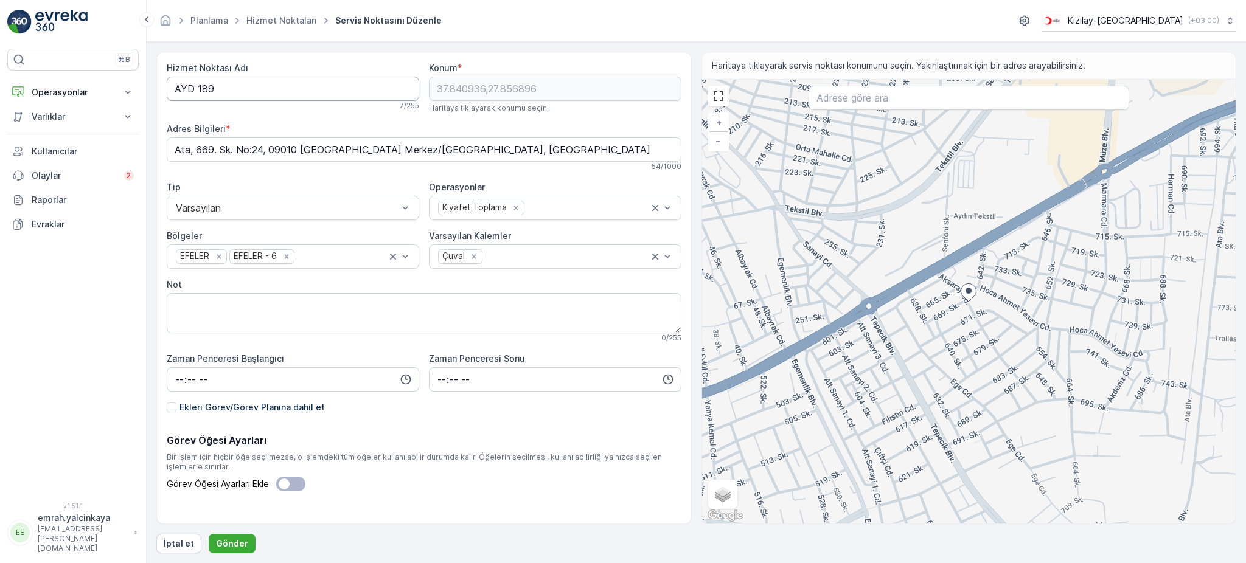
drag, startPoint x: 196, startPoint y: 88, endPoint x: 198, endPoint y: 94, distance: 6.9
click at [197, 89] on Adı "AYD 189" at bounding box center [293, 89] width 253 height 24
type Adı "AYD189"
click at [230, 542] on p "Gönder" at bounding box center [232, 544] width 32 height 12
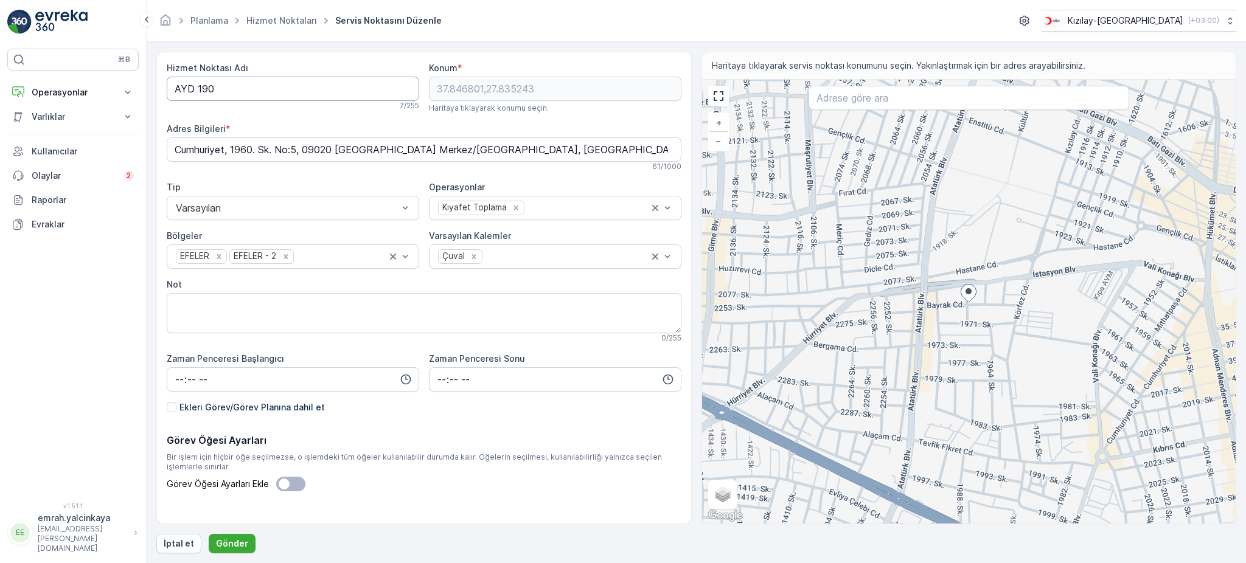
click at [200, 91] on Adı "AYD 190" at bounding box center [293, 89] width 253 height 24
type Adı "AYD190"
click at [220, 534] on button "Gönder" at bounding box center [232, 543] width 47 height 19
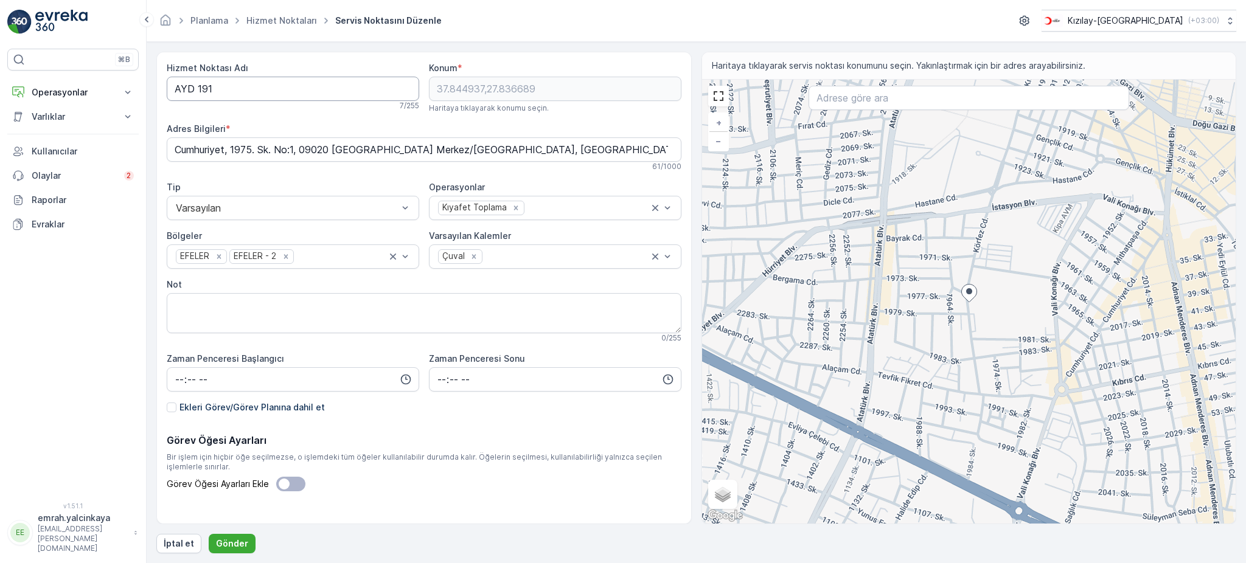
click at [198, 89] on Adı "AYD 191" at bounding box center [293, 89] width 253 height 24
type Adı "AYD191"
click at [248, 540] on button "Gönder" at bounding box center [232, 543] width 47 height 19
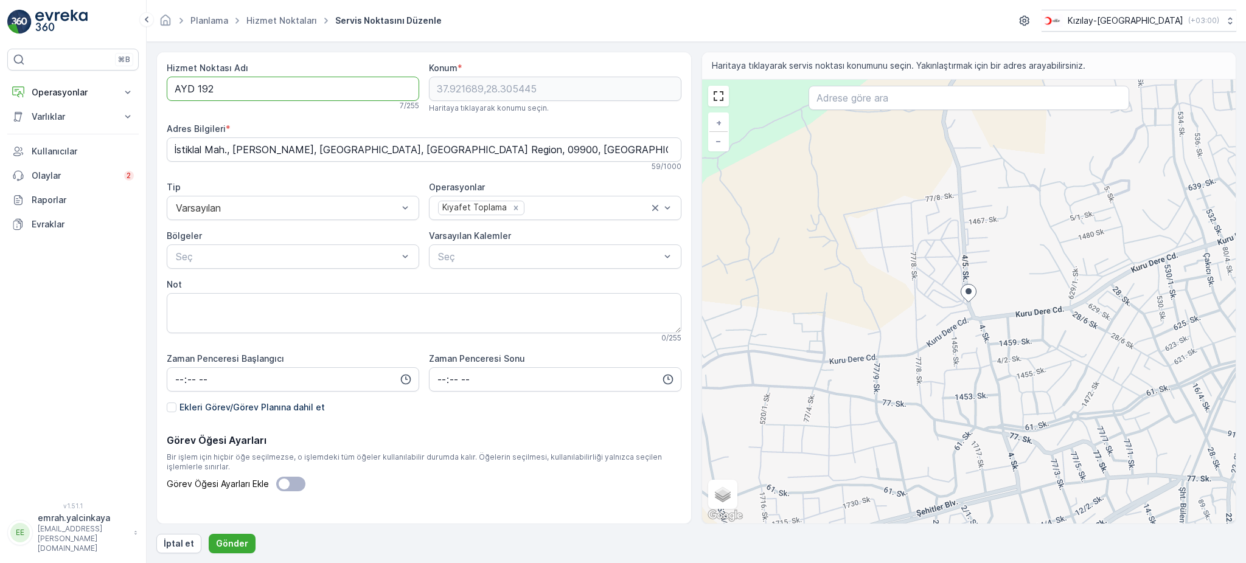
drag, startPoint x: 196, startPoint y: 88, endPoint x: 241, endPoint y: 128, distance: 59.9
click at [197, 89] on Adı "AYD 192" at bounding box center [293, 89] width 253 height 24
type Adı "AYD192"
click at [241, 536] on button "Gönder" at bounding box center [232, 543] width 47 height 19
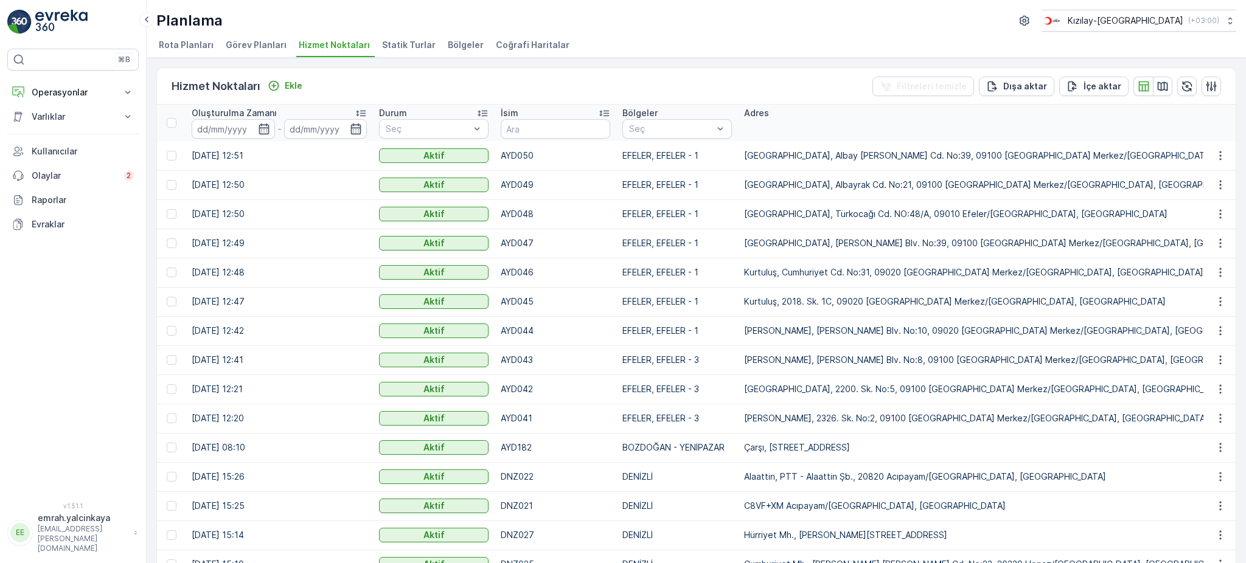
click at [507, 108] on p "İsim" at bounding box center [510, 113] width 18 height 12
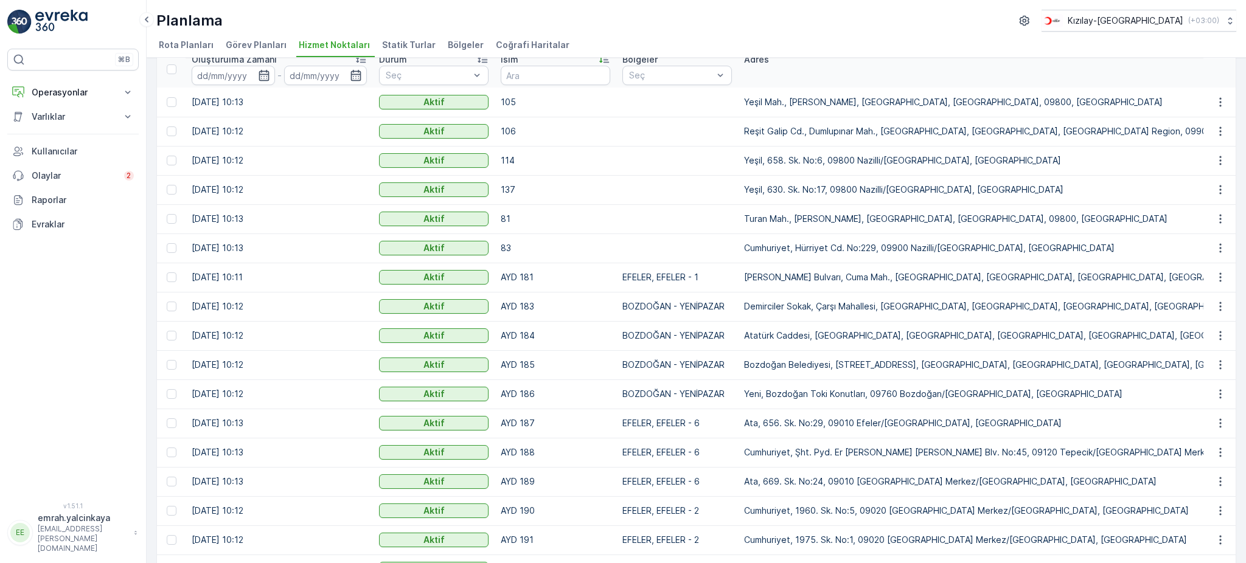
scroll to position [81, 0]
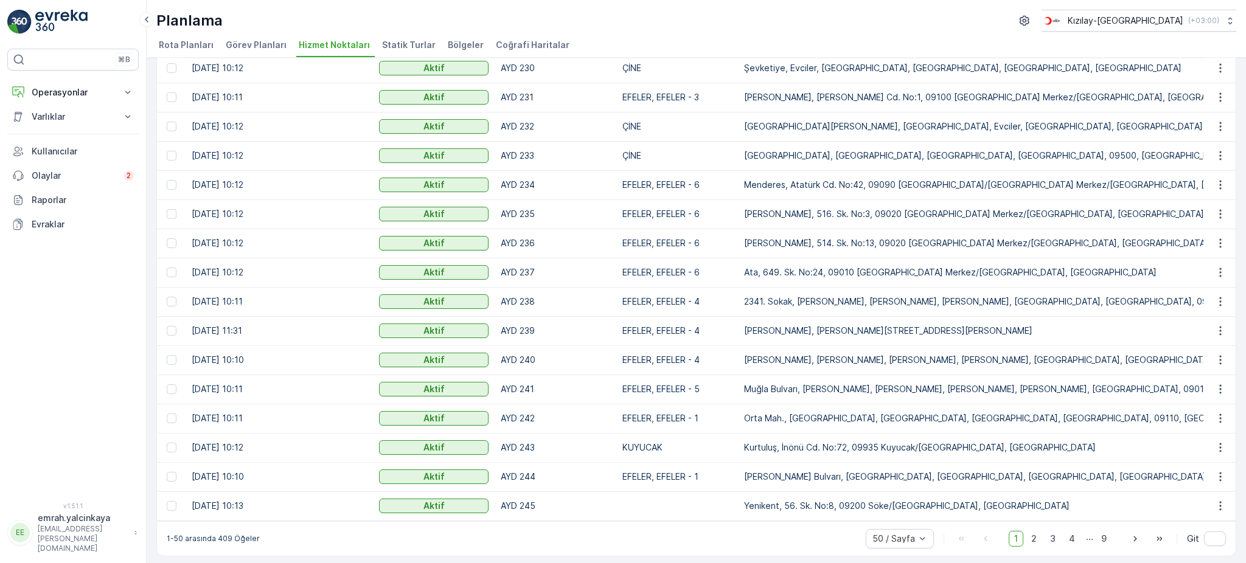
scroll to position [1088, 0]
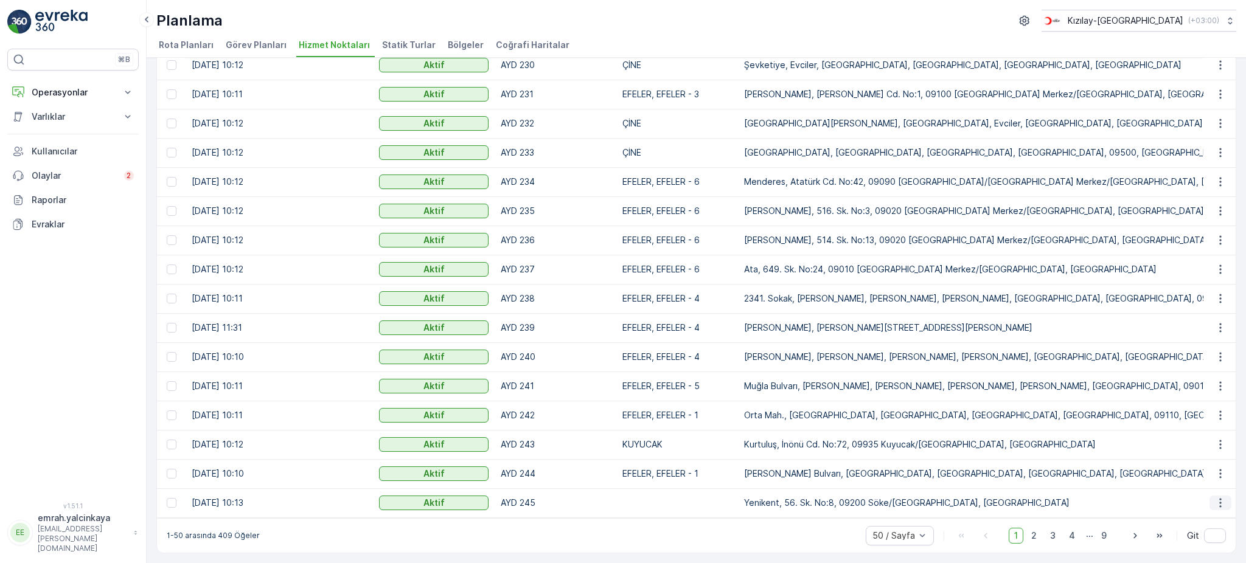
click at [1216, 499] on icon "button" at bounding box center [1220, 503] width 12 height 12
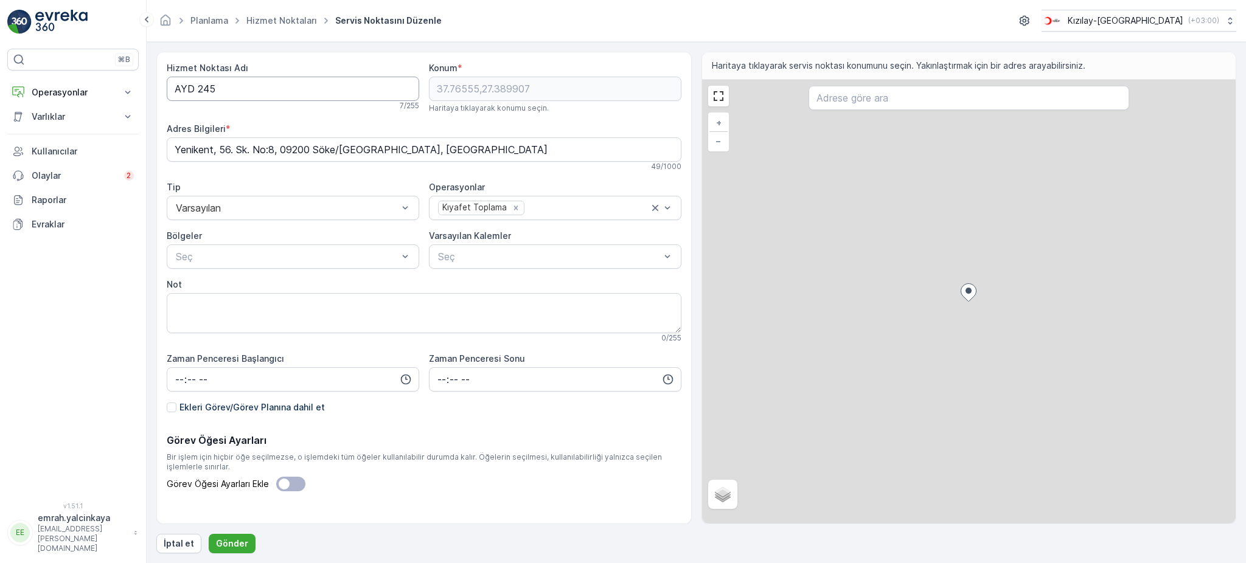
click at [197, 87] on Adı "AYD 245" at bounding box center [293, 89] width 253 height 24
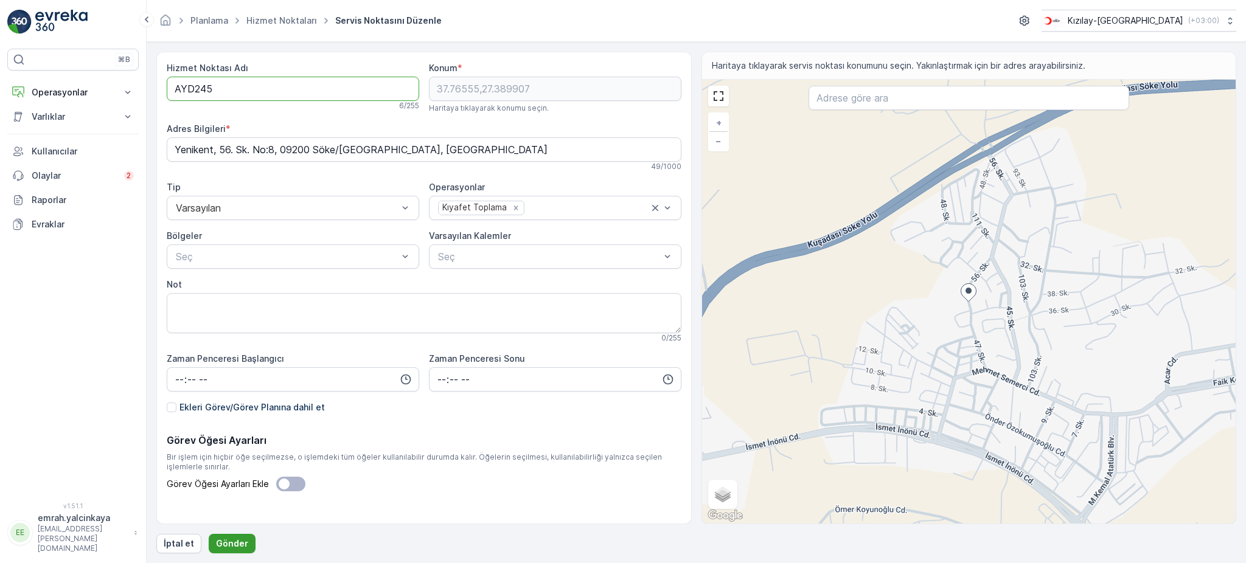
type Adı "AYD245"
click at [244, 542] on p "Gönder" at bounding box center [232, 544] width 32 height 12
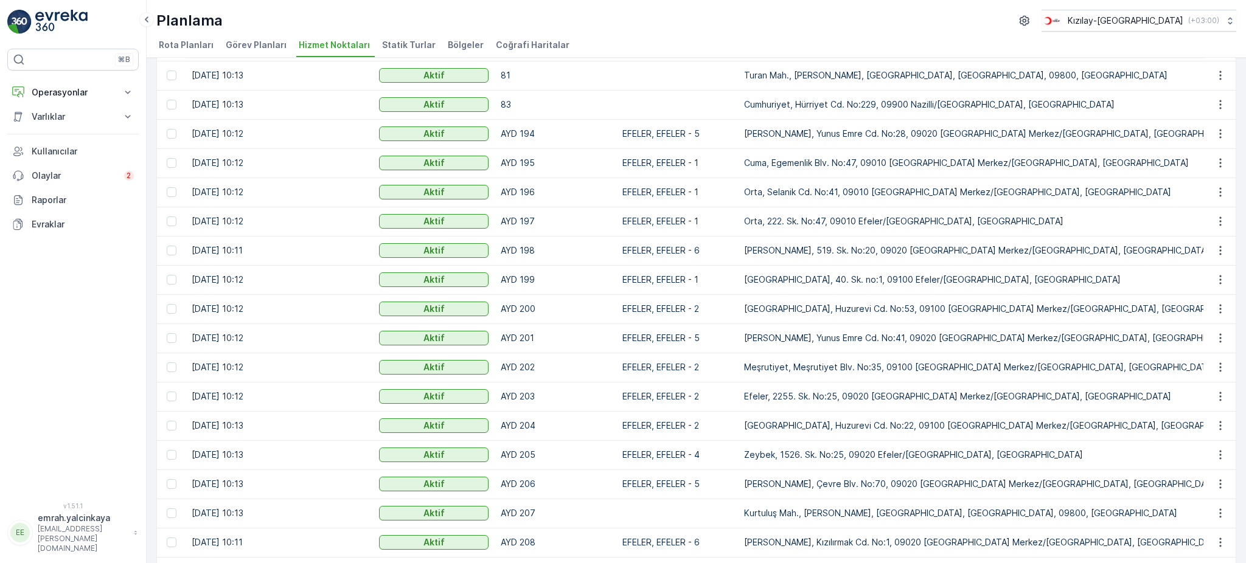
scroll to position [196, 0]
click at [1219, 137] on icon "button" at bounding box center [1220, 135] width 2 height 9
click at [1238, 74] on div "Hizmet Noktaları Ekle Filtreleri temizle Dışa aktar İçe aktar Oluşturulma Zaman…" at bounding box center [696, 311] width 1099 height 506
click at [1221, 164] on icon "button" at bounding box center [1220, 164] width 12 height 12
click at [1237, 136] on div "Hizmet Noktaları Ekle Filtreleri temizle Dışa aktar İçe aktar Oluşturulma Zaman…" at bounding box center [696, 311] width 1099 height 506
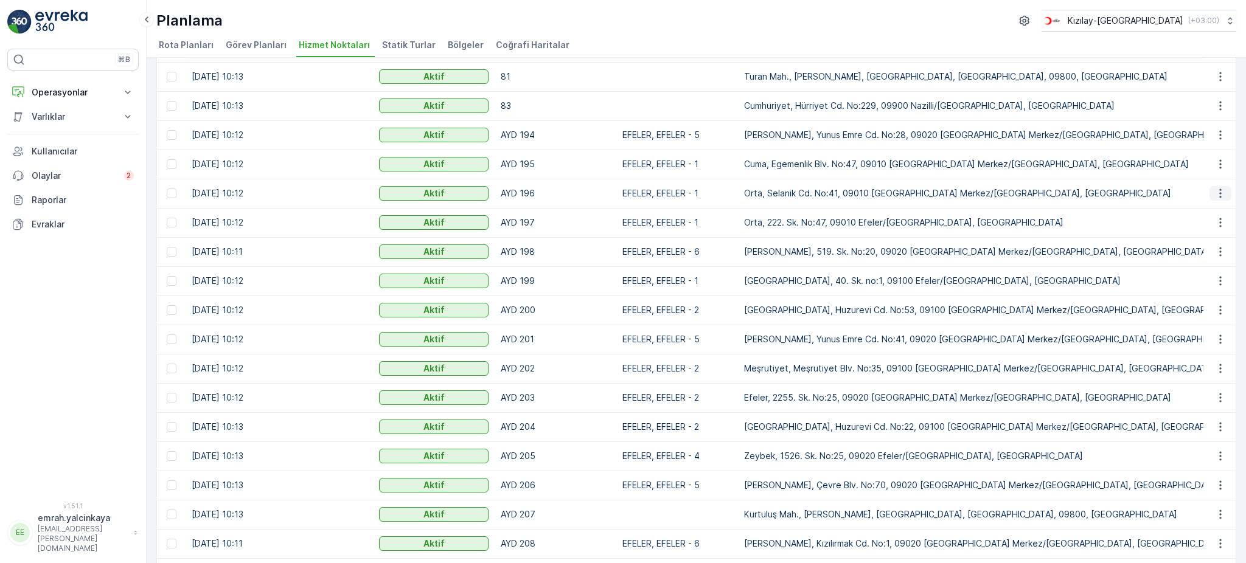
click at [1217, 196] on icon "button" at bounding box center [1220, 193] width 12 height 12
click at [1233, 175] on div "Hizmet Noktaları Ekle Filtreleri temizle Dışa aktar İçe aktar Oluşturulma Zaman…" at bounding box center [696, 311] width 1099 height 506
click at [1219, 223] on icon "button" at bounding box center [1220, 222] width 2 height 9
drag, startPoint x: 1240, startPoint y: 188, endPoint x: 1225, endPoint y: 190, distance: 15.4
click at [1239, 187] on div "Hizmet Noktaları Ekle Filtreleri temizle Dışa aktar İçe aktar Oluşturulma Zaman…" at bounding box center [696, 311] width 1099 height 506
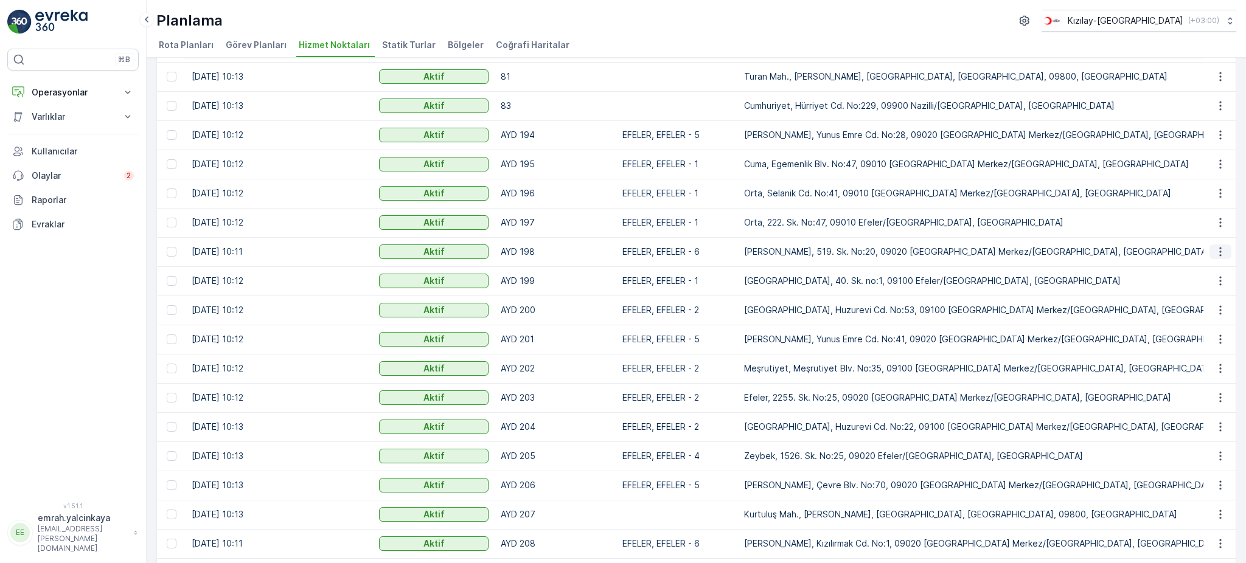
click at [1219, 254] on icon "button" at bounding box center [1220, 252] width 2 height 9
click at [1235, 225] on div "Hizmet Noktaları Ekle Filtreleri temizle Dışa aktar İçe aktar Oluşturulma Zaman…" at bounding box center [696, 311] width 1099 height 506
click at [1220, 282] on icon "button" at bounding box center [1220, 281] width 12 height 12
click at [1240, 259] on div "Hizmet Noktaları Ekle Filtreleri temizle Dışa aktar İçe aktar Oluşturulma Zaman…" at bounding box center [696, 311] width 1099 height 506
click at [1220, 312] on icon "button" at bounding box center [1220, 310] width 12 height 12
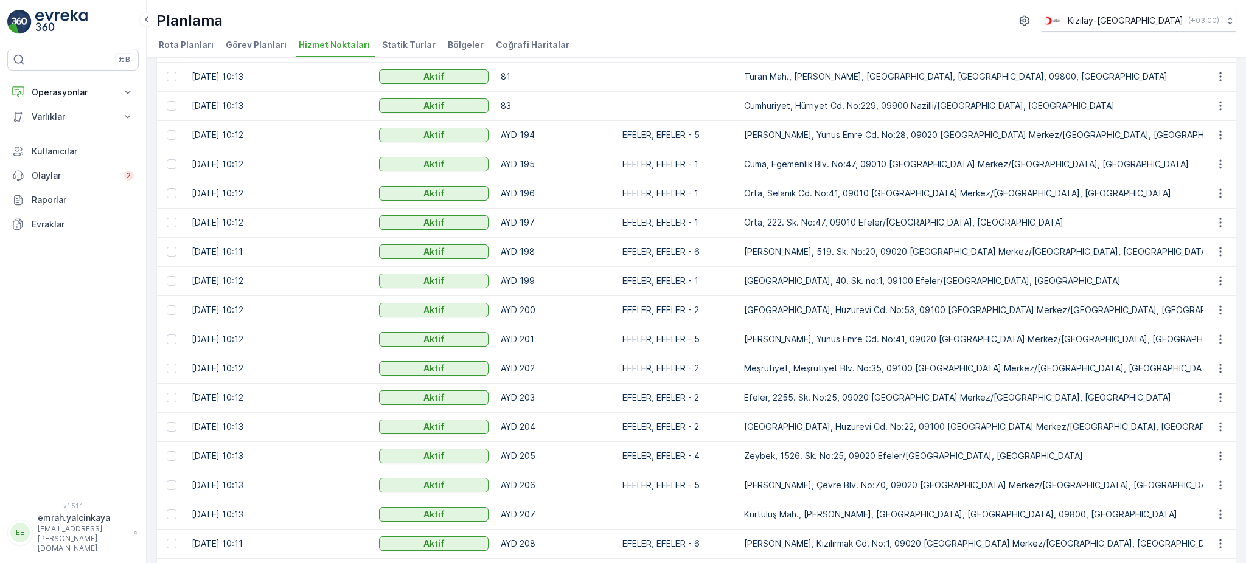
drag, startPoint x: 1234, startPoint y: 287, endPoint x: 1228, endPoint y: 287, distance: 6.1
click at [1235, 287] on div "Hizmet Noktaları Ekle Filtreleri temizle Dışa aktar İçe aktar Oluşturulma Zaman…" at bounding box center [696, 311] width 1099 height 506
click at [1216, 340] on icon "button" at bounding box center [1220, 339] width 12 height 12
click at [1239, 305] on div "Hizmet Noktaları Ekle Filtreleri temizle Dışa aktar İçe aktar Oluşturulma Zaman…" at bounding box center [696, 311] width 1099 height 506
click at [1221, 372] on icon "button" at bounding box center [1220, 369] width 12 height 12
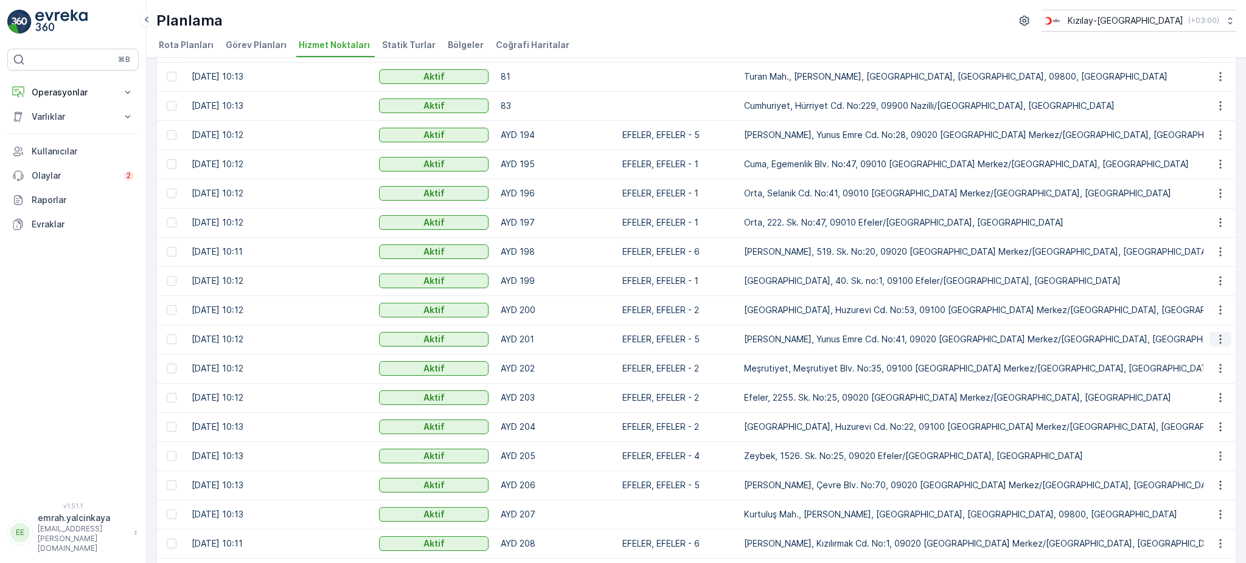
click at [1222, 337] on icon "button" at bounding box center [1220, 339] width 12 height 12
drag, startPoint x: 1233, startPoint y: 319, endPoint x: 1184, endPoint y: 316, distance: 49.3
click at [1231, 318] on div "Hizmet Noktaları Ekle Filtreleri temizle Dışa aktar İçe aktar Oluşturulma Zaman…" at bounding box center [696, 311] width 1099 height 506
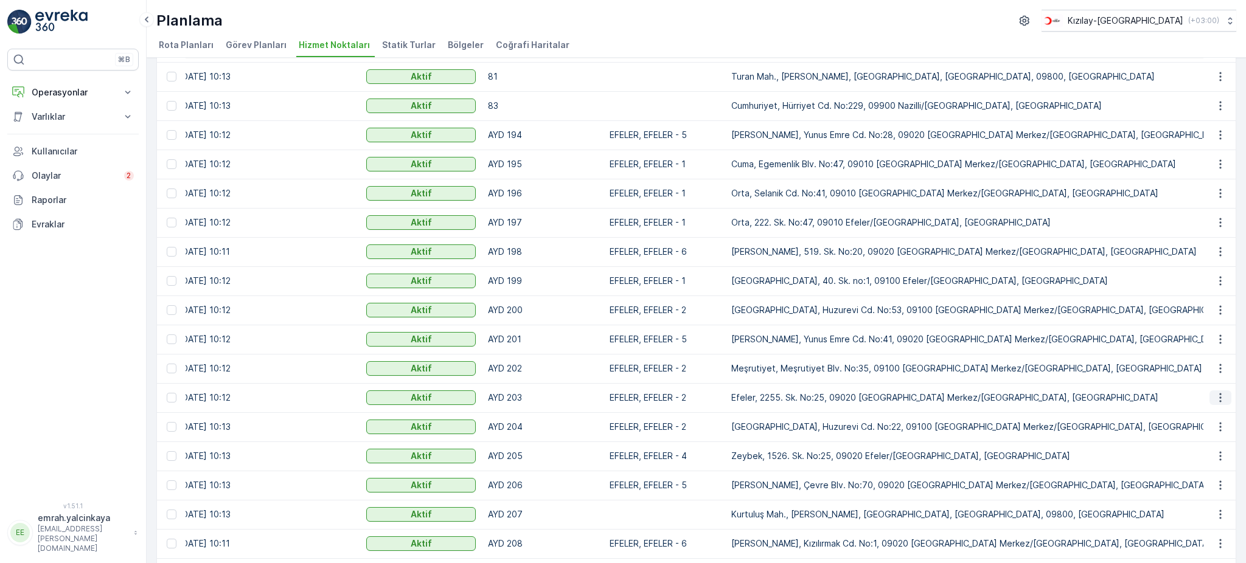
click at [1214, 397] on icon "button" at bounding box center [1220, 398] width 12 height 12
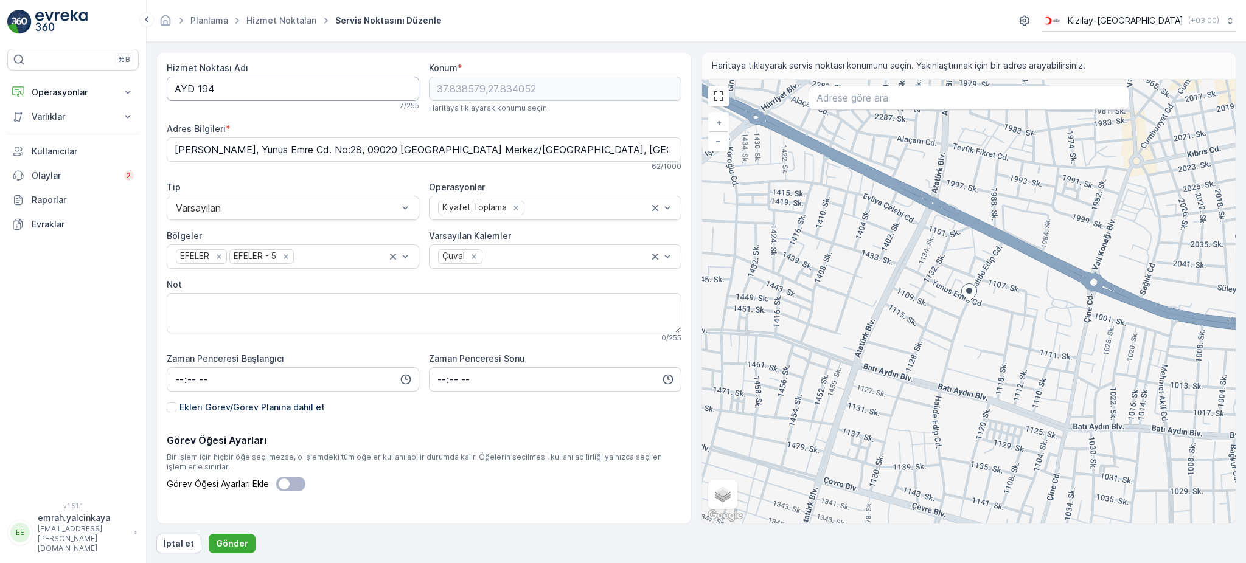
click at [199, 93] on Adı "AYD 194" at bounding box center [293, 89] width 253 height 24
type Adı "AYD194"
click at [226, 548] on p "Gönder" at bounding box center [232, 544] width 32 height 12
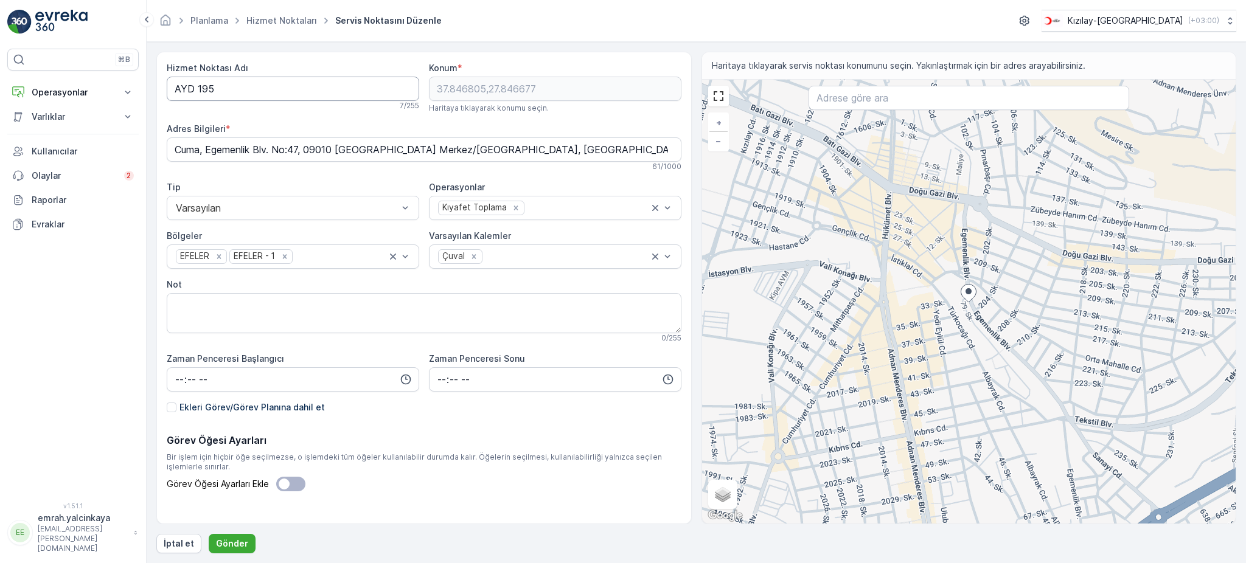
click at [193, 92] on Adı "AYD 195" at bounding box center [293, 89] width 253 height 24
type Adı "AYD195"
click at [219, 544] on p "Gönder" at bounding box center [232, 544] width 32 height 12
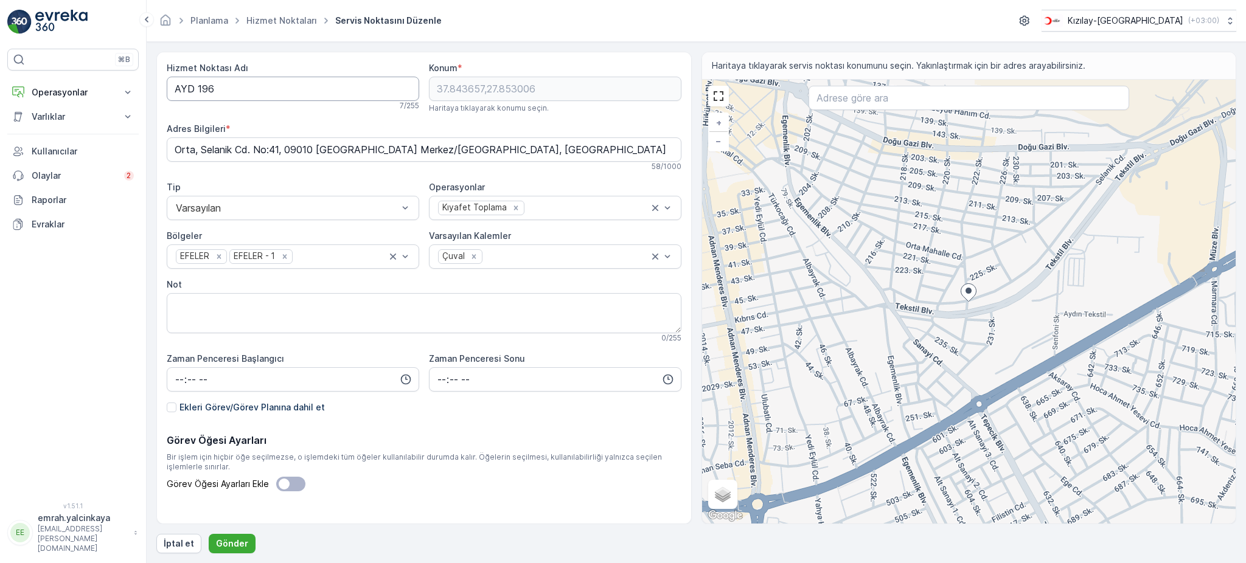
click at [197, 94] on Adı "AYD 196" at bounding box center [293, 89] width 253 height 24
type Adı "AYD196"
click at [227, 550] on p "Gönder" at bounding box center [232, 544] width 32 height 12
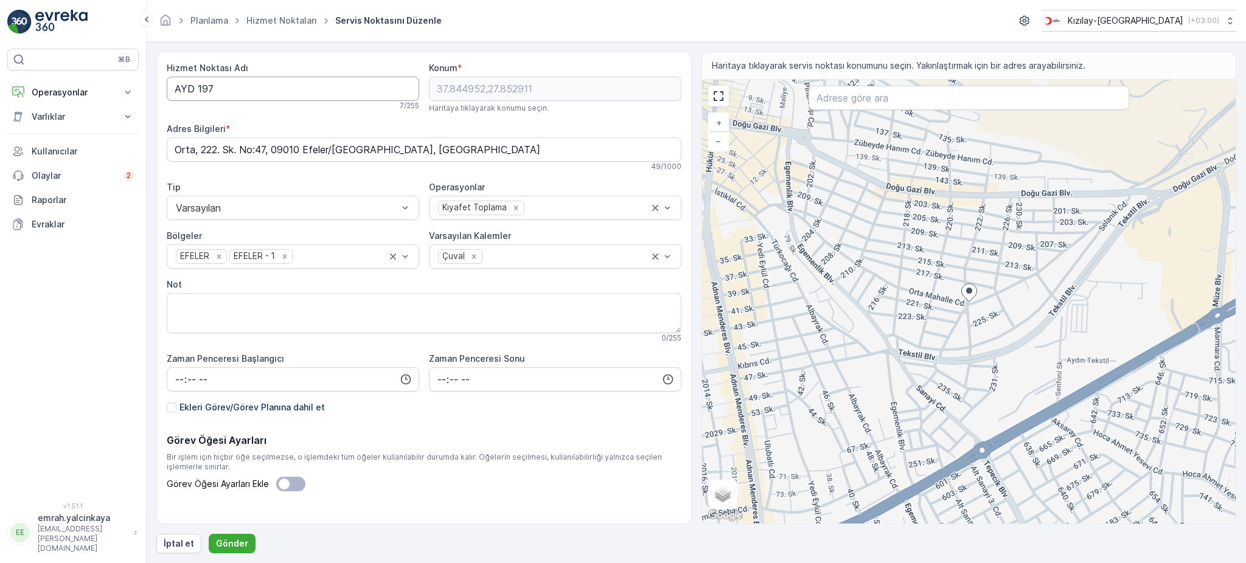
click at [195, 92] on Adı "AYD 197" at bounding box center [293, 89] width 253 height 24
type Adı "AYD197"
click at [231, 552] on button "Gönder" at bounding box center [232, 543] width 47 height 19
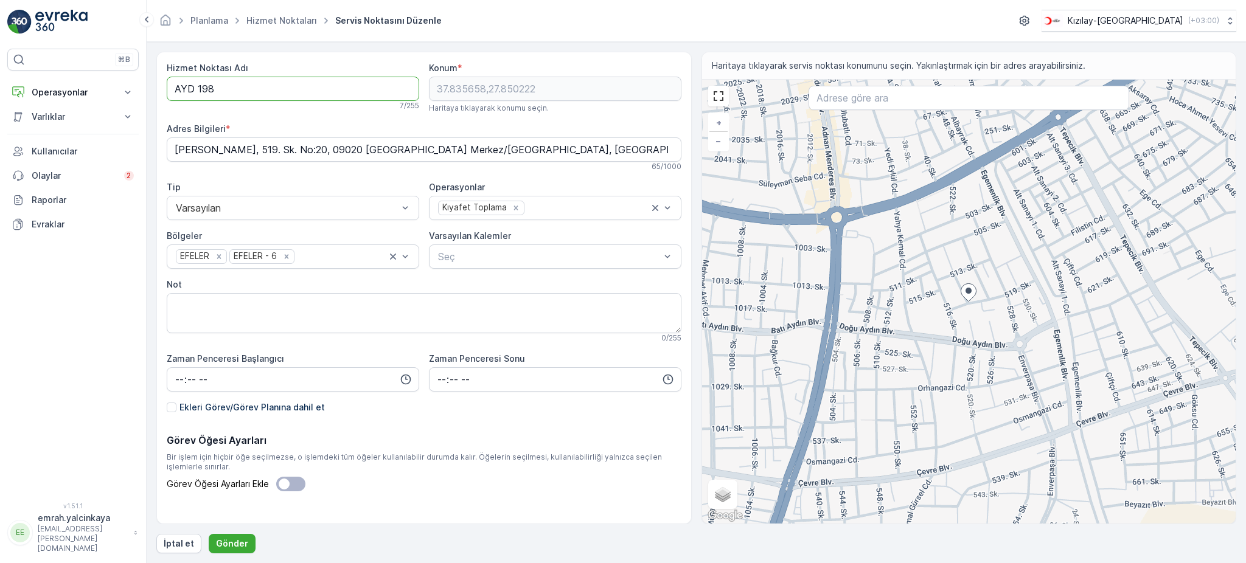
click at [192, 88] on Adı "AYD 198" at bounding box center [293, 89] width 253 height 24
type Adı "AYD198"
drag, startPoint x: 236, startPoint y: 543, endPoint x: 251, endPoint y: 519, distance: 27.9
click at [236, 542] on p "Gönder" at bounding box center [232, 544] width 32 height 12
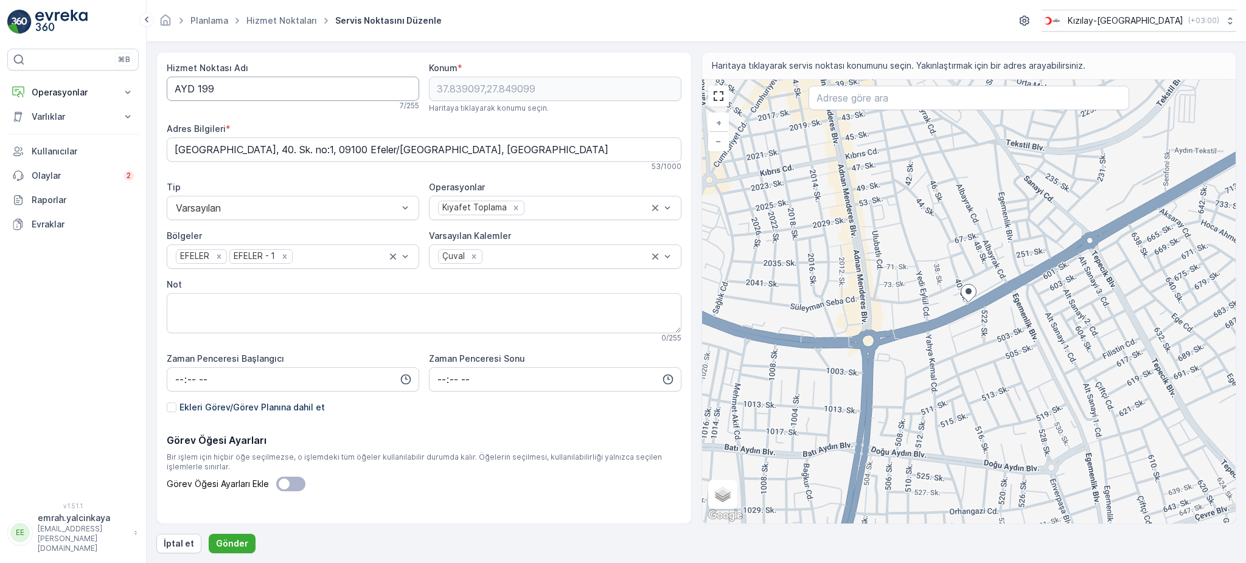
click at [192, 85] on Adı "AYD 199" at bounding box center [293, 89] width 253 height 24
type Adı "AYD199"
drag, startPoint x: 230, startPoint y: 540, endPoint x: 271, endPoint y: 522, distance: 45.2
click at [229, 540] on p "Gönder" at bounding box center [232, 544] width 32 height 12
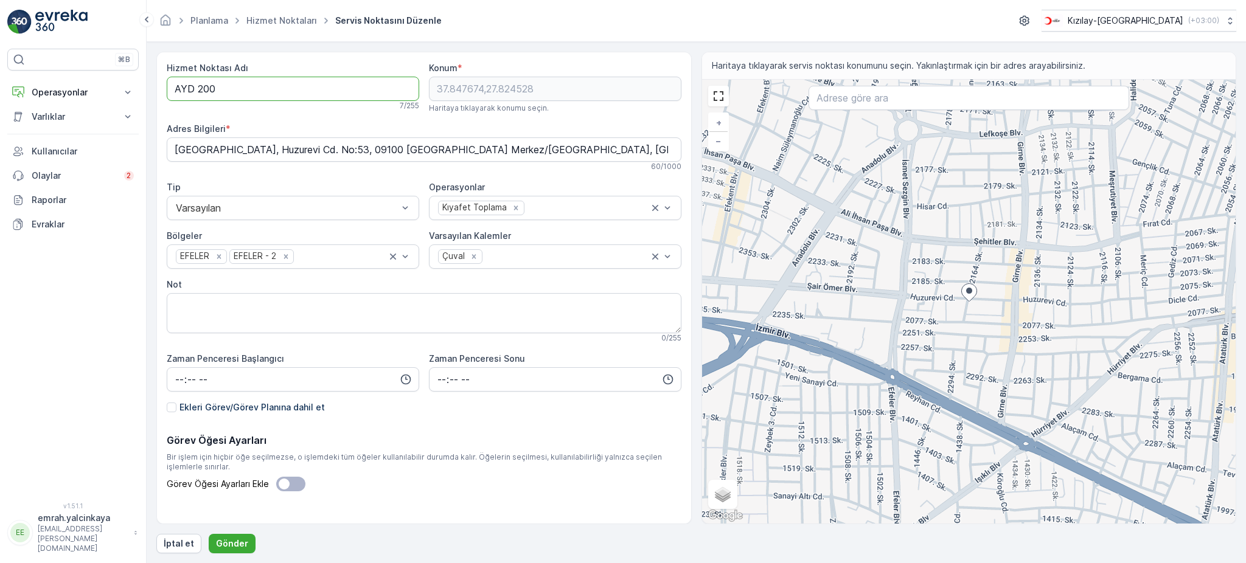
click at [190, 89] on Adı "AYD 200" at bounding box center [293, 89] width 253 height 24
type Adı "AYD200"
click at [225, 548] on p "Gönder" at bounding box center [232, 544] width 32 height 12
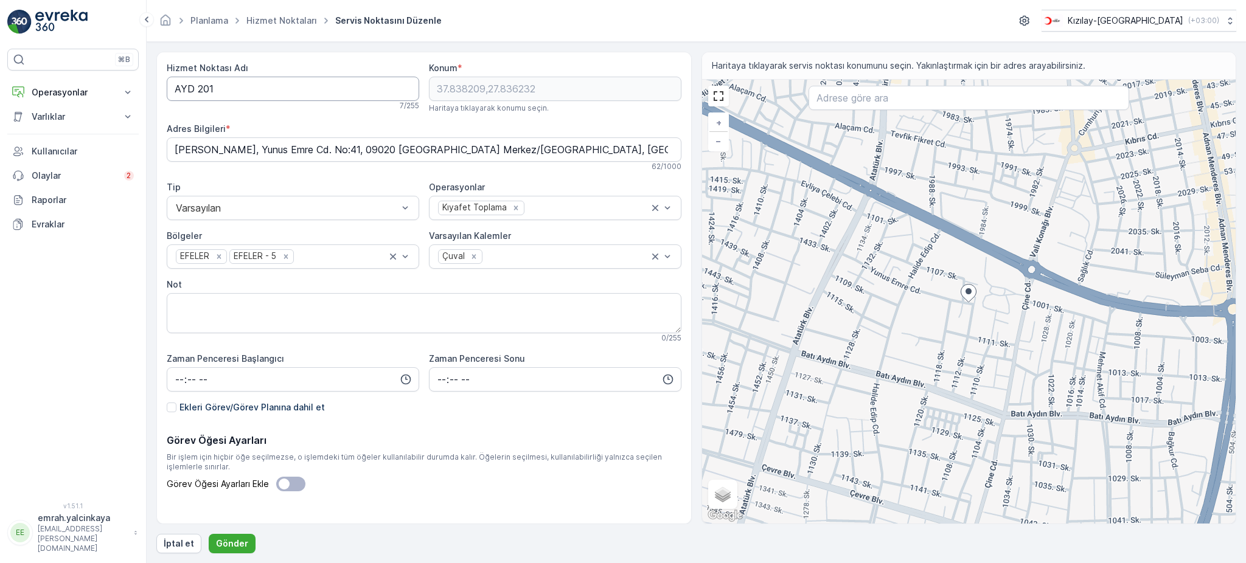
click at [192, 88] on Adı "AYD 201" at bounding box center [293, 89] width 253 height 24
type Adı "AYD201"
click at [231, 542] on p "Gönder" at bounding box center [232, 544] width 32 height 12
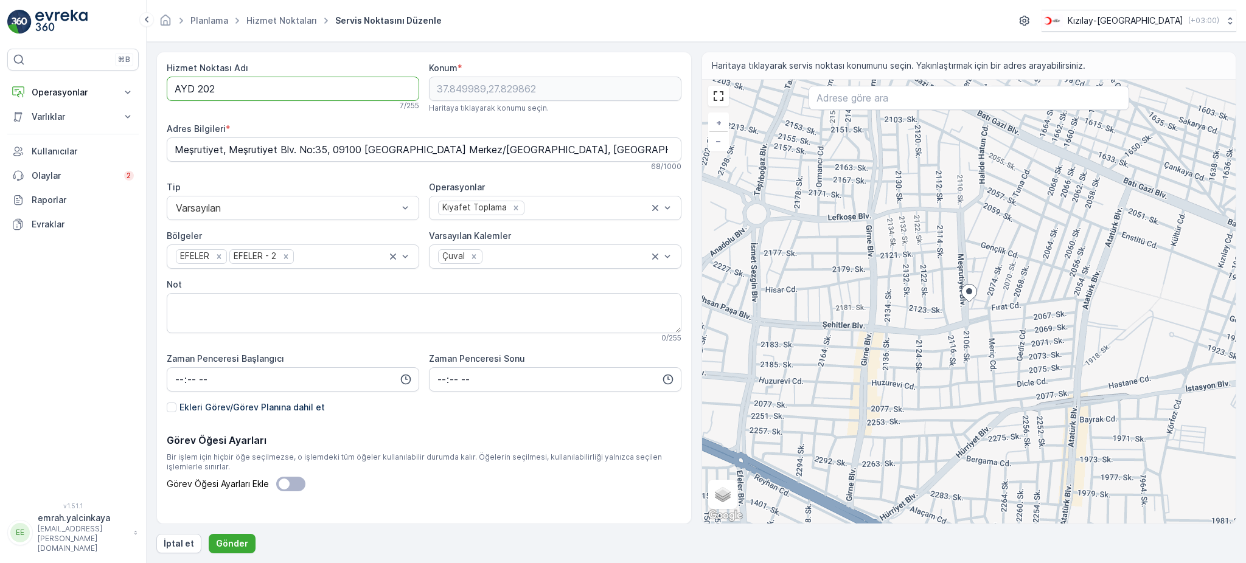
click at [195, 91] on Adı "AYD 202" at bounding box center [293, 89] width 253 height 24
type Adı "AYD202"
click at [234, 538] on p "Gönder" at bounding box center [232, 544] width 32 height 12
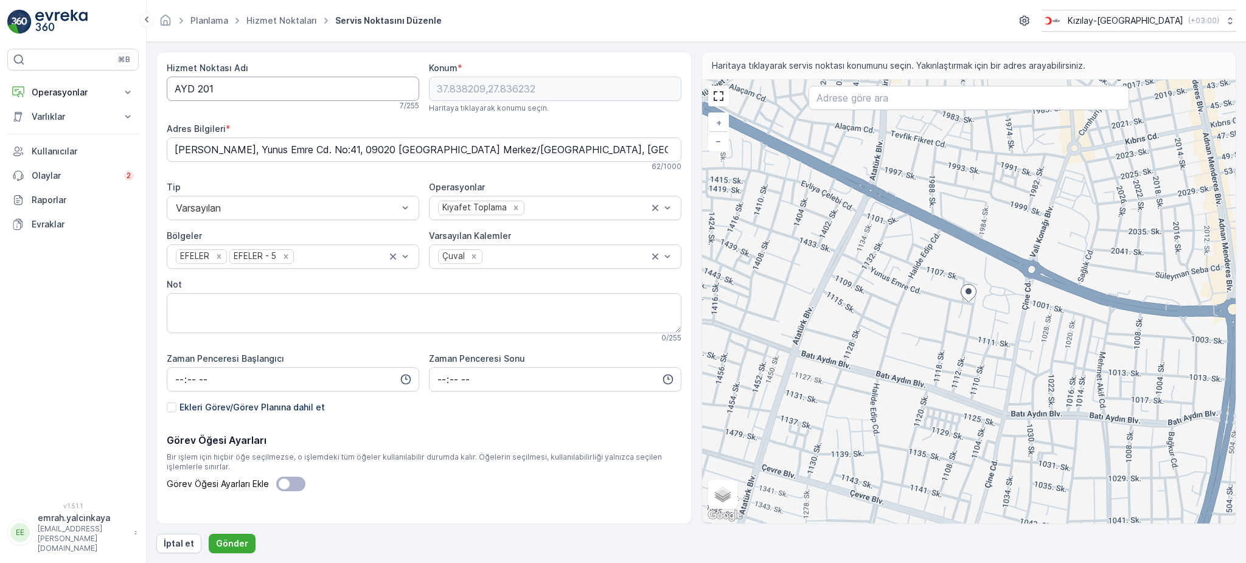
click at [193, 93] on Adı "AYD 201" at bounding box center [293, 89] width 253 height 24
type Adı "AYD201"
click at [240, 543] on p "Gönder" at bounding box center [232, 544] width 32 height 12
click at [230, 548] on p "Gönder" at bounding box center [232, 544] width 32 height 12
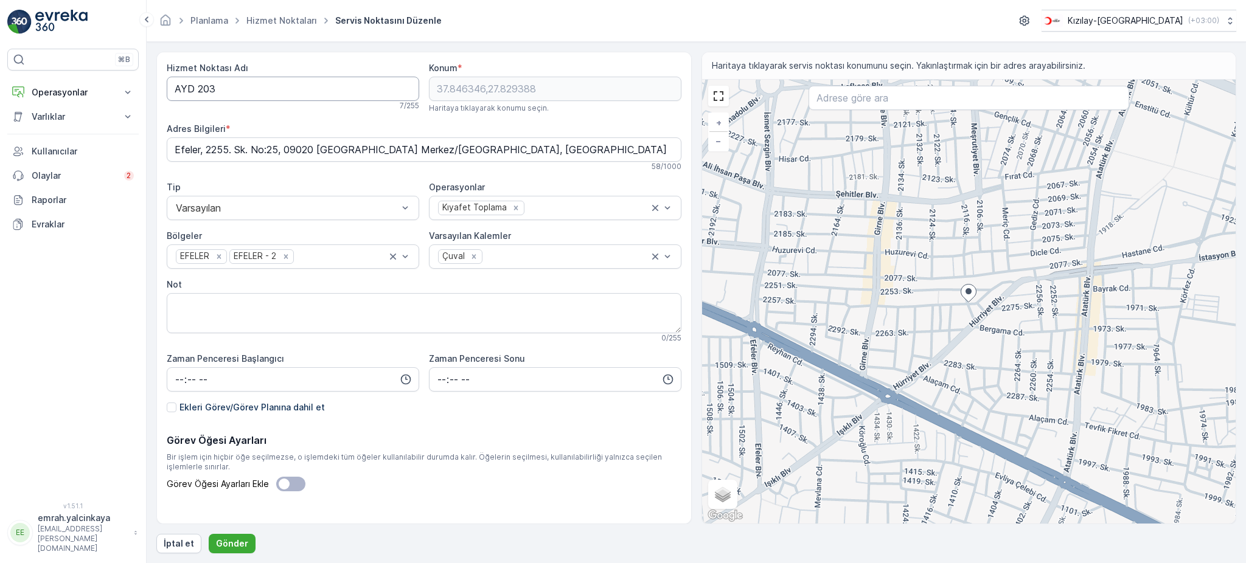
drag, startPoint x: 198, startPoint y: 92, endPoint x: 209, endPoint y: 101, distance: 13.9
click at [198, 92] on Adı "AYD 203" at bounding box center [293, 89] width 253 height 24
type Adı "AYD203"
click at [227, 540] on p "Gönder" at bounding box center [232, 544] width 32 height 12
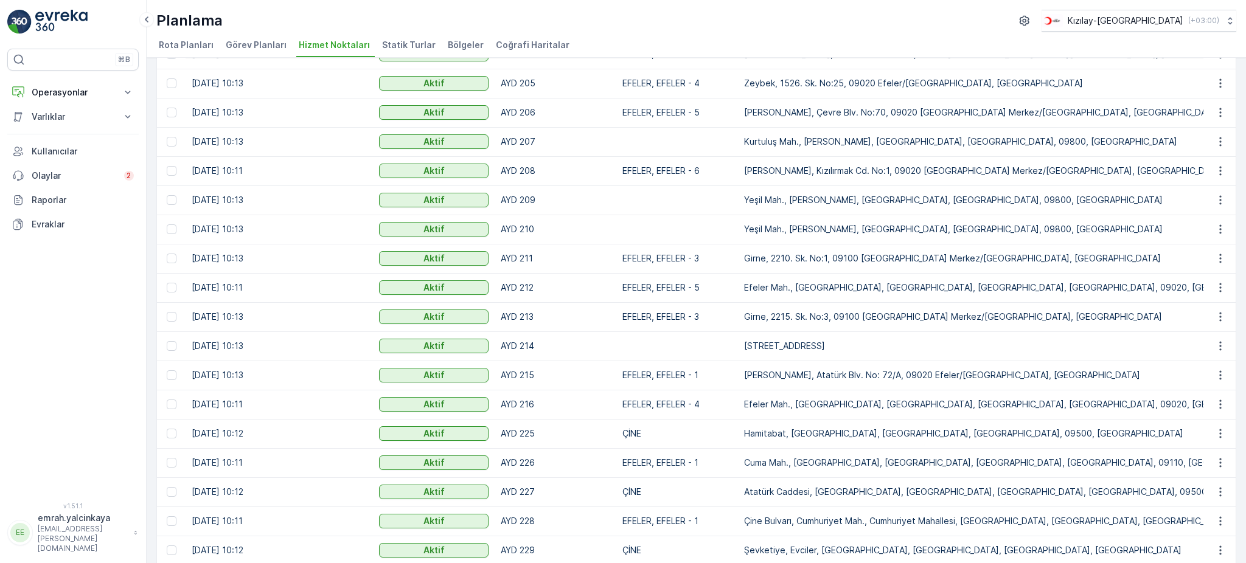
scroll to position [196, 0]
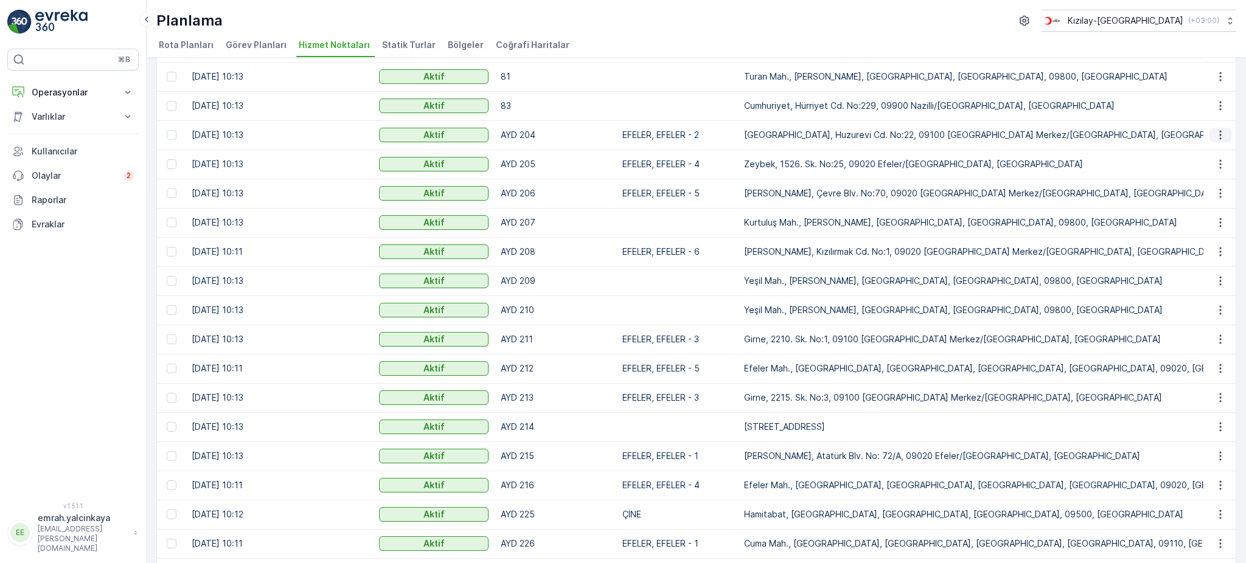
click at [1211, 137] on button "button" at bounding box center [1221, 135] width 22 height 15
click at [1184, 44] on ul "Rota Planları Görev Planları Hizmet Noktaları Statik Turlar Bölgeler Coğrafi Ha…" at bounding box center [691, 47] width 1070 height 21
click at [1218, 162] on icon "button" at bounding box center [1220, 164] width 12 height 12
click at [1175, 46] on ul "Rota Planları Görev Planları Hizmet Noktaları Statik Turlar Bölgeler Coğrafi Ha…" at bounding box center [691, 47] width 1070 height 21
click at [1222, 190] on icon "button" at bounding box center [1220, 193] width 12 height 12
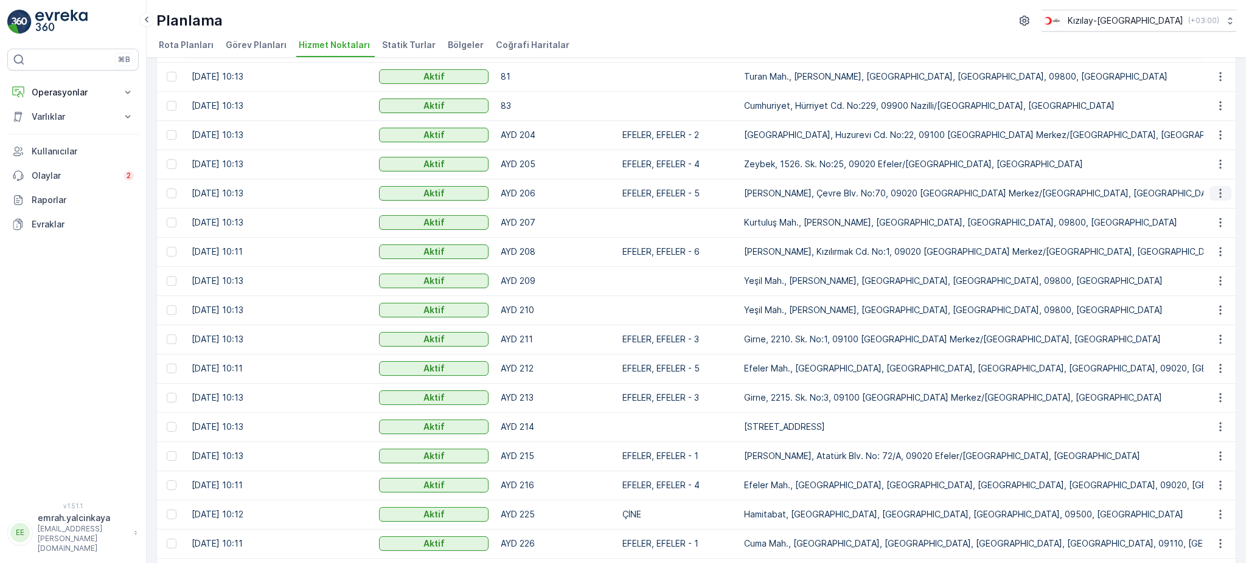
click at [1217, 194] on icon "button" at bounding box center [1220, 193] width 12 height 12
click at [1034, 35] on div "Planlama Kızılay-Aydın ( +03:00 ) Rota Planları Görev Planları Hizmet Noktaları…" at bounding box center [696, 29] width 1099 height 58
click at [1222, 225] on icon "button" at bounding box center [1220, 223] width 12 height 12
click at [1005, 24] on div "Planlama Kızılay-Aydın ( +03:00 )" at bounding box center [696, 21] width 1080 height 22
click at [1219, 248] on icon "button" at bounding box center [1220, 252] width 12 height 12
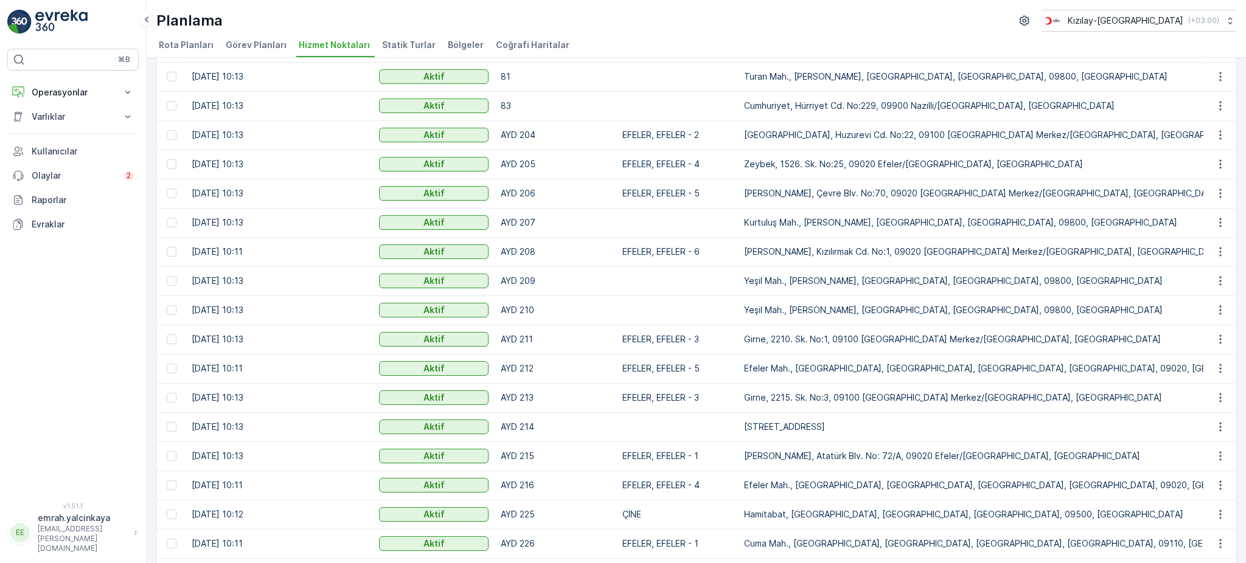
click at [935, 33] on div "Planlama Kızılay-Aydın ( +03:00 ) Rota Planları Görev Planları Hizmet Noktaları…" at bounding box center [696, 29] width 1099 height 58
click at [1216, 279] on icon "button" at bounding box center [1220, 281] width 12 height 12
click at [1003, 29] on div "Planlama Kızılay-Aydın ( +03:00 )" at bounding box center [696, 21] width 1080 height 22
click at [1214, 313] on icon "button" at bounding box center [1220, 310] width 12 height 12
click at [955, 38] on ul "Rota Planları Görev Planları Hizmet Noktaları Statik Turlar Bölgeler Coğrafi Ha…" at bounding box center [691, 47] width 1070 height 21
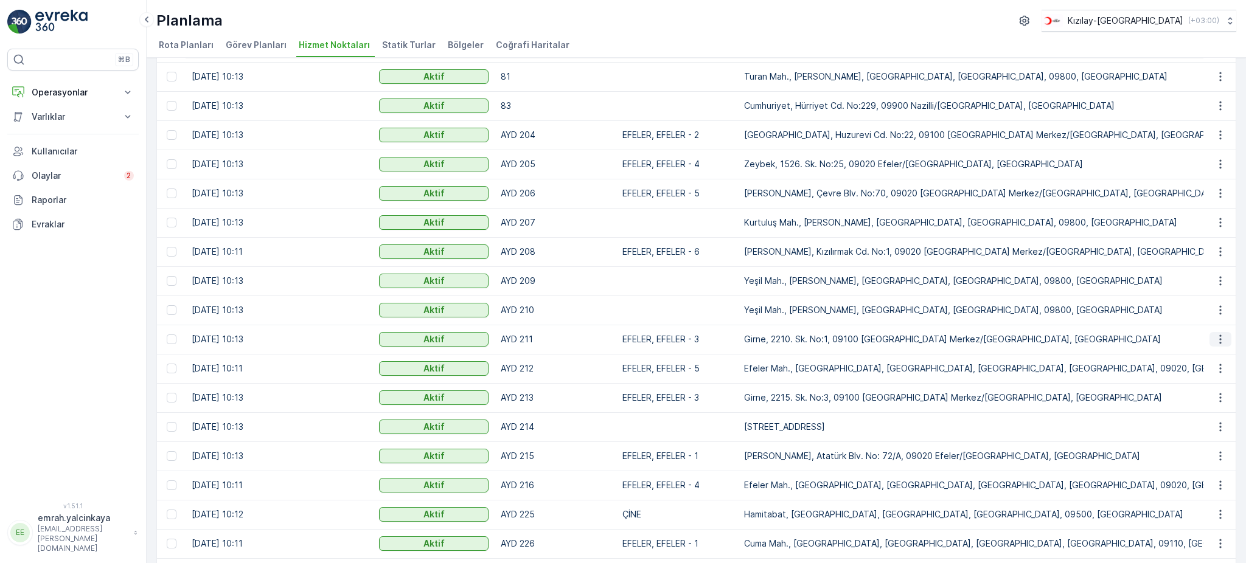
click at [1217, 342] on icon "button" at bounding box center [1220, 339] width 12 height 12
click at [942, 35] on div "Planlama Kızılay-Aydın ( +03:00 ) Rota Planları Görev Planları Hizmet Noktaları…" at bounding box center [696, 29] width 1099 height 58
click at [1218, 366] on icon "button" at bounding box center [1220, 369] width 12 height 12
click at [958, 30] on div "Planlama Kızılay-Aydın ( +03:00 )" at bounding box center [696, 21] width 1080 height 22
click at [1221, 398] on icon "button" at bounding box center [1220, 398] width 12 height 12
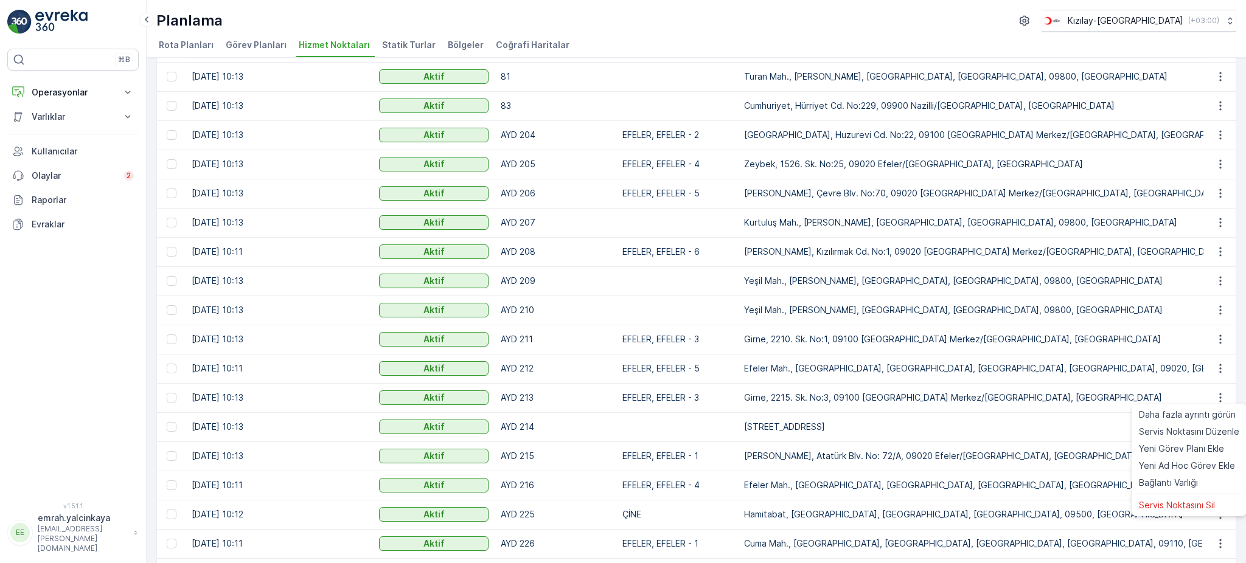
click at [935, 45] on ul "Rota Planları Görev Planları Hizmet Noktaları Statik Turlar Bölgeler Coğrafi Ha…" at bounding box center [691, 47] width 1070 height 21
click at [1215, 431] on td at bounding box center [1220, 427] width 33 height 29
click at [1215, 430] on icon "button" at bounding box center [1220, 427] width 12 height 12
click at [1211, 423] on button "button" at bounding box center [1221, 427] width 22 height 15
click at [1235, 365] on div "Hizmet Noktaları Ekle Filtreleri temizle Dışa aktar İçe aktar Oluşturulma Zaman…" at bounding box center [696, 311] width 1099 height 506
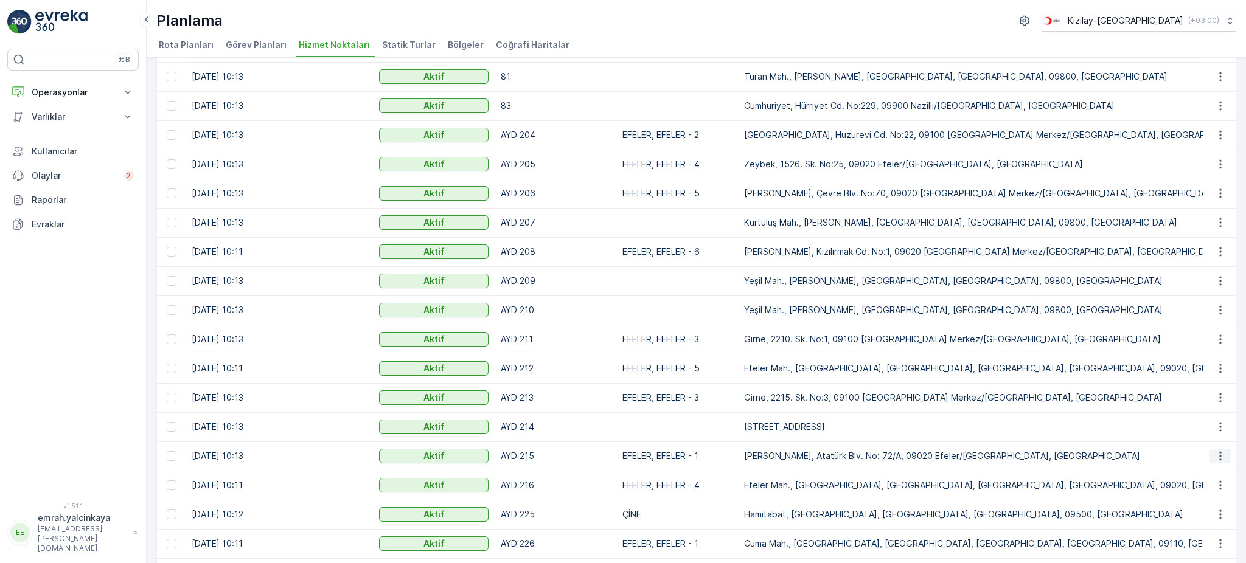
click at [1216, 453] on icon "button" at bounding box center [1220, 456] width 12 height 12
click at [1239, 276] on div "Hizmet Noktaları Ekle Filtreleri temizle Dışa aktar İçe aktar Oluşturulma Zaman…" at bounding box center [696, 311] width 1099 height 506
click at [1215, 487] on icon "button" at bounding box center [1220, 485] width 12 height 12
click at [1241, 276] on div "Hizmet Noktaları Ekle Filtreleri temizle Dışa aktar İçe aktar Oluşturulma Zaman…" at bounding box center [696, 311] width 1099 height 506
click at [1223, 513] on icon "button" at bounding box center [1220, 515] width 12 height 12
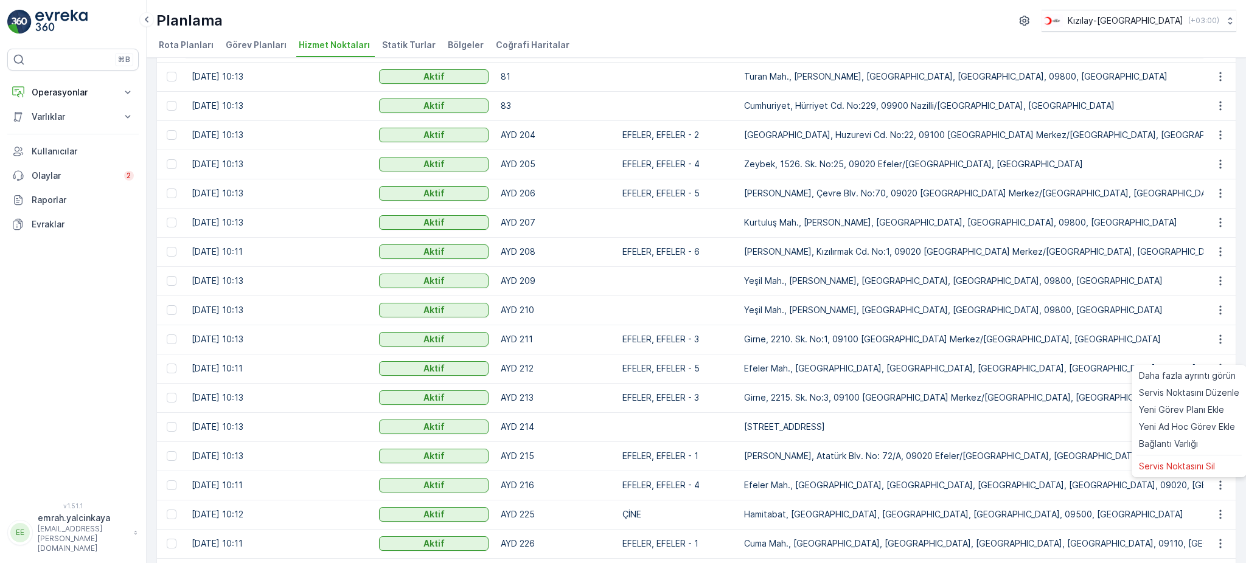
scroll to position [639, 0]
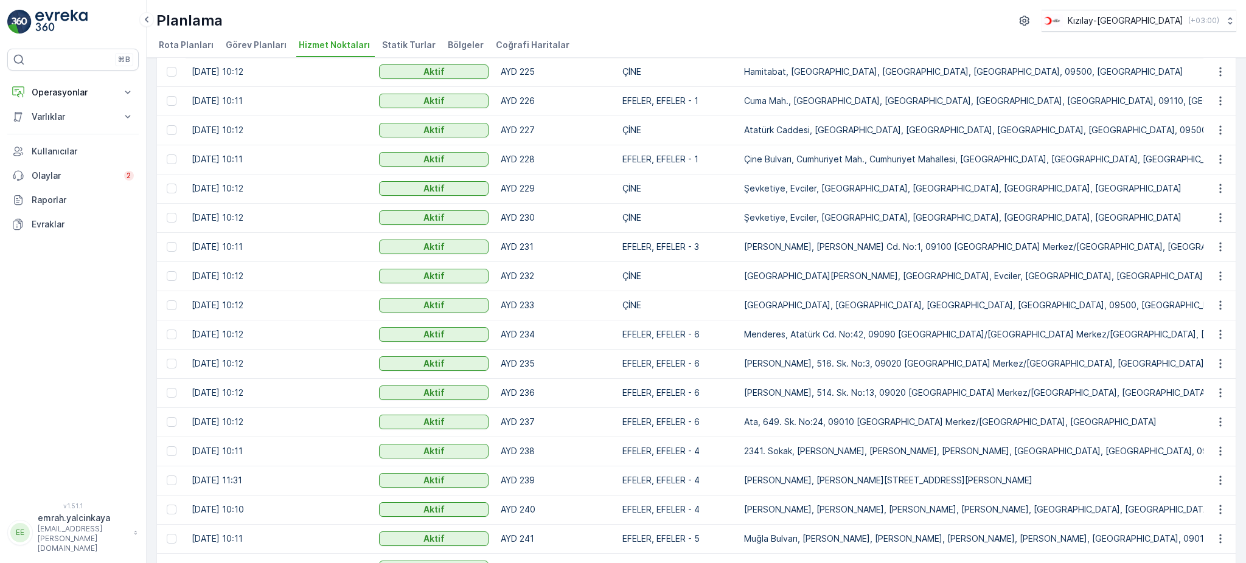
click at [1186, 44] on ul "Rota Planları Görev Planları Hizmet Noktaları Statik Turlar Bölgeler Coğrafi Ha…" at bounding box center [691, 47] width 1070 height 21
click at [1225, 97] on button "button" at bounding box center [1221, 101] width 22 height 15
click at [1242, 71] on div "Hizmet Noktaları Ekle Filtreleri temizle Dışa aktar İçe aktar Oluşturulma Zaman…" at bounding box center [696, 311] width 1099 height 506
click at [1220, 131] on icon "button" at bounding box center [1220, 130] width 12 height 12
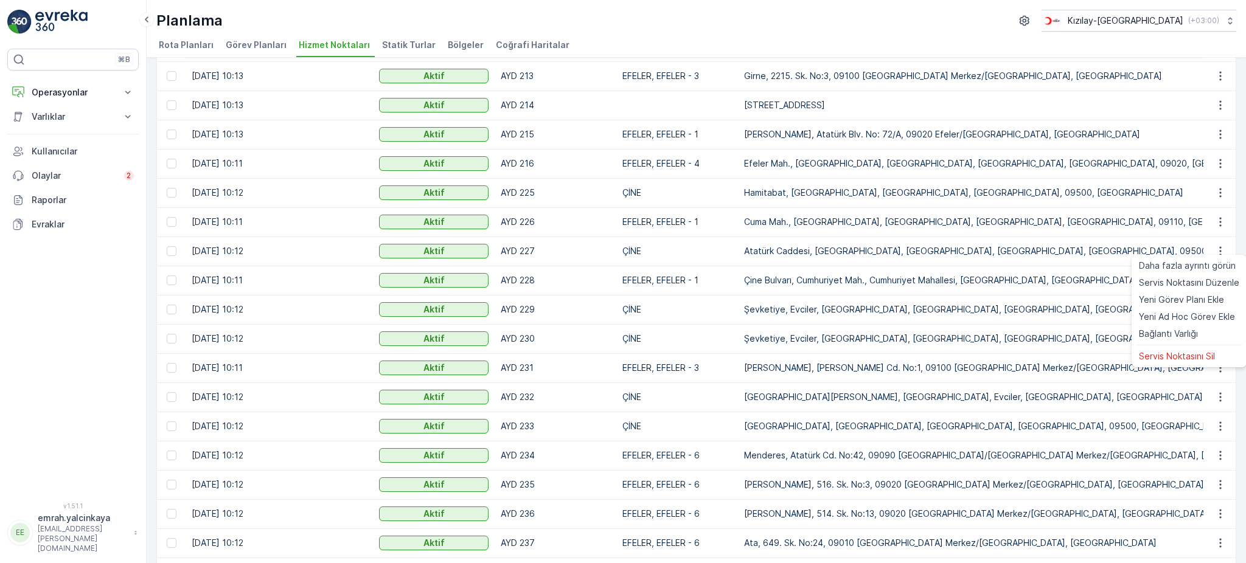
scroll to position [520, 0]
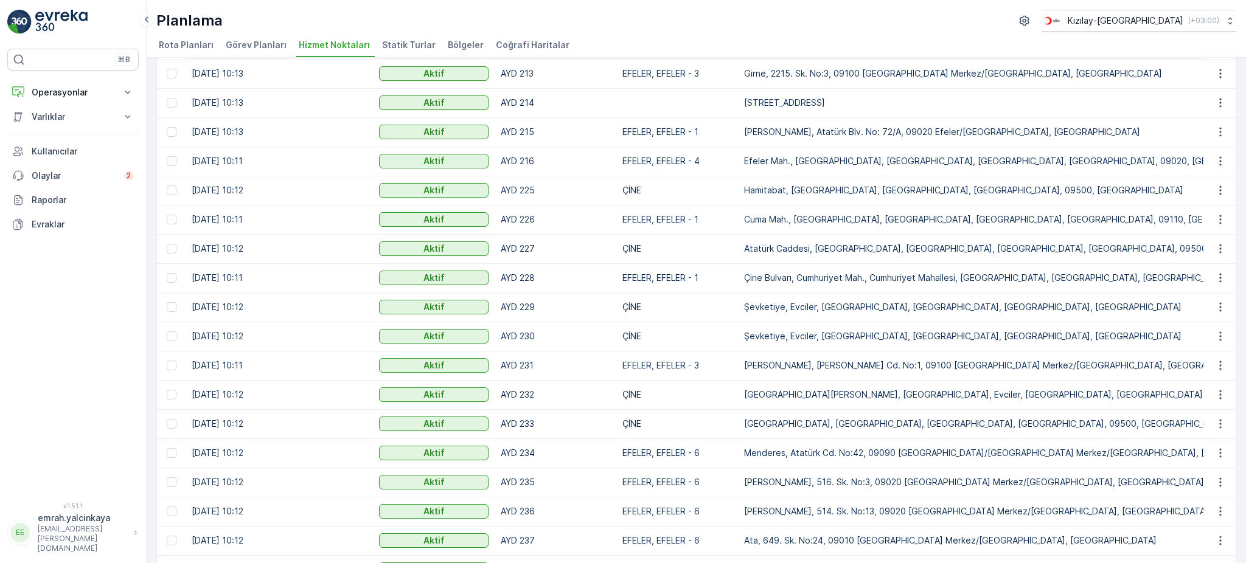
click at [1236, 223] on div "Hizmet Noktaları Ekle Filtreleri temizle Dışa aktar İçe aktar Oluşturulma Zaman…" at bounding box center [696, 311] width 1099 height 506
click at [1216, 281] on icon "button" at bounding box center [1220, 278] width 12 height 12
drag, startPoint x: 1242, startPoint y: 242, endPoint x: 1067, endPoint y: 308, distance: 187.2
click at [1242, 242] on div "Hizmet Noktaları Ekle Filtreleri temizle Dışa aktar İçe aktar Oluşturulma Zaman…" at bounding box center [696, 311] width 1099 height 506
click at [1219, 305] on icon "button" at bounding box center [1220, 307] width 12 height 12
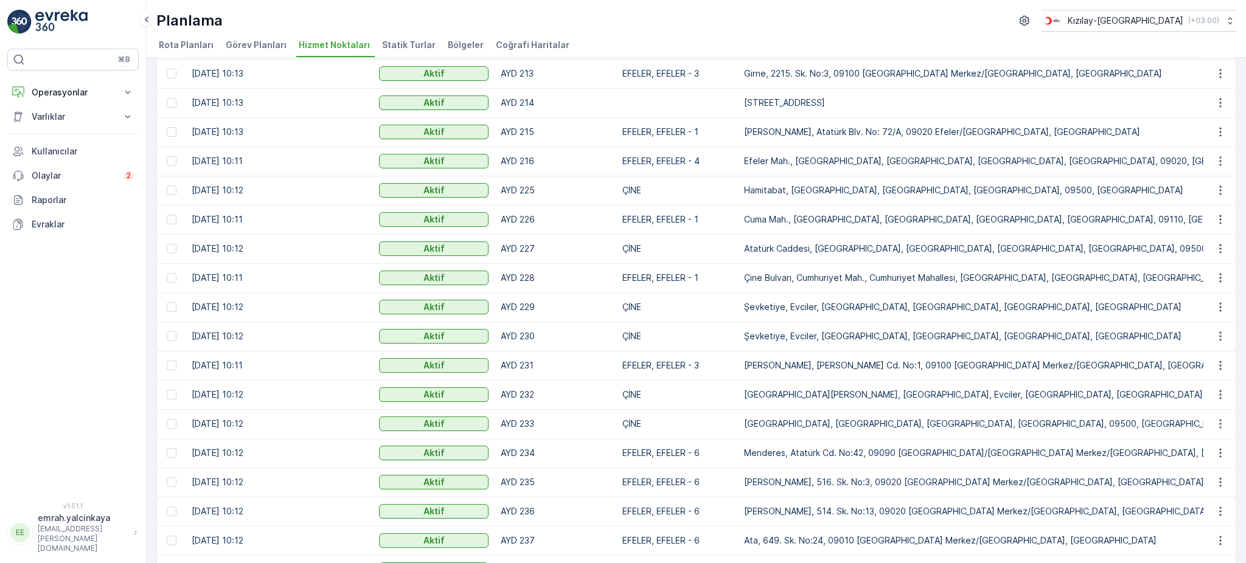
click at [1238, 280] on div "Hizmet Noktaları Ekle Filtreleri temizle Dışa aktar İçe aktar Oluşturulma Zaman…" at bounding box center [696, 311] width 1099 height 506
click at [1216, 335] on icon "button" at bounding box center [1220, 336] width 12 height 12
click at [1242, 318] on div "Hizmet Noktaları Ekle Filtreleri temizle Dışa aktar İçe aktar Oluşturulma Zaman…" at bounding box center [696, 311] width 1099 height 506
click at [1219, 368] on icon "button" at bounding box center [1220, 365] width 2 height 9
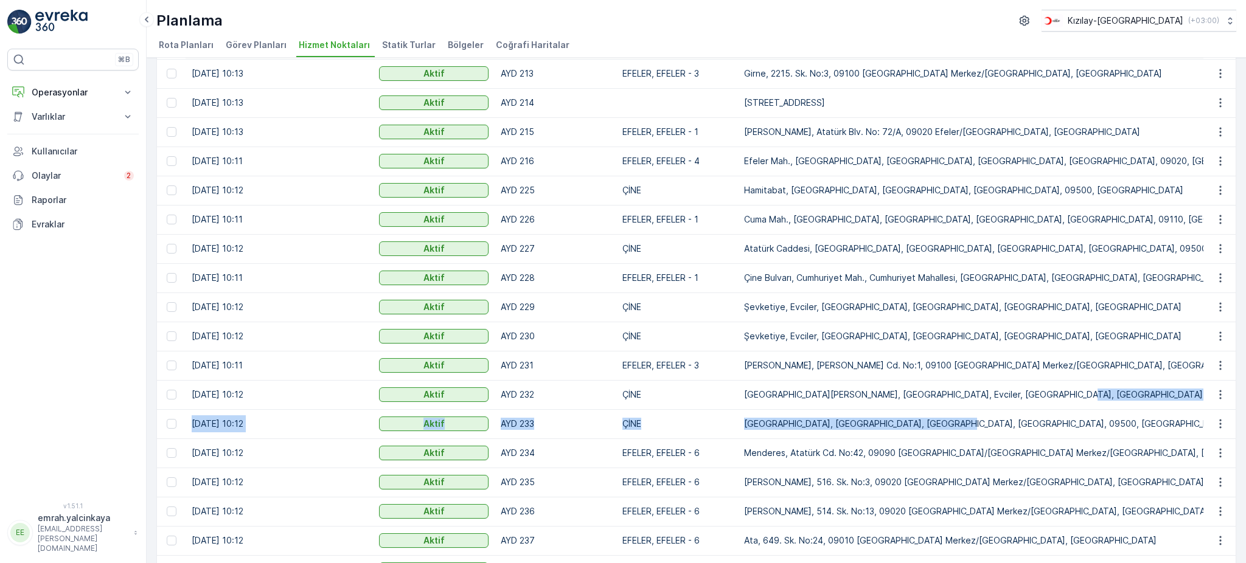
drag, startPoint x: 1084, startPoint y: 400, endPoint x: 1101, endPoint y: 409, distance: 19.3
click at [1101, 409] on tbody "14.08.2023 10:13 Aktif 105 Yeşil Mah., Nazilli, Aydın, Aegean Region, 09800, Tu…" at bounding box center [868, 351] width 1422 height 1460
click at [1218, 399] on icon "button" at bounding box center [1220, 395] width 12 height 12
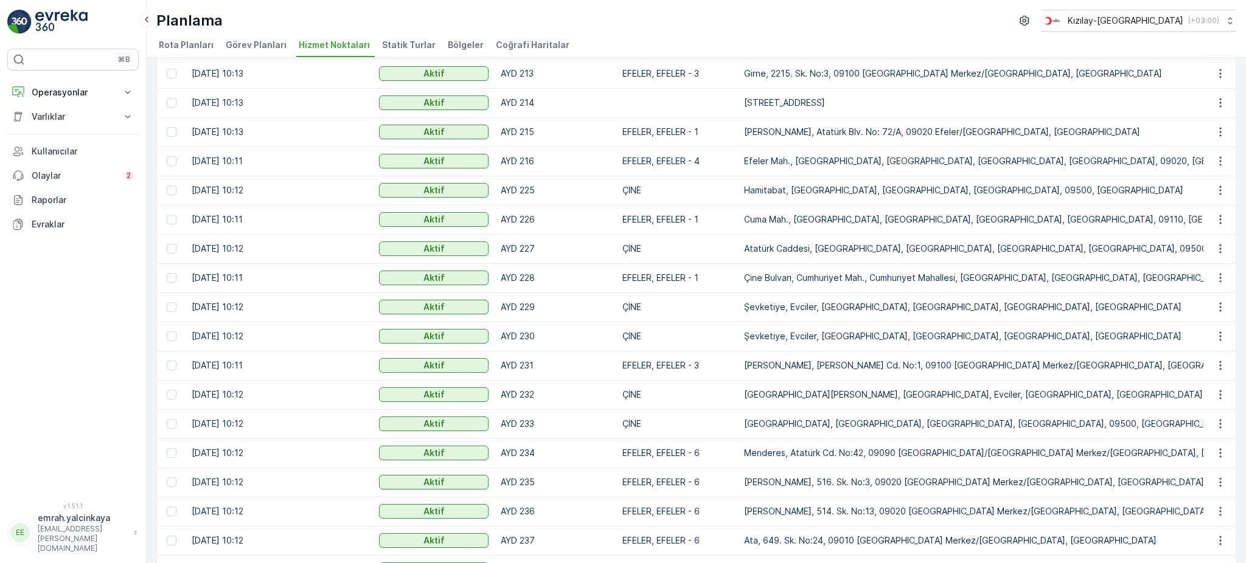
click at [1233, 355] on div "Hizmet Noktaları Ekle Filtreleri temizle Dışa aktar İçe aktar Oluşturulma Zaman…" at bounding box center [696, 332] width 1080 height 1570
click at [1217, 423] on icon "button" at bounding box center [1220, 424] width 12 height 12
click at [1236, 341] on div "Hizmet Noktaları Ekle Filtreleri temizle Dışa aktar İçe aktar Oluşturulma Zaman…" at bounding box center [696, 311] width 1099 height 506
click at [1219, 453] on icon "button" at bounding box center [1220, 453] width 12 height 12
click at [1239, 298] on div "Hizmet Noktaları Ekle Filtreleri temizle Dışa aktar İçe aktar Oluşturulma Zaman…" at bounding box center [696, 311] width 1099 height 506
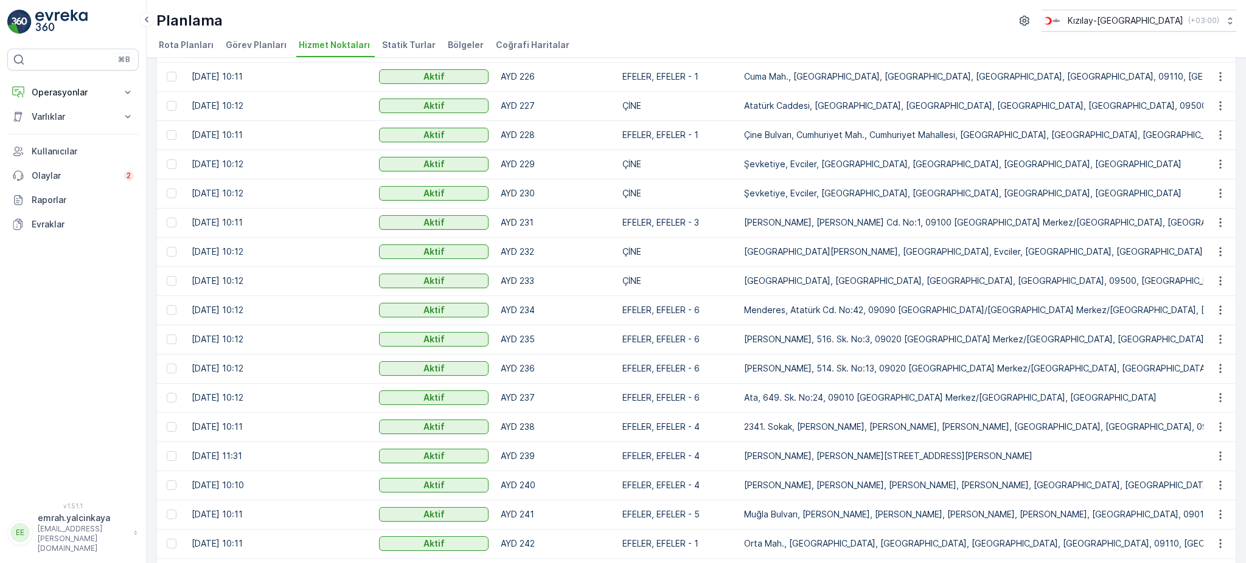
scroll to position [683, 0]
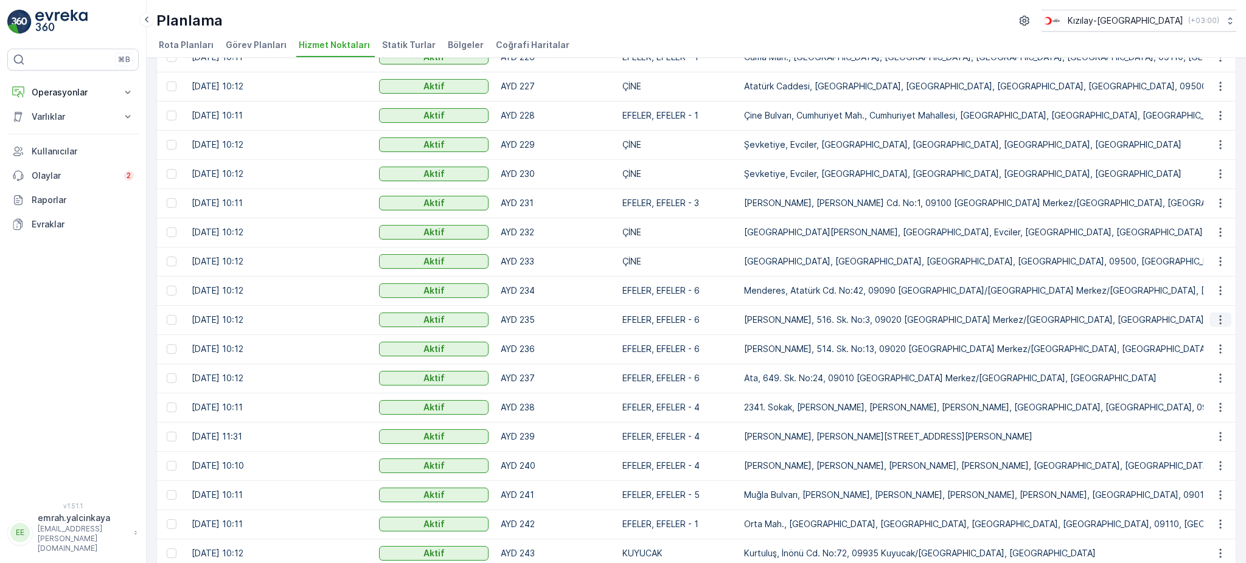
click at [1214, 319] on icon "button" at bounding box center [1220, 320] width 12 height 12
click at [1238, 294] on div "Hizmet Noktaları Ekle Filtreleri temizle Dışa aktar İçe aktar Oluşturulma Zaman…" at bounding box center [696, 311] width 1099 height 506
click at [1220, 349] on icon "button" at bounding box center [1220, 349] width 12 height 12
click at [1233, 322] on div "Hizmet Noktaları Ekle Filtreleri temizle Dışa aktar İçe aktar Oluşturulma Zaman…" at bounding box center [696, 311] width 1099 height 506
click at [1215, 380] on icon "button" at bounding box center [1220, 378] width 12 height 12
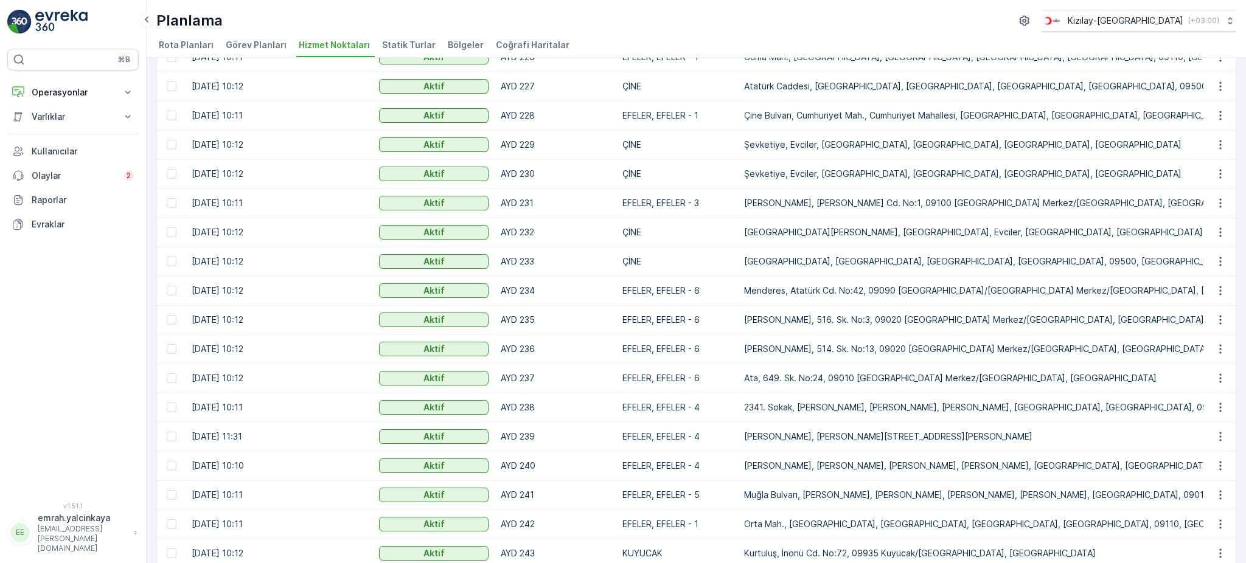
drag, startPoint x: 1241, startPoint y: 293, endPoint x: 1240, endPoint y: 303, distance: 10.4
click at [1241, 293] on div "Hizmet Noktaları Ekle Filtreleri temizle Dışa aktar İçe aktar Oluşturulma Zaman…" at bounding box center [696, 311] width 1099 height 506
click at [1221, 411] on icon "button" at bounding box center [1220, 408] width 12 height 12
click at [1231, 332] on td at bounding box center [1220, 319] width 33 height 29
click at [1223, 439] on icon "button" at bounding box center [1220, 437] width 12 height 12
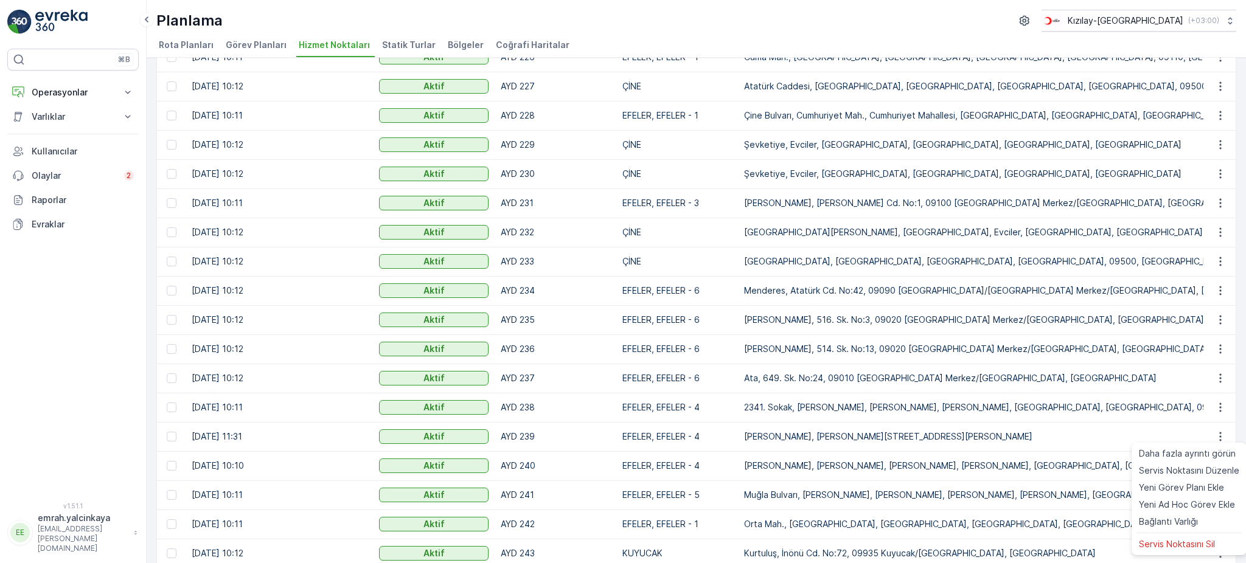
click at [1230, 343] on td at bounding box center [1220, 349] width 33 height 29
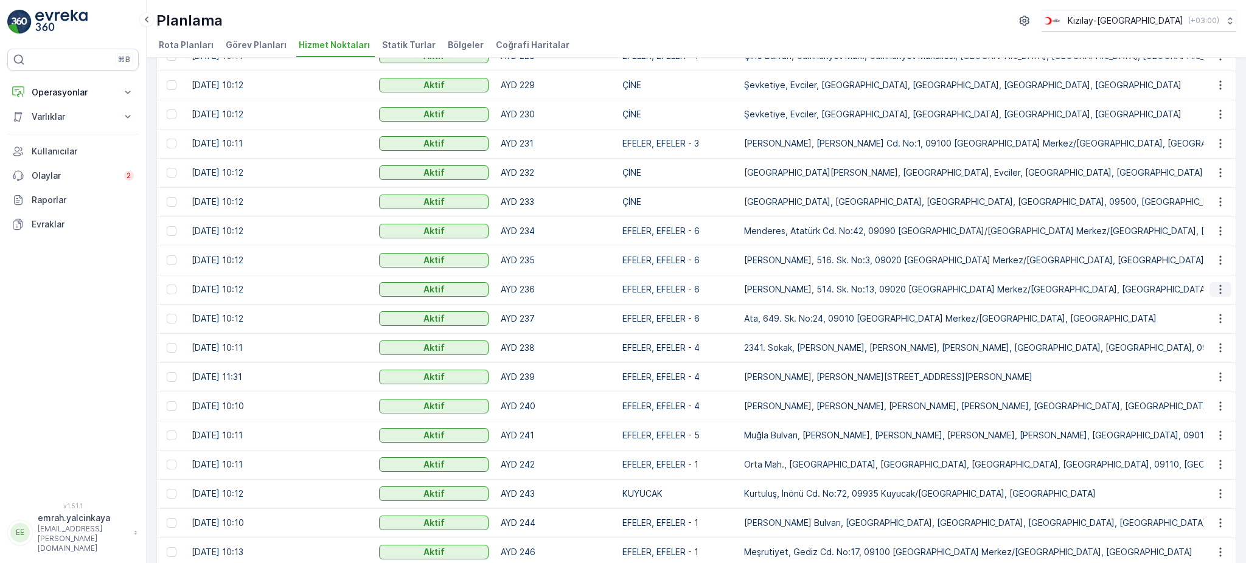
scroll to position [845, 0]
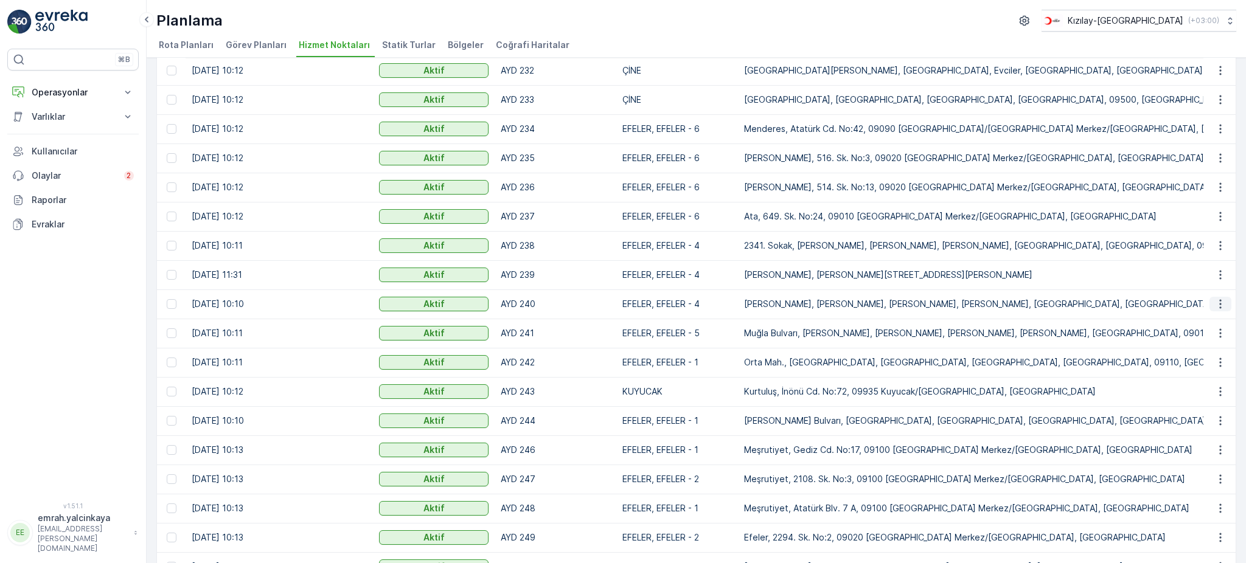
click at [1225, 307] on button "button" at bounding box center [1221, 304] width 22 height 15
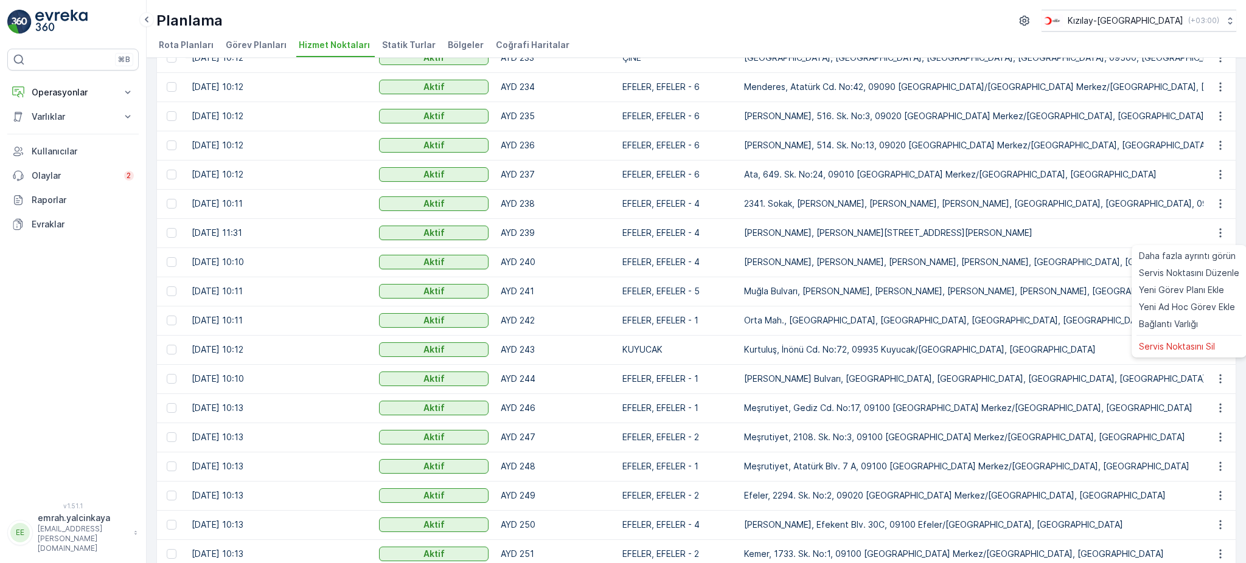
scroll to position [969, 0]
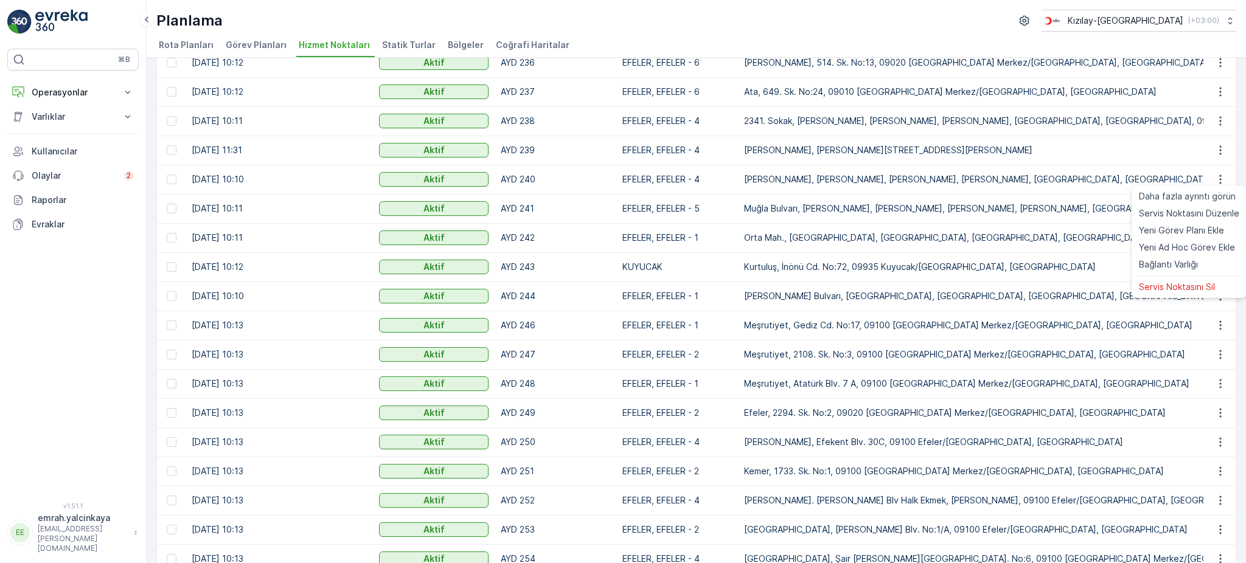
click at [1242, 179] on div "Hizmet Noktaları Ekle Filtreleri temizle Dışa aktar İçe aktar Oluşturulma Zaman…" at bounding box center [696, 311] width 1099 height 506
click at [1217, 209] on icon "button" at bounding box center [1220, 209] width 12 height 12
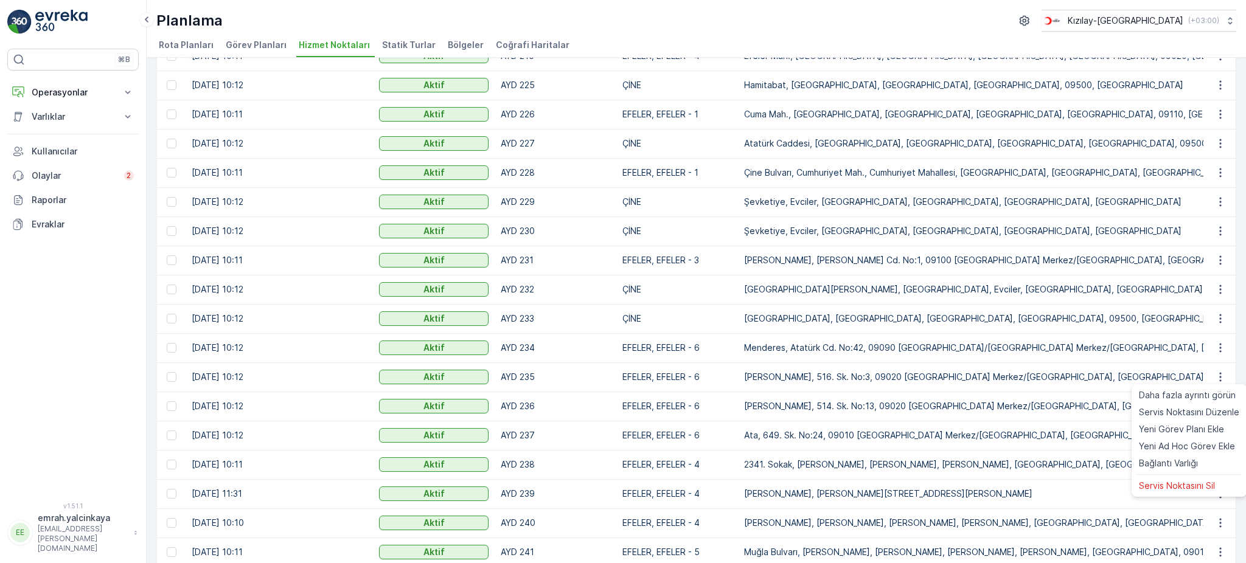
scroll to position [688, 0]
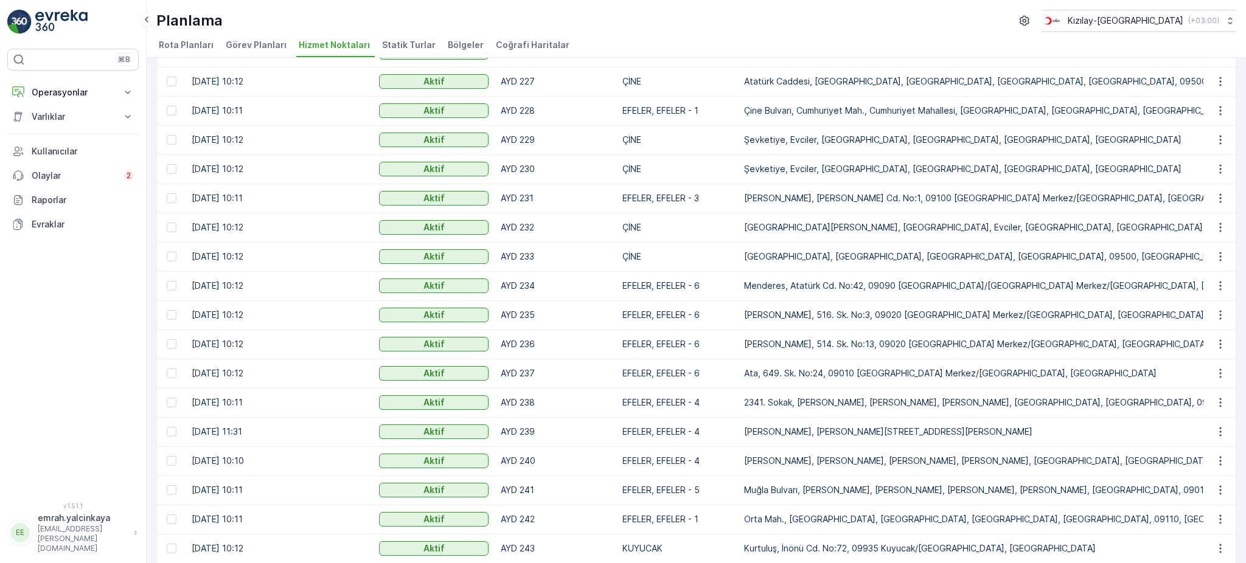
click at [1237, 337] on div "Hizmet Noktaları Ekle Filtreleri temizle Dışa aktar İçe aktar Oluşturulma Zaman…" at bounding box center [696, 311] width 1099 height 506
click at [1222, 514] on icon "button" at bounding box center [1220, 520] width 12 height 12
click at [1239, 271] on div "Hizmet Noktaları Ekle Filtreleri temizle Dışa aktar İçe aktar Oluşturulma Zaman…" at bounding box center [696, 311] width 1099 height 506
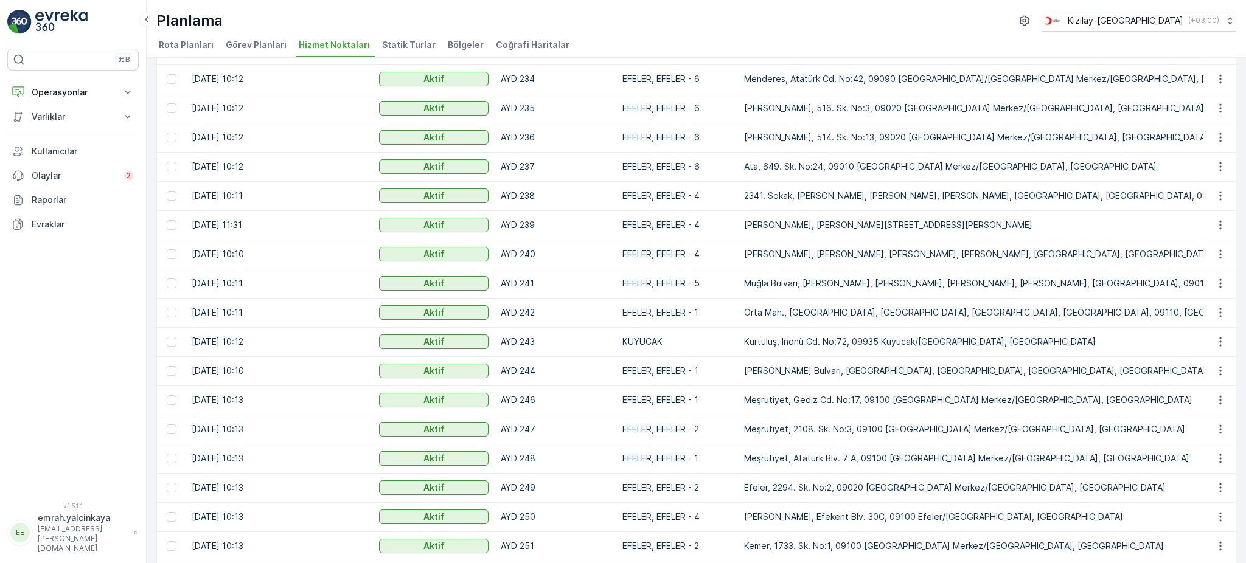
scroll to position [931, 0]
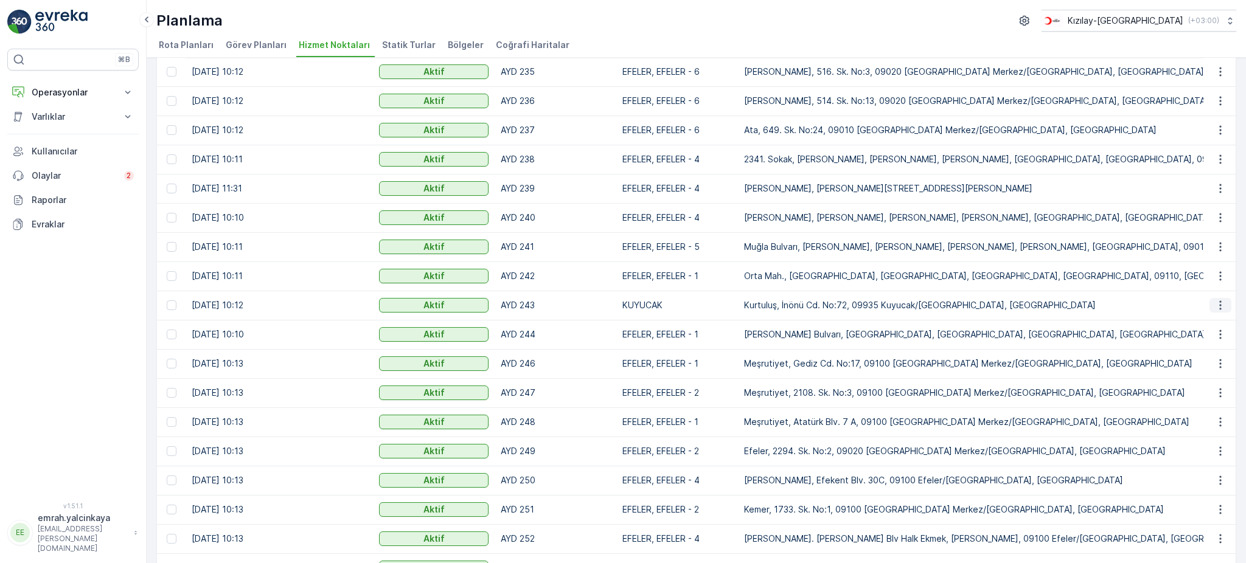
click at [1221, 306] on icon "button" at bounding box center [1220, 305] width 12 height 12
click at [1242, 287] on div "Hizmet Noktaları Ekle Filtreleri temizle Dışa aktar İçe aktar Oluşturulma Zaman…" at bounding box center [696, 311] width 1099 height 506
click at [1220, 332] on icon "button" at bounding box center [1220, 335] width 12 height 12
click at [1239, 312] on div "Hizmet Noktaları Ekle Filtreleri temizle Dışa aktar İçe aktar Oluşturulma Zaman…" at bounding box center [696, 311] width 1099 height 506
click at [1219, 366] on icon "button" at bounding box center [1220, 364] width 12 height 12
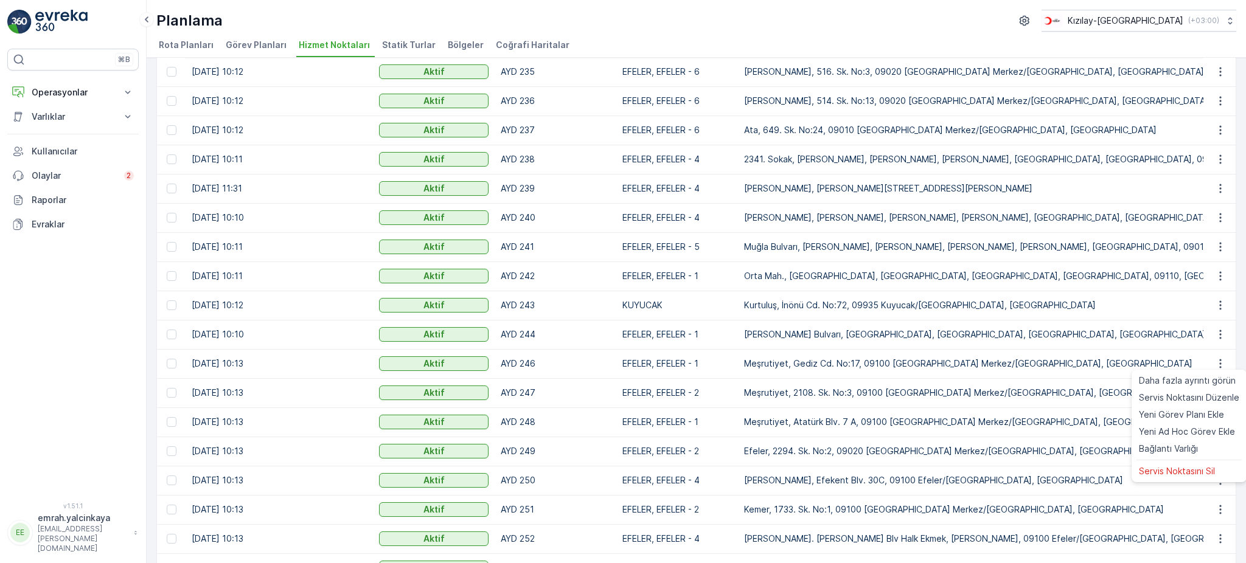
click at [1241, 318] on div "Hizmet Noktaları Ekle Filtreleri temizle Dışa aktar İçe aktar Oluşturulma Zaman…" at bounding box center [696, 311] width 1099 height 506
click at [1222, 422] on icon "button" at bounding box center [1220, 422] width 12 height 12
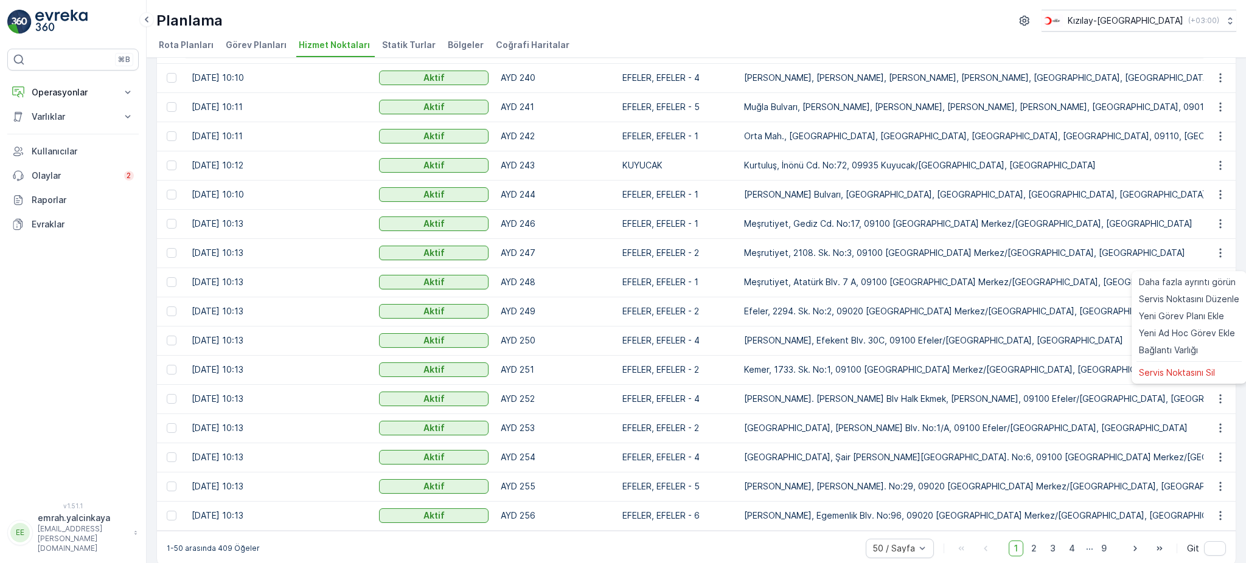
scroll to position [1088, 0]
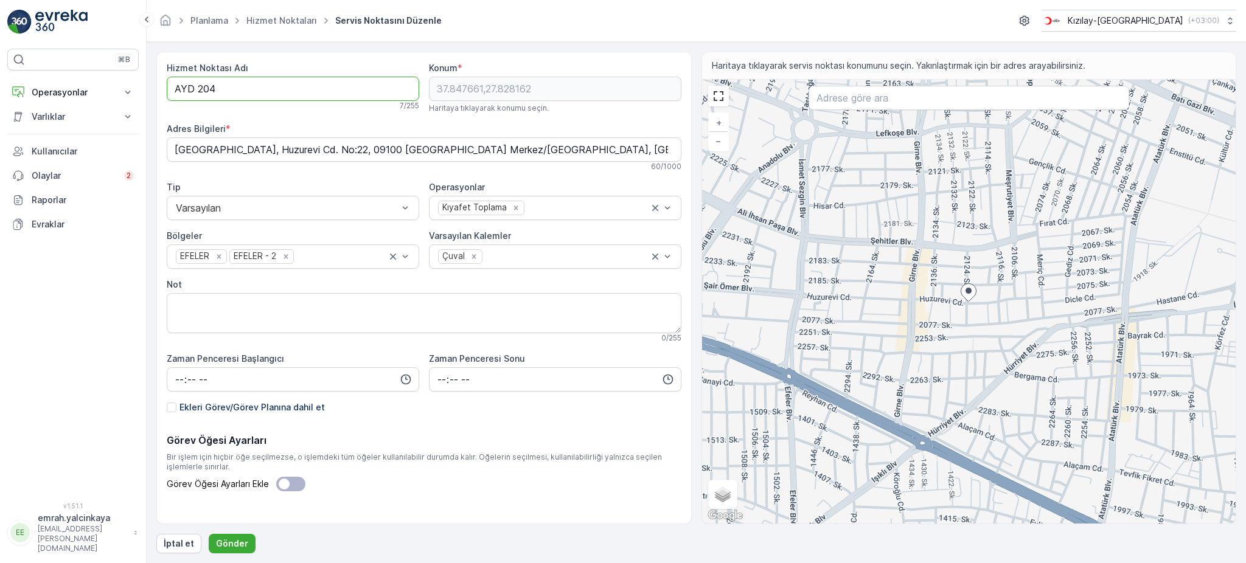
drag, startPoint x: 196, startPoint y: 89, endPoint x: 258, endPoint y: 133, distance: 76.3
click at [197, 89] on Adı "AYD 204" at bounding box center [293, 89] width 253 height 24
type Adı "AYD204"
drag, startPoint x: 239, startPoint y: 540, endPoint x: 234, endPoint y: 516, distance: 24.2
click at [239, 540] on p "Gönder" at bounding box center [232, 544] width 32 height 12
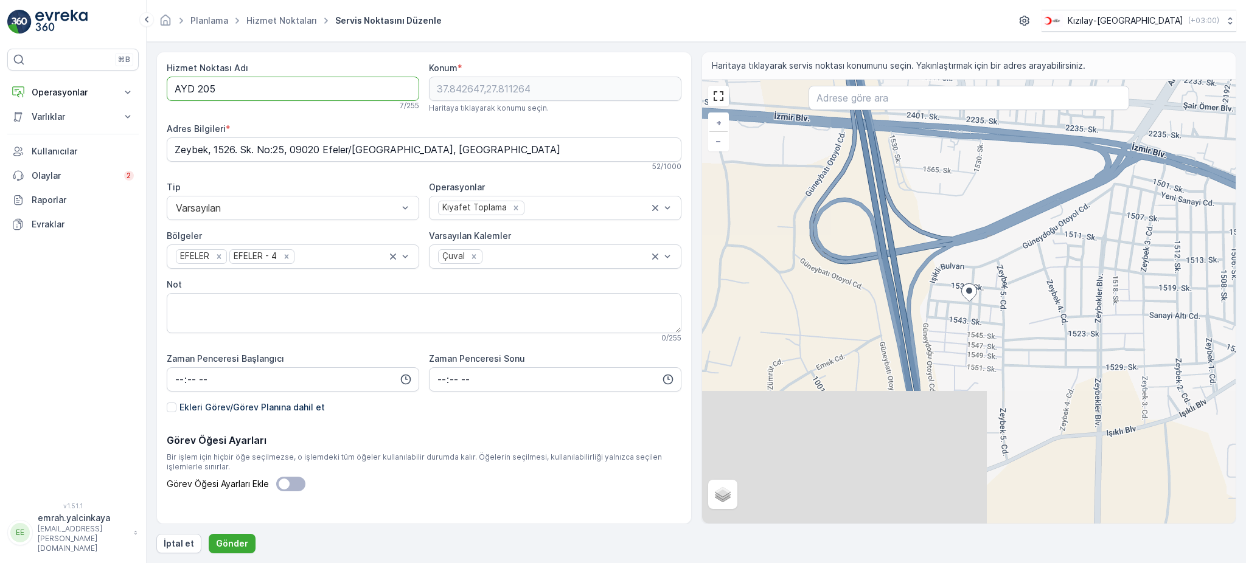
drag, startPoint x: 193, startPoint y: 88, endPoint x: 189, endPoint y: 112, distance: 24.1
click at [195, 89] on Adı "AYD 205" at bounding box center [293, 89] width 253 height 24
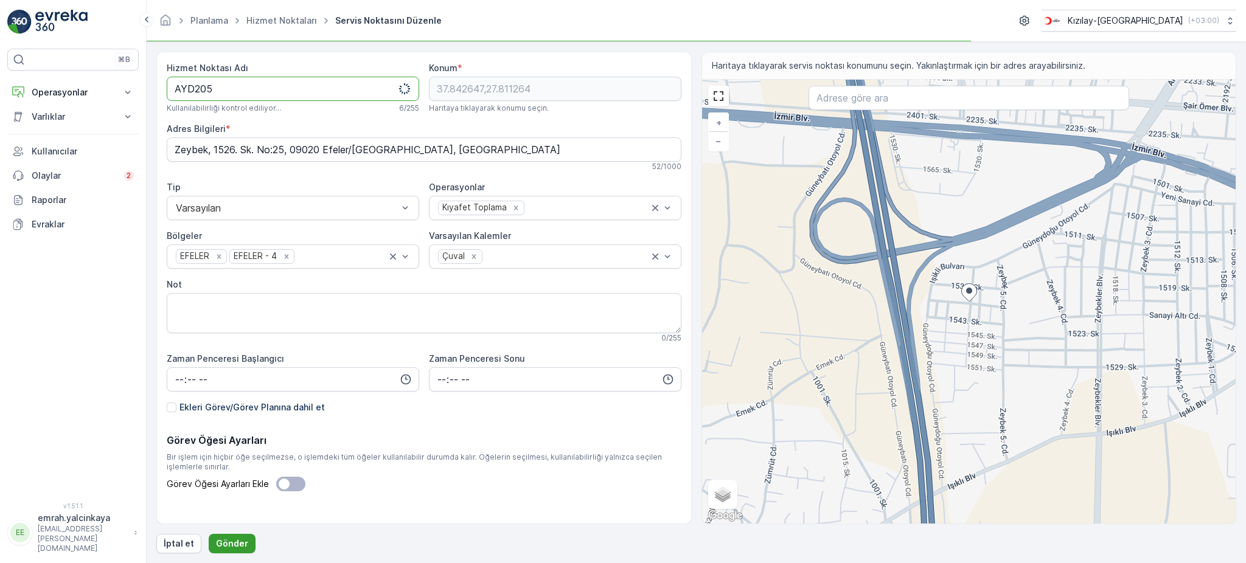
type Adı "AYD205"
click at [237, 545] on p "Gönder" at bounding box center [232, 544] width 32 height 12
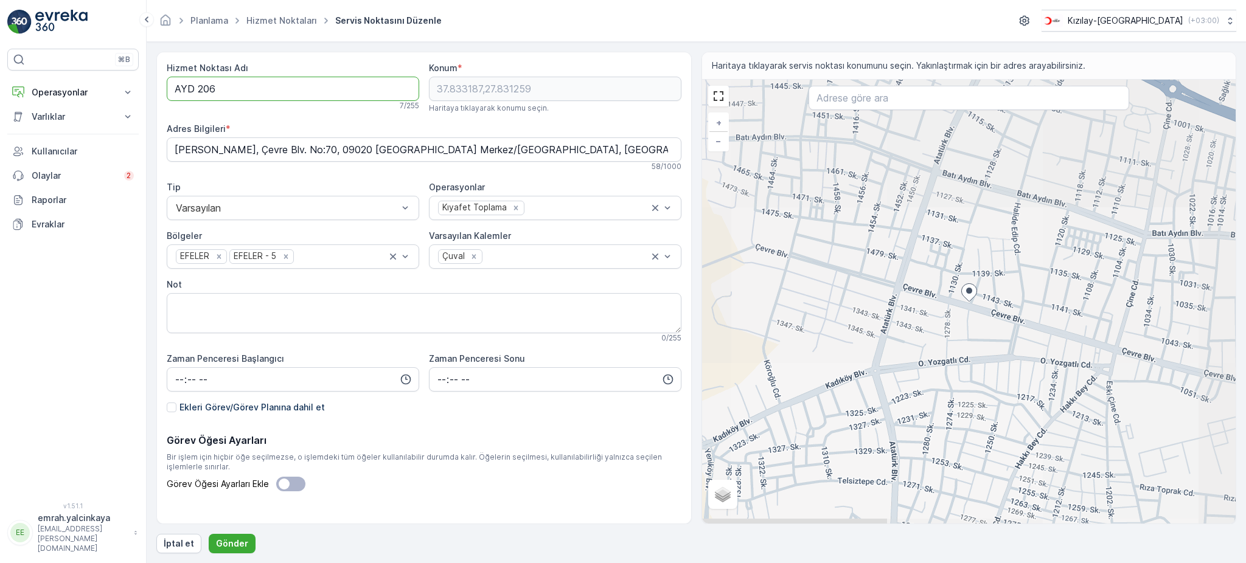
drag, startPoint x: 197, startPoint y: 86, endPoint x: 219, endPoint y: 136, distance: 54.7
click at [197, 87] on Adı "AYD 206" at bounding box center [293, 89] width 253 height 24
type Adı "AYD206"
drag, startPoint x: 239, startPoint y: 545, endPoint x: 235, endPoint y: 388, distance: 157.6
click at [239, 545] on p "Gönder" at bounding box center [232, 544] width 32 height 12
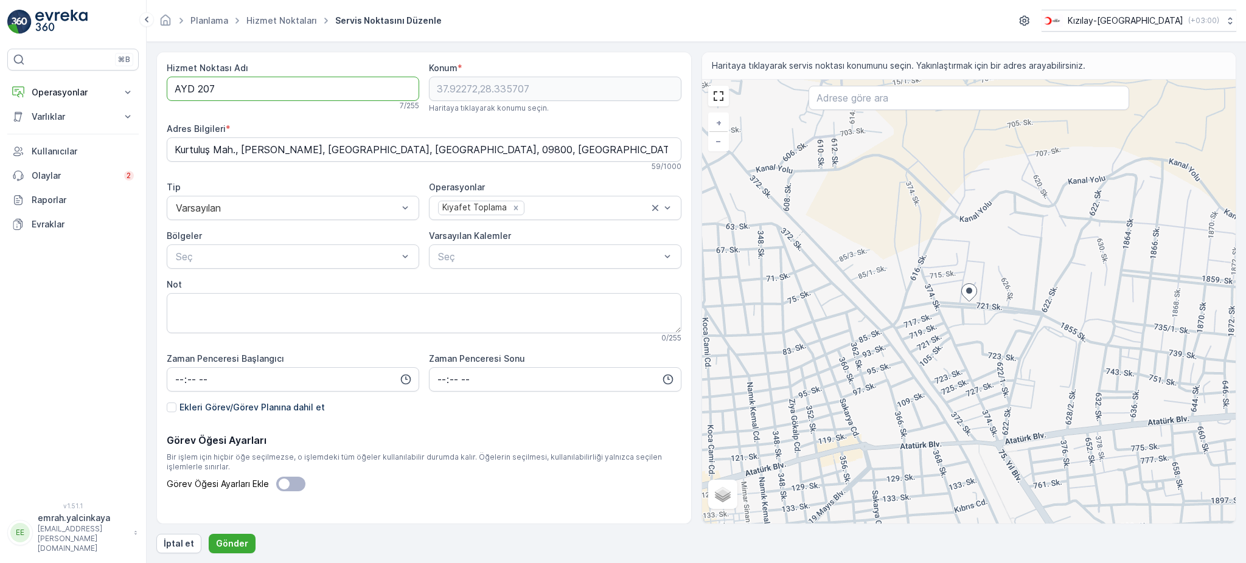
click at [195, 84] on Adı "AYD 207" at bounding box center [293, 89] width 253 height 24
type Adı "AYD207"
click at [232, 544] on p "Gönder" at bounding box center [232, 544] width 32 height 12
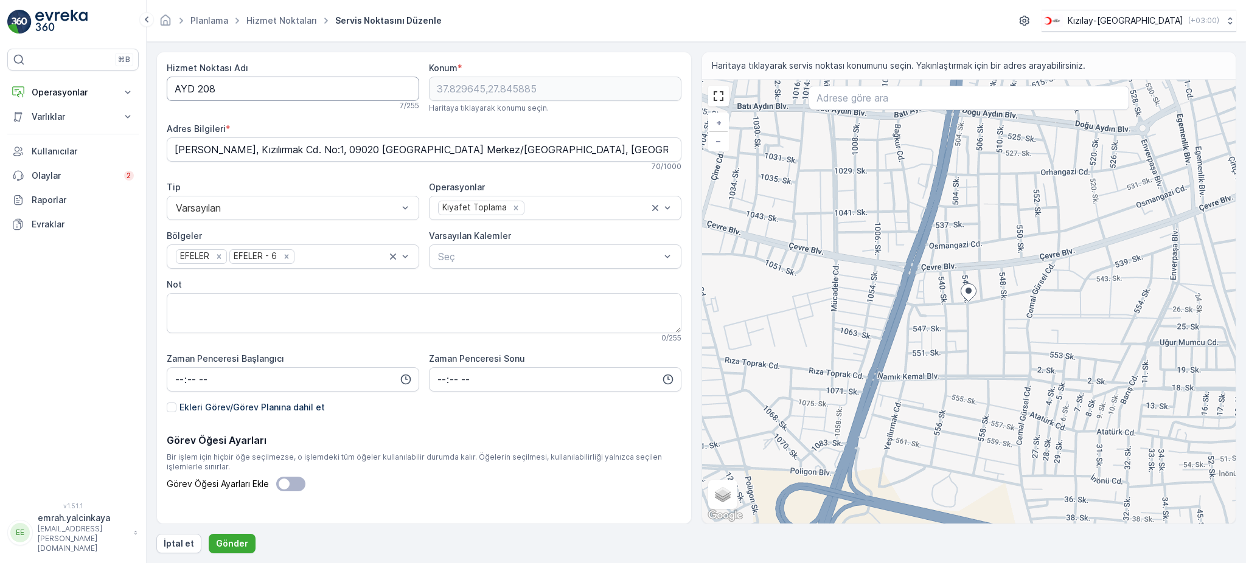
drag, startPoint x: 197, startPoint y: 88, endPoint x: 209, endPoint y: 107, distance: 23.3
click at [197, 88] on Adı "AYD 208" at bounding box center [293, 89] width 253 height 24
type Adı "AYD208"
click at [242, 538] on p "Gönder" at bounding box center [232, 544] width 32 height 12
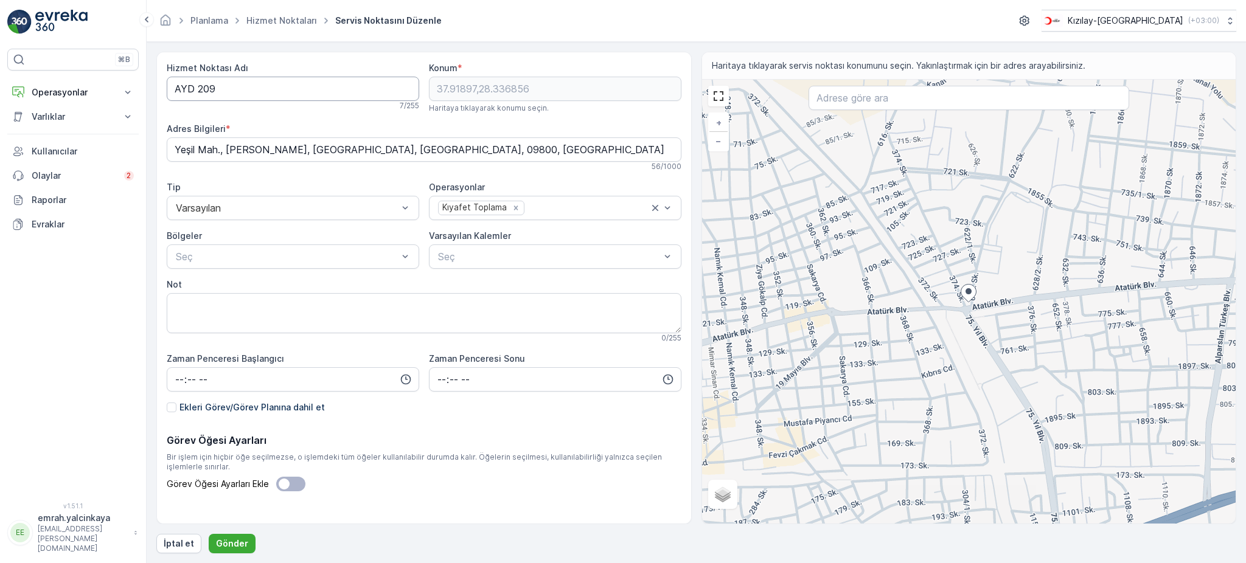
drag, startPoint x: 197, startPoint y: 87, endPoint x: 198, endPoint y: 95, distance: 8.1
click at [197, 88] on Adı "AYD 209" at bounding box center [293, 89] width 253 height 24
type Adı "AYD209"
click at [245, 548] on button "Gönder" at bounding box center [232, 543] width 47 height 19
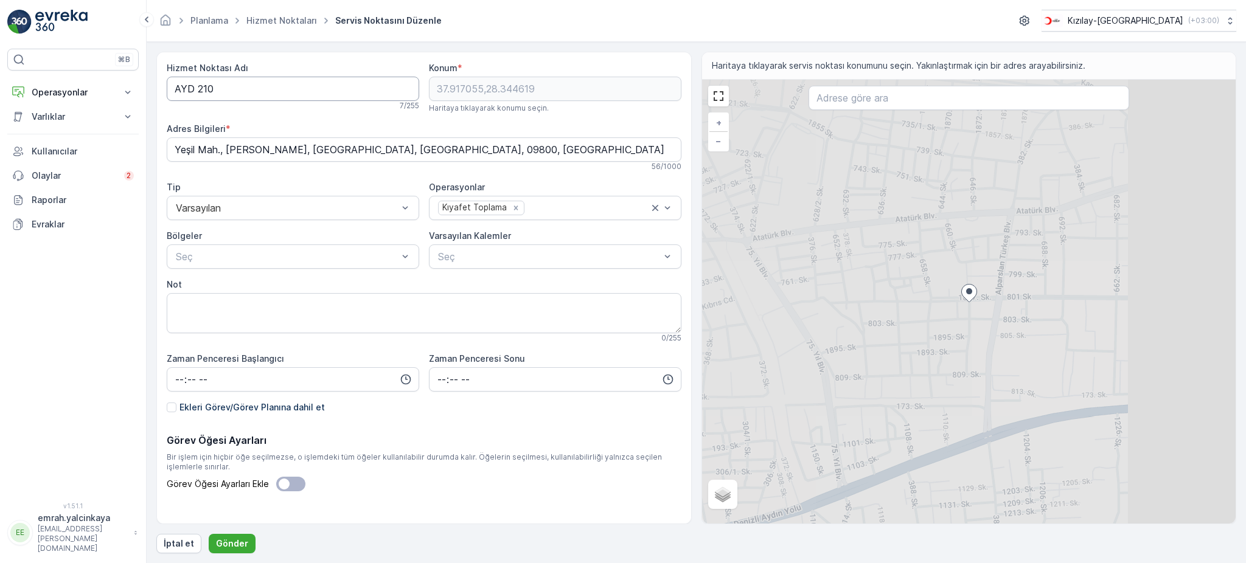
click at [198, 94] on Adı "AYD 210" at bounding box center [293, 89] width 253 height 24
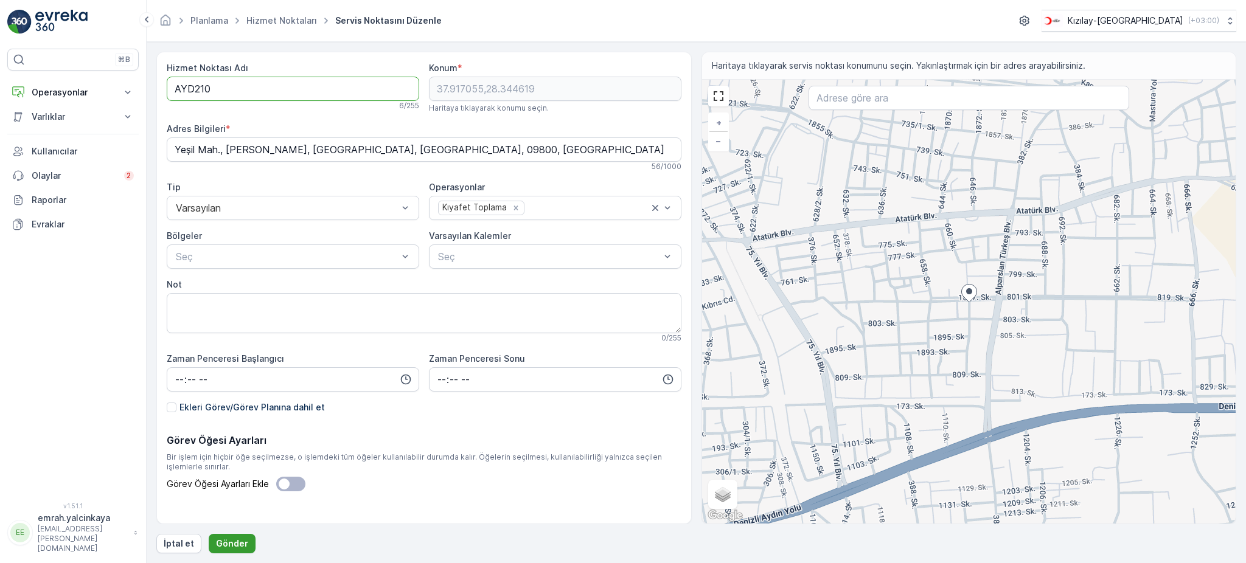
type Adı "AYD210"
click at [239, 541] on p "Gönder" at bounding box center [232, 544] width 32 height 12
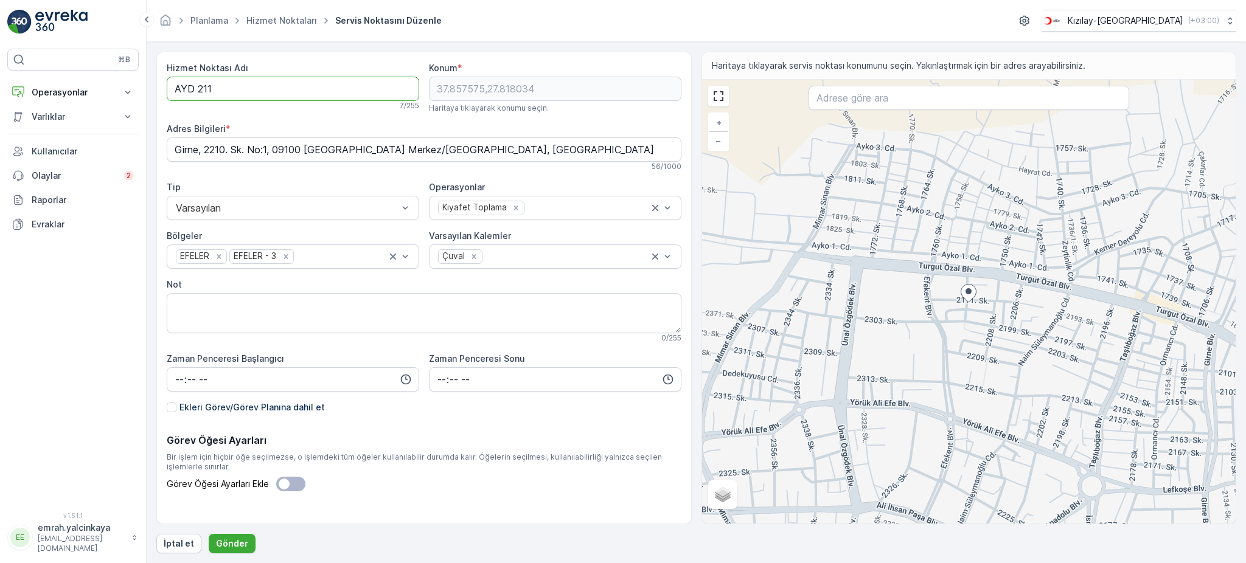
click at [198, 95] on Adı "AYD 211" at bounding box center [293, 89] width 253 height 24
type Adı "AYD211"
drag, startPoint x: 231, startPoint y: 542, endPoint x: 243, endPoint y: 517, distance: 27.8
click at [230, 542] on p "Gönder" at bounding box center [232, 544] width 32 height 12
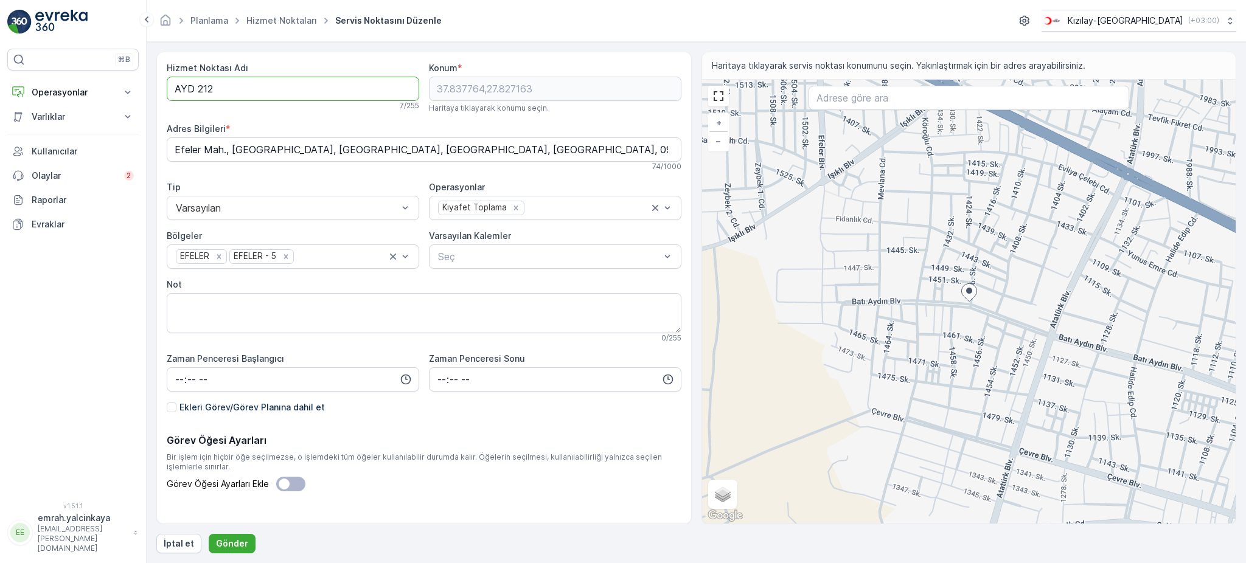
click at [199, 90] on Adı "AYD 212" at bounding box center [293, 89] width 253 height 24
type Adı "AYD212"
drag, startPoint x: 214, startPoint y: 543, endPoint x: 225, endPoint y: 531, distance: 15.5
click at [216, 542] on p "Gönder" at bounding box center [232, 544] width 32 height 12
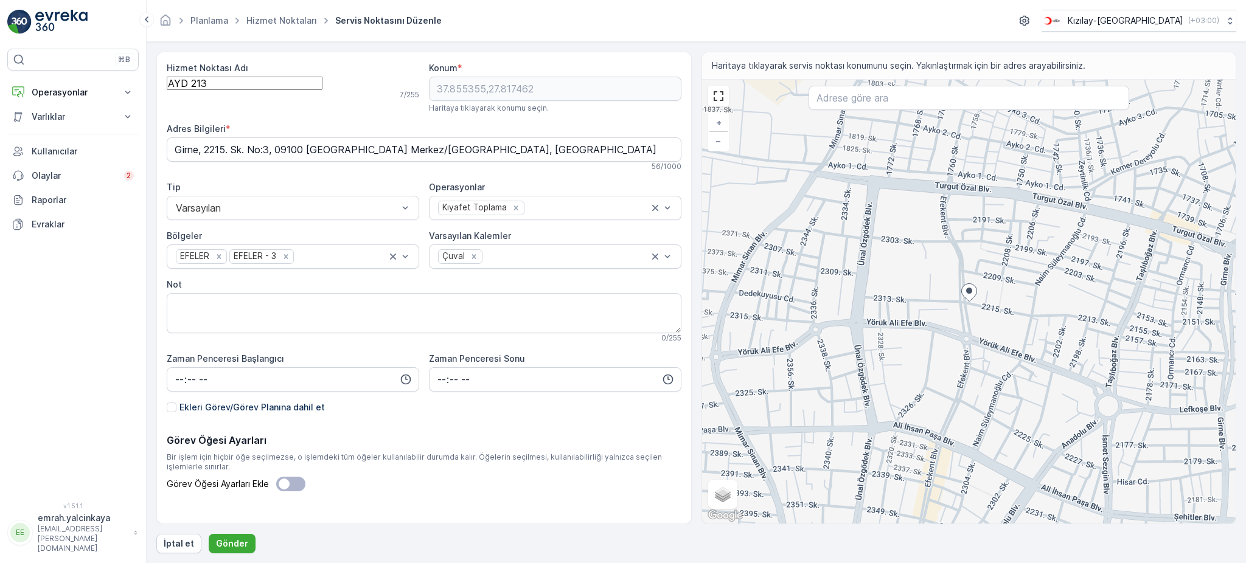
drag, startPoint x: 198, startPoint y: 88, endPoint x: 203, endPoint y: 95, distance: 8.8
click at [198, 89] on Adı "AYD 213" at bounding box center [245, 83] width 156 height 13
type Adı "AYD213"
drag, startPoint x: 225, startPoint y: 549, endPoint x: 338, endPoint y: 298, distance: 275.0
click at [225, 548] on p "Gönder" at bounding box center [232, 544] width 32 height 12
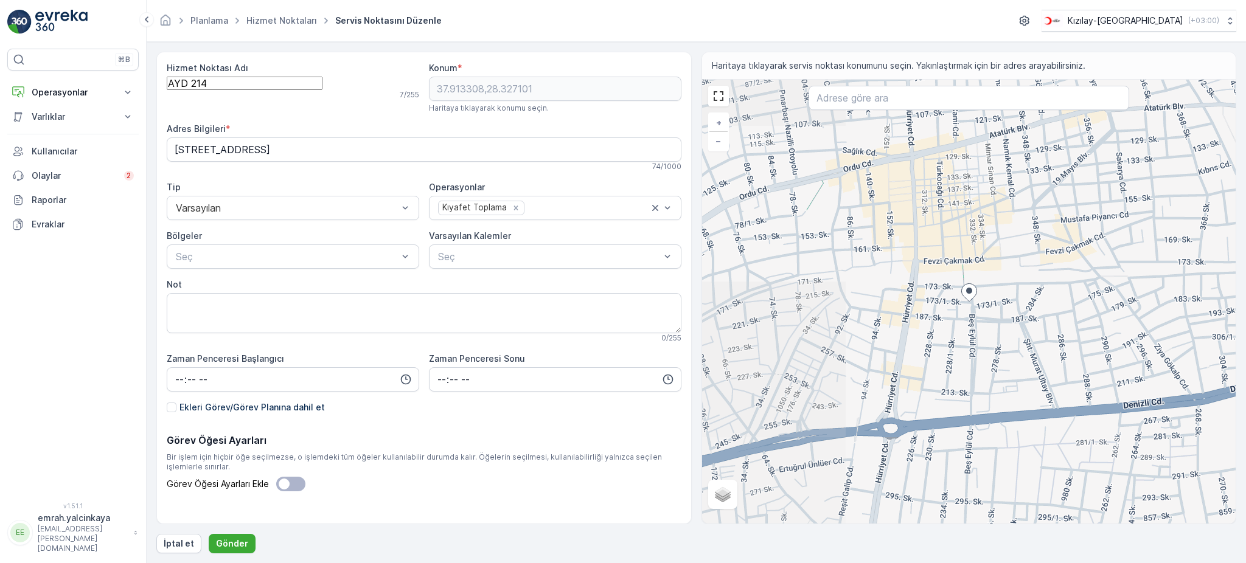
click at [196, 90] on Adı "AYD 214" at bounding box center [245, 83] width 156 height 13
type Adı "AYD214"
click at [219, 543] on p "Gönder" at bounding box center [232, 544] width 32 height 12
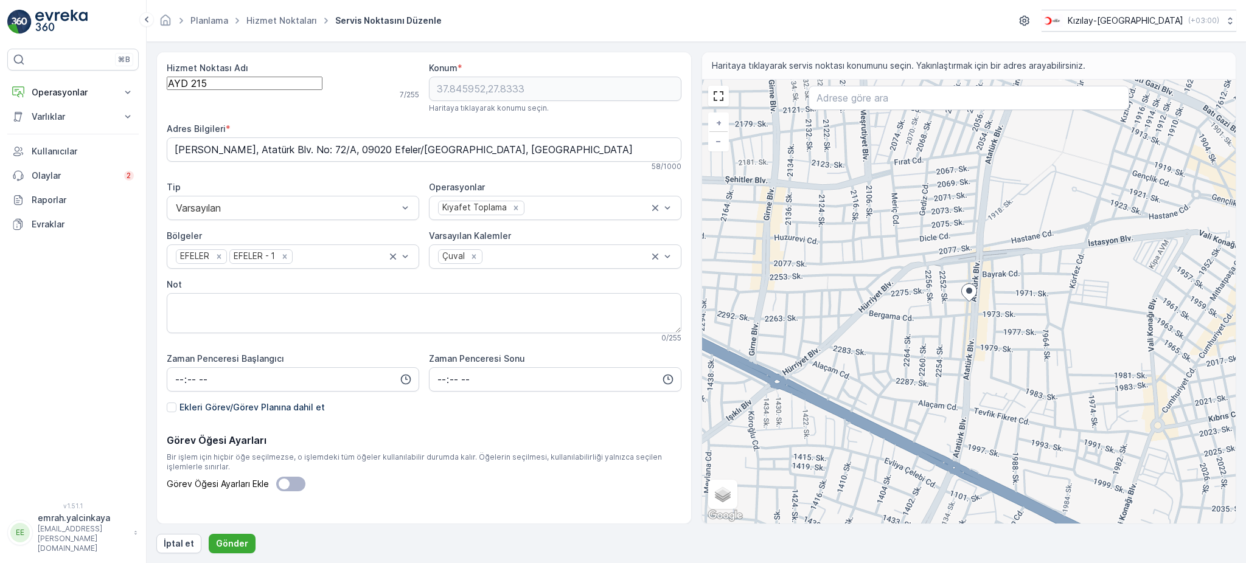
click at [197, 90] on Adı "AYD 215" at bounding box center [245, 83] width 156 height 13
type Adı "AYD215"
click at [231, 540] on p "Gönder" at bounding box center [232, 544] width 32 height 12
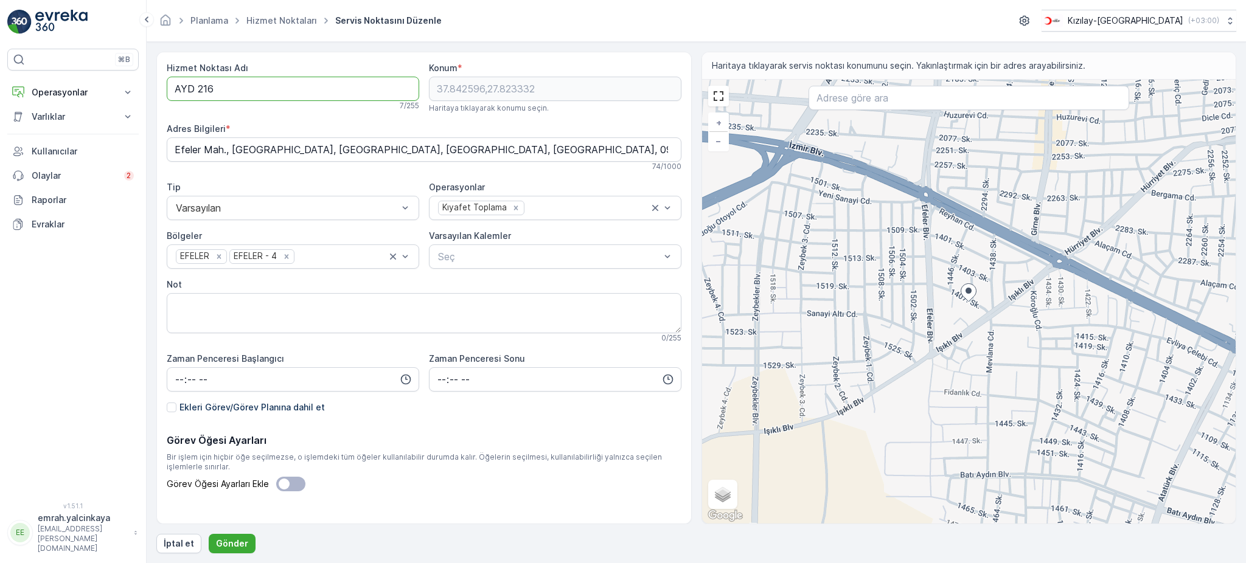
drag, startPoint x: 195, startPoint y: 91, endPoint x: 221, endPoint y: 161, distance: 75.3
click at [197, 91] on Adı "AYD 216" at bounding box center [293, 89] width 253 height 24
type Adı "AYD216"
click at [221, 544] on p "Gönder" at bounding box center [232, 544] width 32 height 12
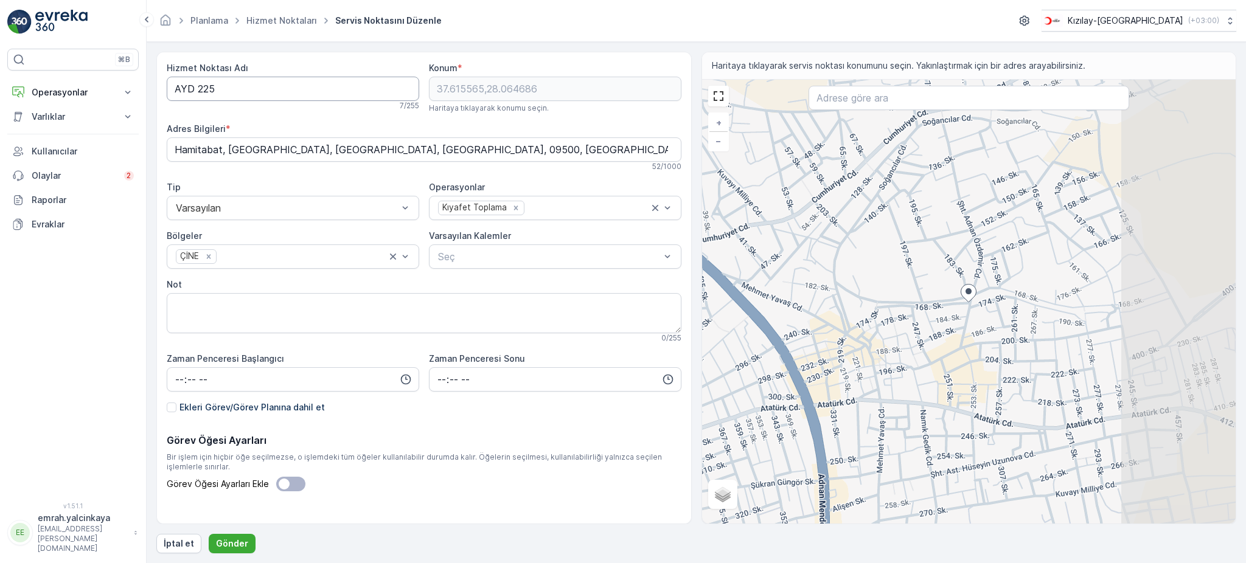
click at [197, 92] on Adı "AYD 225" at bounding box center [293, 89] width 253 height 24
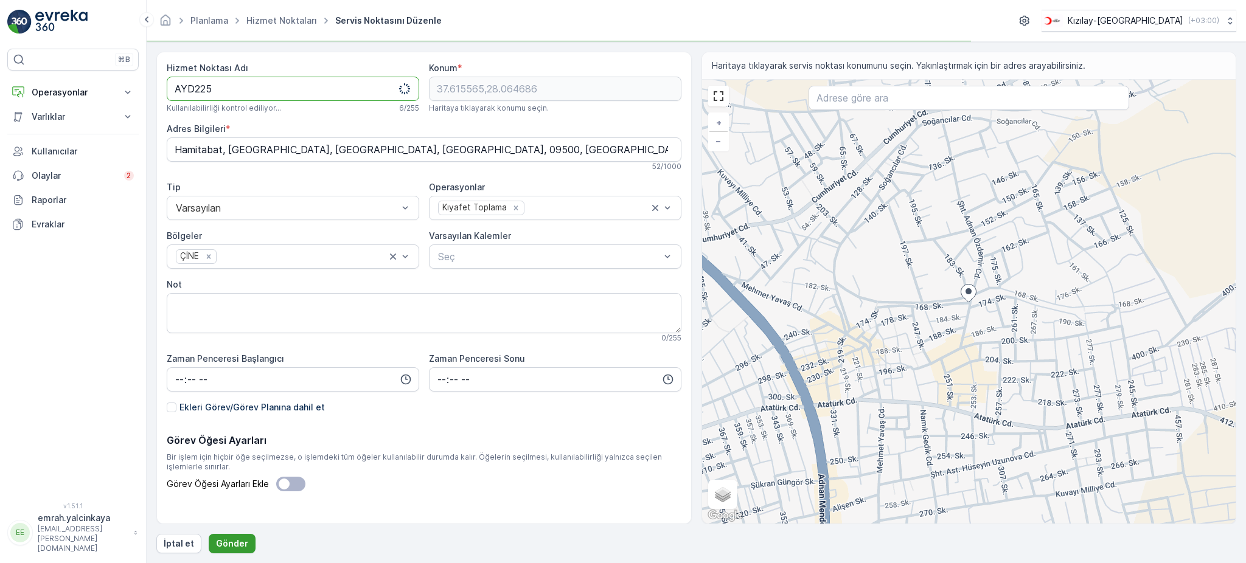
type Adı "AYD225"
click at [238, 543] on p "Gönder" at bounding box center [232, 544] width 32 height 12
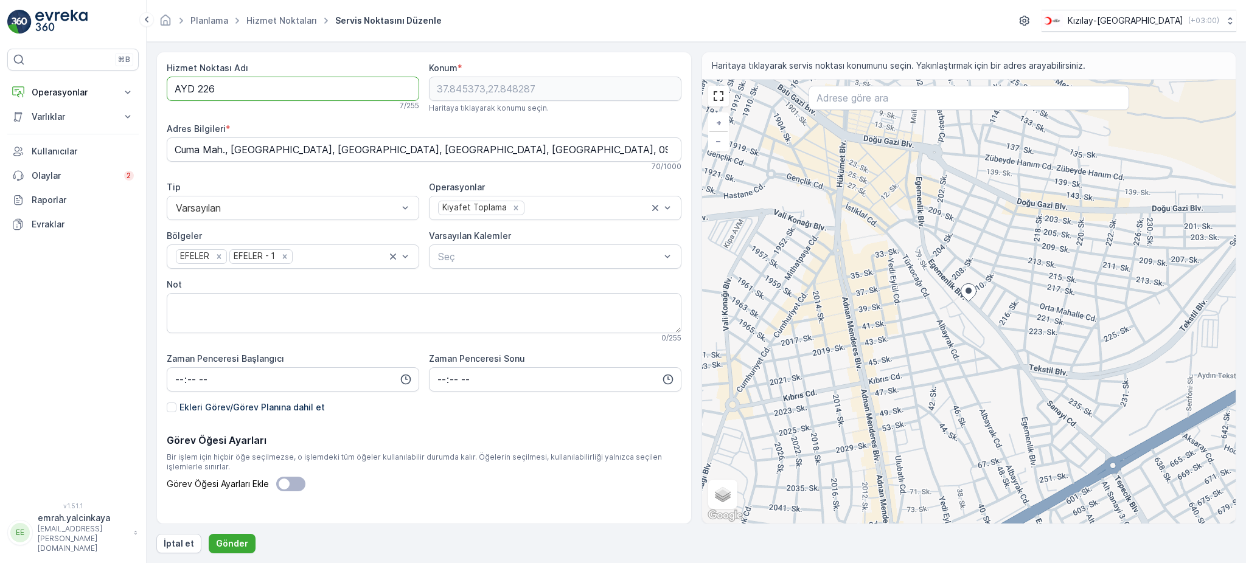
click at [197, 91] on Adı "AYD 226" at bounding box center [293, 89] width 253 height 24
type Adı "AYD226"
click at [231, 543] on p "Gönder" at bounding box center [232, 544] width 32 height 12
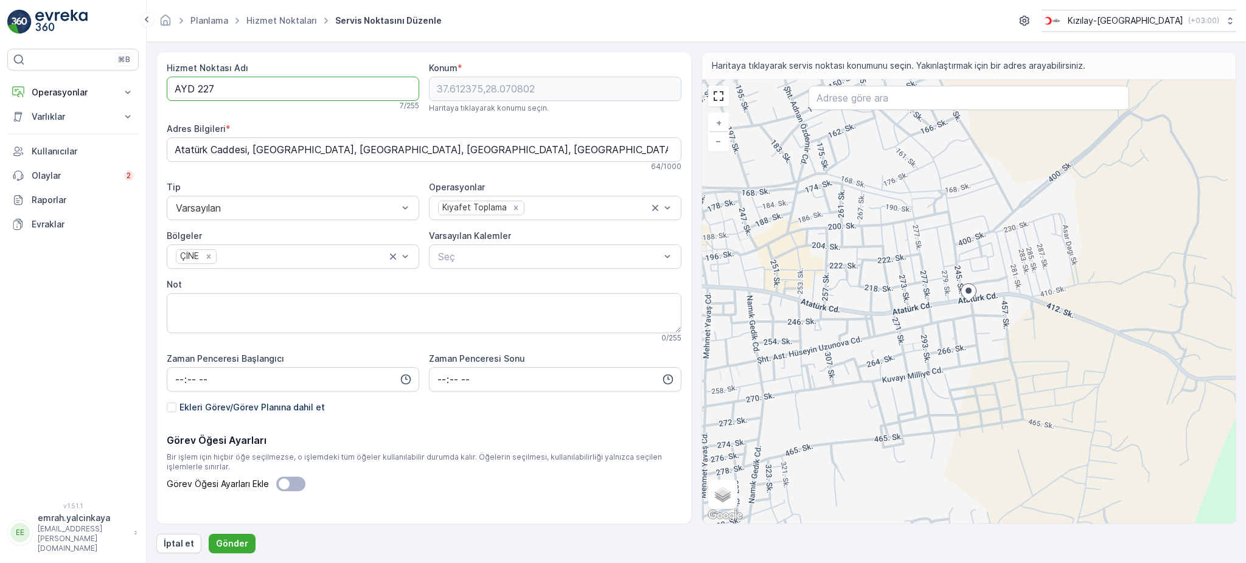
click at [198, 91] on Adı "AYD 227" at bounding box center [293, 89] width 253 height 24
type Adı "AYD227"
click at [237, 545] on p "Gönder" at bounding box center [232, 544] width 32 height 12
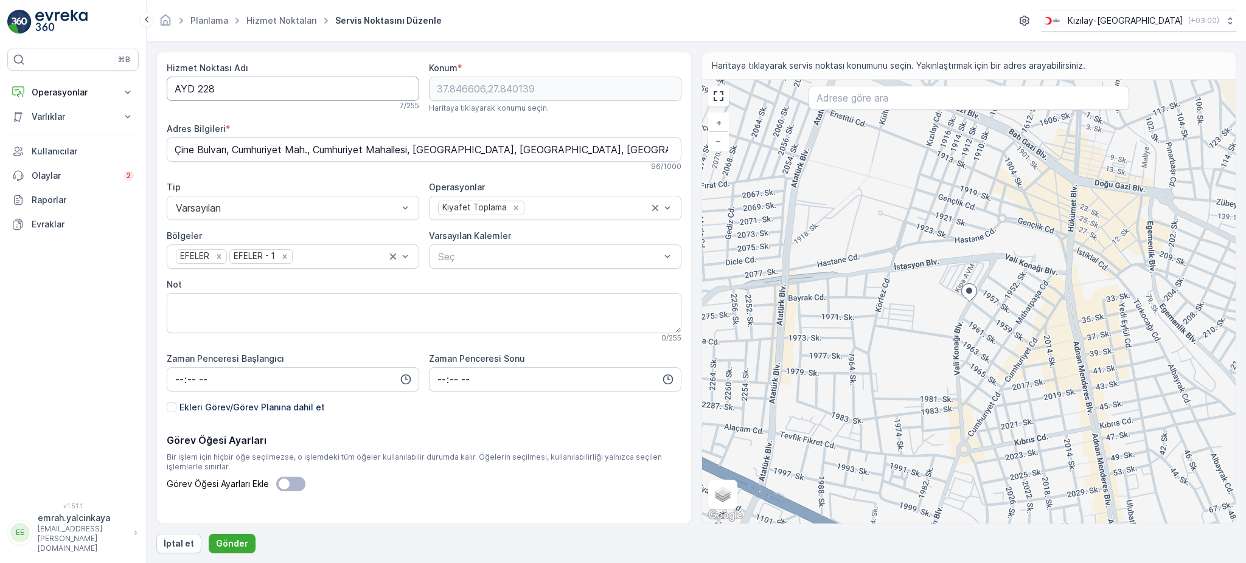
click at [196, 94] on Adı "AYD 228" at bounding box center [293, 89] width 253 height 24
type Adı "AYD228"
click at [228, 545] on p "Gönder" at bounding box center [232, 544] width 32 height 12
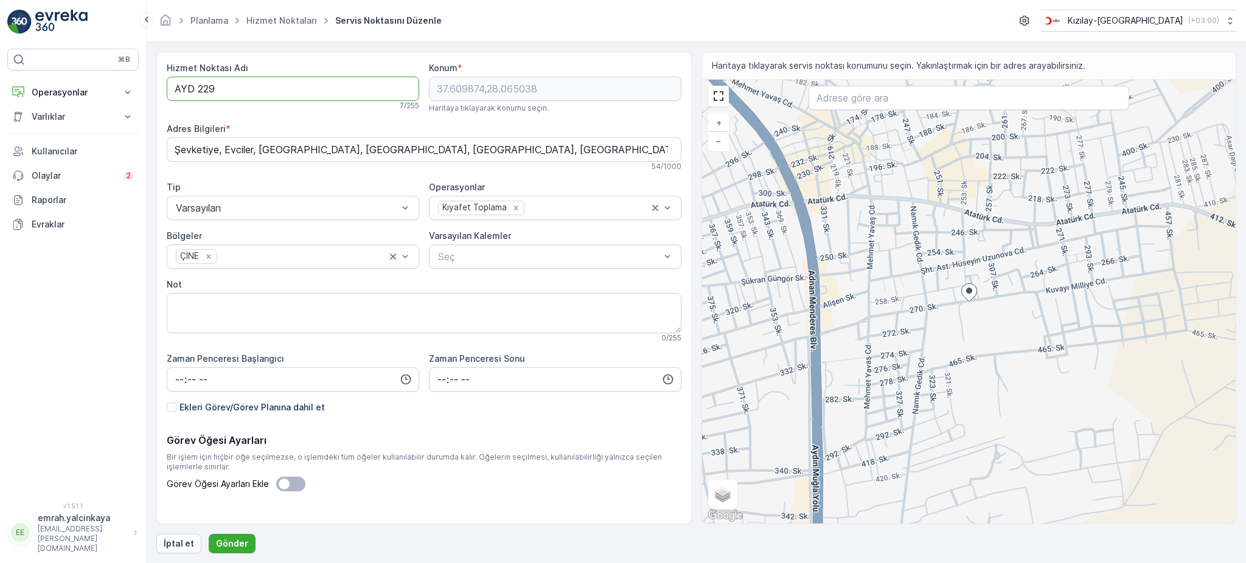
drag, startPoint x: 197, startPoint y: 94, endPoint x: 244, endPoint y: 182, distance: 99.6
click at [198, 96] on Adı "AYD 229" at bounding box center [293, 89] width 253 height 24
type Adı "AYD229"
click at [226, 542] on p "Gönder" at bounding box center [232, 544] width 32 height 12
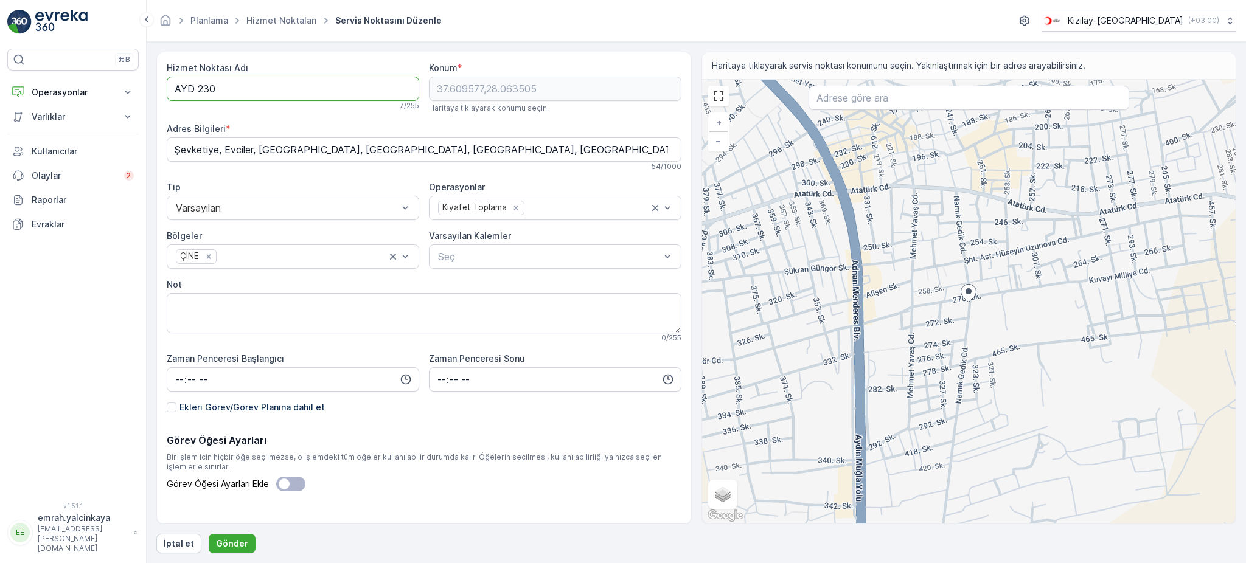
click at [197, 86] on Adı "AYD 230" at bounding box center [293, 89] width 253 height 24
type Adı "AYD230"
click at [231, 533] on div "Hizmet Noktası Adı AYD230 Kullanılabilirliği kontrol ediliyor... 6 / 255 Konum …" at bounding box center [696, 303] width 1080 height 502
click at [235, 543] on p "Gönder" at bounding box center [232, 544] width 32 height 12
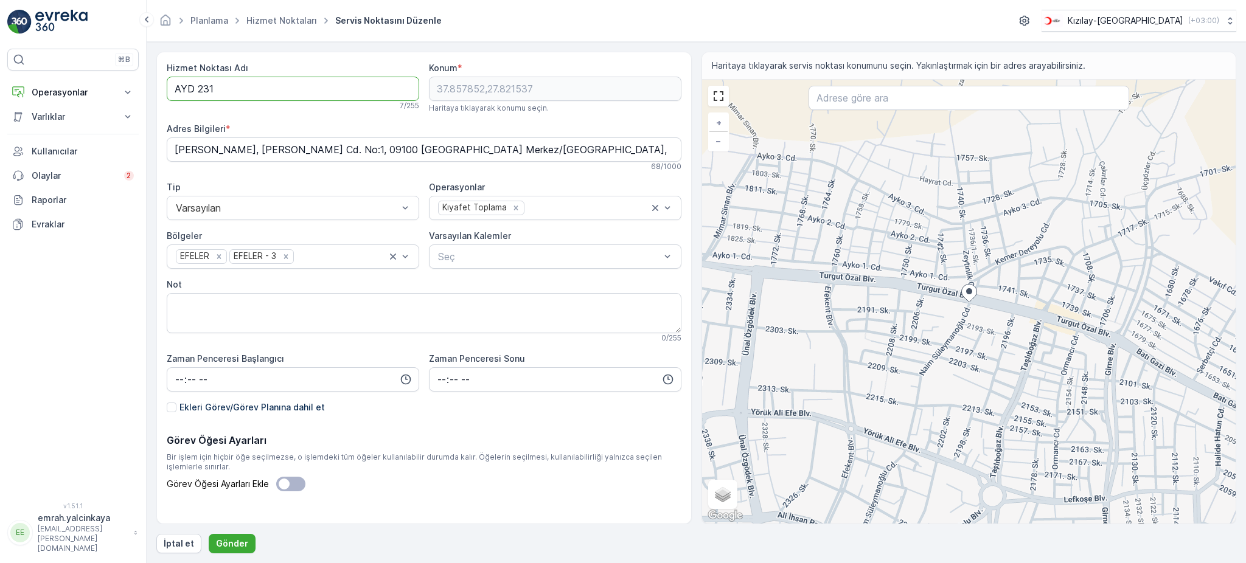
click at [197, 91] on Adı "AYD 231" at bounding box center [293, 89] width 253 height 24
type Adı "AYD231"
click at [240, 539] on p "Gönder" at bounding box center [232, 544] width 32 height 12
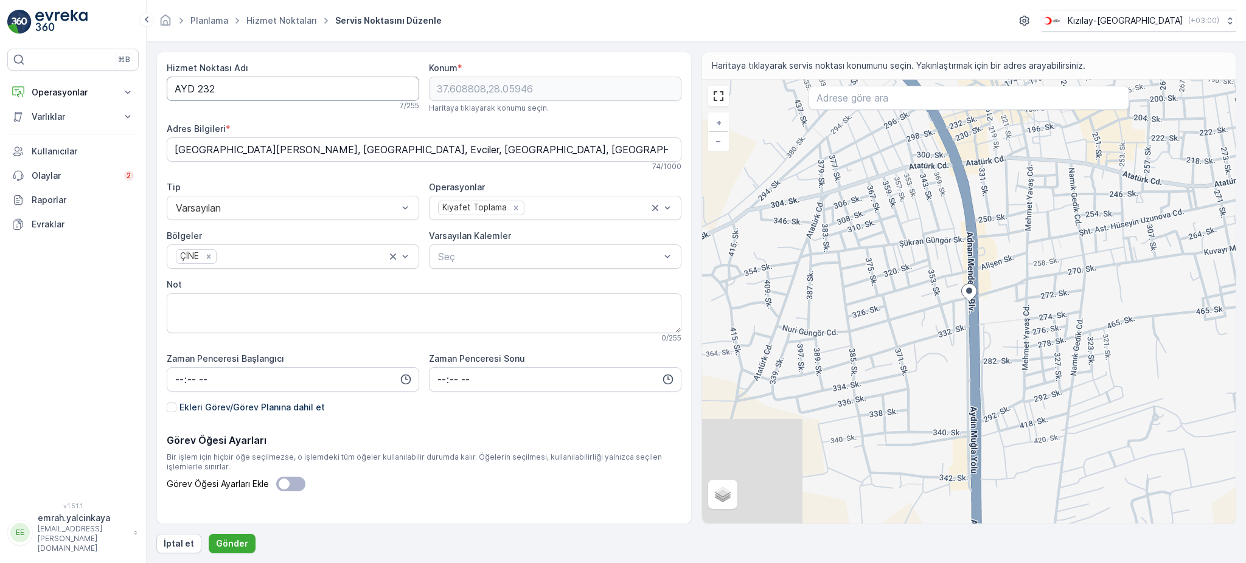
click at [198, 90] on Adı "AYD 232" at bounding box center [293, 89] width 253 height 24
type Adı "AYD232"
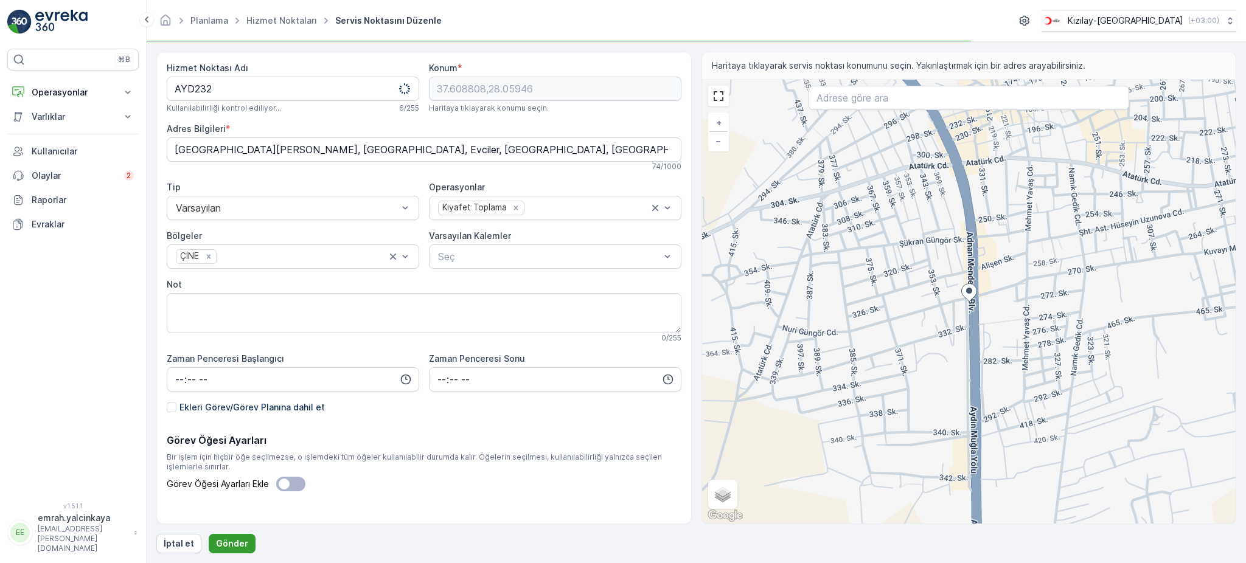
click at [236, 542] on p "Gönder" at bounding box center [232, 544] width 32 height 12
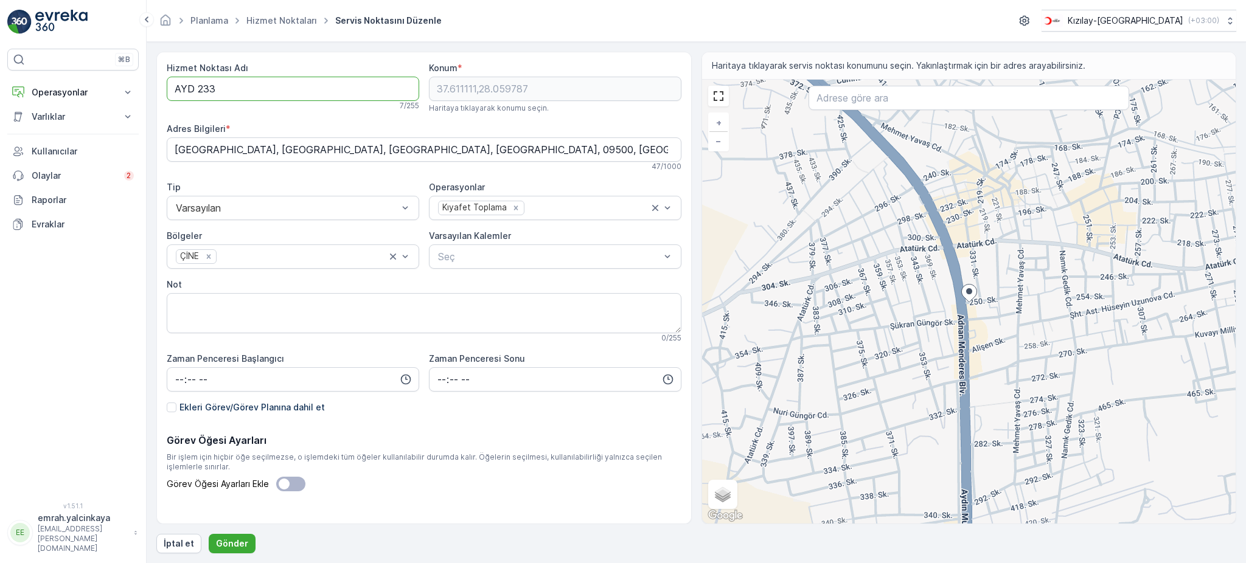
drag, startPoint x: 200, startPoint y: 92, endPoint x: 220, endPoint y: 126, distance: 39.9
click at [200, 92] on Adı "AYD 233" at bounding box center [293, 89] width 253 height 24
click at [198, 86] on Adı "AYD 233" at bounding box center [293, 89] width 253 height 24
type Adı "AYD233"
click at [216, 545] on p "Gönder" at bounding box center [232, 544] width 32 height 12
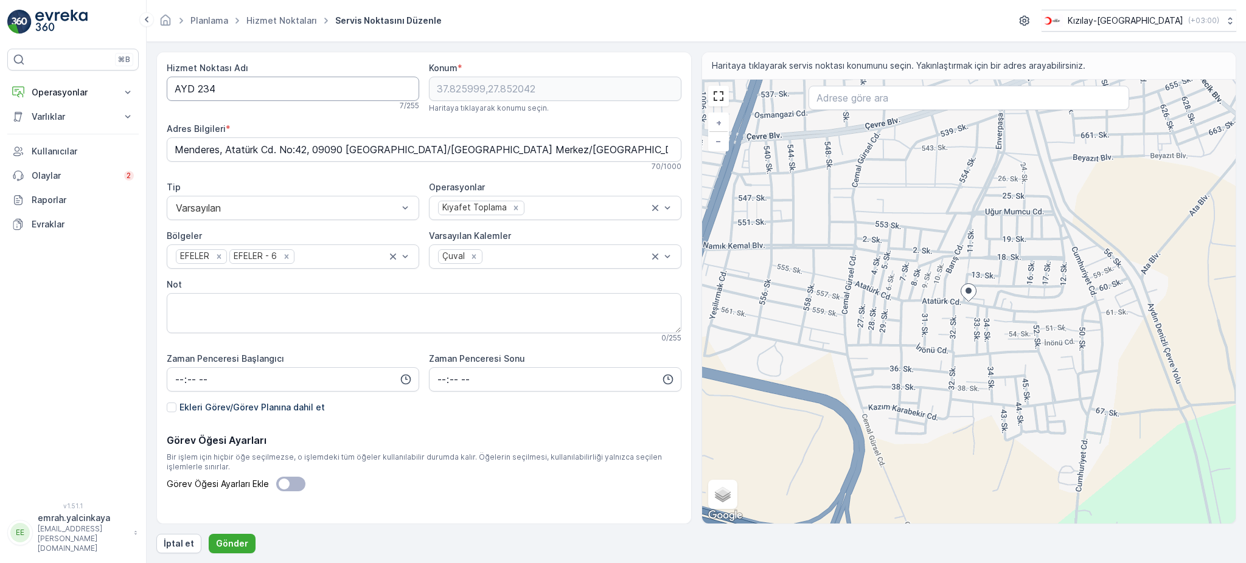
click at [197, 85] on Adı "AYD 234" at bounding box center [293, 89] width 253 height 24
type Adı "AYD234"
click at [236, 544] on p "Gönder" at bounding box center [232, 544] width 32 height 12
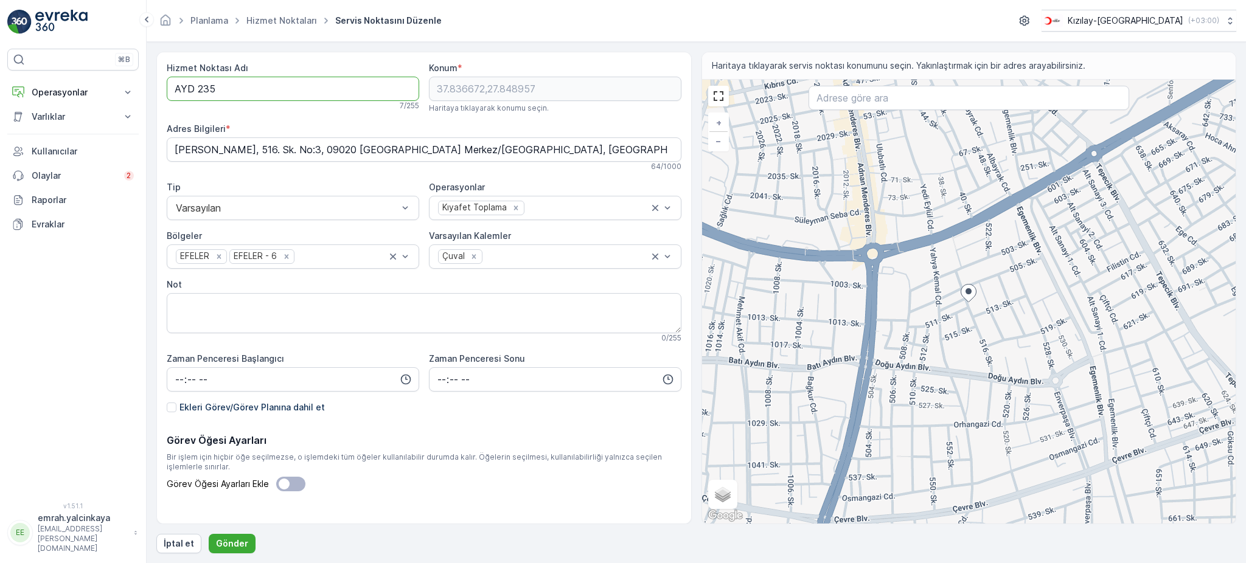
click at [199, 92] on Adı "AYD 235" at bounding box center [293, 89] width 253 height 24
type Adı "AYD235"
click at [242, 536] on button "Gönder" at bounding box center [232, 543] width 47 height 19
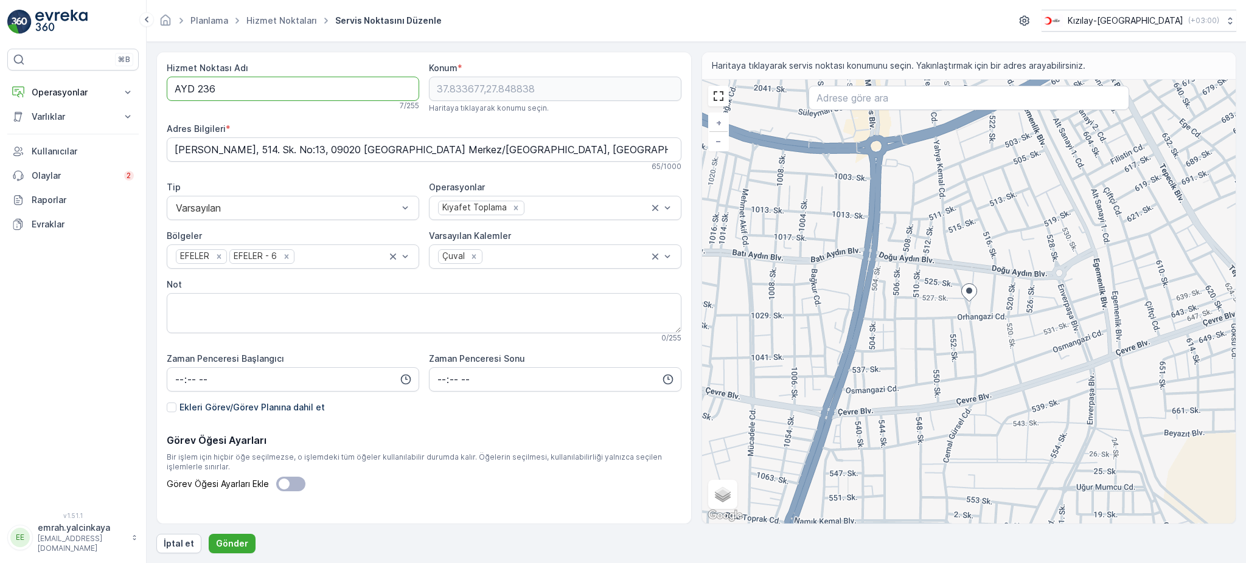
click at [198, 89] on Adı "AYD 236" at bounding box center [293, 89] width 253 height 24
type Adı "AYD236"
click at [228, 545] on p "Gönder" at bounding box center [232, 544] width 32 height 12
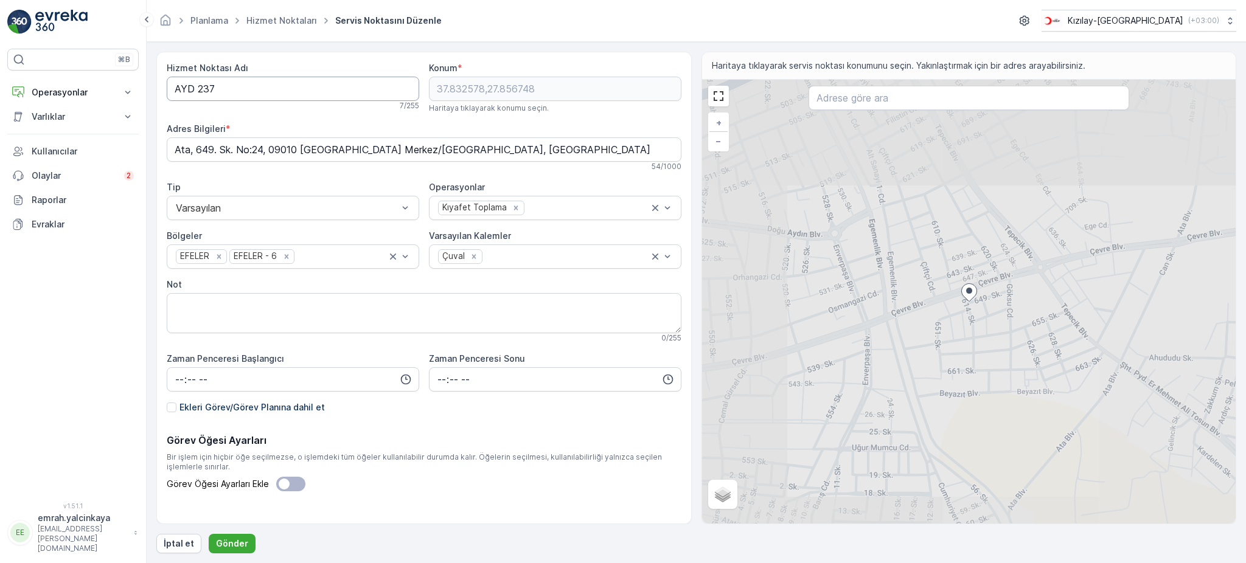
click at [198, 86] on Adı "AYD 237" at bounding box center [293, 89] width 253 height 24
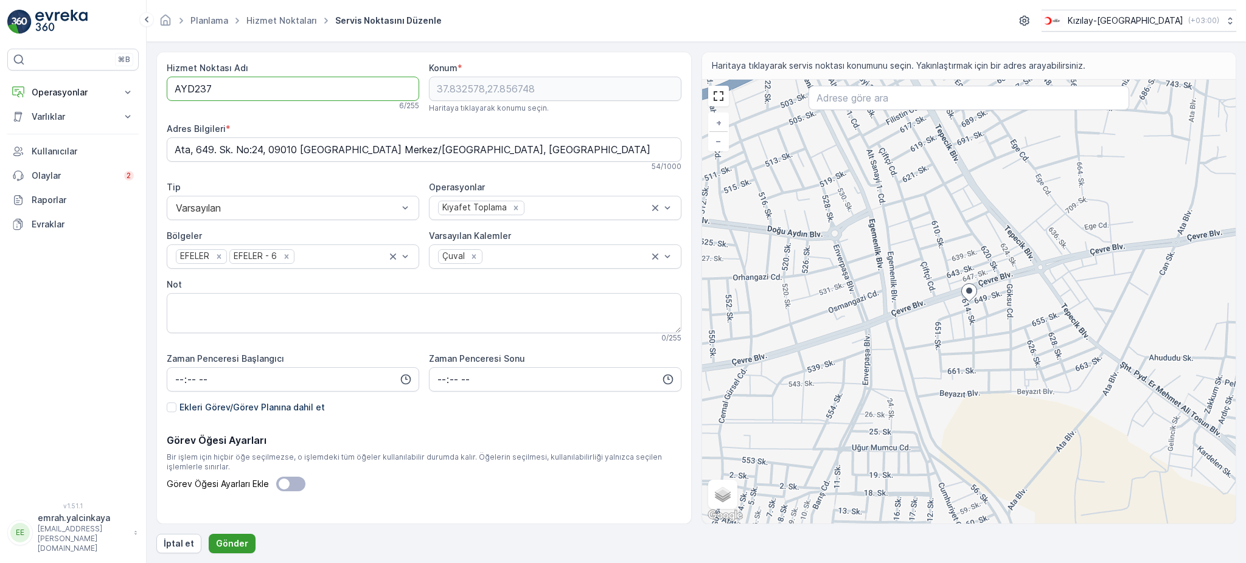
type Adı "AYD237"
click at [238, 546] on p "Gönder" at bounding box center [232, 544] width 32 height 12
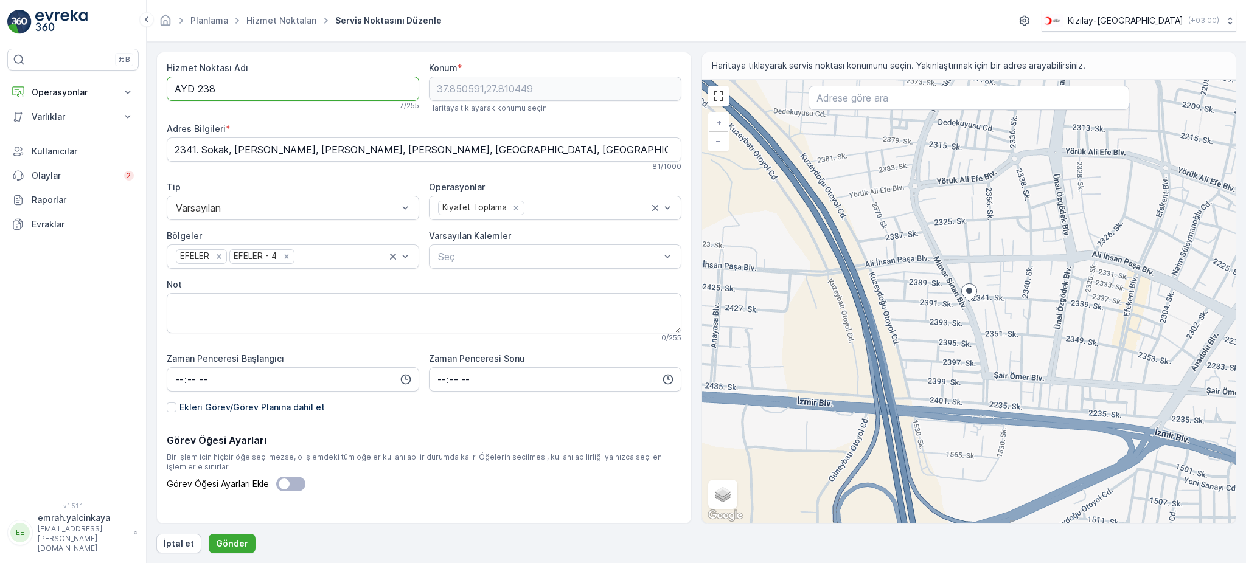
click at [195, 92] on Adı "AYD 238" at bounding box center [293, 89] width 253 height 24
type Adı "AYD238"
click at [242, 545] on p "Gönder" at bounding box center [232, 544] width 32 height 12
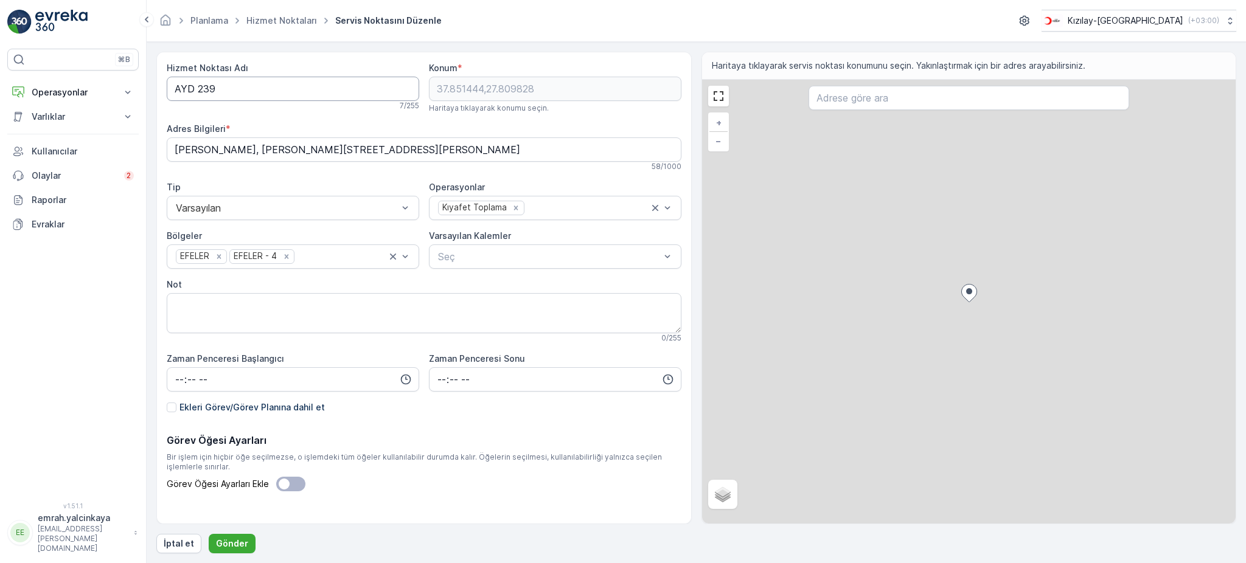
click at [197, 86] on Adı "AYD 239" at bounding box center [293, 89] width 253 height 24
type Adı "AYD239"
click at [234, 542] on p "Gönder" at bounding box center [232, 544] width 32 height 12
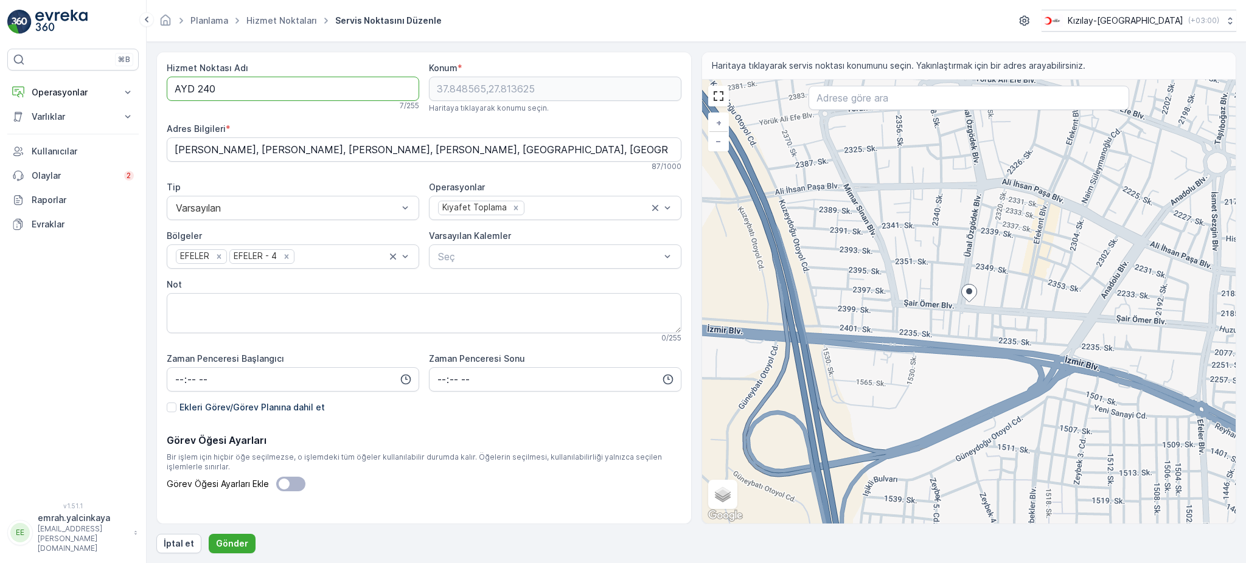
click at [200, 90] on Adı "AYD 240" at bounding box center [293, 89] width 253 height 24
click at [193, 92] on Adı "AYD 240" at bounding box center [293, 89] width 253 height 24
type Adı "AYD240"
drag, startPoint x: 223, startPoint y: 541, endPoint x: 235, endPoint y: 537, distance: 13.5
click at [224, 541] on p "Gönder" at bounding box center [232, 544] width 32 height 12
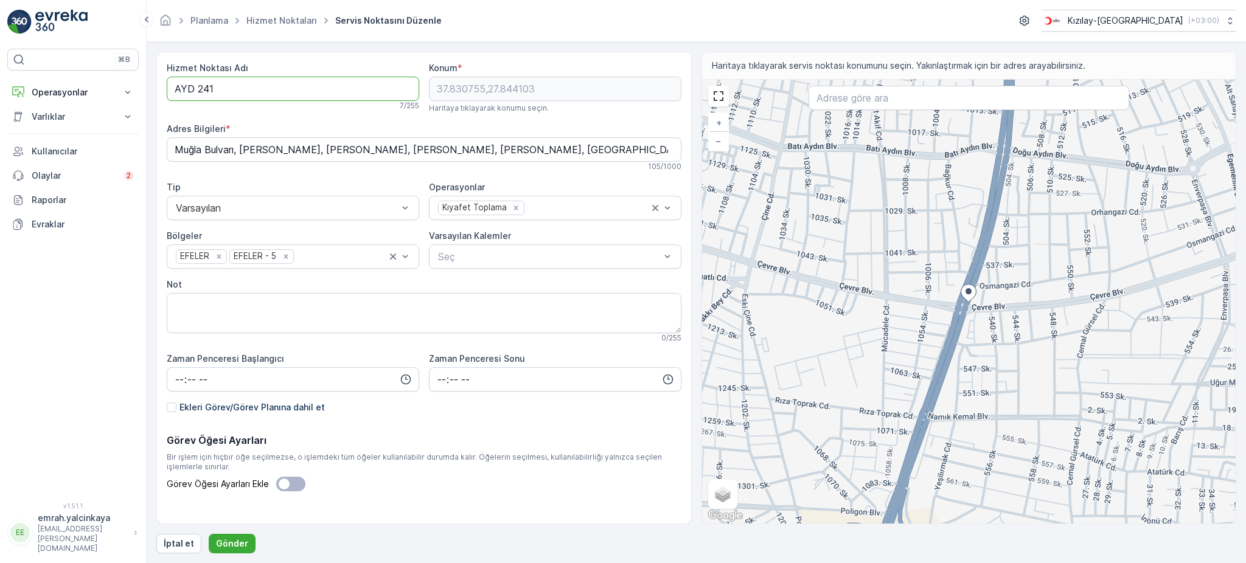
click at [195, 91] on Adı "AYD 241" at bounding box center [293, 89] width 253 height 24
type Adı "AYD241"
click at [232, 549] on p "Gönder" at bounding box center [232, 544] width 32 height 12
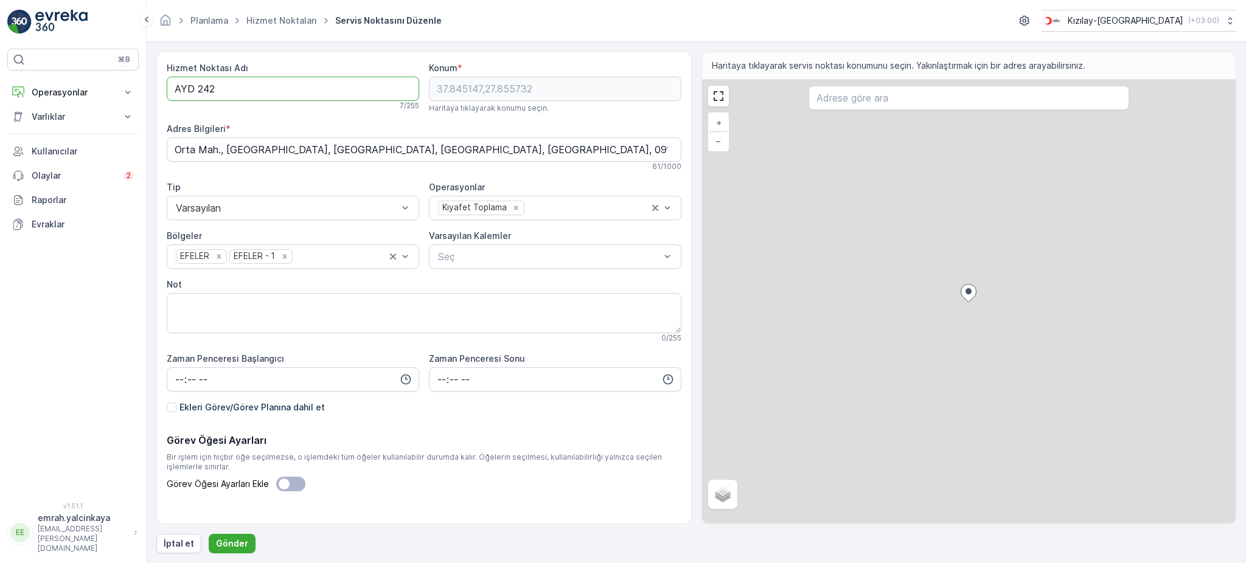
click at [195, 92] on Adı "AYD 242" at bounding box center [293, 89] width 253 height 24
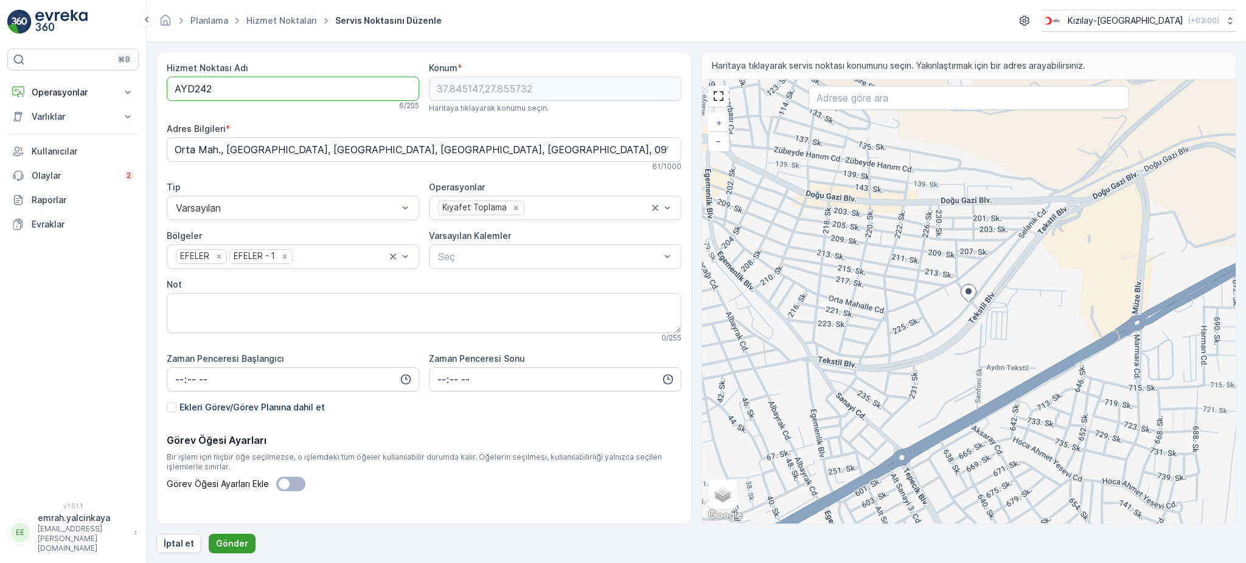
type Adı "AYD242"
drag, startPoint x: 237, startPoint y: 549, endPoint x: 248, endPoint y: 554, distance: 11.2
click at [236, 549] on p "Gönder" at bounding box center [232, 544] width 32 height 12
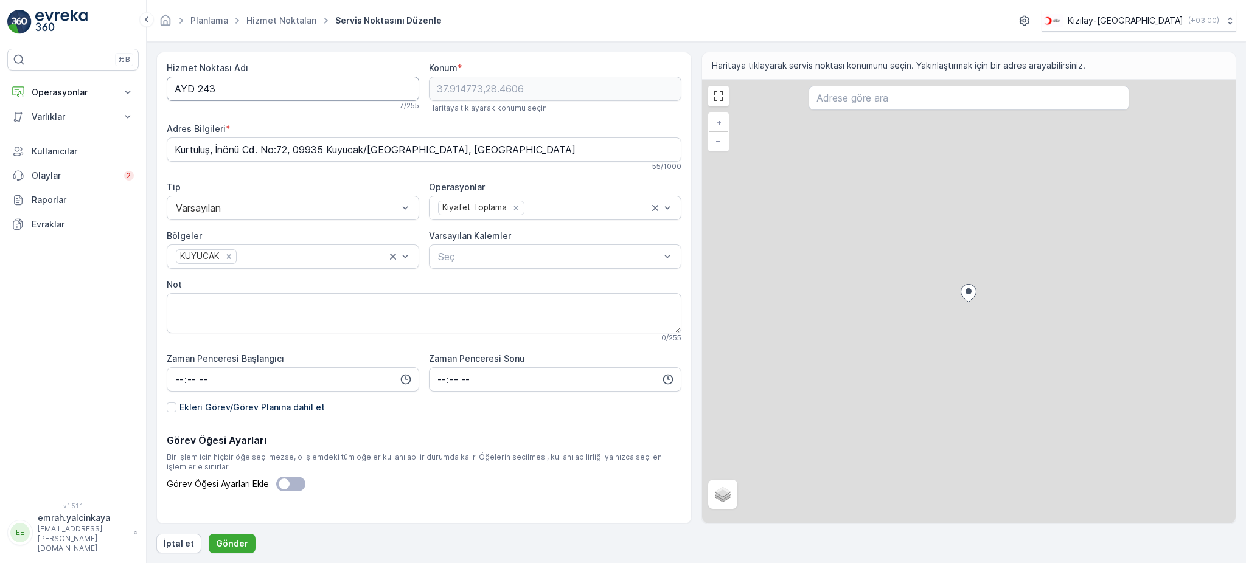
click at [195, 89] on Adı "AYD 243" at bounding box center [293, 89] width 253 height 24
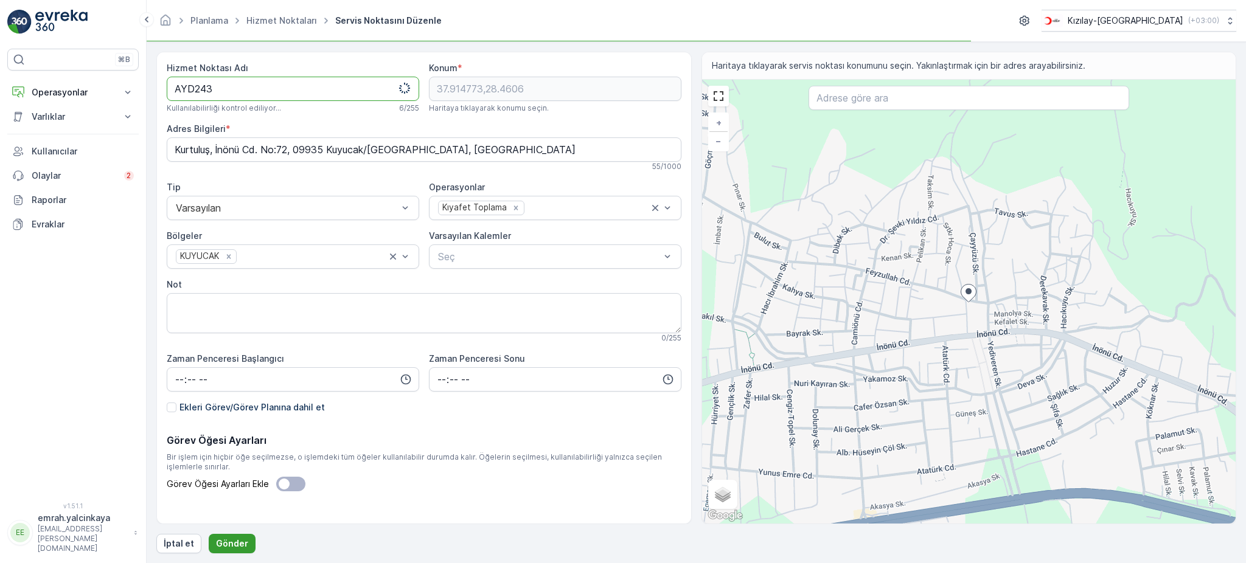
type Adı "AYD243"
drag, startPoint x: 231, startPoint y: 540, endPoint x: 271, endPoint y: 514, distance: 47.9
click at [231, 539] on p "Gönder" at bounding box center [232, 544] width 32 height 12
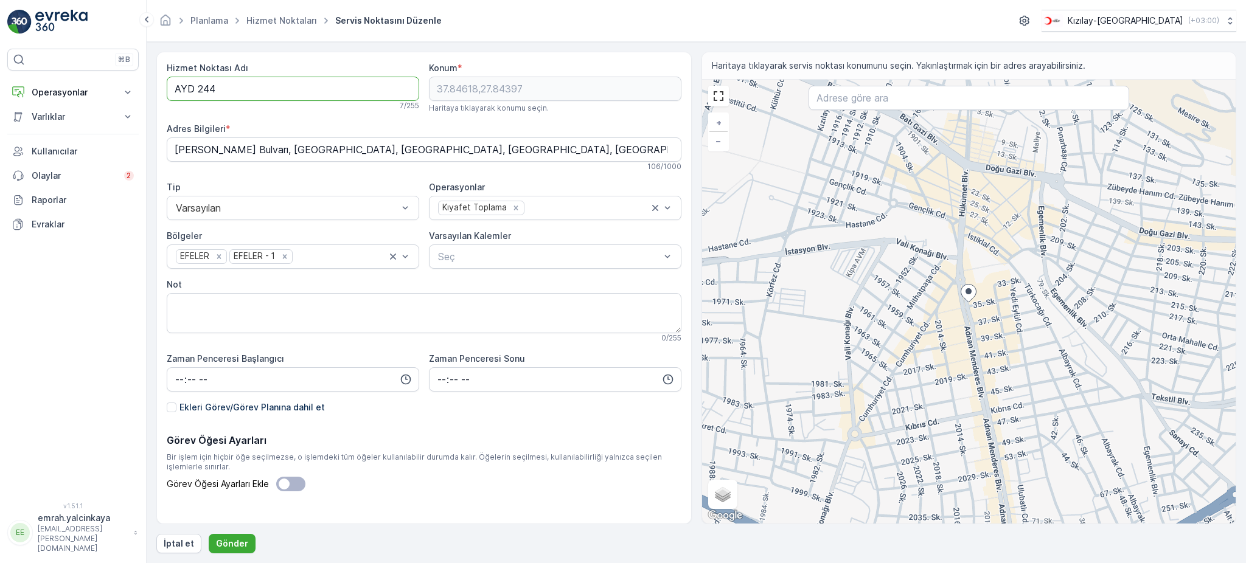
drag, startPoint x: 192, startPoint y: 88, endPoint x: 240, endPoint y: 169, distance: 94.1
click at [192, 89] on Adı "AYD 244" at bounding box center [293, 89] width 253 height 24
type Adı "AYD244"
click at [232, 542] on p "Gönder" at bounding box center [232, 544] width 32 height 12
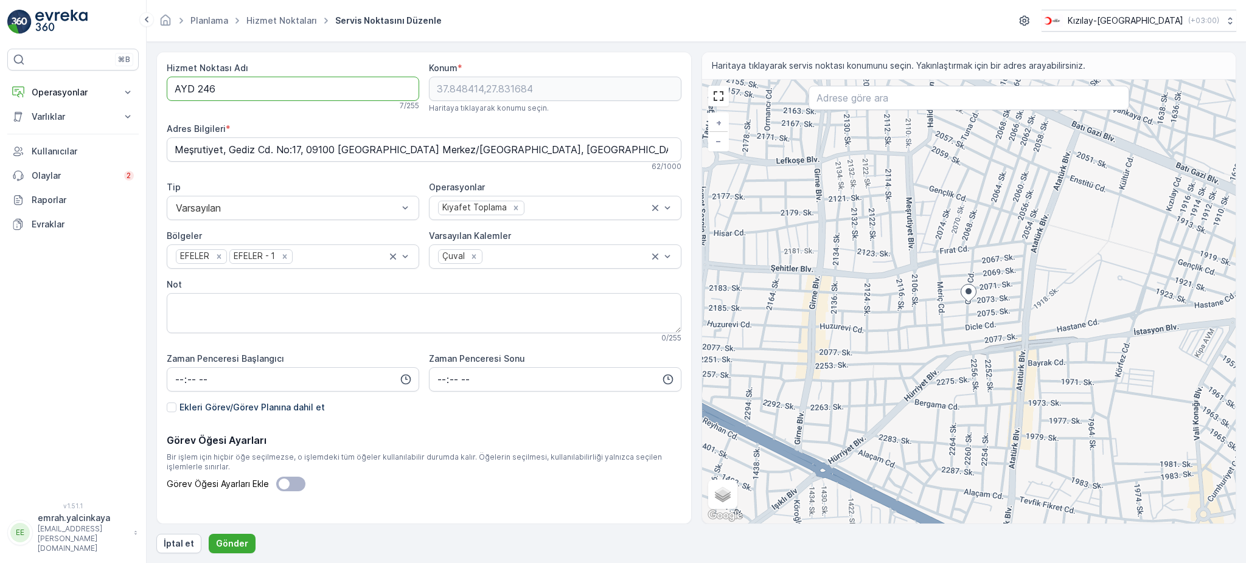
click at [192, 91] on Adı "AYD 246" at bounding box center [293, 89] width 253 height 24
type Adı "AYD246"
click at [247, 538] on button "Gönder" at bounding box center [232, 543] width 47 height 19
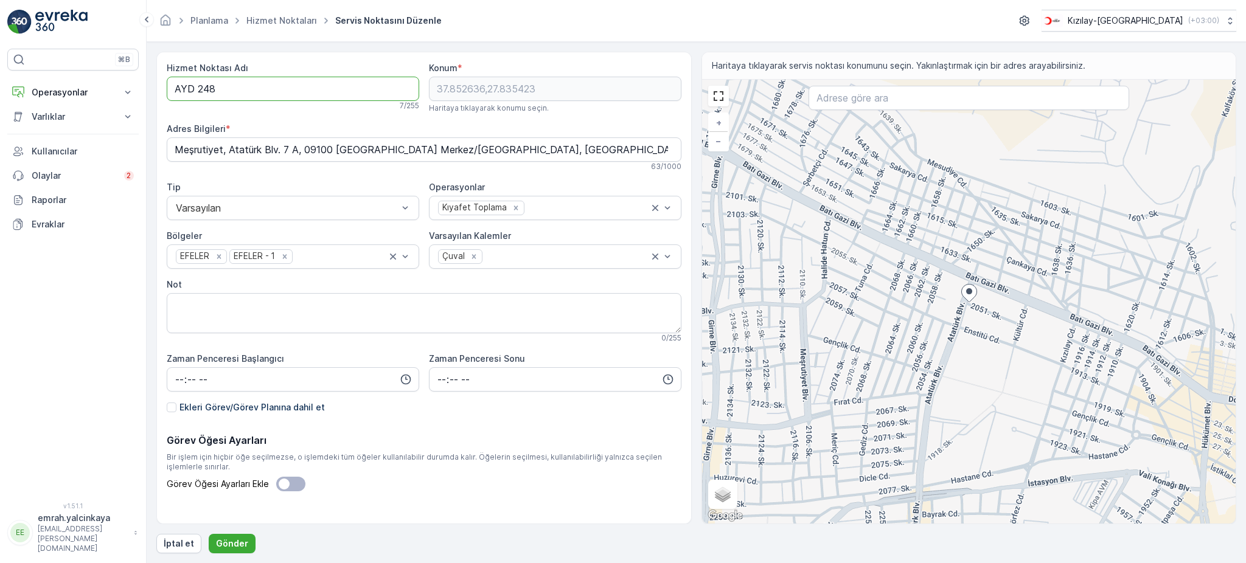
drag, startPoint x: 193, startPoint y: 88, endPoint x: 203, endPoint y: 98, distance: 14.2
click at [198, 92] on Adı "AYD 248" at bounding box center [293, 89] width 253 height 24
type Adı "AYD248"
click at [228, 549] on p "Gönder" at bounding box center [232, 544] width 32 height 12
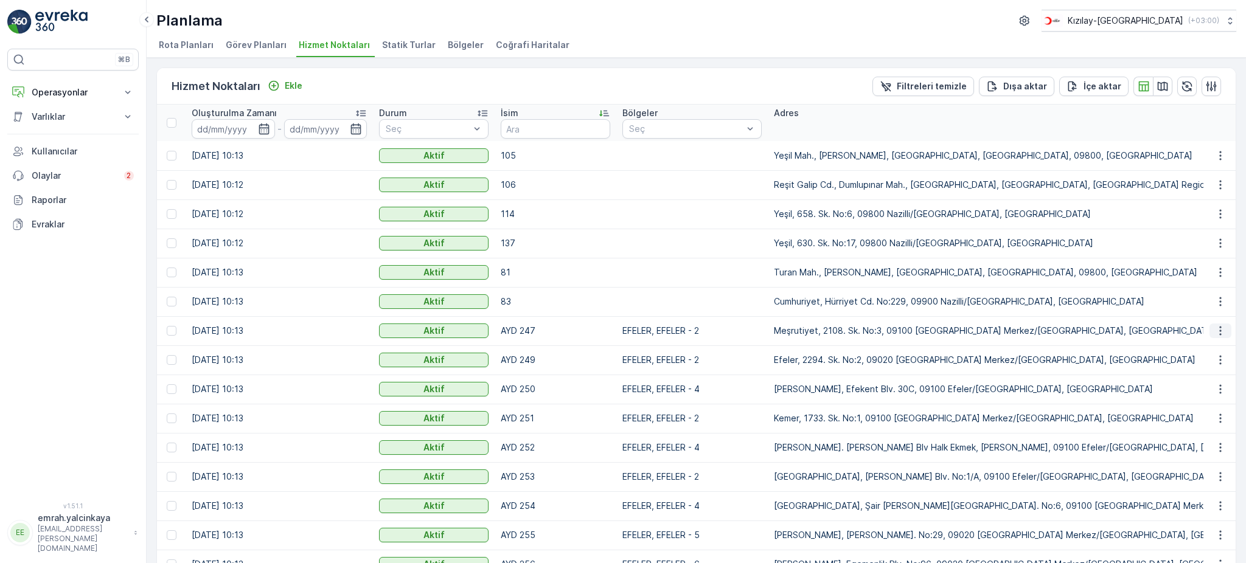
click at [1218, 332] on icon "button" at bounding box center [1220, 331] width 12 height 12
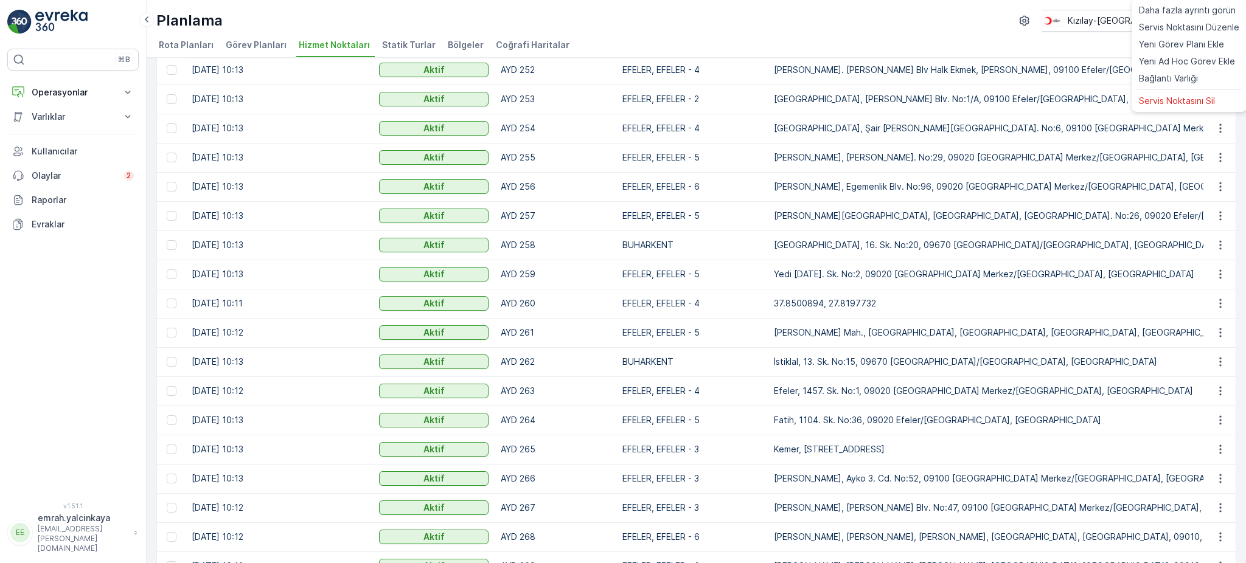
scroll to position [280, 0]
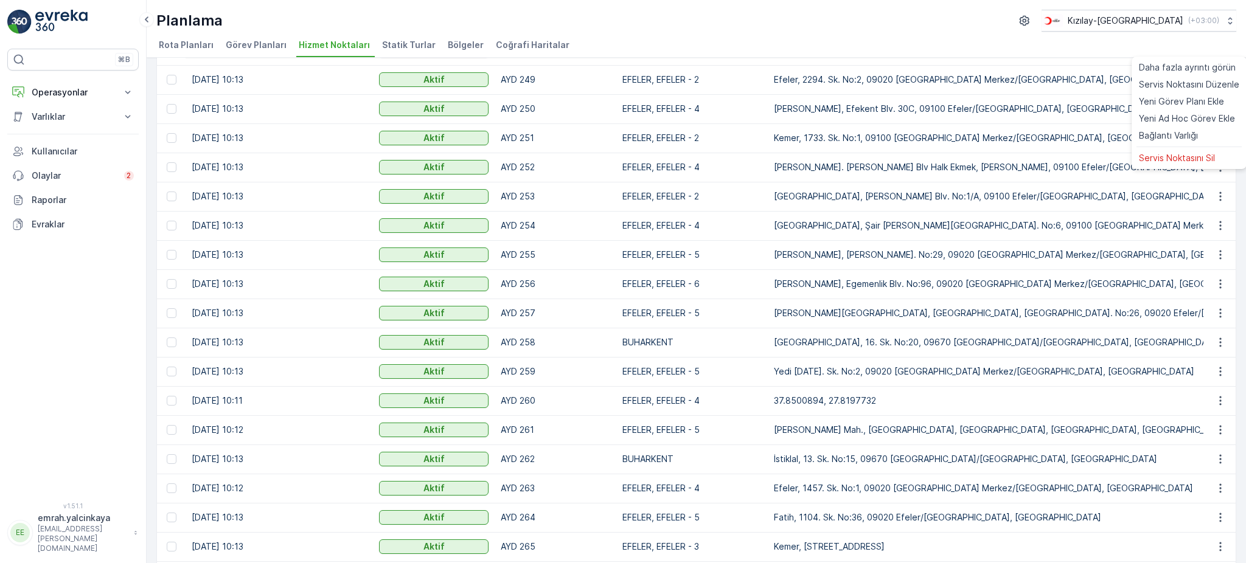
click at [1008, 42] on ul "Rota Planları Görev Planları Hizmet Noktaları Statik Turlar Bölgeler Coğrafi Ha…" at bounding box center [691, 47] width 1070 height 21
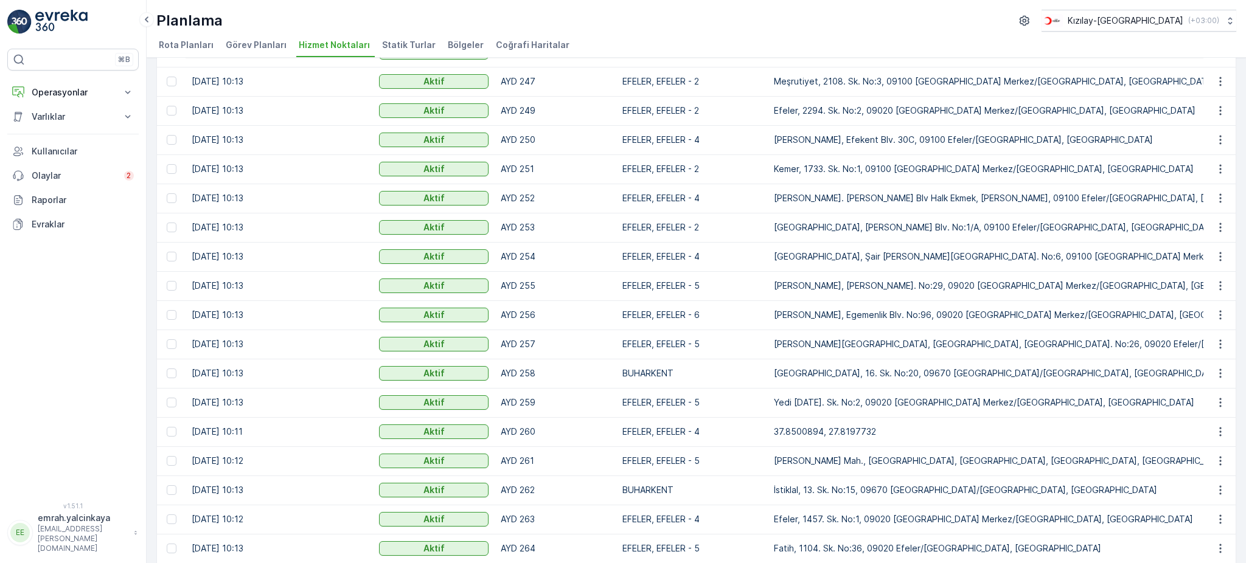
scroll to position [200, 0]
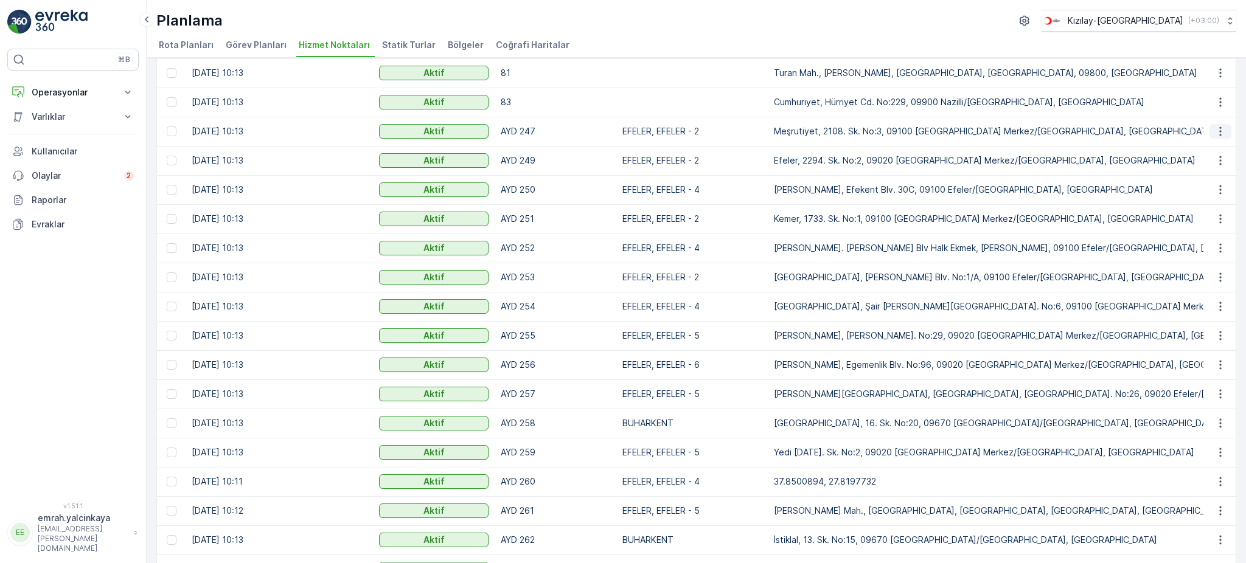
click at [1214, 131] on icon "button" at bounding box center [1220, 131] width 12 height 12
click at [1103, 46] on ul "Rota Planları Görev Planları Hizmet Noktaları Statik Turlar Bölgeler Coğrafi Ha…" at bounding box center [691, 47] width 1070 height 21
click at [1214, 189] on icon "button" at bounding box center [1220, 190] width 12 height 12
click at [1048, 47] on ul "Rota Planları Görev Planları Hizmet Noktaları Statik Turlar Bölgeler Coğrafi Ha…" at bounding box center [691, 47] width 1070 height 21
click at [1219, 223] on icon "button" at bounding box center [1220, 219] width 12 height 12
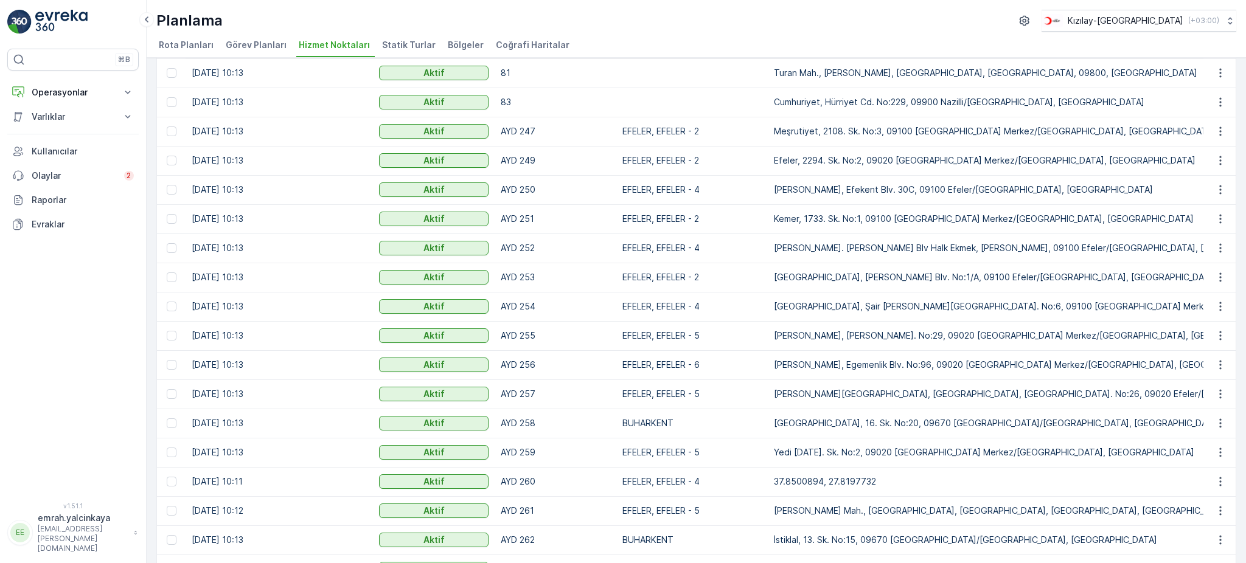
click at [1036, 32] on div "Planlama Kızılay-Aydın ( +03:00 )" at bounding box center [696, 21] width 1080 height 22
click at [1220, 248] on icon "button" at bounding box center [1220, 248] width 12 height 12
click at [1052, 40] on ul "Rota Planları Görev Planları Hizmet Noktaları Statik Turlar Bölgeler Coğrafi Ha…" at bounding box center [691, 47] width 1070 height 21
click at [1218, 278] on icon "button" at bounding box center [1220, 277] width 12 height 12
drag, startPoint x: 1014, startPoint y: 30, endPoint x: 772, endPoint y: 149, distance: 269.1
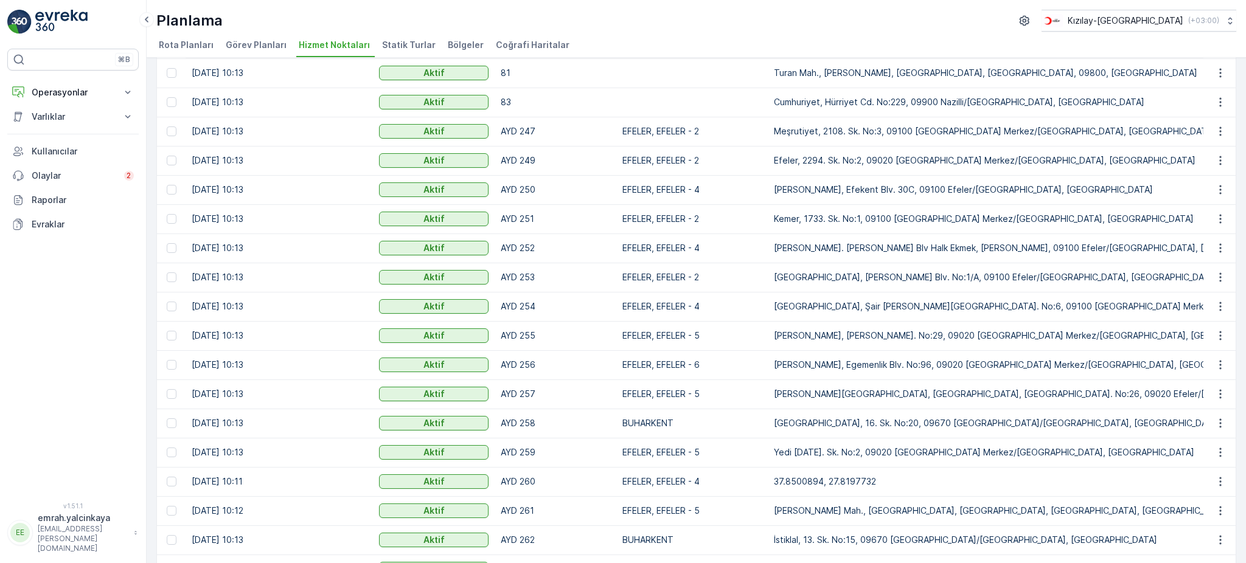
click at [1013, 30] on div "Planlama Kızılay-Aydın ( +03:00 )" at bounding box center [696, 21] width 1080 height 22
click at [1219, 307] on icon "button" at bounding box center [1220, 306] width 2 height 9
click at [960, 40] on ul "Rota Planları Görev Planları Hizmet Noktaları Statik Turlar Bölgeler Coğrafi Ha…" at bounding box center [691, 47] width 1070 height 21
click at [1216, 335] on icon "button" at bounding box center [1220, 336] width 12 height 12
click at [969, 30] on div "Planlama Kızılay-Aydın ( +03:00 )" at bounding box center [696, 21] width 1080 height 22
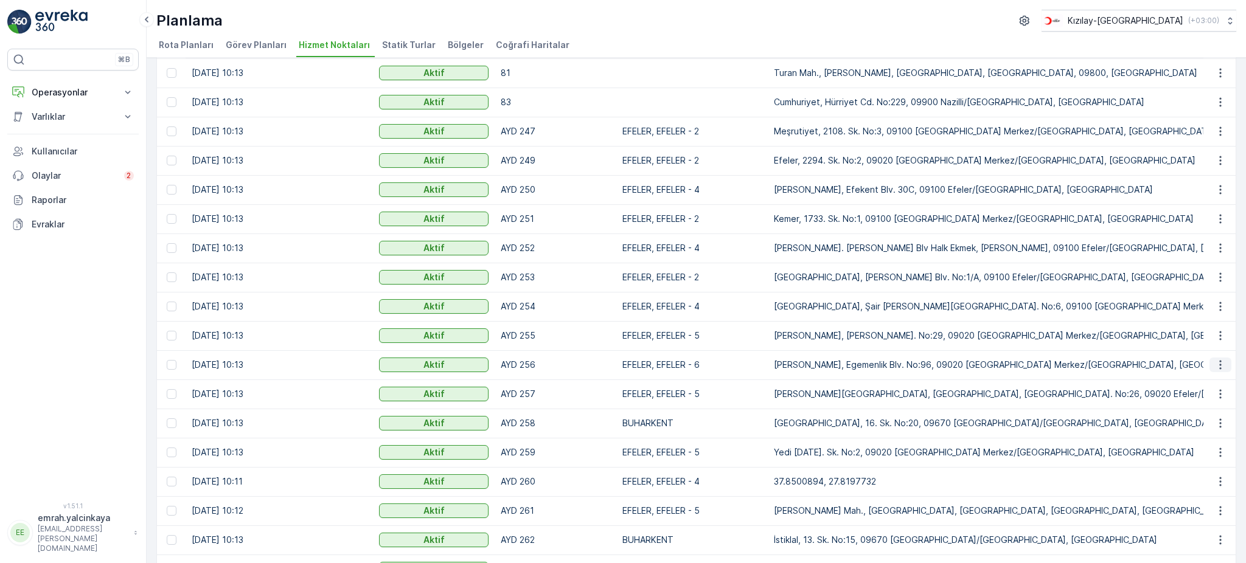
click at [1217, 365] on icon "button" at bounding box center [1220, 365] width 12 height 12
click at [961, 29] on div "Planlama Kızılay-Aydın ( +03:00 )" at bounding box center [696, 21] width 1080 height 22
click at [1214, 394] on icon "button" at bounding box center [1220, 394] width 12 height 12
drag, startPoint x: 967, startPoint y: 26, endPoint x: 842, endPoint y: 91, distance: 141.2
click at [967, 25] on div "Planlama Kızılay-Aydın ( +03:00 )" at bounding box center [696, 21] width 1080 height 22
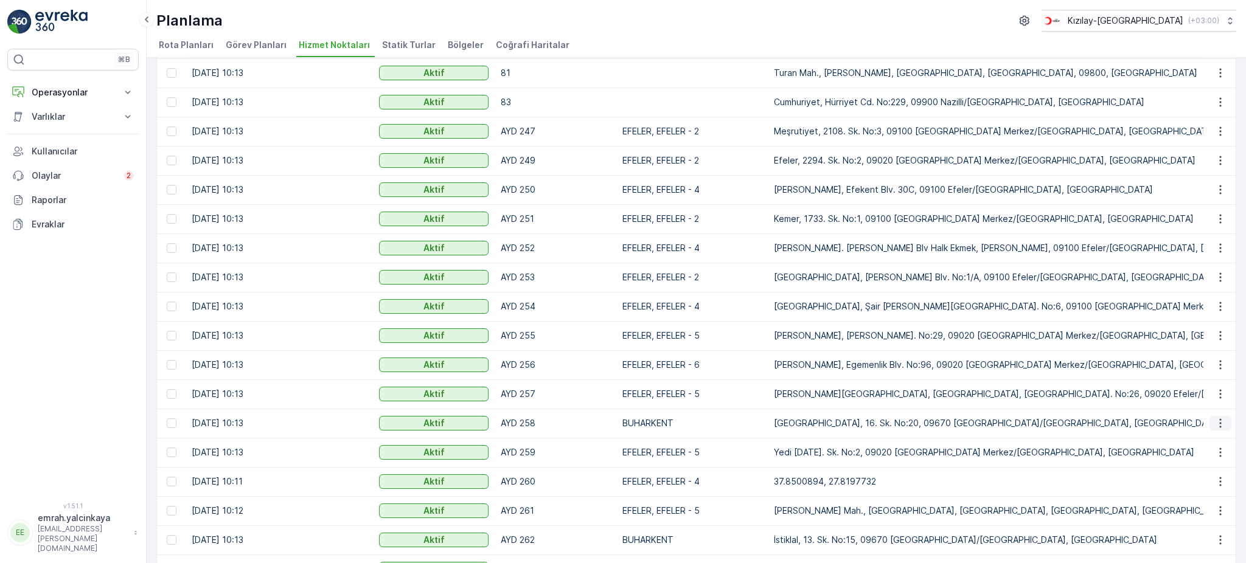
click at [1214, 424] on icon "button" at bounding box center [1220, 423] width 12 height 12
click at [833, 46] on ul "Rota Planları Görev Planları Hizmet Noktaları Statik Turlar Bölgeler Coğrafi Ha…" at bounding box center [691, 47] width 1070 height 21
click at [1219, 453] on icon "button" at bounding box center [1220, 452] width 2 height 9
click at [974, 21] on div "Planlama Kızılay-Aydın ( +03:00 )" at bounding box center [696, 21] width 1080 height 22
click at [1216, 484] on icon "button" at bounding box center [1220, 482] width 12 height 12
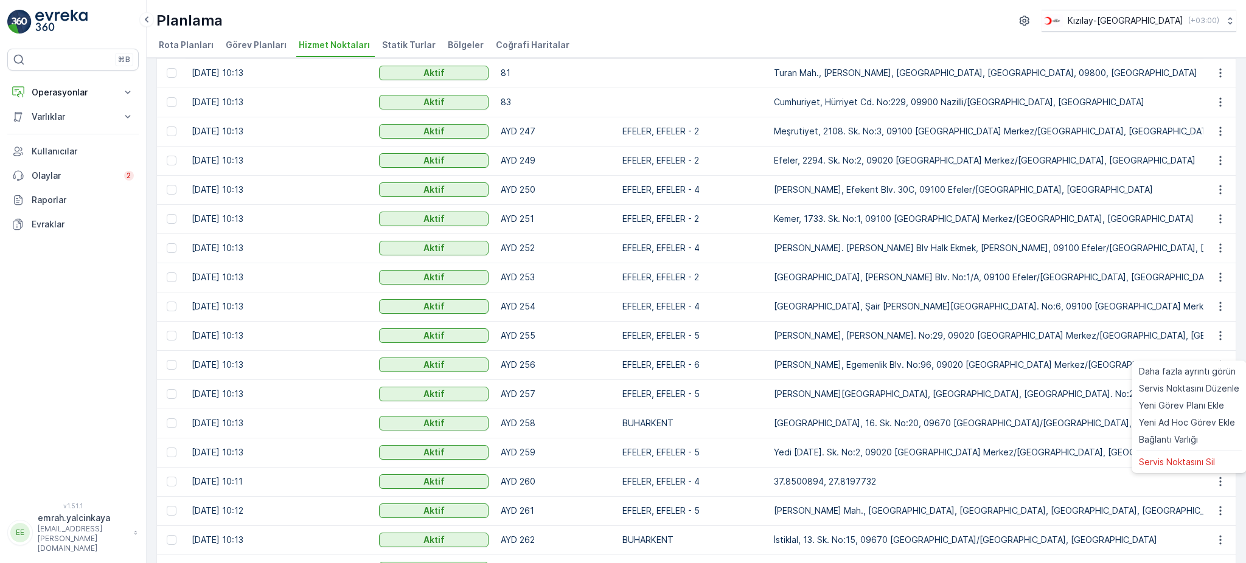
click at [954, 37] on ul "Rota Planları Görev Planları Hizmet Noktaları Statik Turlar Bölgeler Coğrafi Ha…" at bounding box center [691, 47] width 1070 height 21
click at [1221, 510] on icon "button" at bounding box center [1220, 511] width 12 height 12
click at [981, 30] on div "Planlama Kızılay-Aydın ( +03:00 )" at bounding box center [696, 21] width 1080 height 22
click at [1214, 538] on icon "button" at bounding box center [1220, 540] width 12 height 12
click at [949, 22] on div "Planlama Kızılay-Aydın ( +03:00 )" at bounding box center [696, 21] width 1080 height 22
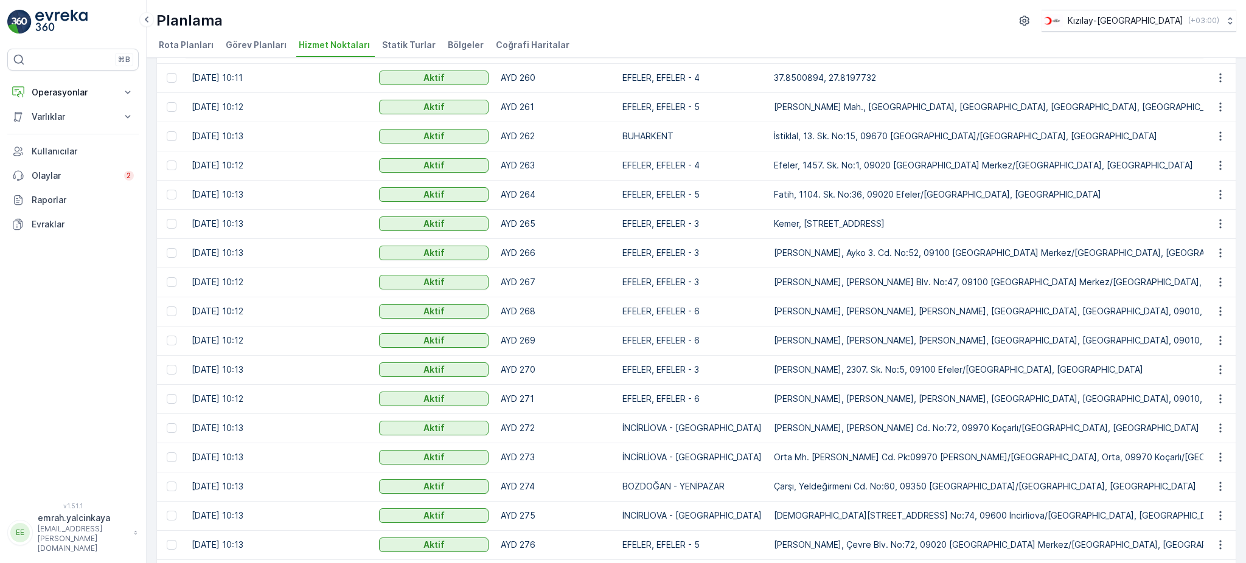
scroll to position [605, 0]
click at [1222, 166] on icon "button" at bounding box center [1220, 164] width 12 height 12
click at [1013, 35] on div "Planlama Kızılay-Aydın ( +03:00 ) Rota Planları Görev Planları Hizmet Noktaları…" at bounding box center [696, 29] width 1099 height 58
click at [1221, 193] on icon "button" at bounding box center [1220, 193] width 12 height 12
click at [1001, 16] on div "Planlama Kızılay-Aydın ( +03:00 )" at bounding box center [696, 21] width 1080 height 22
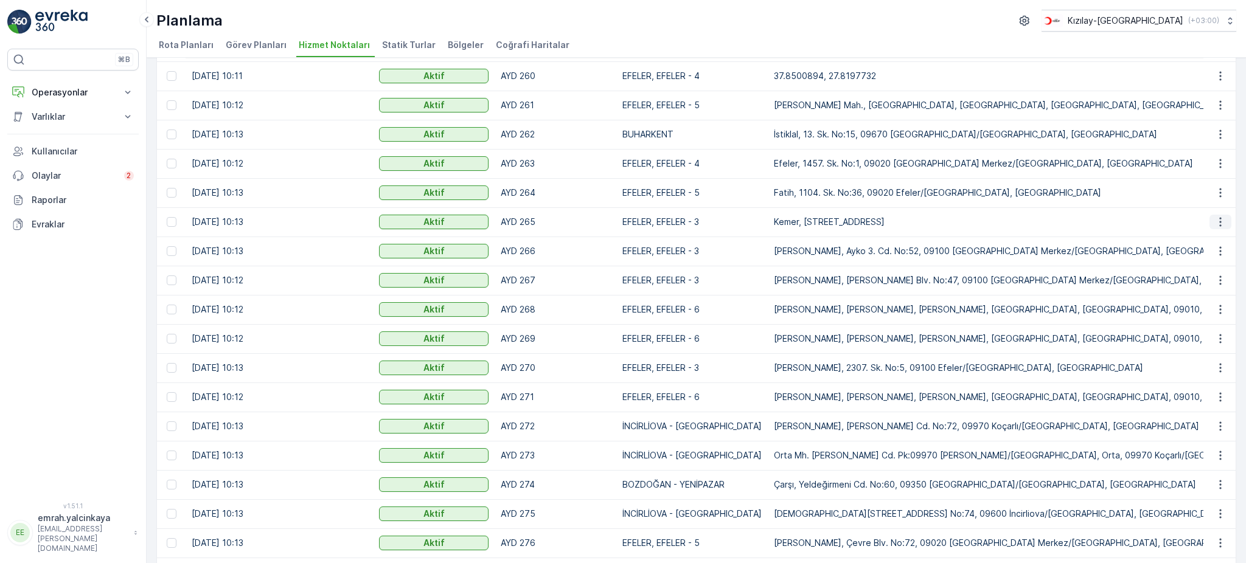
click at [1218, 220] on icon "button" at bounding box center [1220, 222] width 12 height 12
click at [988, 35] on div "Planlama Kızılay-Aydın ( +03:00 ) Rota Planları Görev Planları Hizmet Noktaları…" at bounding box center [696, 29] width 1099 height 58
click at [1218, 252] on icon "button" at bounding box center [1220, 251] width 12 height 12
click at [980, 54] on ul "Rota Planları Görev Planları Hizmet Noktaları Statik Turlar Bölgeler Coğrafi Ha…" at bounding box center [691, 47] width 1070 height 21
click at [1218, 279] on icon "button" at bounding box center [1220, 280] width 12 height 12
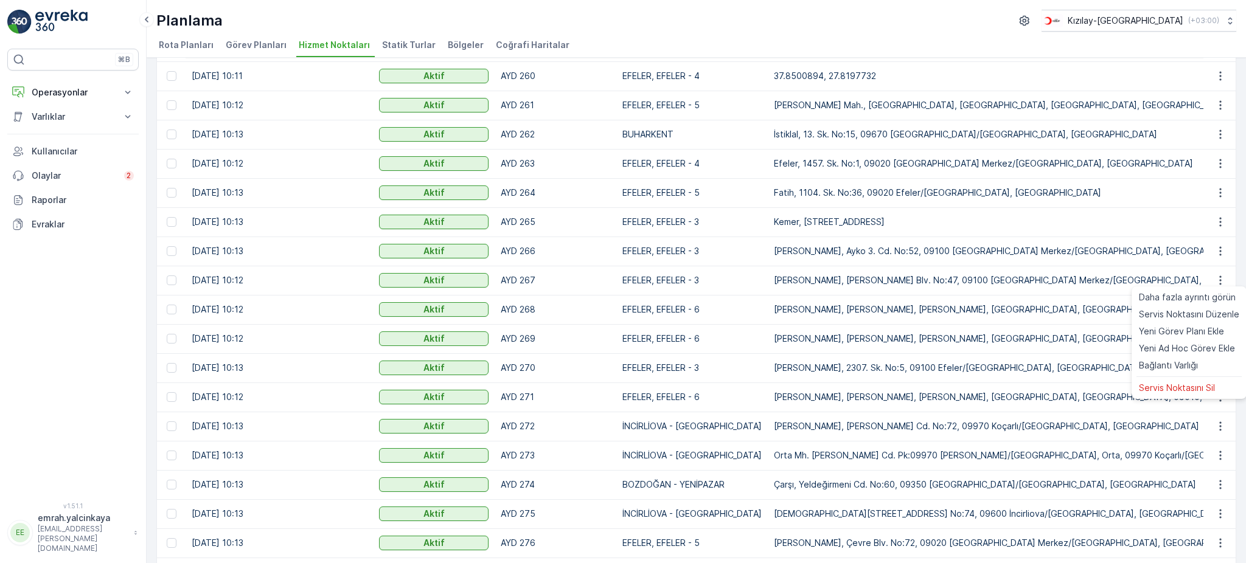
click at [998, 39] on ul "Rota Planları Görev Planları Hizmet Noktaları Statik Turlar Bölgeler Coğrafi Ha…" at bounding box center [691, 47] width 1070 height 21
click at [1216, 308] on icon "button" at bounding box center [1220, 310] width 12 height 12
click at [991, 43] on ul "Rota Planları Görev Planları Hizmet Noktaları Statik Turlar Bölgeler Coğrafi Ha…" at bounding box center [691, 47] width 1070 height 21
click at [1219, 338] on icon "button" at bounding box center [1220, 339] width 2 height 9
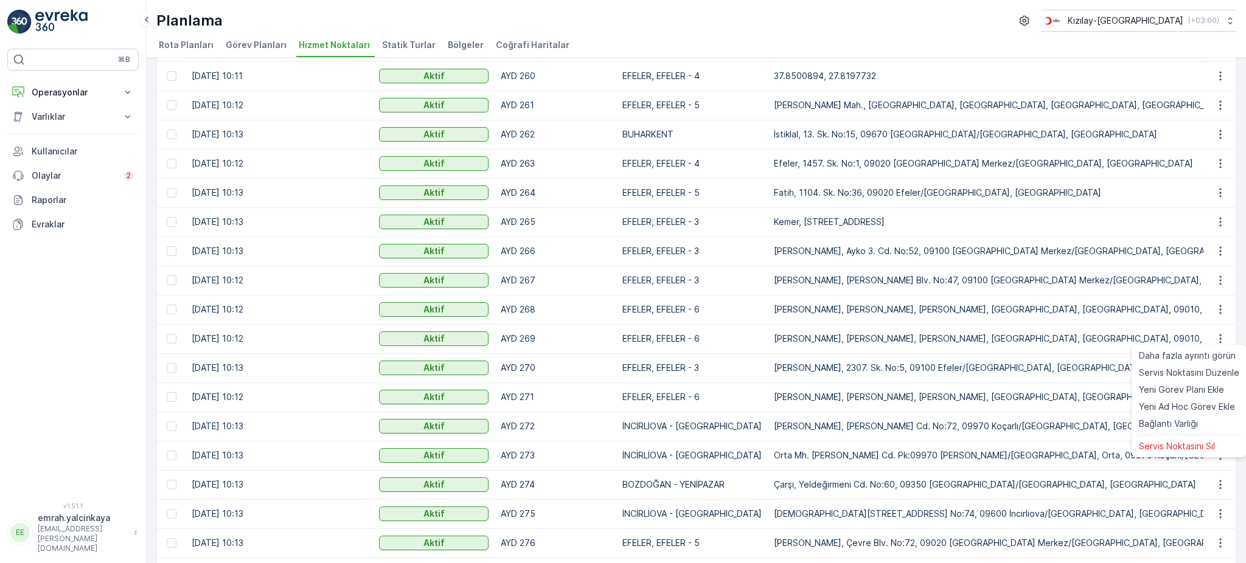
click at [998, 43] on ul "Rota Planları Görev Planları Hizmet Noktaları Statik Turlar Bölgeler Coğrafi Ha…" at bounding box center [691, 47] width 1070 height 21
click at [1218, 366] on icon "button" at bounding box center [1220, 368] width 12 height 12
click at [978, 23] on div "Planlama Kızılay-Aydın ( +03:00 )" at bounding box center [696, 21] width 1080 height 22
click at [1214, 400] on icon "button" at bounding box center [1220, 397] width 12 height 12
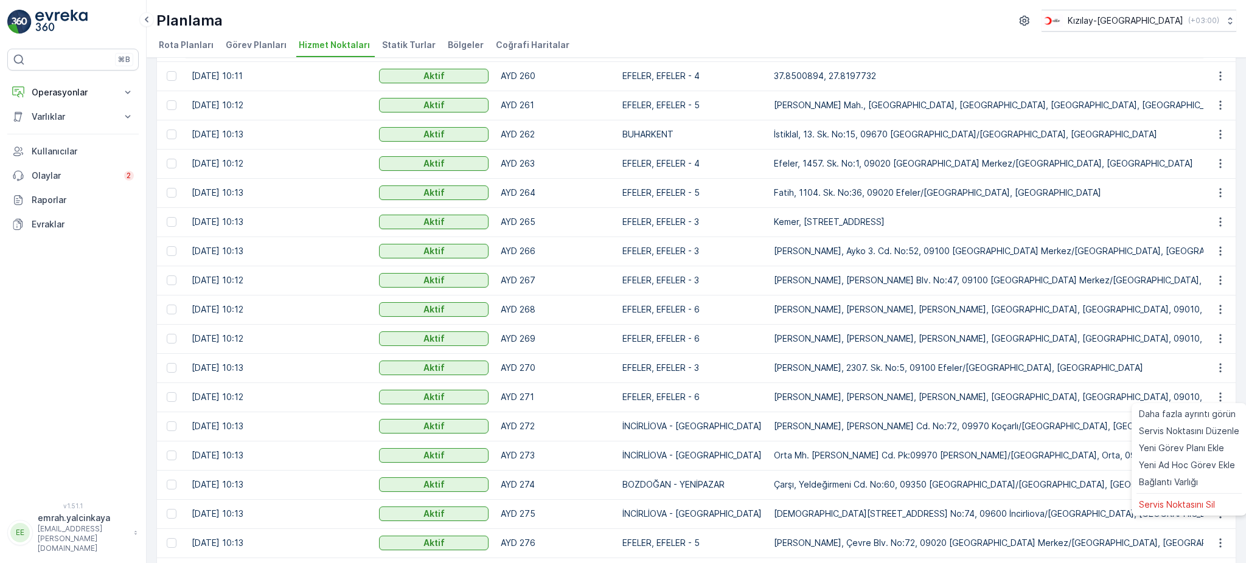
click at [1018, 30] on div "Planlama Kızılay-Aydın ( +03:00 )" at bounding box center [696, 21] width 1080 height 22
click at [1219, 429] on icon "button" at bounding box center [1220, 426] width 12 height 12
click at [1037, 52] on ul "Rota Planları Görev Planları Hizmet Noktaları Statik Turlar Bölgeler Coğrafi Ha…" at bounding box center [691, 47] width 1070 height 21
click at [1224, 451] on button "button" at bounding box center [1221, 455] width 22 height 15
click at [997, 16] on div "Planlama Kızılay-Aydın ( +03:00 )" at bounding box center [696, 21] width 1080 height 22
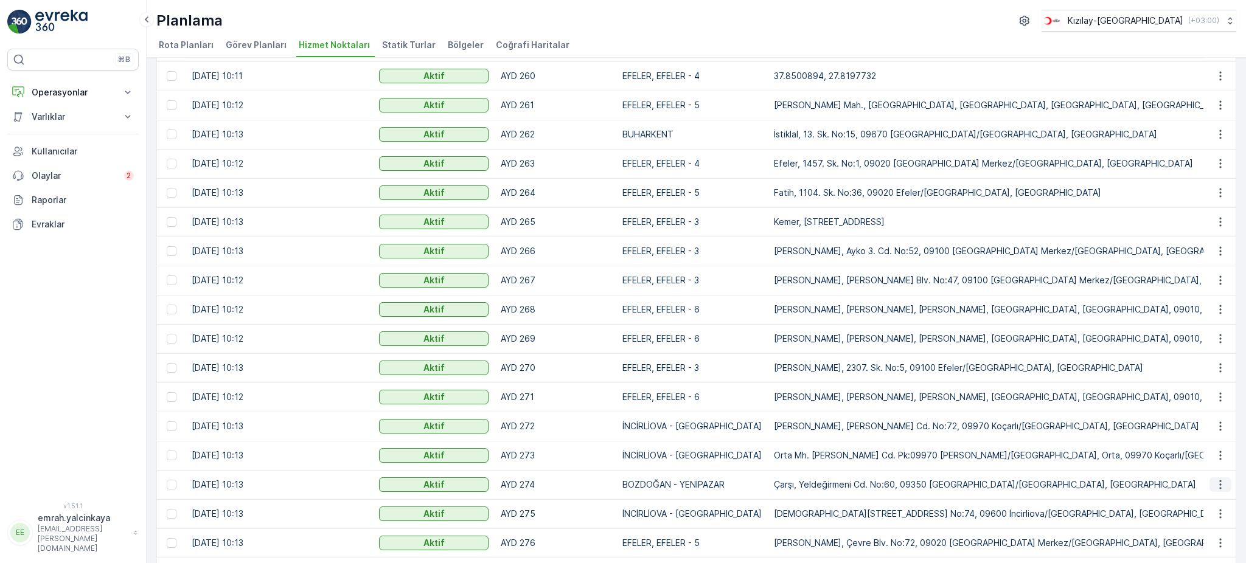
click at [1219, 486] on icon "button" at bounding box center [1220, 485] width 12 height 12
drag, startPoint x: 994, startPoint y: 24, endPoint x: 814, endPoint y: 108, distance: 199.3
click at [993, 24] on div "Planlama Kızılay-Aydın ( +03:00 )" at bounding box center [696, 21] width 1080 height 22
click at [1214, 514] on icon "button" at bounding box center [1220, 514] width 12 height 12
click at [965, 19] on div "Planlama Kızılay-Aydın ( +03:00 )" at bounding box center [696, 21] width 1080 height 22
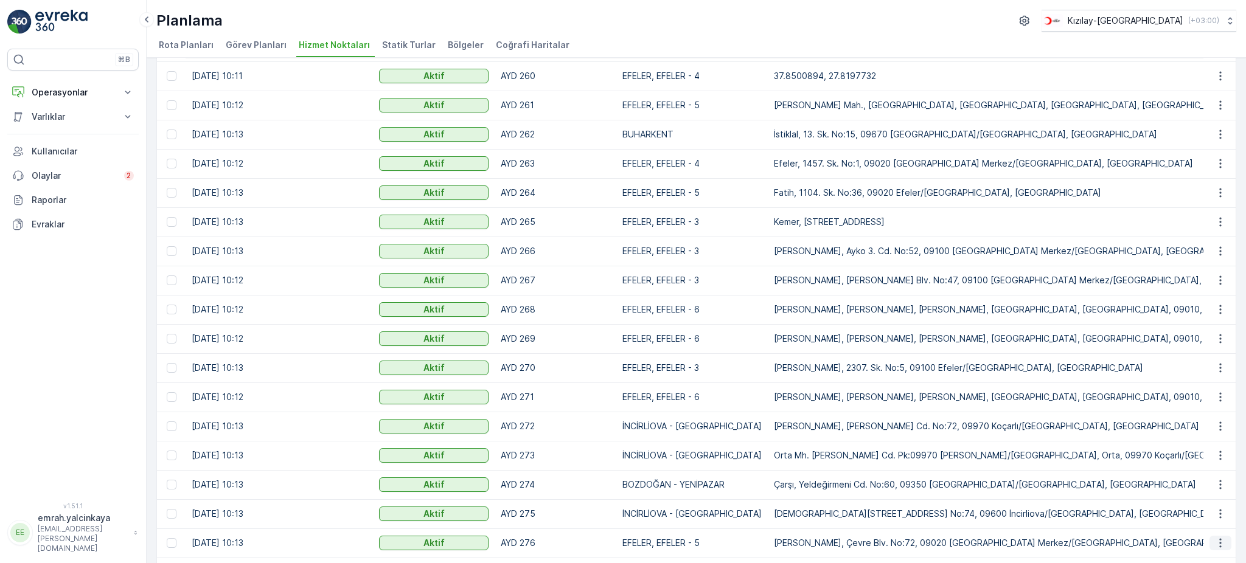
click at [1221, 540] on icon "button" at bounding box center [1220, 543] width 12 height 12
click at [1006, 19] on div "Planlama Kızılay-Aydın ( +03:00 )" at bounding box center [696, 21] width 1080 height 22
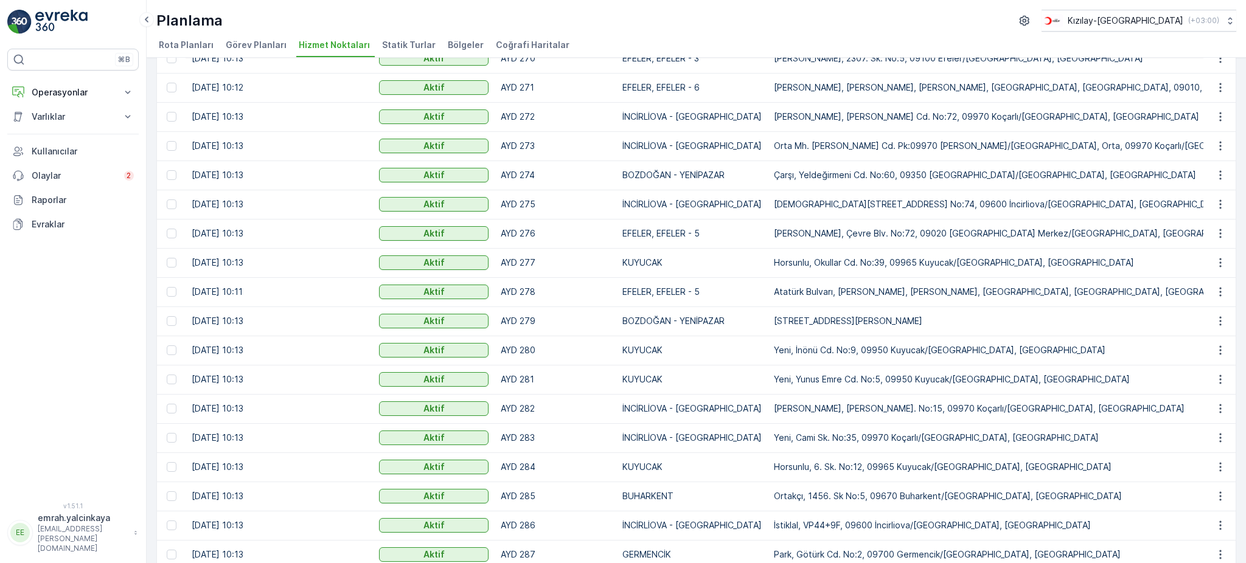
scroll to position [930, 0]
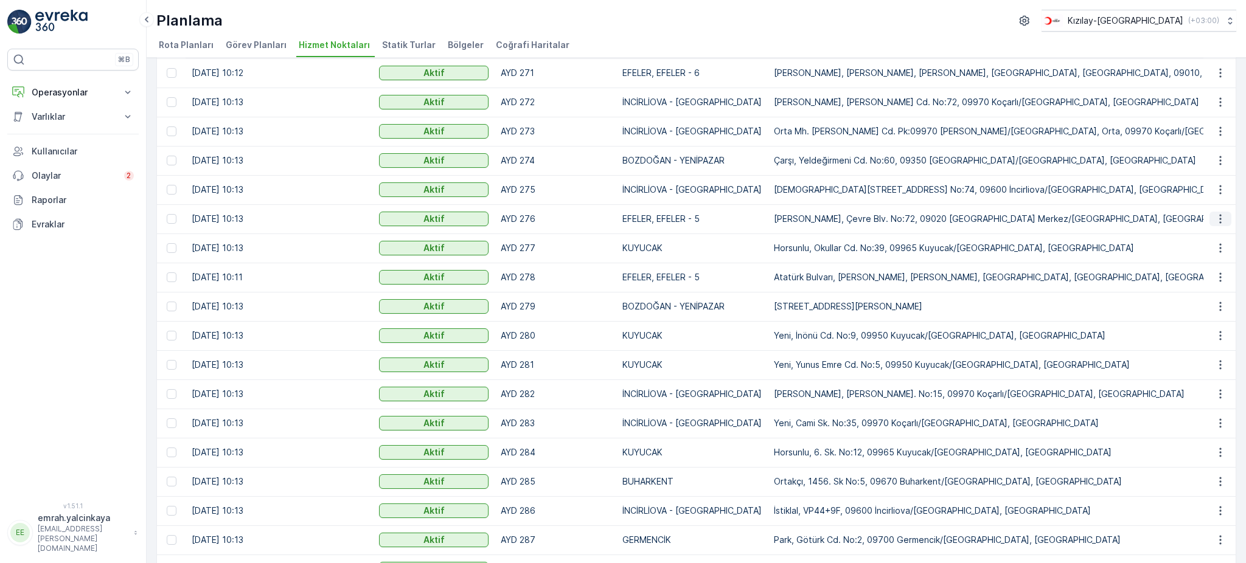
click at [1217, 225] on button "button" at bounding box center [1221, 219] width 22 height 15
click at [1026, 47] on ul "Rota Planları Görev Planları Hizmet Noktaları Statik Turlar Bölgeler Coğrafi Ha…" at bounding box center [691, 47] width 1070 height 21
click at [1214, 246] on icon "button" at bounding box center [1220, 248] width 12 height 12
click at [1015, 38] on ul "Rota Planları Görev Planları Hizmet Noktaları Statik Turlar Bölgeler Coğrafi Ha…" at bounding box center [691, 47] width 1070 height 21
click at [1219, 277] on icon "button" at bounding box center [1220, 277] width 2 height 9
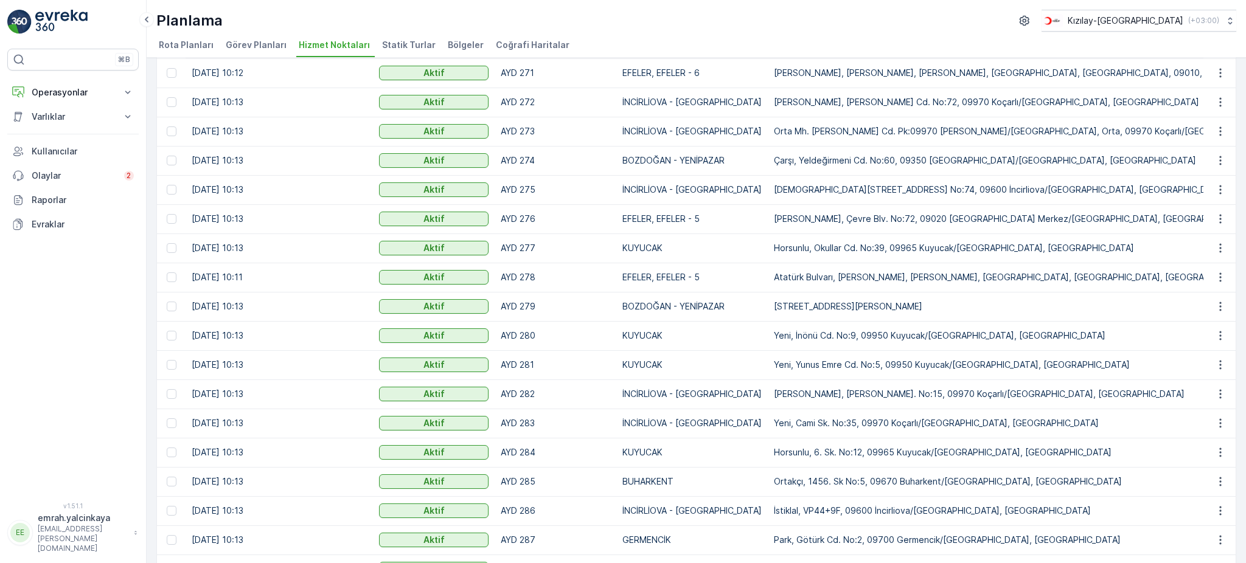
click at [1019, 30] on div "Planlama Kızılay-Aydın ( +03:00 )" at bounding box center [696, 21] width 1080 height 22
click at [1214, 310] on icon "button" at bounding box center [1220, 307] width 12 height 12
click at [1040, 38] on ul "Rota Planları Görev Planları Hizmet Noktaları Statik Turlar Bölgeler Coğrafi Ha…" at bounding box center [691, 47] width 1070 height 21
click at [1219, 333] on icon "button" at bounding box center [1220, 336] width 12 height 12
click at [1005, 42] on ul "Rota Planları Görev Planları Hizmet Noktaları Statik Turlar Bölgeler Coğrafi Ha…" at bounding box center [691, 47] width 1070 height 21
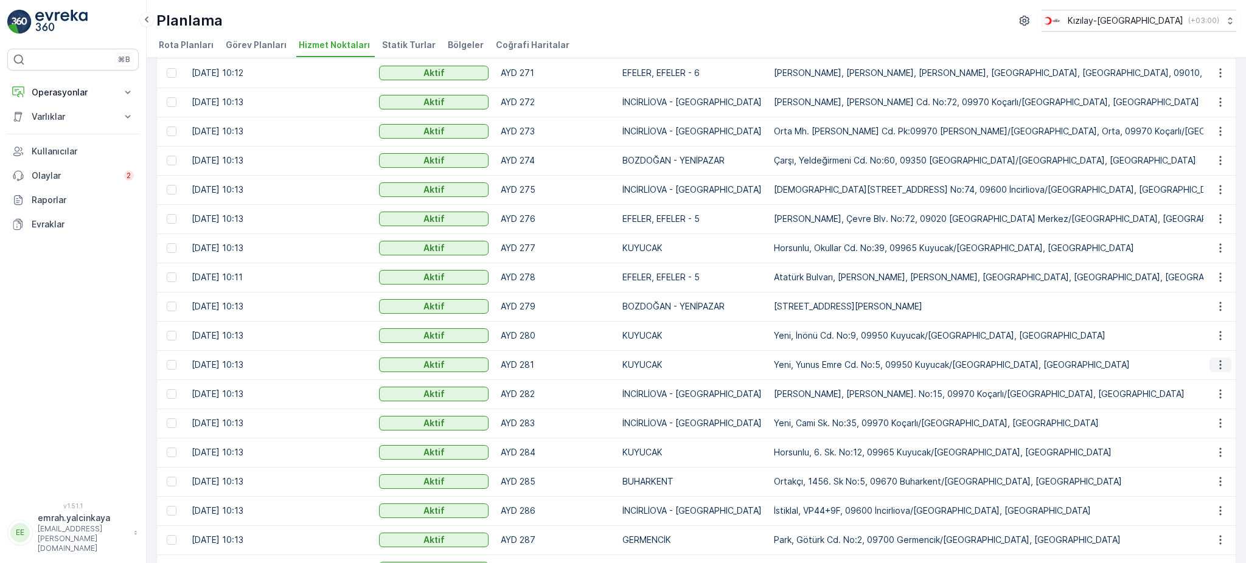
click at [1218, 363] on icon "button" at bounding box center [1220, 365] width 12 height 12
click at [1017, 32] on div "Planlama Kızılay-Aydın ( +03:00 ) Rota Planları Görev Planları Hizmet Noktaları…" at bounding box center [696, 29] width 1099 height 58
click at [1217, 397] on icon "button" at bounding box center [1220, 394] width 12 height 12
click at [981, 44] on ul "Rota Planları Görev Planları Hizmet Noktaları Statik Turlar Bölgeler Coğrafi Ha…" at bounding box center [691, 47] width 1070 height 21
click at [1214, 427] on icon "button" at bounding box center [1220, 423] width 12 height 12
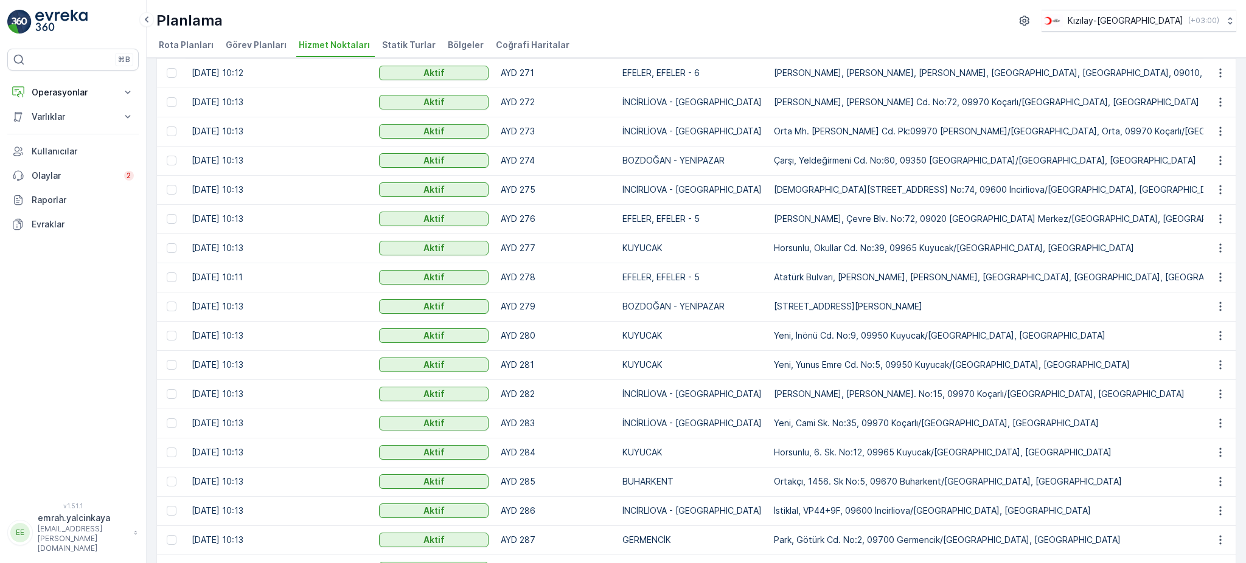
click at [991, 37] on ul "Rota Planları Görev Planları Hizmet Noktaları Statik Turlar Bölgeler Coğrafi Ha…" at bounding box center [691, 47] width 1070 height 21
click at [1215, 449] on icon "button" at bounding box center [1220, 453] width 12 height 12
click at [976, 43] on ul "Rota Planları Görev Planları Hizmet Noktaları Statik Turlar Bölgeler Coğrafi Ha…" at bounding box center [691, 47] width 1070 height 21
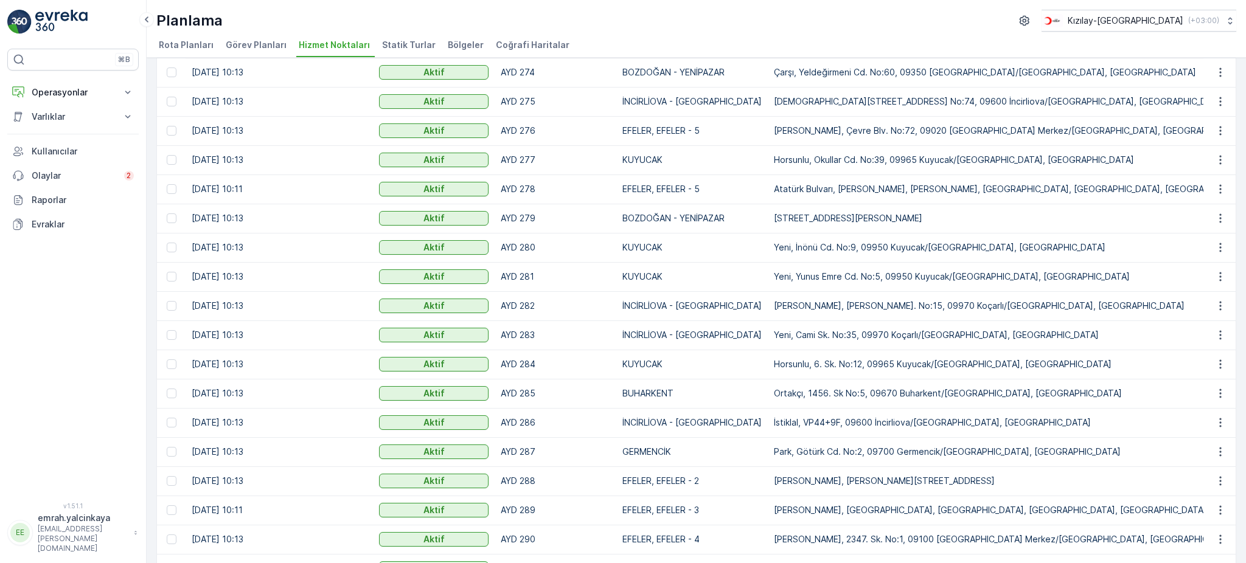
scroll to position [1088, 0]
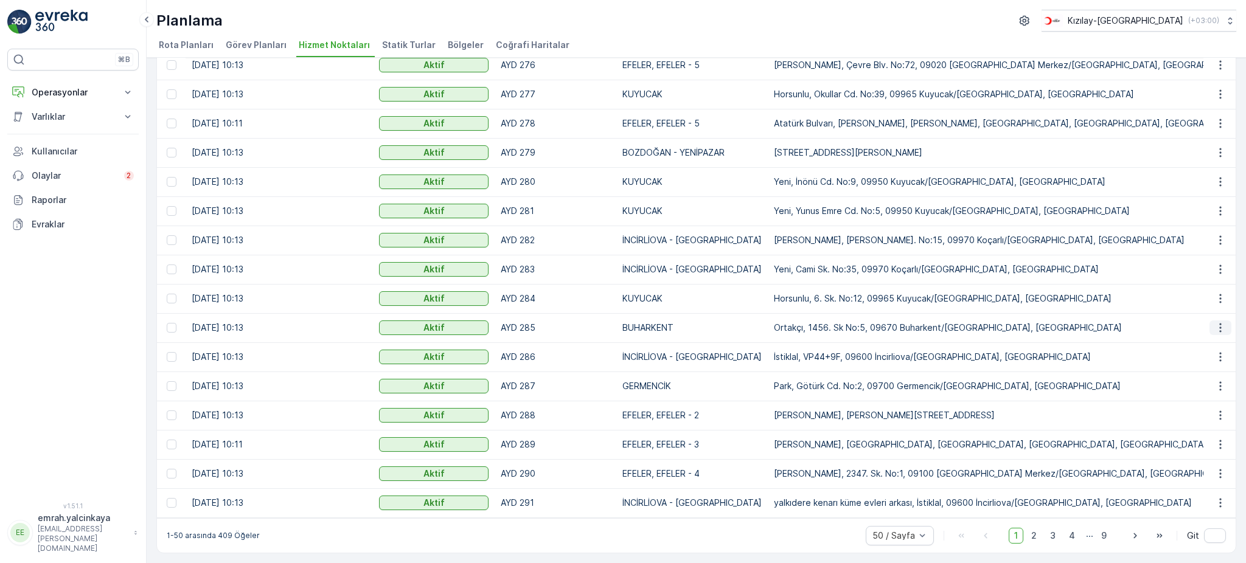
click at [1213, 329] on button "button" at bounding box center [1221, 328] width 22 height 15
click at [1021, 39] on ul "Rota Planları Görev Planları Hizmet Noktaları Statik Turlar Bölgeler Coğrafi Ha…" at bounding box center [691, 47] width 1070 height 21
click at [1219, 354] on icon "button" at bounding box center [1220, 357] width 12 height 12
drag, startPoint x: 1022, startPoint y: 26, endPoint x: 990, endPoint y: 54, distance: 43.1
click at [1021, 26] on div "Planlama Kızılay-Aydın ( +03:00 )" at bounding box center [696, 21] width 1080 height 22
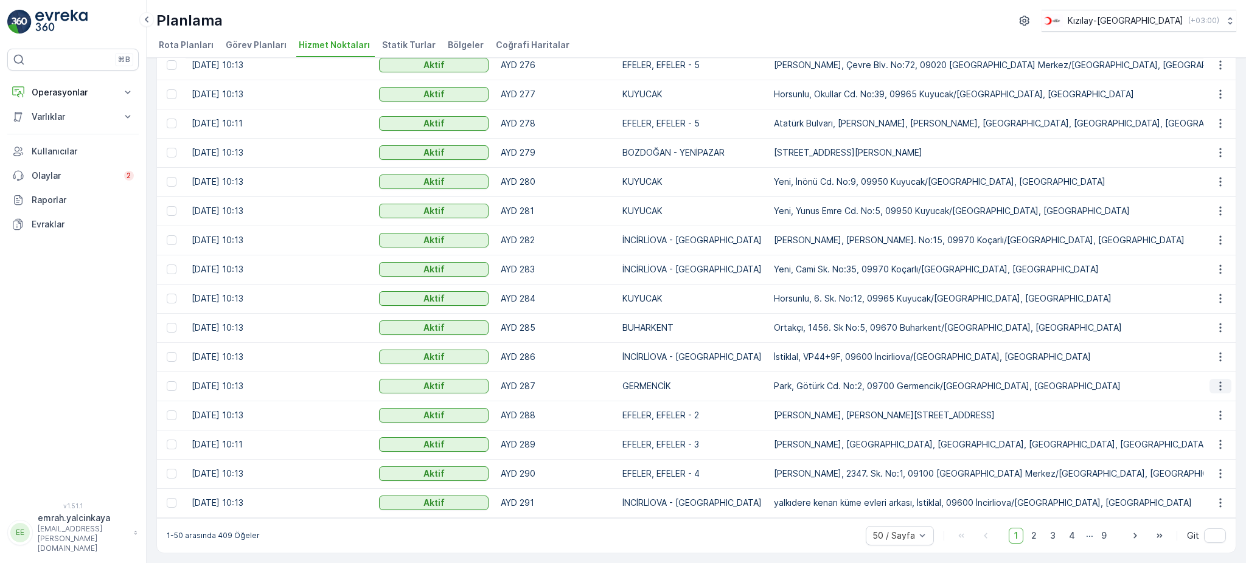
click at [1219, 385] on icon "button" at bounding box center [1220, 386] width 2 height 9
click at [1014, 37] on ul "Rota Planları Görev Planları Hizmet Noktaları Statik Turlar Bölgeler Coğrafi Ha…" at bounding box center [691, 47] width 1070 height 21
click at [1219, 411] on icon "button" at bounding box center [1220, 415] width 12 height 12
click at [1028, 37] on ul "Rota Planları Görev Planları Hizmet Noktaları Statik Turlar Bölgeler Coğrafi Ha…" at bounding box center [691, 47] width 1070 height 21
click at [1220, 442] on icon "button" at bounding box center [1220, 445] width 12 height 12
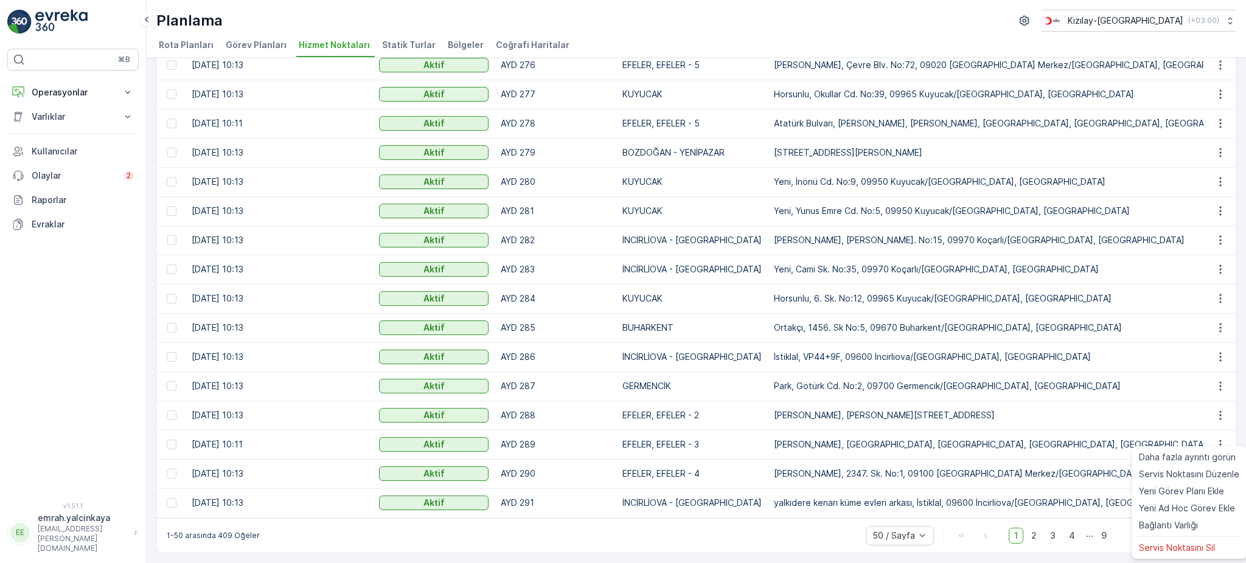
click at [977, 35] on div "Planlama Kızılay-Aydın ( +03:00 ) Rota Planları Görev Planları Hizmet Noktaları…" at bounding box center [696, 29] width 1099 height 58
click at [1222, 468] on icon "button" at bounding box center [1220, 474] width 12 height 12
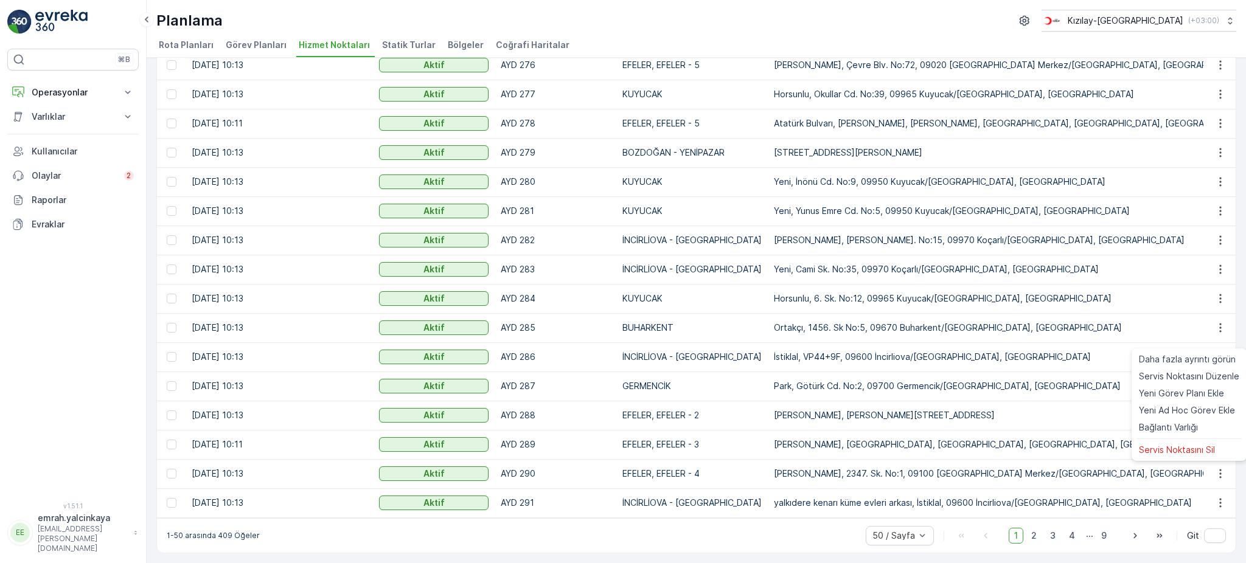
click at [1024, 23] on div "Planlama Kızılay-Aydın ( +03:00 )" at bounding box center [696, 21] width 1080 height 22
click at [1214, 500] on icon "button" at bounding box center [1220, 503] width 12 height 12
drag, startPoint x: 1034, startPoint y: 540, endPoint x: 1032, endPoint y: 551, distance: 10.5
click at [1033, 540] on span "2" at bounding box center [1034, 536] width 16 height 16
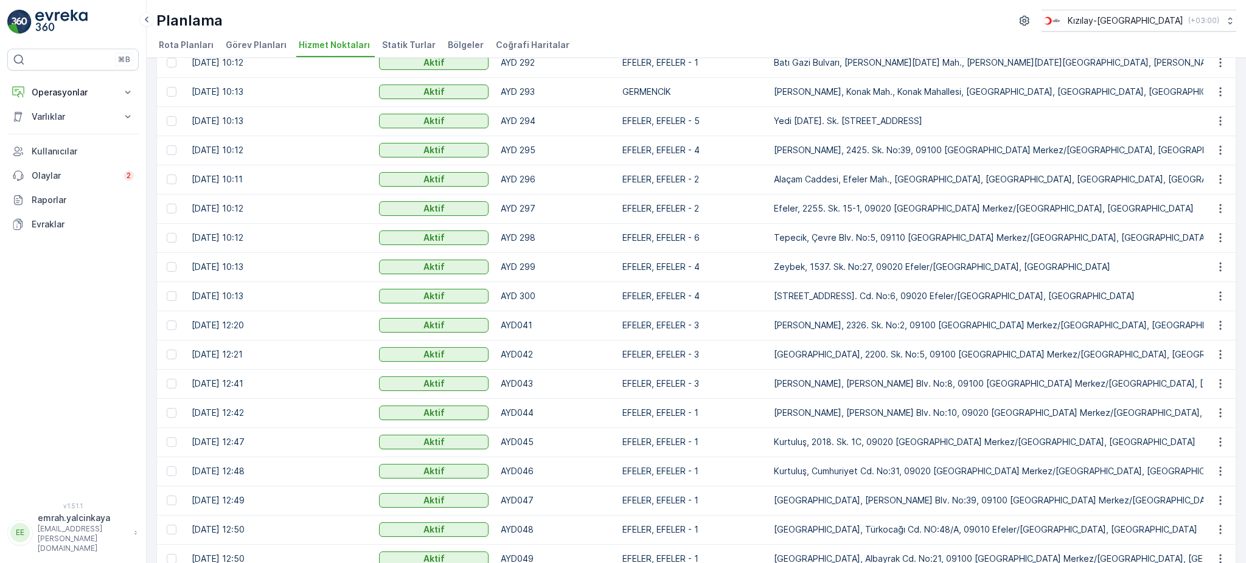
scroll to position [12, 0]
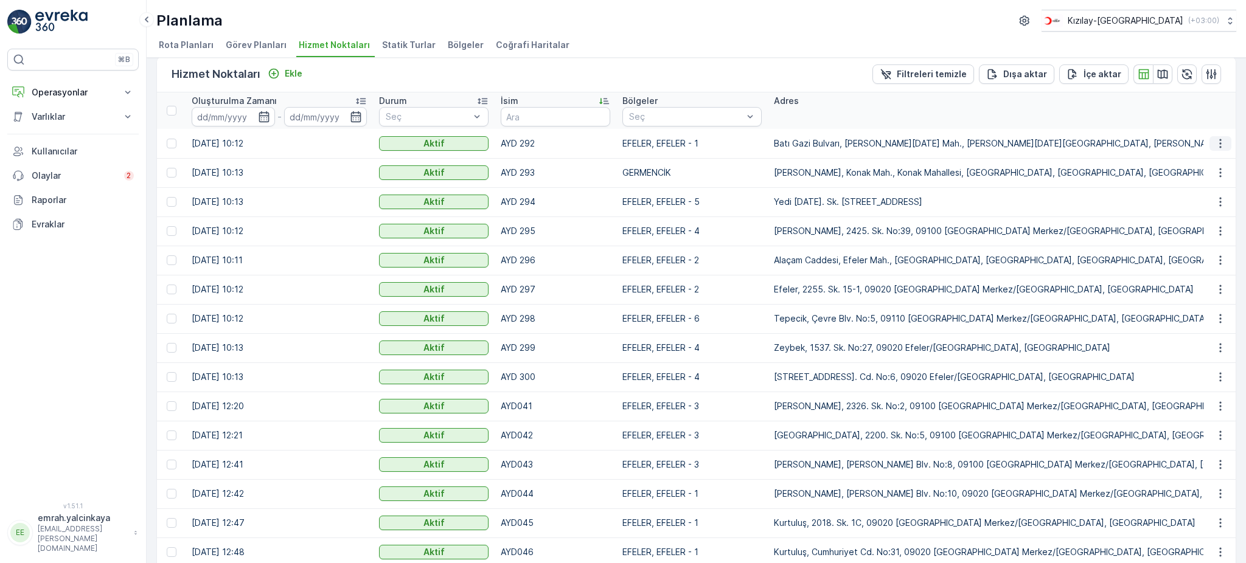
click at [1218, 147] on icon "button" at bounding box center [1220, 144] width 12 height 12
click at [1177, 113] on th "Adres" at bounding box center [1155, 110] width 775 height 37
click at [1219, 176] on icon "button" at bounding box center [1220, 173] width 12 height 12
click at [1214, 175] on icon "button" at bounding box center [1220, 173] width 12 height 12
click at [1204, 107] on th at bounding box center [1220, 110] width 33 height 37
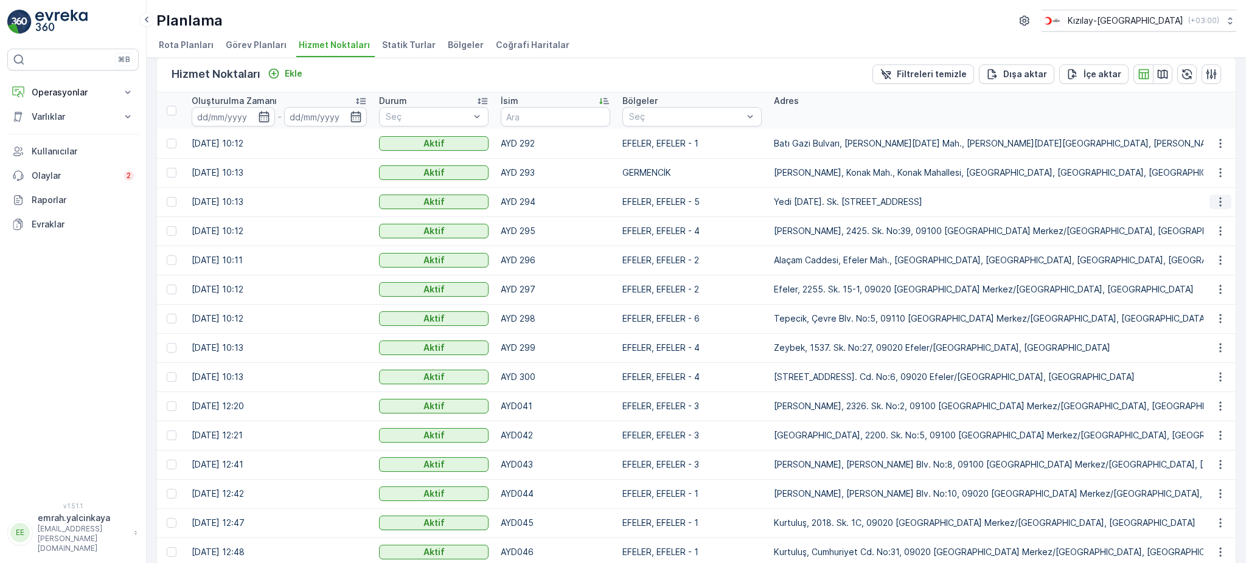
click at [1218, 200] on icon "button" at bounding box center [1220, 202] width 12 height 12
drag, startPoint x: 1214, startPoint y: 236, endPoint x: 1205, endPoint y: 232, distance: 9.3
click at [1186, 120] on th "Adres" at bounding box center [1155, 110] width 775 height 37
click at [1217, 240] on td at bounding box center [1220, 231] width 33 height 29
click at [1220, 230] on icon "button" at bounding box center [1220, 231] width 12 height 12
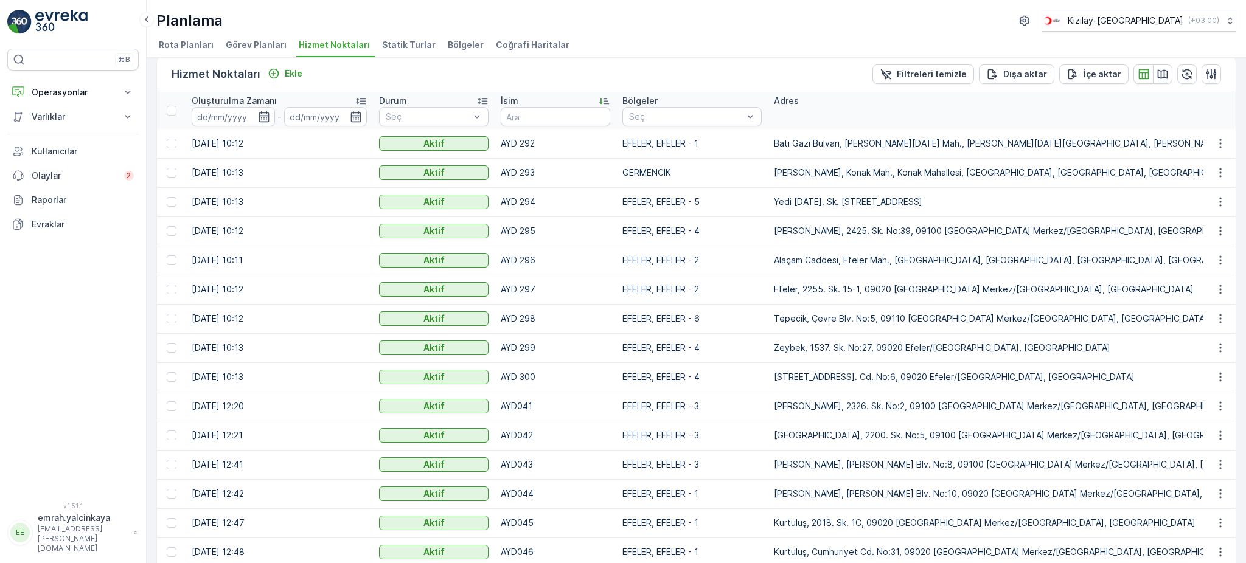
click at [1216, 112] on th at bounding box center [1220, 110] width 33 height 37
click at [1219, 263] on icon "button" at bounding box center [1220, 260] width 2 height 9
click at [1199, 118] on th "Adres" at bounding box center [1155, 110] width 775 height 37
click at [1217, 290] on icon "button" at bounding box center [1220, 290] width 12 height 12
click at [1217, 101] on th at bounding box center [1220, 110] width 33 height 37
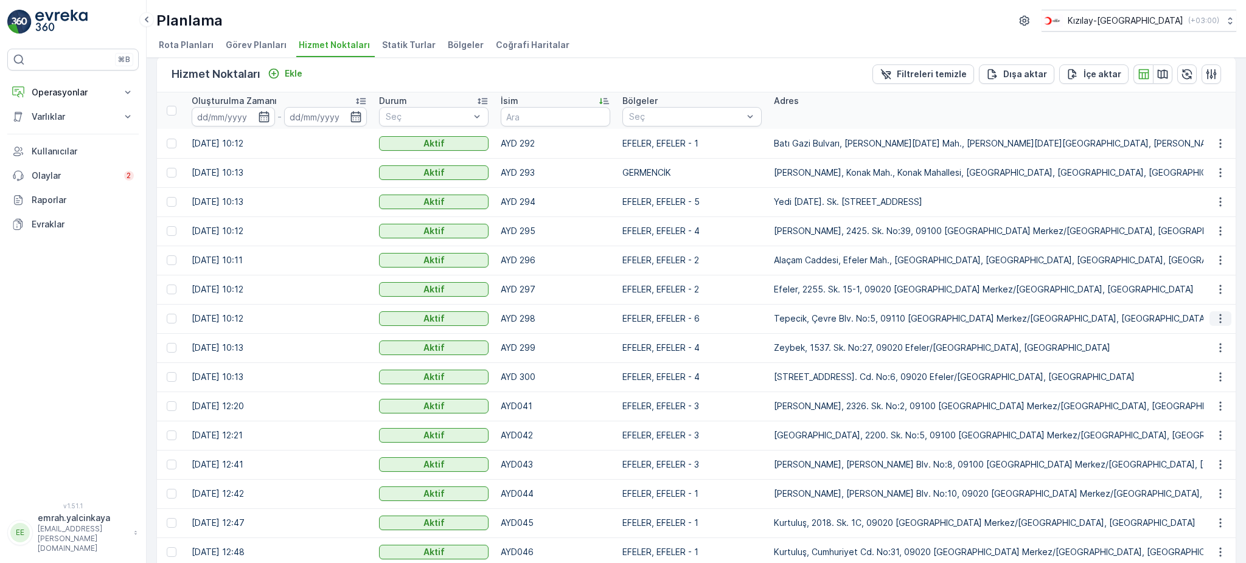
click at [1215, 321] on icon "button" at bounding box center [1220, 319] width 12 height 12
click at [1179, 121] on th "Adres" at bounding box center [1155, 110] width 775 height 37
click at [1216, 351] on icon "button" at bounding box center [1220, 348] width 12 height 12
click at [1214, 119] on th at bounding box center [1220, 110] width 33 height 37
click at [1218, 377] on icon "button" at bounding box center [1220, 377] width 12 height 12
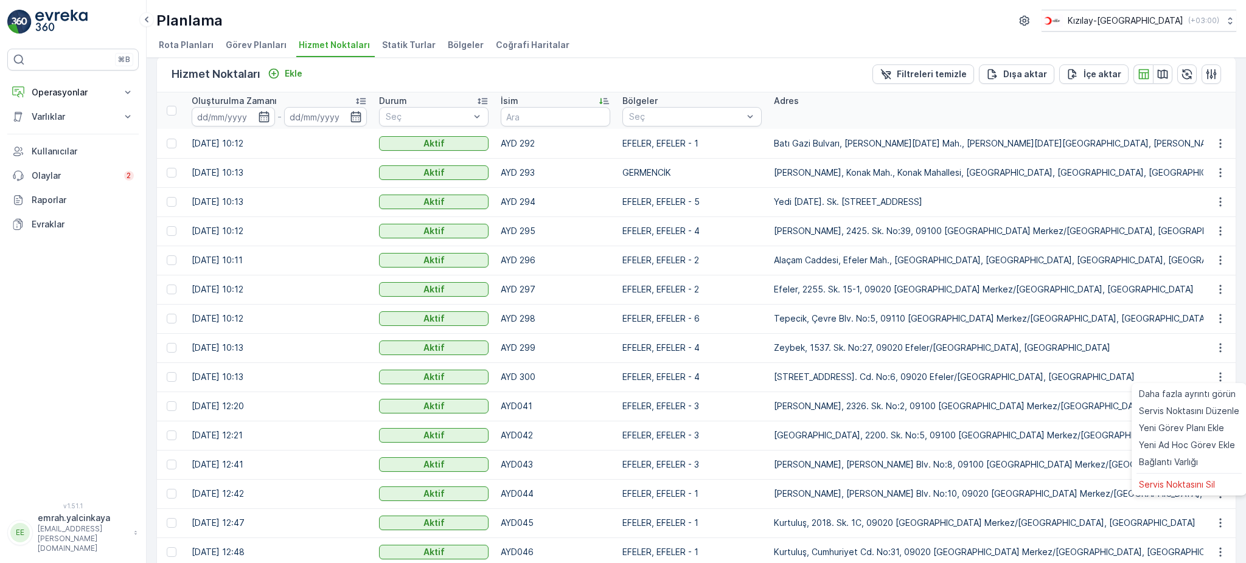
click at [1213, 106] on th at bounding box center [1220, 110] width 33 height 37
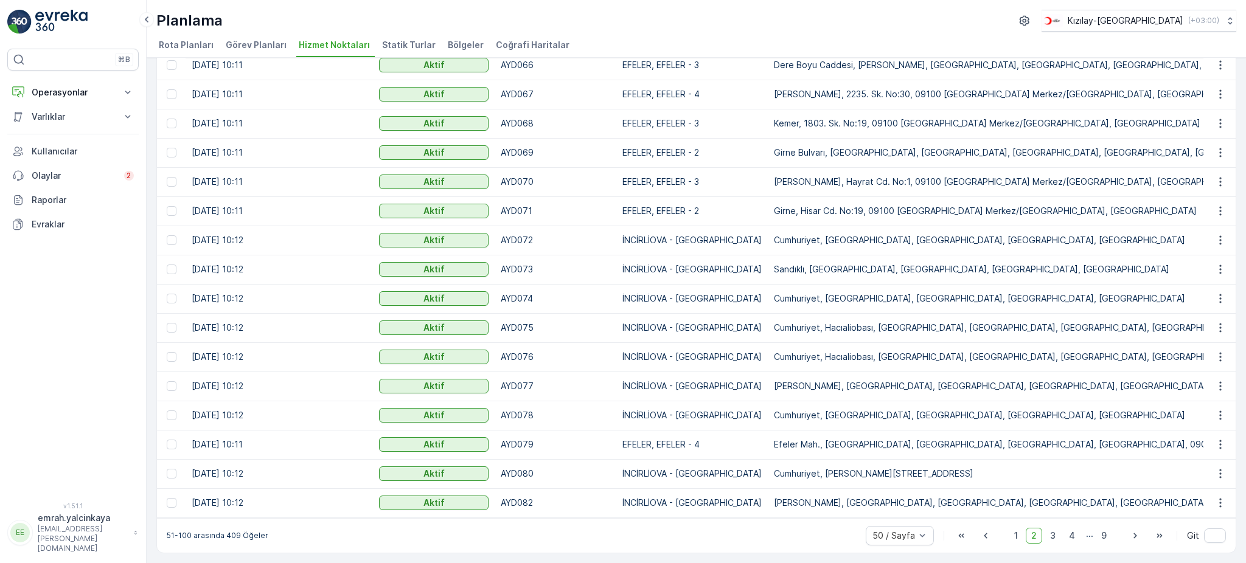
scroll to position [1088, 0]
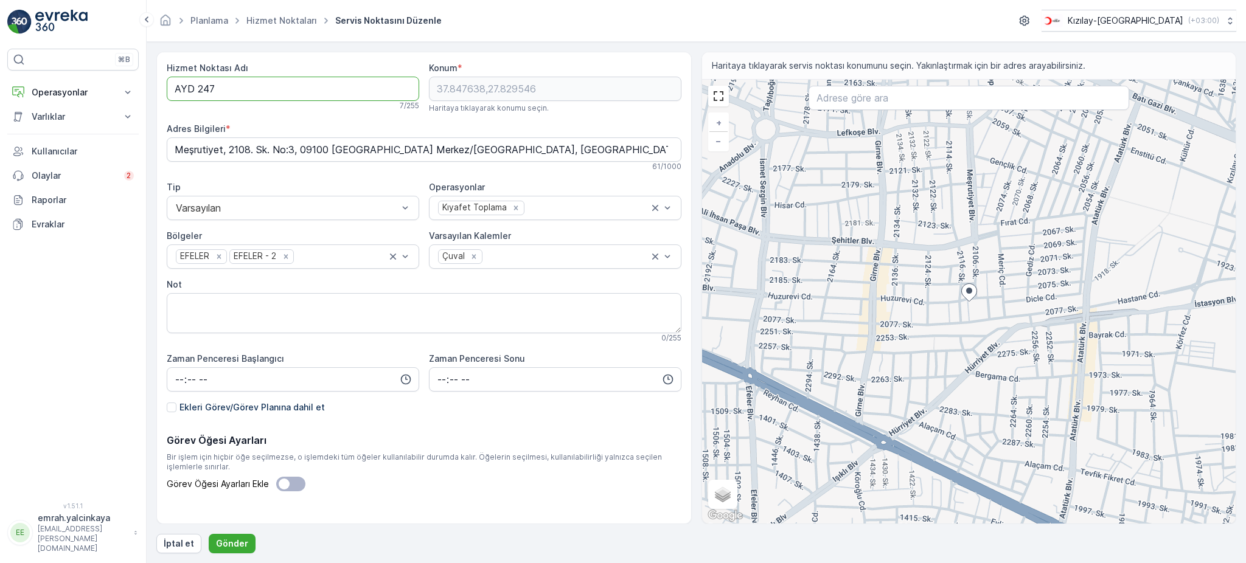
click at [193, 92] on Adı "AYD 247" at bounding box center [293, 89] width 253 height 24
type Adı "AYD247"
click at [236, 549] on p "Gönder" at bounding box center [232, 544] width 32 height 12
click at [192, 91] on Adı "AYD 247" at bounding box center [293, 89] width 253 height 24
type Adı "AYD247"
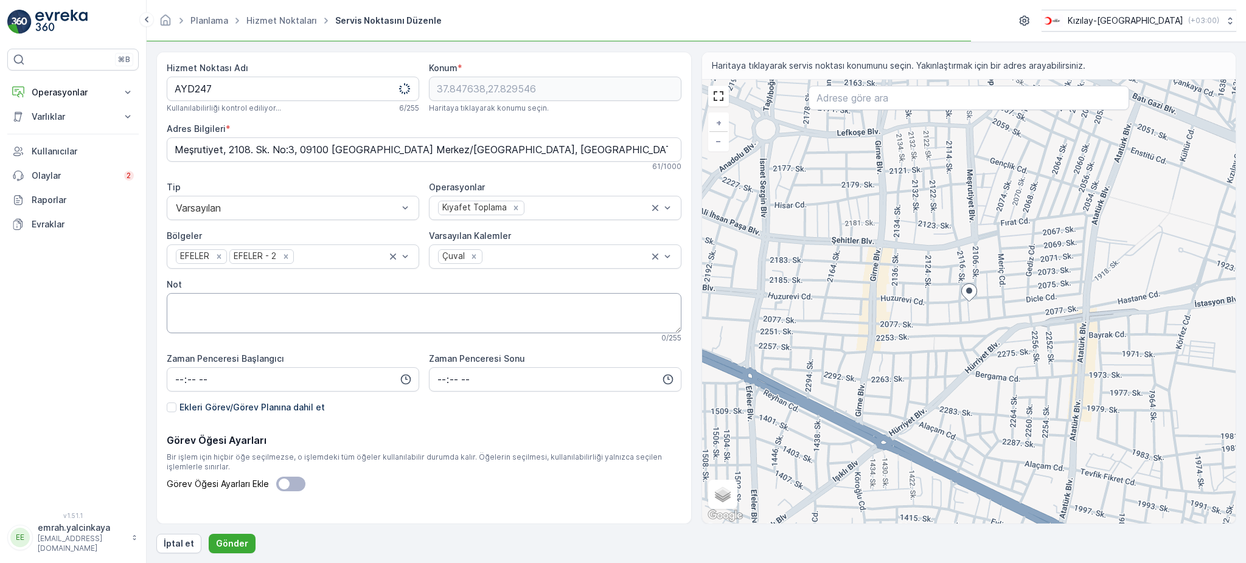
drag, startPoint x: 242, startPoint y: 545, endPoint x: 171, endPoint y: 319, distance: 236.1
click at [242, 545] on p "Gönder" at bounding box center [232, 544] width 32 height 12
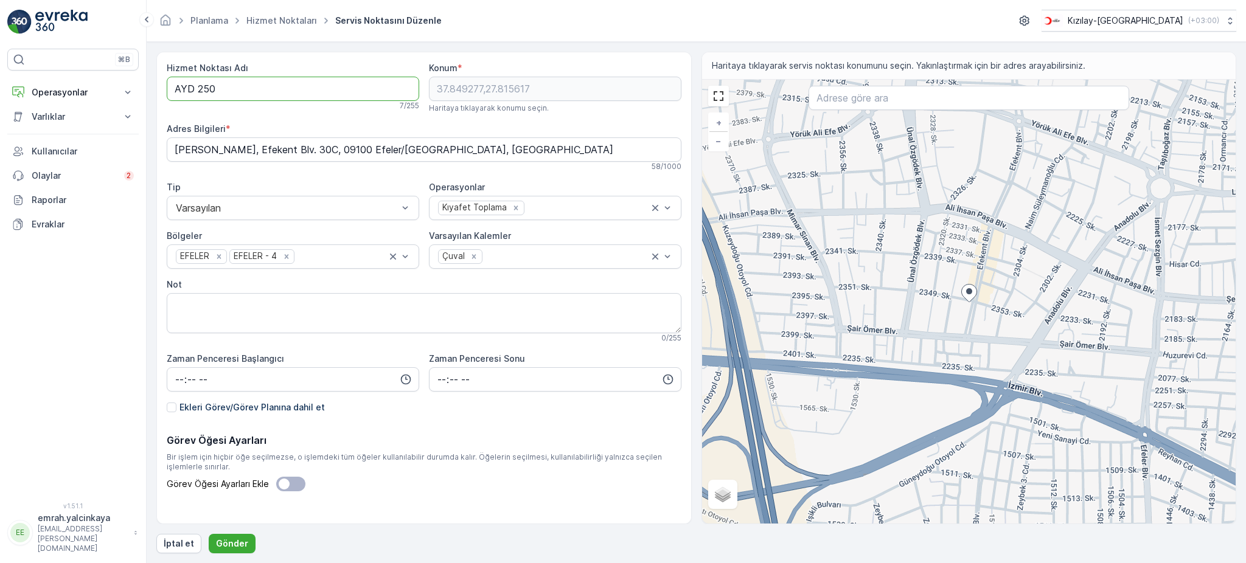
click at [190, 88] on Adı "AYD 250" at bounding box center [293, 89] width 253 height 24
type Adı "AYD250"
drag, startPoint x: 231, startPoint y: 540, endPoint x: 193, endPoint y: 356, distance: 187.6
click at [231, 540] on p "Gönder" at bounding box center [232, 544] width 32 height 12
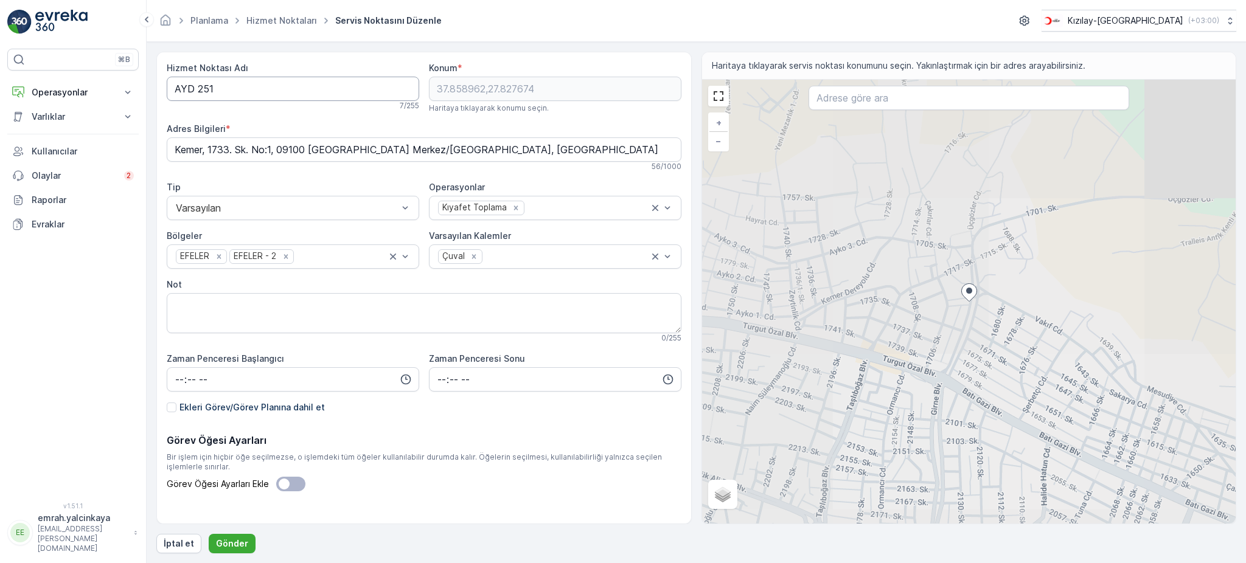
click at [192, 85] on Adı "AYD 251" at bounding box center [293, 89] width 253 height 24
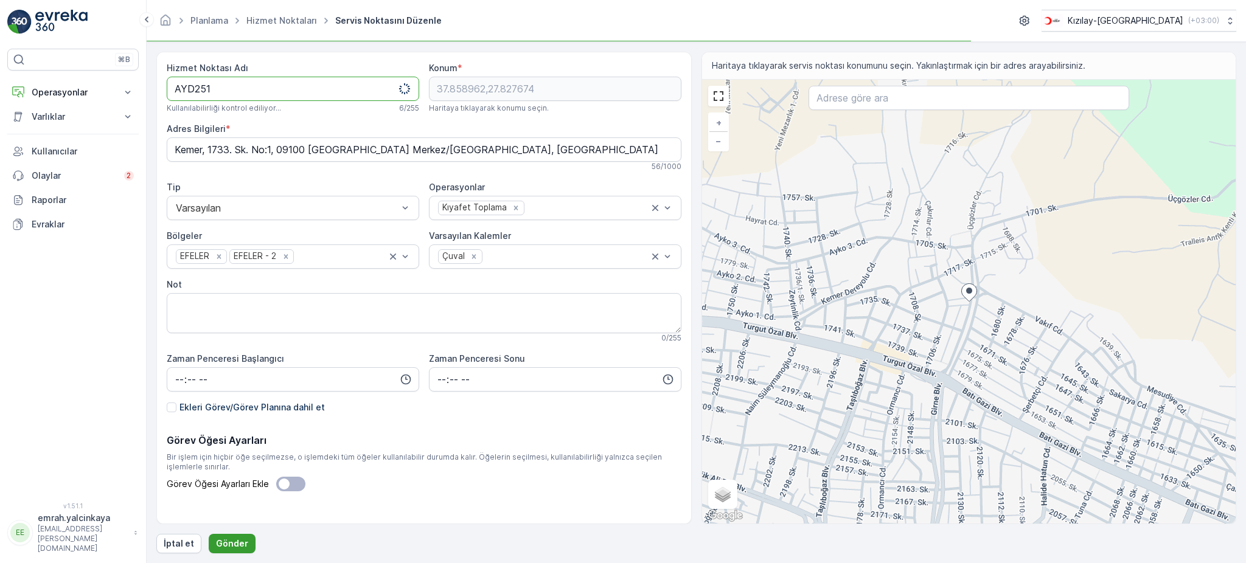
type Adı "AYD251"
drag, startPoint x: 232, startPoint y: 541, endPoint x: 232, endPoint y: 520, distance: 20.7
click at [232, 540] on p "Gönder" at bounding box center [232, 544] width 32 height 12
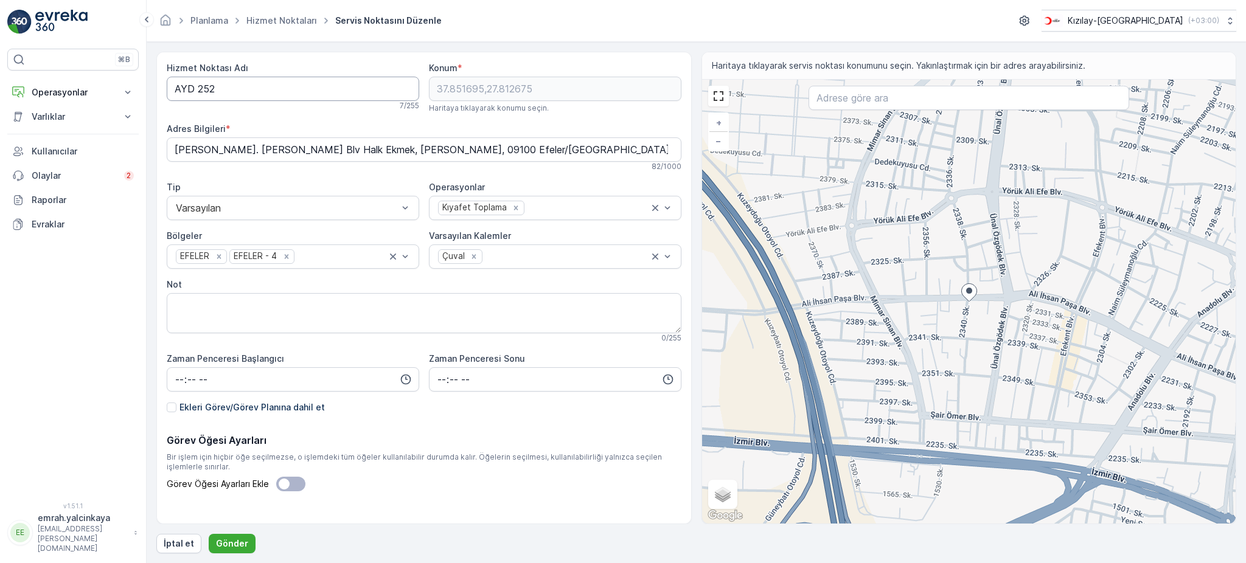
click at [190, 86] on Adı "AYD 252" at bounding box center [293, 89] width 253 height 24
click at [195, 95] on Adı "AYD 252" at bounding box center [293, 89] width 253 height 24
type Adı "AYD252"
drag, startPoint x: 235, startPoint y: 542, endPoint x: 202, endPoint y: 393, distance: 152.8
click at [235, 541] on p "Gönder" at bounding box center [232, 544] width 32 height 12
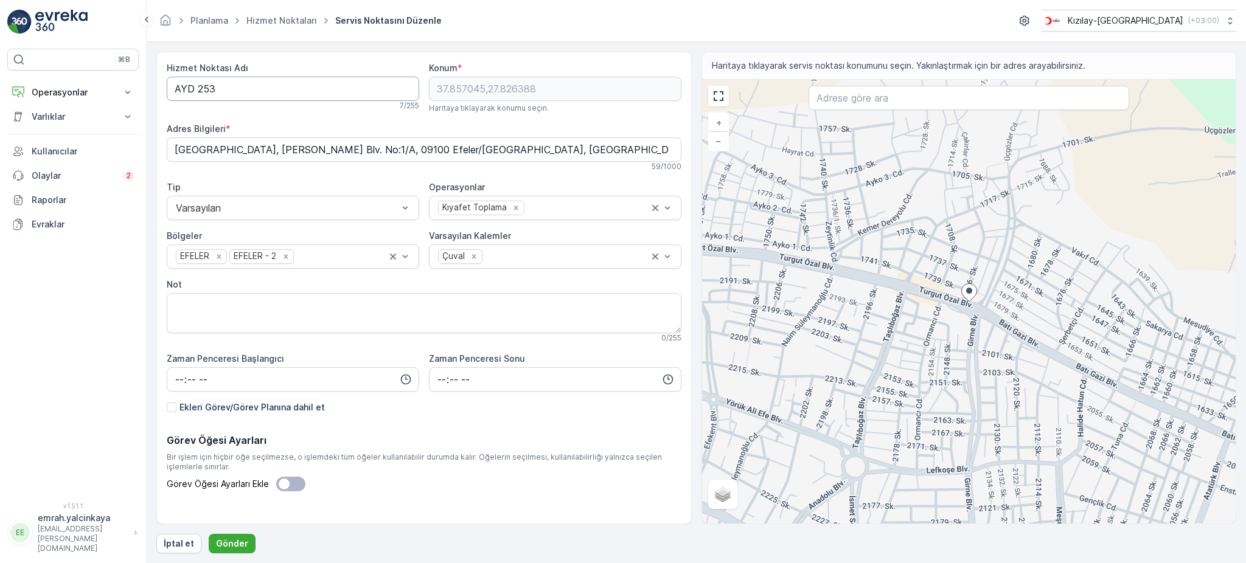
click at [193, 91] on Adı "AYD 253" at bounding box center [293, 89] width 253 height 24
type Adı "AYD253"
click at [235, 537] on button "Gönder" at bounding box center [232, 543] width 47 height 19
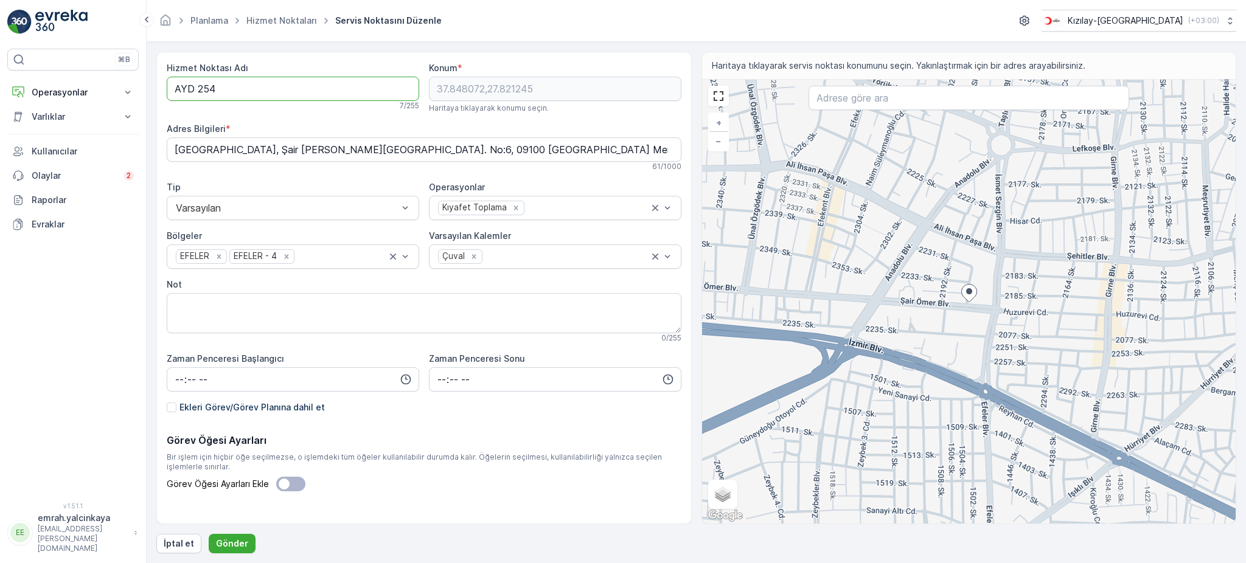
click at [192, 88] on Adı "AYD 254" at bounding box center [293, 89] width 253 height 24
type Adı "AYD254"
drag, startPoint x: 236, startPoint y: 542, endPoint x: 240, endPoint y: 523, distance: 19.3
click at [237, 540] on p "Gönder" at bounding box center [232, 544] width 32 height 12
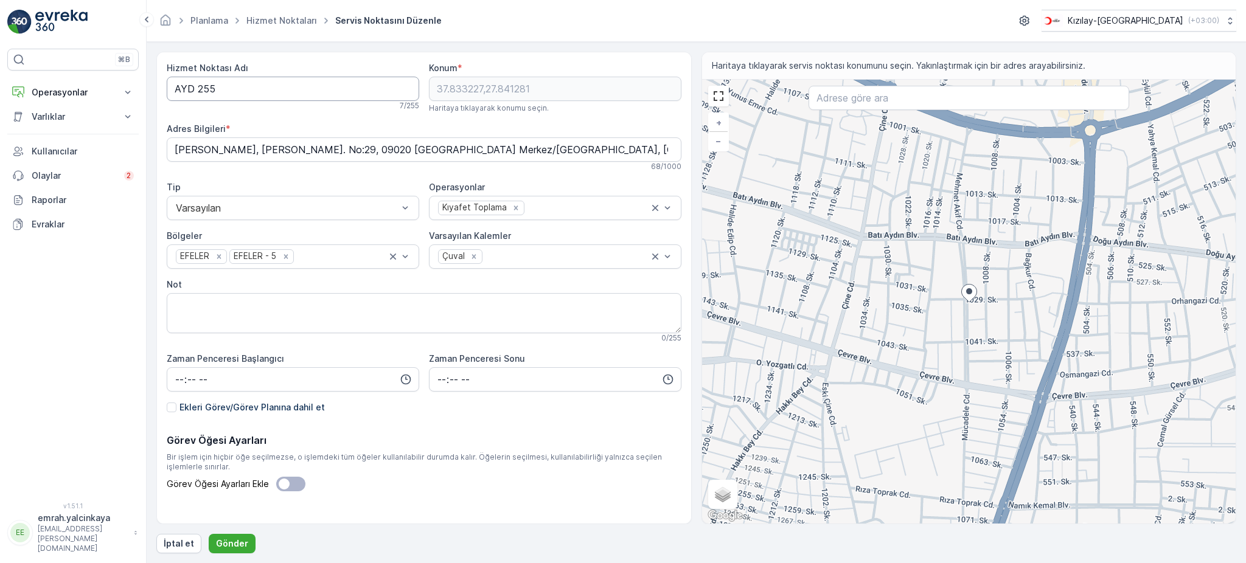
drag, startPoint x: 193, startPoint y: 91, endPoint x: 217, endPoint y: 135, distance: 49.8
click at [195, 92] on Adı "AYD 255" at bounding box center [293, 89] width 253 height 24
type Adı "AYD255"
drag, startPoint x: 238, startPoint y: 538, endPoint x: 236, endPoint y: 516, distance: 22.0
click at [238, 539] on p "Gönder" at bounding box center [232, 544] width 32 height 12
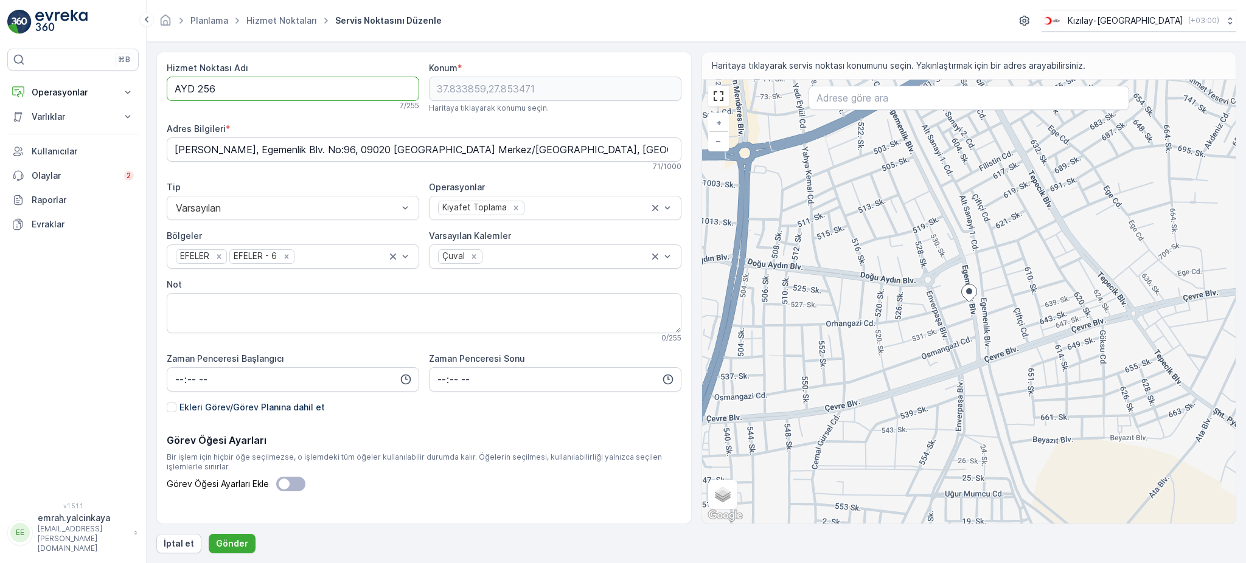
click at [193, 84] on Adı "AYD 256" at bounding box center [293, 89] width 253 height 24
type Adı "AYD256"
click at [238, 541] on p "Gönder" at bounding box center [232, 544] width 32 height 12
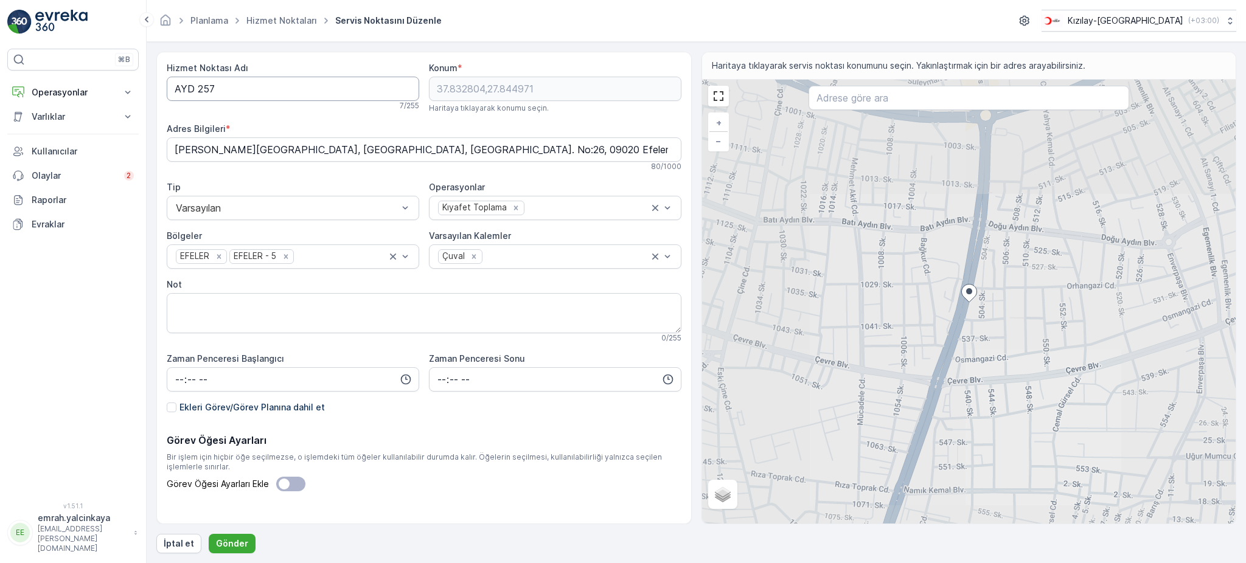
click at [195, 94] on Adı "AYD 257" at bounding box center [293, 89] width 253 height 24
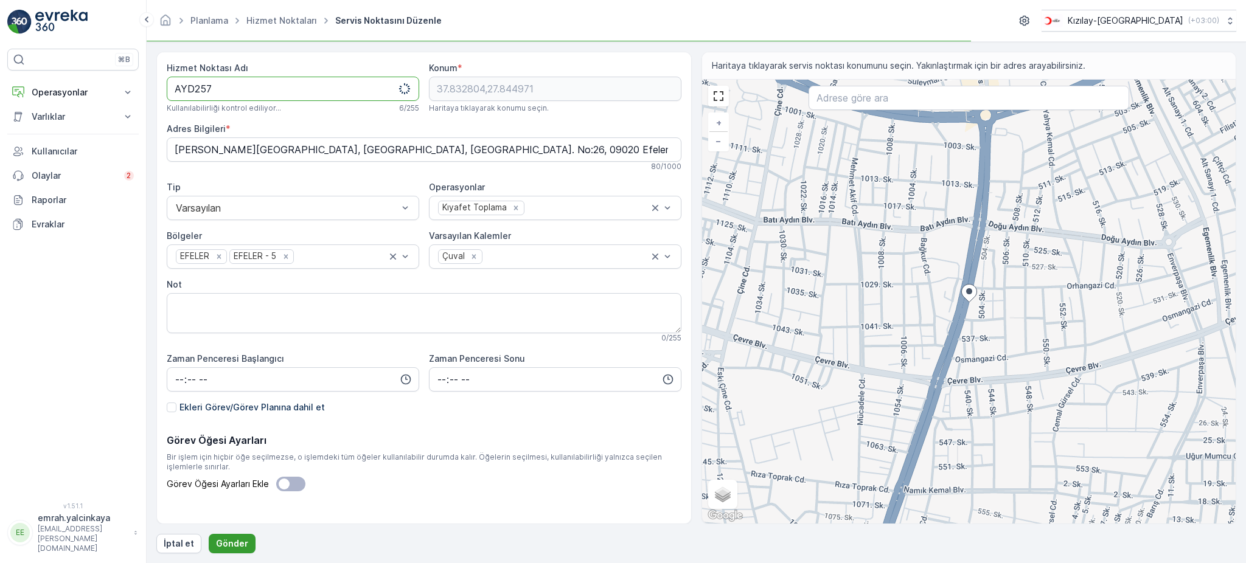
type Adı "AYD257"
click at [234, 542] on p "Gönder" at bounding box center [232, 544] width 32 height 12
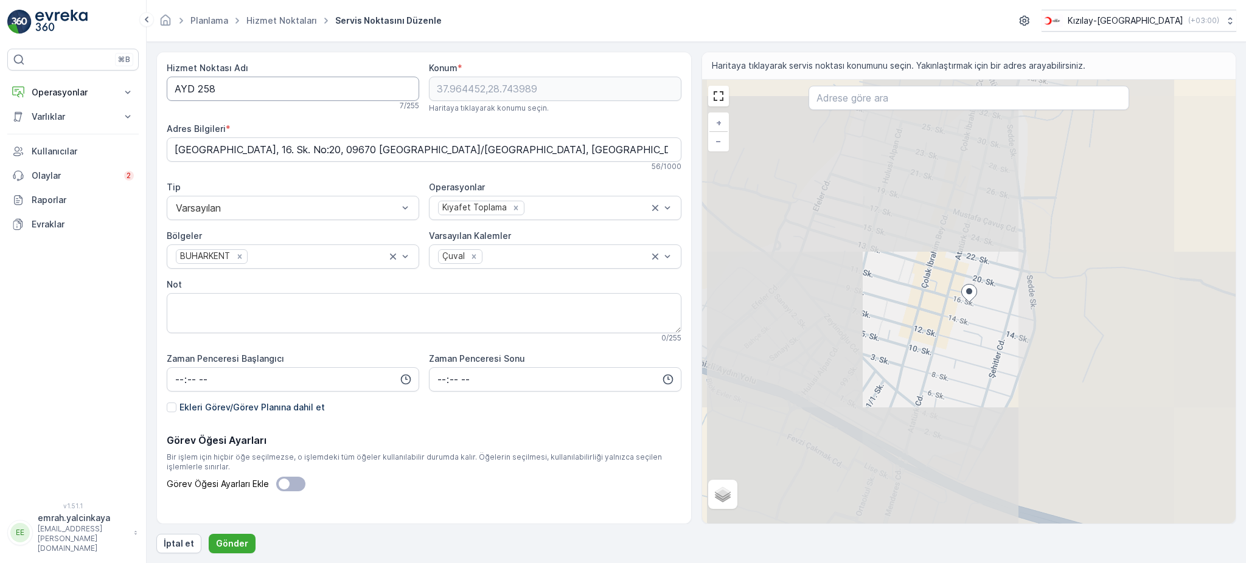
click at [191, 92] on Adı "AYD 258" at bounding box center [293, 89] width 253 height 24
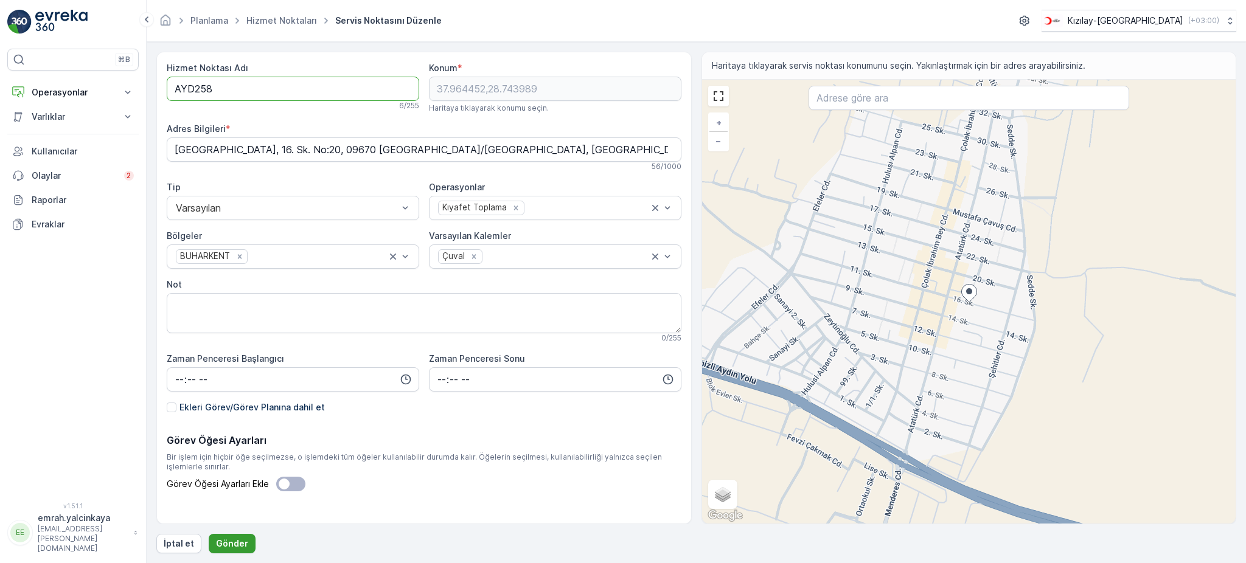
type Adı "AYD258"
click at [211, 542] on button "Gönder" at bounding box center [232, 543] width 47 height 19
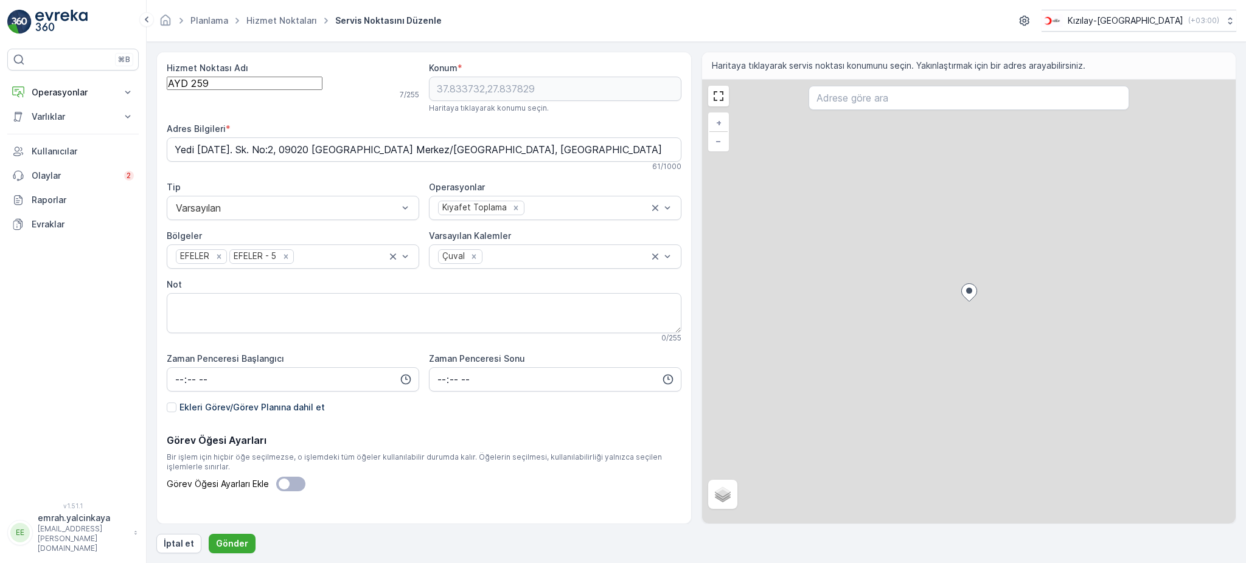
click at [193, 90] on Adı "AYD 259" at bounding box center [245, 83] width 156 height 13
type Adı "AYD259"
drag, startPoint x: 229, startPoint y: 544, endPoint x: 235, endPoint y: 501, distance: 43.5
click at [229, 543] on p "Gönder" at bounding box center [232, 544] width 32 height 12
drag, startPoint x: 197, startPoint y: 90, endPoint x: 220, endPoint y: 124, distance: 40.7
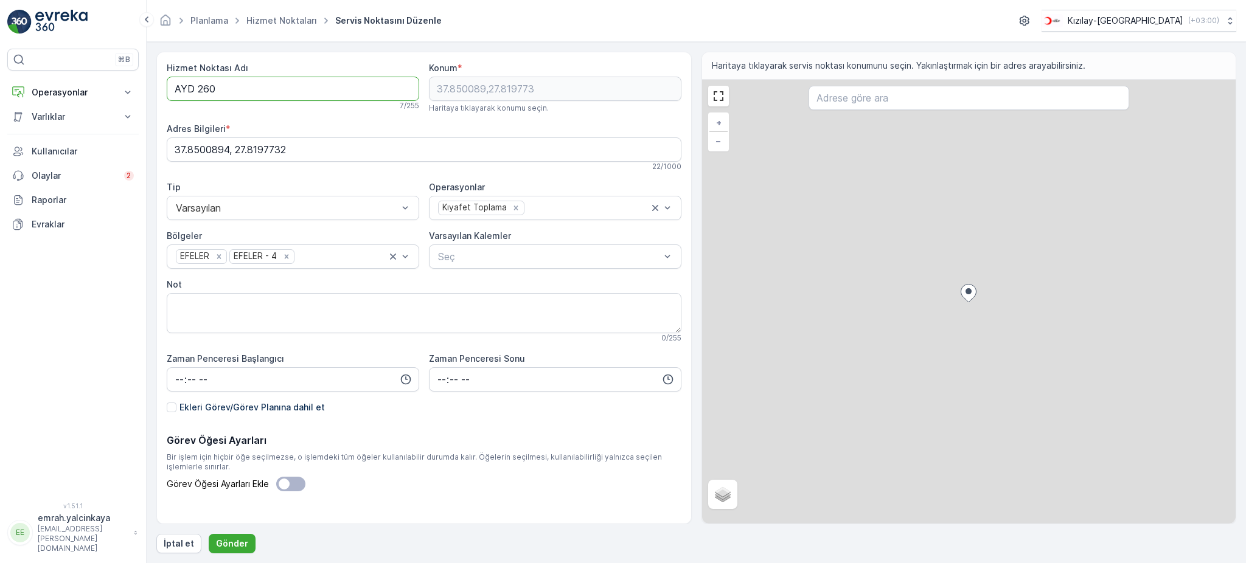
click at [198, 92] on Adı "AYD 260" at bounding box center [293, 89] width 253 height 24
type Adı "AYD260"
click at [240, 546] on p "Gönder" at bounding box center [232, 544] width 32 height 12
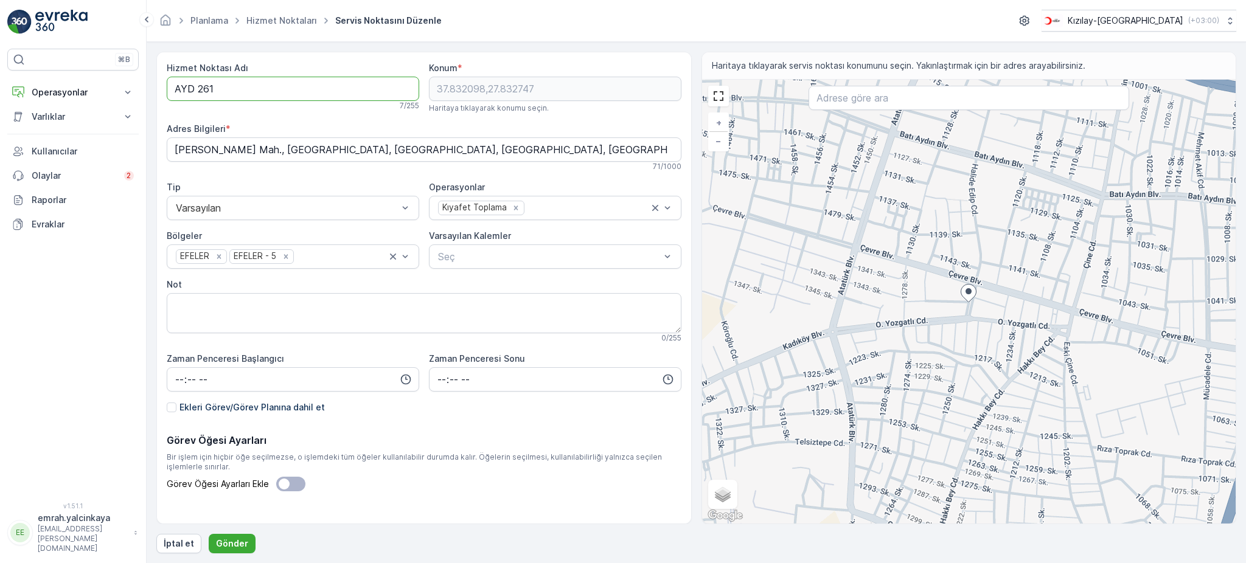
click at [196, 88] on Adı "AYD 261" at bounding box center [293, 89] width 253 height 24
type Adı "AYD261"
click at [212, 545] on button "Gönder" at bounding box center [232, 543] width 47 height 19
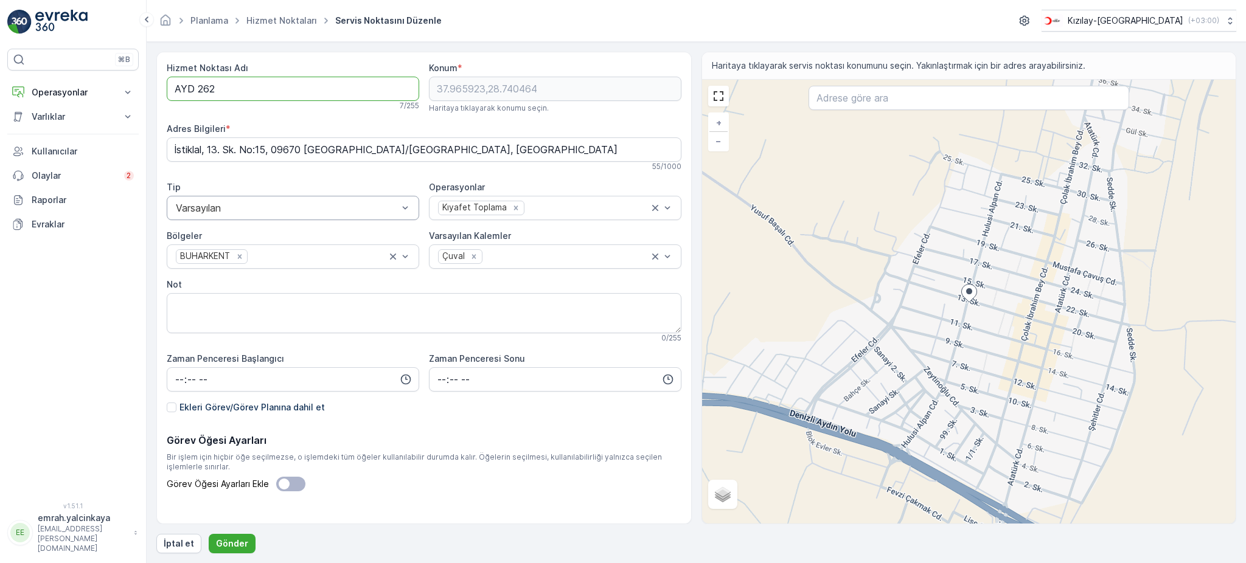
drag, startPoint x: 193, startPoint y: 91, endPoint x: 276, endPoint y: 197, distance: 134.5
click at [195, 91] on Adı "AYD 262" at bounding box center [293, 89] width 253 height 24
type Adı "AYD262"
drag, startPoint x: 239, startPoint y: 538, endPoint x: 244, endPoint y: 530, distance: 9.6
click at [239, 537] on button "Gönder" at bounding box center [232, 543] width 47 height 19
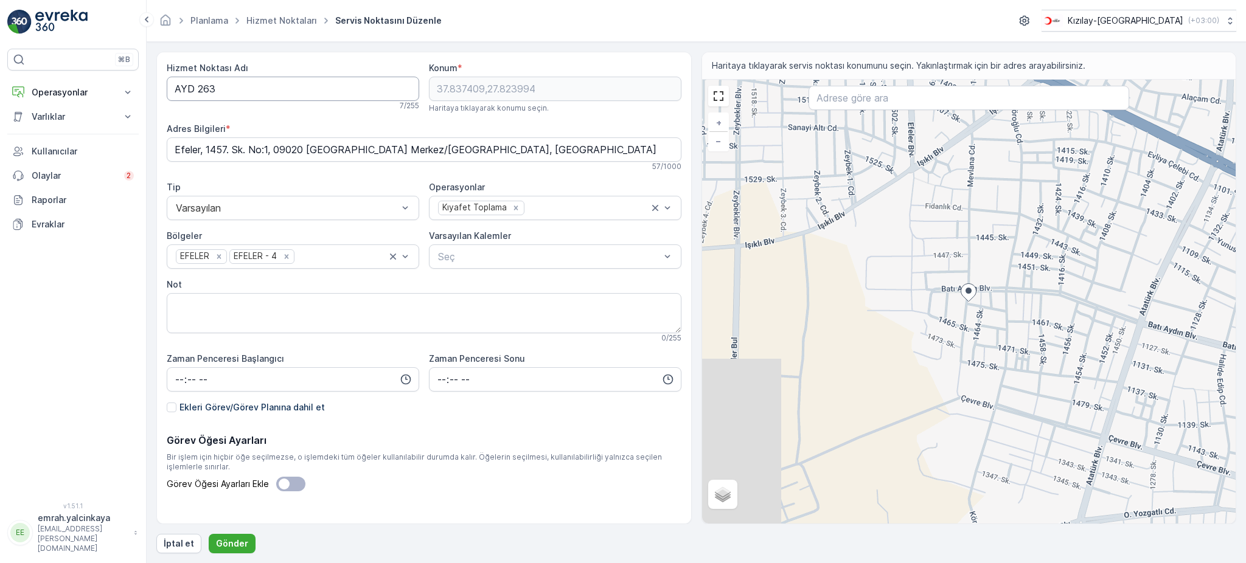
click at [192, 90] on Adı "AYD 263" at bounding box center [293, 89] width 253 height 24
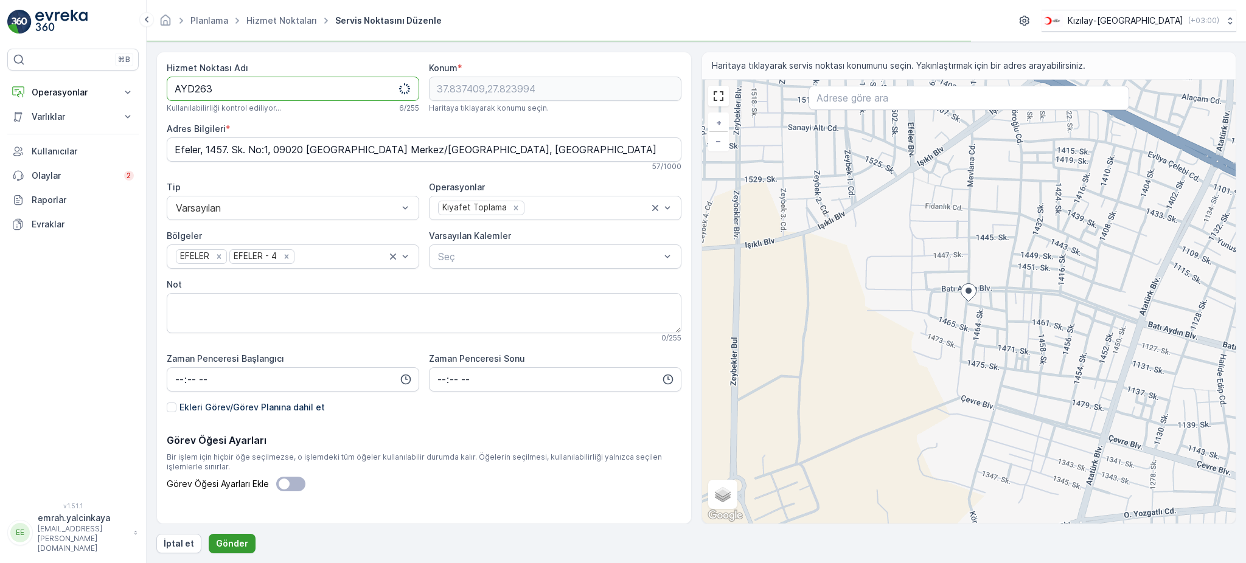
type Adı "AYD263"
drag, startPoint x: 225, startPoint y: 543, endPoint x: 239, endPoint y: 497, distance: 48.3
click at [225, 543] on p "Gönder" at bounding box center [232, 544] width 32 height 12
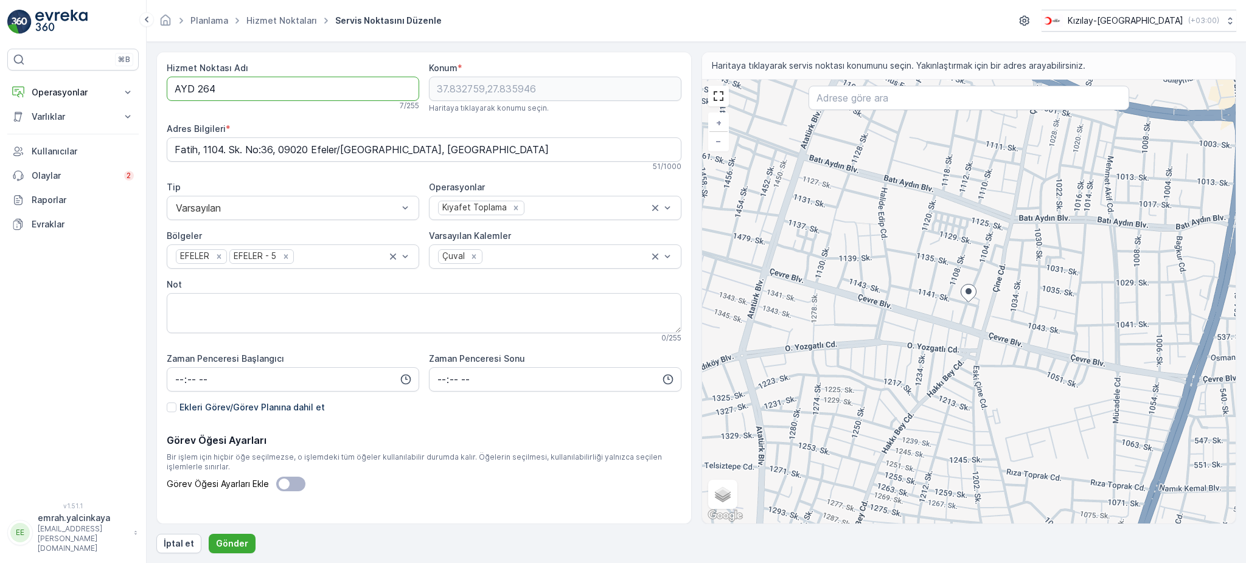
drag, startPoint x: 192, startPoint y: 89, endPoint x: 224, endPoint y: 120, distance: 45.2
click at [197, 95] on Adı "AYD 264" at bounding box center [293, 89] width 253 height 24
type Adı "AYD264"
click at [230, 545] on p "Gönder" at bounding box center [232, 544] width 32 height 12
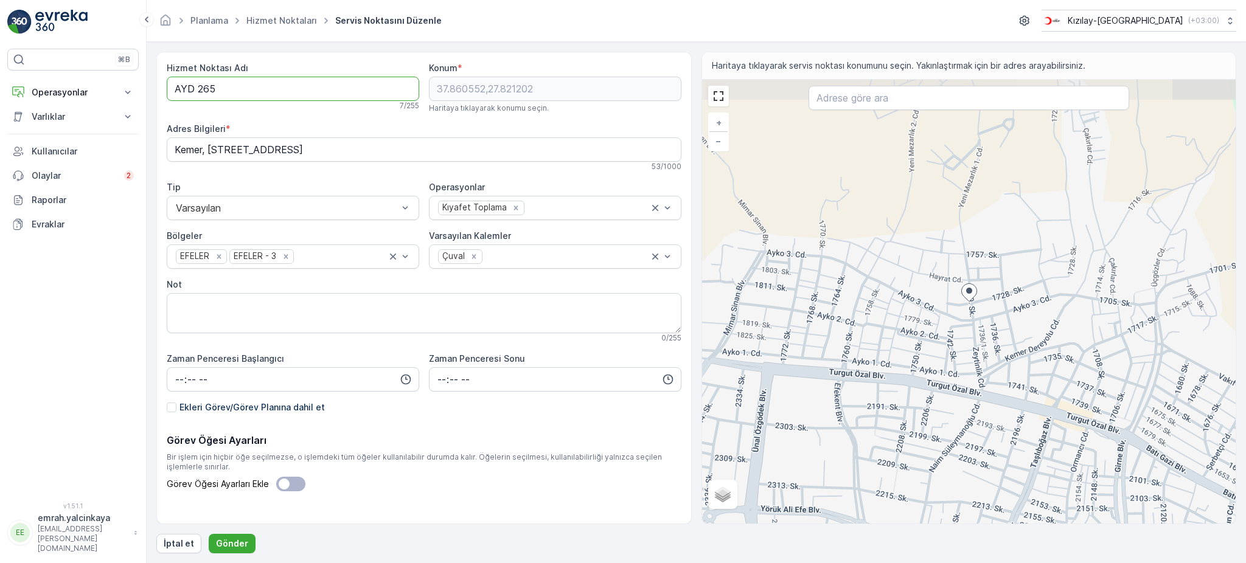
click at [193, 92] on Adı "AYD 265" at bounding box center [293, 89] width 253 height 24
type Adı "AYD265"
click at [242, 544] on p "Gönder" at bounding box center [232, 544] width 32 height 12
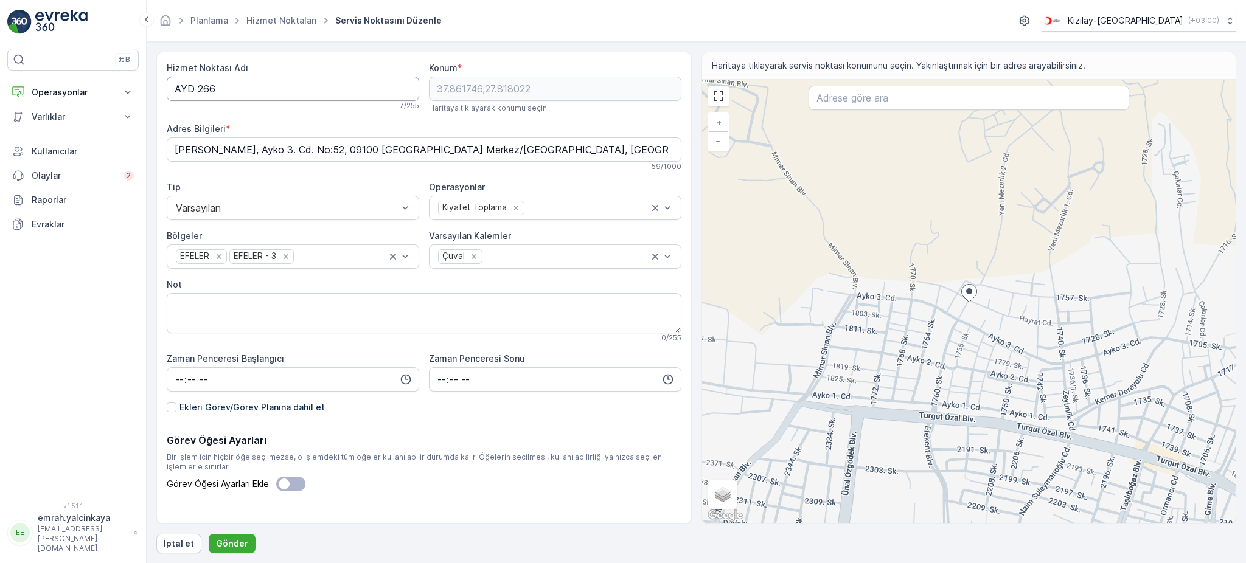
drag, startPoint x: 192, startPoint y: 91, endPoint x: 235, endPoint y: 138, distance: 63.7
click at [193, 91] on Adı "AYD 266" at bounding box center [293, 89] width 253 height 24
type Adı "AYD266"
click at [230, 540] on p "Gönder" at bounding box center [232, 544] width 32 height 12
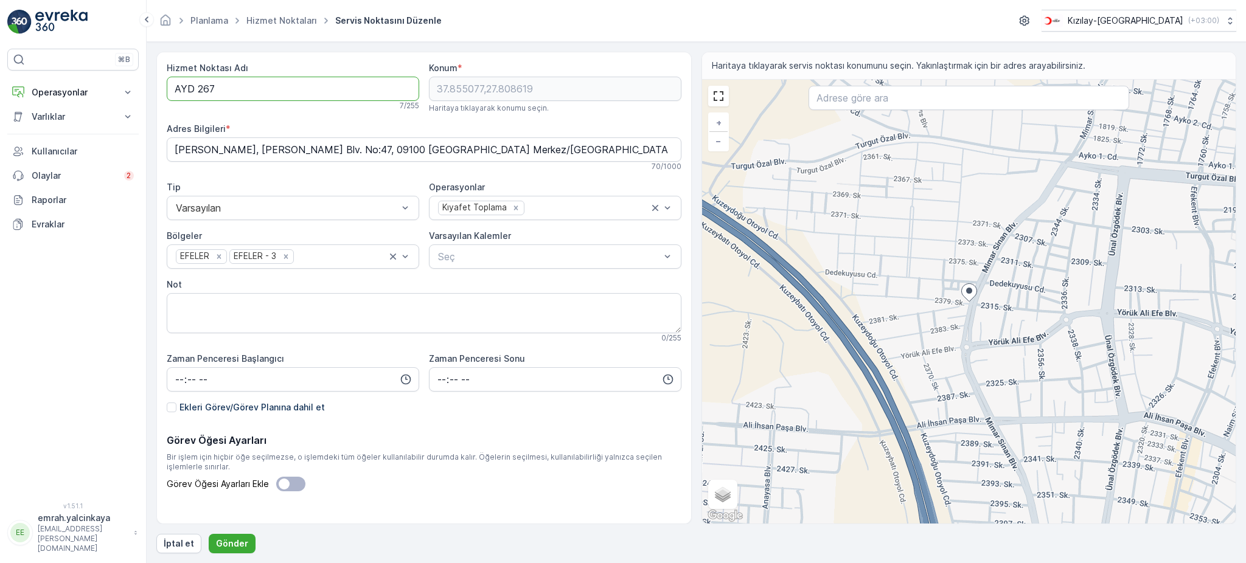
click at [193, 90] on Adı "AYD 267" at bounding box center [293, 89] width 253 height 24
type Adı "AYD267"
drag, startPoint x: 232, startPoint y: 542, endPoint x: 307, endPoint y: 456, distance: 113.8
click at [231, 542] on p "Gönder" at bounding box center [232, 544] width 32 height 12
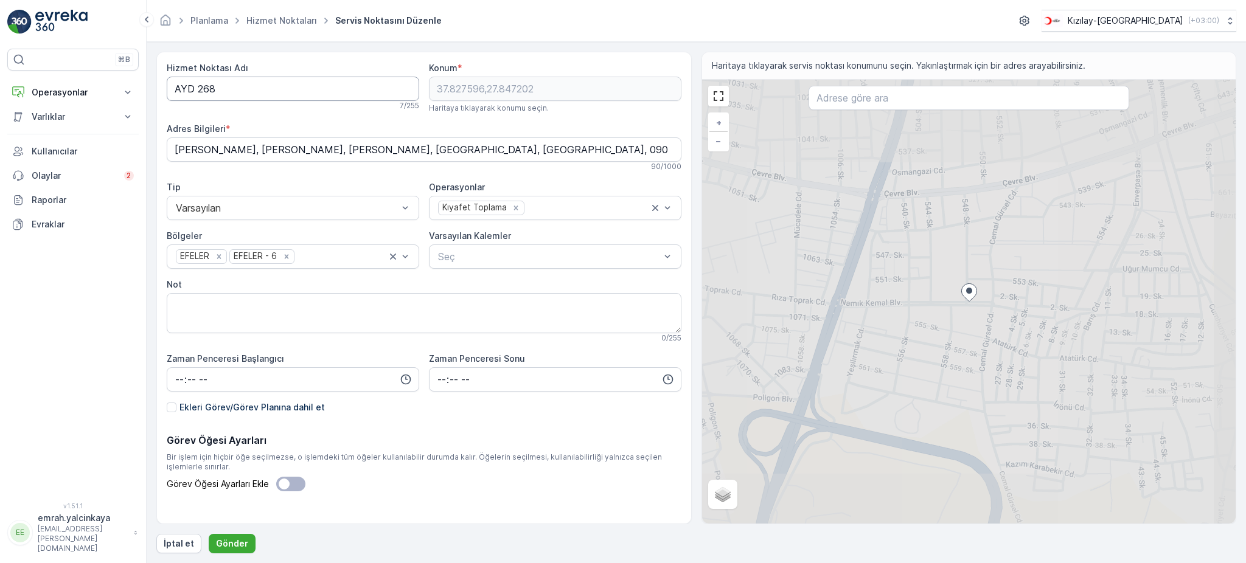
click at [193, 92] on Adı "AYD 268" at bounding box center [293, 89] width 253 height 24
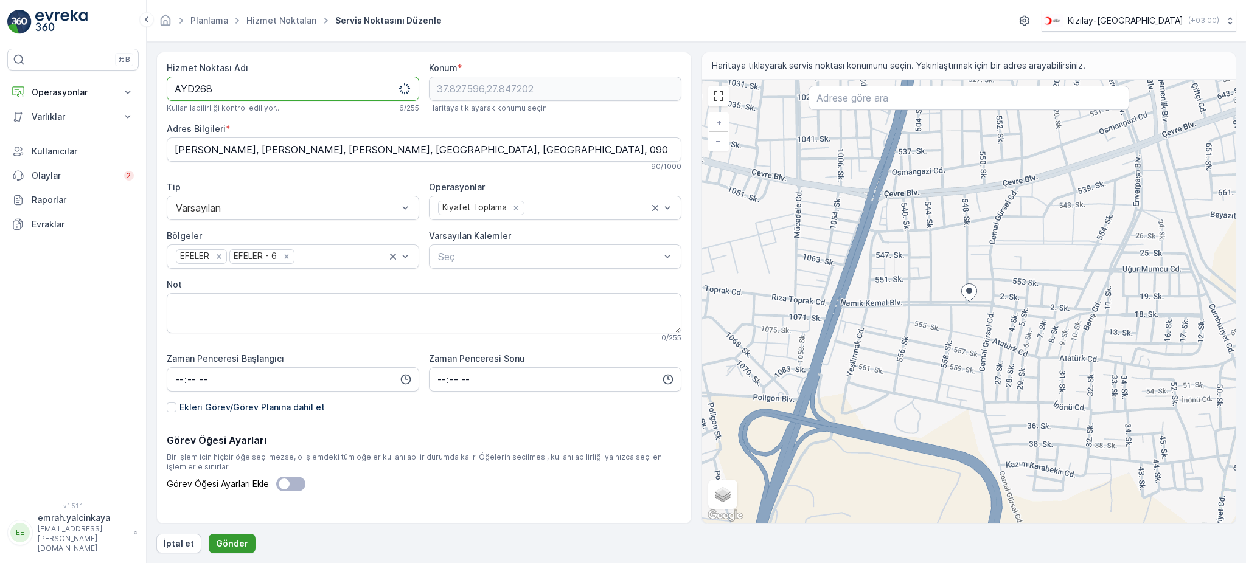
type Adı "AYD268"
click at [228, 549] on p "Gönder" at bounding box center [232, 544] width 32 height 12
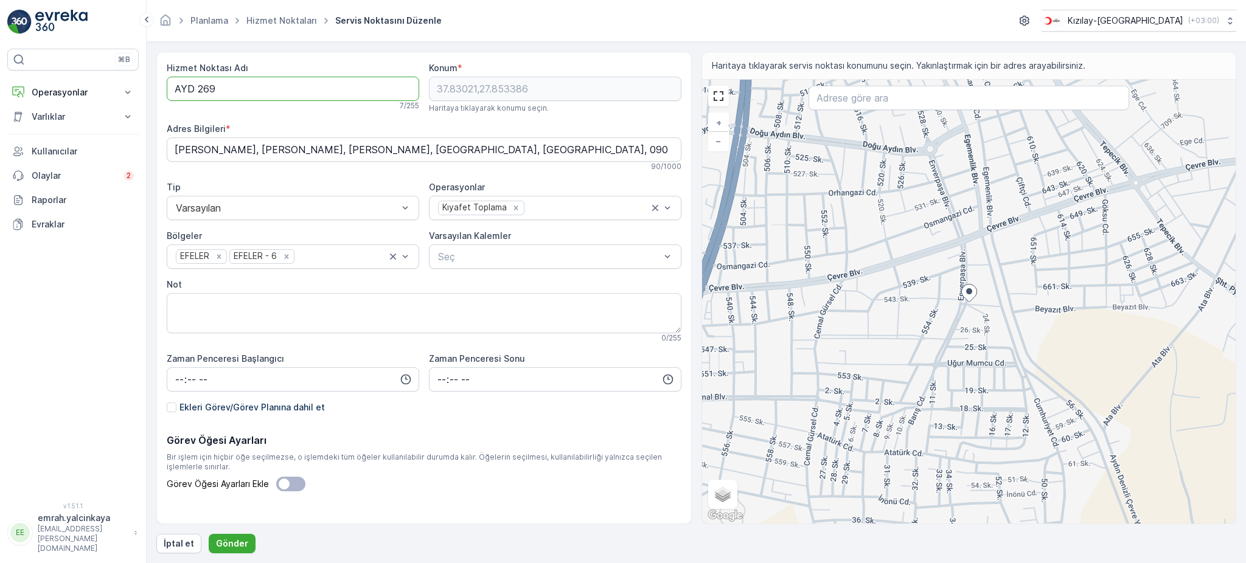
drag, startPoint x: 196, startPoint y: 83, endPoint x: 200, endPoint y: 95, distance: 12.3
click at [196, 85] on Adı "AYD 269" at bounding box center [293, 89] width 253 height 24
type Adı "AYD269"
click at [236, 542] on p "Gönder" at bounding box center [232, 544] width 32 height 12
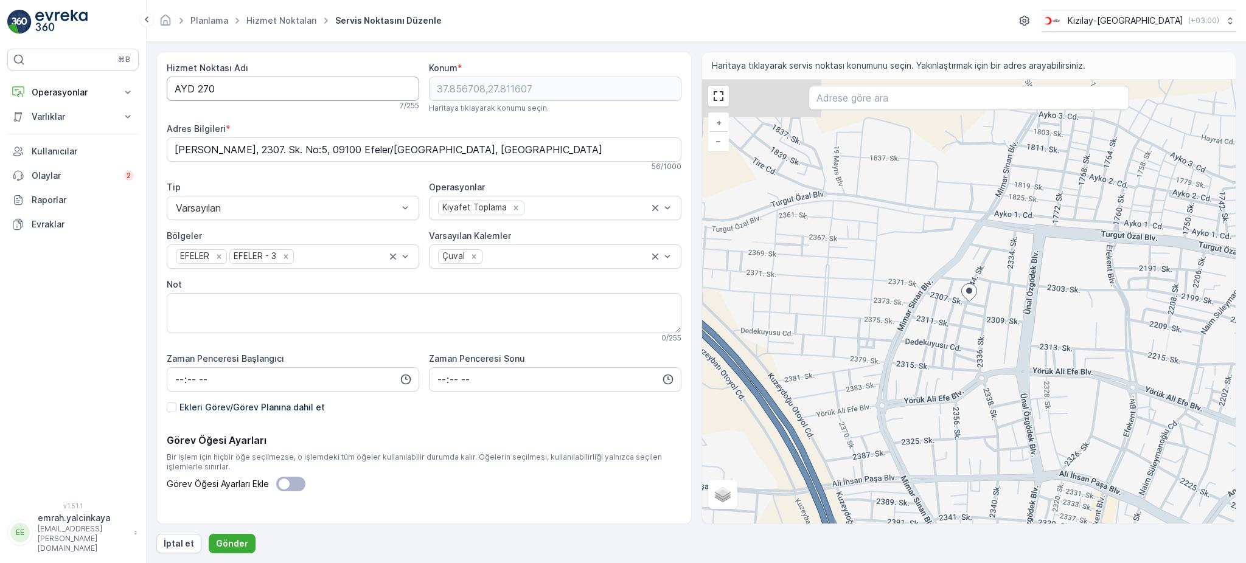
click at [196, 93] on Adı "AYD 270" at bounding box center [293, 89] width 253 height 24
type Adı "AYD270"
drag, startPoint x: 245, startPoint y: 546, endPoint x: 258, endPoint y: 504, distance: 43.9
click at [246, 545] on button "Gönder" at bounding box center [232, 543] width 47 height 19
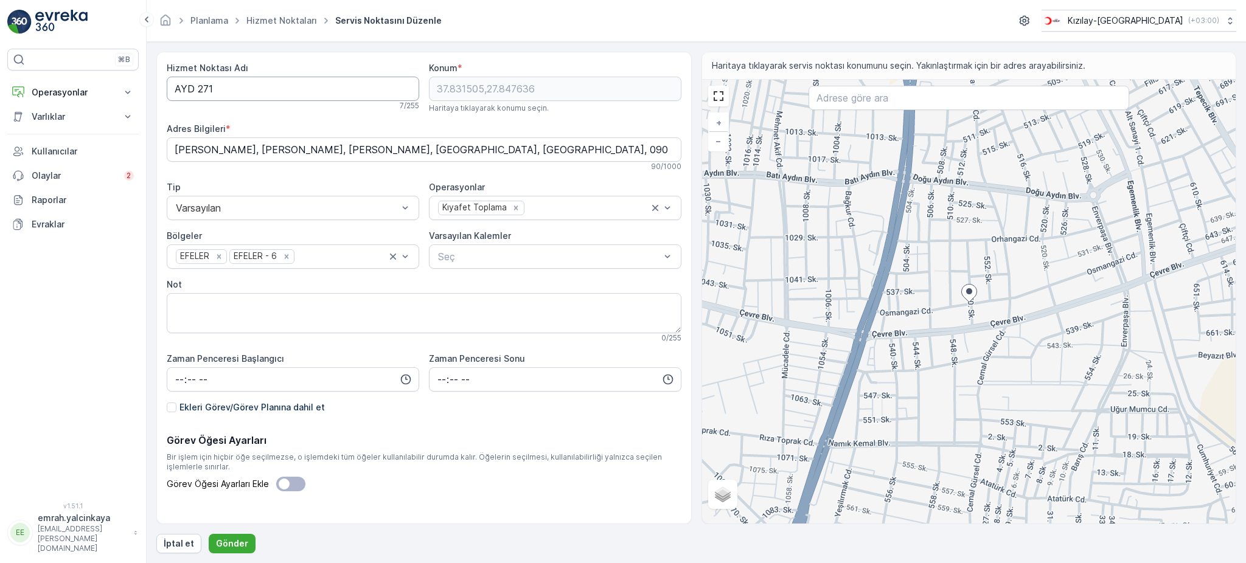
click at [198, 83] on Adı "AYD 271" at bounding box center [293, 89] width 253 height 24
type Adı "AYD271"
click at [228, 541] on p "Gönder" at bounding box center [232, 544] width 32 height 12
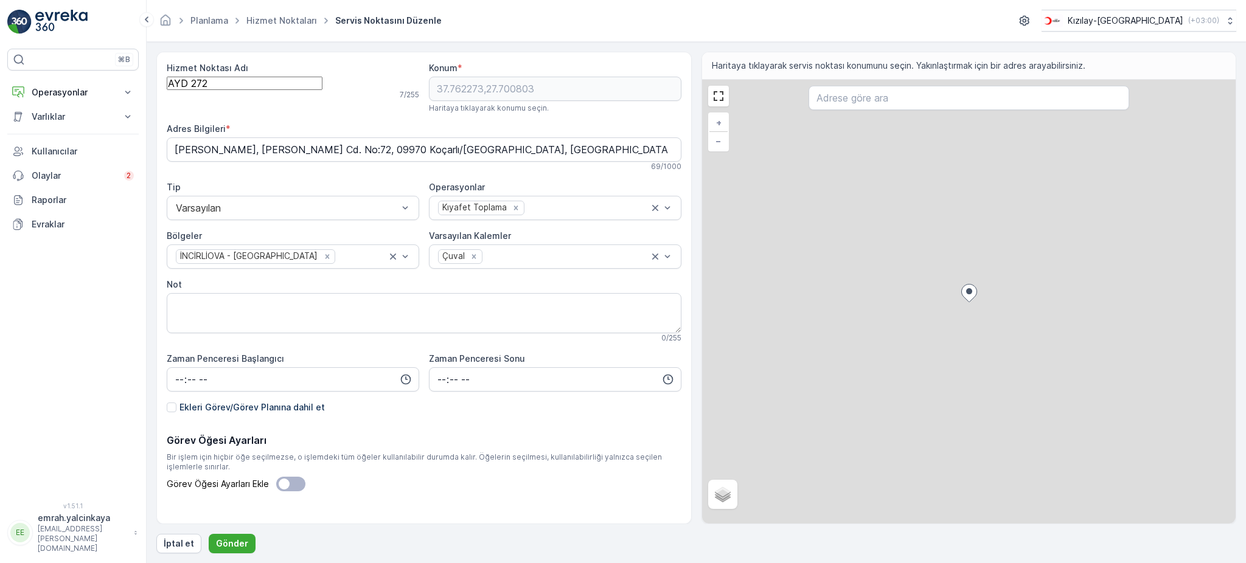
click at [195, 86] on Adı "AYD 272" at bounding box center [245, 83] width 156 height 13
type Adı "AYD272"
drag, startPoint x: 221, startPoint y: 539, endPoint x: 340, endPoint y: 286, distance: 279.3
click at [222, 539] on p "Gönder" at bounding box center [232, 544] width 32 height 12
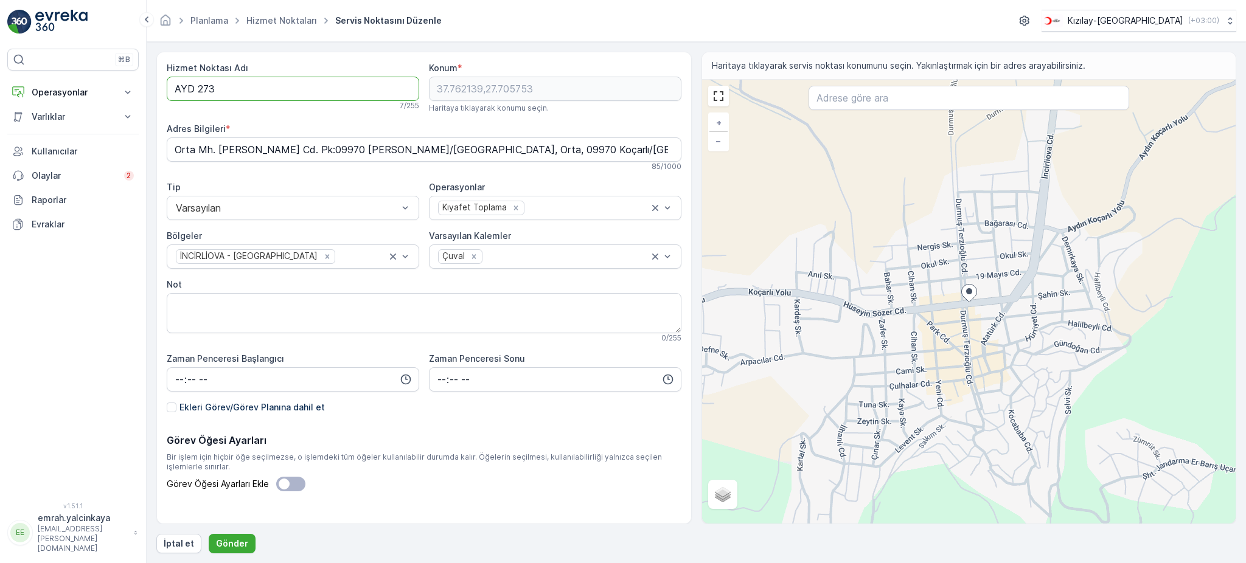
click at [196, 92] on Adı "AYD 273" at bounding box center [293, 89] width 253 height 24
click at [193, 88] on Adı "AYD 273" at bounding box center [293, 89] width 253 height 24
type Adı "AYD273"
drag, startPoint x: 218, startPoint y: 544, endPoint x: 293, endPoint y: 445, distance: 123.8
click at [219, 545] on p "Gönder" at bounding box center [232, 544] width 32 height 12
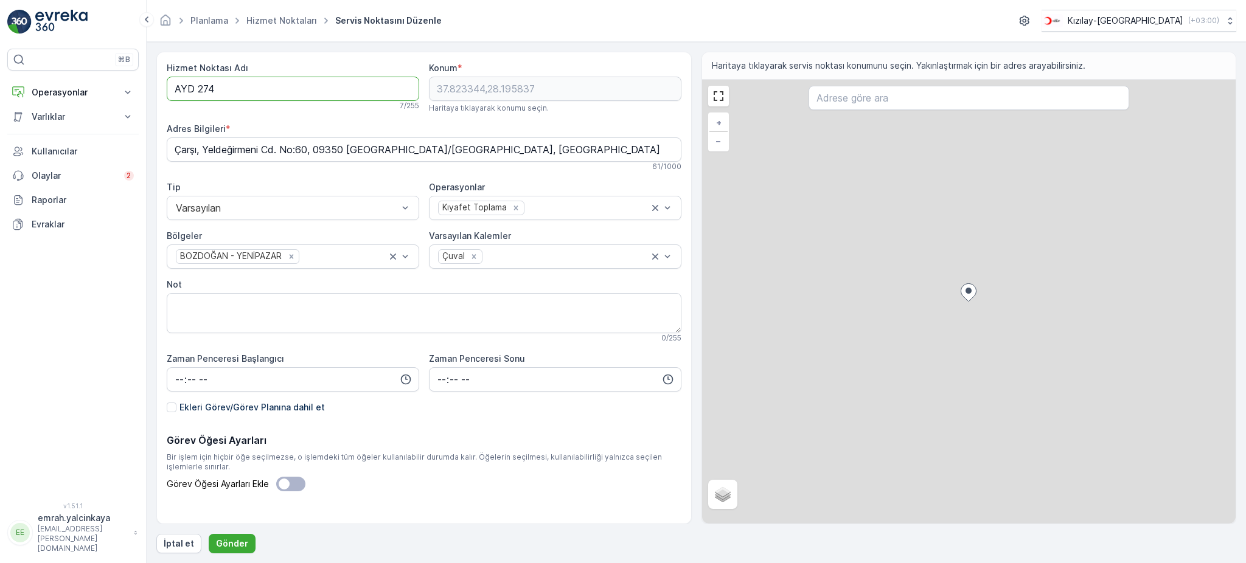
click at [193, 90] on Adı "AYD 274" at bounding box center [293, 89] width 253 height 24
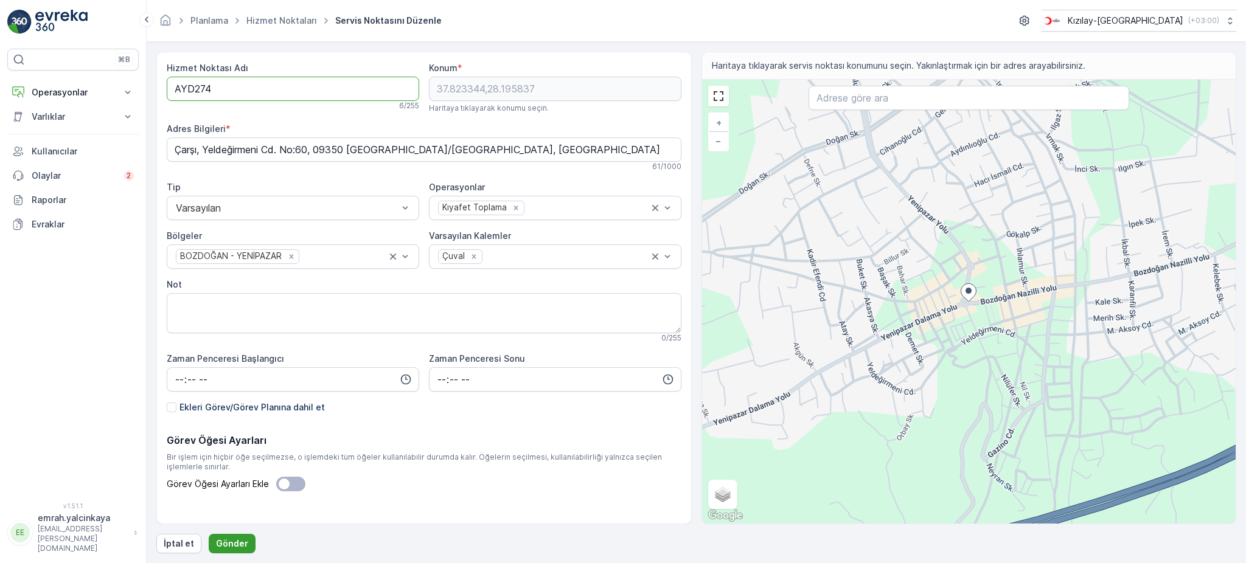
type Adı "AYD274"
click at [235, 542] on p "Gönder" at bounding box center [232, 544] width 32 height 12
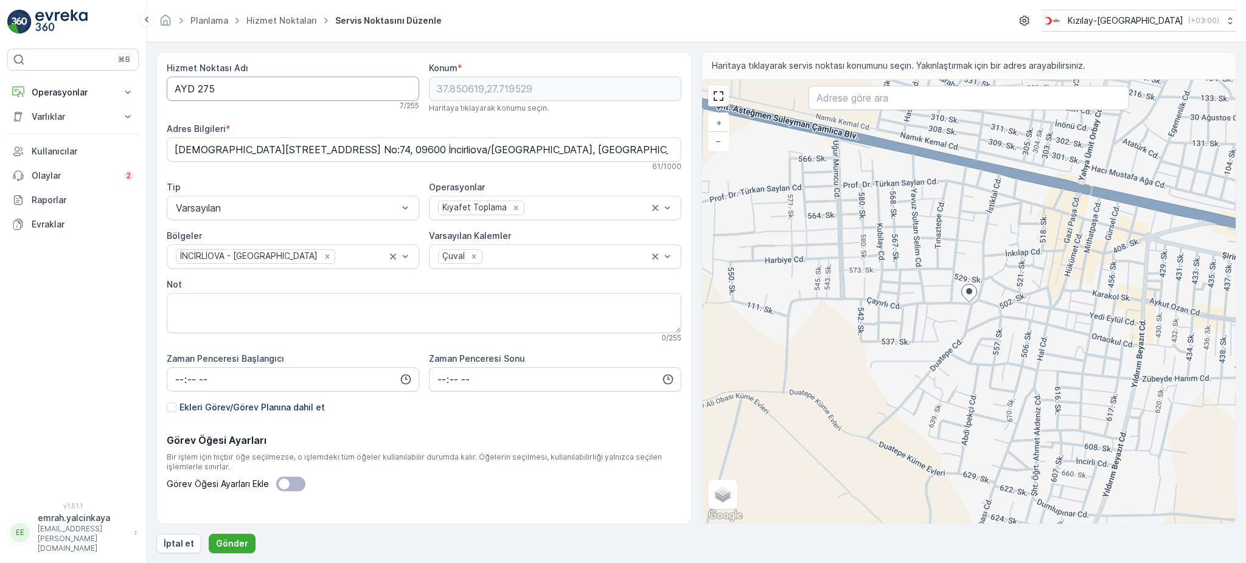
click at [192, 85] on Adı "AYD 275" at bounding box center [293, 89] width 253 height 24
type Adı "AYD275"
click at [237, 536] on button "Gönder" at bounding box center [232, 543] width 47 height 19
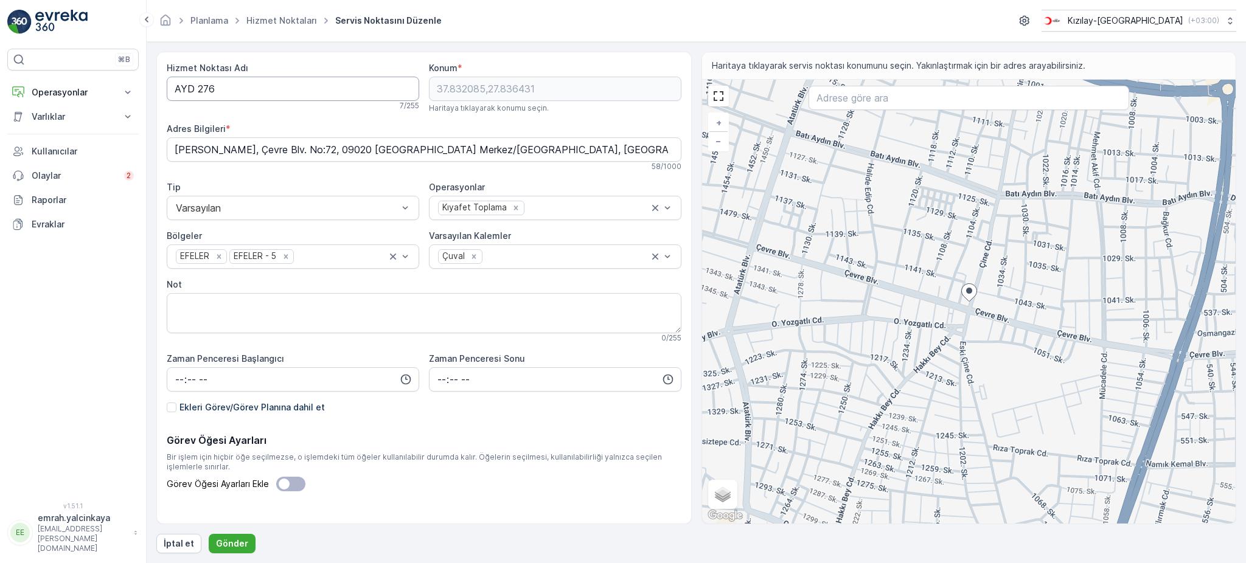
drag, startPoint x: 195, startPoint y: 91, endPoint x: 212, endPoint y: 114, distance: 28.7
click at [197, 92] on Adı "AYD 276" at bounding box center [293, 89] width 253 height 24
type Adı "AYD276"
drag, startPoint x: 225, startPoint y: 548, endPoint x: 264, endPoint y: 531, distance: 42.5
click at [225, 548] on p "Gönder" at bounding box center [232, 544] width 32 height 12
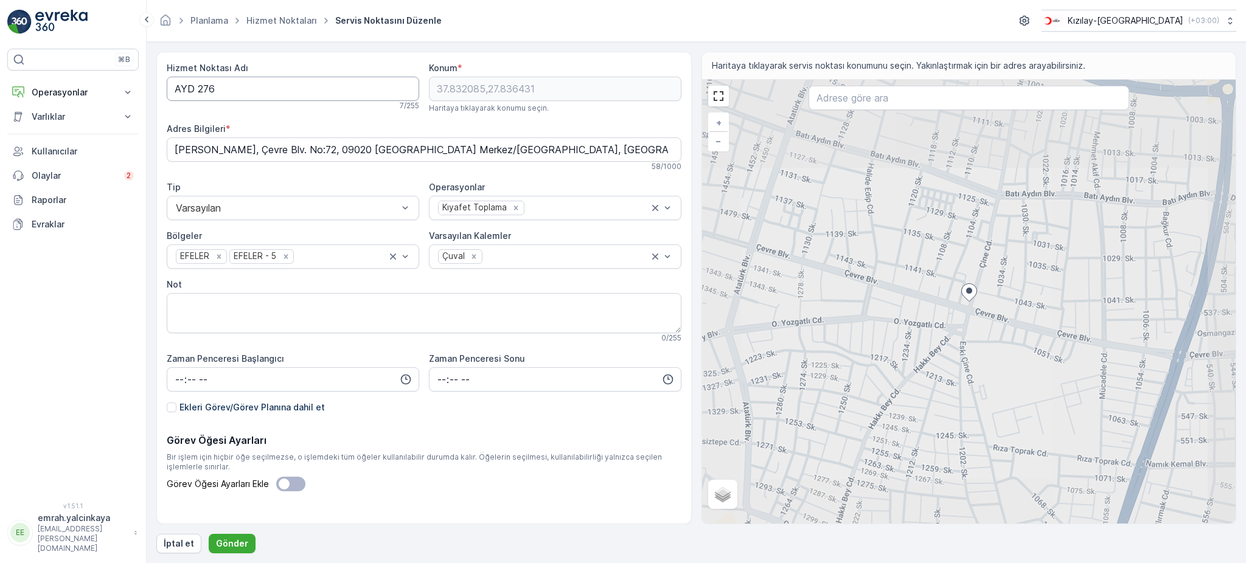
click at [193, 94] on Adı "AYD 276" at bounding box center [293, 89] width 253 height 24
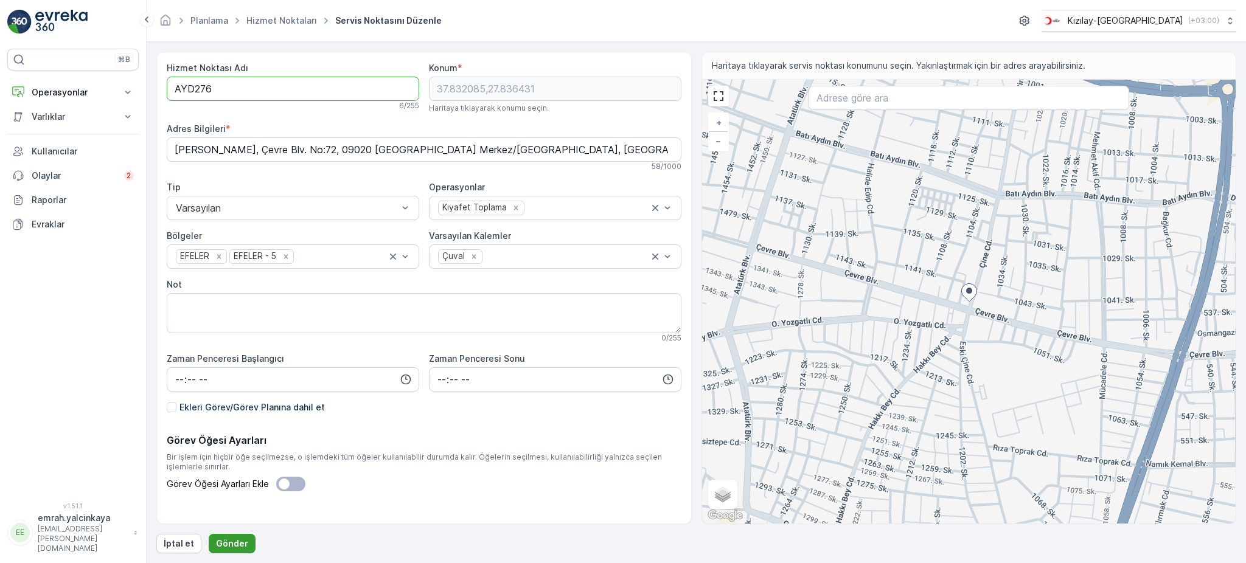
type Adı "AYD276"
drag, startPoint x: 223, startPoint y: 545, endPoint x: 357, endPoint y: 280, distance: 296.1
click at [225, 542] on p "Gönder" at bounding box center [232, 544] width 32 height 12
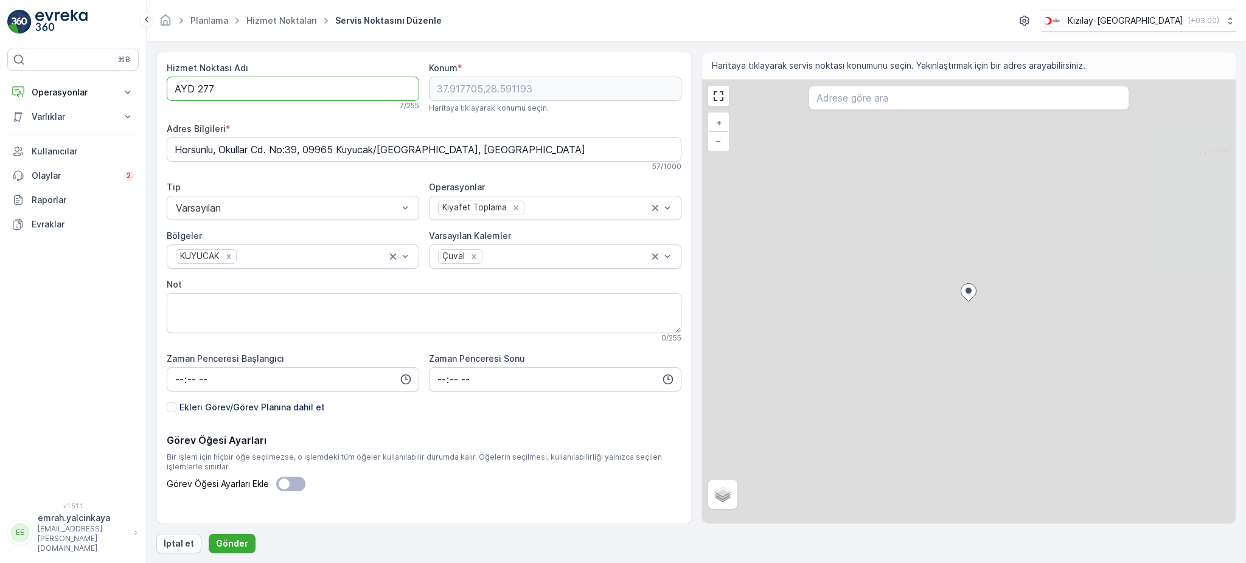
click at [195, 95] on Adı "AYD 277" at bounding box center [293, 89] width 253 height 24
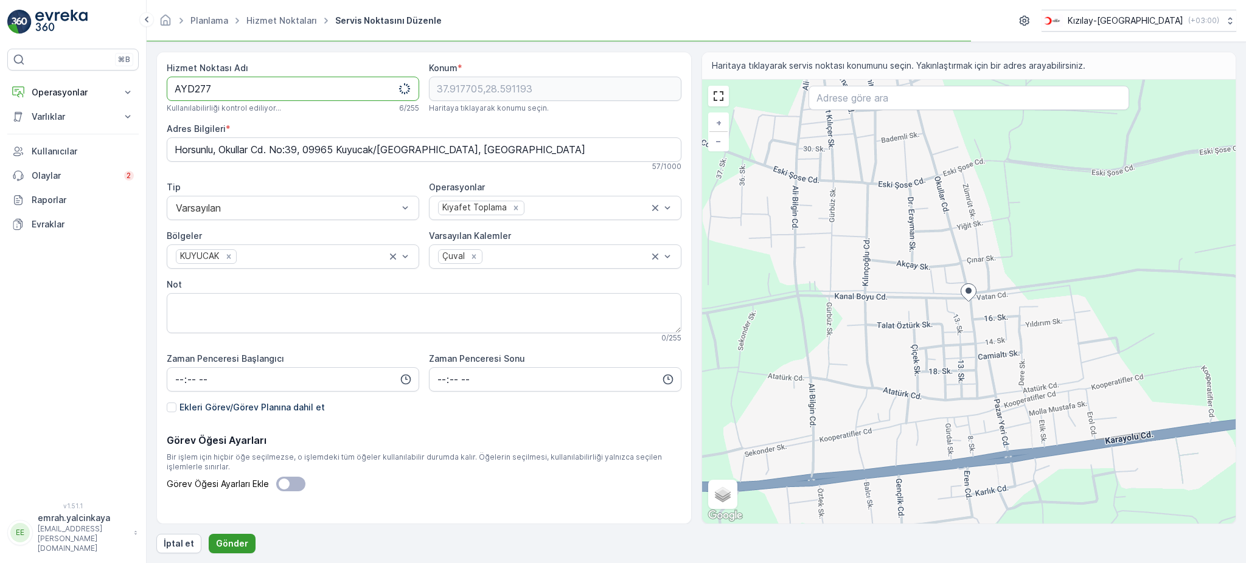
type Adı "AYD277"
drag, startPoint x: 234, startPoint y: 538, endPoint x: 247, endPoint y: 535, distance: 13.0
click at [235, 539] on p "Gönder" at bounding box center [232, 544] width 32 height 12
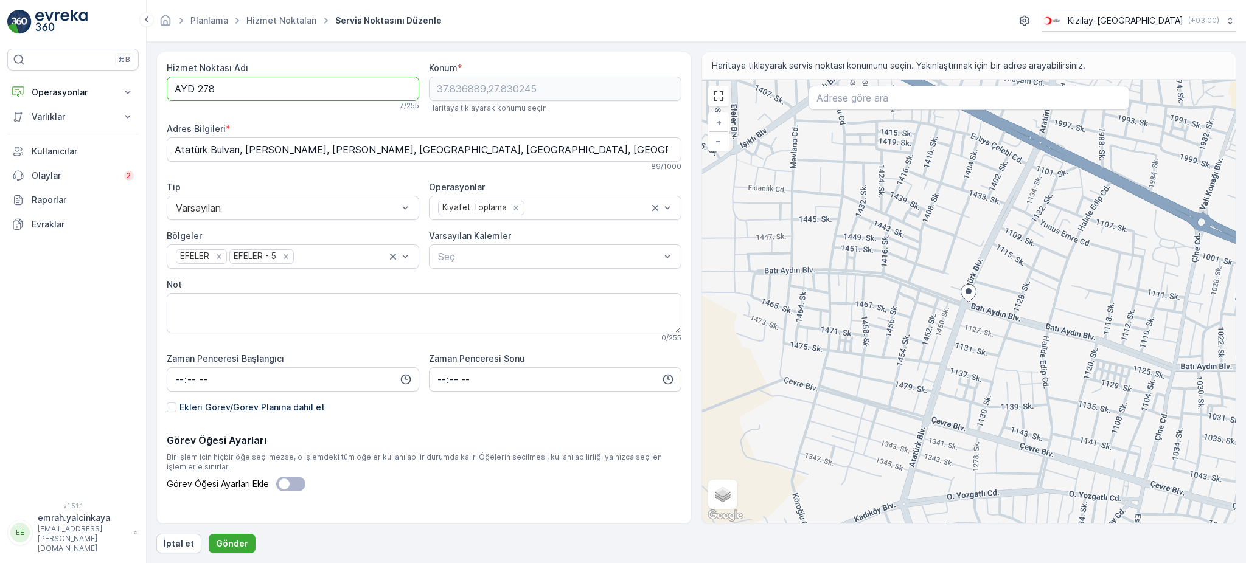
drag, startPoint x: 193, startPoint y: 91, endPoint x: 227, endPoint y: 150, distance: 68.7
click at [195, 92] on Adı "AYD 278" at bounding box center [293, 89] width 253 height 24
type Adı "AYD278"
click at [221, 544] on p "Gönder" at bounding box center [232, 544] width 32 height 12
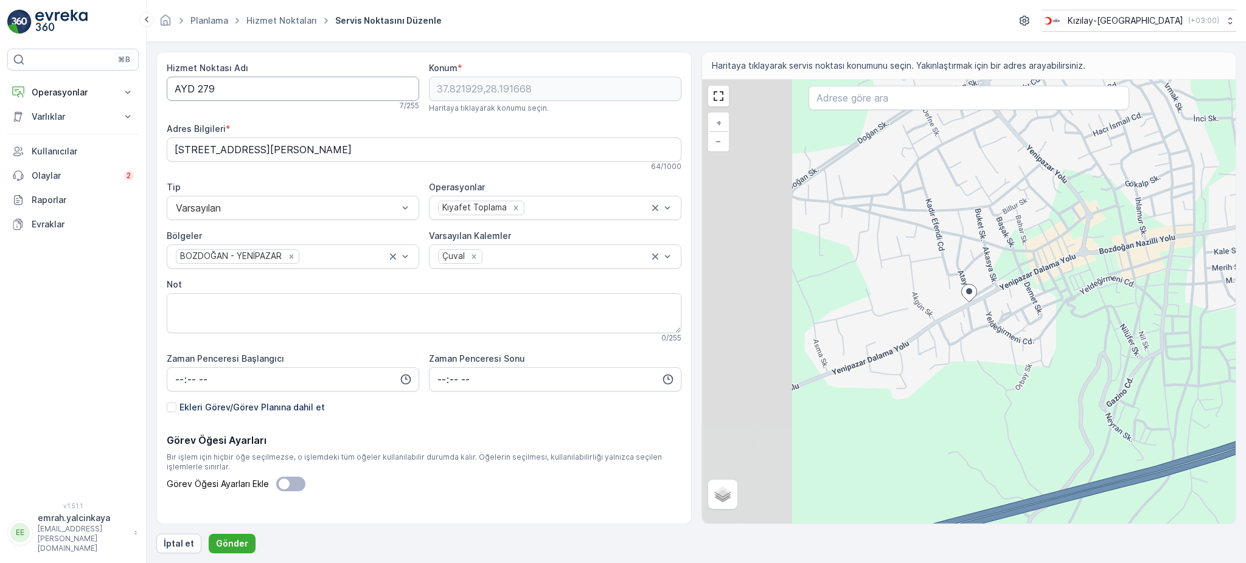
click at [195, 92] on Adı "AYD 279" at bounding box center [293, 89] width 253 height 24
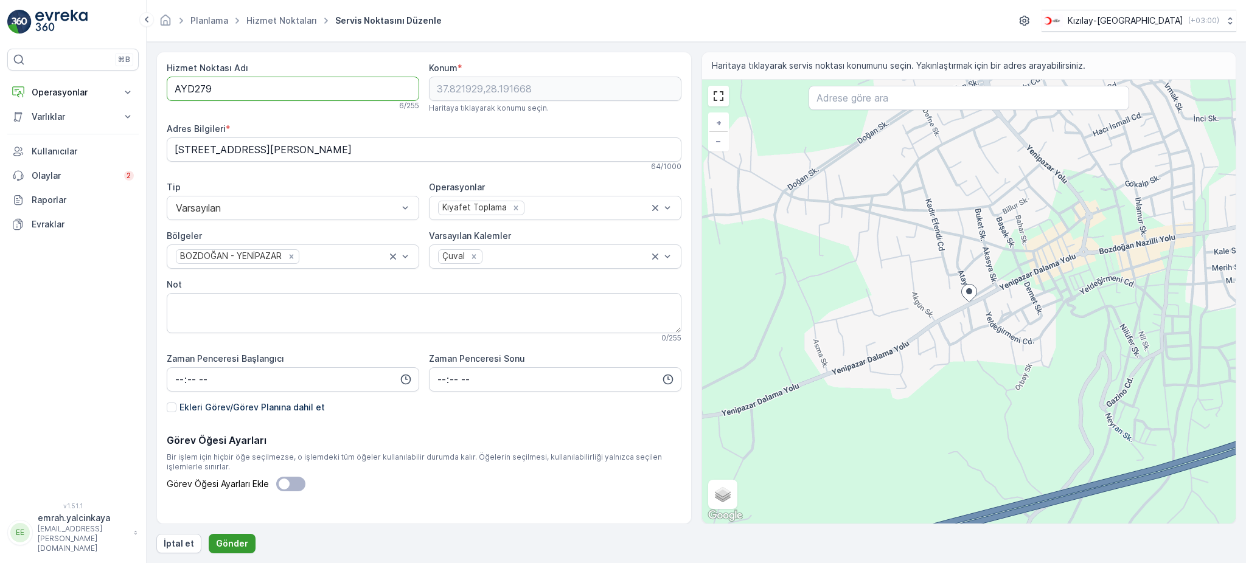
type Adı "AYD279"
click at [231, 546] on p "Gönder" at bounding box center [232, 544] width 32 height 12
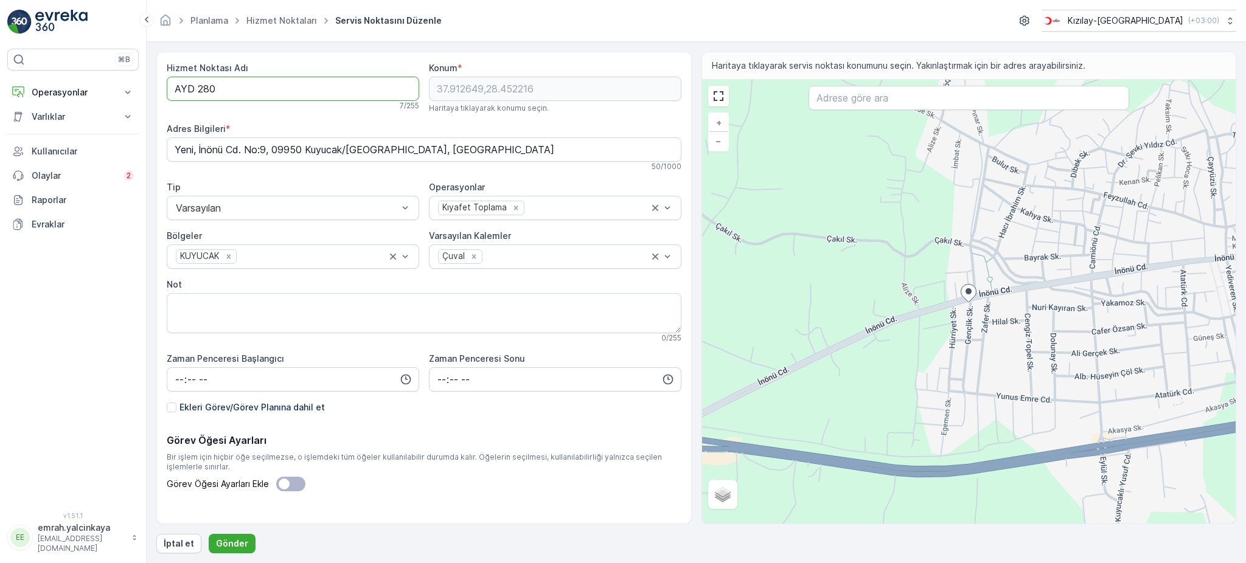
click at [195, 90] on Adı "AYD 280" at bounding box center [293, 89] width 253 height 24
type Adı "AYD280"
click at [237, 545] on p "Gönder" at bounding box center [232, 544] width 32 height 12
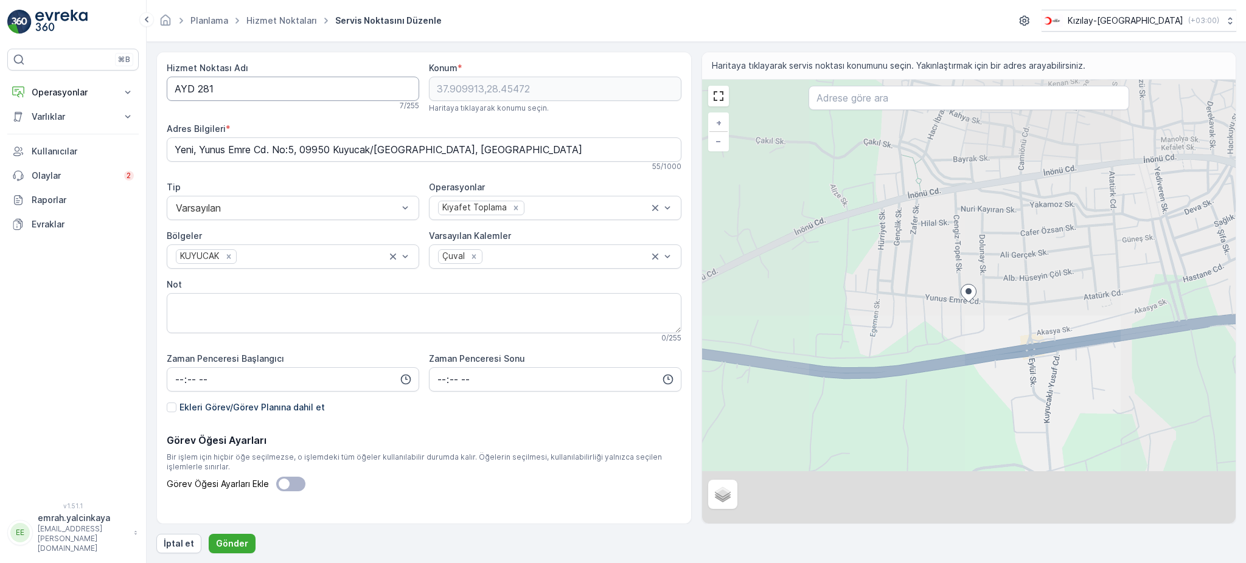
click at [192, 88] on Adı "AYD 281" at bounding box center [293, 89] width 253 height 24
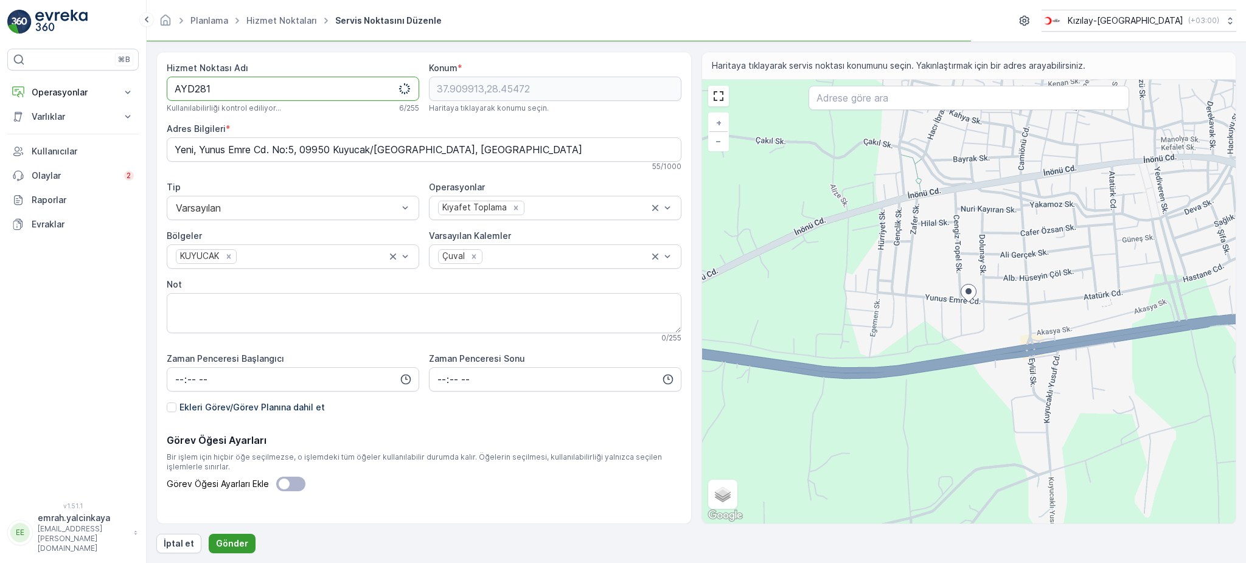
type Adı "AYD281"
click at [237, 536] on button "Gönder" at bounding box center [232, 543] width 47 height 19
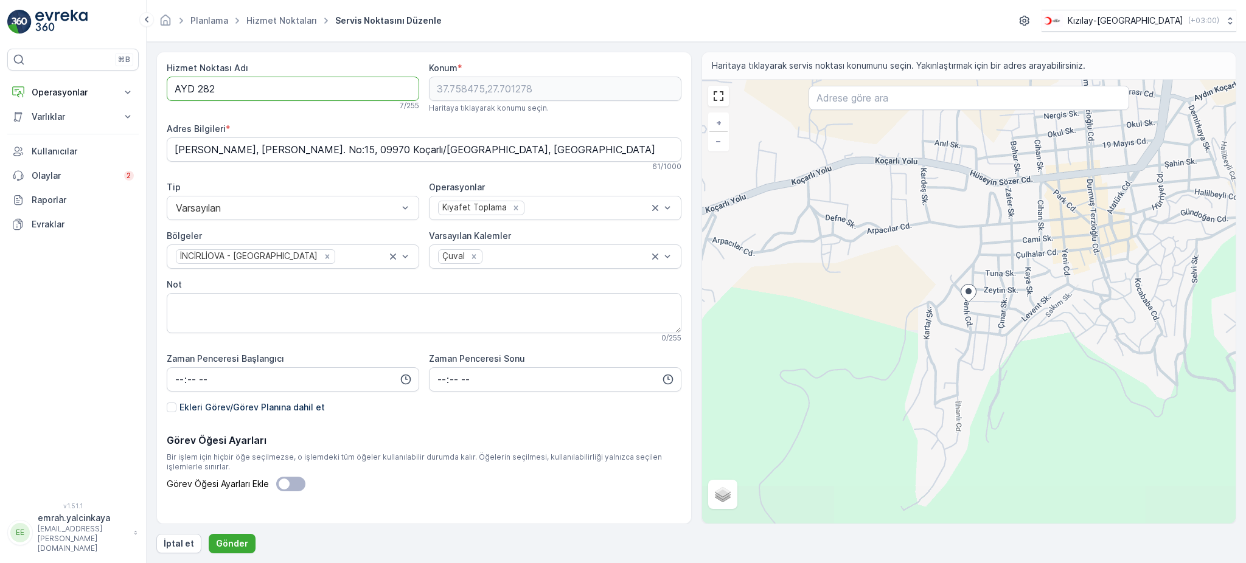
click at [198, 91] on Adı "AYD 282" at bounding box center [293, 89] width 253 height 24
type Adı "AYD282"
click at [240, 537] on button "Gönder" at bounding box center [232, 543] width 47 height 19
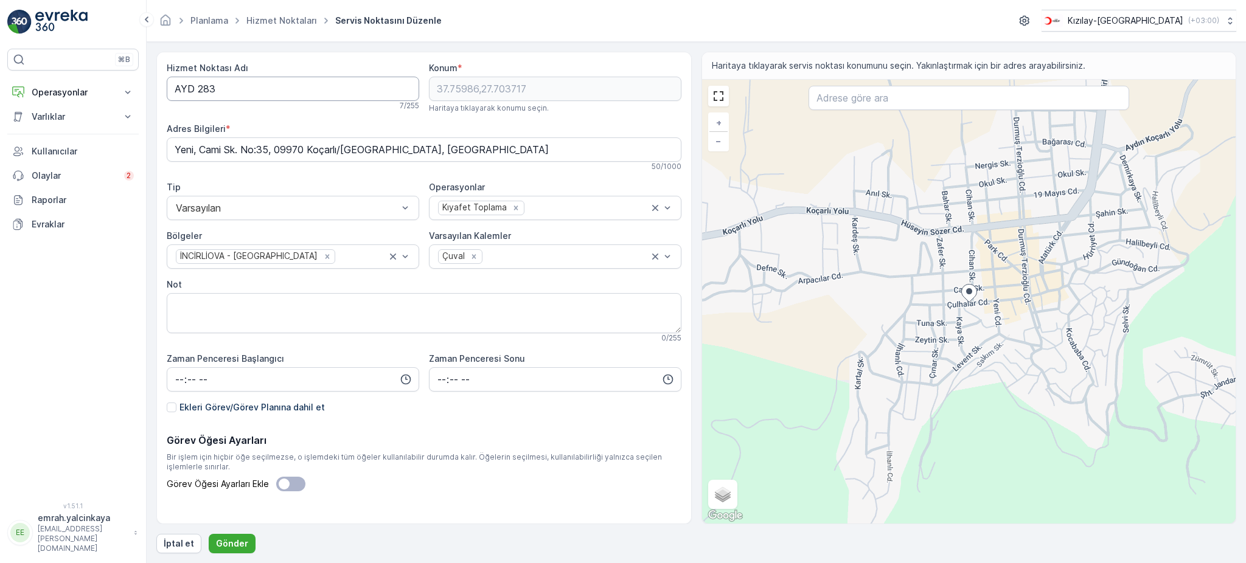
click at [195, 90] on Adı "AYD 283" at bounding box center [293, 89] width 253 height 24
type Adı "AYD283"
drag, startPoint x: 242, startPoint y: 541, endPoint x: 285, endPoint y: 472, distance: 80.9
click at [242, 542] on p "Gönder" at bounding box center [232, 544] width 32 height 12
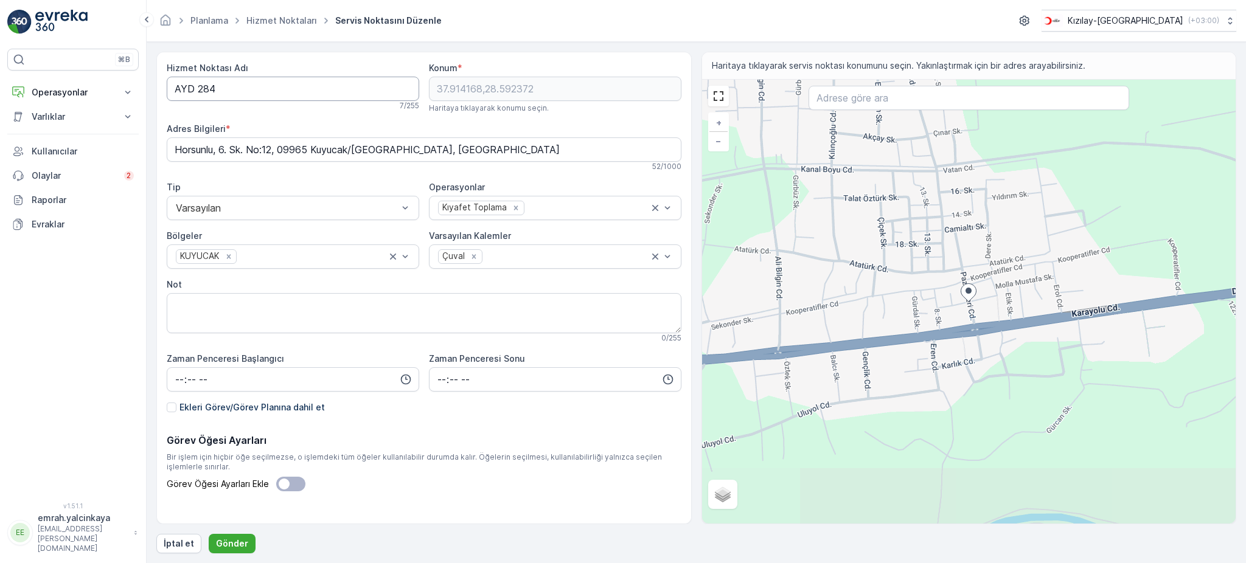
click at [193, 83] on Adı "AYD 284" at bounding box center [293, 89] width 253 height 24
type Adı "AYD284"
click at [227, 542] on p "Gönder" at bounding box center [232, 544] width 32 height 12
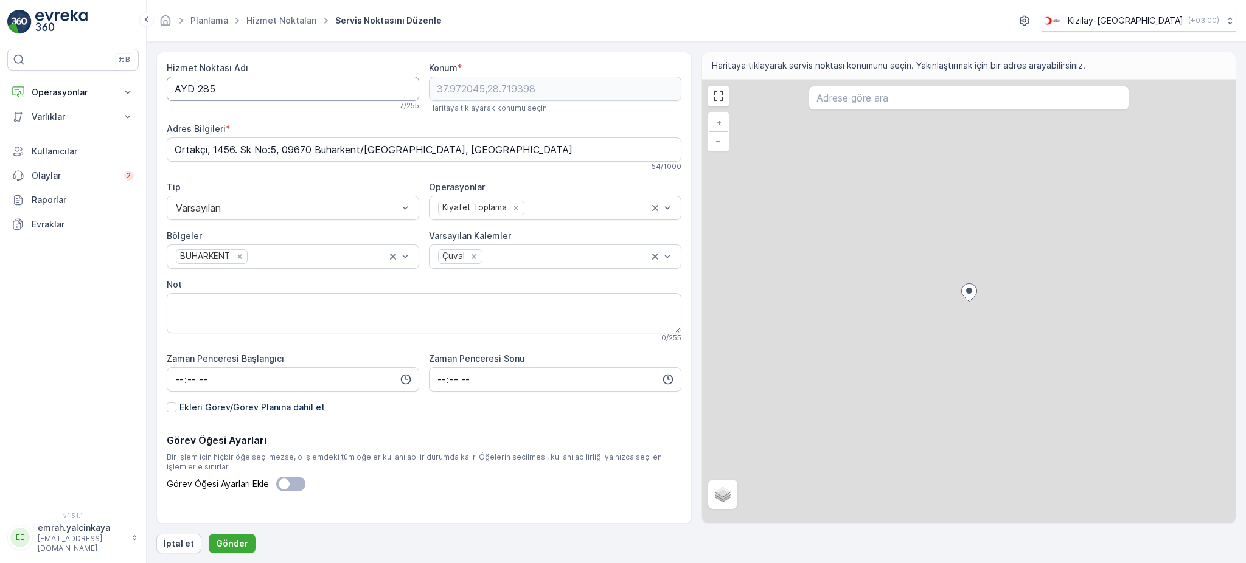
click at [190, 90] on Adı "AYD 285" at bounding box center [293, 89] width 253 height 24
type Adı "AYD285"
click at [247, 538] on button "Gönder" at bounding box center [232, 543] width 47 height 19
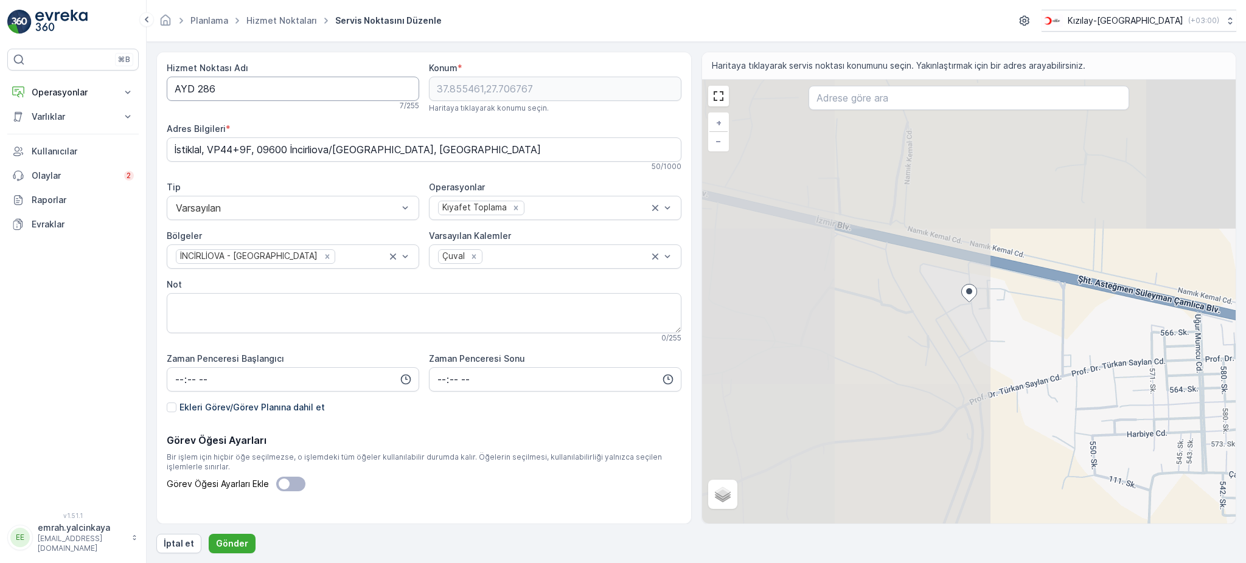
click at [192, 85] on Adı "AYD 286" at bounding box center [293, 89] width 253 height 24
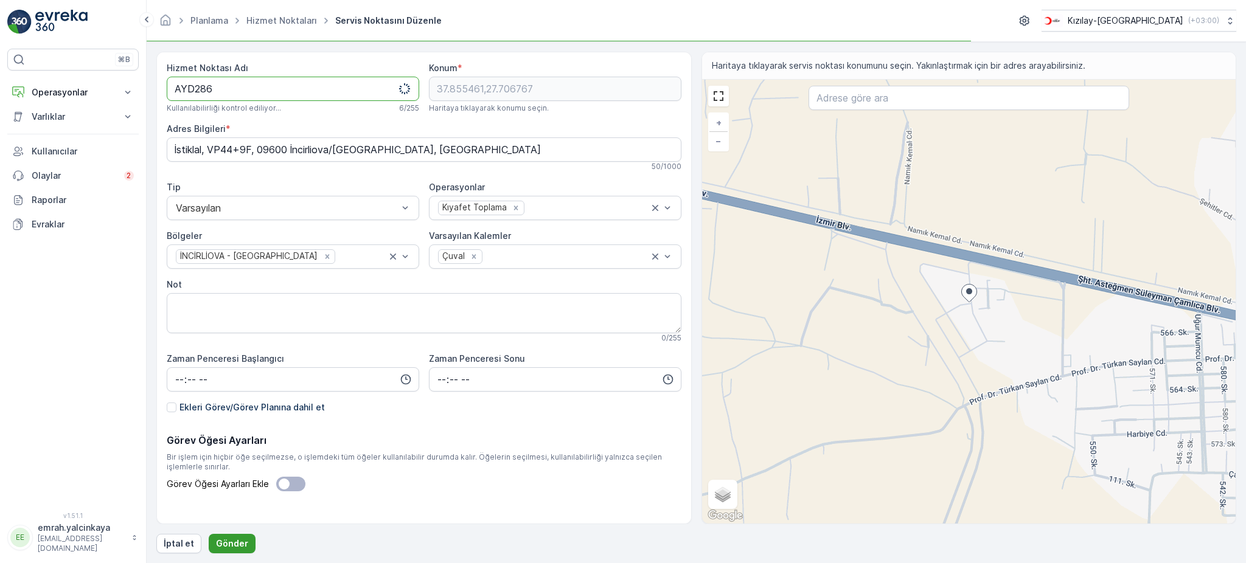
type Adı "AYD286"
drag, startPoint x: 224, startPoint y: 542, endPoint x: 260, endPoint y: 515, distance: 44.9
click at [224, 542] on p "Gönder" at bounding box center [232, 544] width 32 height 12
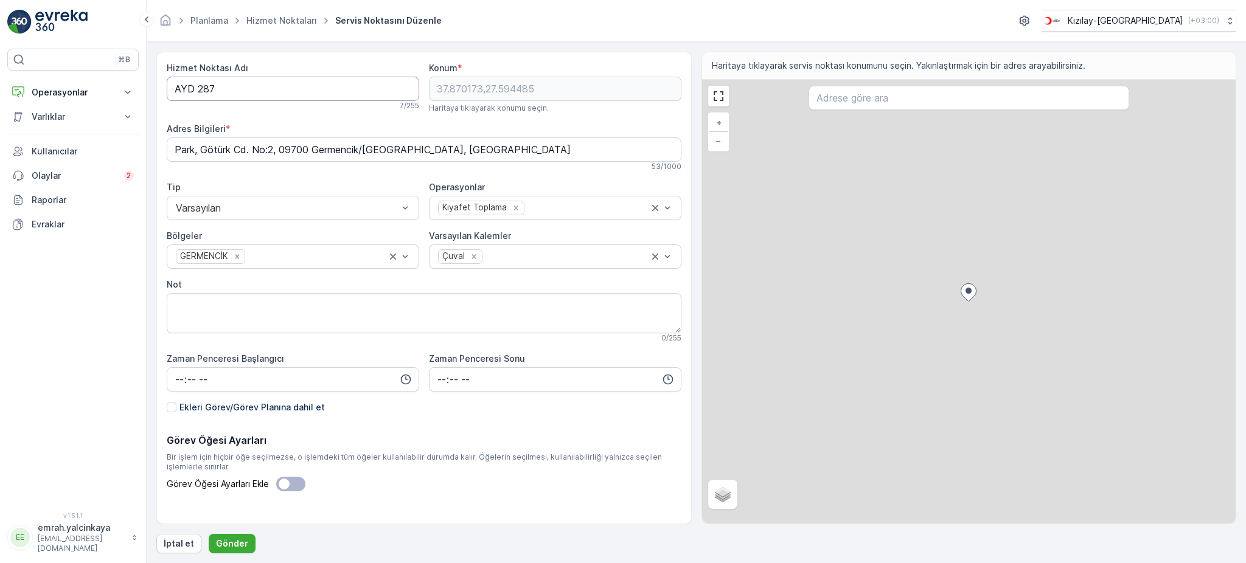
click at [190, 88] on Adı "AYD 287" at bounding box center [293, 89] width 253 height 24
type Adı "AYD287"
click at [230, 545] on p "Gönder" at bounding box center [232, 544] width 32 height 12
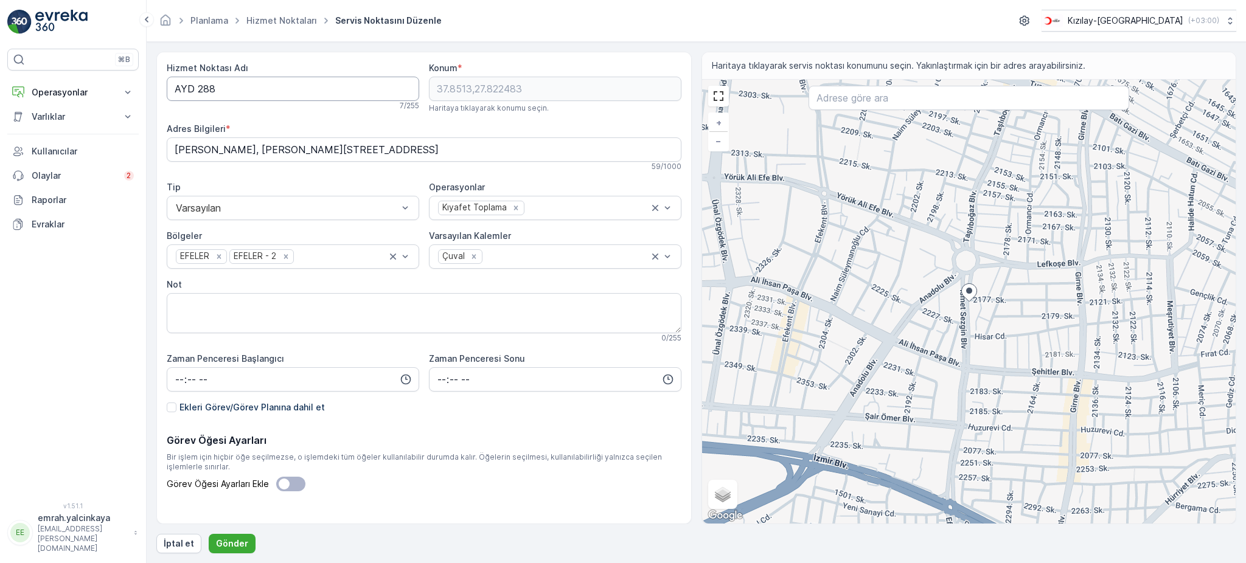
click at [192, 91] on Adı "AYD 288" at bounding box center [293, 89] width 253 height 24
type Adı "AYD288"
click at [229, 543] on p "Gönder" at bounding box center [232, 544] width 32 height 12
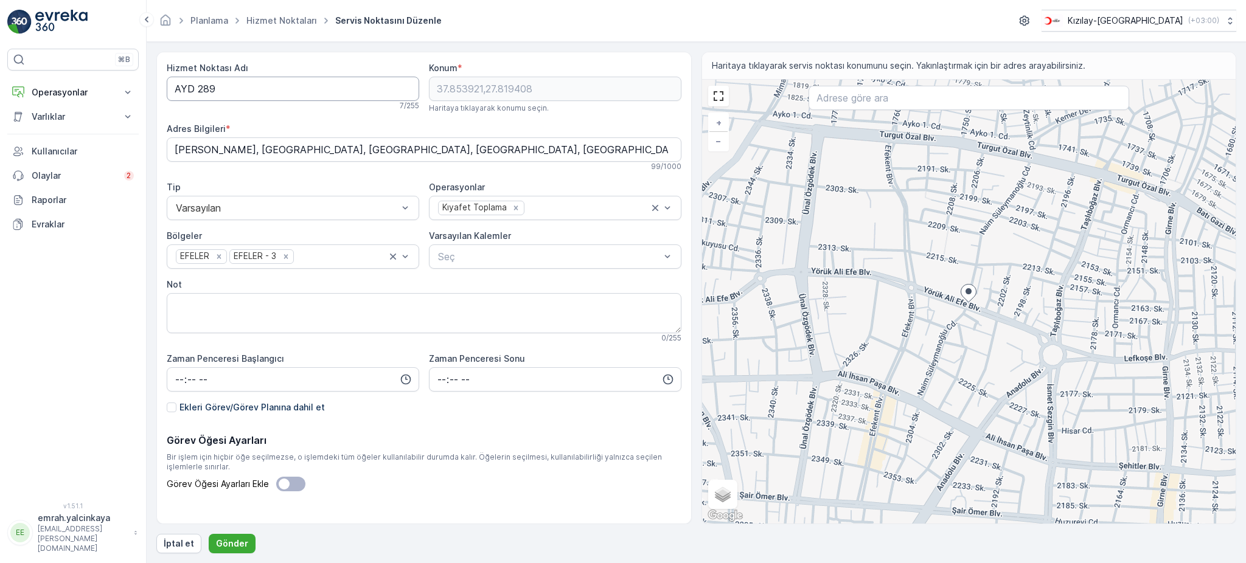
click at [192, 88] on Adı "AYD 289" at bounding box center [293, 89] width 253 height 24
type Adı "AYD289"
drag, startPoint x: 234, startPoint y: 546, endPoint x: 293, endPoint y: 528, distance: 61.2
click at [234, 548] on p "Gönder" at bounding box center [232, 544] width 32 height 12
